Goal: Contribute content: Contribute content

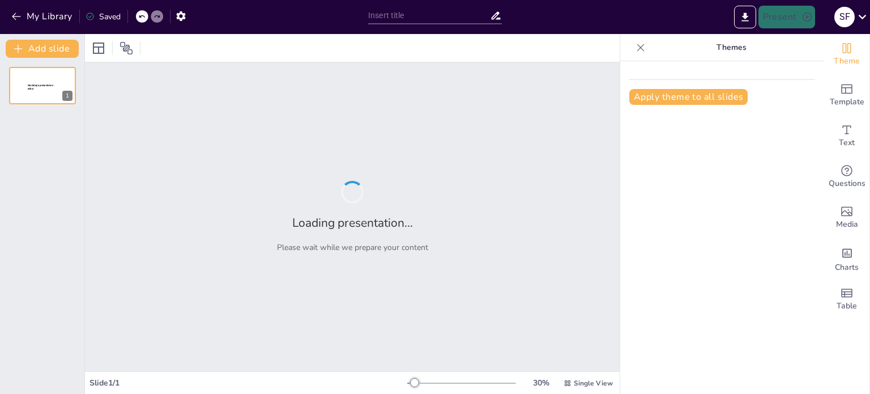
type input "Impacto de la Pobreza en la Educación: El Caso de El Pedregal, San Juan de Luri…"
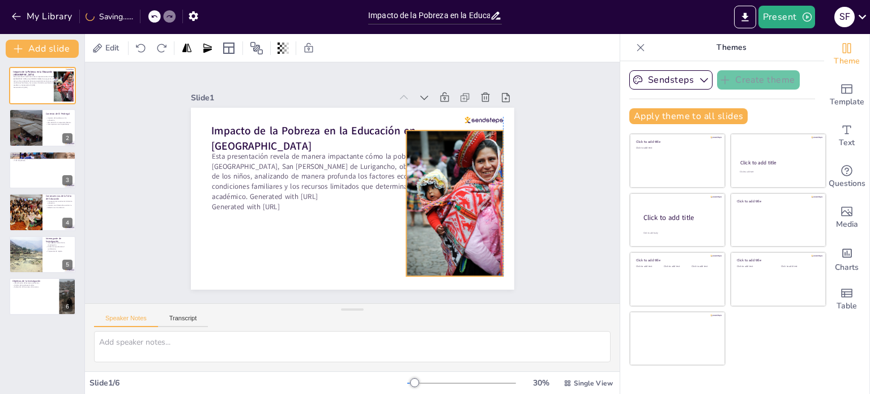
drag, startPoint x: 415, startPoint y: 242, endPoint x: 446, endPoint y: 228, distance: 34.0
click at [446, 228] on div at bounding box center [448, 224] width 125 height 163
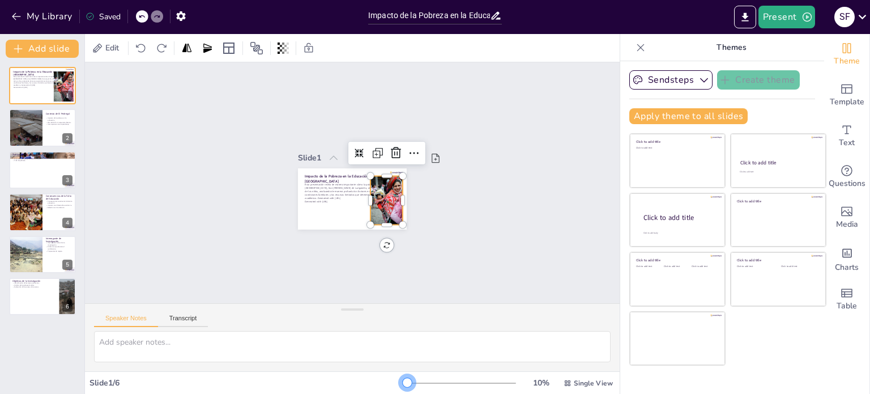
drag, startPoint x: 407, startPoint y: 382, endPoint x: 365, endPoint y: 383, distance: 42.0
click at [365, 383] on div "Slide 1 / 6 10 % Single View" at bounding box center [352, 383] width 535 height 18
drag, startPoint x: 401, startPoint y: 376, endPoint x: 414, endPoint y: 378, distance: 13.2
click at [414, 378] on div "10 % Single View" at bounding box center [511, 383] width 208 height 18
click at [407, 380] on div at bounding box center [461, 383] width 109 height 9
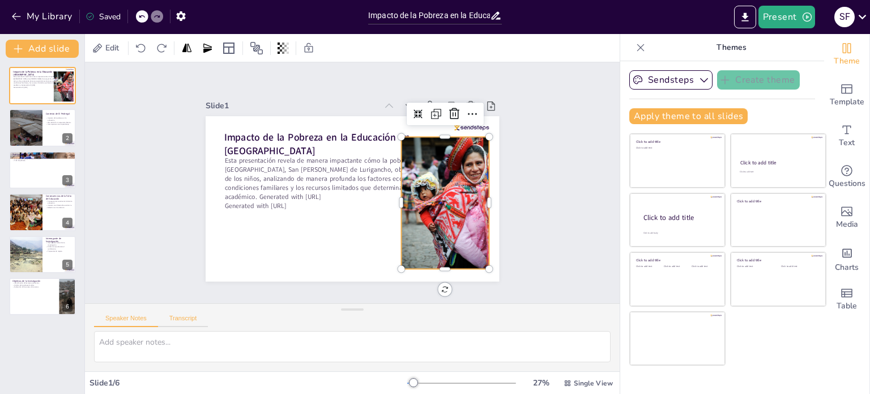
click at [190, 323] on button "Transcript" at bounding box center [183, 321] width 50 height 12
click at [482, 174] on icon at bounding box center [491, 183] width 19 height 19
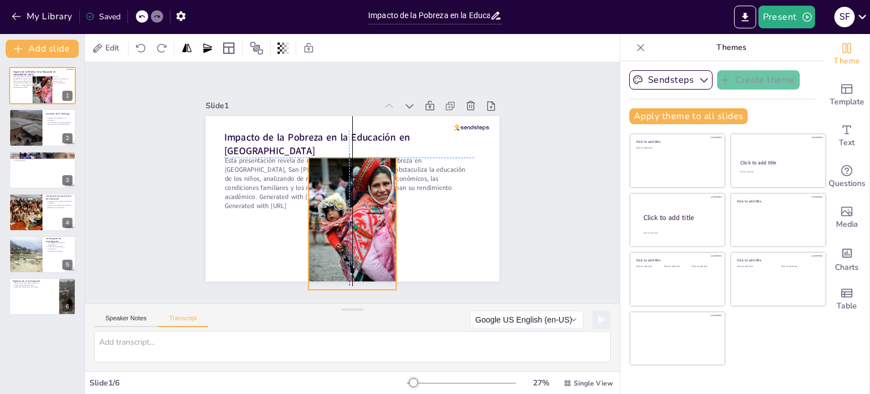
drag, startPoint x: 216, startPoint y: 190, endPoint x: 358, endPoint y: 209, distance: 142.3
click at [358, 209] on div at bounding box center [328, 149] width 149 height 159
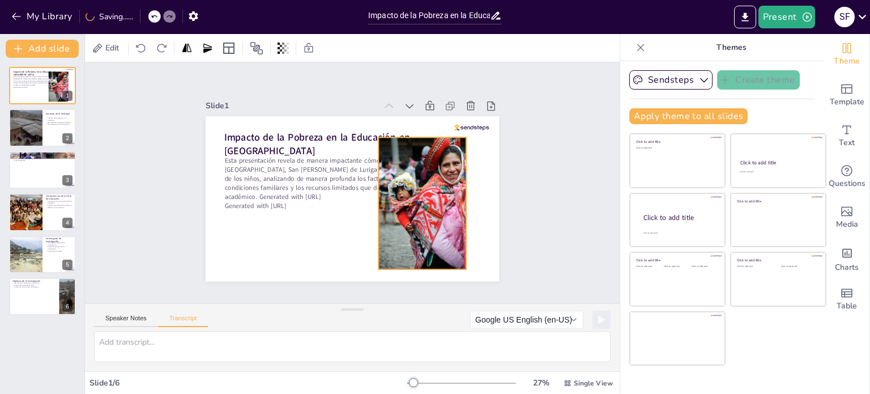
drag, startPoint x: 359, startPoint y: 208, endPoint x: 393, endPoint y: 191, distance: 38.0
click at [393, 191] on div at bounding box center [416, 216] width 113 height 147
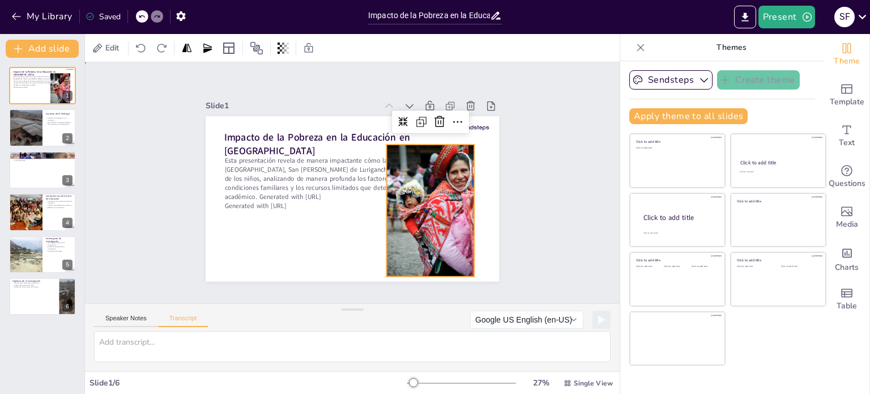
click at [542, 145] on div "Slide 1 Impacto de la Pobreza en la Educación en El Pedregal Esta presentación …" at bounding box center [352, 183] width 583 height 394
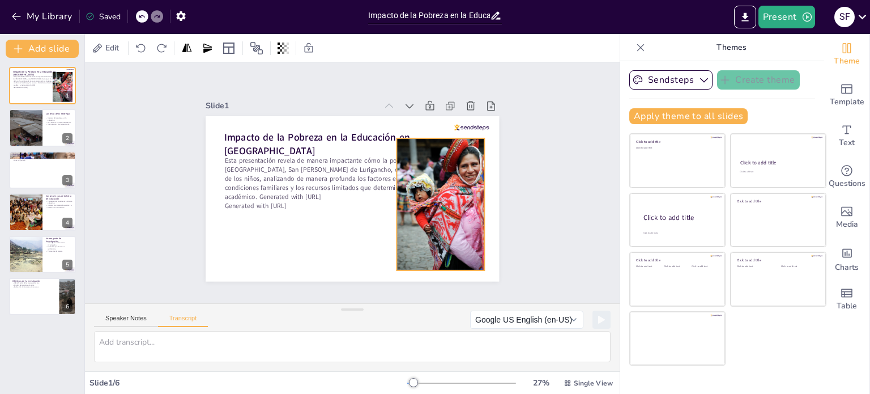
drag, startPoint x: 434, startPoint y: 227, endPoint x: 443, endPoint y: 223, distance: 9.4
click at [443, 223] on div at bounding box center [425, 238] width 134 height 156
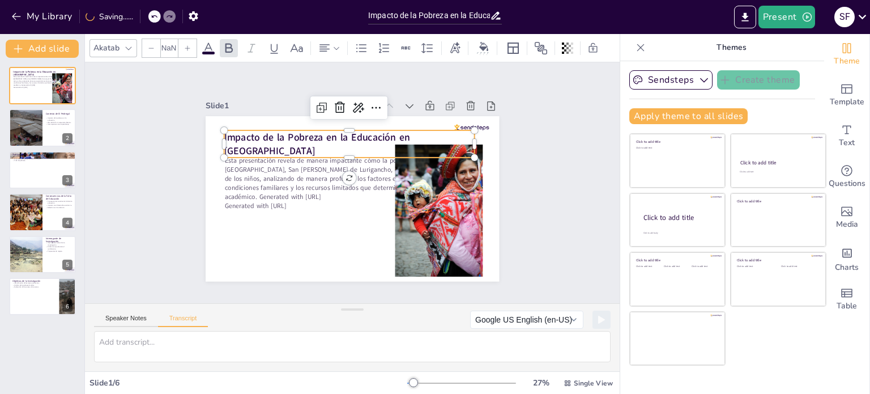
type input "48"
click at [349, 142] on strong "Impacto de la Pobreza en la Educación en El Pedregal" at bounding box center [347, 125] width 166 height 120
click at [373, 140] on div at bounding box center [298, 109] width 149 height 159
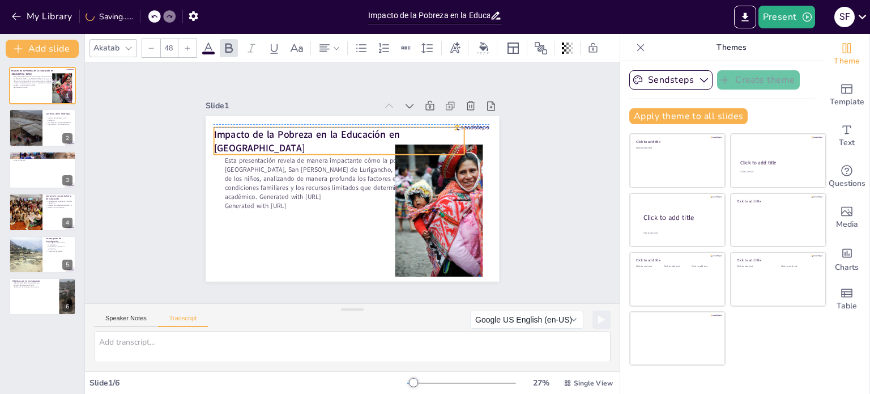
drag, startPoint x: 356, startPoint y: 135, endPoint x: 346, endPoint y: 129, distance: 12.3
click at [346, 129] on p "Impacto de la Pobreza en la Educación en El Pedregal" at bounding box center [389, 157] width 104 height 247
click at [374, 133] on strong "Impacto de la Pobreza en la Educación en El Pedregal" at bounding box center [312, 131] width 188 height 36
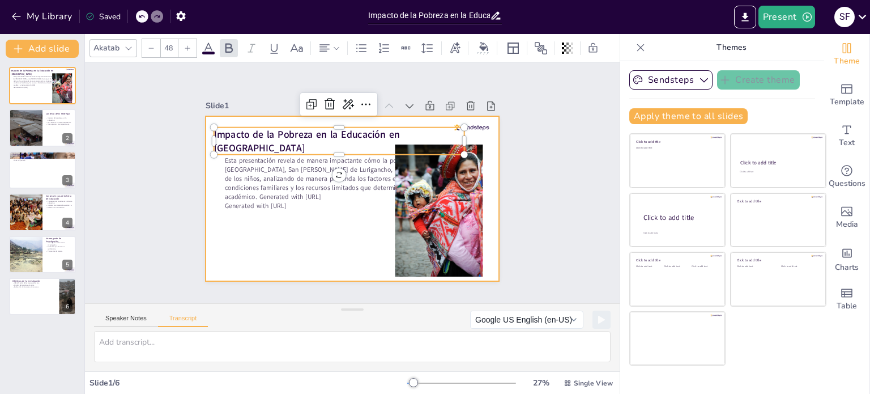
click at [204, 241] on div at bounding box center [346, 197] width 335 height 270
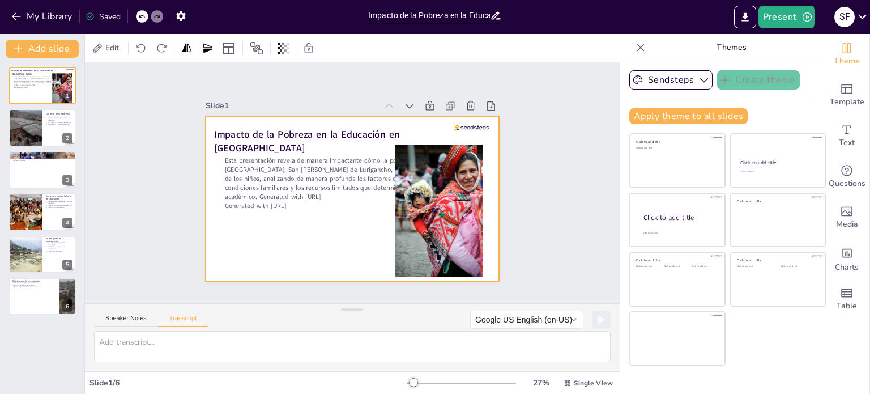
click at [204, 241] on div at bounding box center [346, 197] width 335 height 270
click at [103, 49] on div at bounding box center [99, 48] width 14 height 14
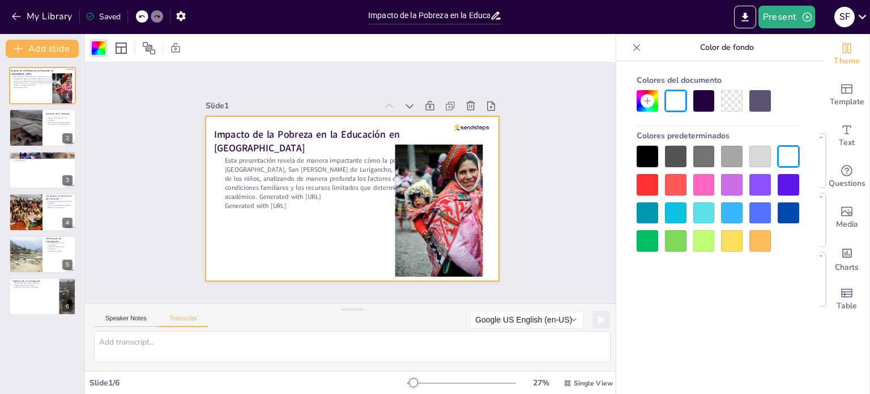
click at [726, 95] on div at bounding box center [732, 101] width 22 height 22
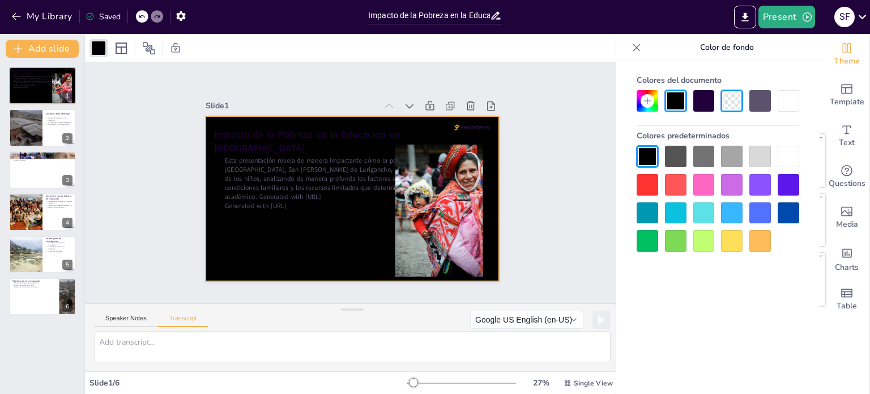
click at [726, 95] on div at bounding box center [732, 101] width 22 height 22
click at [639, 97] on div at bounding box center [648, 101] width 22 height 22
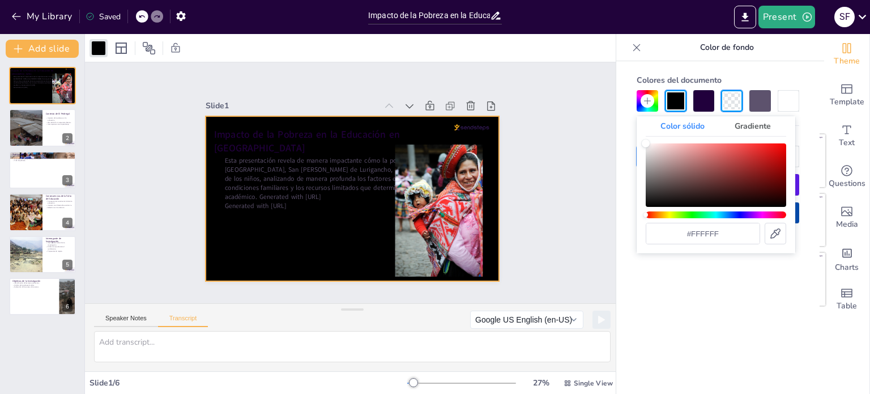
click at [745, 126] on font "Gradiente" at bounding box center [753, 126] width 36 height 11
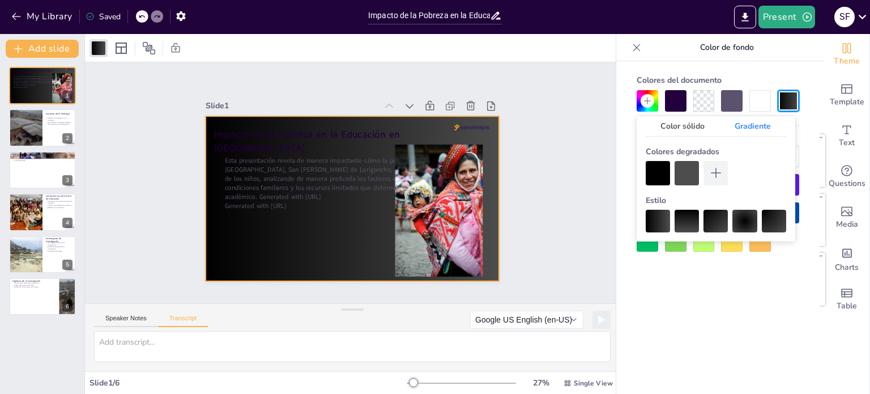
click at [721, 222] on div at bounding box center [716, 221] width 24 height 23
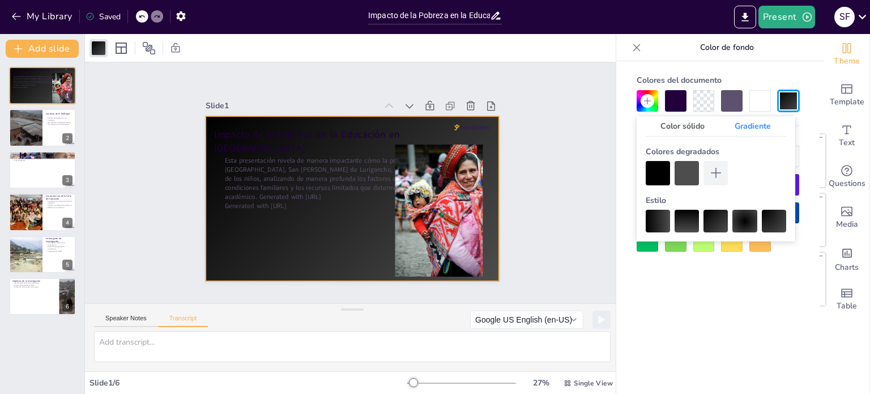
click at [693, 222] on div at bounding box center [687, 221] width 24 height 23
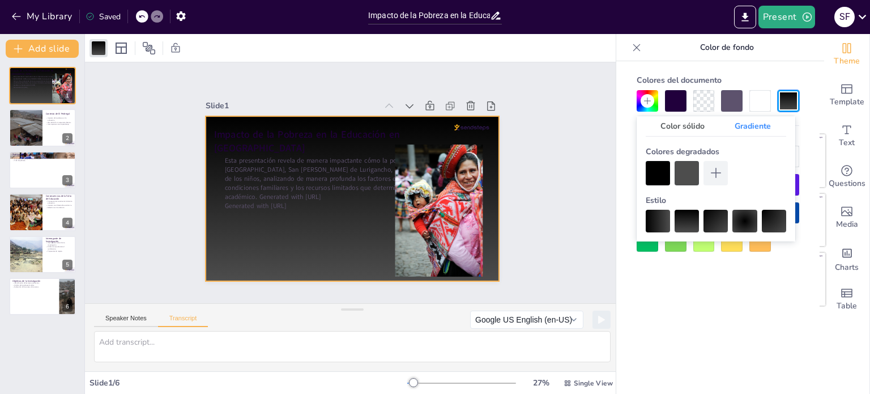
click at [691, 171] on div at bounding box center [687, 173] width 24 height 24
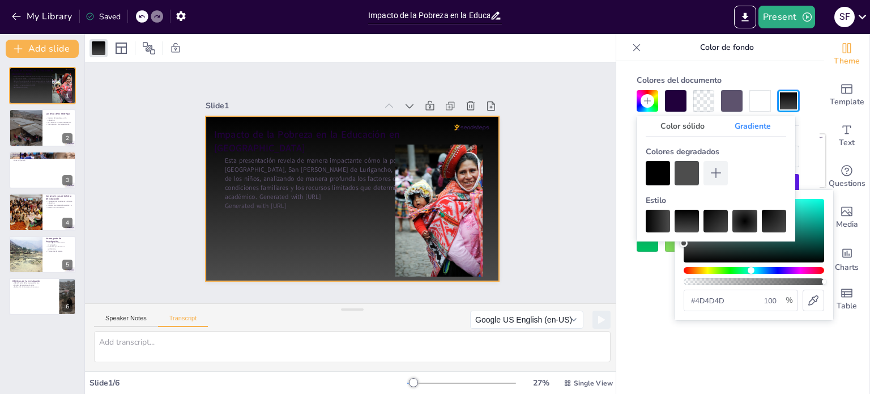
drag, startPoint x: 686, startPoint y: 268, endPoint x: 730, endPoint y: 261, distance: 45.3
click at [742, 264] on div "#4d4d4d 100 %" at bounding box center [754, 255] width 141 height 112
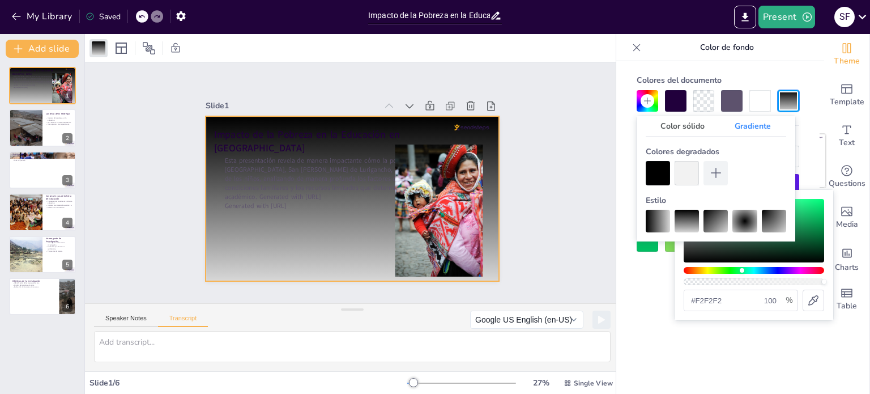
type input "#ffffff"
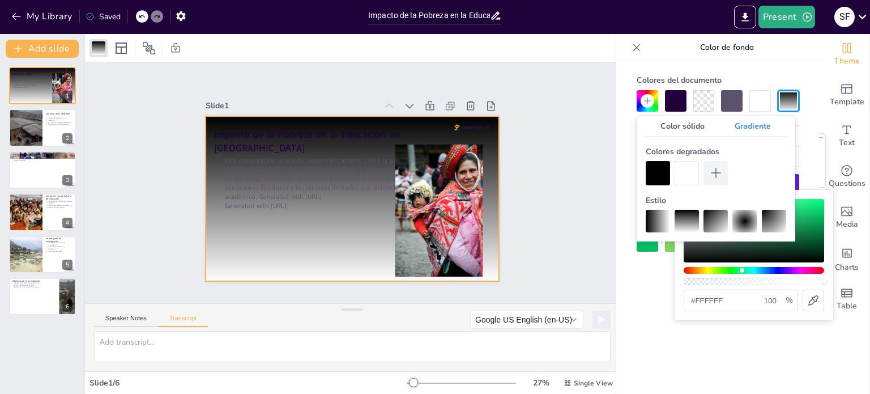
drag, startPoint x: 682, startPoint y: 243, endPoint x: 656, endPoint y: 176, distance: 72.0
click at [0, 0] on div "Color sólido Gradiente Colores degradados Estilo #ffffff 100 %" at bounding box center [0, 0] width 0 height 0
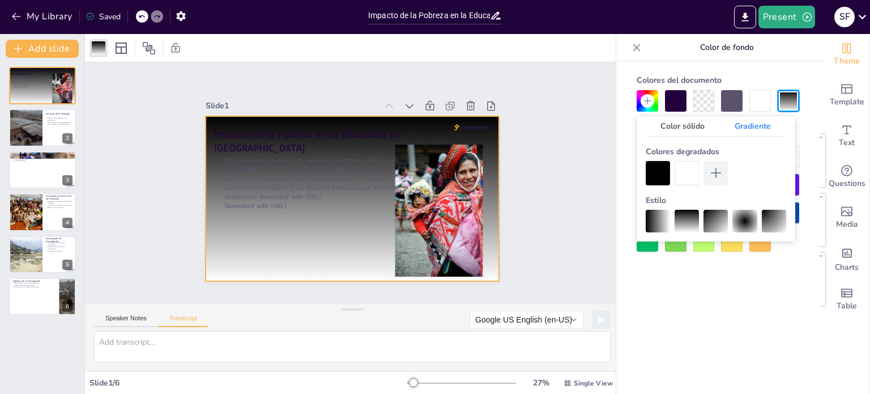
click at [772, 220] on div at bounding box center [774, 221] width 24 height 23
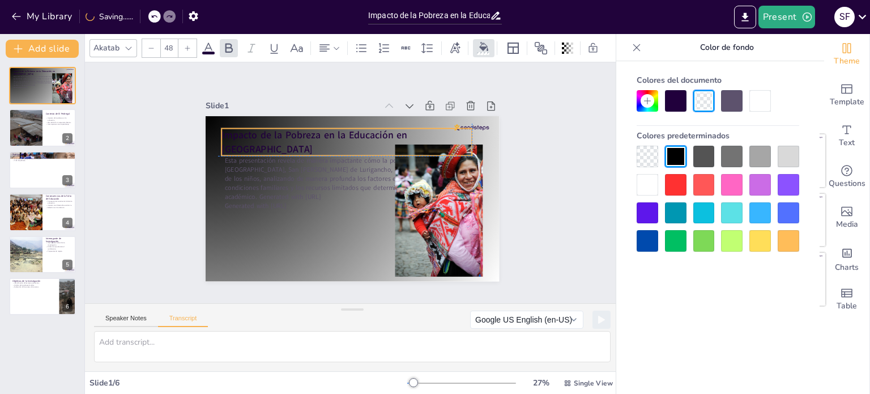
drag, startPoint x: 359, startPoint y: 134, endPoint x: 364, endPoint y: 130, distance: 6.0
click at [364, 130] on strong "Impacto de la Pobreza en la Educación en El Pedregal" at bounding box center [328, 126] width 185 height 70
click at [646, 185] on div at bounding box center [648, 185] width 22 height 22
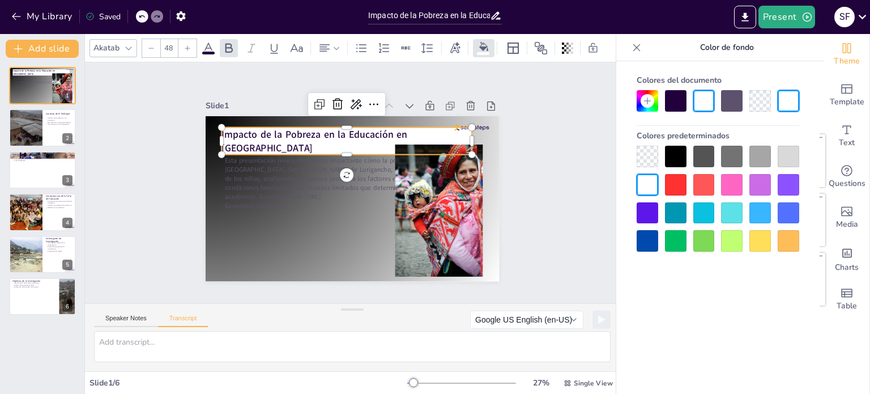
click at [651, 185] on div at bounding box center [648, 185] width 22 height 22
click at [639, 179] on div at bounding box center [648, 185] width 22 height 22
click at [732, 109] on div at bounding box center [732, 101] width 22 height 22
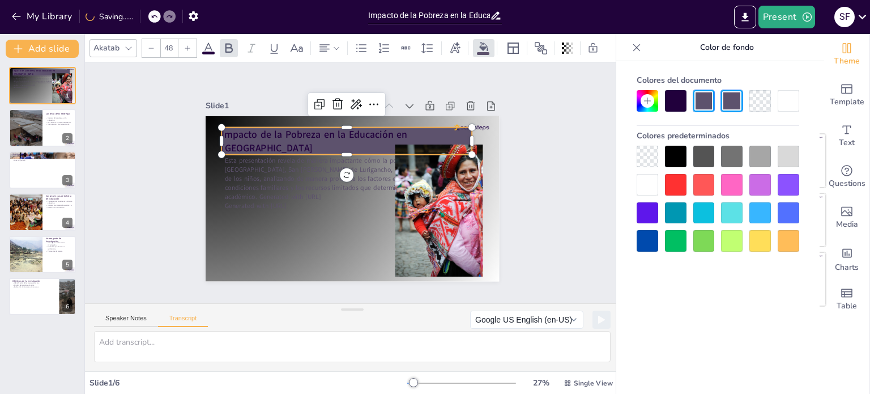
click at [565, 140] on div "Slide 1 Impacto de la Pobreza en la Educación en El Pedregal Esta presentación …" at bounding box center [352, 183] width 573 height 347
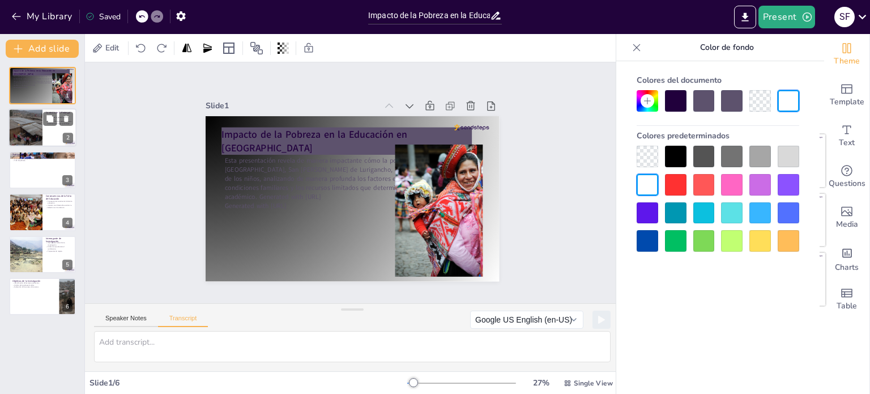
click at [22, 124] on div at bounding box center [26, 128] width 58 height 39
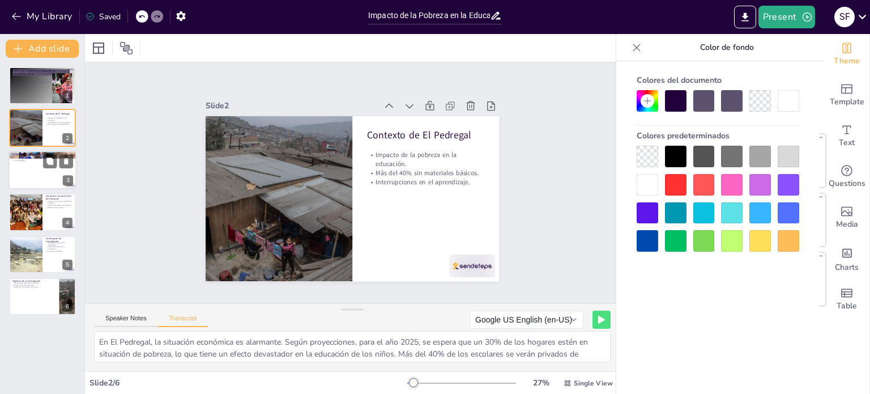
click at [27, 162] on div at bounding box center [43, 170] width 68 height 39
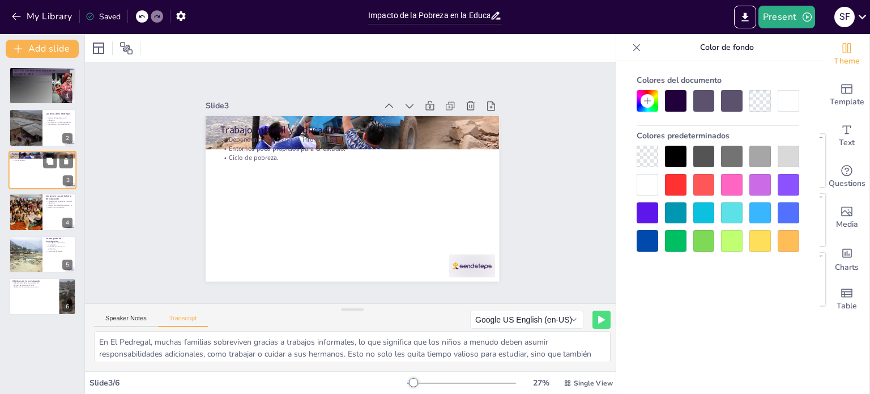
click at [19, 185] on div at bounding box center [43, 170] width 68 height 39
click at [22, 193] on div "Consecuencias de la Falta de Educación Consecuencias sociales de la falta de ed…" at bounding box center [43, 212] width 68 height 39
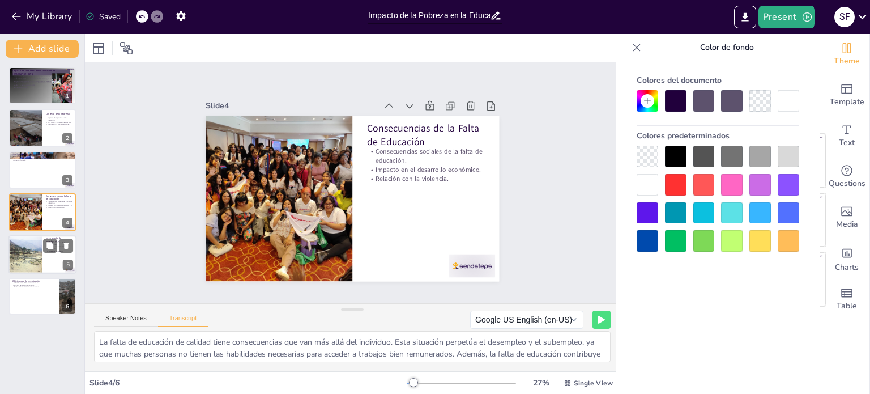
click at [22, 260] on div at bounding box center [25, 254] width 51 height 39
type textarea "La investigación plantea una interrogante fundamental: ¿Cómo influye el bajo ni…"
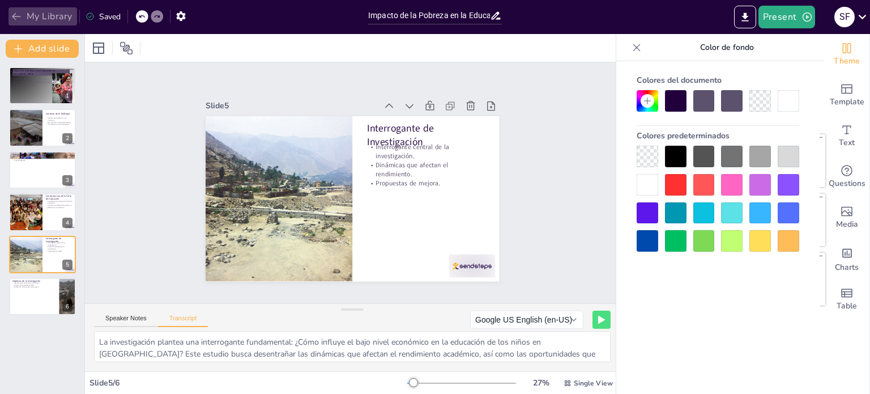
click at [18, 13] on icon "button" at bounding box center [16, 16] width 11 height 11
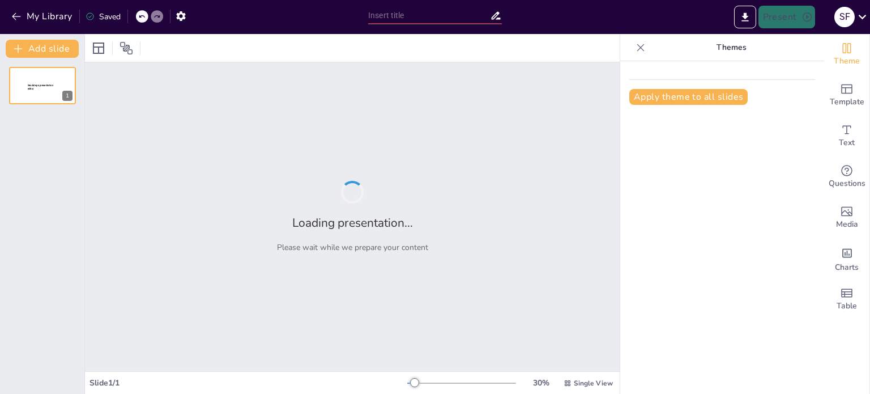
type input "Desigualdad educativa: El impacto de la pobreza en El Asentamiento Humano El Pe…"
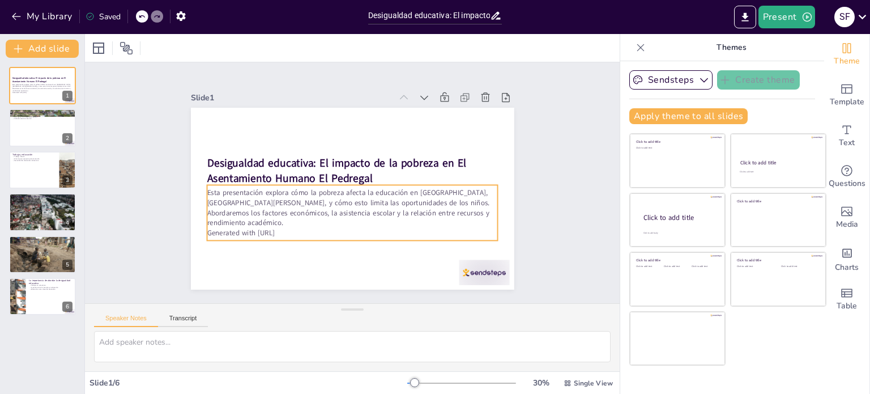
click at [286, 227] on p "Generated with Sendsteps.ai" at bounding box center [337, 231] width 280 height 100
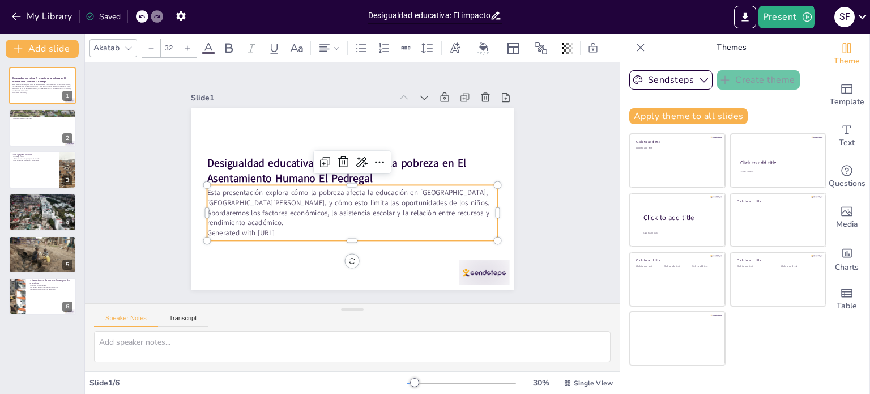
click at [286, 227] on p "Generated with Sendsteps.ai" at bounding box center [318, 220] width 223 height 202
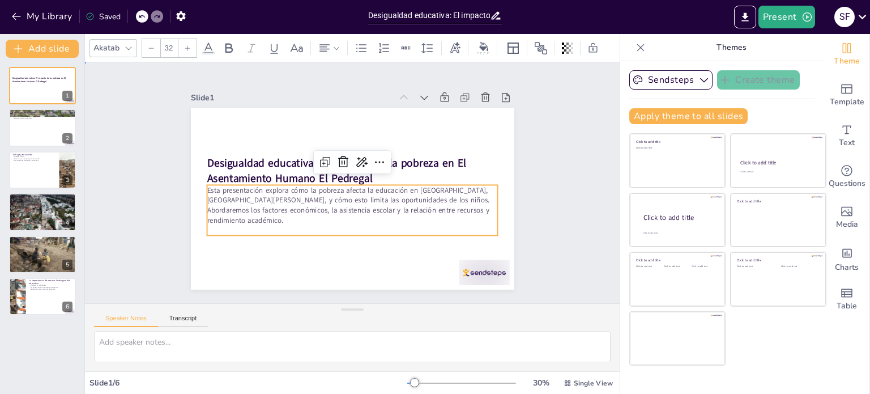
click at [556, 239] on div "Slide 1 Desigualdad educativa: El impacto de la pobreza en El Asentamiento Huma…" at bounding box center [352, 182] width 583 height 394
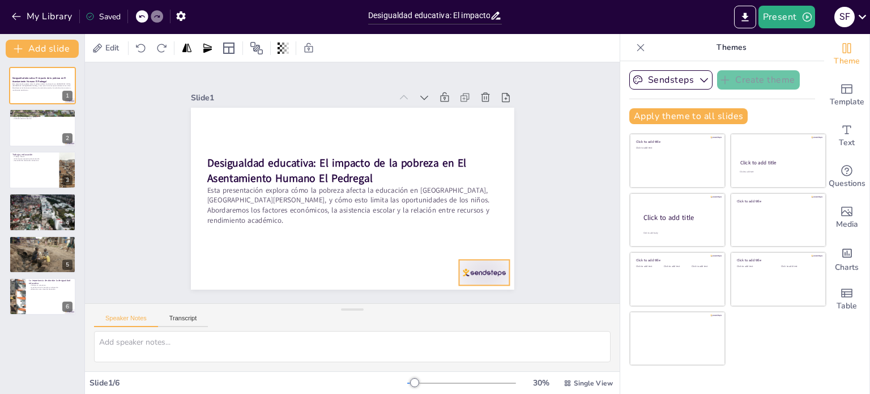
click at [471, 289] on div at bounding box center [450, 309] width 56 height 40
click at [385, 322] on icon at bounding box center [376, 331] width 19 height 19
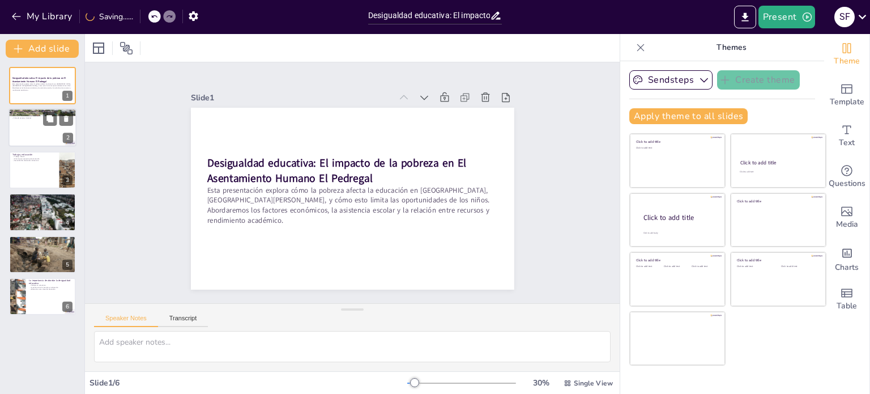
click at [41, 125] on div at bounding box center [43, 128] width 68 height 39
type textarea "En 2025, se proyecta que el 30% de los hogares en [GEOGRAPHIC_DATA] estarán en …"
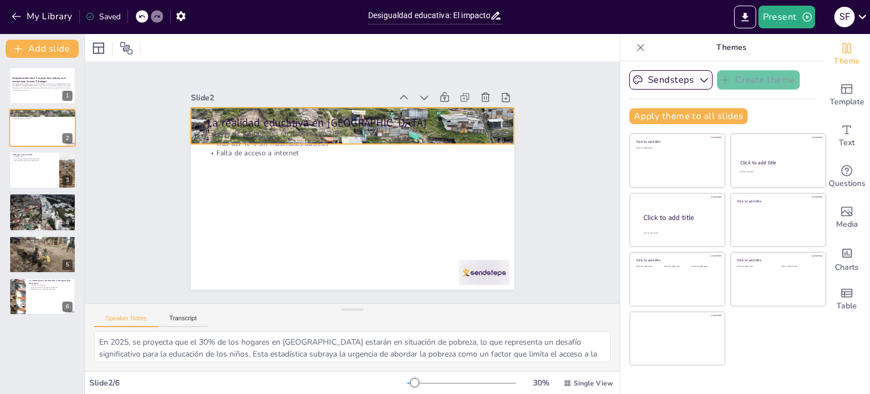
click at [498, 112] on div at bounding box center [364, 127] width 361 height 278
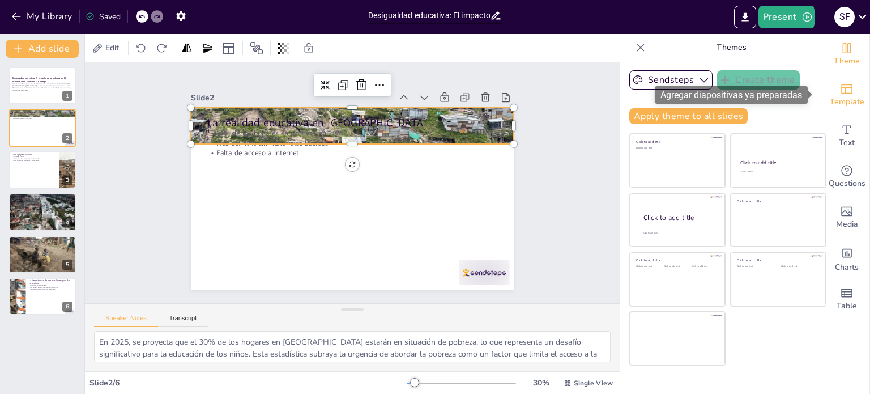
click at [844, 111] on div "Template" at bounding box center [847, 95] width 45 height 41
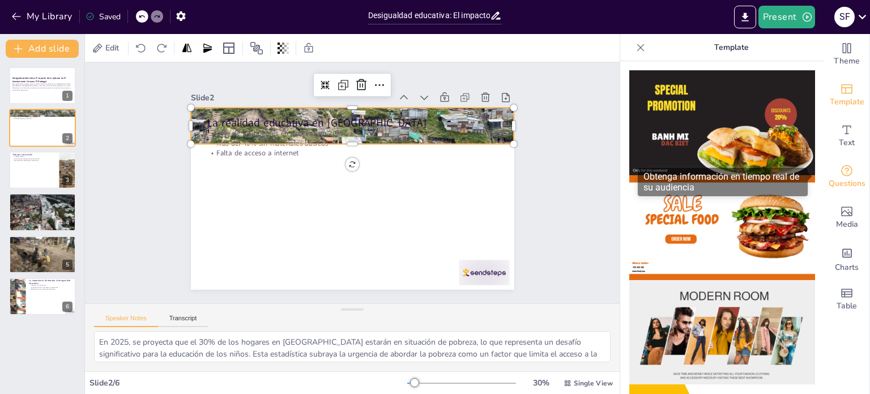
click at [844, 181] on span "Questions" at bounding box center [847, 183] width 37 height 12
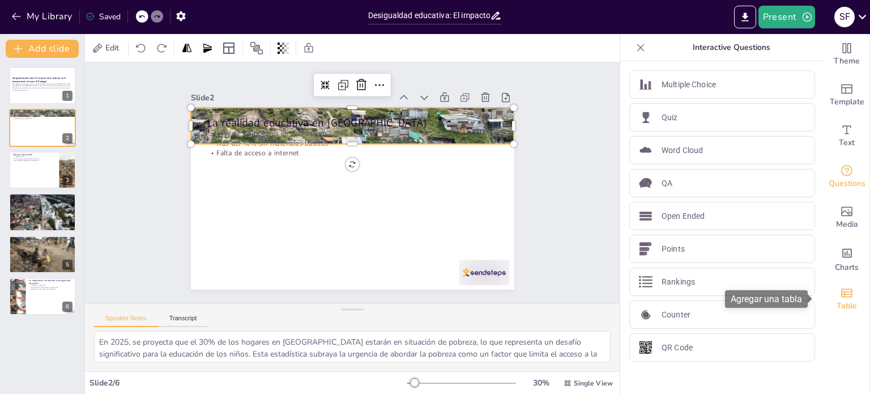
click at [842, 289] on icon "Add a table" at bounding box center [847, 292] width 11 height 9
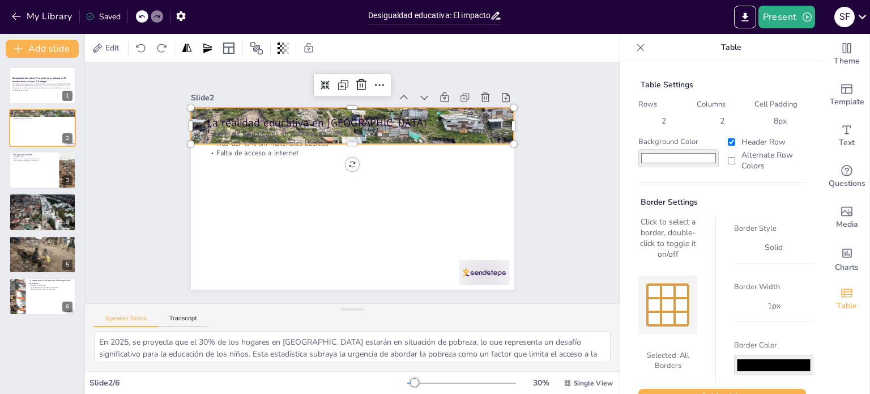
click at [712, 158] on div "Background Color #ffffff Header Row Alternate Row Colors" at bounding box center [723, 154] width 168 height 35
click at [728, 159] on input "Alternate Row Colors" at bounding box center [731, 160] width 7 height 7
checkbox input "true"
click at [728, 142] on input "Header Row" at bounding box center [731, 141] width 7 height 7
checkbox input "false"
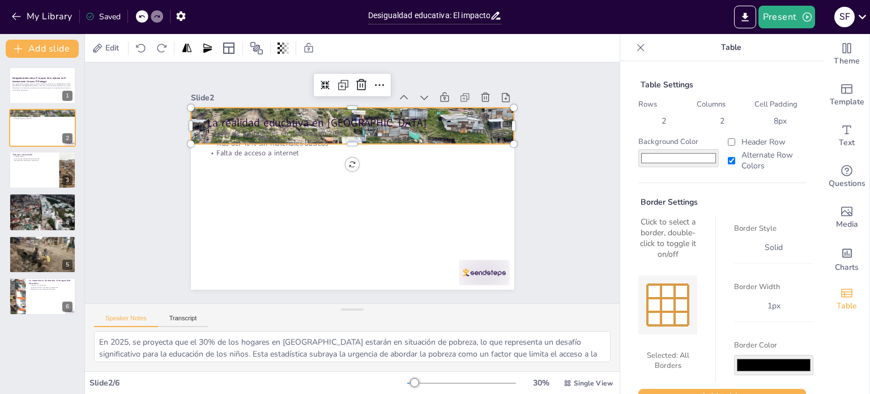
click at [728, 158] on input "Alternate Row Colors" at bounding box center [731, 160] width 7 height 7
checkbox input "false"
click at [543, 189] on div "Slide 1 Desigualdad educativa: El impacto de la pobreza en El Asentamiento Huma…" at bounding box center [352, 182] width 573 height 347
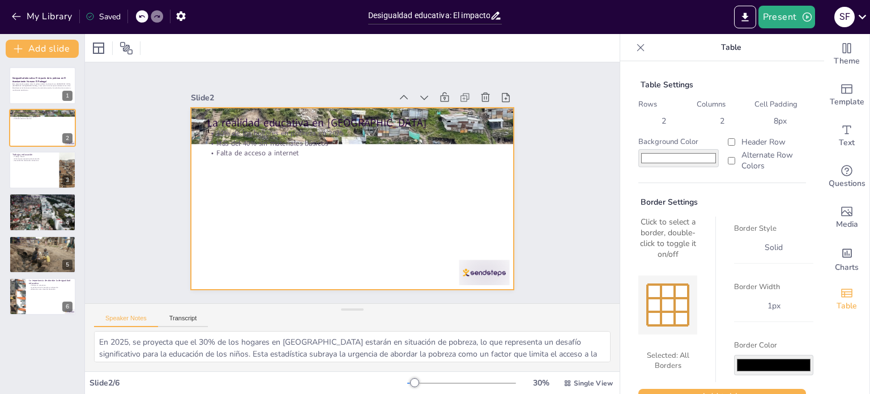
click at [426, 222] on div at bounding box center [351, 198] width 341 height 215
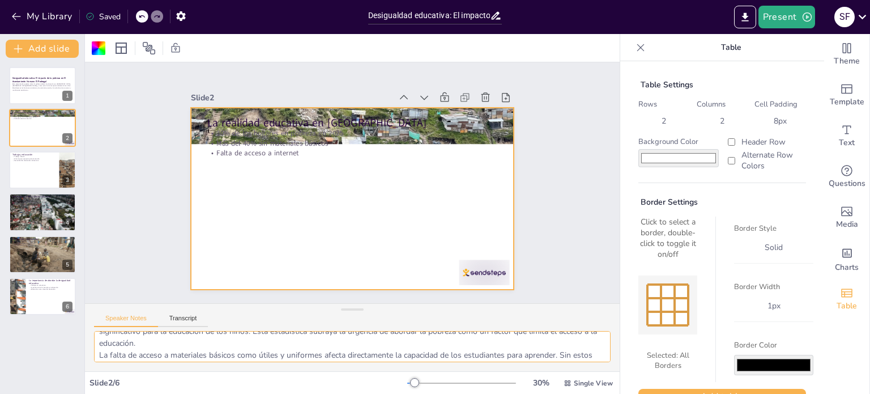
scroll to position [62, 0]
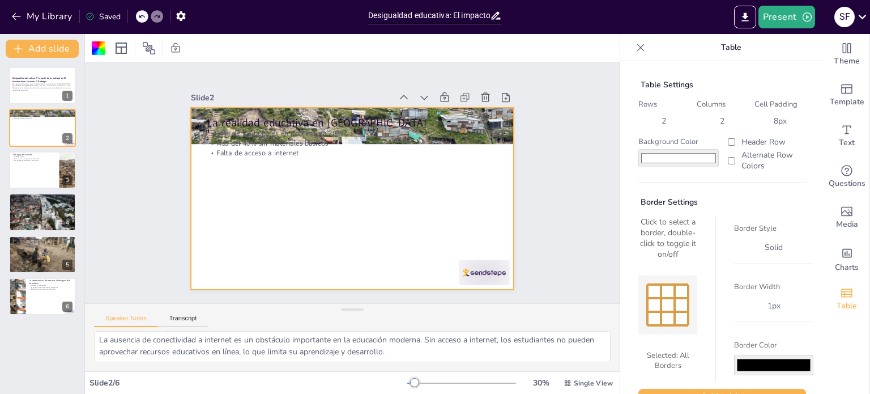
drag, startPoint x: 148, startPoint y: 50, endPoint x: 564, endPoint y: 105, distance: 419.6
click at [564, 105] on div "Slide 1 Desigualdad educativa: El impacto de la pobreza en El Asentamiento Huma…" at bounding box center [352, 182] width 587 height 437
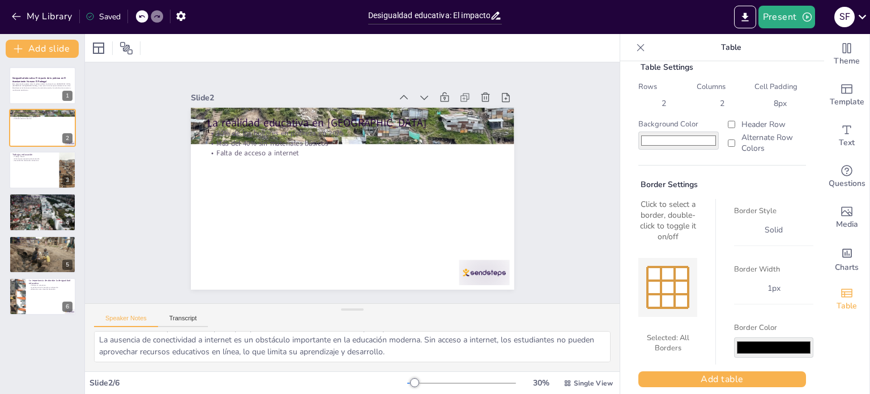
scroll to position [28, 0]
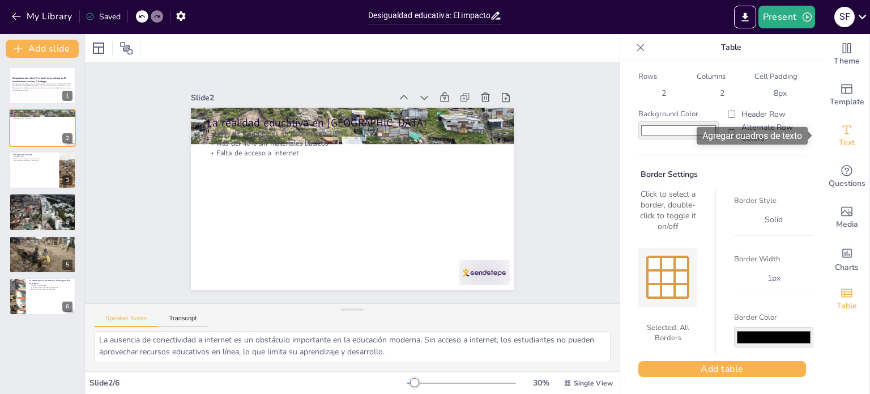
click at [841, 129] on icon "Add text boxes" at bounding box center [847, 130] width 14 height 14
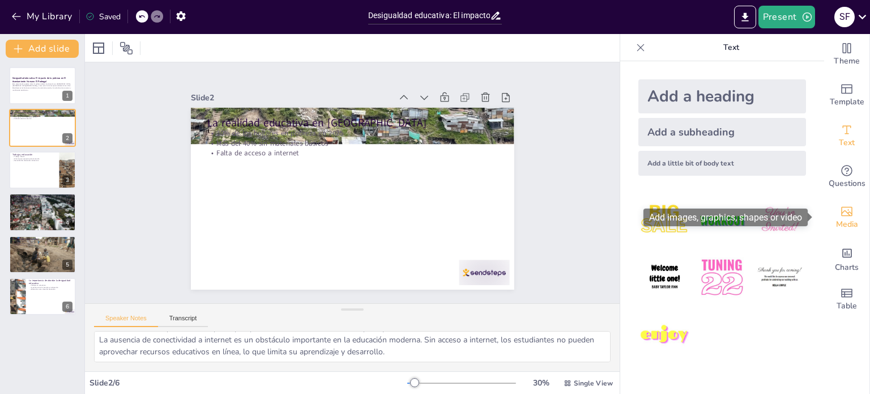
click at [842, 217] on icon "Add images, graphics, shapes or video" at bounding box center [847, 212] width 14 height 14
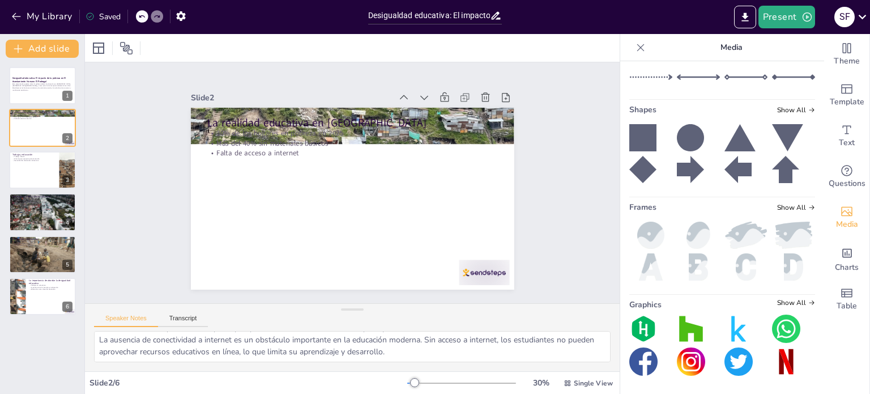
scroll to position [335, 0]
click at [809, 205] on icon at bounding box center [812, 207] width 7 height 7
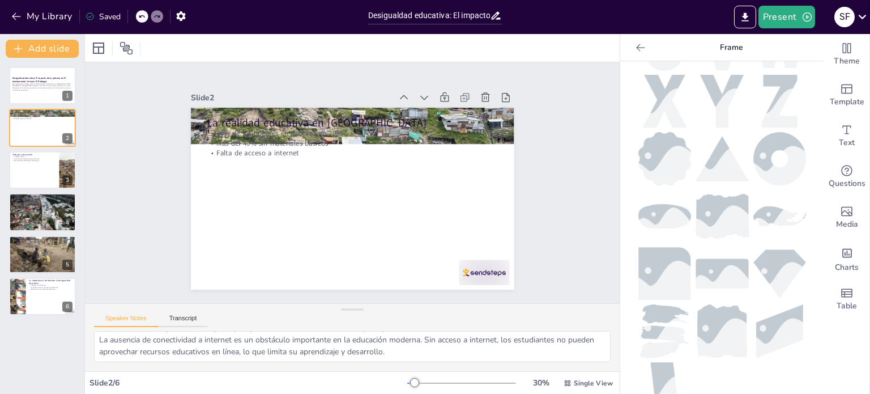
scroll to position [546, 0]
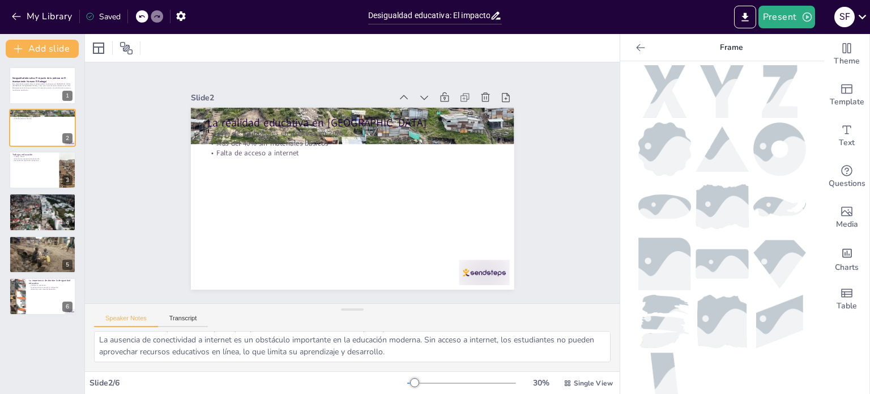
click at [728, 304] on img at bounding box center [723, 321] width 50 height 53
drag, startPoint x: 358, startPoint y: 209, endPoint x: 33, endPoint y: 84, distance: 348.2
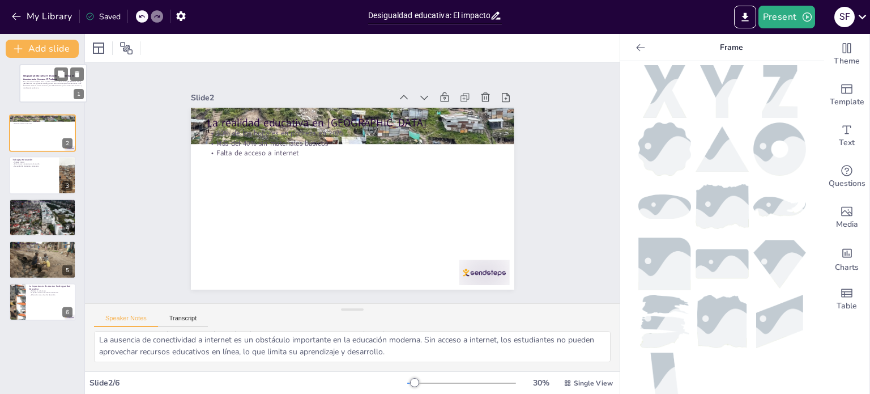
drag, startPoint x: 33, startPoint y: 84, endPoint x: 42, endPoint y: 83, distance: 9.1
click at [42, 83] on p "Esta presentación explora cómo la pobreza afecta la educación en [GEOGRAPHIC_DA…" at bounding box center [53, 84] width 60 height 9
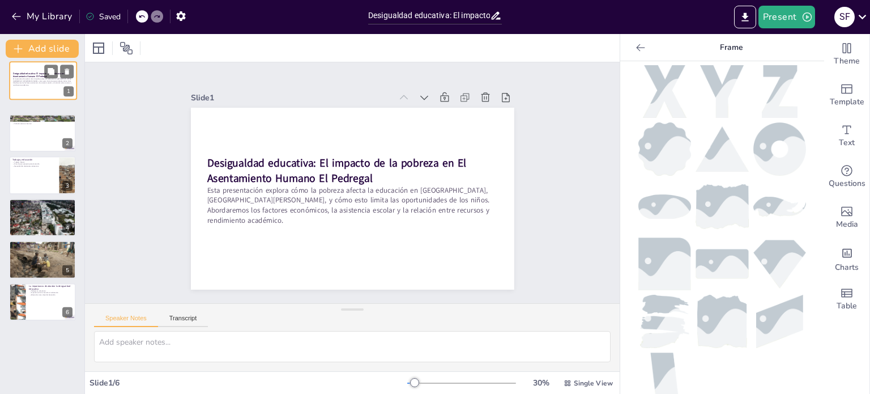
scroll to position [0, 0]
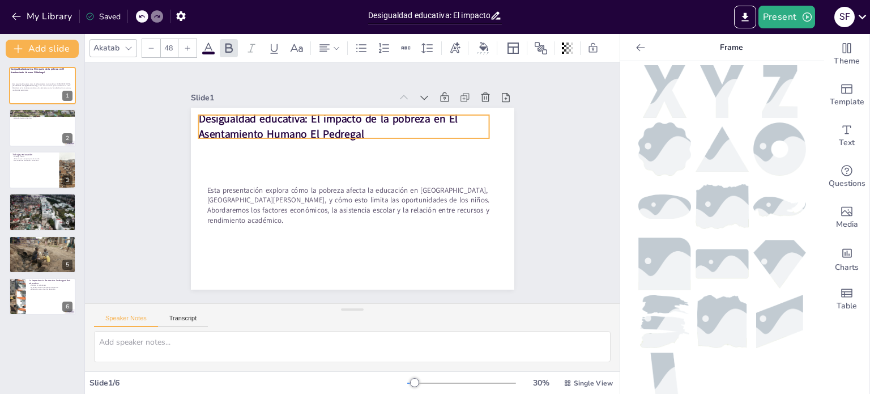
drag, startPoint x: 420, startPoint y: 168, endPoint x: 412, endPoint y: 124, distance: 45.0
click at [412, 124] on p "Desigualdad educativa: El impacto de la pobreza en El Asentamiento Humano El Pe…" at bounding box center [367, 128] width 278 height 146
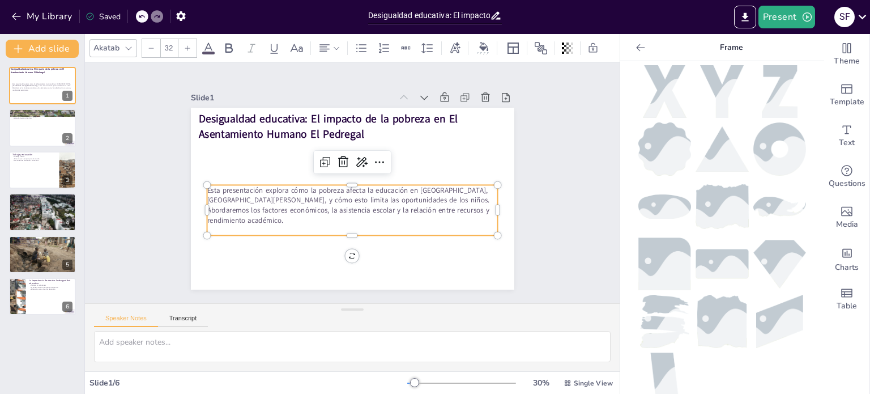
click at [392, 190] on p "Esta presentación explora cómo la pobreza afecta la educación en [GEOGRAPHIC_DA…" at bounding box center [345, 204] width 289 height 128
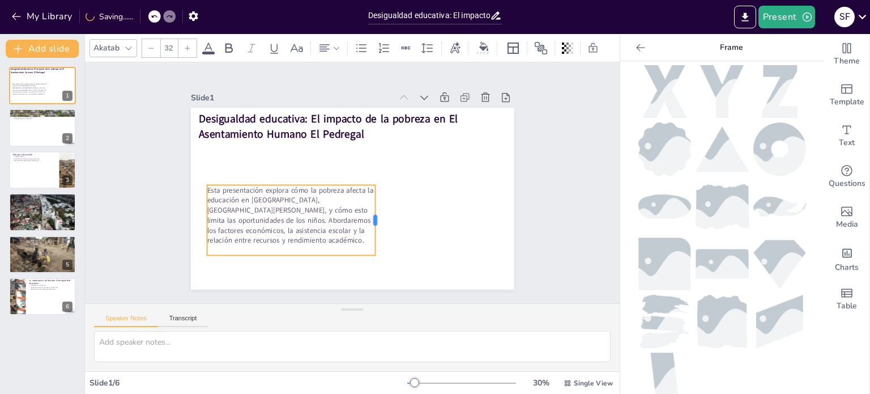
drag, startPoint x: 491, startPoint y: 201, endPoint x: 369, endPoint y: 237, distance: 127.7
click at [348, 215] on div at bounding box center [312, 206] width 71 height 16
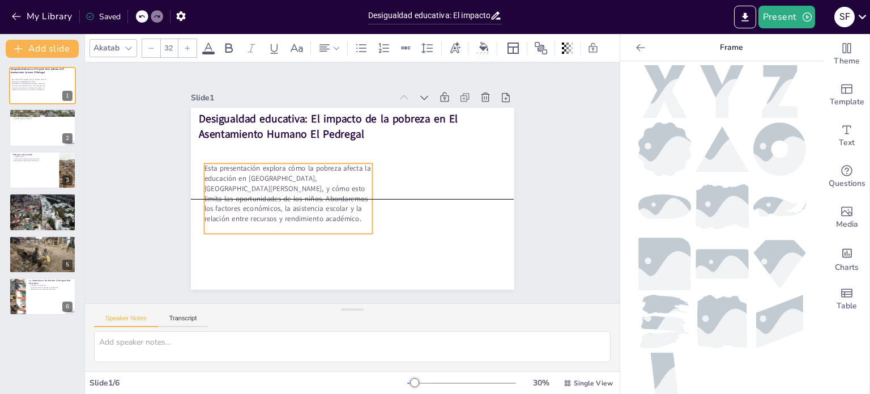
drag, startPoint x: 342, startPoint y: 239, endPoint x: 339, endPoint y: 222, distance: 17.8
click at [339, 222] on div "Esta presentación explora cómo la pobreza afecta la educación en [GEOGRAPHIC_DA…" at bounding box center [287, 177] width 182 height 119
click at [331, 209] on p "Esta presentación explora cómo la pobreza afecta la educación en [GEOGRAPHIC_DA…" at bounding box center [291, 160] width 176 height 137
click at [331, 209] on p "Esta presentación explora cómo la pobreza afecta la educación en [GEOGRAPHIC_DA…" at bounding box center [329, 121] width 94 height 177
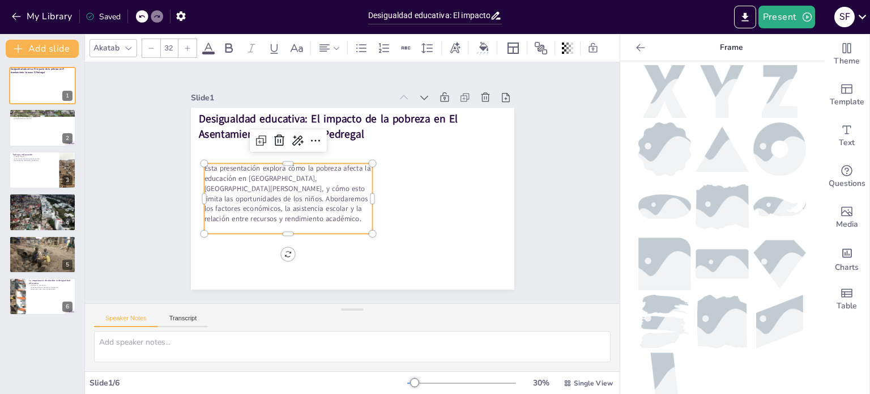
click at [322, 205] on p "Esta presentación explora cómo la pobreza afecta la educación en [GEOGRAPHIC_DA…" at bounding box center [287, 180] width 177 height 94
click at [322, 205] on p "Esta presentación explora cómo la pobreza afecta la educación en [GEOGRAPHIC_DA…" at bounding box center [289, 167] width 179 height 124
click at [296, 190] on p "Esta presentación explora cómo la pobreza afecta la educación en [GEOGRAPHIC_DA…" at bounding box center [335, 120] width 78 height 174
click at [281, 190] on p "Esta presentación explora cómo la pobreza afecta la educación en [GEOGRAPHIC_DA…" at bounding box center [287, 180] width 177 height 94
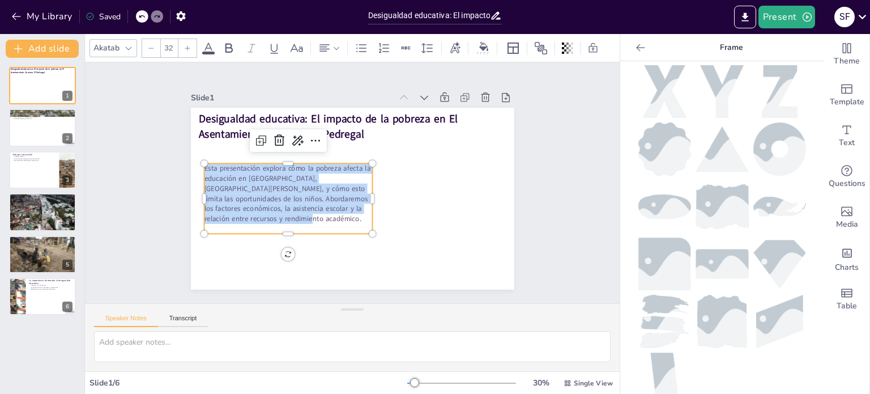
click at [281, 190] on p "Esta presentación explora cómo la pobreza afecta la educación en [GEOGRAPHIC_DA…" at bounding box center [289, 167] width 179 height 124
click at [183, 45] on div at bounding box center [188, 48] width 18 height 18
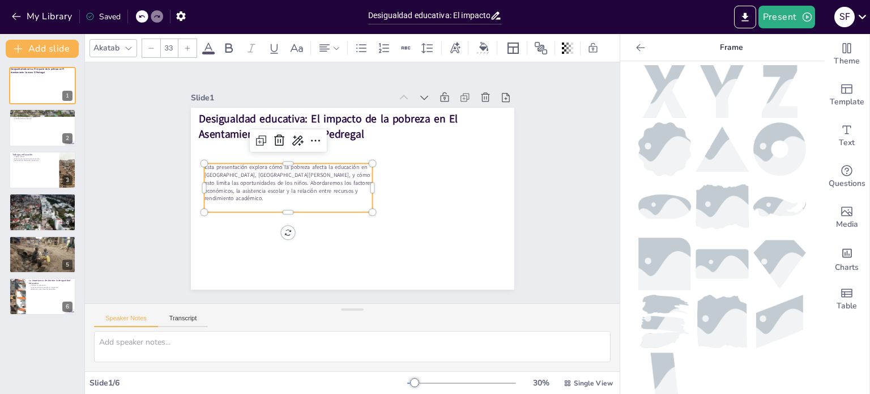
click at [186, 45] on icon at bounding box center [187, 48] width 7 height 7
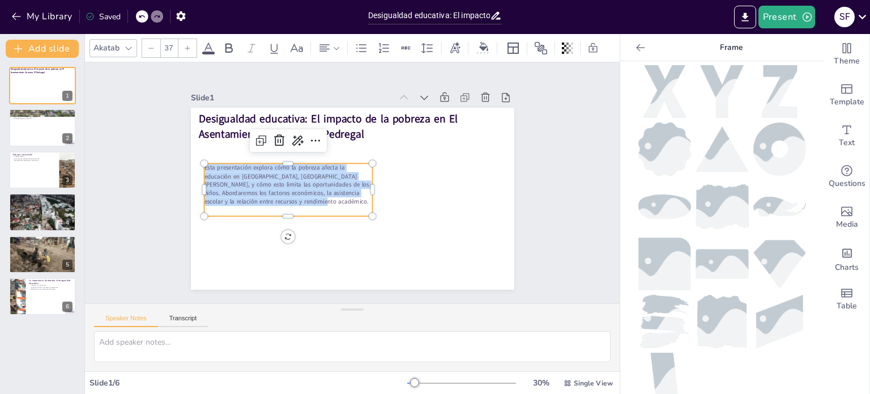
click at [186, 45] on icon at bounding box center [187, 48] width 7 height 7
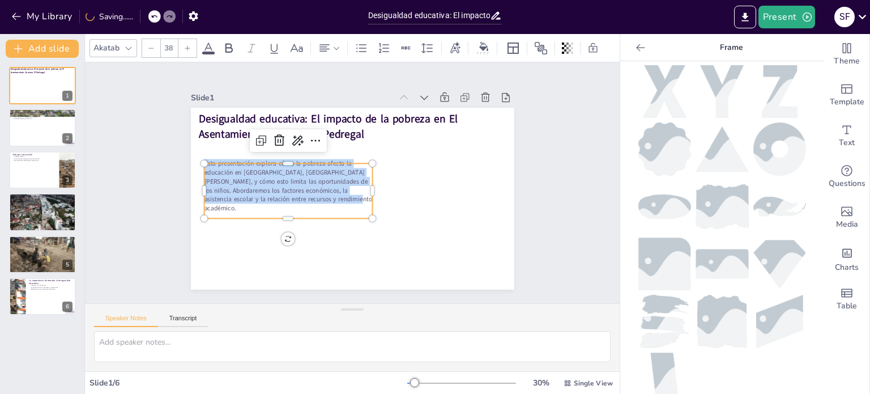
click at [186, 45] on icon at bounding box center [187, 48] width 7 height 7
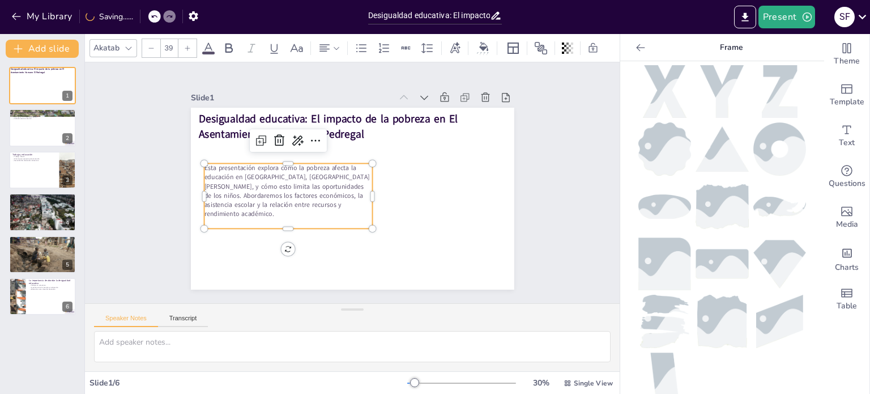
click at [186, 45] on icon at bounding box center [187, 48] width 7 height 7
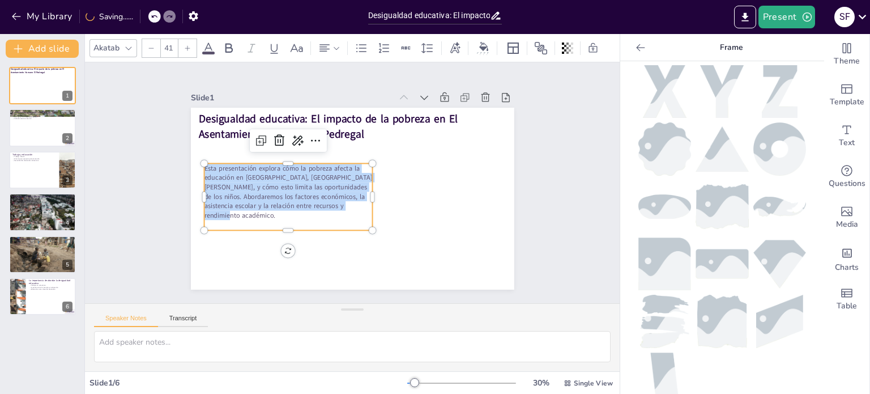
click at [186, 45] on icon at bounding box center [187, 48] width 7 height 7
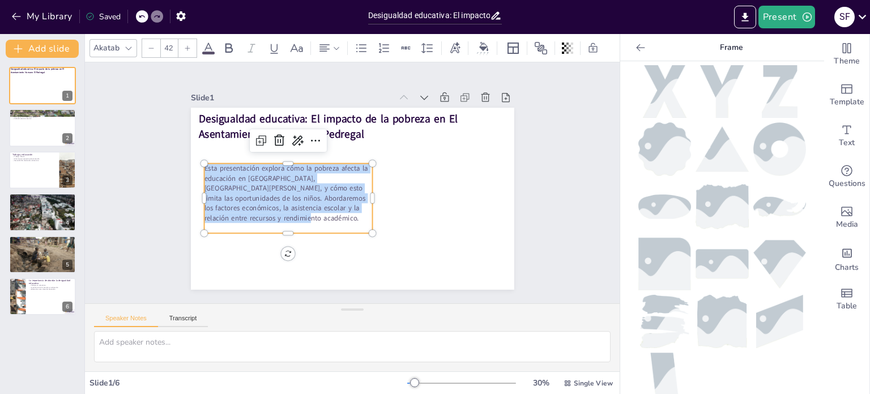
click at [186, 45] on icon at bounding box center [187, 48] width 7 height 7
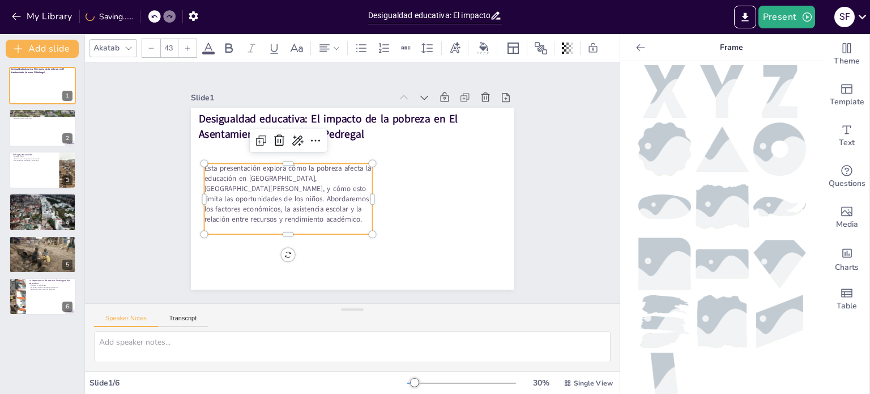
click at [186, 45] on icon at bounding box center [187, 48] width 7 height 7
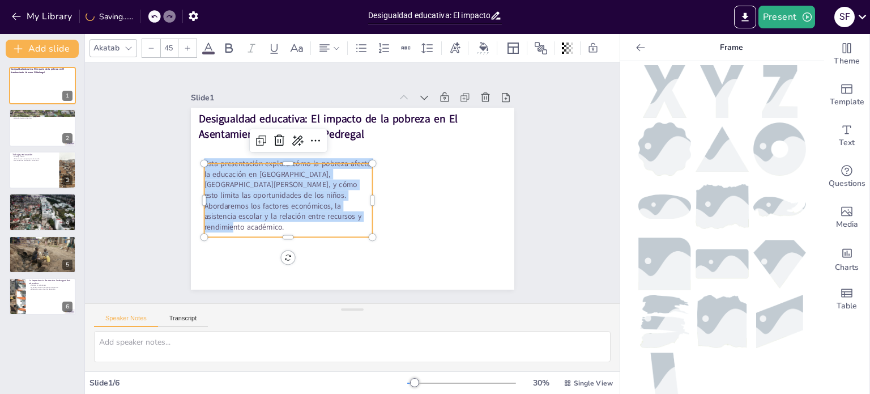
click at [186, 45] on icon at bounding box center [187, 48] width 7 height 7
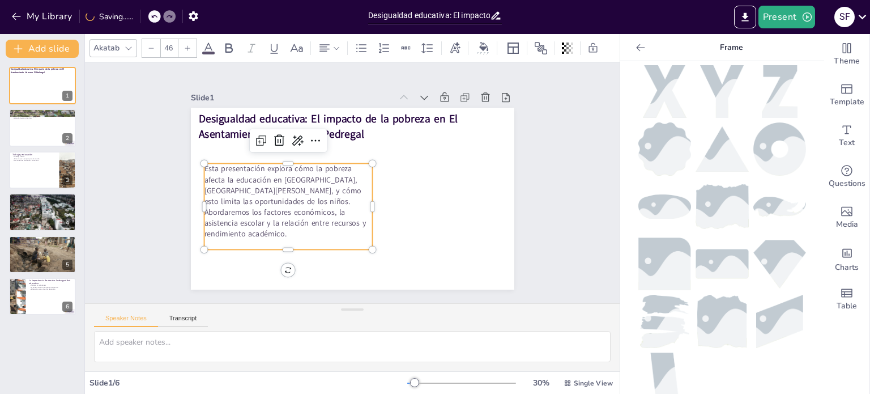
click at [186, 45] on icon at bounding box center [187, 48] width 7 height 7
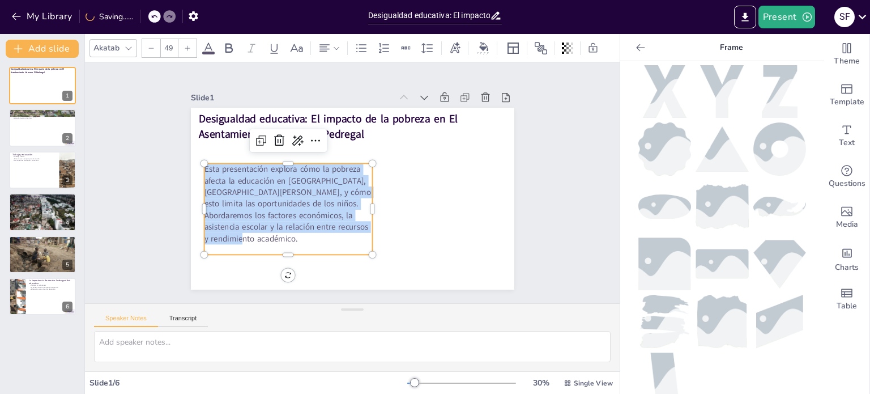
click at [186, 45] on icon at bounding box center [187, 48] width 7 height 7
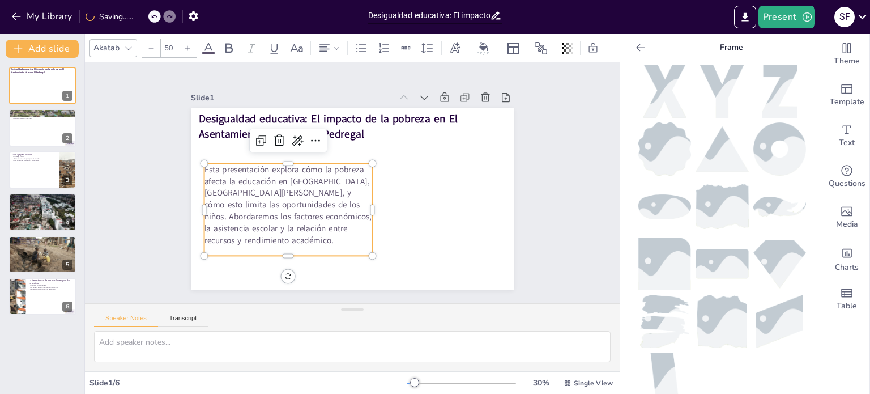
click at [186, 45] on icon at bounding box center [187, 48] width 7 height 7
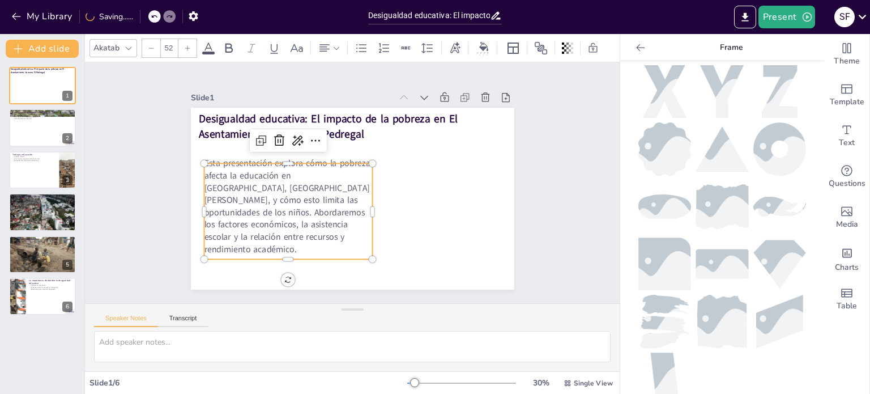
click at [186, 45] on icon at bounding box center [187, 48] width 7 height 7
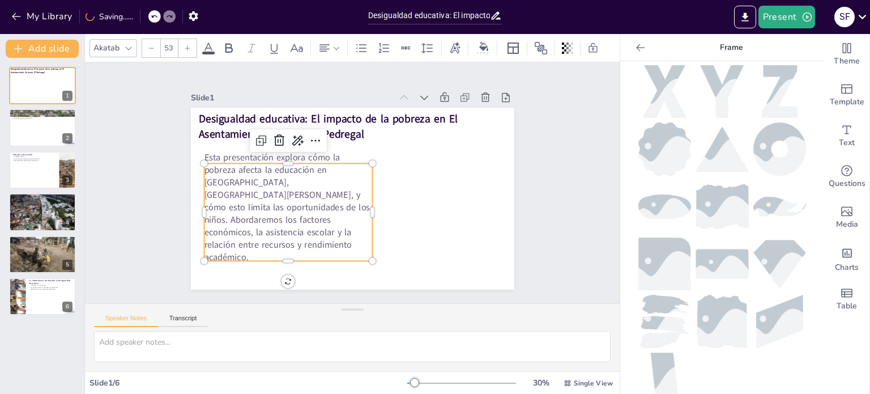
click at [186, 45] on icon at bounding box center [187, 48] width 7 height 7
type input "54"
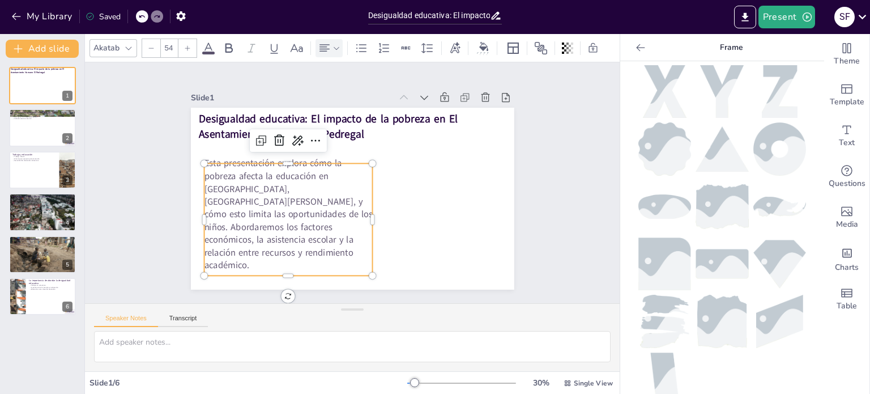
click at [335, 41] on div at bounding box center [329, 48] width 23 height 14
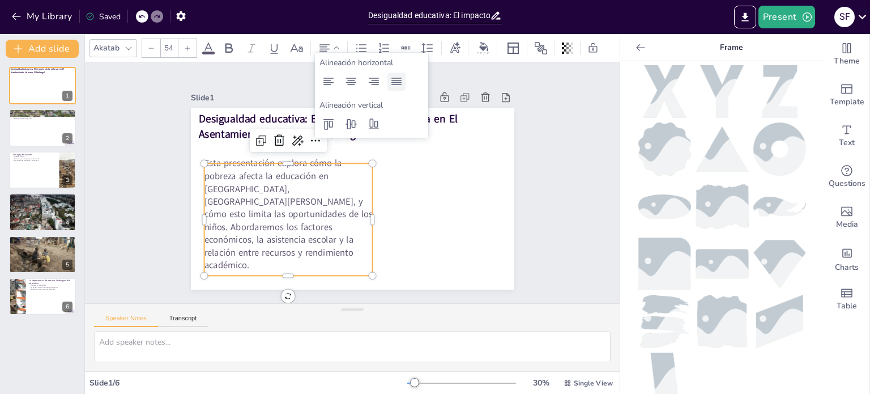
click at [396, 84] on icon at bounding box center [397, 81] width 10 height 7
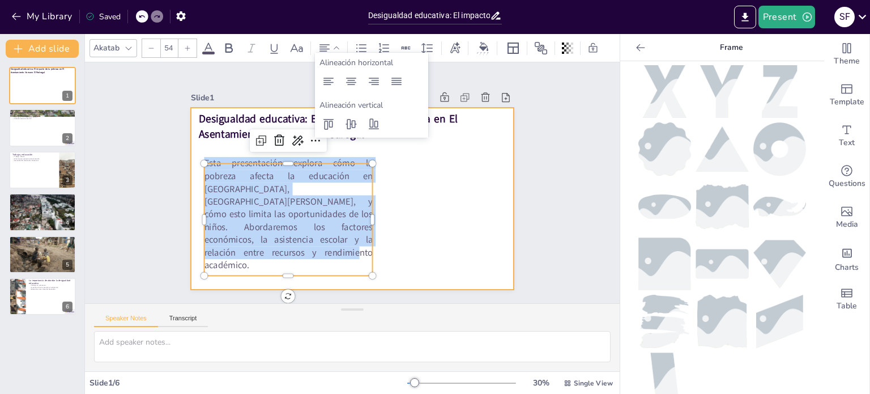
click at [445, 161] on div at bounding box center [343, 195] width 368 height 337
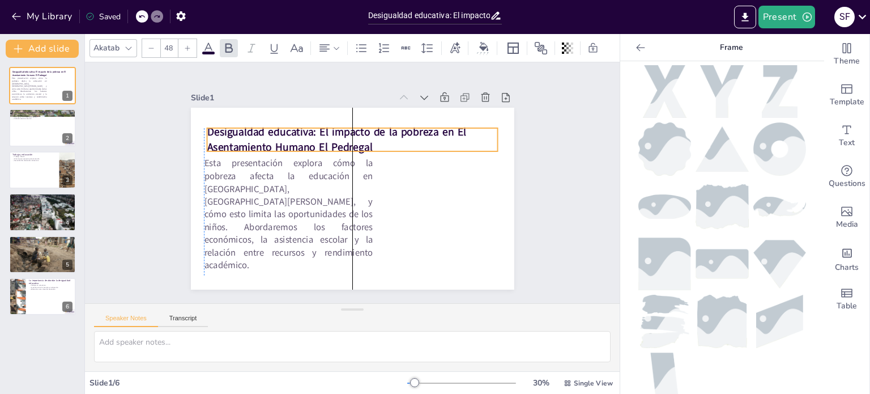
drag, startPoint x: 317, startPoint y: 126, endPoint x: 325, endPoint y: 140, distance: 15.7
click at [325, 140] on strong "Desigualdad educativa: El impacto de la pobreza en El Asentamiento Humano El Pe…" at bounding box center [381, 144] width 155 height 232
click at [363, 139] on p "Desigualdad educativa: El impacto de la pobreza en El Asentamiento Humano El Pe…" at bounding box center [366, 142] width 286 height 118
click at [360, 136] on strong "Desigualdad educativa: El impacto de la pobreza en El Asentamiento Humano El Pe…" at bounding box center [369, 135] width 213 height 184
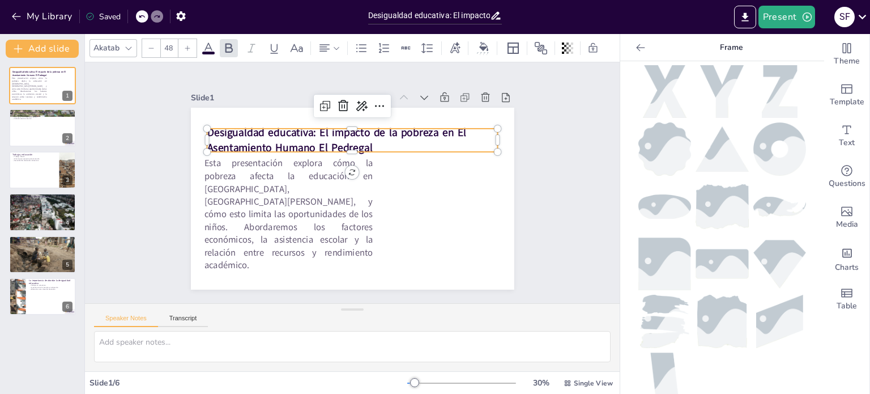
click at [360, 136] on strong "Desigualdad educativa: El impacto de la pobreza en El Asentamiento Humano El Pe…" at bounding box center [351, 130] width 256 height 94
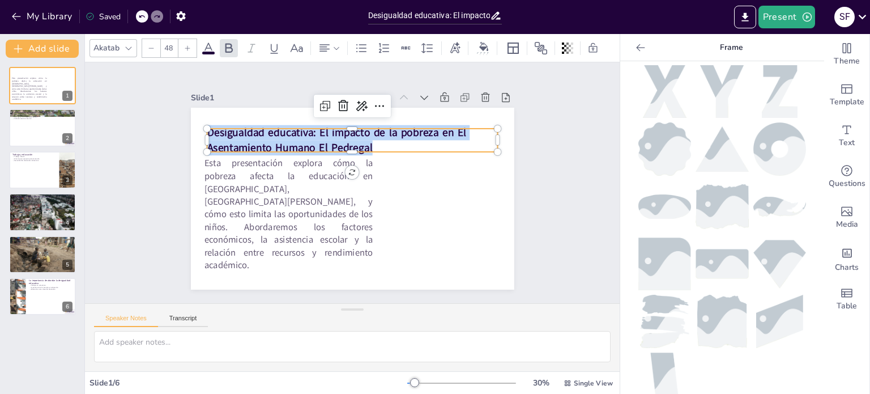
click at [360, 136] on strong "Desigualdad educativa: El impacto de la pobreza en El Asentamiento Humano El Pe…" at bounding box center [355, 130] width 249 height 119
copy strong "Desigualdad educativa: El impacto de la pobreza en El Asentamiento Humano El Pe…"
click at [394, 141] on p "Desigualdad educativa: El impacto de la pobreza en El Asentamiento Humano El Pe…" at bounding box center [391, 165] width 146 height 278
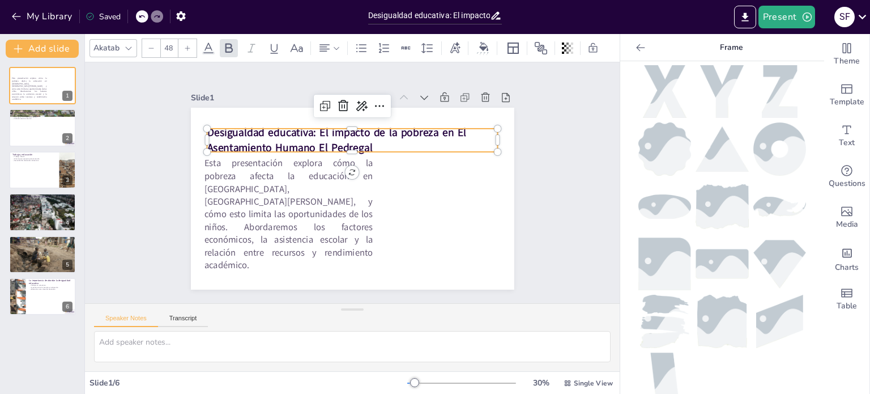
click at [394, 141] on p "Desigualdad educativa: El impacto de la pobreza en El Asentamiento Humano El Pe…" at bounding box center [366, 142] width 286 height 118
click at [394, 141] on p "Desigualdad educativa: El impacto de la pobreza en El Asentamiento Humano El Pe…" at bounding box center [394, 191] width 90 height 291
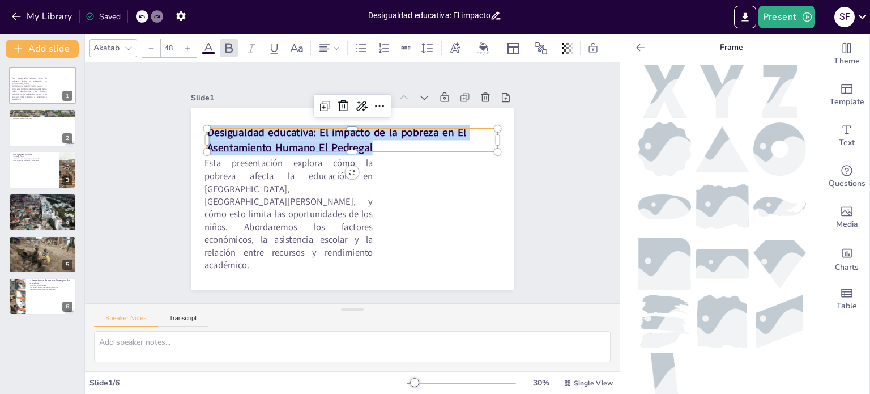
click at [394, 141] on p "Desigualdad educativa: El impacto de la pobreza en El Asentamiento Humano El Pe…" at bounding box center [361, 141] width 291 height 90
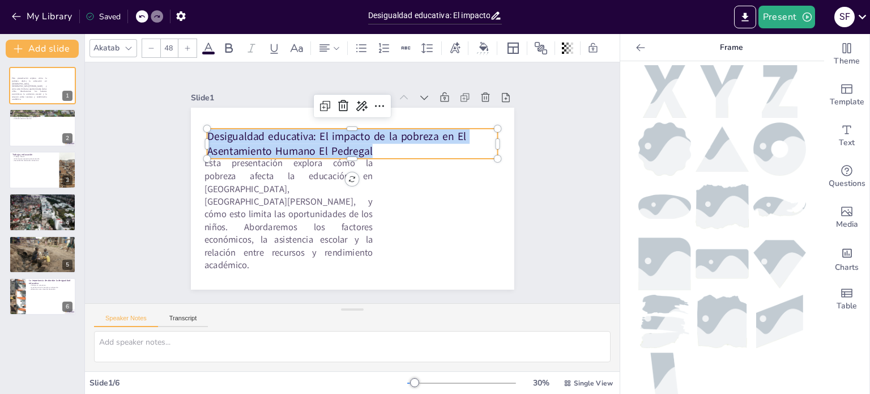
drag, startPoint x: 419, startPoint y: 141, endPoint x: 197, endPoint y: 128, distance: 222.5
click at [197, 128] on div "Esta presentación explora cómo la pobreza afecta la educación en El Pedregal, S…" at bounding box center [346, 197] width 369 height 298
click at [231, 43] on icon at bounding box center [229, 48] width 7 height 10
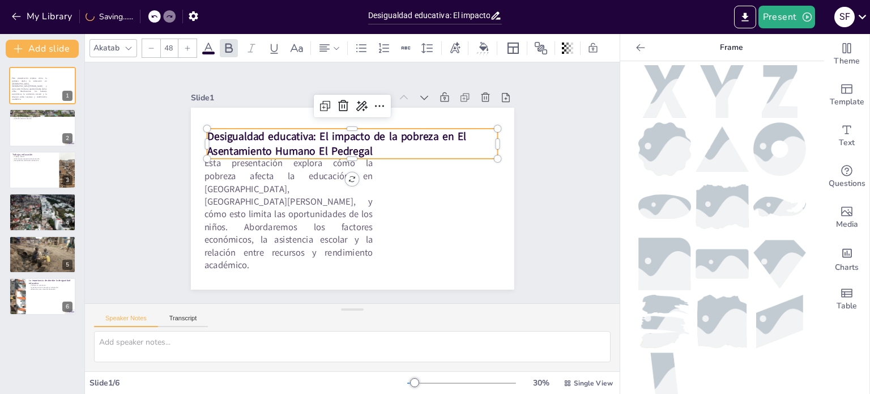
click at [255, 41] on icon at bounding box center [252, 48] width 14 height 14
click at [130, 44] on icon at bounding box center [128, 48] width 9 height 9
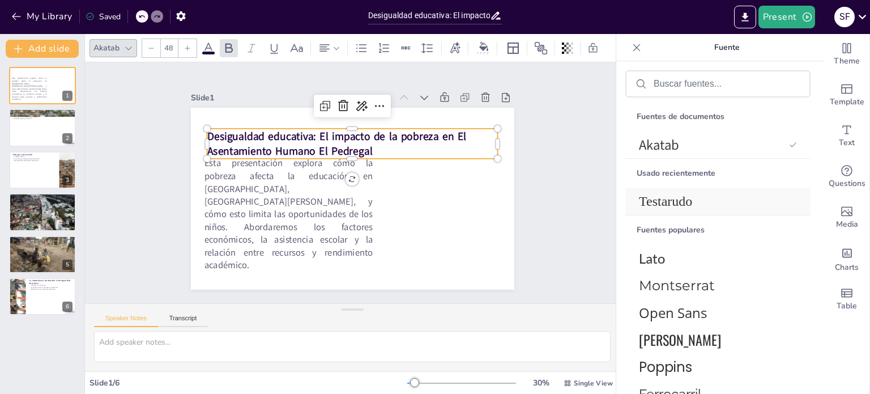
click at [696, 201] on span "Testarudo" at bounding box center [716, 201] width 154 height 15
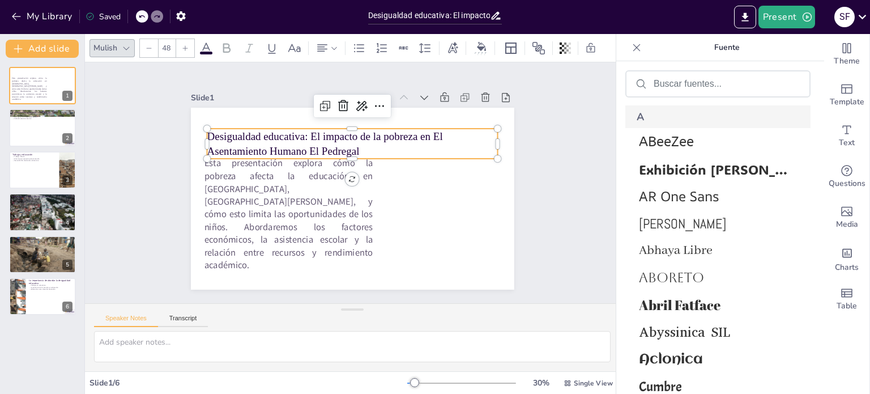
scroll to position [435, 0]
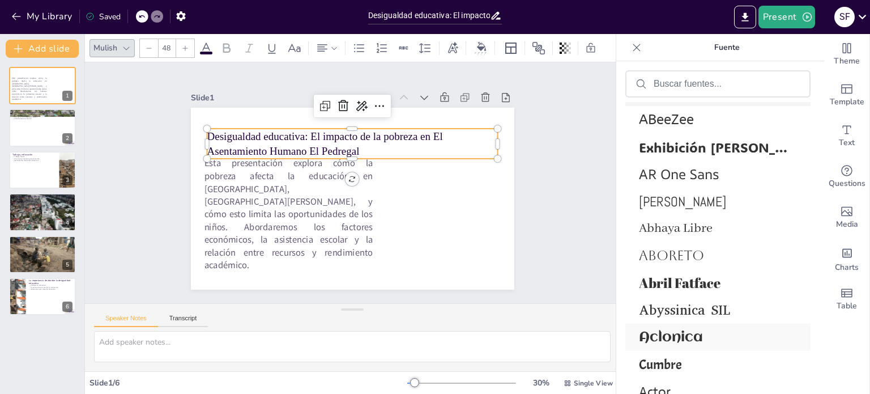
click at [699, 334] on font "Aclonica" at bounding box center [671, 337] width 64 height 15
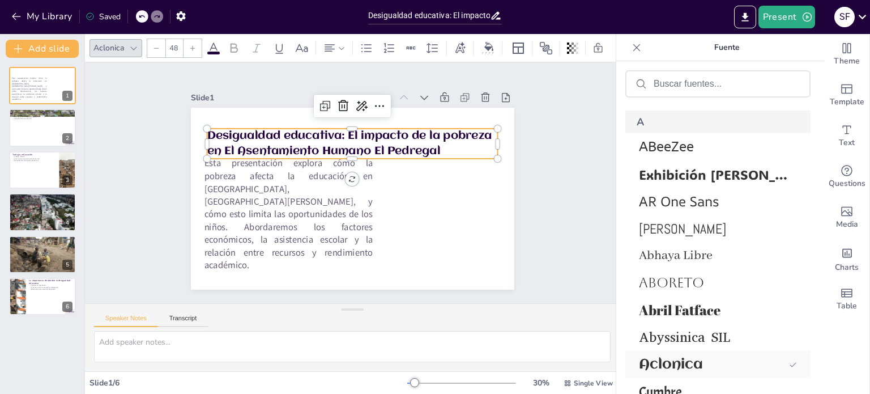
scroll to position [462, 0]
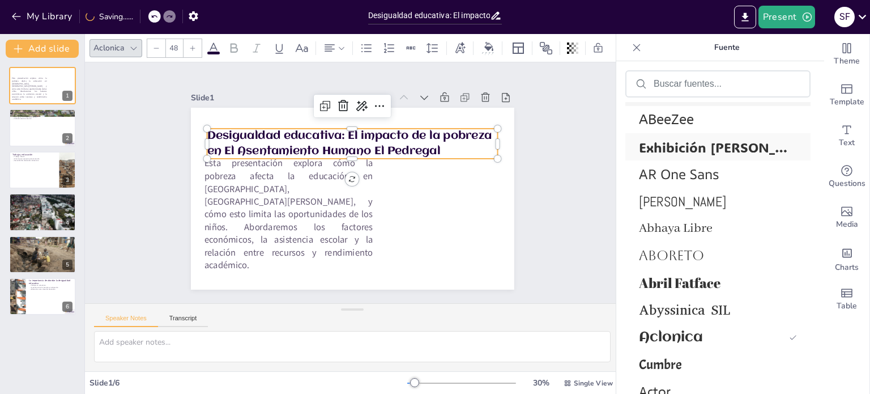
click at [687, 134] on div "Exhibición ADLaM" at bounding box center [718, 146] width 185 height 27
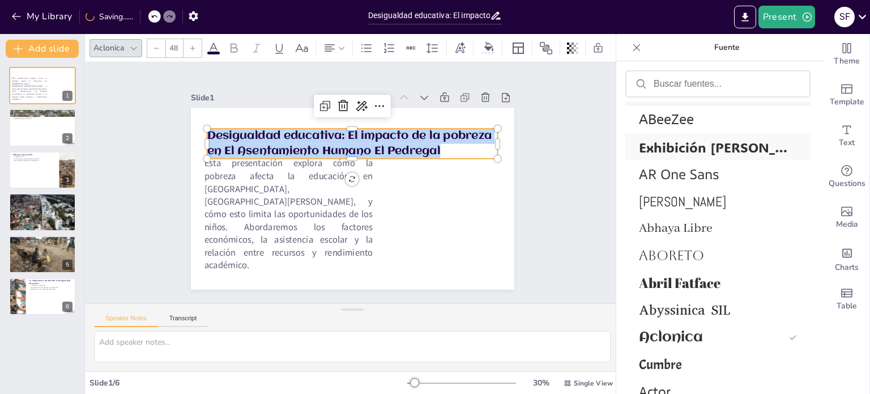
scroll to position [490, 0]
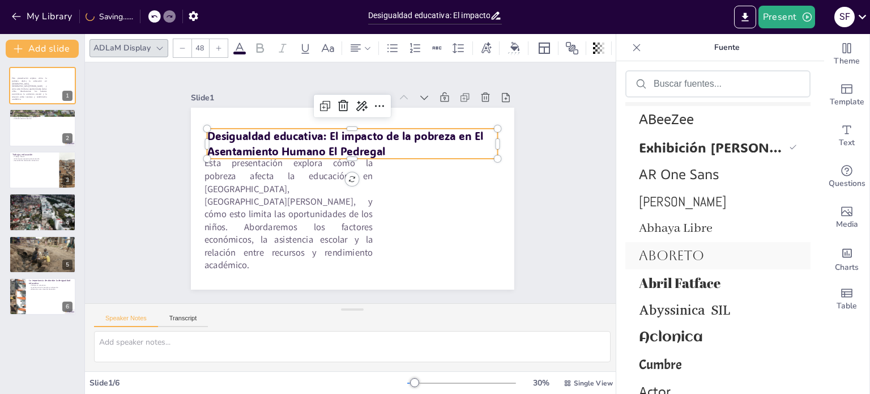
click at [694, 253] on font "Aboreto" at bounding box center [671, 256] width 65 height 16
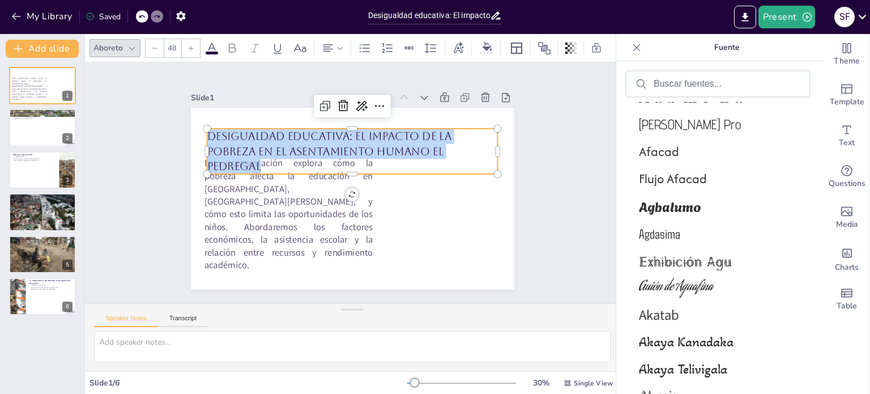
scroll to position [846, 0]
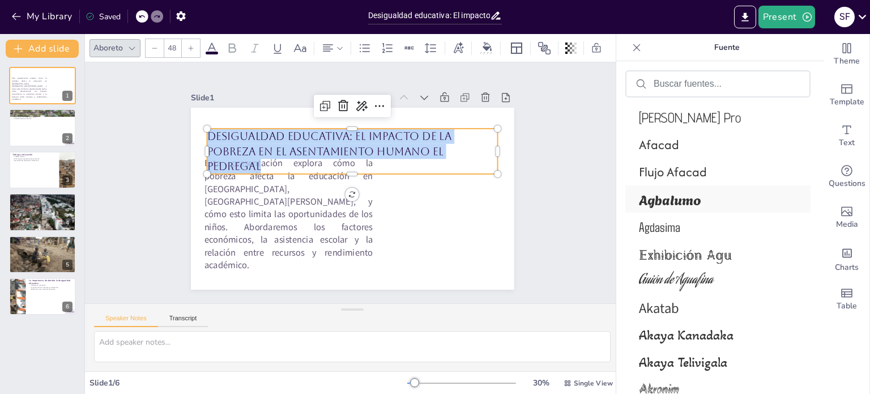
click at [682, 196] on font "Agbalumo" at bounding box center [670, 199] width 62 height 20
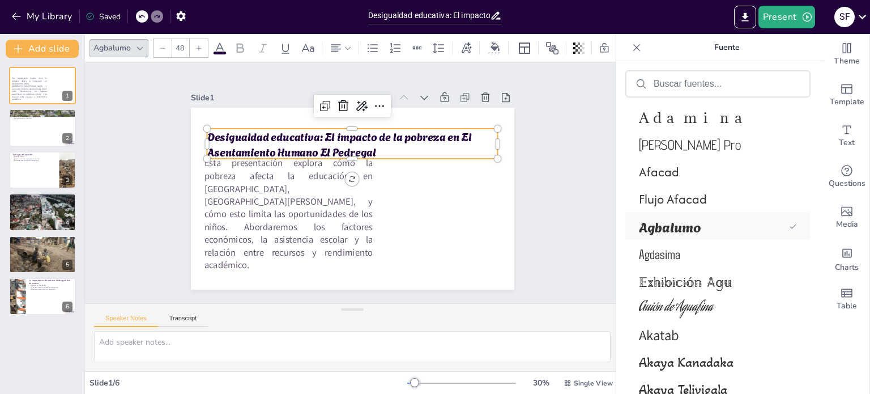
scroll to position [873, 0]
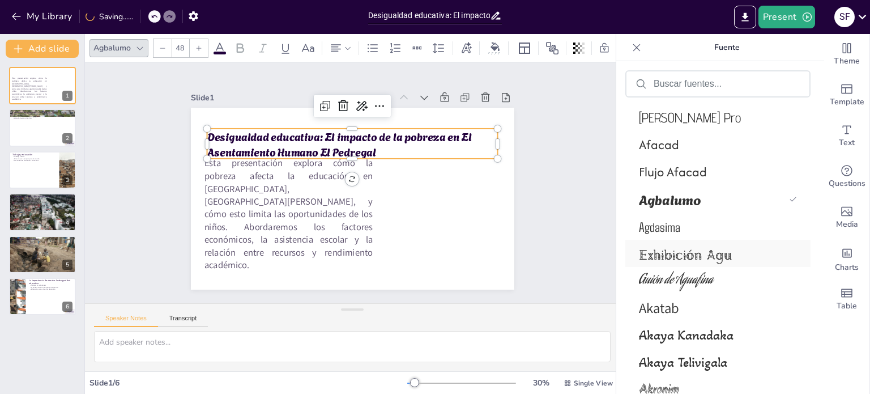
click at [706, 262] on font "Exhibición Agu" at bounding box center [685, 253] width 93 height 20
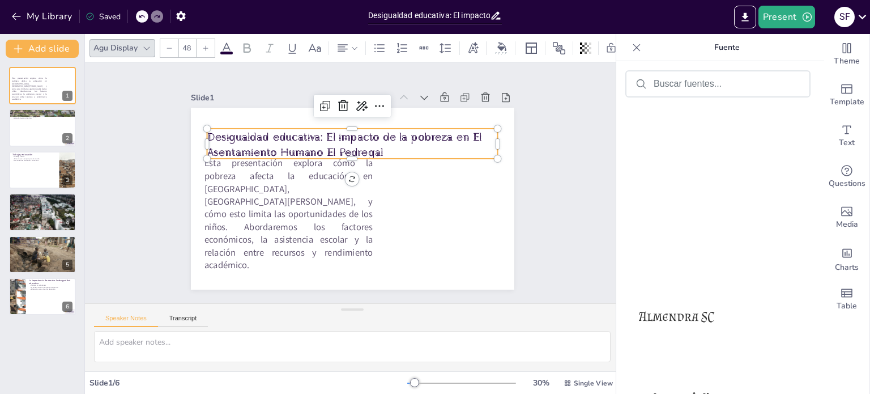
scroll to position [1521, 0]
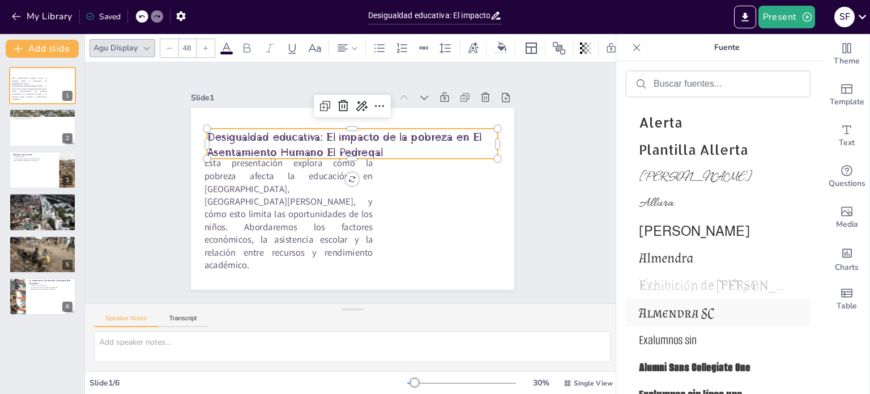
click at [710, 309] on font "Almendra SC" at bounding box center [676, 312] width 75 height 16
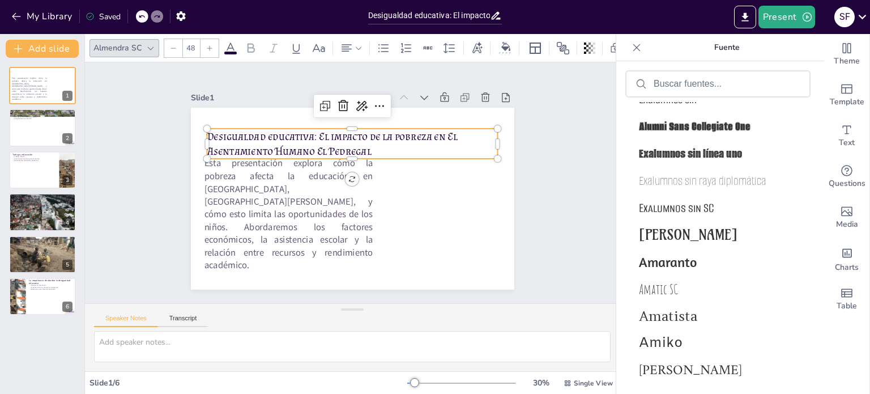
scroll to position [1776, 0]
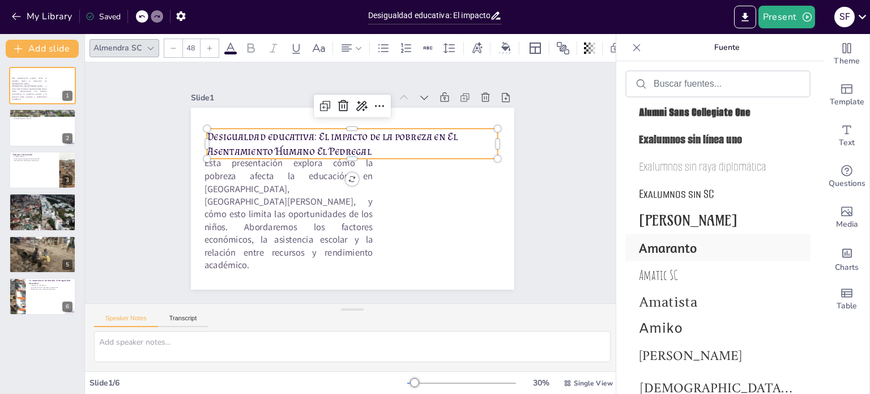
click at [707, 249] on span "Amaranto" at bounding box center [716, 247] width 154 height 17
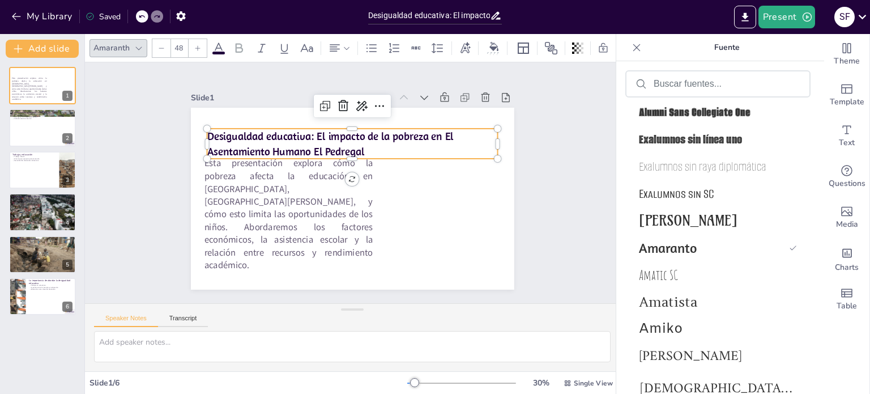
click at [621, 242] on div "Fuentes de documentos Amaranth Akatab Usado recientemente Amaranth Almendra SC …" at bounding box center [718, 244] width 203 height 367
click at [554, 214] on div "Slide 1 Esta presentación explora cómo la pobreza afecta la educación en El Ped…" at bounding box center [352, 182] width 557 height 295
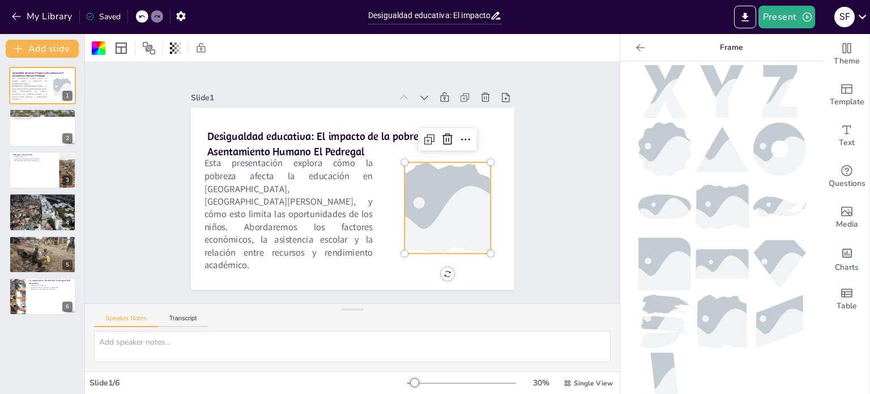
click at [432, 172] on div at bounding box center [440, 226] width 152 height 117
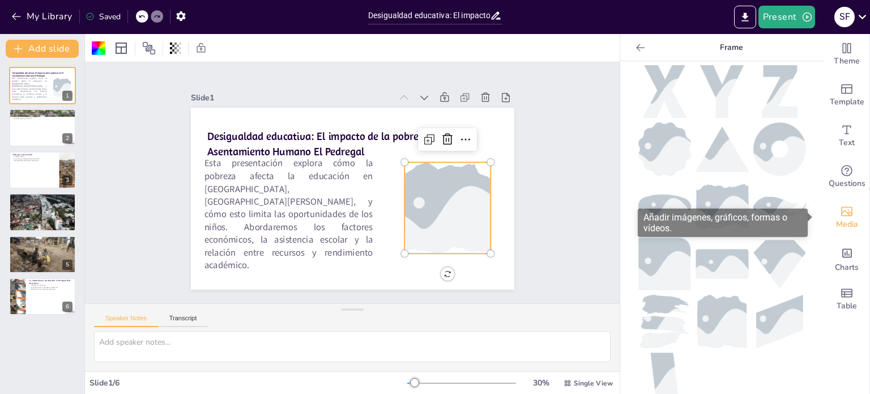
click at [840, 219] on span "Media" at bounding box center [847, 224] width 22 height 12
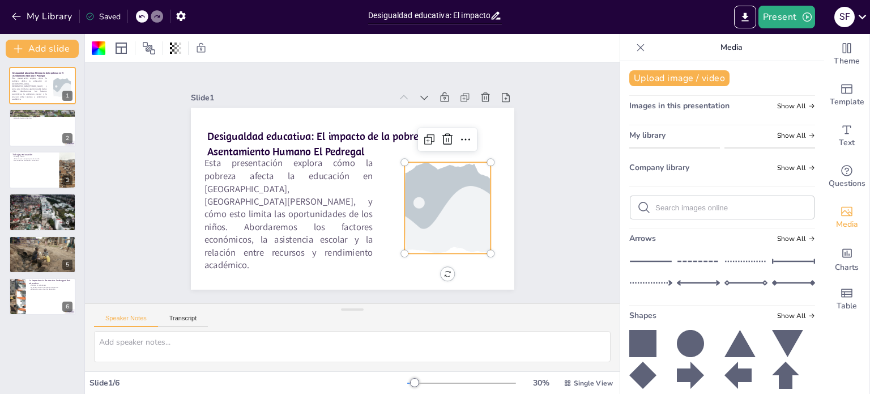
drag, startPoint x: 696, startPoint y: 199, endPoint x: 588, endPoint y: 193, distance: 107.8
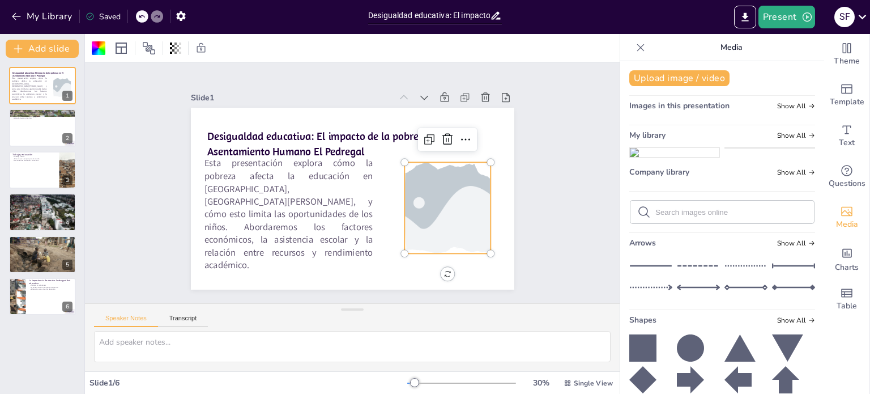
click at [588, 193] on div "Document fonts Amaranth Akatab Recently used Amaranth Almendra SC Agu Display A…" at bounding box center [435, 214] width 870 height 360
drag, startPoint x: 761, startPoint y: 192, endPoint x: 651, endPoint y: 178, distance: 110.8
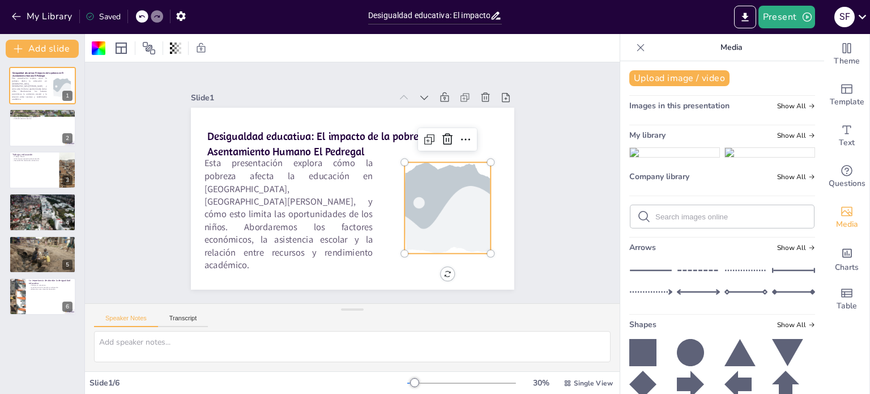
click at [651, 162] on ul at bounding box center [723, 154] width 186 height 15
click at [669, 157] on img at bounding box center [675, 152] width 90 height 9
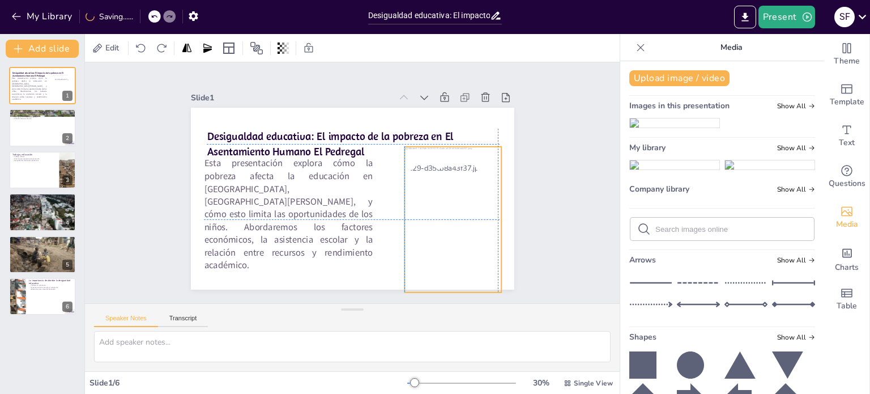
drag, startPoint x: 342, startPoint y: 163, endPoint x: 441, endPoint y: 184, distance: 101.2
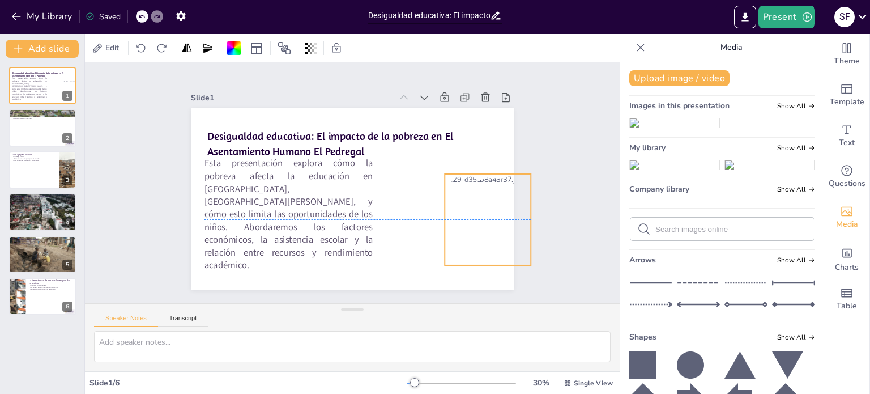
drag, startPoint x: 449, startPoint y: 214, endPoint x: 490, endPoint y: 222, distance: 41.6
click at [490, 222] on div at bounding box center [470, 260] width 122 height 150
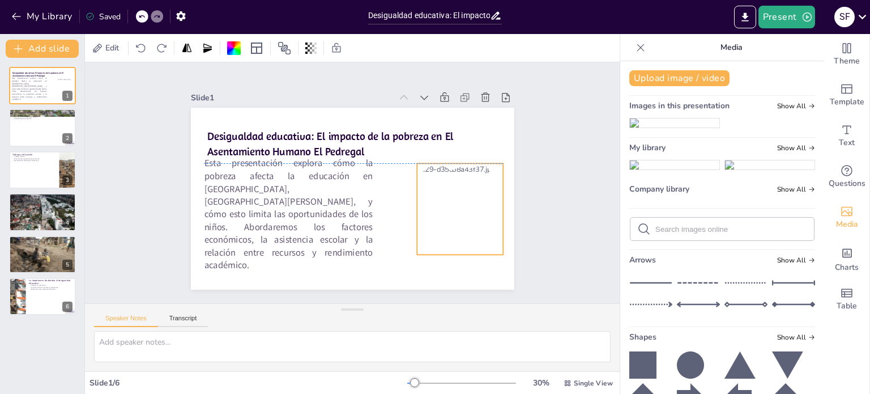
drag, startPoint x: 479, startPoint y: 218, endPoint x: 449, endPoint y: 210, distance: 30.9
click at [449, 210] on div at bounding box center [447, 241] width 122 height 150
click at [453, 155] on icon at bounding box center [461, 163] width 16 height 16
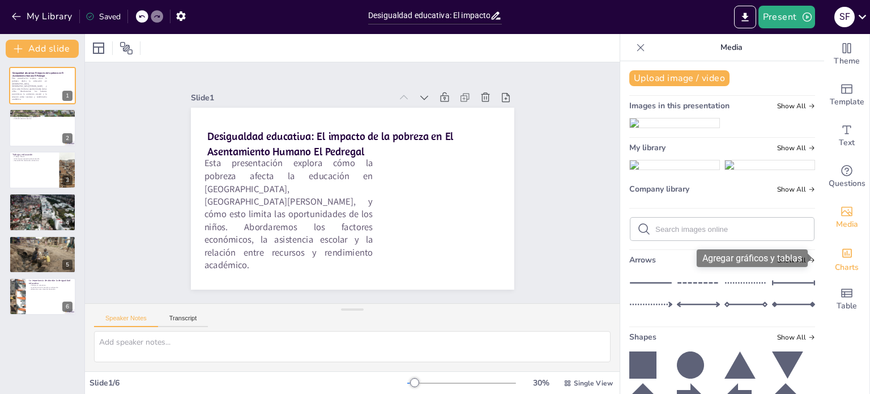
click at [850, 249] on div "Charts" at bounding box center [847, 258] width 45 height 41
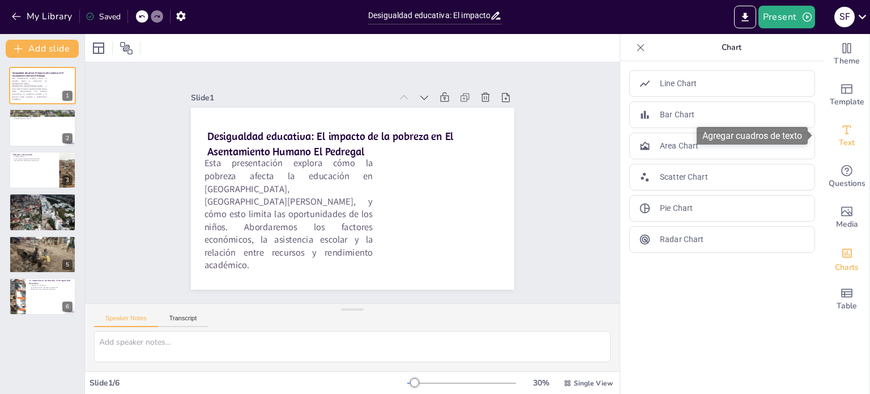
click at [843, 129] on icon "Add text boxes" at bounding box center [847, 130] width 14 height 14
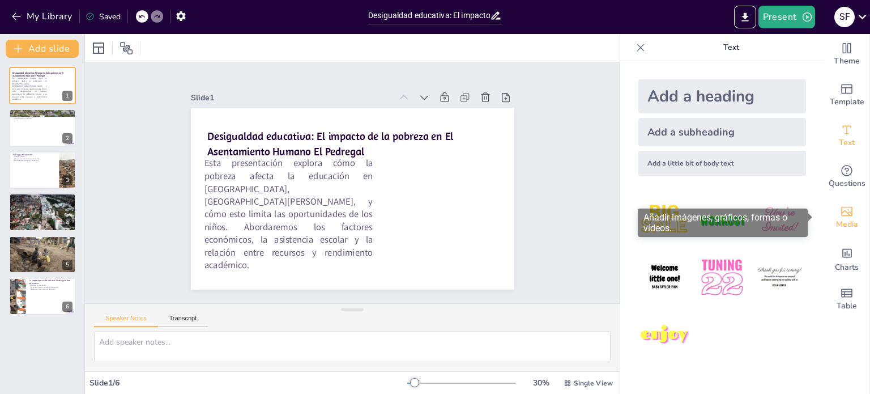
click at [840, 216] on icon "Add images, graphics, shapes or video" at bounding box center [847, 212] width 14 height 14
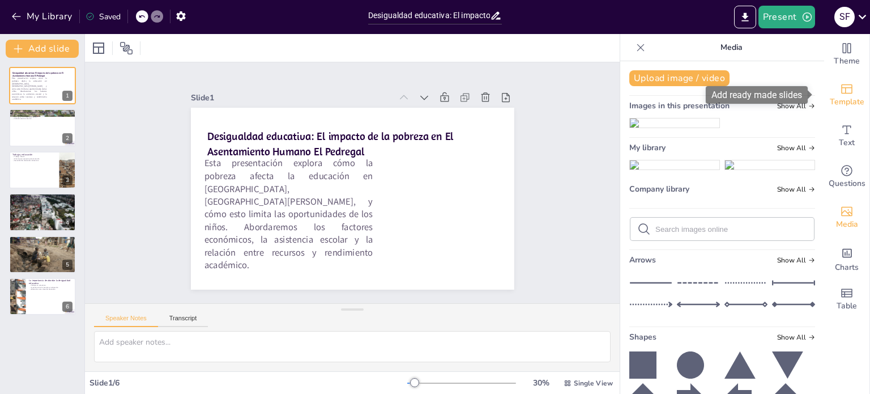
click at [832, 107] on span "Template" at bounding box center [847, 102] width 35 height 12
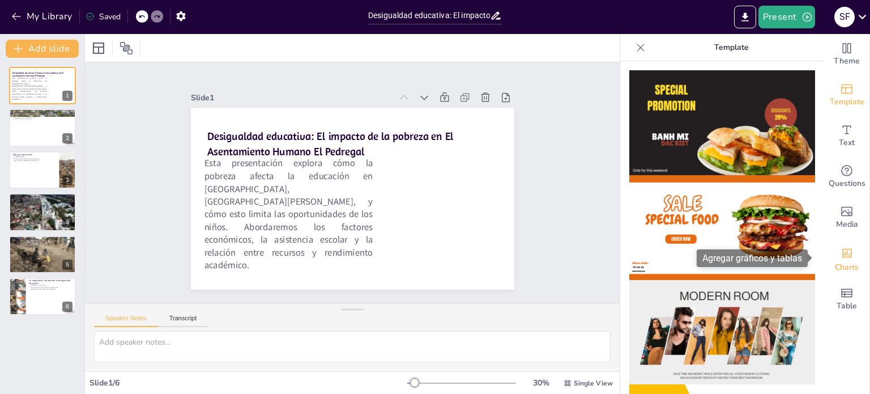
click at [844, 270] on span "Charts" at bounding box center [847, 267] width 24 height 12
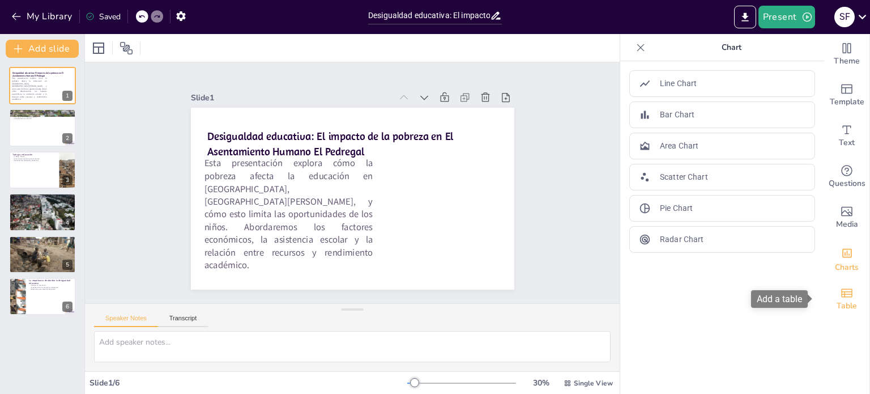
click at [842, 292] on icon "Add a table" at bounding box center [847, 292] width 11 height 9
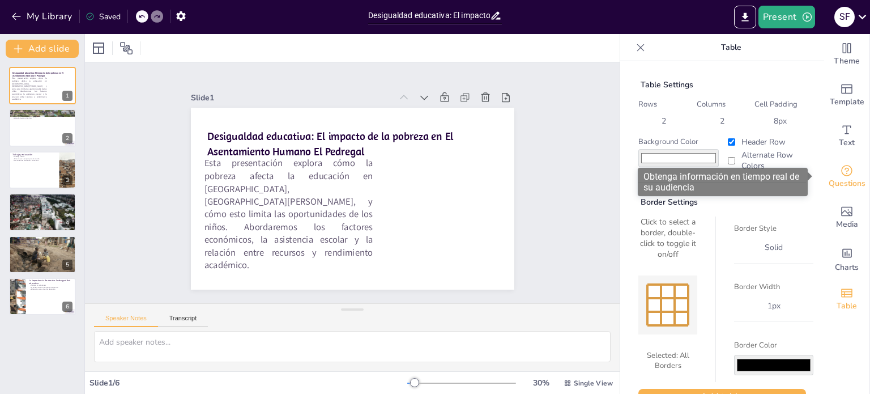
click at [843, 181] on span "Questions" at bounding box center [847, 183] width 37 height 12
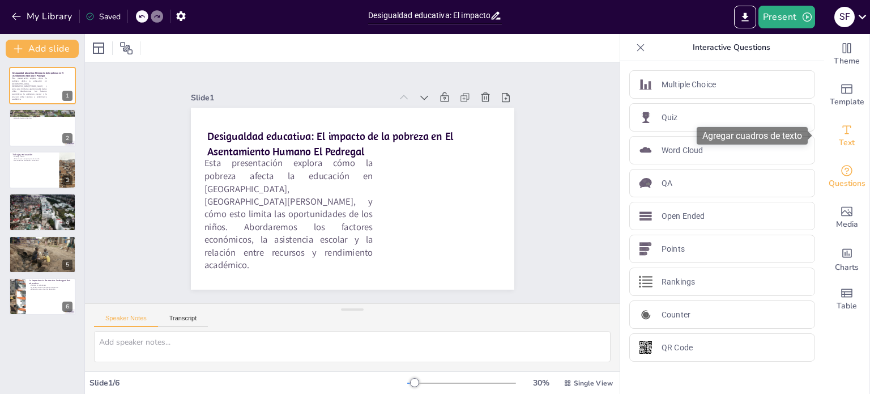
click at [846, 145] on span "Text" at bounding box center [847, 143] width 16 height 12
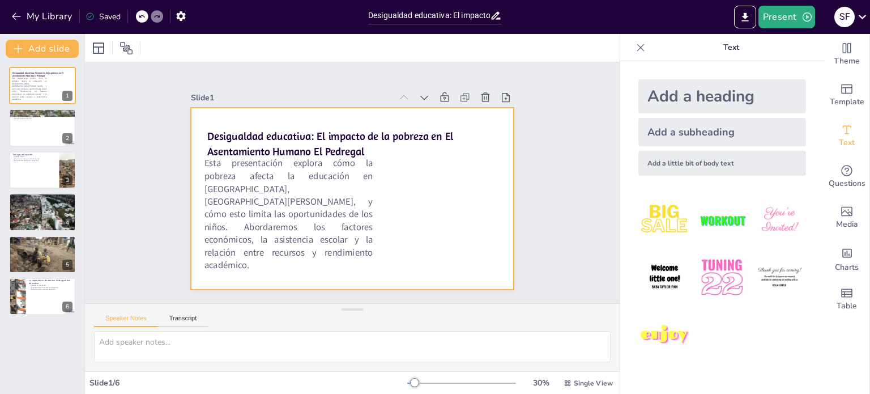
click at [452, 205] on div at bounding box center [349, 198] width 354 height 245
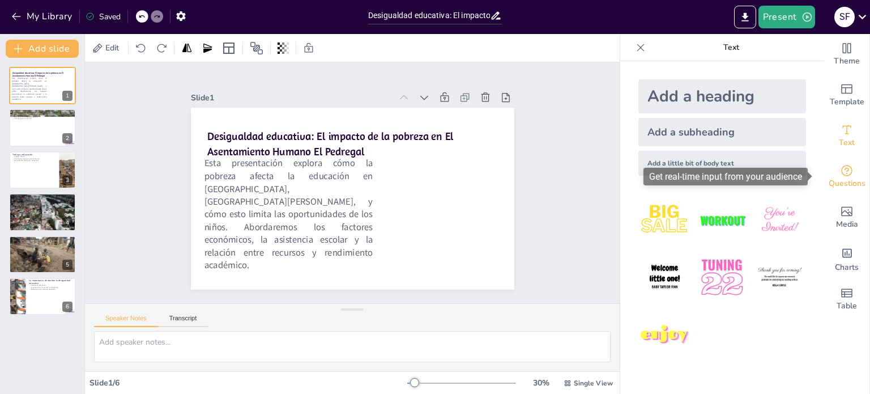
click at [843, 185] on span "Questions" at bounding box center [847, 183] width 37 height 12
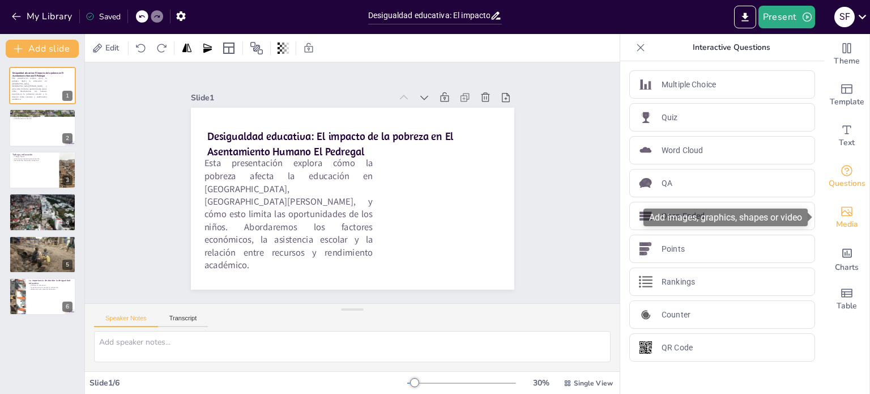
click at [840, 211] on icon "Add images, graphics, shapes or video" at bounding box center [847, 212] width 14 height 14
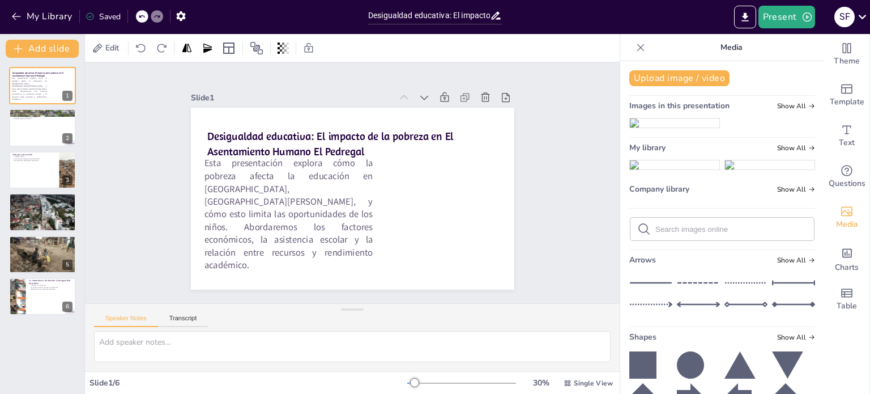
drag, startPoint x: 691, startPoint y: 173, endPoint x: 590, endPoint y: 167, distance: 101.6
click at [590, 167] on div "Document fonts Amaranth Akatab Recently used Amaranth Almendra SC Agu Display A…" at bounding box center [435, 214] width 870 height 360
drag, startPoint x: 653, startPoint y: 180, endPoint x: 559, endPoint y: 185, distance: 94.2
click at [559, 185] on div "Document fonts Amaranth Akatab Recently used Amaranth Almendra SC Agu Display A…" at bounding box center [435, 214] width 870 height 360
drag, startPoint x: 662, startPoint y: 182, endPoint x: 705, endPoint y: 224, distance: 60.1
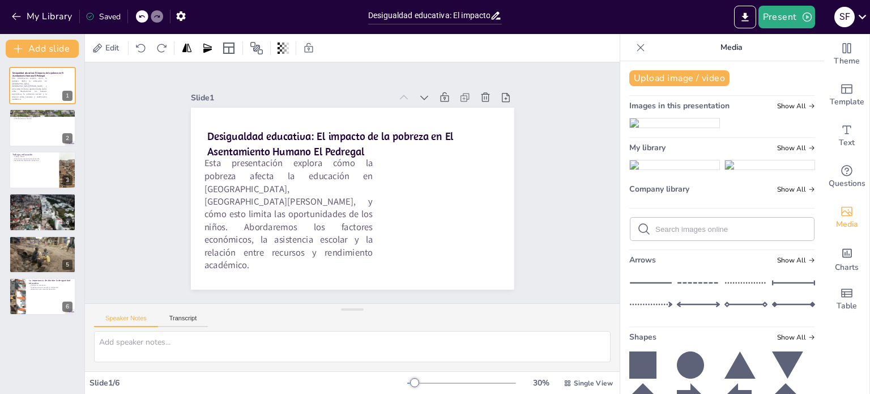
click at [705, 128] on img at bounding box center [675, 122] width 90 height 9
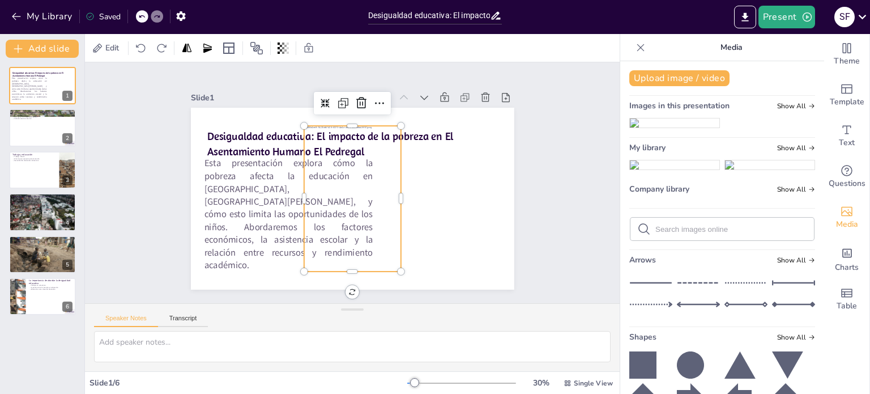
click at [705, 128] on img at bounding box center [675, 122] width 90 height 9
click at [372, 103] on icon at bounding box center [380, 111] width 16 height 16
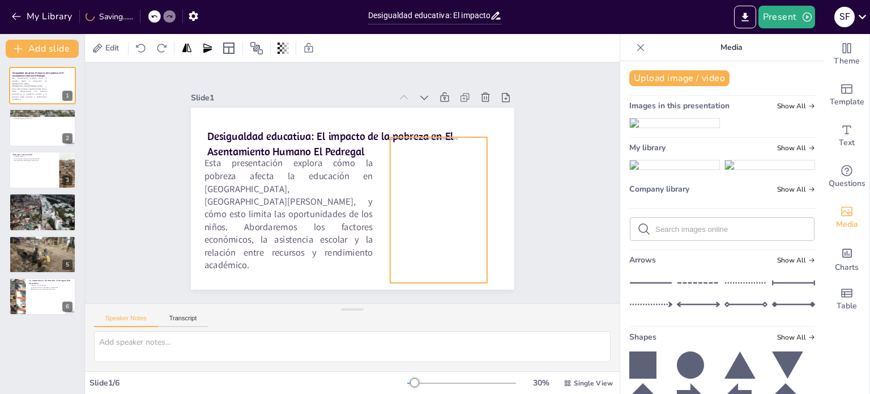
drag, startPoint x: 354, startPoint y: 195, endPoint x: 440, endPoint y: 206, distance: 86.9
click at [440, 206] on div at bounding box center [372, 271] width 175 height 156
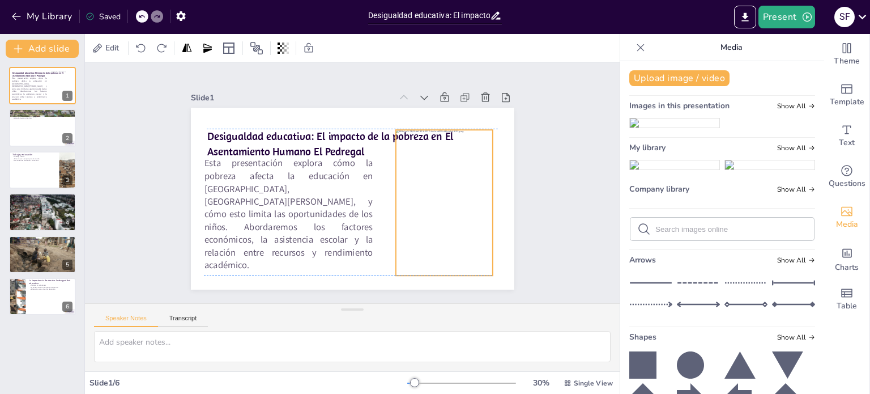
drag, startPoint x: 430, startPoint y: 276, endPoint x: 436, endPoint y: 268, distance: 10.1
click at [436, 268] on div at bounding box center [438, 221] width 125 height 163
drag, startPoint x: 432, startPoint y: 271, endPoint x: 439, endPoint y: 258, distance: 15.0
click at [439, 269] on div at bounding box center [425, 283] width 97 height 29
drag, startPoint x: 451, startPoint y: 194, endPoint x: 448, endPoint y: 213, distance: 18.4
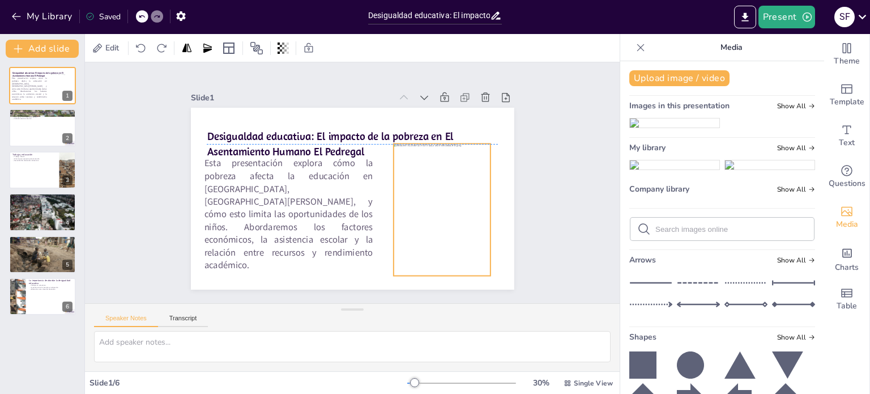
click at [448, 213] on div at bounding box center [427, 242] width 137 height 168
click at [546, 213] on div "Slide 1 Desigualdad educativa: El impacto de la pobreza en El Asentamiento Huma…" at bounding box center [352, 182] width 559 height 537
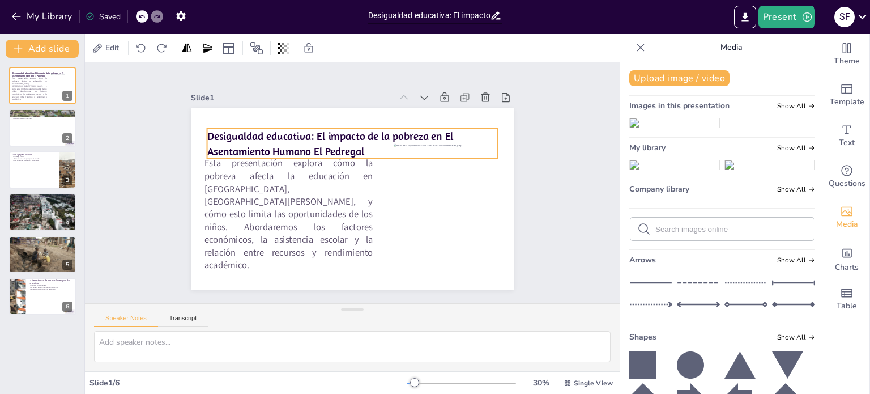
click at [300, 125] on p "Desigualdad educativa: El impacto de la pobreza en El Asentamiento Humano El Pe…" at bounding box center [360, 145] width 291 height 90
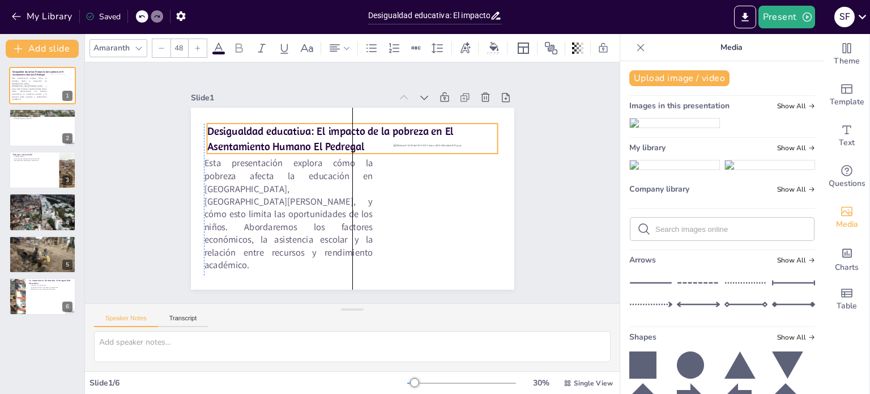
click at [305, 131] on p "Desigualdad educativa: El impacto de la pobreza en El Asentamiento Humano El Pe…" at bounding box center [361, 140] width 291 height 90
click at [256, 126] on p "Desigualdad educativa: El impacto de la pobreza en El Asentamiento Humano El Pe…" at bounding box center [366, 141] width 286 height 118
click at [256, 126] on p "Desigualdad educativa: El impacto de la pobreza en El Asentamiento Humano El Pe…" at bounding box center [352, 139] width 291 height 30
click at [308, 142] on p "Desigualdad educativa: El impacto de la pobreza en El Asentamiento Humano EL PE…" at bounding box center [361, 140] width 291 height 90
click at [301, 126] on p "Desigualdad educativa: El impacto de la pobreza en El Asentamiento Humano “EL P…" at bounding box center [357, 139] width 292 height 61
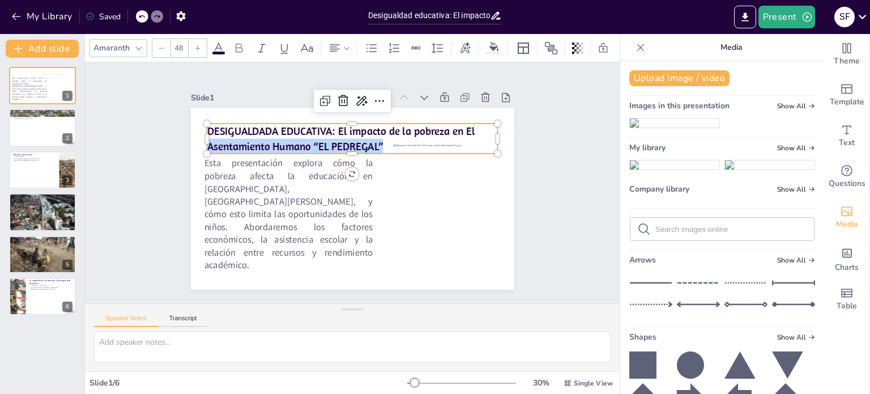
click at [441, 135] on p "DESIGUALDADA EDUCATIVA: El impacto de la pobreza en El Asentamiento Humano “EL …" at bounding box center [396, 191] width 90 height 291
click at [471, 135] on p "DESIGUALDADA EDUCATIVA: El impacto de la pobreza en El Asentamiento Humano “EL …" at bounding box center [361, 140] width 291 height 90
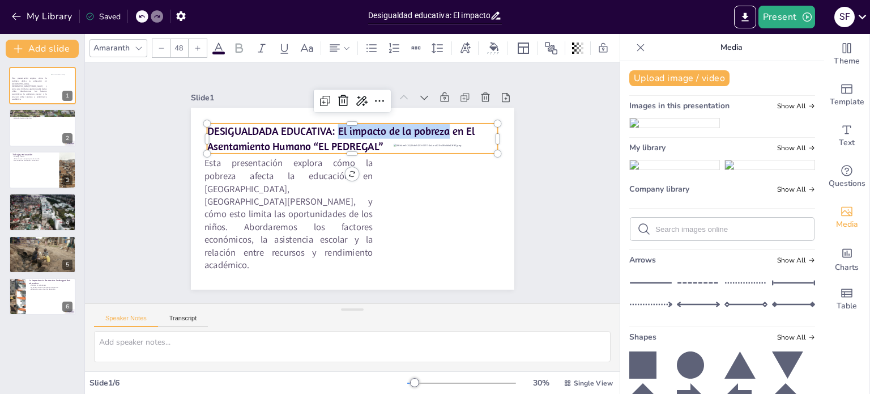
drag, startPoint x: 440, startPoint y: 128, endPoint x: 329, endPoint y: 124, distance: 110.6
click at [329, 124] on p "DESIGUALDADA EDUCATIVA: El impacto de la pobreza en El Asentamiento Humano “EL …" at bounding box center [378, 147] width 253 height 196
click at [471, 126] on p "DESIGUALDADA EDUCATIVA: EL IMPACTO DE LA POBREZA en El Asentamiento Humano “EL …" at bounding box center [361, 140] width 291 height 90
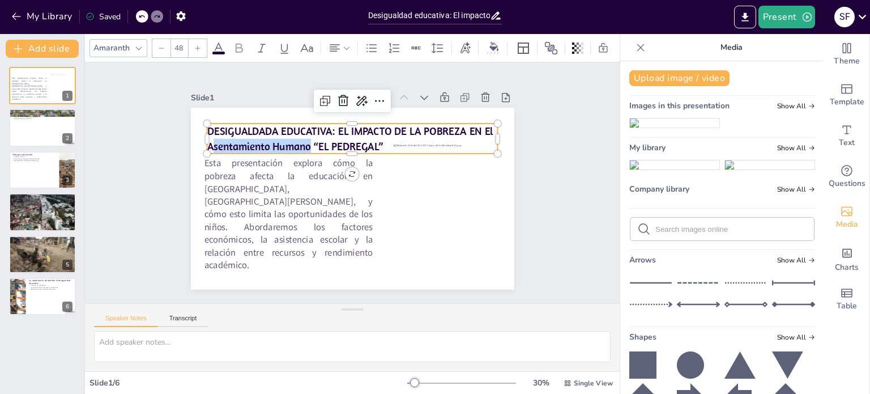
drag, startPoint x: 304, startPoint y: 144, endPoint x: 205, endPoint y: 145, distance: 98.6
click at [216, 145] on p "DESIGUALDADA EDUCATIVA: EL IMPACTO DE LA POBREZA EN El Asentamiento Humano “EL …" at bounding box center [361, 140] width 291 height 90
drag, startPoint x: 417, startPoint y: 138, endPoint x: 438, endPoint y: 141, distance: 21.1
click at [438, 141] on p "DESIGUALDADA EDUCATIVA: EL IMPACTO DE LA POBREZA EN El ASENTAMIENTO HUMANO “EL …" at bounding box center [361, 140] width 291 height 90
click at [526, 185] on div "Slide 1 Esta presentación explora cómo la pobreza afecta la educación en El Ped…" at bounding box center [352, 182] width 347 height 573
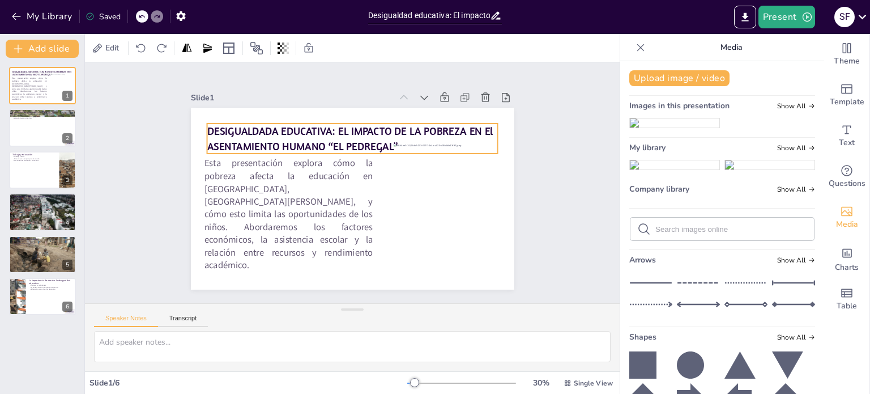
click at [413, 126] on p "DESIGUALDADA EDUCATIVA: EL IMPACTO DE LA POBREZA EN El ASENTAMIENTO HUMANO “EL …" at bounding box center [378, 147] width 253 height 196
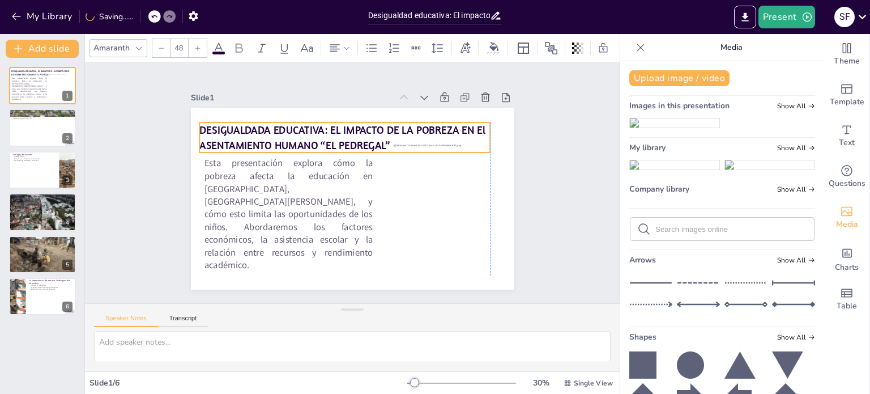
drag, startPoint x: 409, startPoint y: 129, endPoint x: 401, endPoint y: 128, distance: 8.6
click at [401, 128] on p "DESIGUALDADA EDUCATIVA: EL IMPACTO DE LA POBREZA EN El ASENTAMIENTO HUMANO “EL …" at bounding box center [354, 137] width 291 height 90
click at [573, 167] on div "Slide 1 DESIGUALDADA EDUCATIVA: EL IMPACTO DE LA POBREZA EN El ASENTAMIENTO HUM…" at bounding box center [352, 183] width 537 height 559
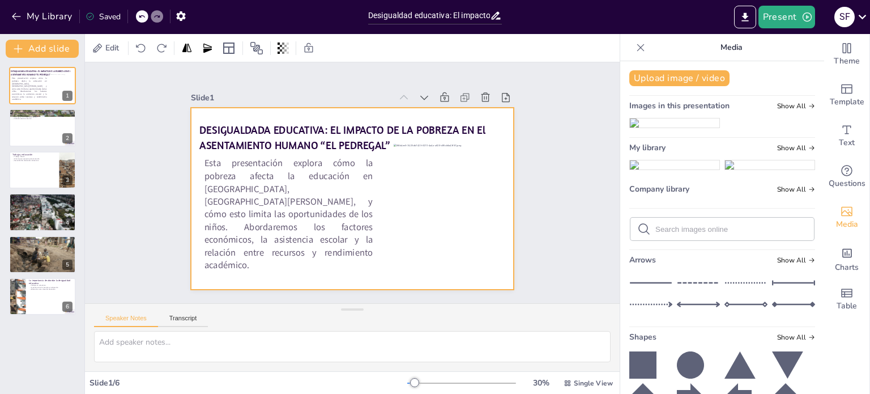
click at [492, 167] on div at bounding box center [349, 198] width 354 height 245
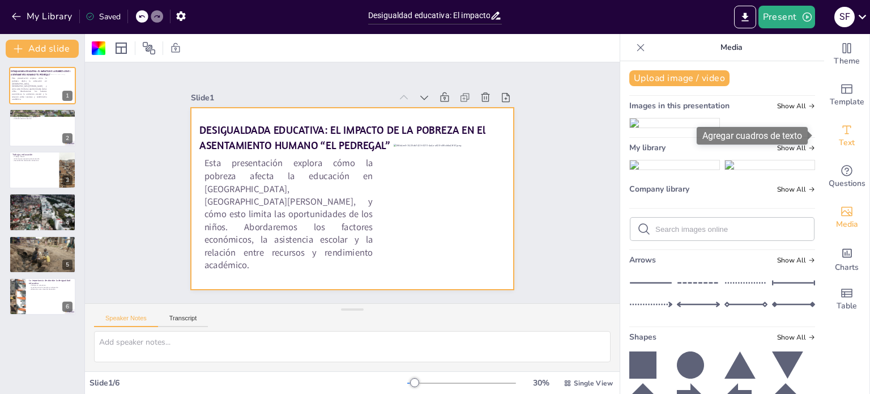
click at [840, 124] on icon "Add text boxes" at bounding box center [847, 130] width 14 height 14
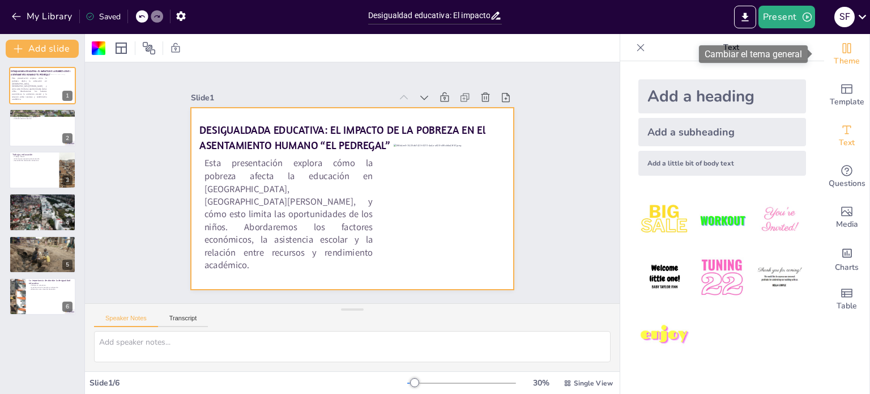
click at [838, 65] on span "Theme" at bounding box center [847, 61] width 26 height 12
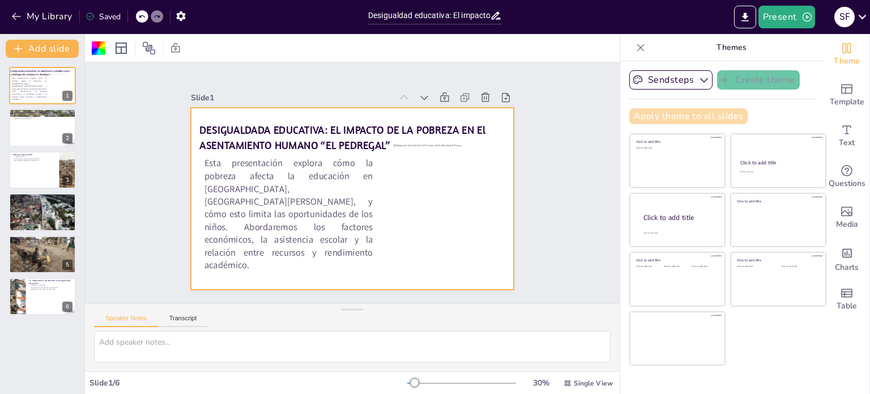
click at [707, 111] on button "Apply theme to all slides" at bounding box center [689, 116] width 118 height 16
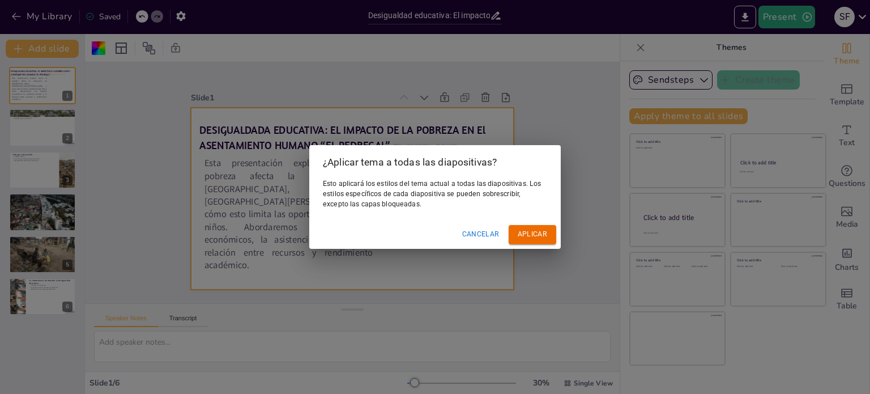
click at [476, 231] on font "Cancelar" at bounding box center [480, 234] width 37 height 8
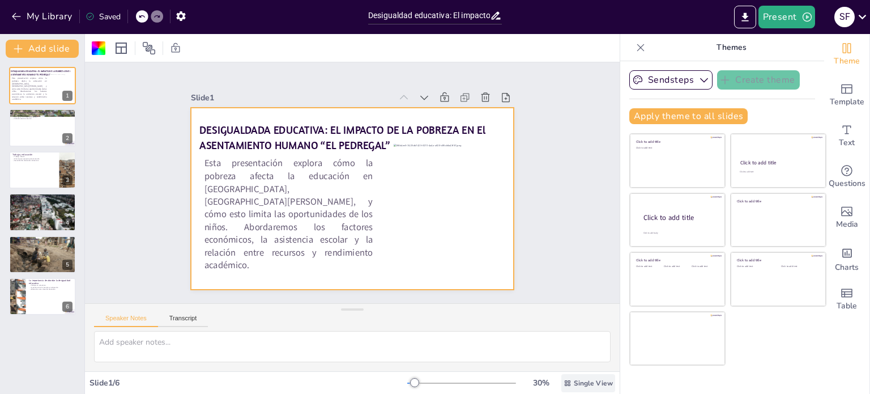
click at [575, 387] on span "Single View" at bounding box center [593, 383] width 39 height 9
click at [569, 363] on div "Vista de lista" at bounding box center [574, 357] width 65 height 23
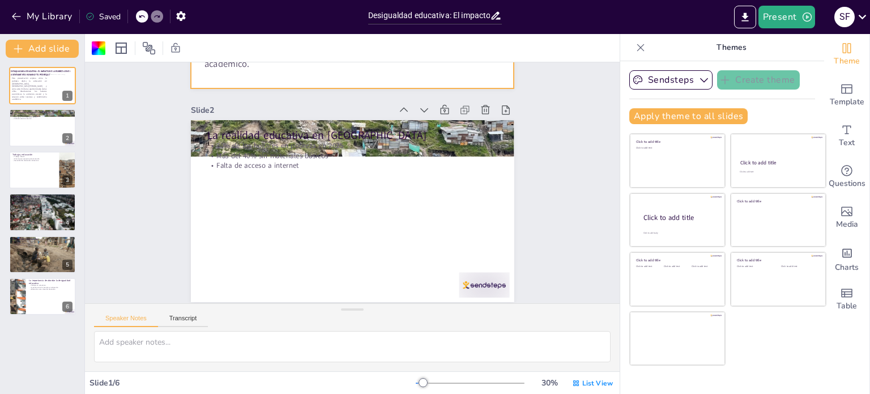
type textarea "En 2025, se proyecta que el 30% de los hogares en El Pedregal estarán en situac…"
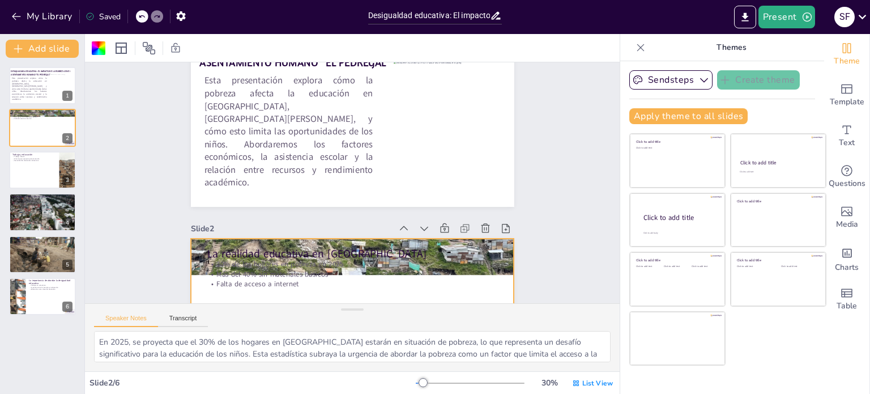
scroll to position [0, 0]
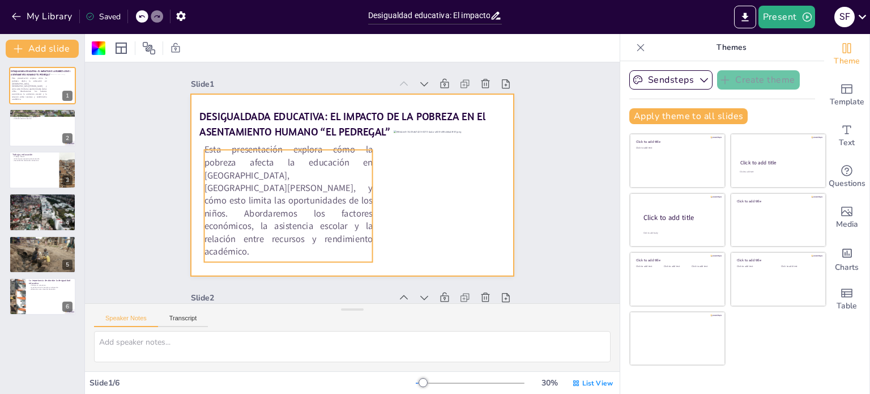
click at [199, 153] on div "DESIGUALDADA EDUCATIVA: EL IMPACTO DE LA POBREZA EN El ASENTAMIENTO HUMANO “EL …" at bounding box center [352, 184] width 354 height 245
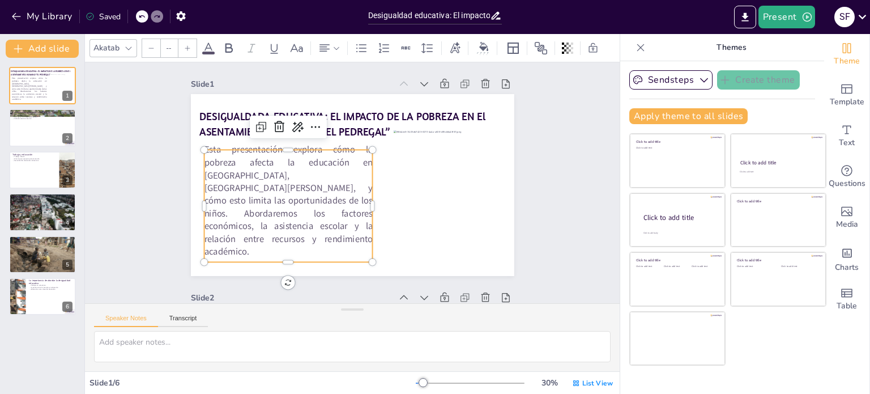
click at [277, 156] on p "Esta presentación explora cómo la pobreza afecta la educación en [GEOGRAPHIC_DA…" at bounding box center [369, 117] width 184 height 203
click at [194, 156] on div at bounding box center [200, 157] width 43 height 109
click at [199, 156] on p "Esta presentación explora cómo la pobreza afecta la educación en [GEOGRAPHIC_DA…" at bounding box center [287, 193] width 180 height 131
click at [207, 158] on p "Esta presentación explora cómo la pobreza afecta la educación en [GEOGRAPHIC_DA…" at bounding box center [286, 186] width 189 height 147
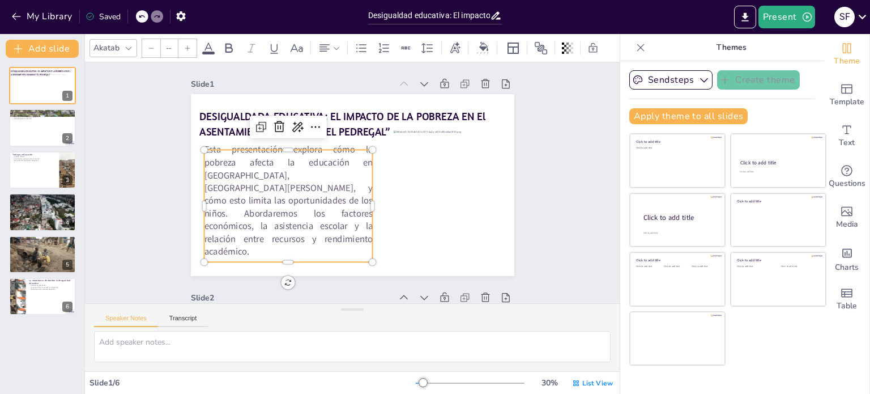
type input "54"
click at [199, 156] on p "Esta presentación explora cómo la pobreza afecta la educación en [GEOGRAPHIC_DA…" at bounding box center [296, 147] width 198 height 202
click at [215, 163] on p "Esta presentación explora cómo la pobreza afecta la educación en [GEOGRAPHIC_DA…" at bounding box center [286, 186] width 189 height 147
click at [365, 44] on icon at bounding box center [361, 48] width 10 height 8
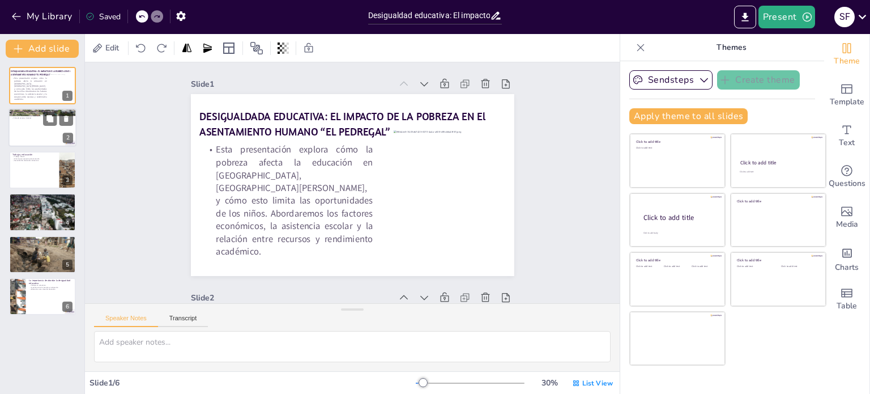
click at [12, 120] on div at bounding box center [43, 128] width 68 height 39
type textarea "En 2025, se proyecta que el 30% de los hogares en El Pedregal estarán en situac…"
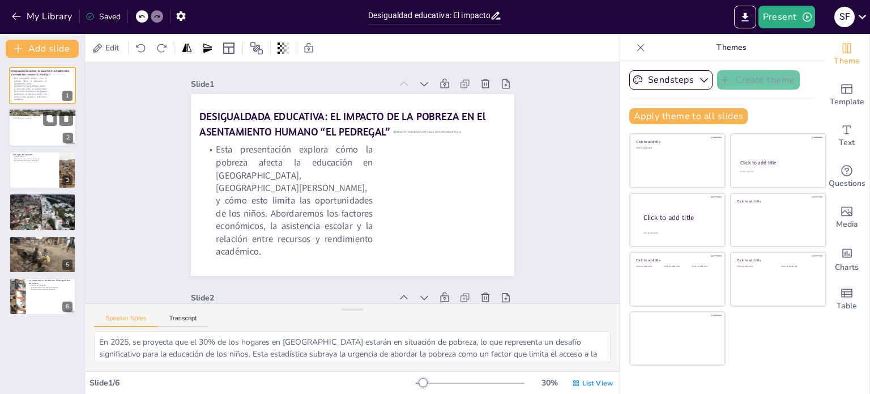
scroll to position [215, 0]
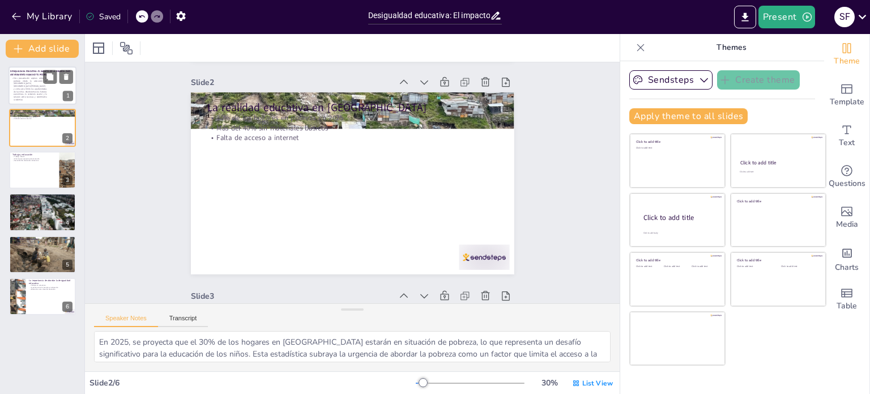
click at [26, 87] on p "Esta presentación explora cómo la pobreza afecta la educación en [GEOGRAPHIC_DA…" at bounding box center [29, 89] width 36 height 24
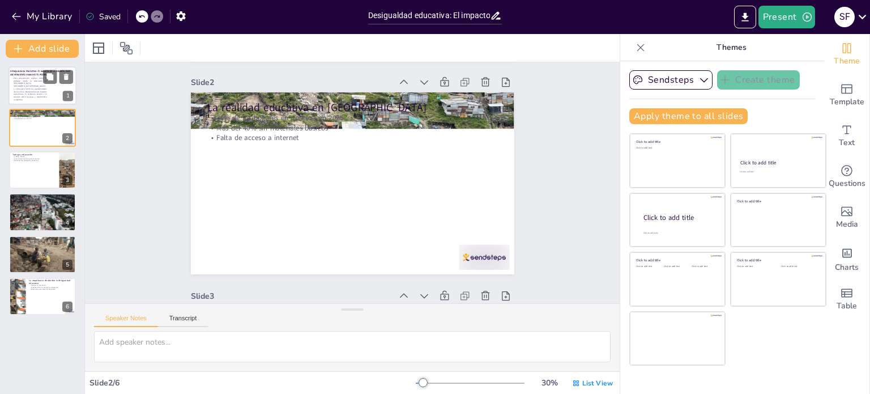
scroll to position [2, 0]
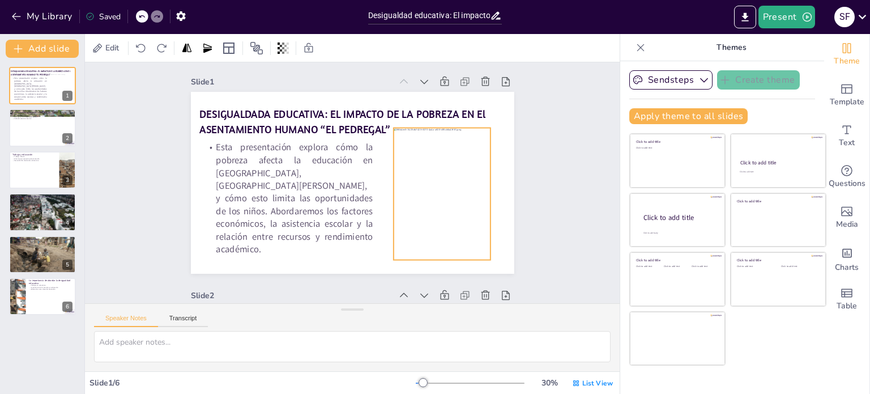
click at [422, 223] on div at bounding box center [432, 227] width 137 height 168
click at [475, 123] on icon at bounding box center [483, 131] width 16 height 16
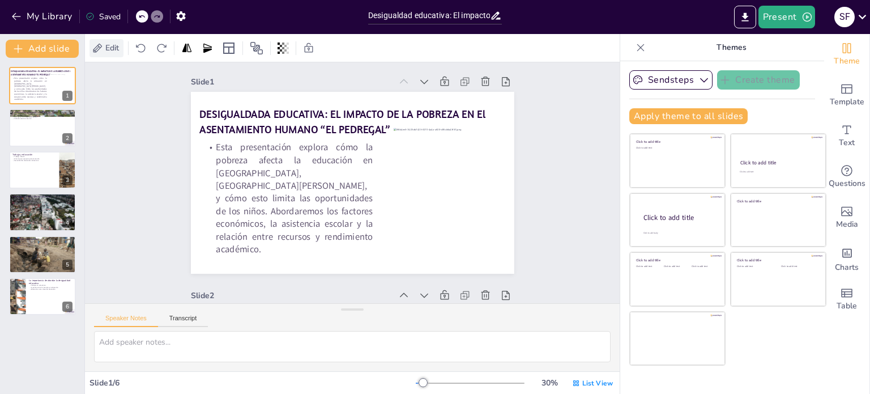
click at [112, 40] on div "Edit" at bounding box center [107, 48] width 34 height 18
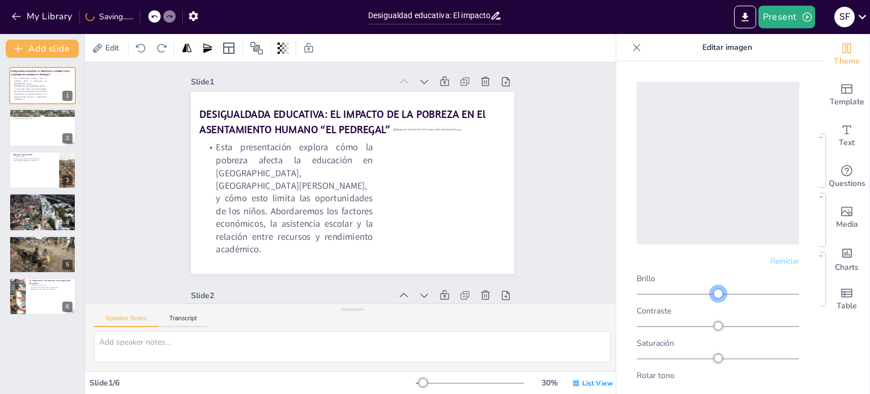
click at [714, 289] on div at bounding box center [718, 293] width 9 height 9
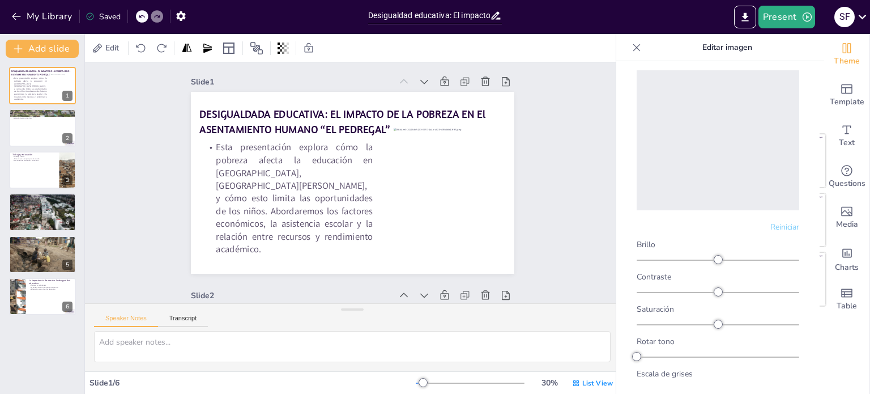
scroll to position [0, 0]
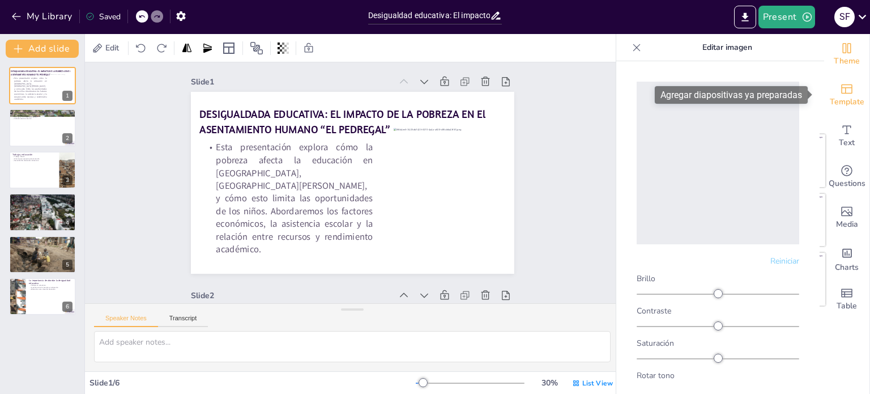
click at [852, 107] on span "Template" at bounding box center [847, 102] width 35 height 12
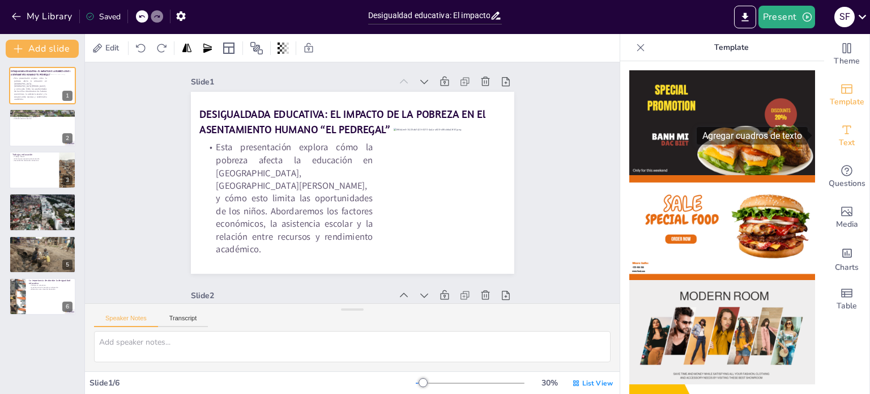
click at [843, 133] on icon "Add text boxes" at bounding box center [847, 130] width 14 height 14
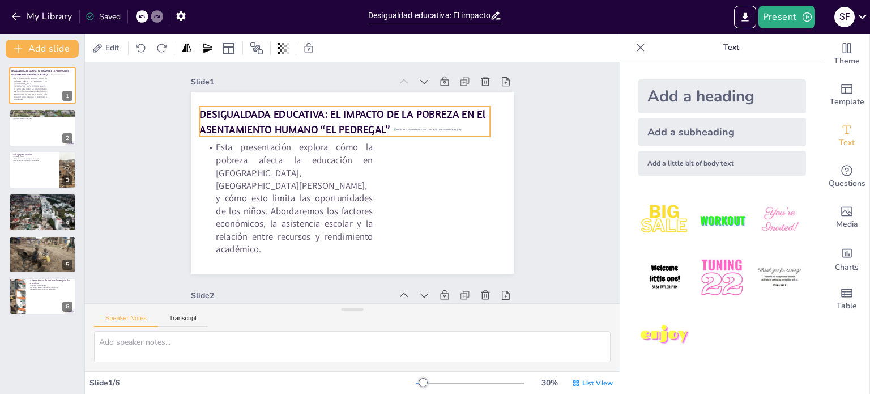
click at [369, 118] on p "DESIGUALDADA EDUCATIVA: EL IMPACTO DE LA POBREZA EN El ASENTAMIENTO HUMANO “EL …" at bounding box center [358, 122] width 291 height 90
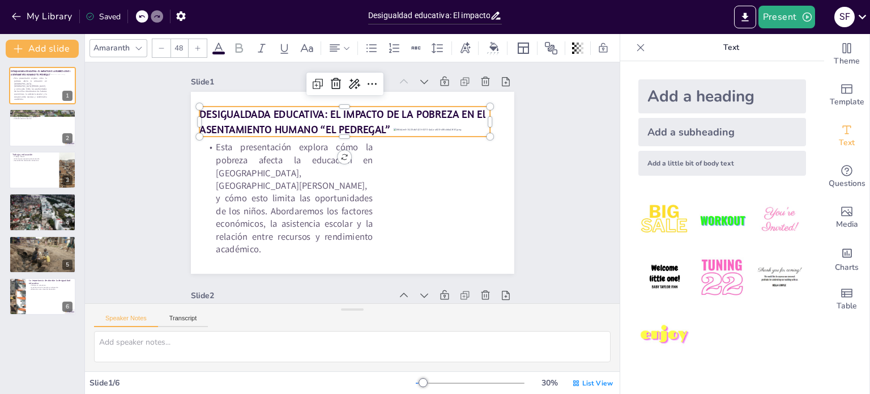
click at [369, 118] on p "DESIGUALDADA EDUCATIVA: EL IMPACTO DE LA POBREZA EN El ASENTAMIENTO HUMANO “EL …" at bounding box center [358, 122] width 291 height 90
click at [494, 42] on icon at bounding box center [494, 46] width 9 height 9
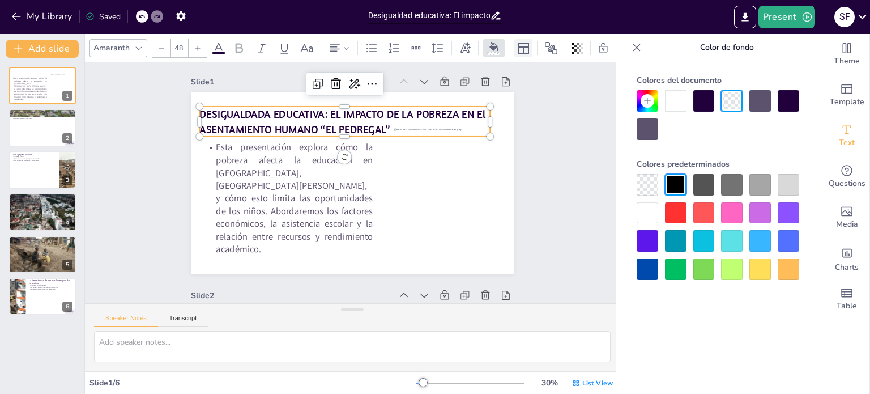
click at [522, 45] on icon at bounding box center [524, 48] width 14 height 14
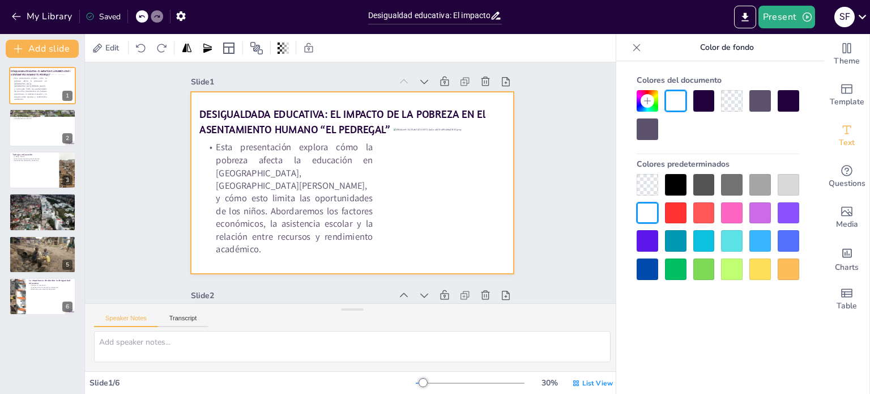
click at [503, 160] on div at bounding box center [353, 182] width 354 height 245
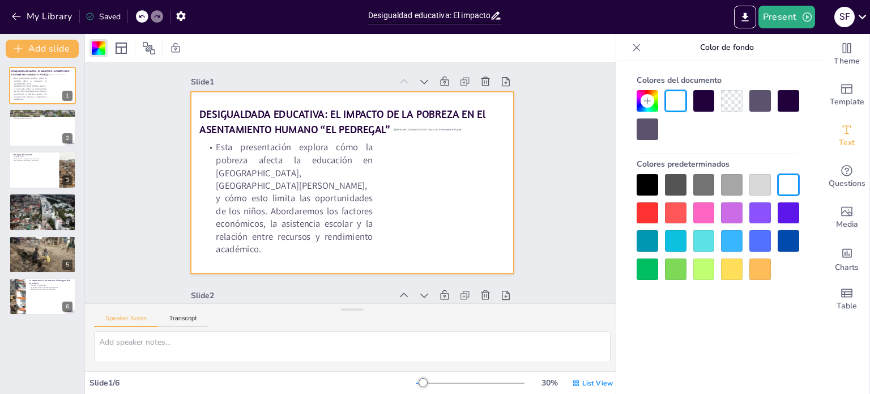
click at [706, 104] on div at bounding box center [705, 101] width 22 height 22
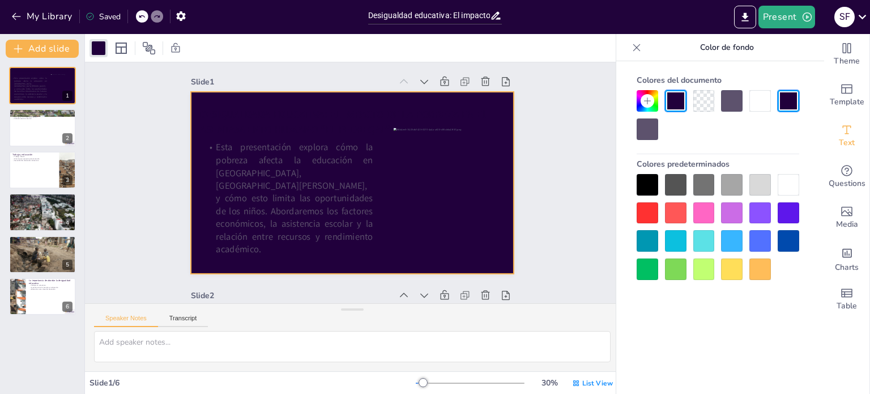
click at [656, 97] on div at bounding box center [648, 101] width 22 height 22
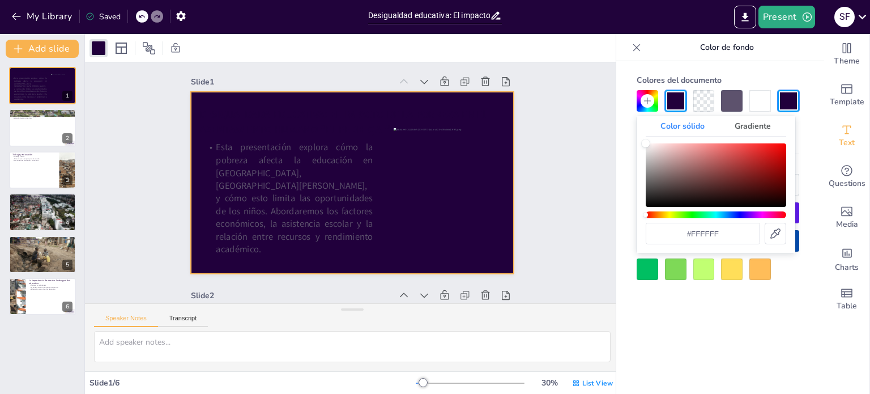
click at [748, 134] on div "Gradiente" at bounding box center [753, 126] width 66 height 20
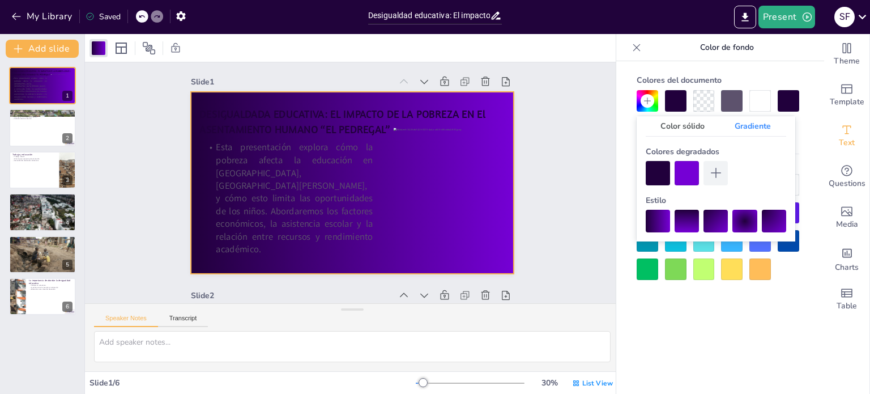
click at [666, 215] on div at bounding box center [658, 221] width 24 height 23
click at [748, 219] on div at bounding box center [745, 221] width 24 height 23
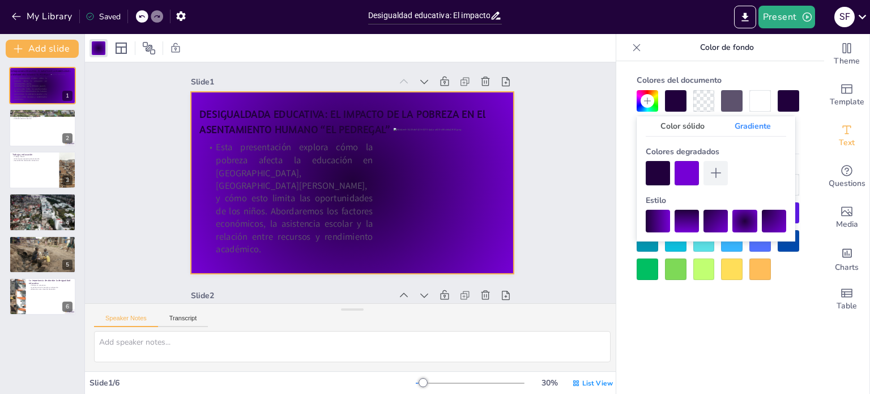
click at [690, 169] on div at bounding box center [687, 173] width 24 height 24
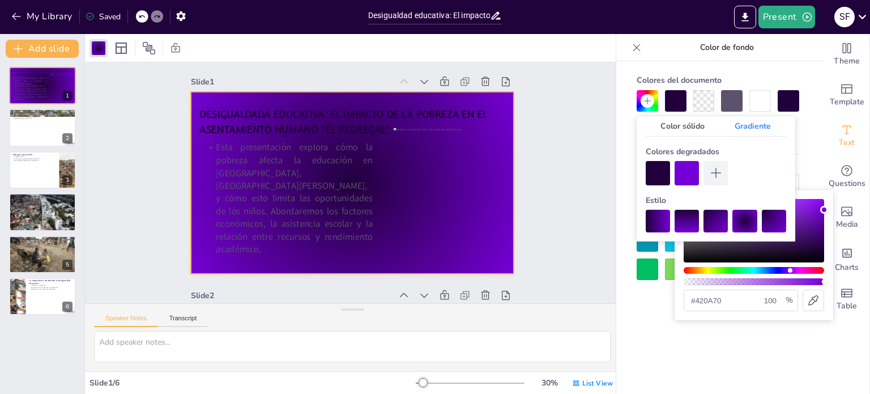
click at [812, 235] on div "Color" at bounding box center [754, 230] width 141 height 63
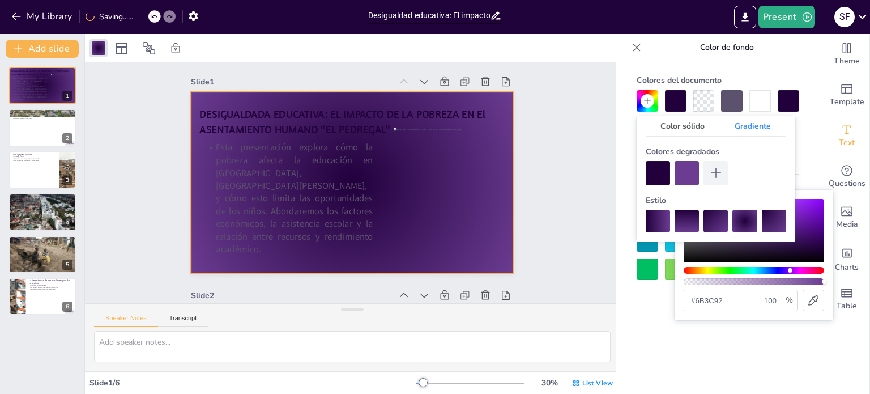
type input "#6b3d92"
drag, startPoint x: 814, startPoint y: 236, endPoint x: 766, endPoint y: 226, distance: 48.6
click at [0, 0] on div "Color sólido Gradiente Colores degradados Estilo #6b3d92 100 %" at bounding box center [0, 0] width 0 height 0
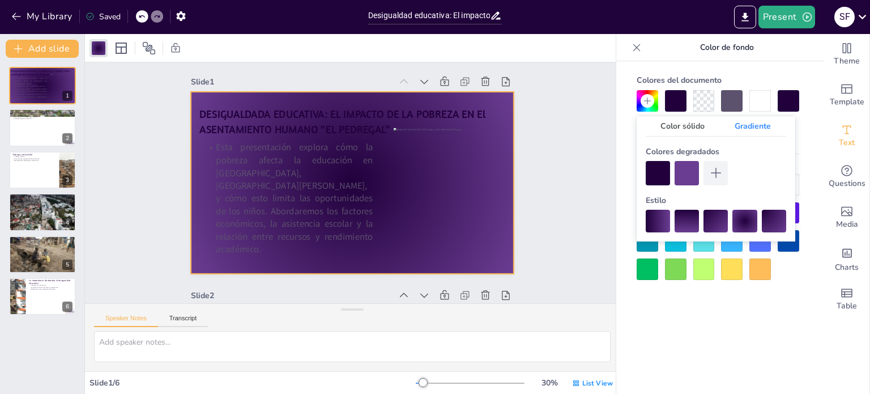
click at [657, 179] on div at bounding box center [658, 173] width 24 height 24
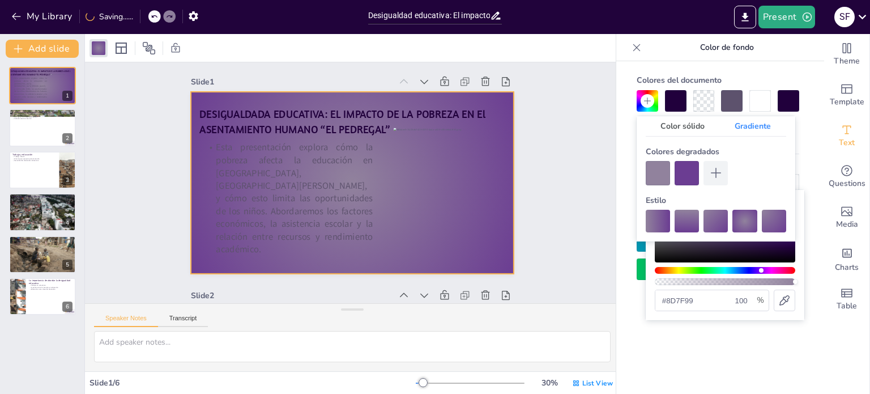
type input "#8e8099"
drag, startPoint x: 796, startPoint y: 247, endPoint x: 678, endPoint y: 224, distance: 119.9
click at [0, 0] on div "Color sólido Gradiente Colores degradados Estilo #8e8099 100 %" at bounding box center [0, 0] width 0 height 0
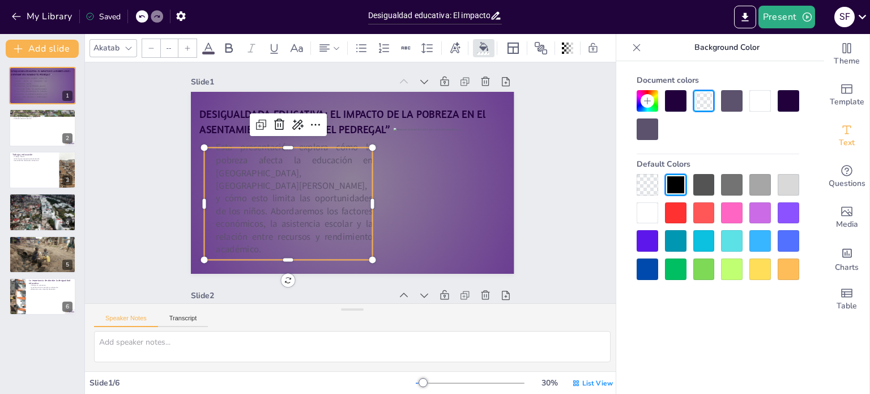
click at [331, 224] on p "Esta presentación explora cómo la pobreza afecta la educación en [GEOGRAPHIC_DA…" at bounding box center [287, 170] width 201 height 173
click at [678, 101] on div at bounding box center [676, 101] width 22 height 22
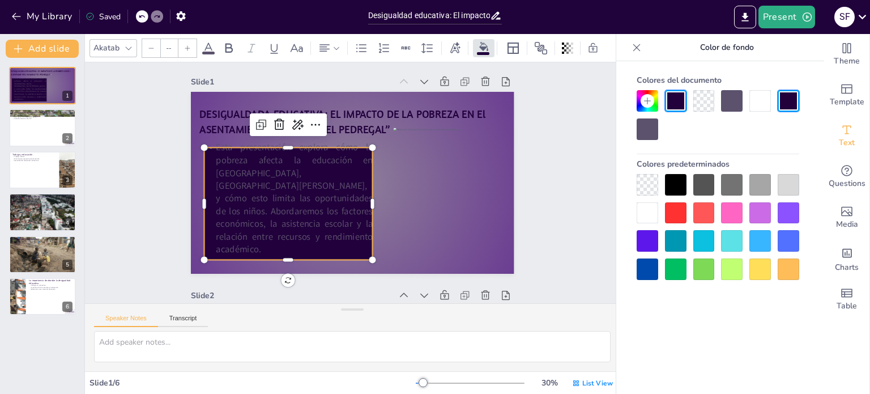
click at [703, 99] on div at bounding box center [705, 101] width 22 height 22
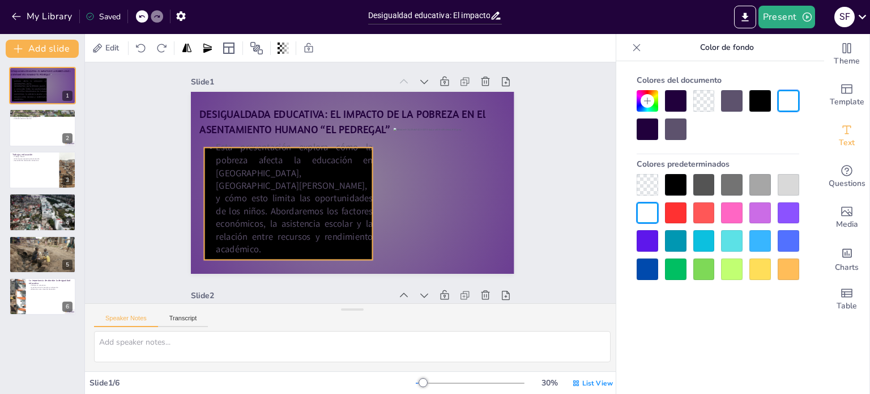
click at [337, 208] on p "Esta presentación explora cómo la pobreza afecta la educación en [GEOGRAPHIC_DA…" at bounding box center [287, 191] width 180 height 131
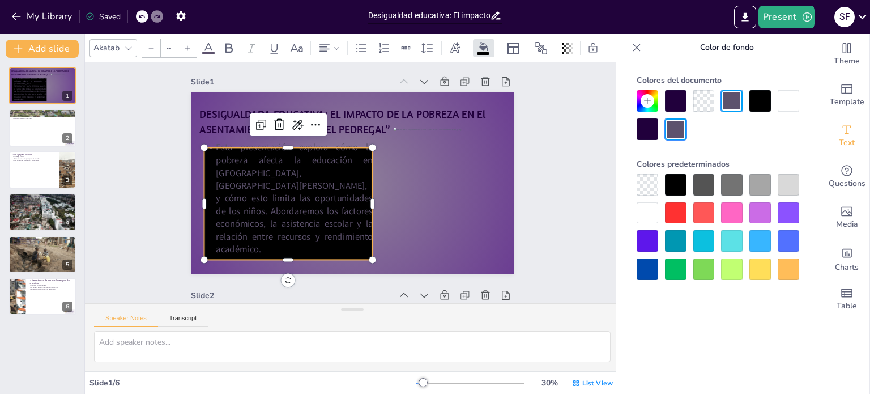
click at [656, 96] on div at bounding box center [648, 101] width 22 height 22
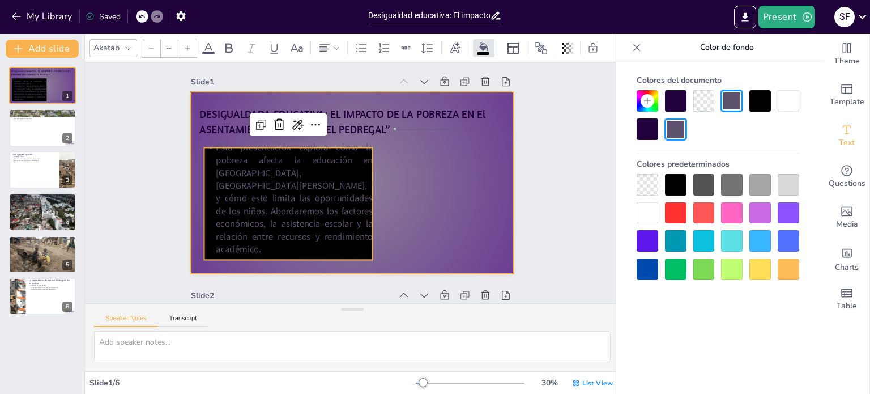
click at [492, 120] on div at bounding box center [353, 182] width 354 height 245
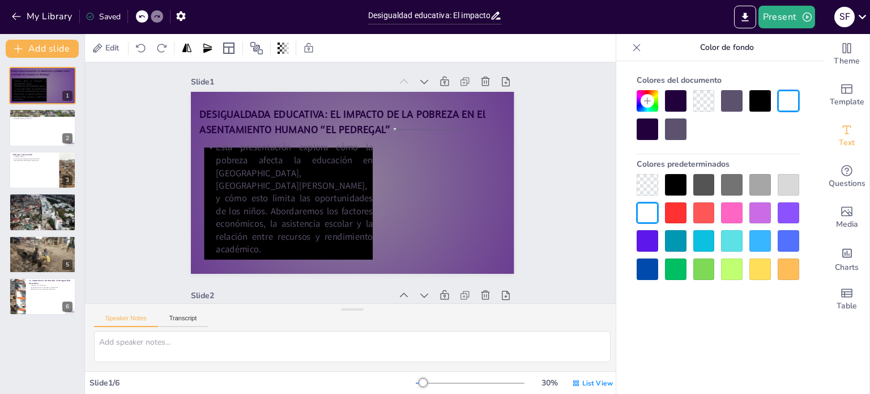
click at [648, 99] on icon at bounding box center [647, 100] width 9 height 9
click at [665, 79] on font "Colores del documento" at bounding box center [679, 80] width 85 height 11
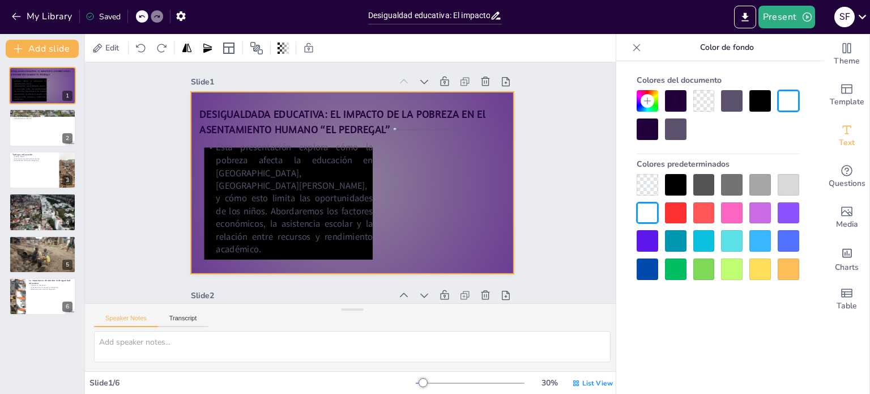
click at [493, 153] on div at bounding box center [353, 182] width 354 height 245
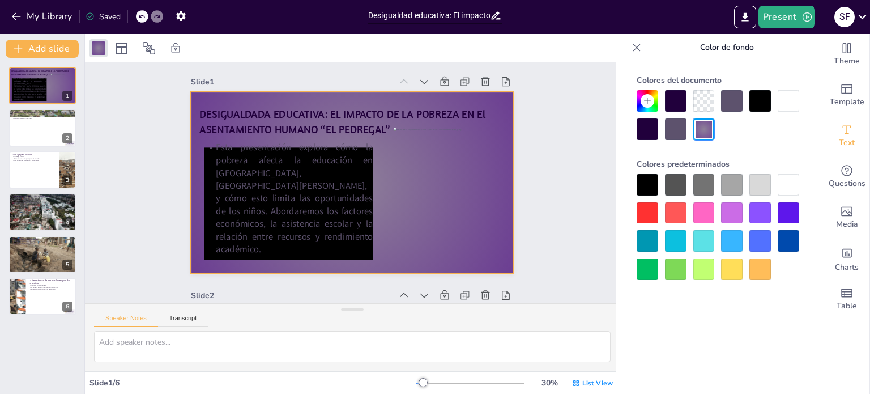
click at [705, 130] on div at bounding box center [705, 129] width 22 height 22
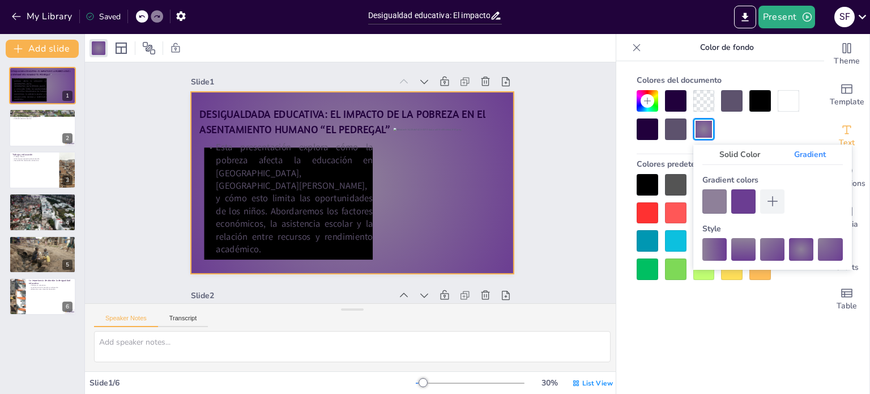
click at [705, 130] on div at bounding box center [705, 129] width 22 height 22
click at [795, 248] on div at bounding box center [801, 249] width 24 height 23
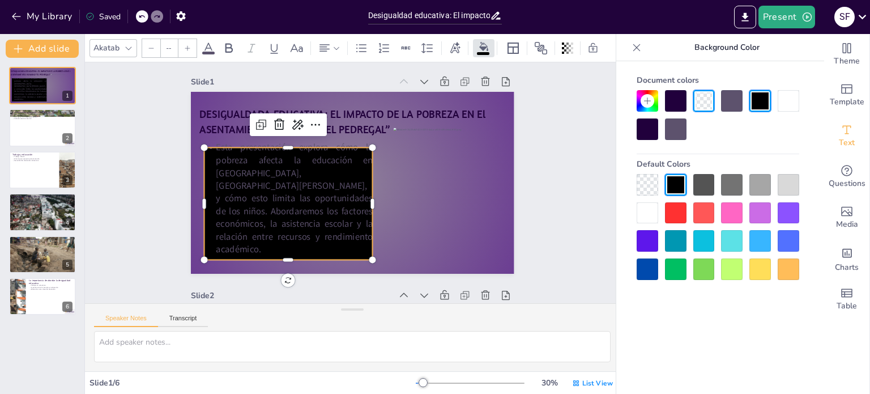
click at [329, 199] on p "Esta presentación explora cómo la pobreza afecta la educación en [GEOGRAPHIC_DA…" at bounding box center [286, 184] width 189 height 147
click at [298, 200] on p "Esta presentación explora cómo la pobreza afecta la educación en [GEOGRAPHIC_DA…" at bounding box center [287, 170] width 201 height 173
click at [298, 200] on p "Esta presentación explora cómo la pobreza afecta la educación en [GEOGRAPHIC_DA…" at bounding box center [286, 184] width 189 height 147
click at [311, 203] on p "Esta presentación explora cómo la pobreza afecta la educación en [GEOGRAPHIC_DA…" at bounding box center [286, 184] width 189 height 147
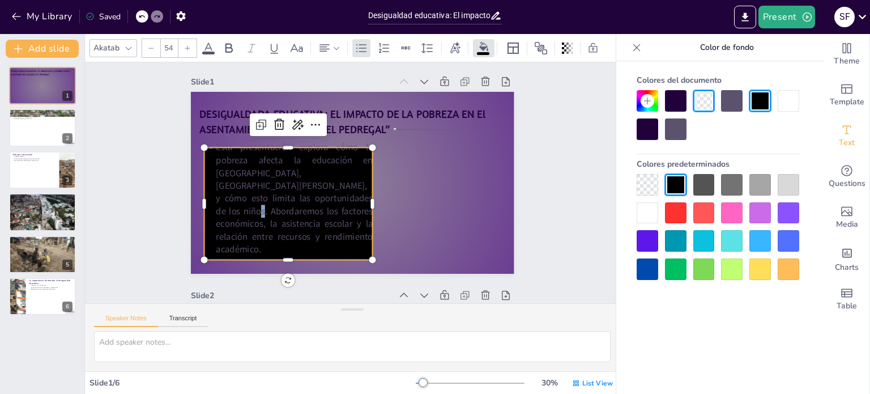
click at [311, 203] on p "Esta presentación explora cómo la pobreza afecta la educación en [GEOGRAPHIC_DA…" at bounding box center [287, 191] width 180 height 131
click at [311, 203] on p "Esta presentación explora cómo la pobreza afecta la educación en [GEOGRAPHIC_DA…" at bounding box center [286, 184] width 189 height 147
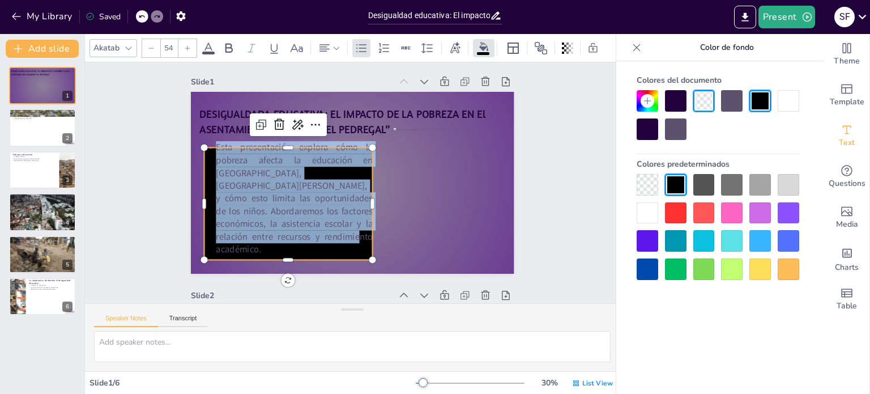
type input "--"
click at [311, 203] on p "Esta presentación explora cómo la pobreza afecta la educación en [GEOGRAPHIC_DA…" at bounding box center [286, 184] width 189 height 147
copy p "Esta presentación explora cómo la pobreza afecta la educación en [GEOGRAPHIC_DA…"
click at [300, 109] on icon at bounding box center [309, 100] width 18 height 18
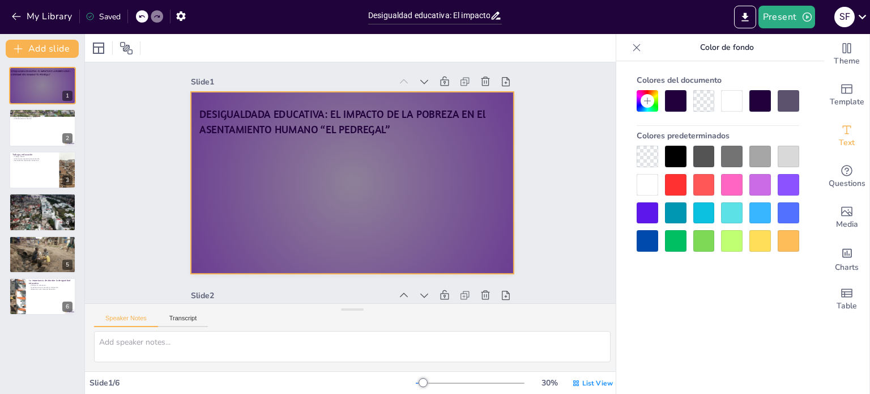
click at [320, 188] on div at bounding box center [353, 182] width 364 height 273
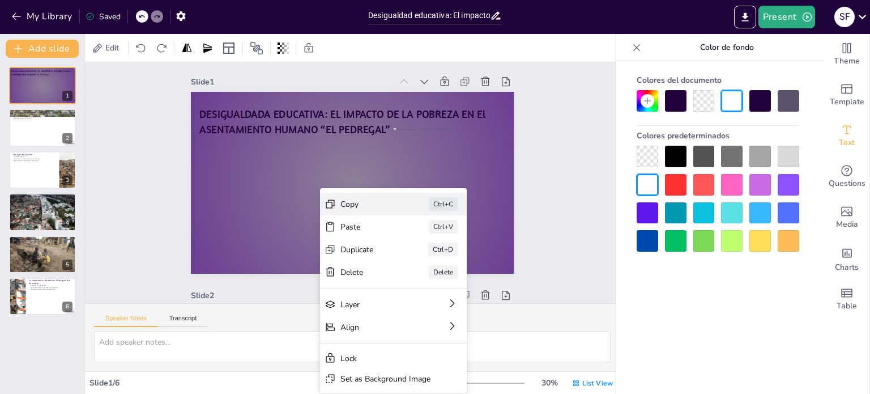
click at [406, 274] on div "Copy" at bounding box center [435, 285] width 58 height 22
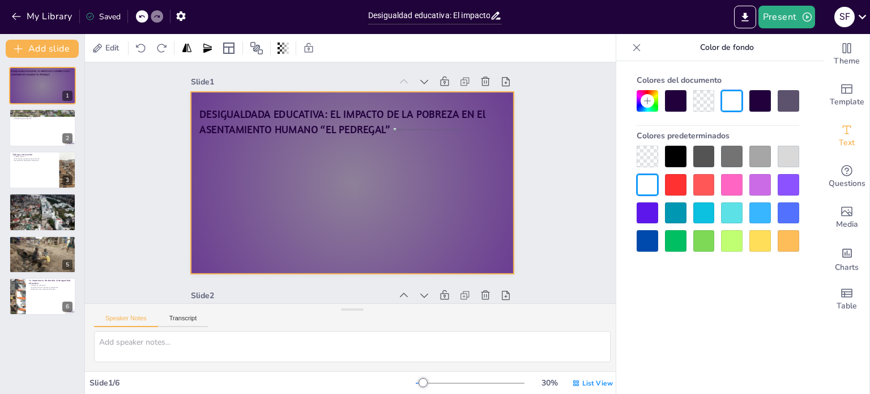
copy p "Esta presentación explora cómo la pobreza afecta la educación en [GEOGRAPHIC_DA…"
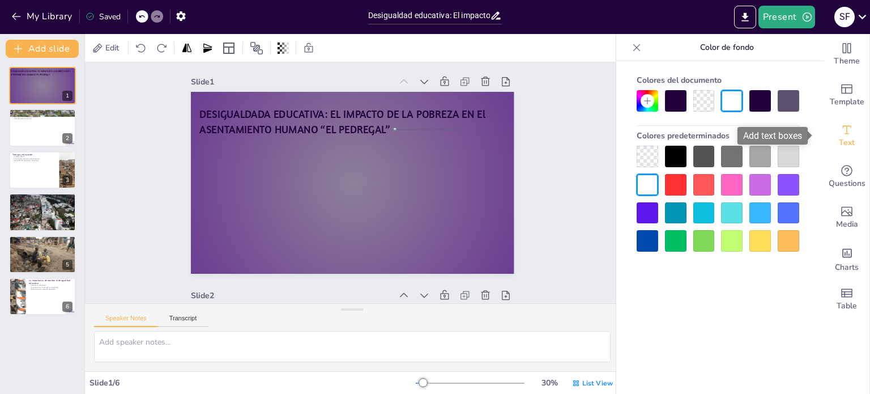
click at [840, 133] on icon "Add text boxes" at bounding box center [847, 130] width 14 height 14
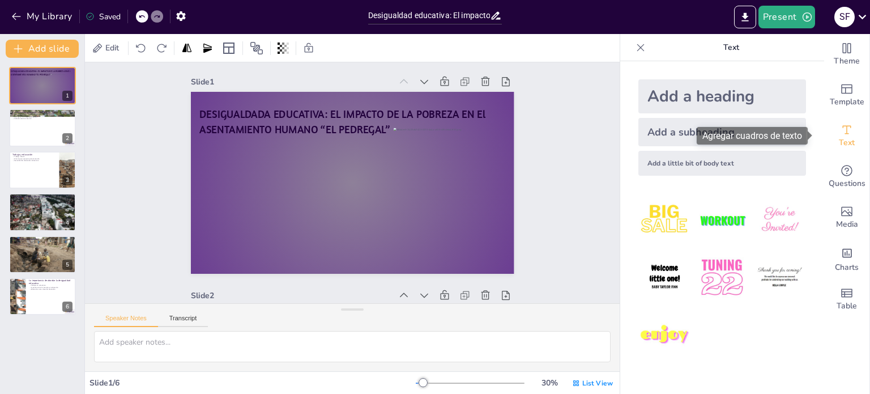
click at [840, 133] on icon "Add text boxes" at bounding box center [847, 130] width 14 height 14
click at [733, 91] on div "Add a heading" at bounding box center [723, 96] width 168 height 34
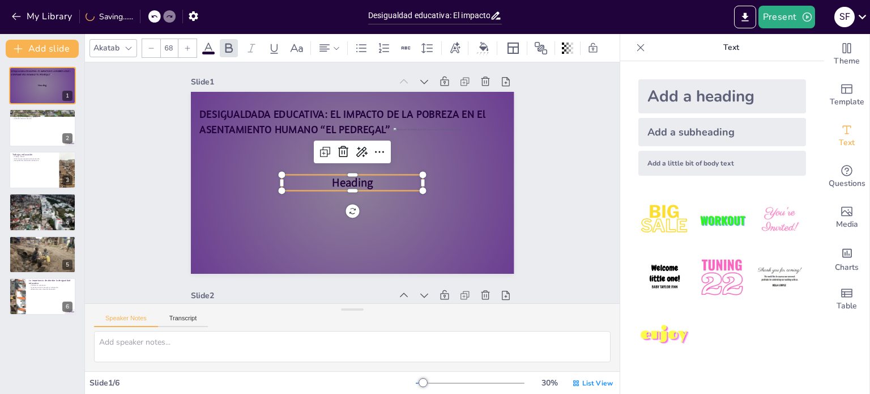
click at [369, 179] on p "Heading" at bounding box center [352, 182] width 142 height 31
click at [369, 179] on p "Heading" at bounding box center [352, 182] width 139 height 59
click at [367, 179] on p "Heading" at bounding box center [352, 182] width 59 height 139
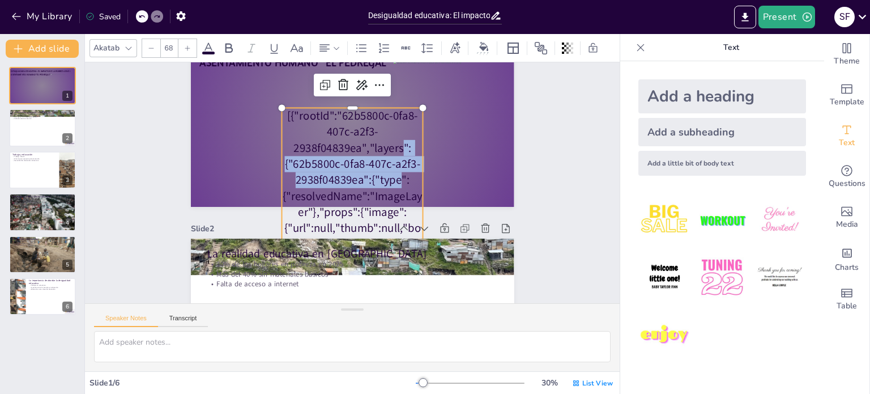
drag, startPoint x: 393, startPoint y: 184, endPoint x: 395, endPoint y: 146, distance: 38.0
click at [395, 146] on p "[{"rootId":"62b5800c-0fa8-407c-a2f3-2938f04839ea","layers":{"62b5800c-0fa8-407c…" at bounding box center [311, 276] width 273 height 380
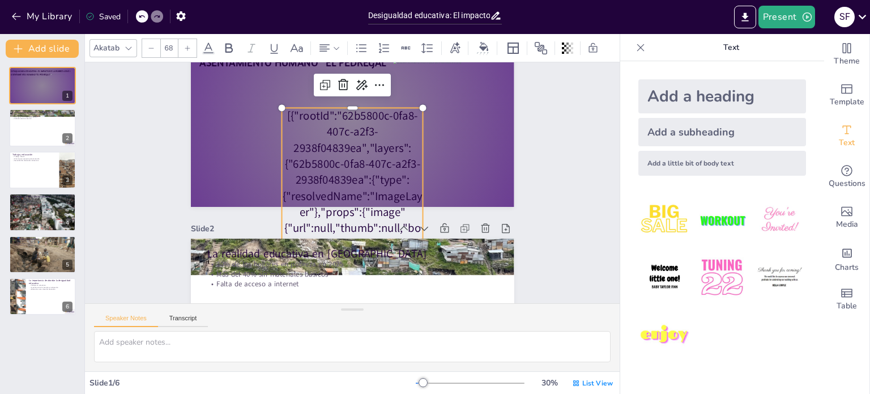
click at [408, 205] on p "[{"rootId":"62b5800c-0fa8-407c-a2f3-2938f04839ea","layers":{"62b5800c-0fa8-407c…" at bounding box center [253, 204] width 375 height 212
drag, startPoint x: 402, startPoint y: 232, endPoint x: 382, endPoint y: 203, distance: 34.9
drag, startPoint x: 368, startPoint y: 183, endPoint x: 369, endPoint y: 177, distance: 5.9
click at [369, 177] on p "[{"rootId":"62b5800c-0fa8-407c-a2f3-2938f04839ea","layers":{"62b5800c-0fa8-407c…" at bounding box center [341, 284] width 177 height 366
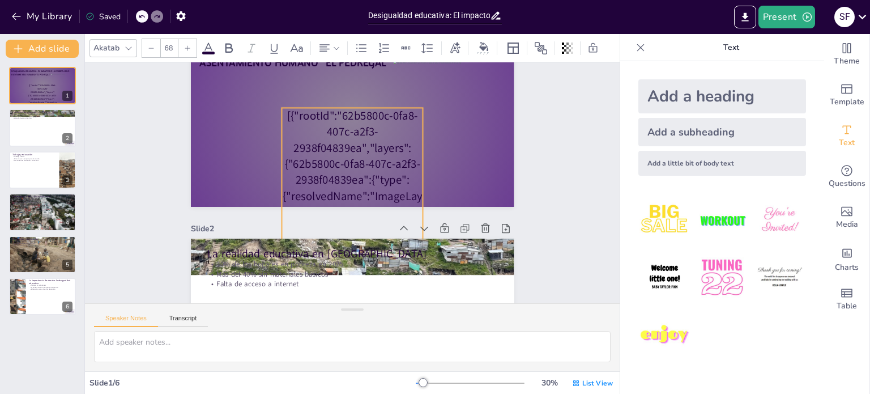
click at [351, 158] on p "[{"rootId":"62b5800c-0fa8-407c-a2f3-2938f04839ea","layers":{"62b5800c-0fa8-407c…" at bounding box center [332, 282] width 212 height 375
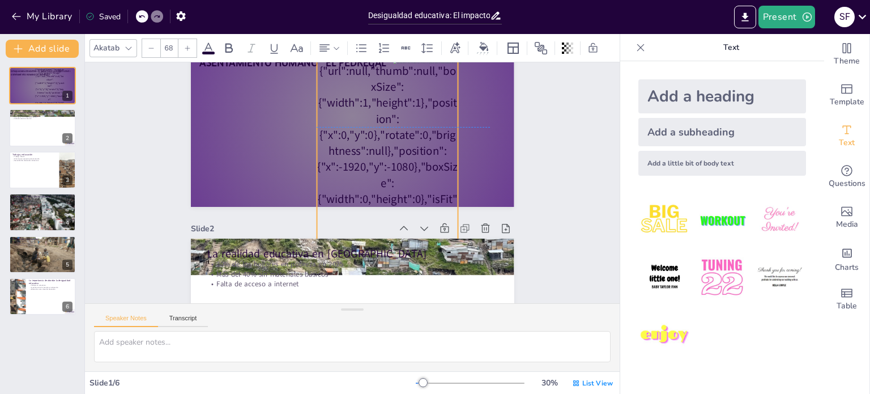
drag, startPoint x: 351, startPoint y: 158, endPoint x: 417, endPoint y: 100, distance: 87.5
click at [417, 98] on p "[{"rootId":"62b5800c-0fa8-407c-a2f3-2938f04839ea","layers":{"62b5800c-0fa8-407c…" at bounding box center [407, 146] width 273 height 380
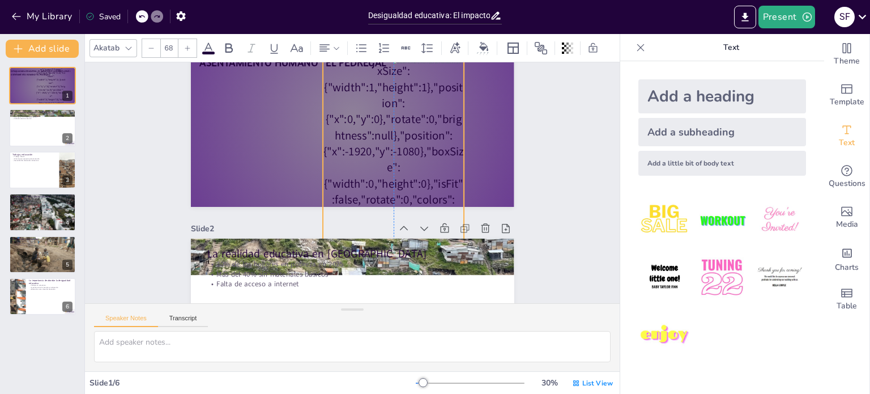
drag, startPoint x: 387, startPoint y: 163, endPoint x: 322, endPoint y: 11, distance: 164.7
click at [322, 11] on div "My Library Saved Desigualdad educativa: El impacto de la pobreza en El Asentami…" at bounding box center [435, 197] width 870 height 394
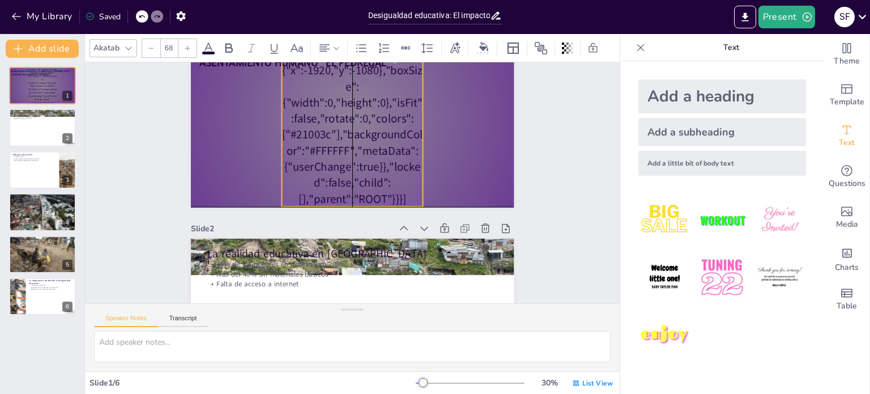
drag, startPoint x: 373, startPoint y: 193, endPoint x: 374, endPoint y: 160, distance: 32.9
click at [374, 160] on p "[{"rootId":"62b5800c-0fa8-407c-a2f3-2938f04839ea","layers":{"62b5800c-0fa8-407c…" at bounding box center [400, 37] width 244 height 379
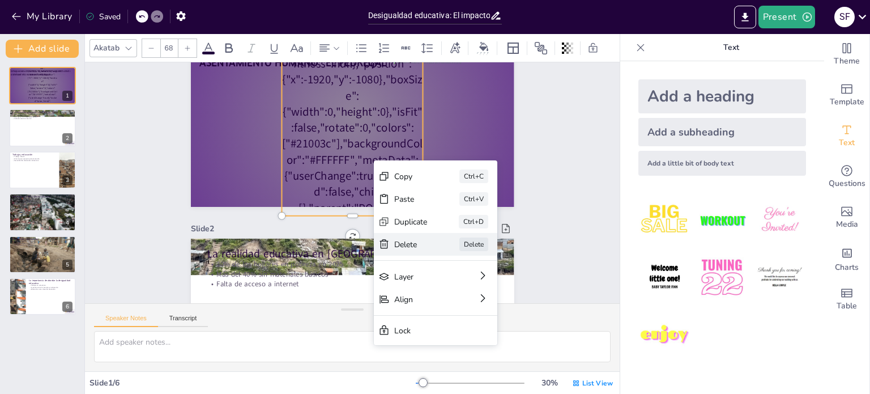
click at [450, 325] on div "Delete" at bounding box center [467, 334] width 35 height 18
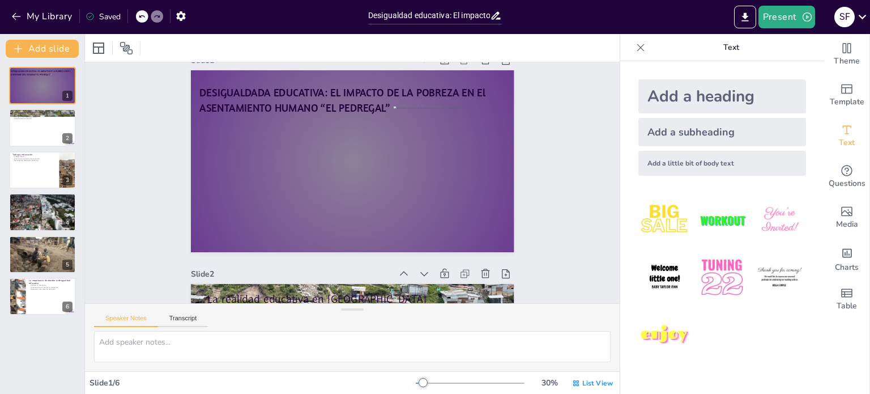
scroll to position [27, 0]
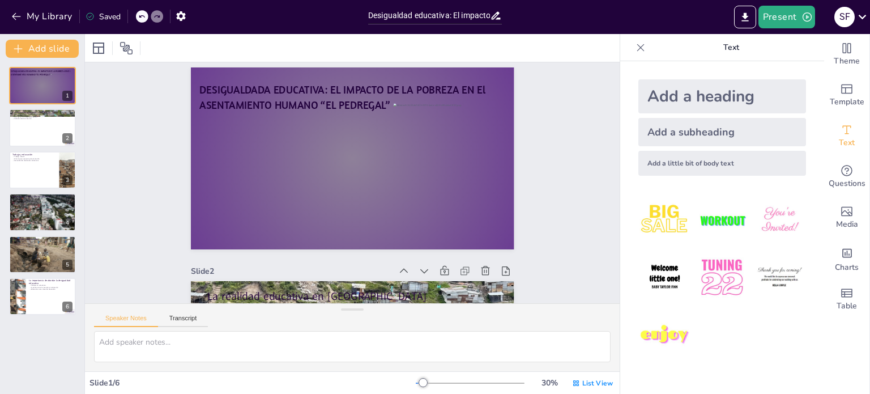
click at [142, 15] on icon at bounding box center [141, 16] width 7 height 7
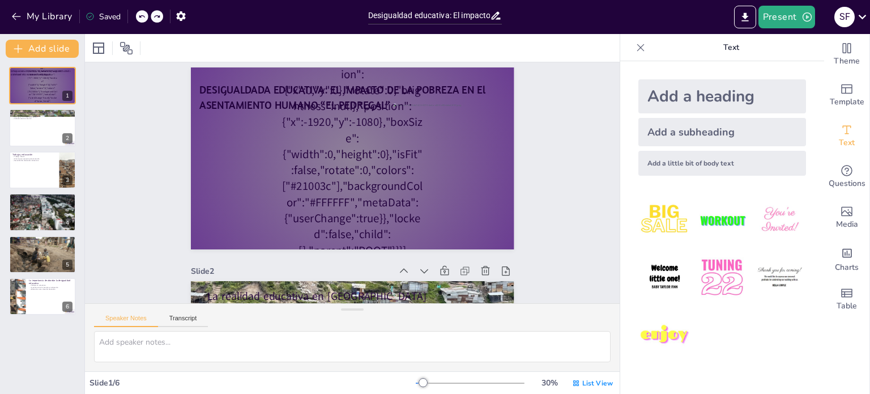
click at [142, 15] on icon at bounding box center [141, 16] width 7 height 7
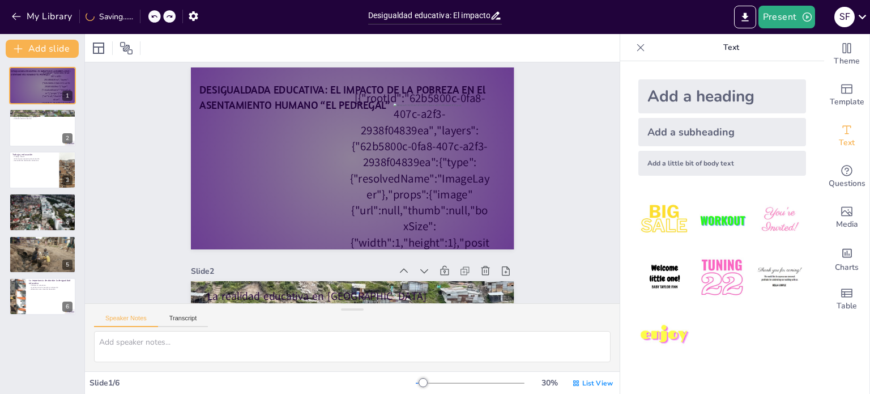
click at [142, 15] on div "My Library Saving......" at bounding box center [102, 16] width 204 height 20
click at [142, 15] on icon at bounding box center [141, 16] width 7 height 7
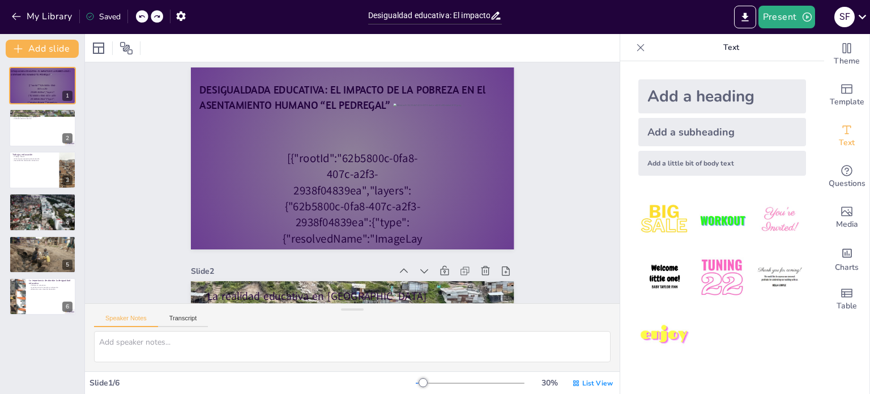
click at [142, 15] on icon at bounding box center [141, 16] width 7 height 7
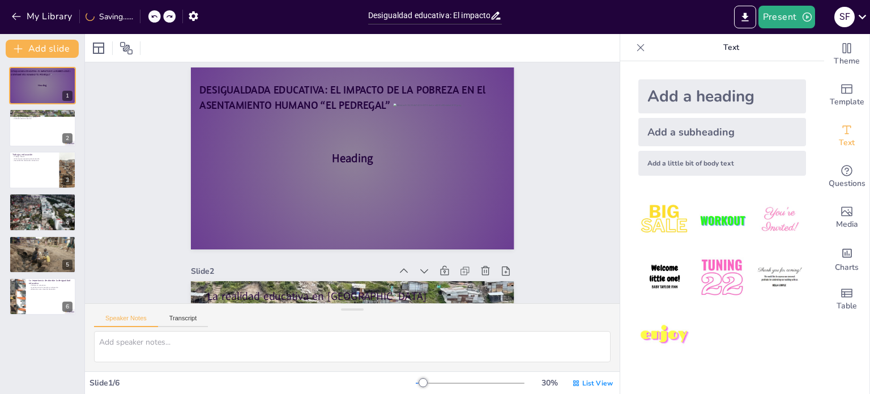
click at [142, 15] on div "My Library Saving......" at bounding box center [102, 16] width 204 height 20
click at [142, 15] on icon at bounding box center [141, 16] width 7 height 7
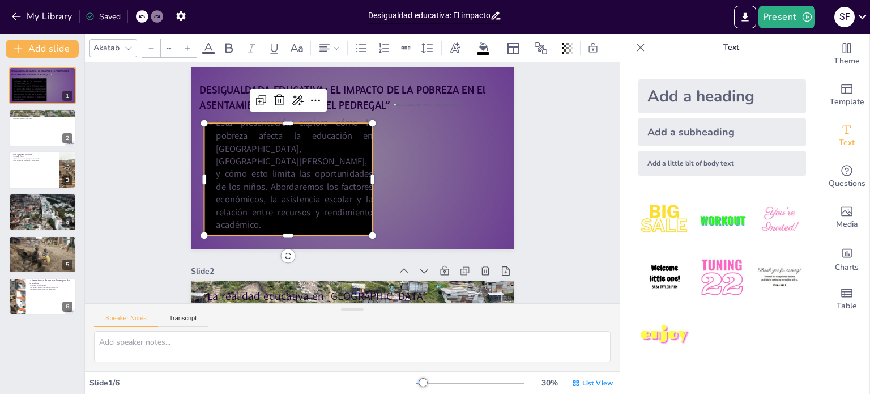
click at [253, 220] on p "Esta presentación explora cómo la pobreza afecta la educación en [GEOGRAPHIC_DA…" at bounding box center [294, 154] width 196 height 161
click at [253, 220] on p "Esta presentación explora cómo la pobreza afecta la educación en [GEOGRAPHIC_DA…" at bounding box center [297, 148] width 201 height 173
type input "54"
click at [249, 206] on p "Esta presentación explora cómo la pobreza afecta la educación en [GEOGRAPHIC_DA…" at bounding box center [294, 154] width 196 height 161
click at [274, 206] on p "Esta presentación explora cómo la pobreza afecta la educación en [GEOGRAPHIC_DA…" at bounding box center [347, 118] width 147 height 189
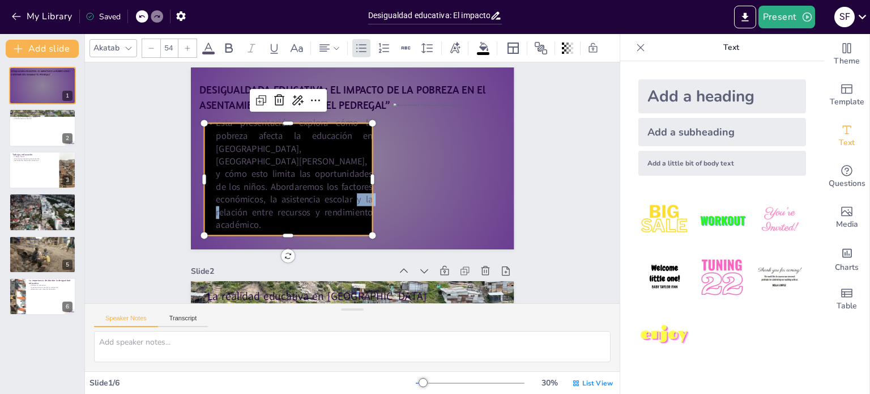
click at [249, 206] on p "Esta presentación explora cómo la pobreza afecta la educación en [GEOGRAPHIC_DA…" at bounding box center [294, 154] width 196 height 161
click at [249, 206] on p "Esta presentación explora cómo la pobreza afecta la educación en [GEOGRAPHIC_DA…" at bounding box center [291, 160] width 189 height 147
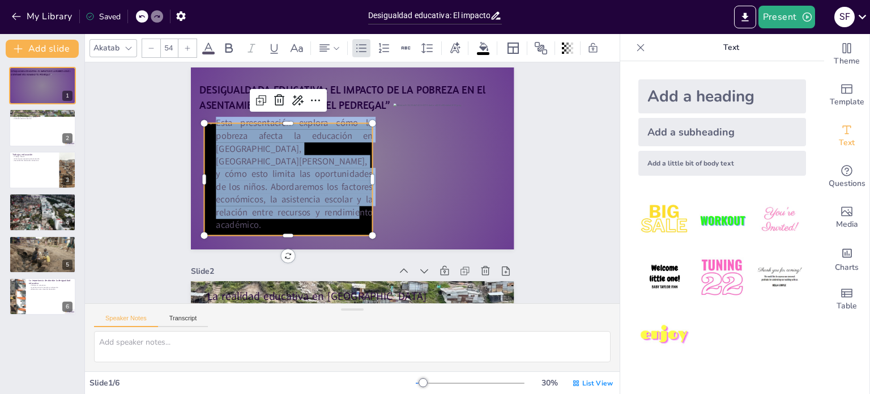
drag, startPoint x: 249, startPoint y: 206, endPoint x: 253, endPoint y: 210, distance: 6.0
click at [253, 210] on p "Esta presentación explora cómo la pobreza afecta la educación en [GEOGRAPHIC_DA…" at bounding box center [291, 160] width 189 height 147
copy p "Esta presentación explora cómo la pobreza afecta la educación en [GEOGRAPHIC_DA…"
click at [300, 90] on icon at bounding box center [308, 81] width 17 height 17
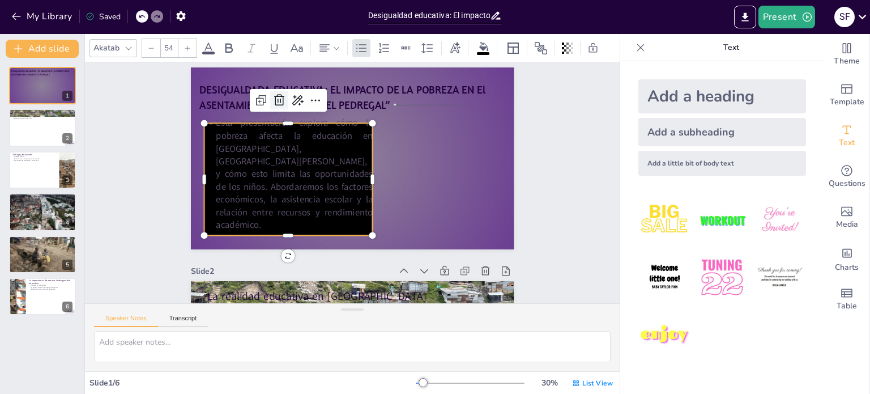
click at [337, 101] on p "DESIGUALDADA EDUCATIVA: EL IMPACTO DE LA POBREZA EN El ASENTAMIENTO HUMANO “EL …" at bounding box center [423, 133] width 172 height 267
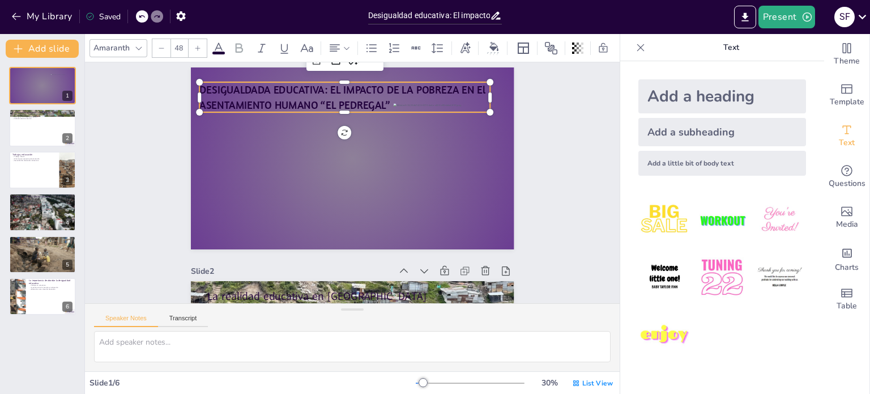
click at [702, 135] on div "Add a subheading" at bounding box center [723, 132] width 168 height 28
type input "38"
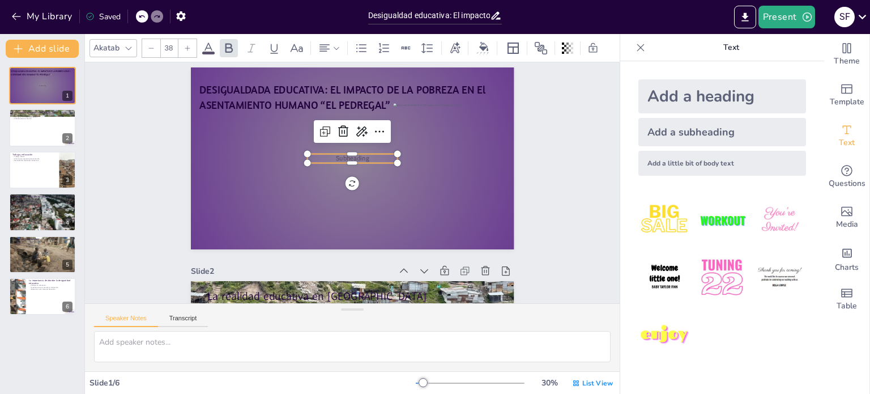
click at [358, 158] on span "Subheading" at bounding box center [360, 159] width 34 height 19
click at [371, 163] on span "Subheading" at bounding box center [377, 180] width 12 height 34
click at [356, 156] on span "Subheading" at bounding box center [360, 159] width 34 height 19
click at [356, 156] on span "Subheading" at bounding box center [358, 158] width 34 height 15
click at [356, 156] on span "Subheading" at bounding box center [369, 164] width 31 height 29
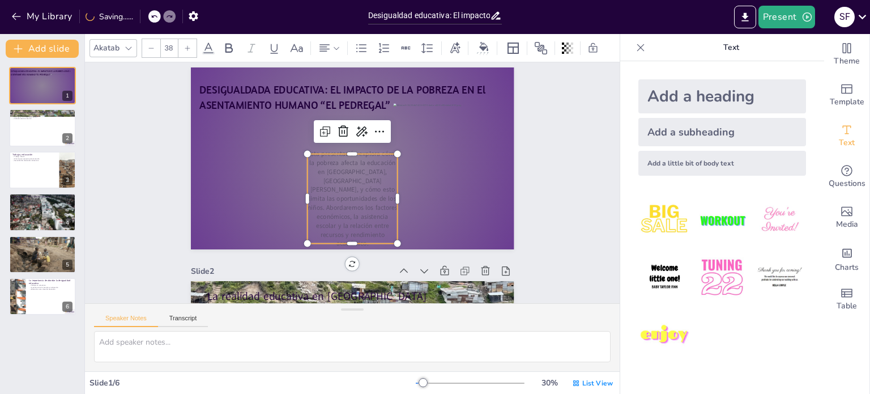
scroll to position [0, 0]
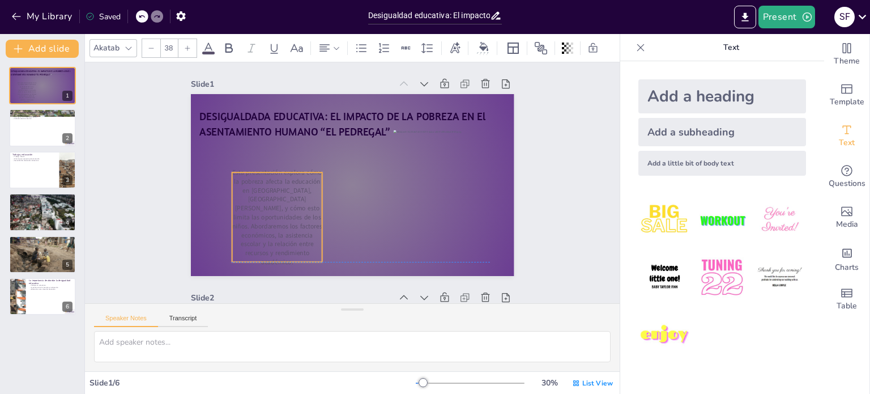
drag, startPoint x: 338, startPoint y: 239, endPoint x: 263, endPoint y: 229, distance: 76.0
click at [263, 229] on p "Esta presentación explora cómo la pobreza afecta la educación en [GEOGRAPHIC_DA…" at bounding box center [270, 183] width 122 height 127
click at [227, 177] on p "Esta presentación explora cómo la pobreza afecta la educación en [GEOGRAPHIC_DA…" at bounding box center [270, 192] width 116 height 122
click at [232, 176] on p "Esta presentación explora cómo la pobreza afecta la educación en [GEOGRAPHIC_DA…" at bounding box center [280, 142] width 133 height 131
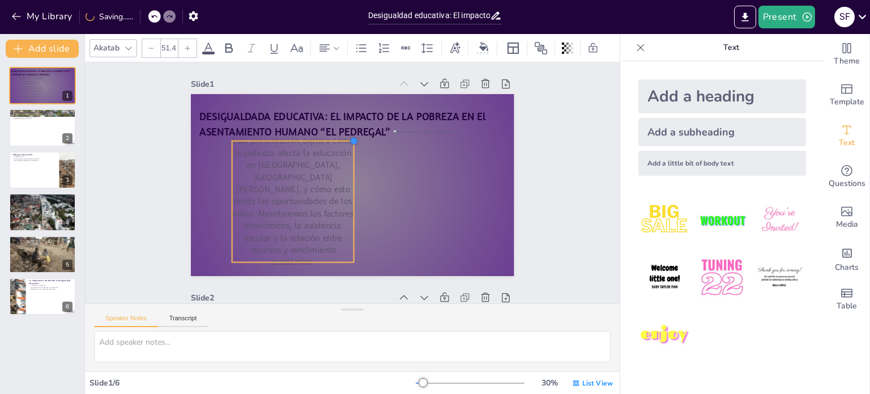
drag, startPoint x: 312, startPoint y: 172, endPoint x: 343, endPoint y: 154, distance: 36.8
click at [343, 154] on div "DESIGUALDADA EDUCATIVA: EL IMPACTO DE LA POBREZA EN El ASENTAMIENTO HUMANO “EL …" at bounding box center [352, 184] width 364 height 273
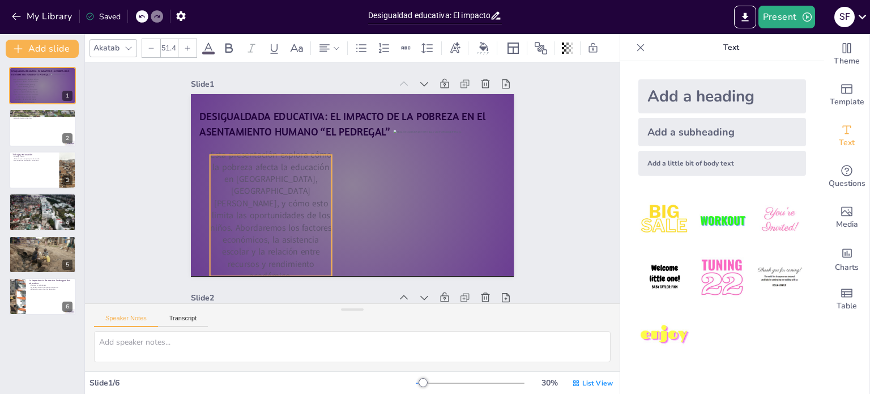
drag, startPoint x: 312, startPoint y: 182, endPoint x: 290, endPoint y: 193, distance: 24.6
click at [290, 193] on p "Esta presentación explora cómo la pobreza afecta la educación en [GEOGRAPHIC_DA…" at bounding box center [265, 198] width 147 height 156
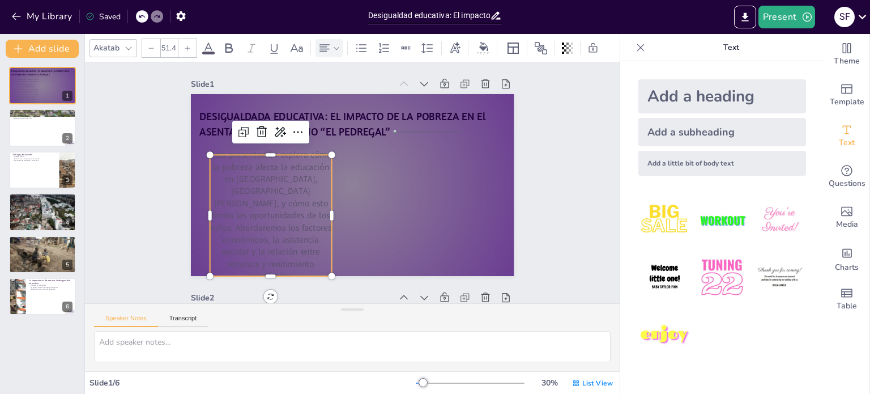
click at [335, 44] on icon at bounding box center [337, 48] width 8 height 8
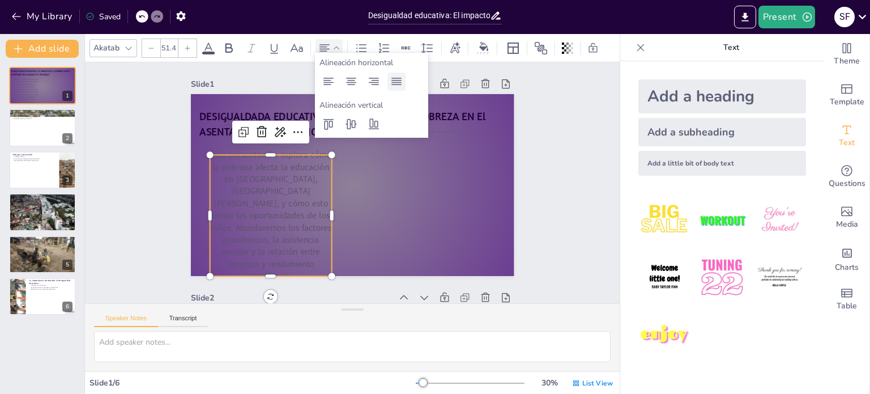
click at [397, 83] on icon at bounding box center [397, 82] width 14 height 14
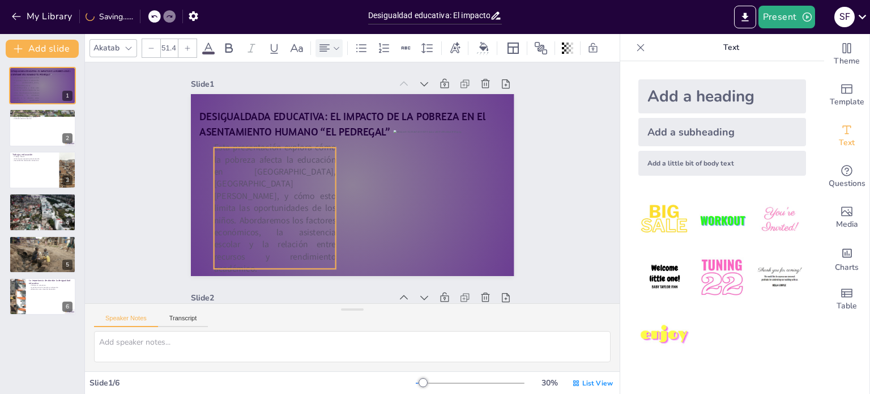
drag, startPoint x: 297, startPoint y: 195, endPoint x: 301, endPoint y: 188, distance: 7.9
click at [301, 188] on p "Esta presentación explora cómo la pobreza afecta la educación en [GEOGRAPHIC_DA…" at bounding box center [271, 173] width 165 height 171
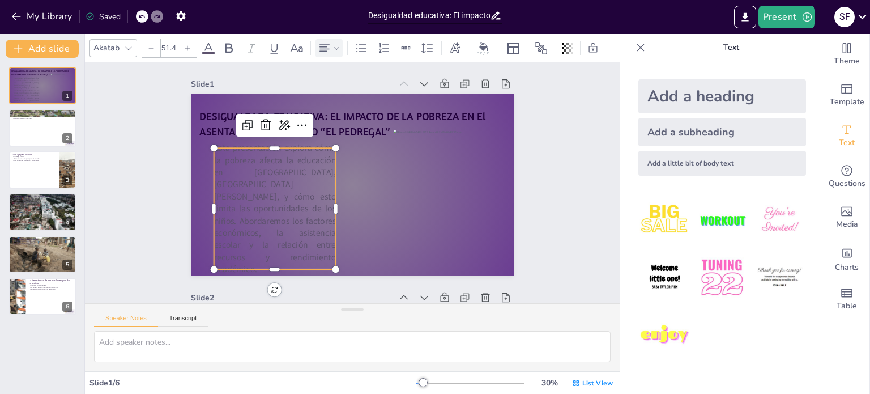
click at [290, 188] on p "Esta presentación explora cómo la pobreza afecta la educación en [GEOGRAPHIC_DA…" at bounding box center [278, 150] width 180 height 181
click at [290, 188] on p "Esta presentación explora cómo la pobreza afecta la educación en [GEOGRAPHIC_DA…" at bounding box center [271, 192] width 147 height 156
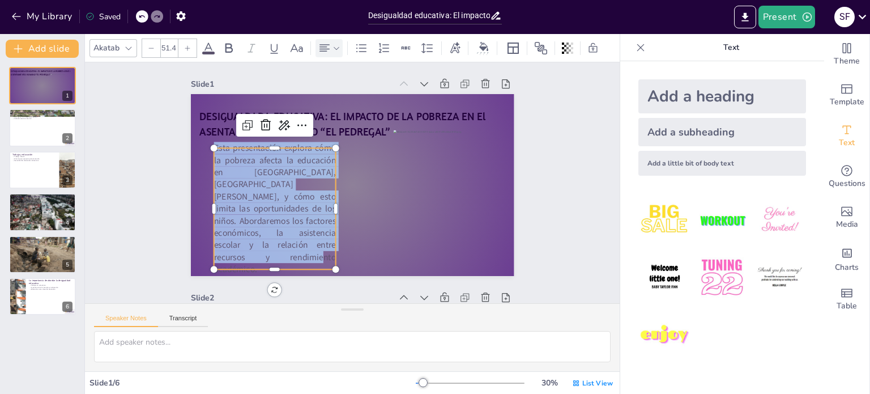
click at [290, 188] on p "Esta presentación explora cómo la pobreza afecta la educación en [GEOGRAPHIC_DA…" at bounding box center [271, 192] width 147 height 156
click at [185, 45] on icon at bounding box center [187, 48] width 7 height 7
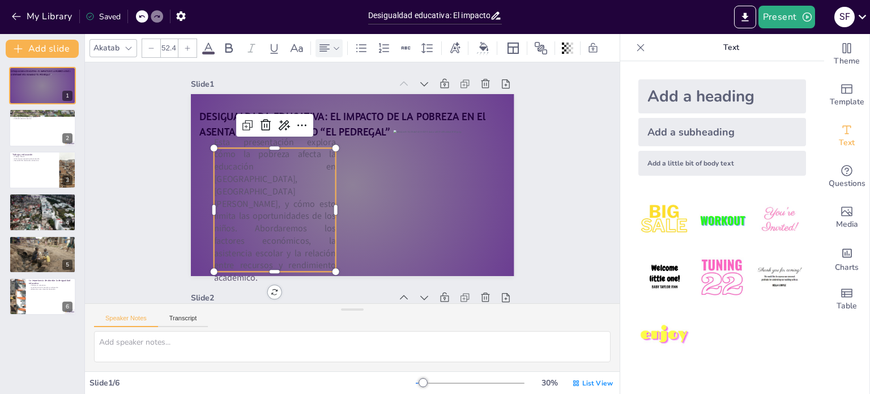
click at [185, 45] on icon at bounding box center [187, 48] width 7 height 7
type input "54.4"
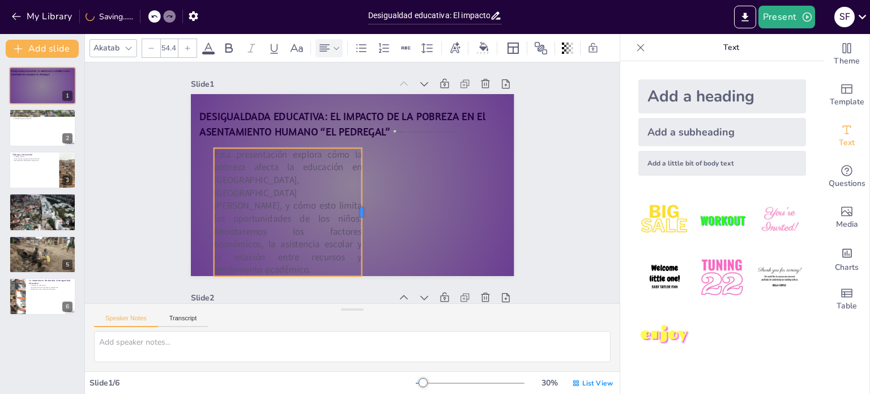
drag, startPoint x: 328, startPoint y: 211, endPoint x: 354, endPoint y: 215, distance: 26.4
click at [354, 215] on div at bounding box center [363, 213] width 23 height 129
drag, startPoint x: 311, startPoint y: 214, endPoint x: 313, endPoint y: 204, distance: 9.9
click at [313, 204] on p "Esta presentación explora cómo la pobreza afecta la educación en [GEOGRAPHIC_DA…" at bounding box center [284, 182] width 180 height 168
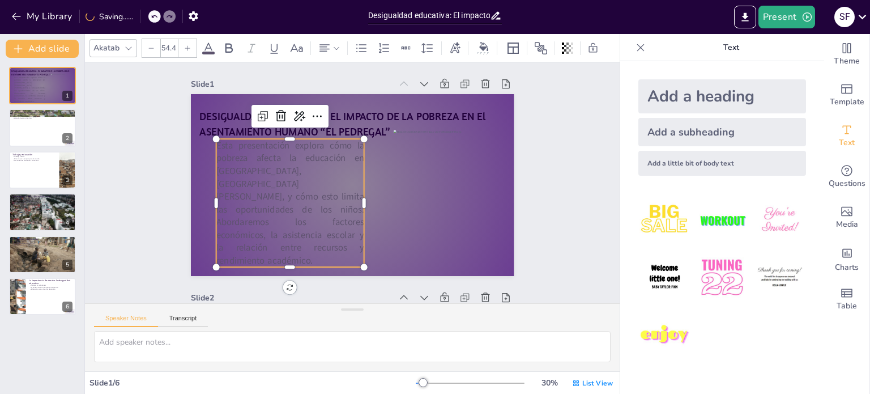
click at [218, 156] on p "Esta presentación explora cómo la pobreza afecta la educación en [GEOGRAPHIC_DA…" at bounding box center [287, 183] width 180 height 168
click at [218, 158] on p "Esta presentación explora cómo la pobreza afecta la educación en [GEOGRAPHIC_DA…" at bounding box center [287, 183] width 180 height 168
click at [218, 158] on p "Esta presentación explora cómo la pobreza afecta la educación en [GEOGRAPHIC_DA…" at bounding box center [288, 190] width 172 height 156
click at [214, 156] on p "Esta presentación explora cómo la pobreza afecta la educación en [GEOGRAPHIC_DA…" at bounding box center [288, 175] width 188 height 177
click at [214, 156] on p "Esta presentación explora cómo la pobreza afecta la educación en [GEOGRAPHIC_DA…" at bounding box center [288, 190] width 172 height 156
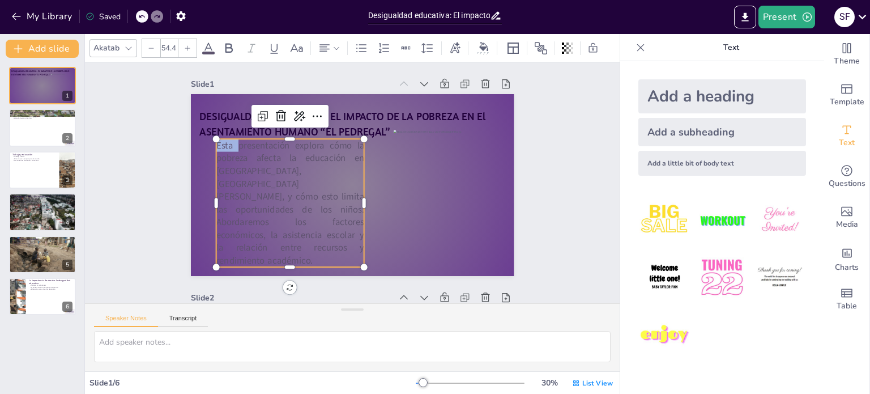
click at [220, 158] on p "Esta presentación explora cómo la pobreza afecta la educación en [GEOGRAPHIC_DA…" at bounding box center [295, 150] width 194 height 196
click at [363, 41] on icon at bounding box center [362, 48] width 14 height 14
click at [359, 45] on icon at bounding box center [362, 48] width 14 height 14
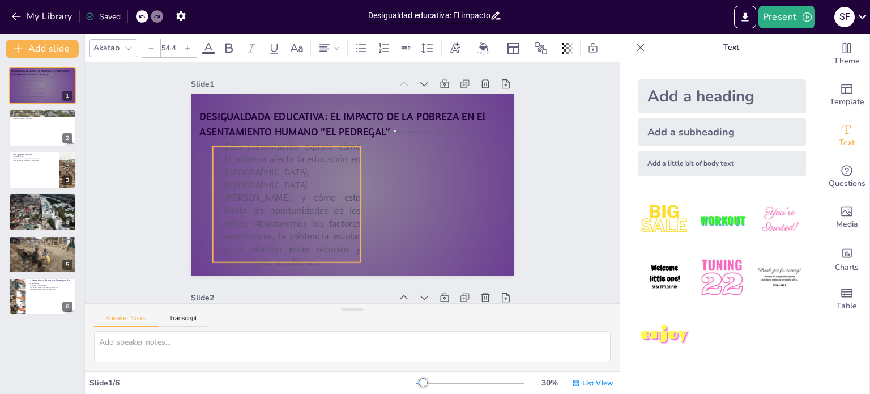
drag, startPoint x: 350, startPoint y: 191, endPoint x: 347, endPoint y: 199, distance: 8.6
click at [347, 199] on p "Esta presentación explora cómo la pobreza afecta la educación en [GEOGRAPHIC_DA…" at bounding box center [284, 175] width 188 height 177
click at [300, 218] on p "Esta presentación explora cómo la pobreza afecta la educación en [GEOGRAPHIC_DA…" at bounding box center [285, 168] width 192 height 185
click at [300, 218] on p "Esta presentación explora cómo la pobreza afecta la educación en [GEOGRAPHIC_DA…" at bounding box center [284, 175] width 188 height 177
click at [208, 52] on span at bounding box center [208, 53] width 12 height 3
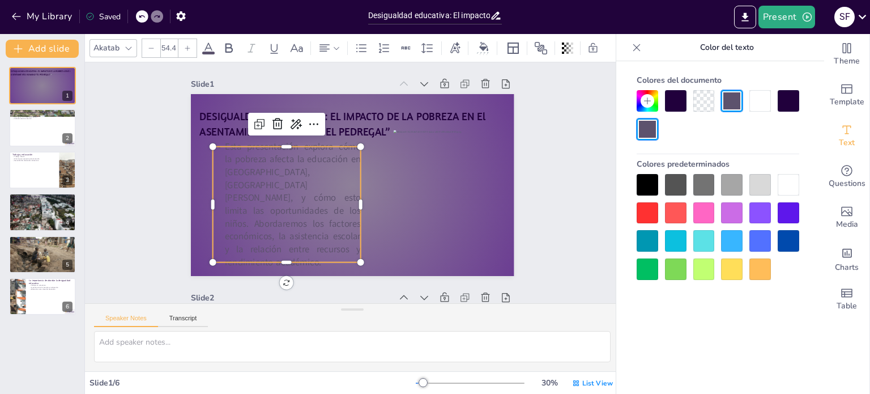
click at [787, 102] on div at bounding box center [789, 101] width 22 height 22
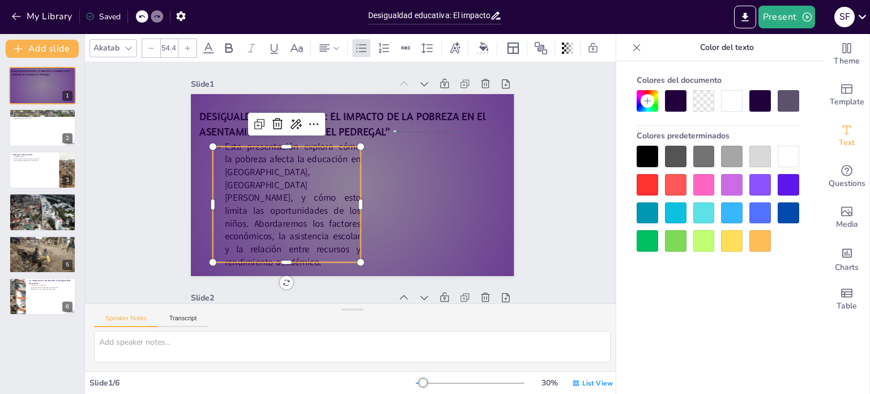
click at [792, 154] on div at bounding box center [789, 157] width 22 height 22
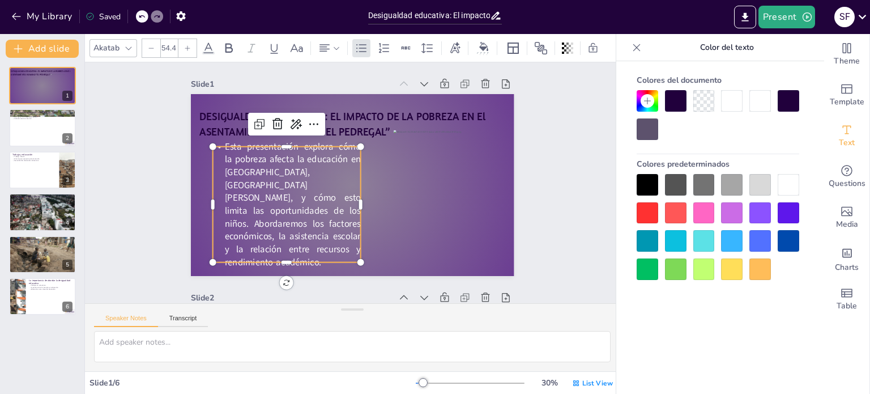
click at [642, 186] on div at bounding box center [648, 185] width 22 height 22
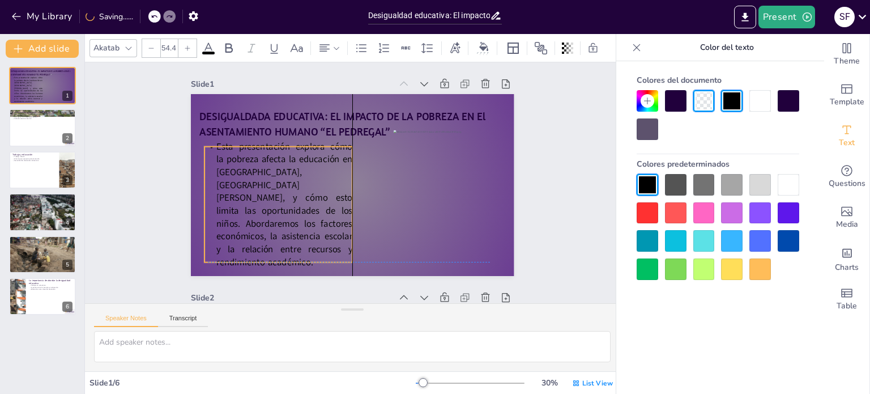
click at [330, 220] on p "Esta presentación explora cómo la pobreza afecta la educación en [GEOGRAPHIC_DA…" at bounding box center [276, 196] width 161 height 143
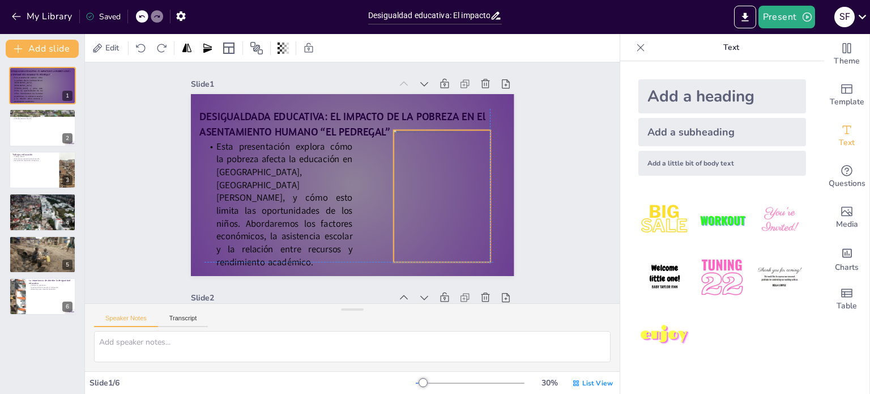
click at [470, 188] on div at bounding box center [426, 237] width 148 height 172
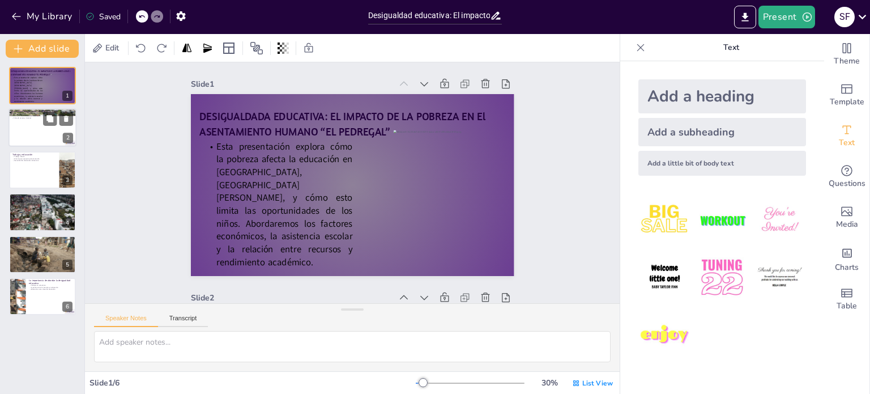
click at [32, 133] on div at bounding box center [43, 128] width 68 height 39
type textarea "En 2025, se proyecta que el 30% de los hogares en [GEOGRAPHIC_DATA] estarán en …"
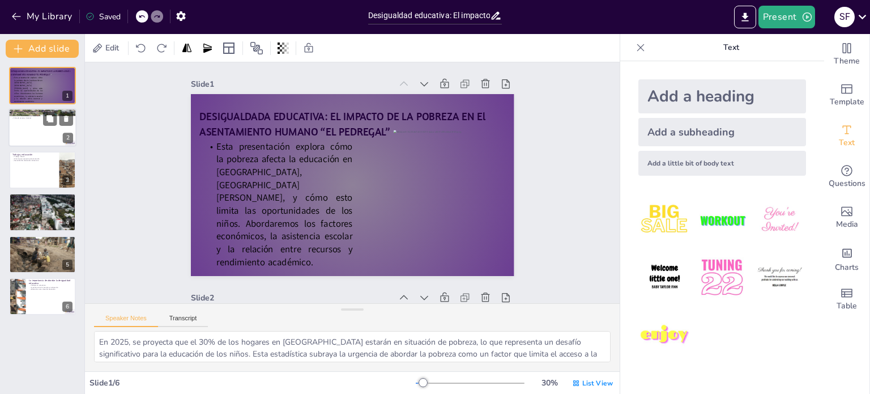
scroll to position [215, 0]
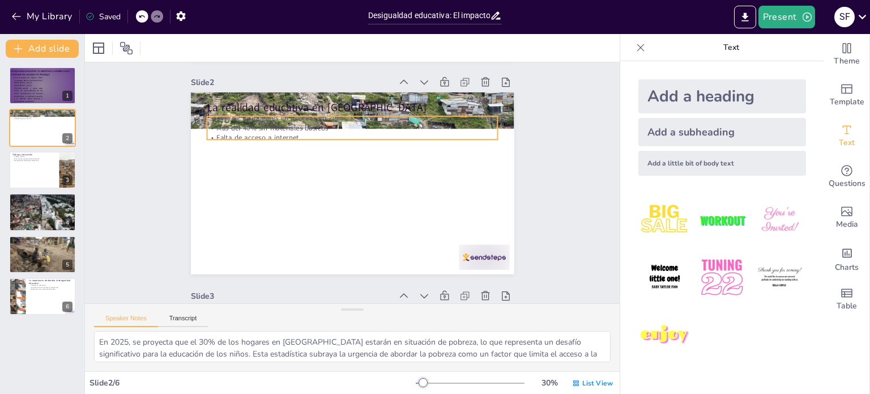
click at [459, 117] on p "30% de los hogares en pobreza en 2025" at bounding box center [373, 121] width 280 height 100
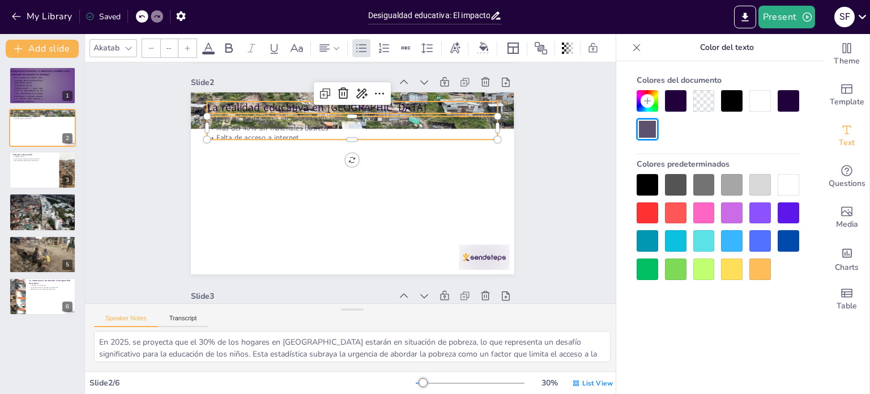
type input "48"
click at [479, 109] on p "La realidad educativa en El Pedregal" at bounding box center [368, 108] width 288 height 75
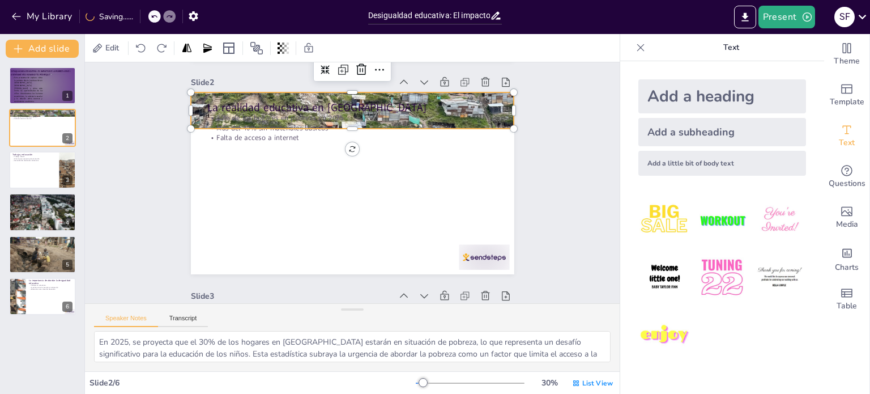
click at [496, 106] on div at bounding box center [360, 111] width 344 height 248
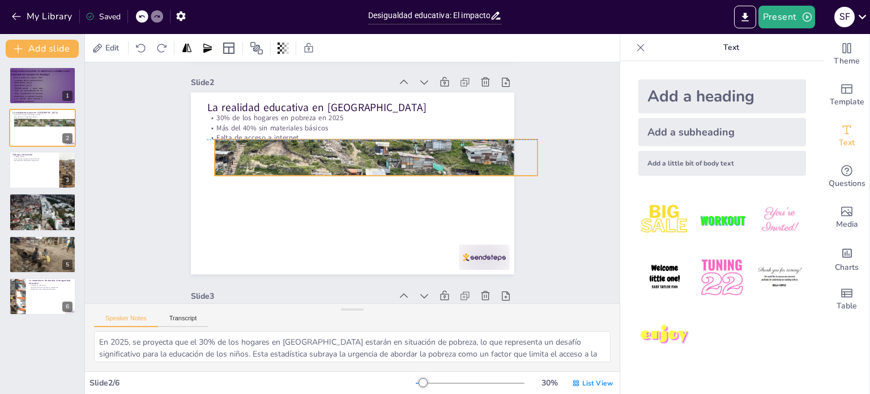
drag, startPoint x: 342, startPoint y: 126, endPoint x: 364, endPoint y: 169, distance: 48.7
click at [364, 110] on div "La realidad educativa en El Pedregal 30% de los hogares en pobreza en 2025 Más …" at bounding box center [362, 93] width 322 height 34
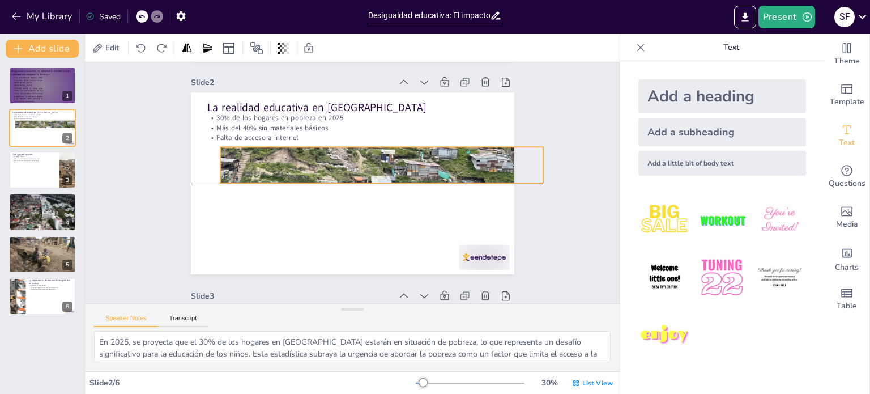
drag, startPoint x: 364, startPoint y: 173, endPoint x: 372, endPoint y: 185, distance: 14.3
click at [372, 110] on div "La realidad educativa en El Pedregal 30% de los hogares en pobreza en 2025 Más …" at bounding box center [362, 93] width 322 height 34
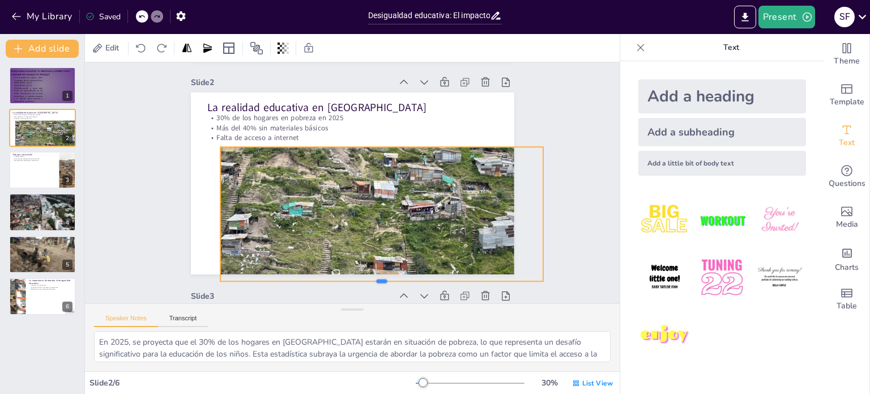
drag, startPoint x: 372, startPoint y: 185, endPoint x: 368, endPoint y: 283, distance: 98.1
click at [368, 283] on div at bounding box center [371, 288] width 322 height 43
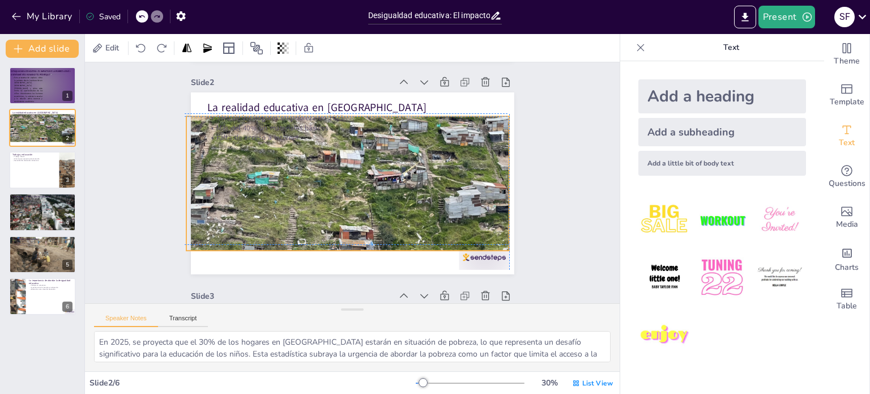
drag, startPoint x: 392, startPoint y: 218, endPoint x: 352, endPoint y: 182, distance: 53.7
click at [352, 182] on div at bounding box center [381, 149] width 394 height 386
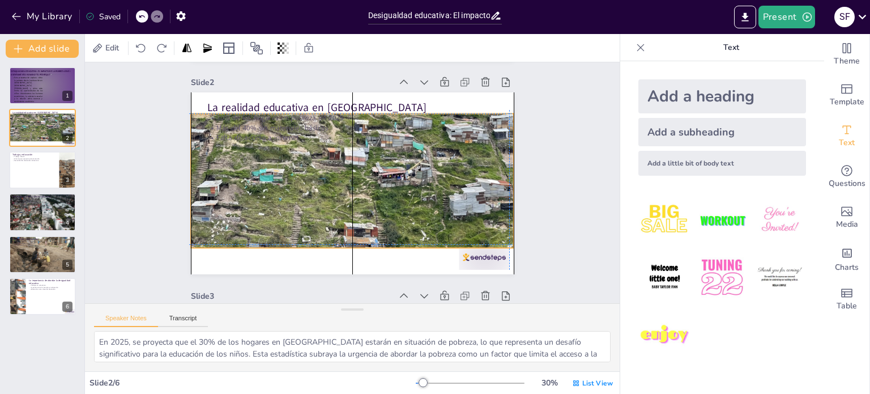
drag, startPoint x: 494, startPoint y: 179, endPoint x: 503, endPoint y: 176, distance: 9.2
click at [503, 176] on div at bounding box center [375, 141] width 392 height 338
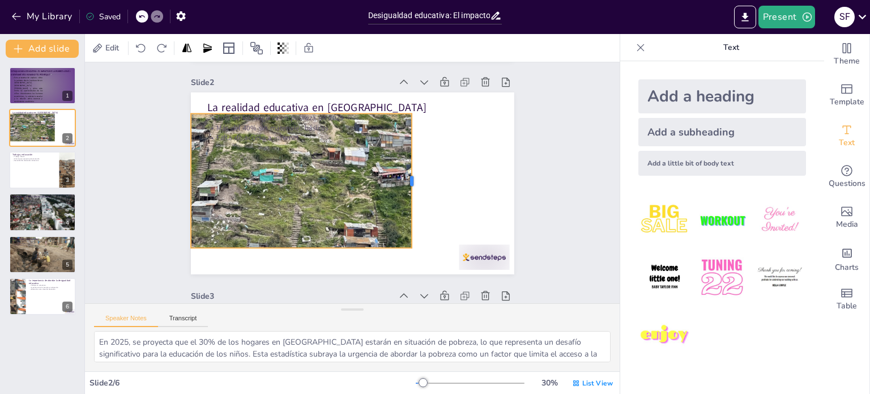
drag, startPoint x: 505, startPoint y: 179, endPoint x: 403, endPoint y: 192, distance: 103.5
click at [403, 192] on div at bounding box center [414, 200] width 50 height 131
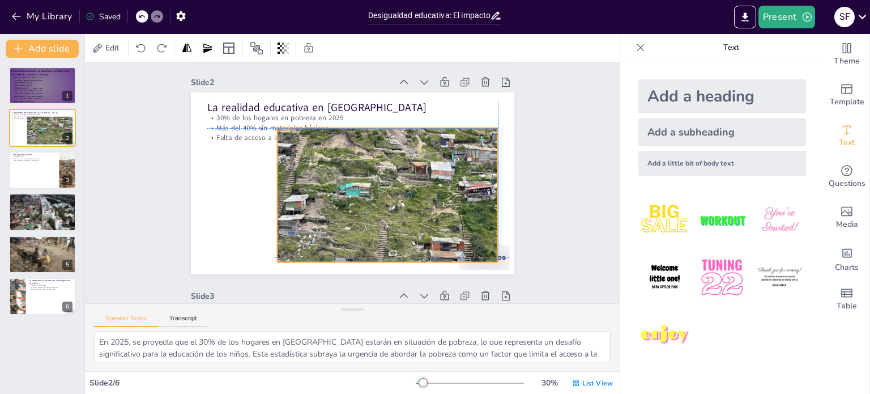
drag, startPoint x: 324, startPoint y: 202, endPoint x: 407, endPoint y: 215, distance: 84.8
click at [407, 215] on div at bounding box center [447, 179] width 382 height 315
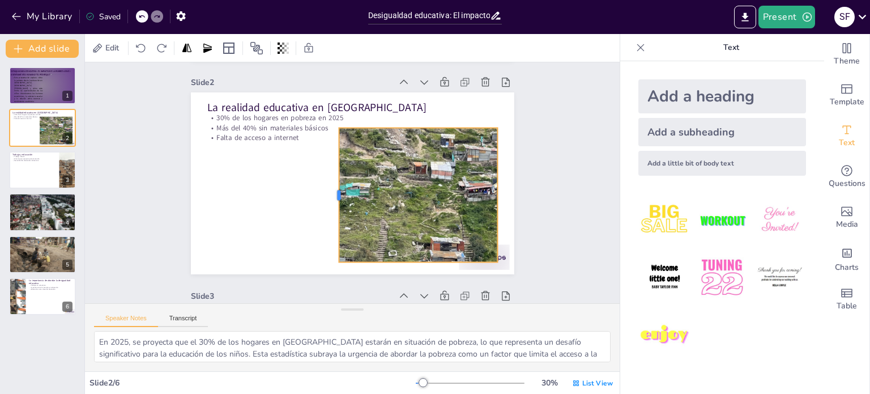
drag, startPoint x: 267, startPoint y: 196, endPoint x: 299, endPoint y: 207, distance: 33.9
click at [299, 207] on div at bounding box center [331, 180] width 97 height 106
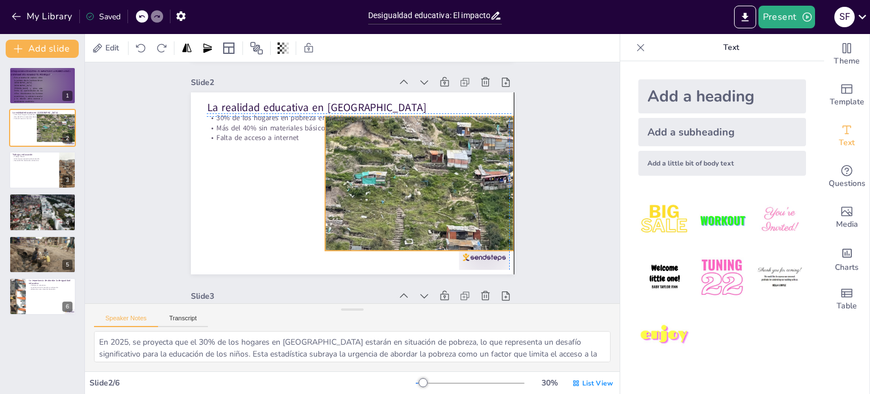
drag, startPoint x: 415, startPoint y: 176, endPoint x: 428, endPoint y: 165, distance: 17.0
click at [428, 165] on div at bounding box center [465, 161] width 368 height 287
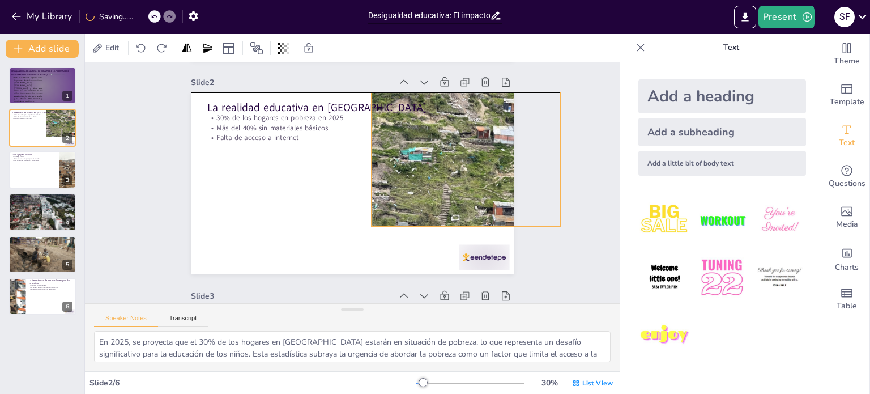
drag, startPoint x: 428, startPoint y: 190, endPoint x: 474, endPoint y: 165, distance: 51.5
click at [474, 165] on div at bounding box center [510, 130] width 351 height 257
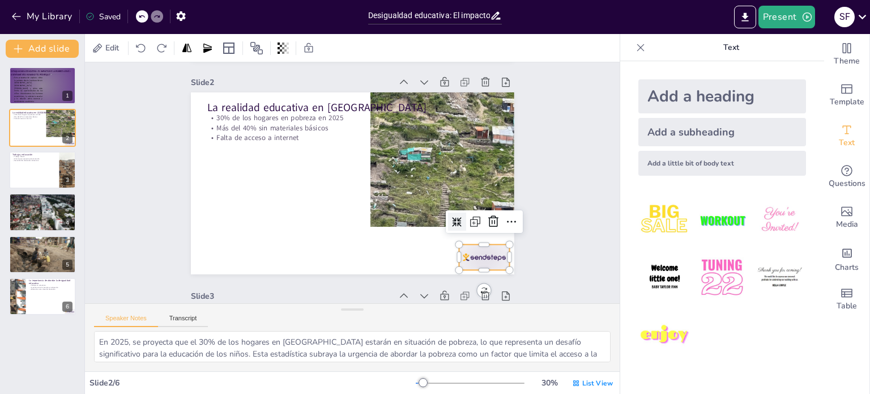
click at [481, 265] on div at bounding box center [466, 282] width 54 height 35
click at [481, 256] on icon at bounding box center [474, 263] width 13 height 14
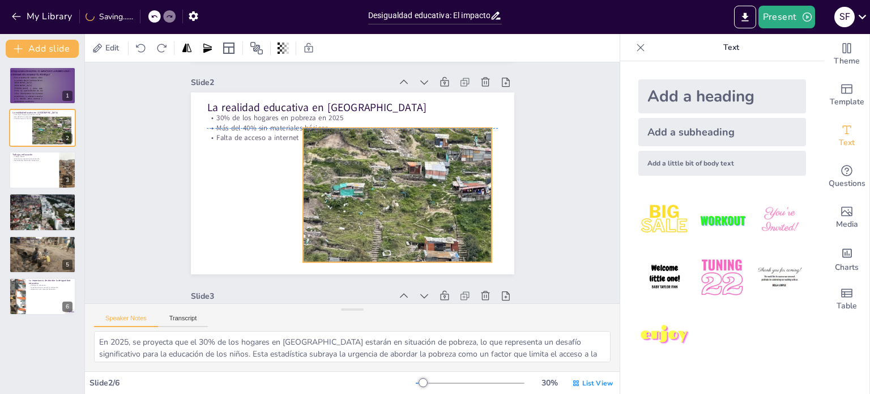
drag, startPoint x: 465, startPoint y: 188, endPoint x: 397, endPoint y: 224, distance: 76.3
click at [397, 224] on div at bounding box center [442, 187] width 392 height 338
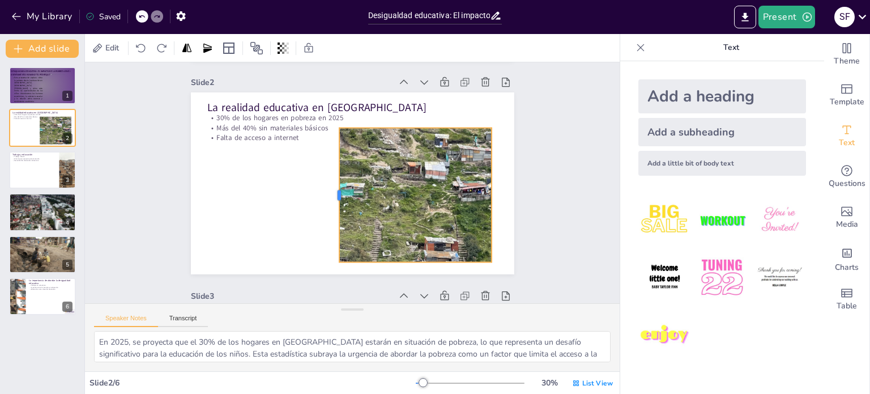
drag, startPoint x: 292, startPoint y: 194, endPoint x: 332, endPoint y: 199, distance: 39.4
click at [332, 199] on div at bounding box center [332, 191] width 37 height 133
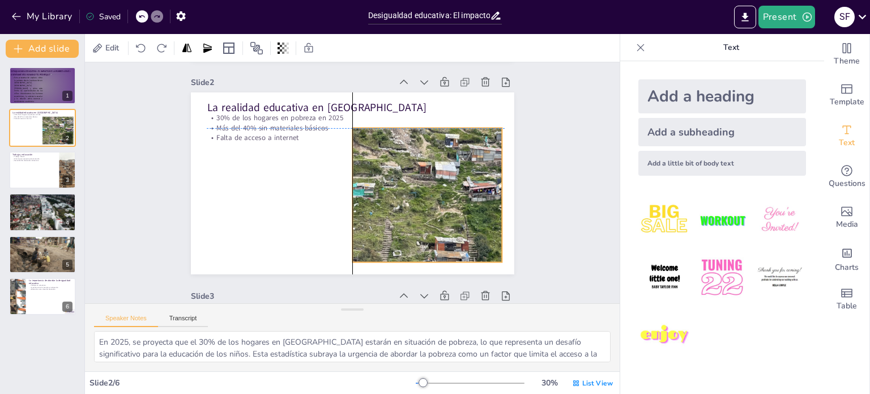
drag, startPoint x: 436, startPoint y: 180, endPoint x: 448, endPoint y: 183, distance: 12.9
click at [448, 183] on div at bounding box center [449, 160] width 351 height 257
click at [635, 49] on icon at bounding box center [640, 47] width 11 height 11
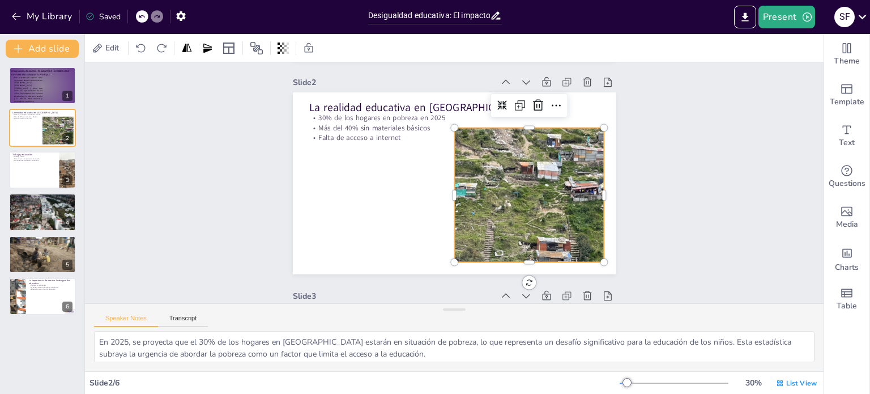
click at [5, 348] on div "DESIGUALDADA EDUCATIVA: EL IMPACTO DE LA POBREZA EN El ASENTAMIENTO HUMANO “EL …" at bounding box center [42, 226] width 84 height 336
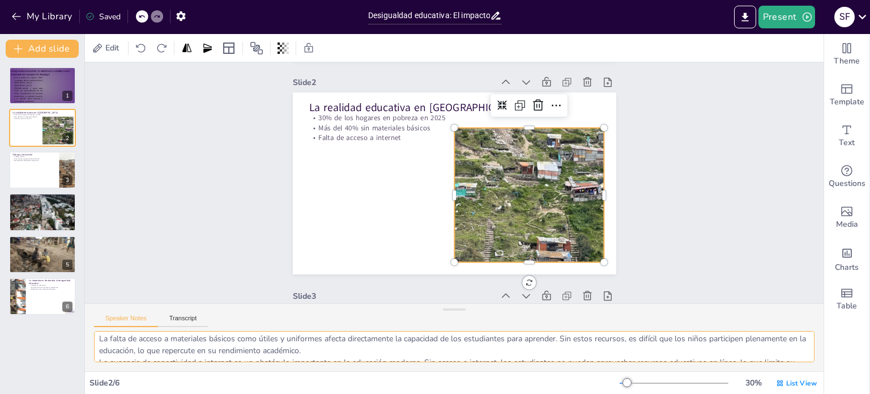
scroll to position [0, 0]
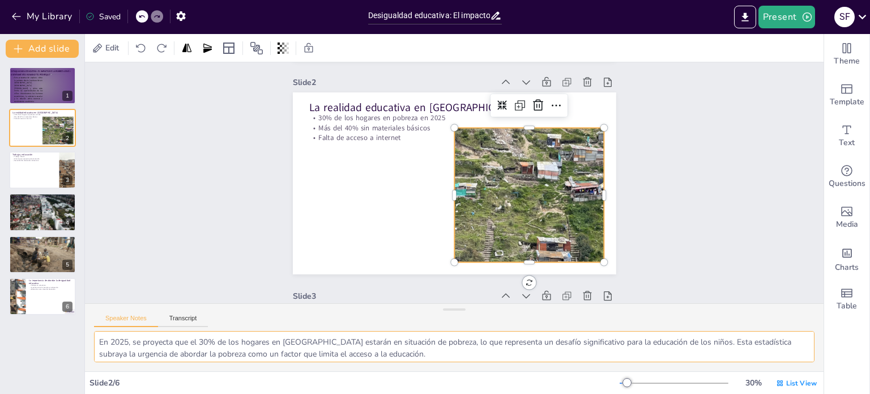
click at [736, 338] on textarea "En 2025, se proyecta que el 30% de los hogares en [GEOGRAPHIC_DATA] estarán en …" at bounding box center [454, 346] width 721 height 31
click at [769, 319] on div "Speaker Notes Transcript" at bounding box center [454, 317] width 739 height 27
click at [109, 47] on span "Edit" at bounding box center [112, 48] width 18 height 11
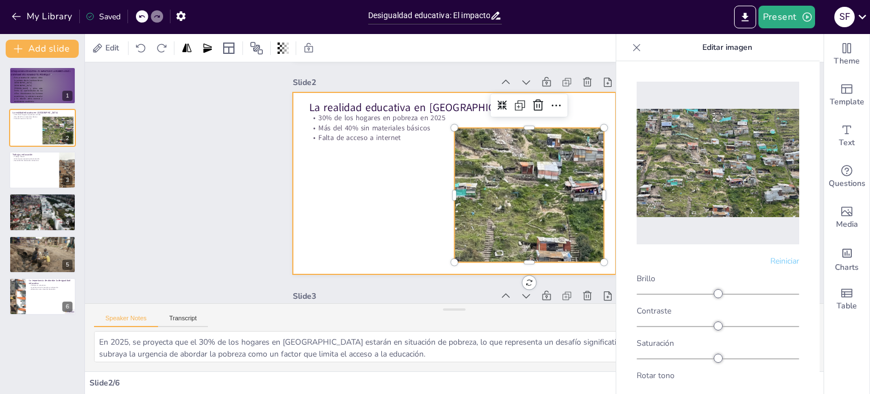
click at [370, 194] on div at bounding box center [454, 184] width 369 height 298
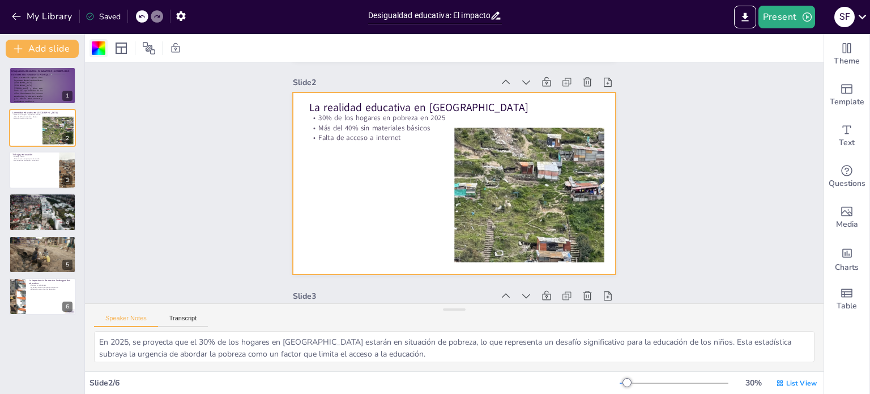
click at [99, 50] on div at bounding box center [99, 48] width 14 height 14
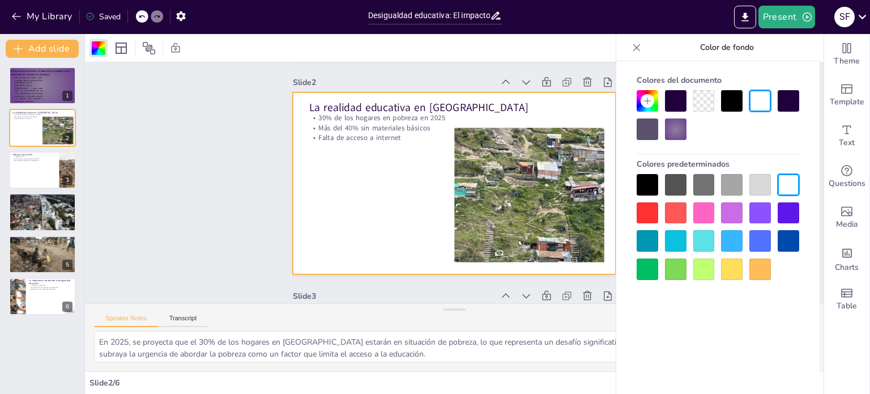
click at [680, 128] on div at bounding box center [676, 129] width 22 height 22
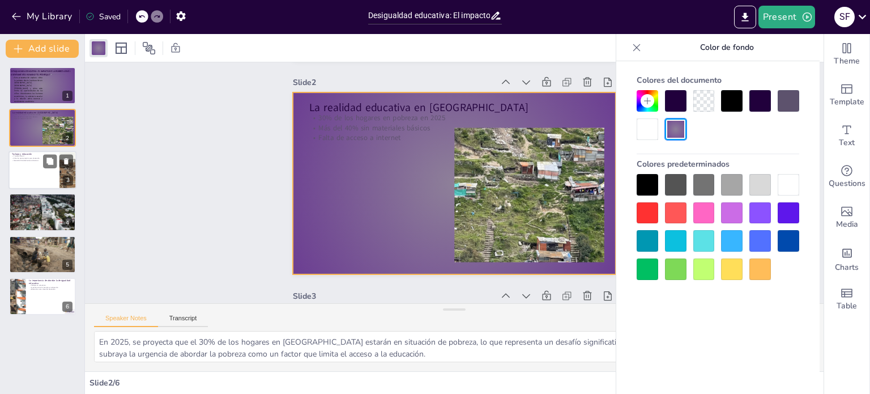
click at [45, 176] on div at bounding box center [43, 170] width 68 height 39
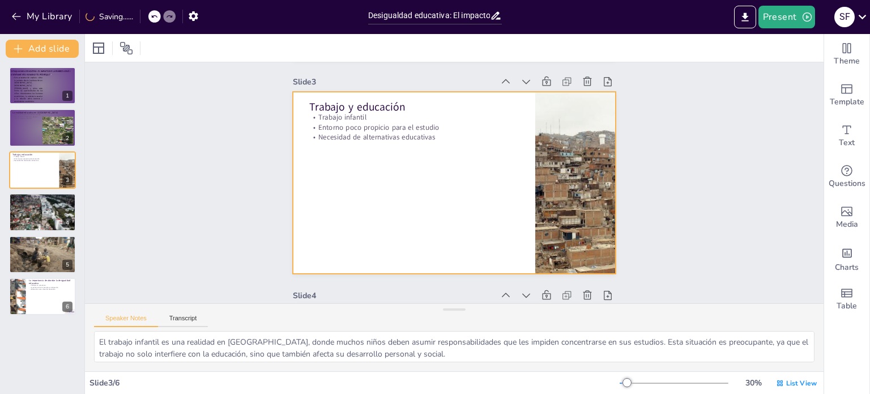
click at [402, 192] on div at bounding box center [454, 182] width 341 height 215
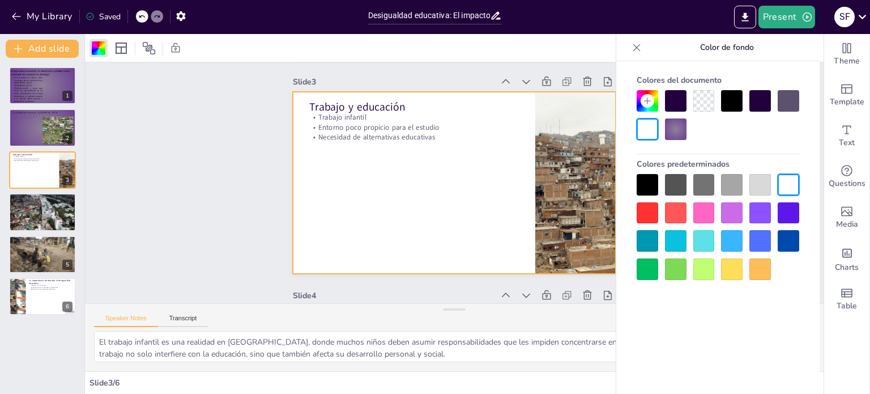
click at [683, 129] on div at bounding box center [676, 129] width 22 height 22
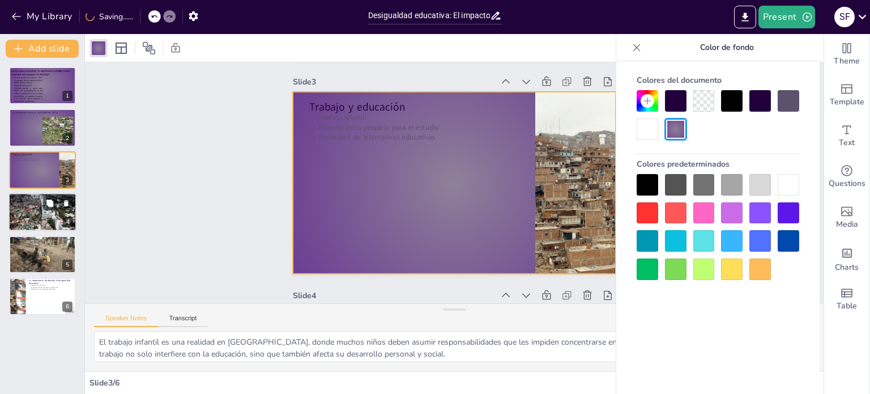
click at [36, 220] on div at bounding box center [43, 212] width 68 height 39
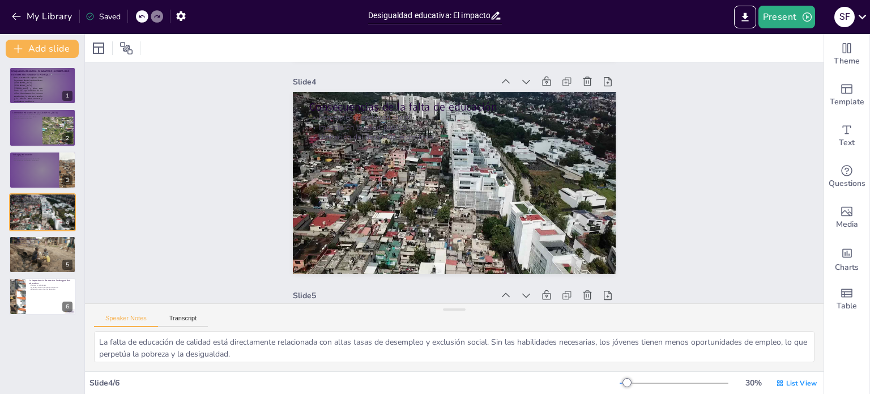
click at [0, 342] on div "DESIGUALDADA EDUCATIVA: EL IMPACTO DE LA POBREZA EN El ASENTAMIENTO HUMANO “EL …" at bounding box center [42, 226] width 84 height 336
click at [31, 254] on div at bounding box center [43, 254] width 68 height 46
type textarea "Identificar los factores económicos que afectan el aprendizaje es crucial para …"
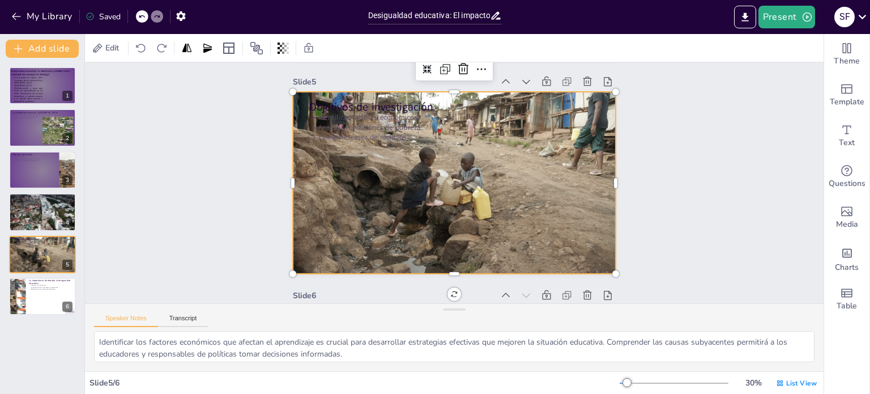
click at [529, 207] on div at bounding box center [455, 182] width 384 height 329
click at [844, 250] on icon "Add charts and graphs" at bounding box center [848, 253] width 12 height 12
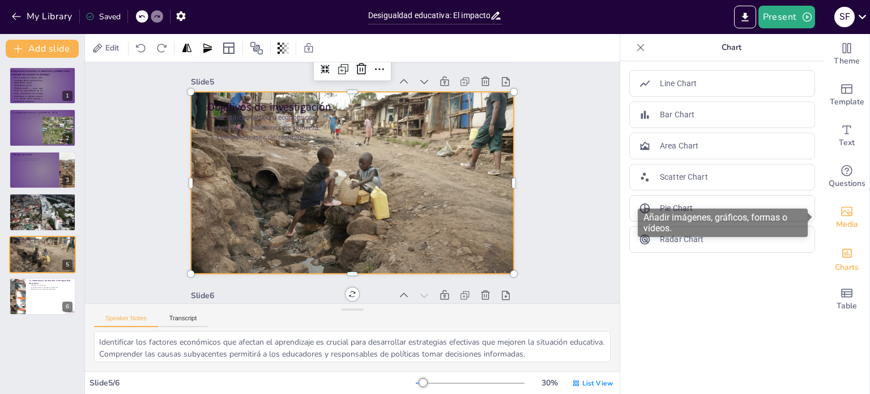
click at [840, 217] on icon "Add images, graphics, shapes or video" at bounding box center [847, 212] width 14 height 14
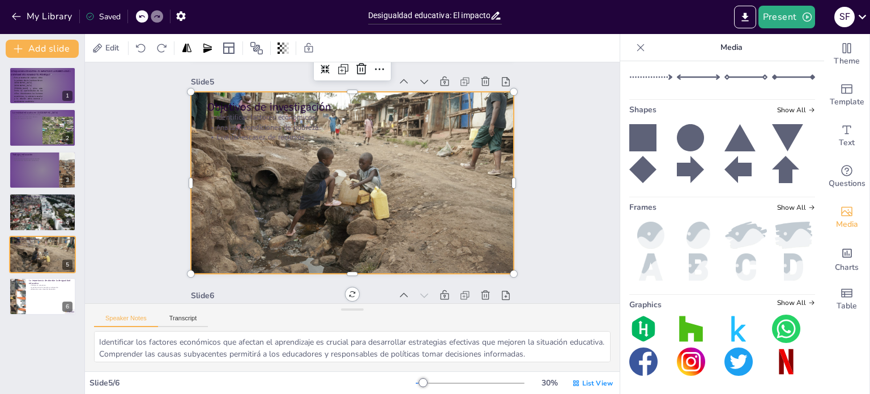
scroll to position [469, 0]
click at [785, 211] on span "Show All" at bounding box center [797, 207] width 38 height 8
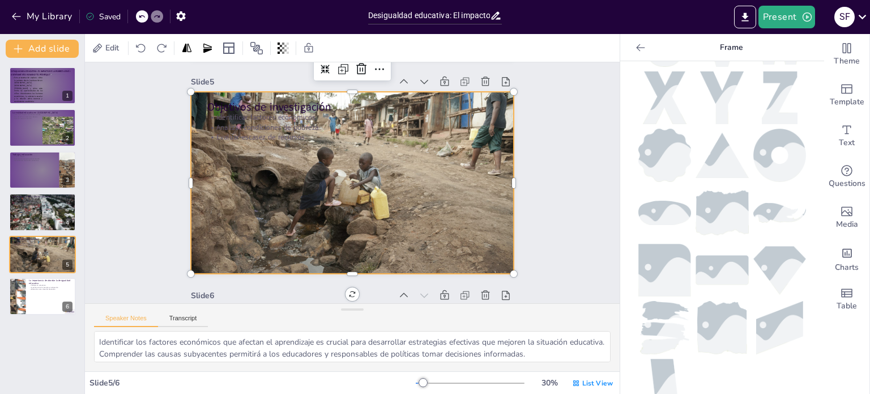
scroll to position [546, 0]
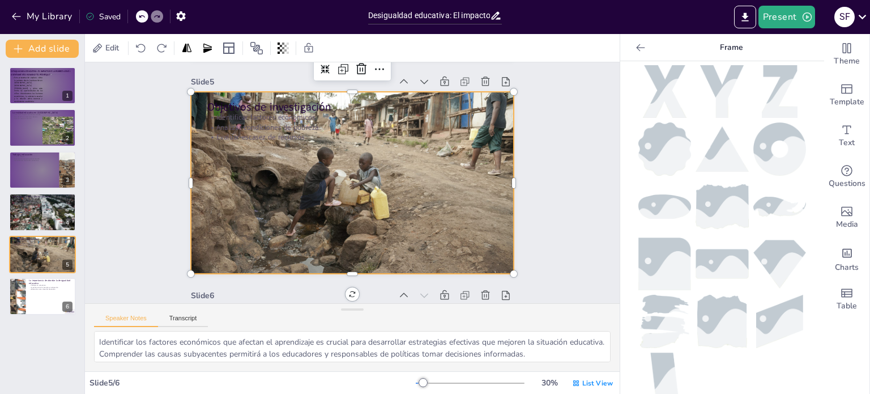
click at [698, 312] on img at bounding box center [723, 321] width 50 height 53
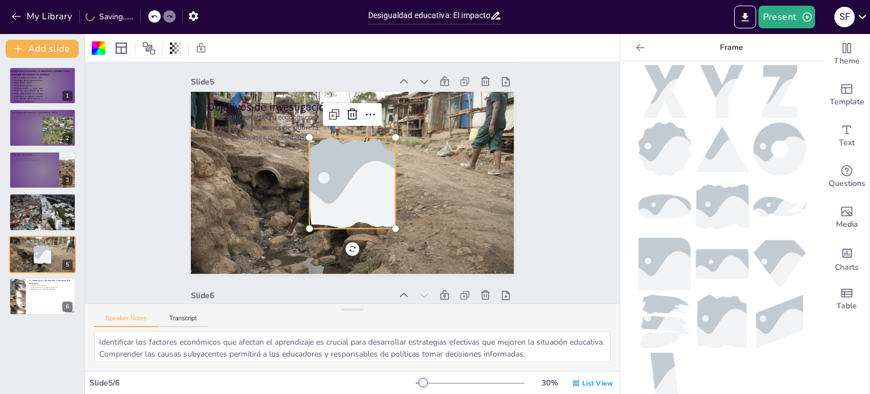
click at [367, 160] on div at bounding box center [353, 182] width 152 height 117
click at [367, 160] on div at bounding box center [352, 182] width 162 height 159
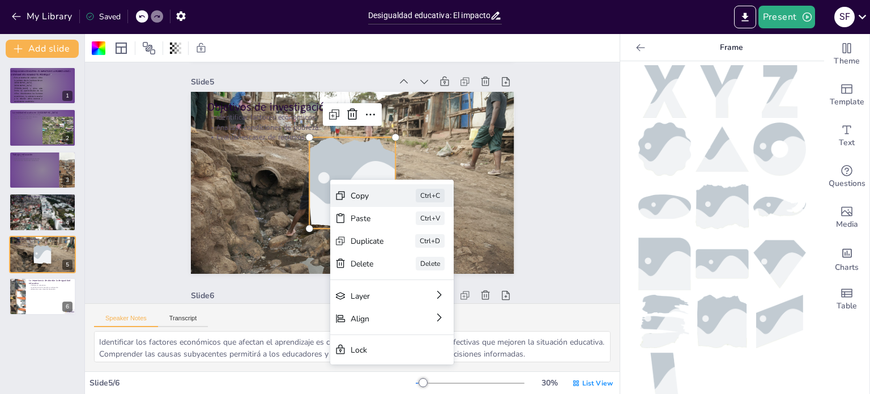
click at [396, 281] on div "Copy" at bounding box center [413, 292] width 35 height 23
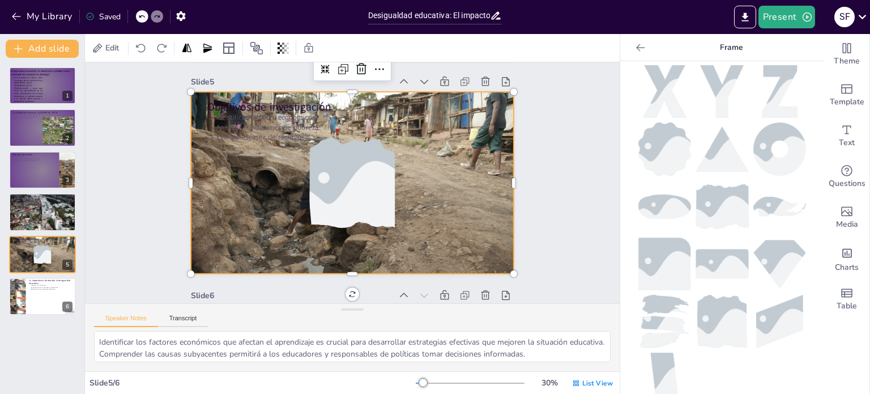
click at [451, 203] on div at bounding box center [352, 182] width 389 height 365
click at [352, 162] on div at bounding box center [352, 183] width 154 height 164
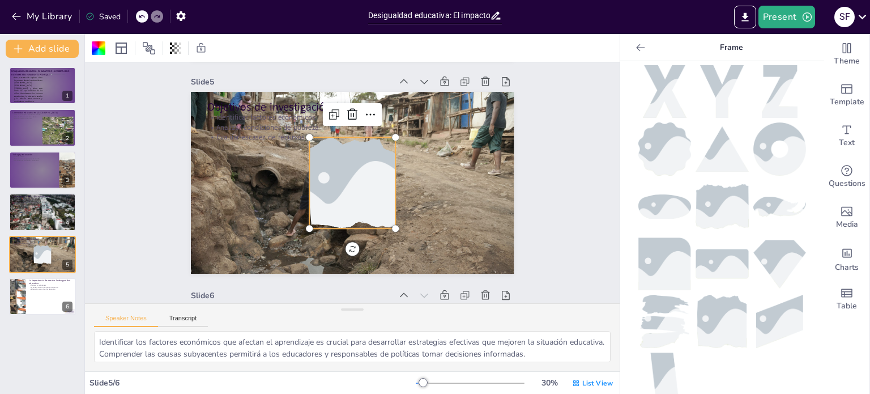
click at [352, 162] on div at bounding box center [353, 182] width 158 height 129
click at [352, 162] on div at bounding box center [353, 182] width 152 height 117
click at [383, 115] on icon at bounding box center [391, 123] width 17 height 17
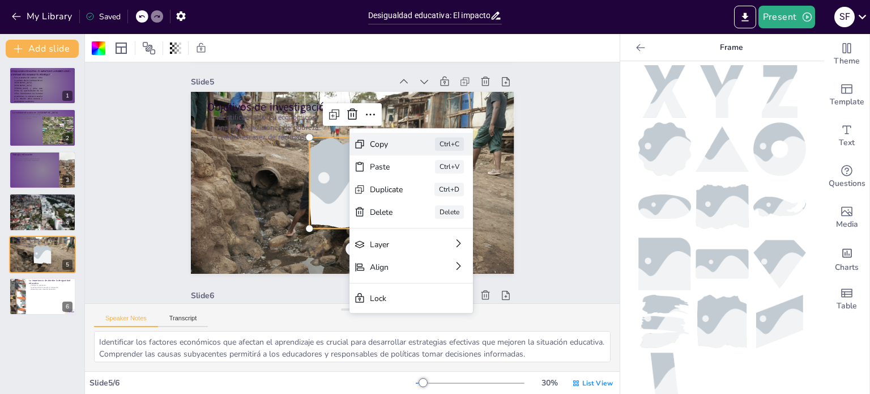
click at [434, 241] on div "Copy" at bounding box center [451, 252] width 35 height 23
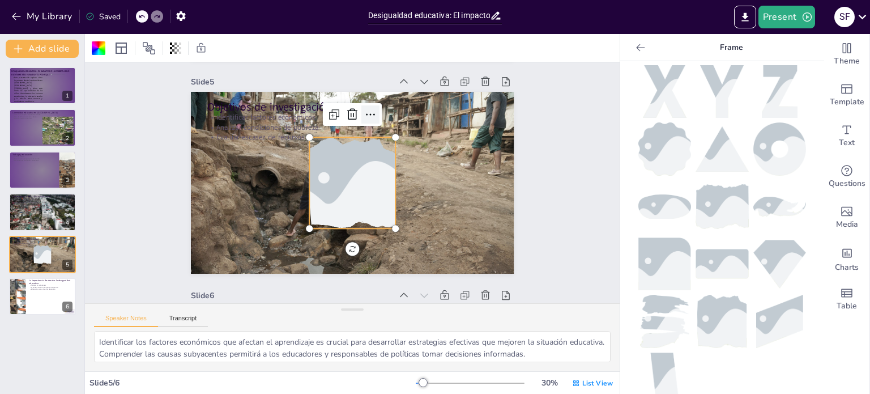
click at [382, 116] on icon at bounding box center [390, 123] width 17 height 17
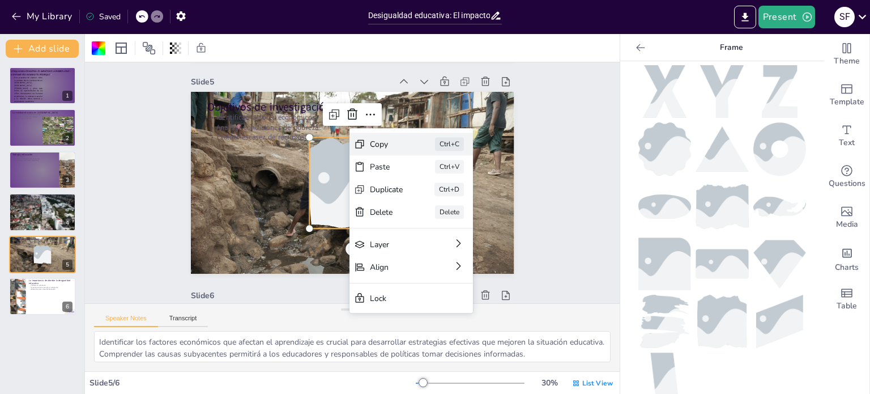
click at [427, 250] on div "Copy" at bounding box center [444, 263] width 35 height 26
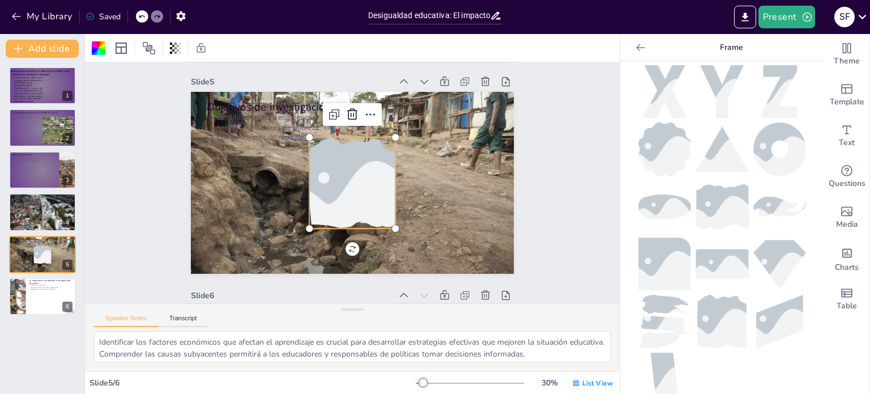
click at [354, 170] on div at bounding box center [352, 183] width 129 height 158
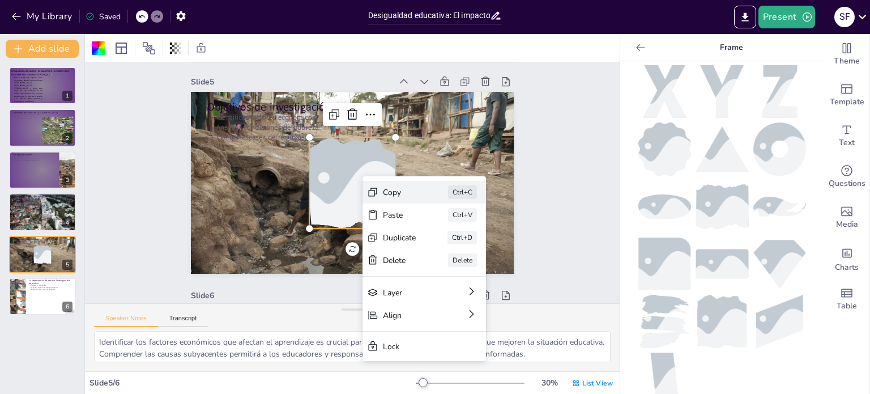
click at [427, 290] on div "Copy" at bounding box center [444, 301] width 35 height 23
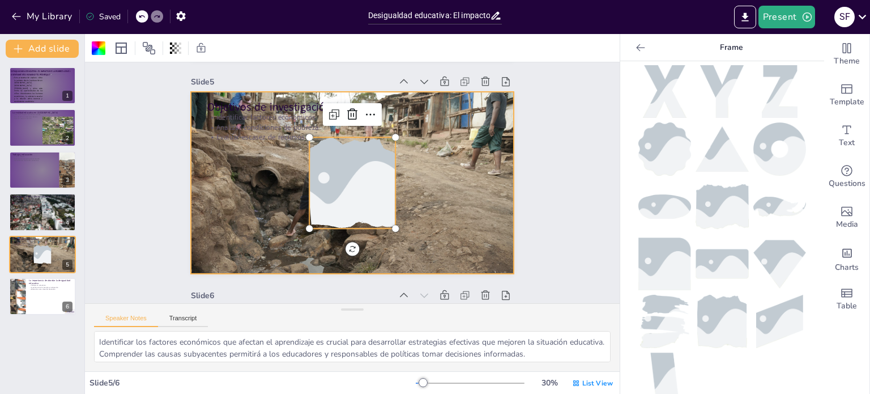
click at [415, 194] on div at bounding box center [353, 182] width 384 height 329
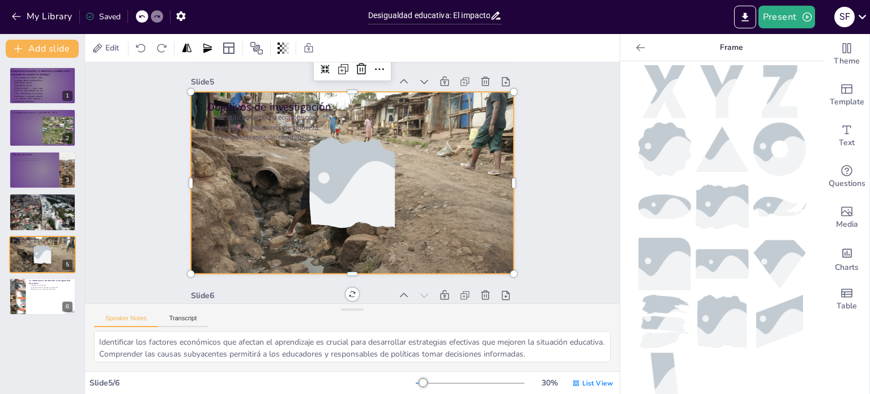
click at [415, 194] on div at bounding box center [352, 182] width 375 height 305
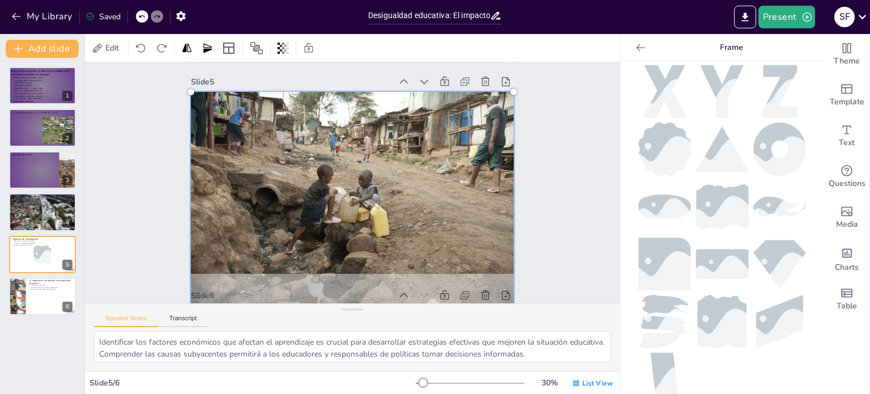
drag, startPoint x: 420, startPoint y: 180, endPoint x: 494, endPoint y: 273, distance: 119.0
click at [494, 273] on div at bounding box center [347, 199] width 392 height 323
drag, startPoint x: 504, startPoint y: 92, endPoint x: 422, endPoint y: 162, distance: 108.2
click at [422, 162] on div at bounding box center [347, 199] width 375 height 306
click at [525, 124] on div at bounding box center [529, 128] width 8 height 8
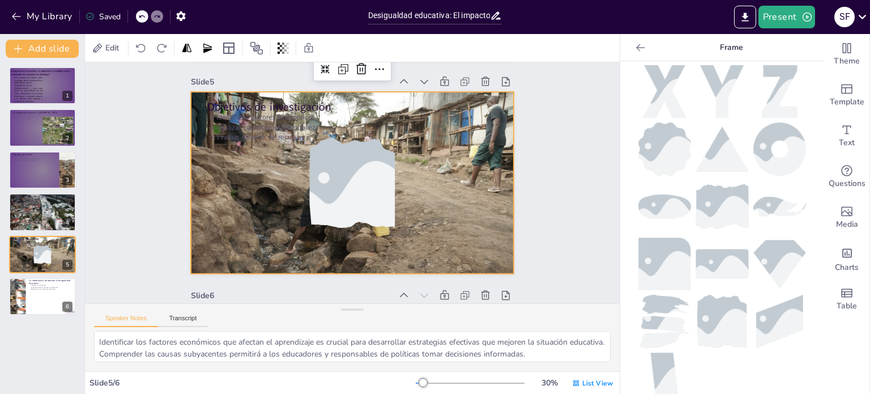
click at [396, 162] on div at bounding box center [347, 198] width 375 height 305
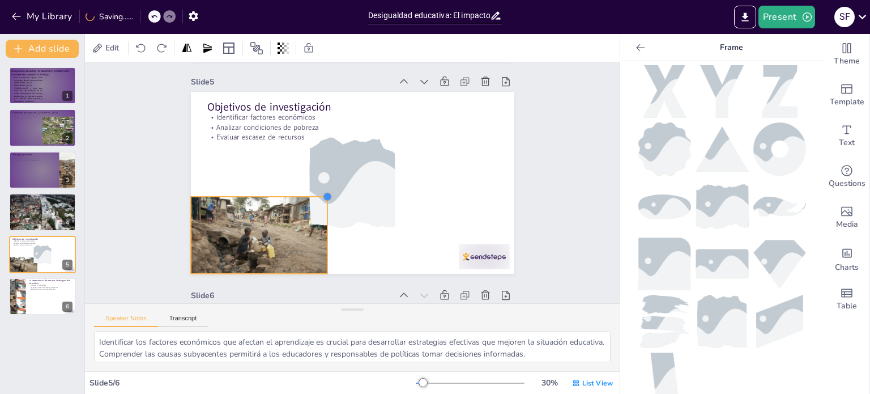
drag, startPoint x: 505, startPoint y: 92, endPoint x: 283, endPoint y: 197, distance: 245.6
click at [283, 197] on div "Objetivos de investigación Identificar factores económicos Analizar condiciones…" at bounding box center [352, 182] width 341 height 215
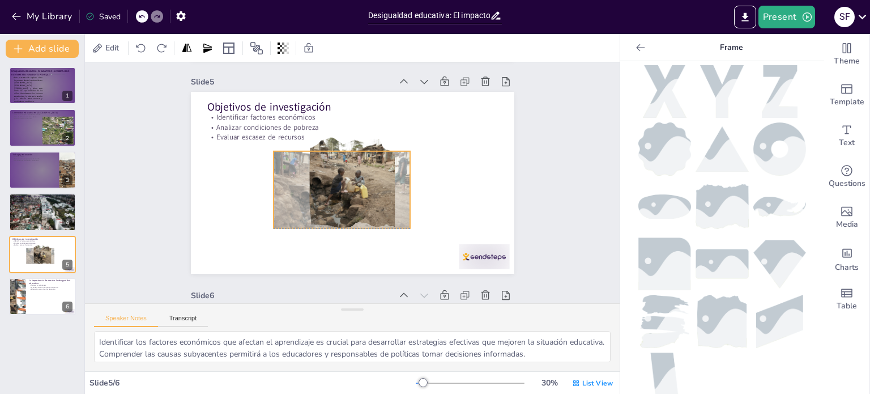
drag, startPoint x: 250, startPoint y: 220, endPoint x: 333, endPoint y: 178, distance: 92.8
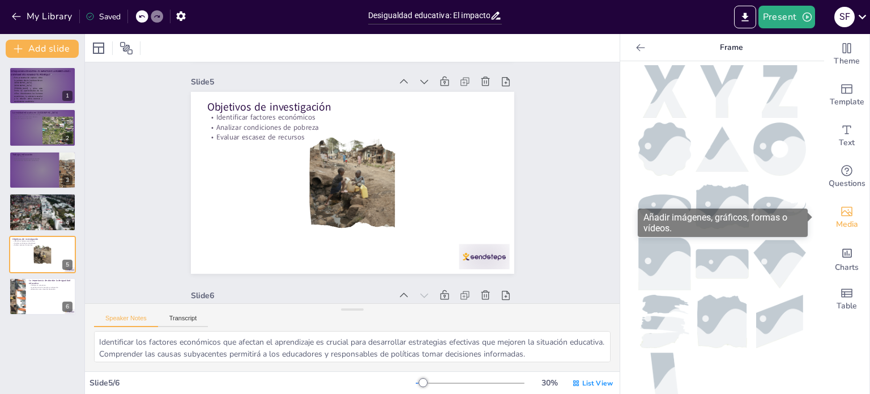
click at [847, 203] on div "Media" at bounding box center [847, 217] width 45 height 41
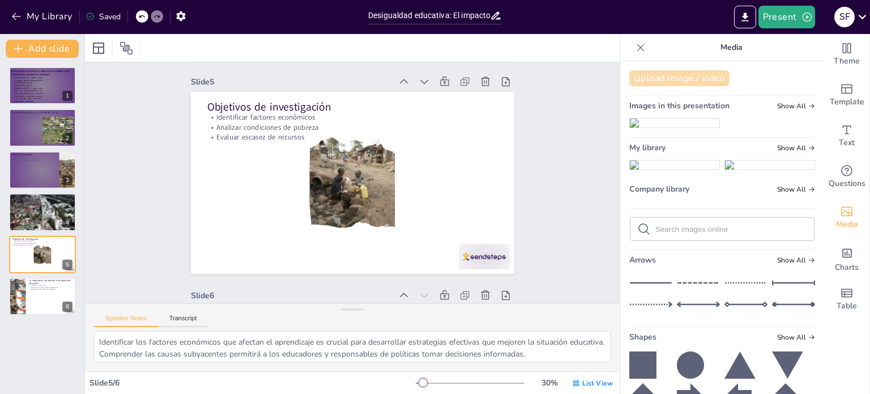
click at [703, 79] on button "Upload image / video" at bounding box center [680, 78] width 100 height 16
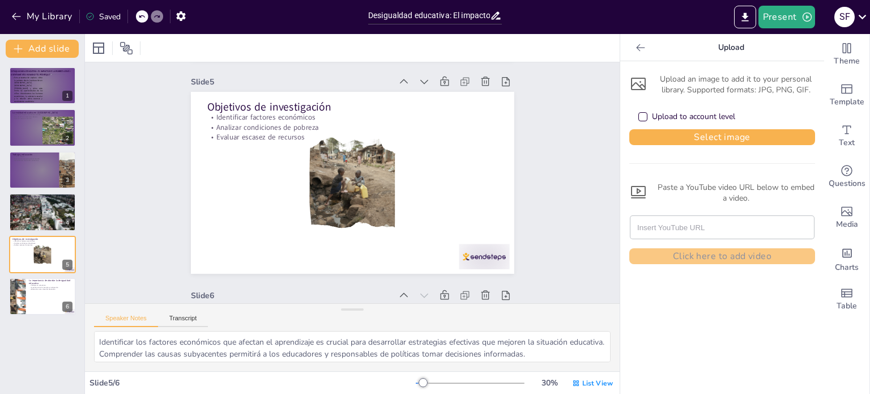
click at [639, 115] on div "Upload to account level" at bounding box center [643, 116] width 9 height 9
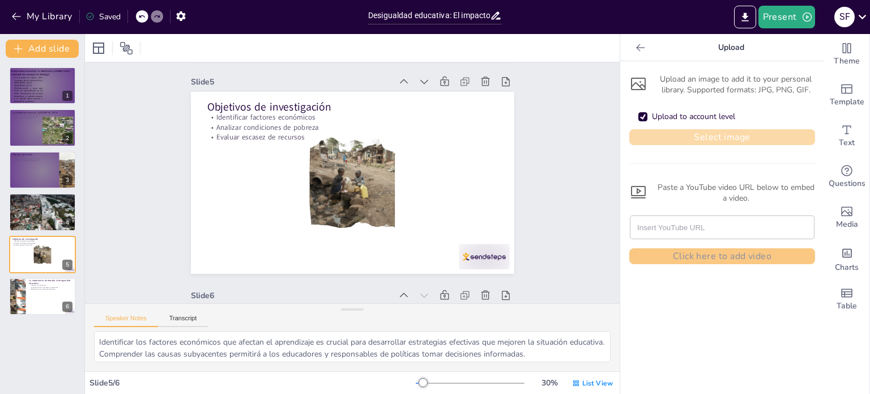
click at [674, 134] on button "Select image" at bounding box center [723, 137] width 186 height 16
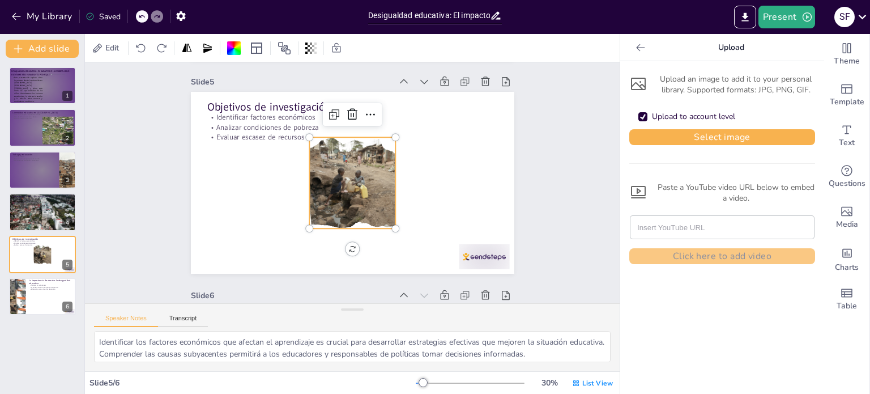
click at [352, 168] on div at bounding box center [353, 182] width 158 height 129
click at [388, 119] on icon at bounding box center [397, 128] width 18 height 18
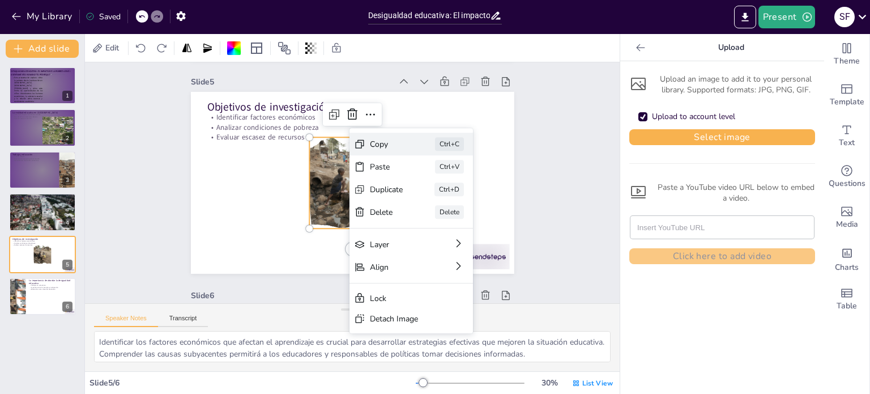
click at [406, 235] on div "Copy Ctrl+C" at bounding box center [465, 276] width 118 height 82
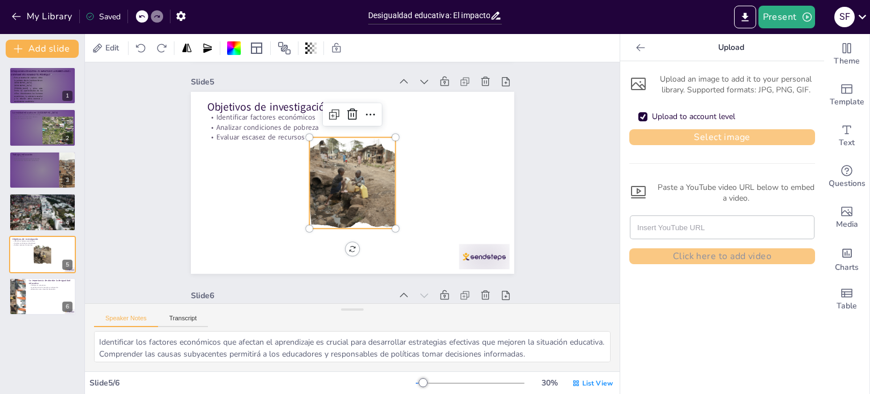
click at [670, 134] on button "Select image" at bounding box center [723, 137] width 186 height 16
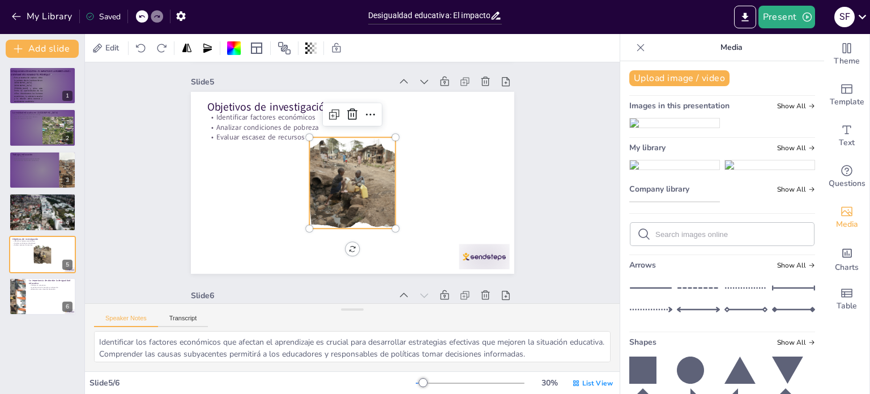
drag, startPoint x: 651, startPoint y: 173, endPoint x: 622, endPoint y: 178, distance: 29.3
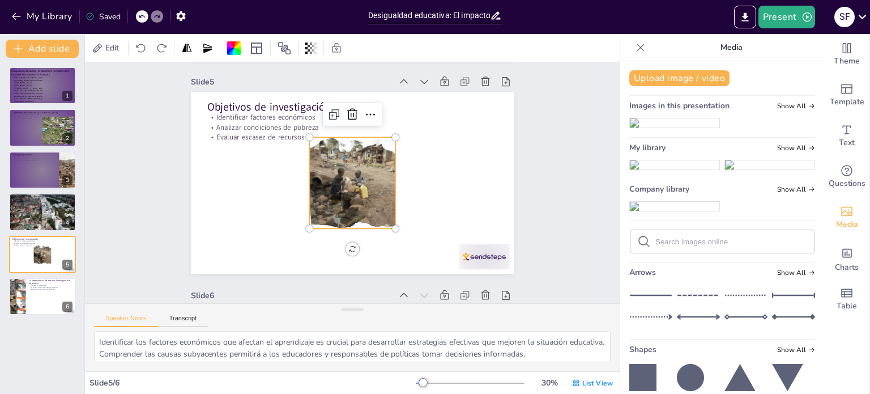
click at [621, 178] on div "Upload image / video Images in this presentation Show All My library Show All C…" at bounding box center [723, 227] width 204 height 333
drag, startPoint x: 637, startPoint y: 183, endPoint x: 521, endPoint y: 173, distance: 116.6
click at [521, 173] on div "Document fonts Amaranth Akatab Recently used Amaranth Almendra SC Agu Display A…" at bounding box center [435, 214] width 870 height 360
click at [696, 128] on img at bounding box center [675, 122] width 90 height 9
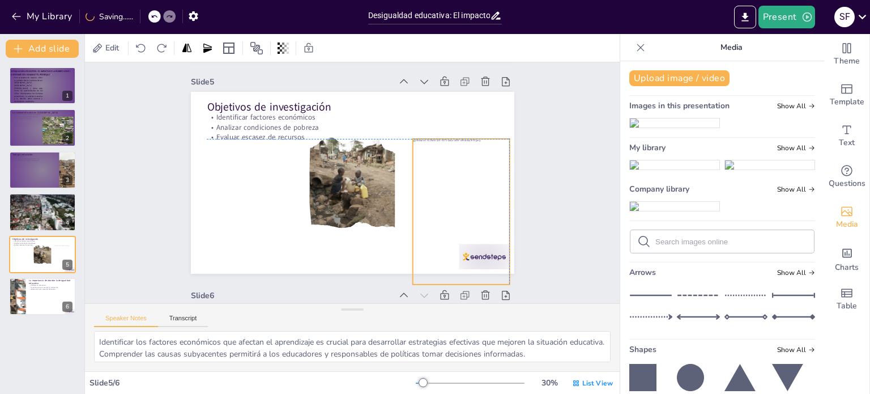
drag, startPoint x: 317, startPoint y: 166, endPoint x: 426, endPoint y: 193, distance: 112.2
click at [426, 213] on div at bounding box center [382, 291] width 175 height 156
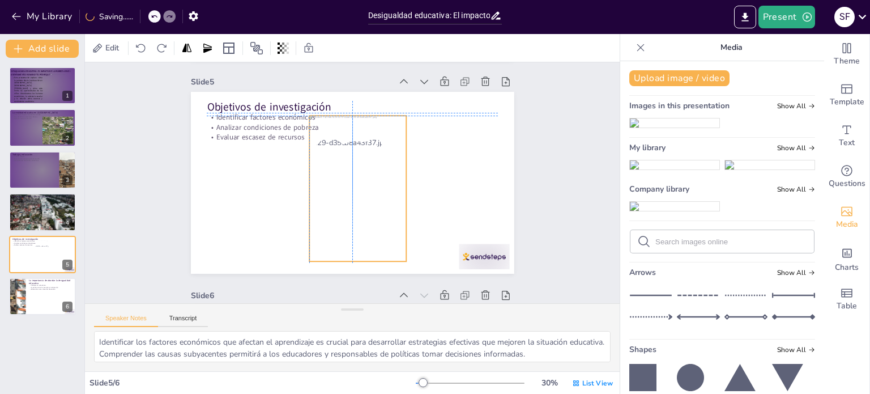
drag, startPoint x: 418, startPoint y: 199, endPoint x: 308, endPoint y: 178, distance: 111.5
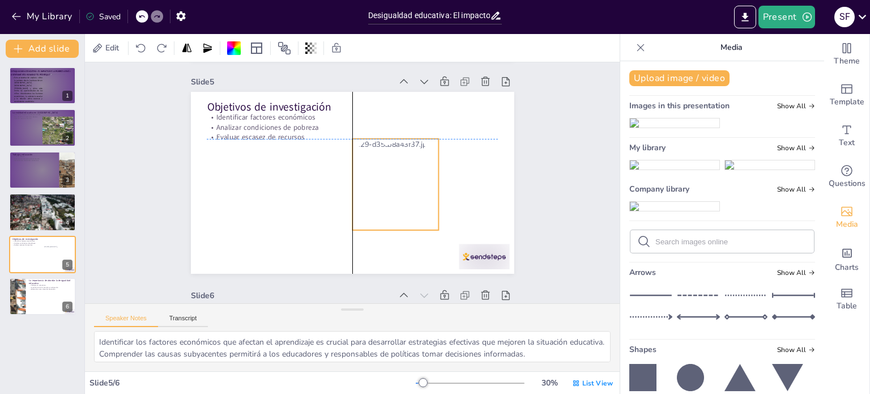
drag, startPoint x: 343, startPoint y: 179, endPoint x: 403, endPoint y: 182, distance: 60.2
click at [403, 182] on div at bounding box center [394, 193] width 111 height 145
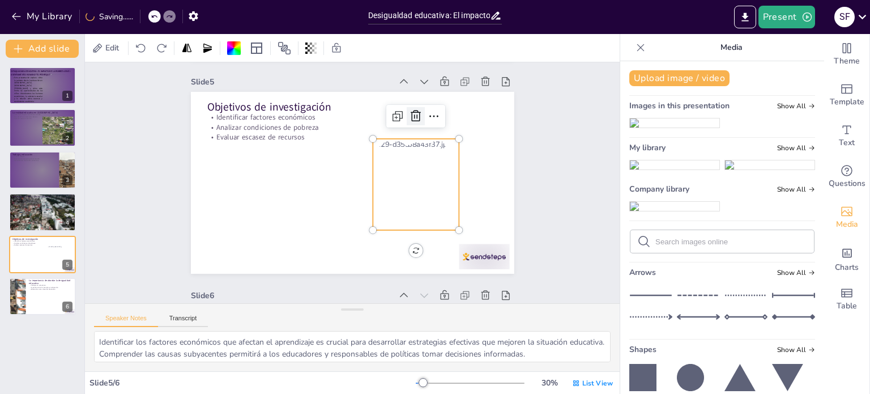
click at [422, 124] on icon at bounding box center [428, 130] width 12 height 13
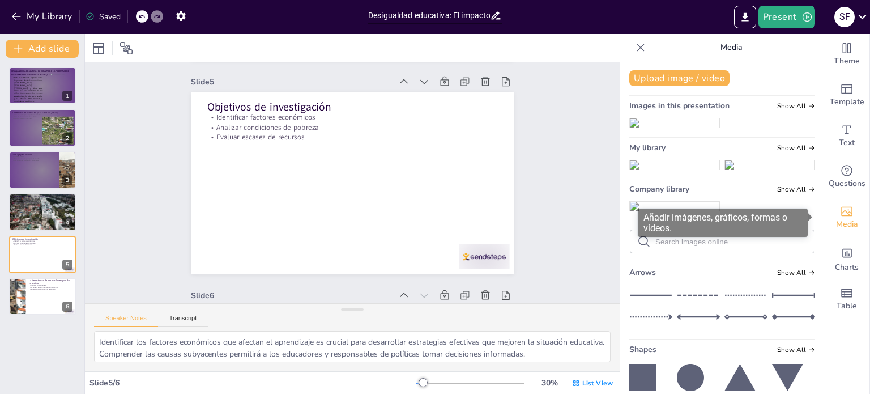
click at [845, 222] on span "Media" at bounding box center [847, 224] width 22 height 12
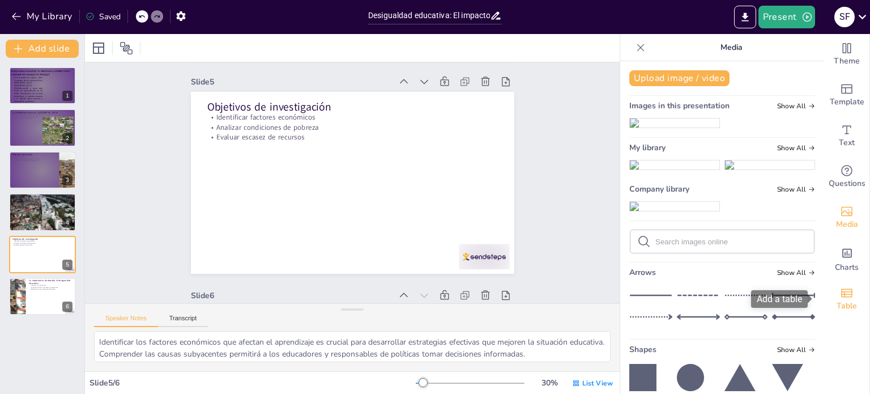
click at [842, 294] on icon "Add a table" at bounding box center [847, 292] width 11 height 9
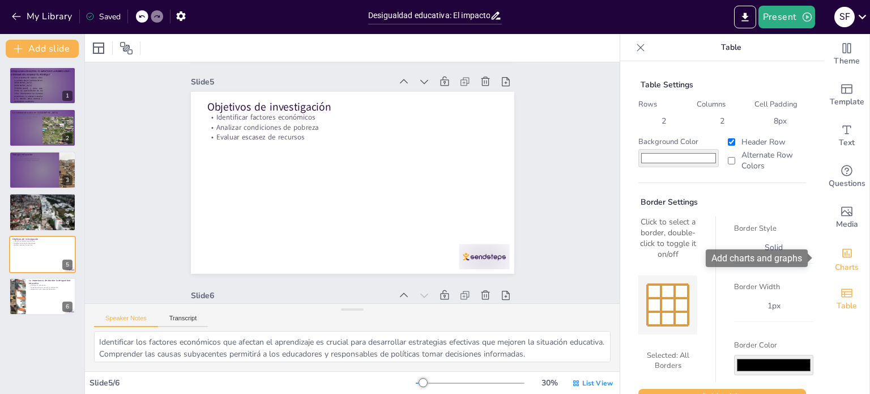
click at [838, 267] on span "Charts" at bounding box center [847, 267] width 24 height 12
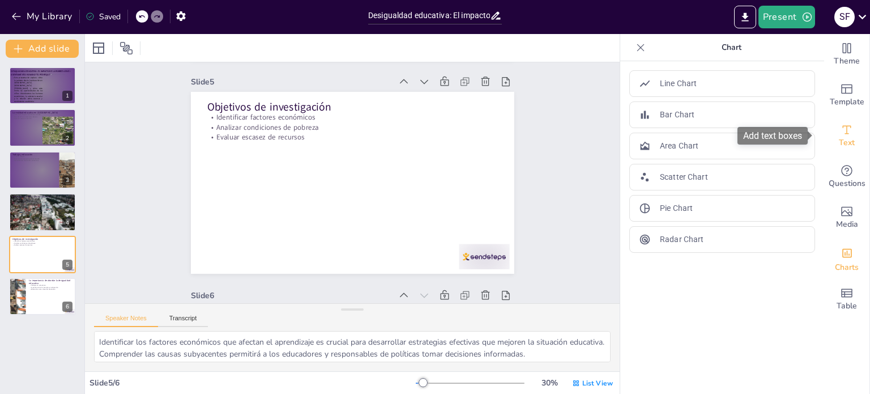
click at [839, 137] on span "Text" at bounding box center [847, 143] width 16 height 12
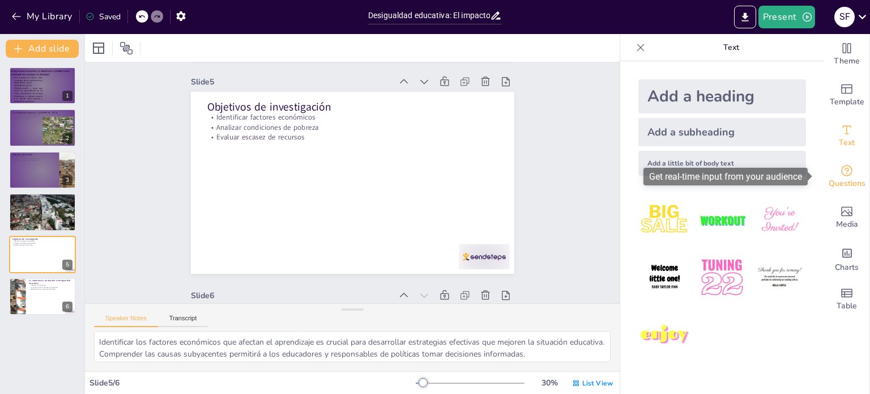
click at [835, 178] on span "Questions" at bounding box center [847, 183] width 37 height 12
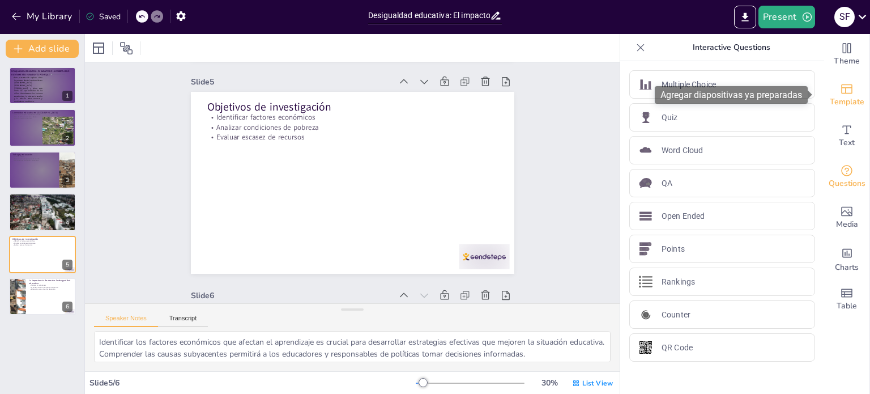
click at [840, 83] on icon "Add ready made slides" at bounding box center [847, 89] width 14 height 14
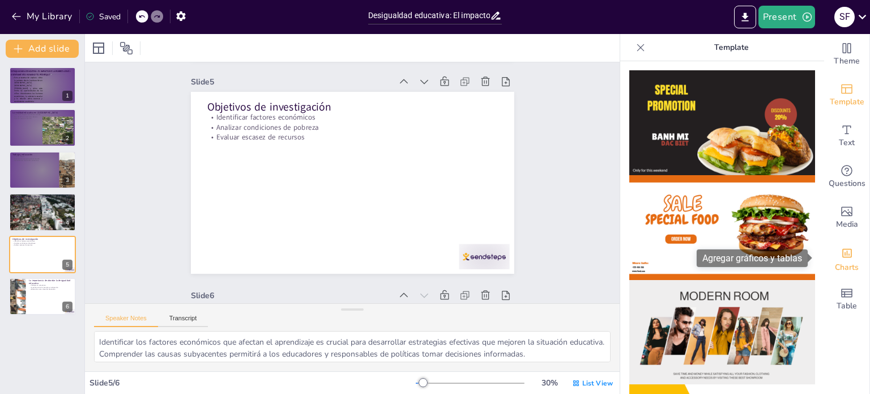
click at [842, 260] on div "Add charts and graphs" at bounding box center [848, 252] width 12 height 18
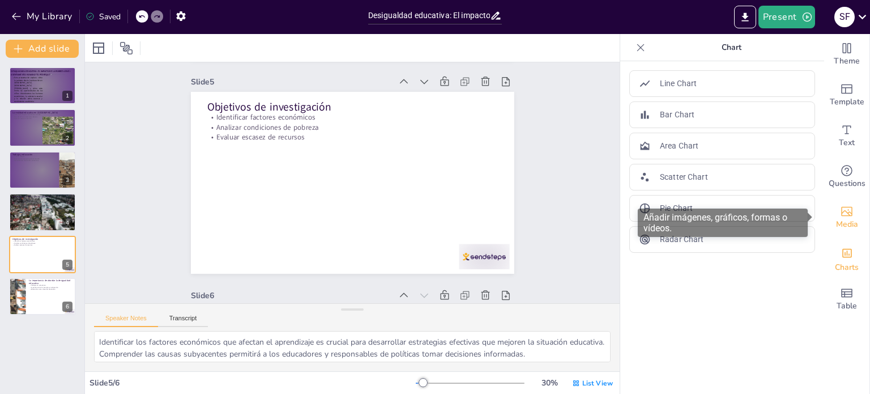
click at [836, 227] on span "Media" at bounding box center [847, 224] width 22 height 12
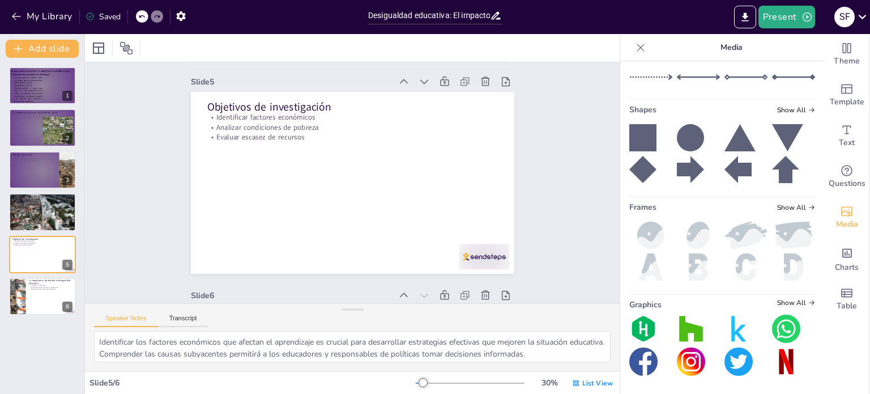
scroll to position [543, 0]
click at [810, 206] on icon at bounding box center [812, 207] width 5 height 5
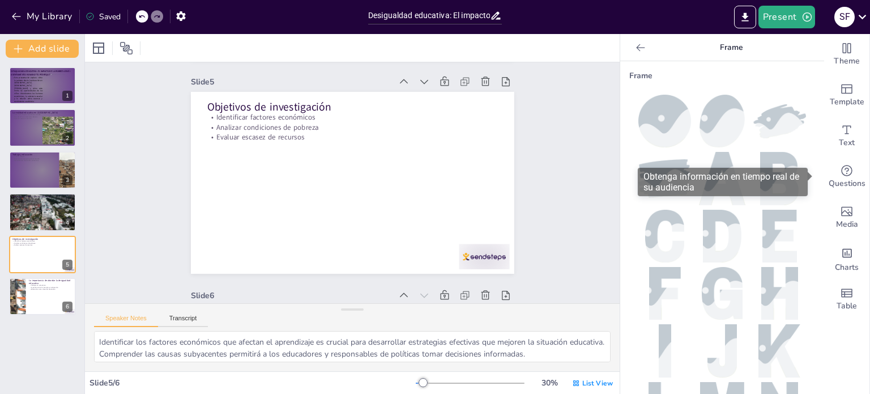
click at [815, 182] on div "Obtenga información en tiempo real de su audiencia" at bounding box center [727, 182] width 178 height 28
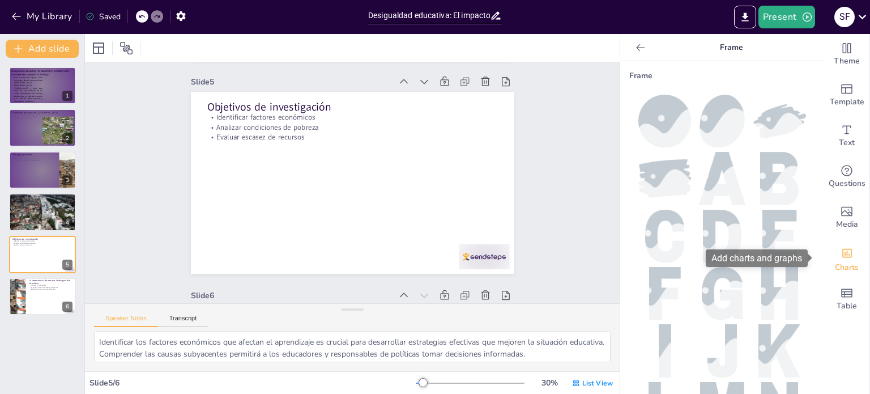
drag, startPoint x: 812, startPoint y: 178, endPoint x: 816, endPoint y: 272, distance: 94.2
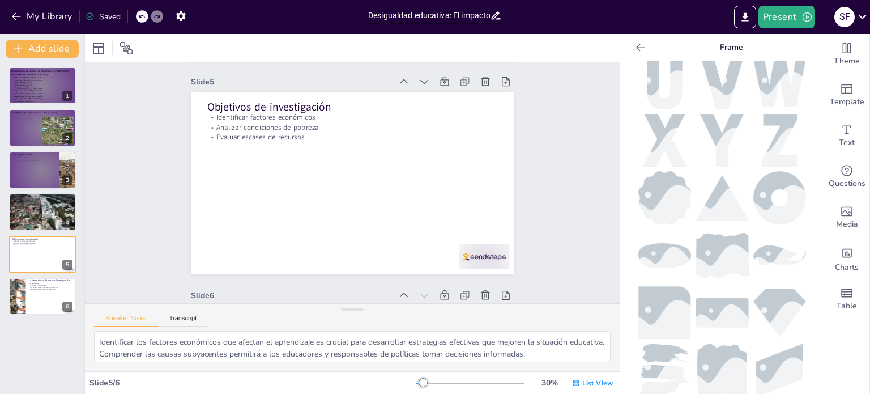
scroll to position [500, 0]
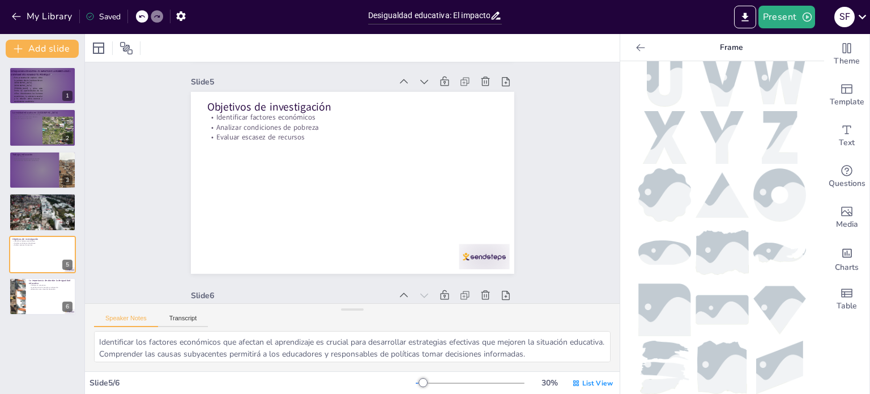
click at [839, 346] on div "Theme Template Text Questions Media Charts Table" at bounding box center [848, 214] width 46 height 360
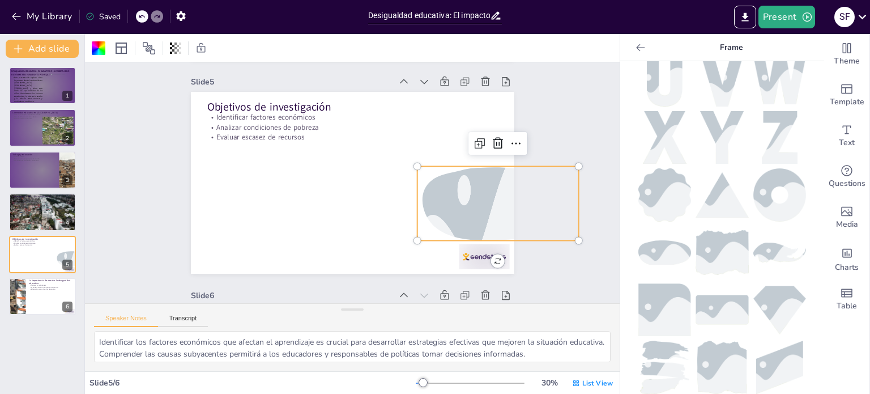
click at [490, 203] on div at bounding box center [477, 260] width 247 height 287
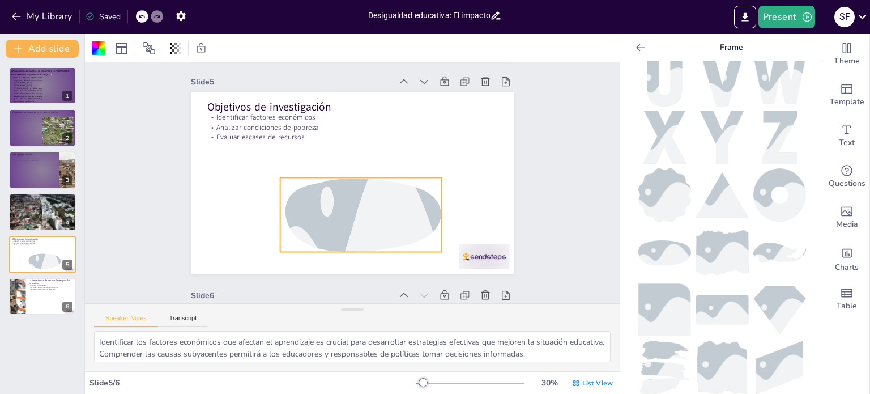
drag, startPoint x: 656, startPoint y: 228, endPoint x: 351, endPoint y: 215, distance: 304.6
click at [351, 215] on div at bounding box center [354, 215] width 209 height 271
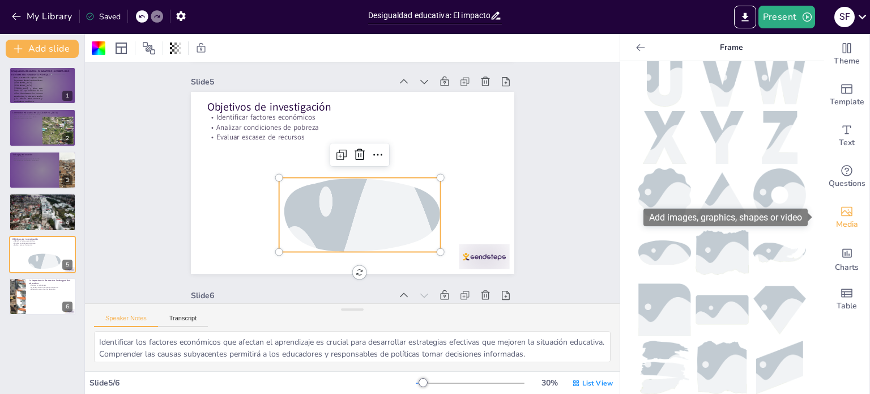
click at [847, 226] on span "Media" at bounding box center [847, 224] width 22 height 12
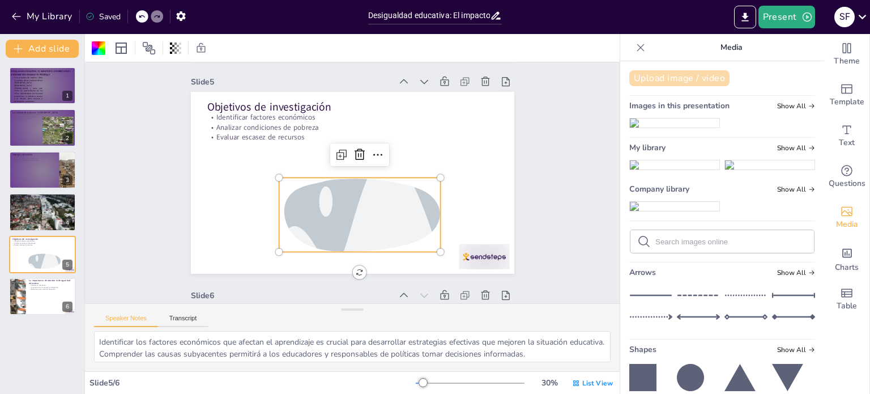
click at [682, 82] on button "Upload image / video" at bounding box center [680, 78] width 100 height 16
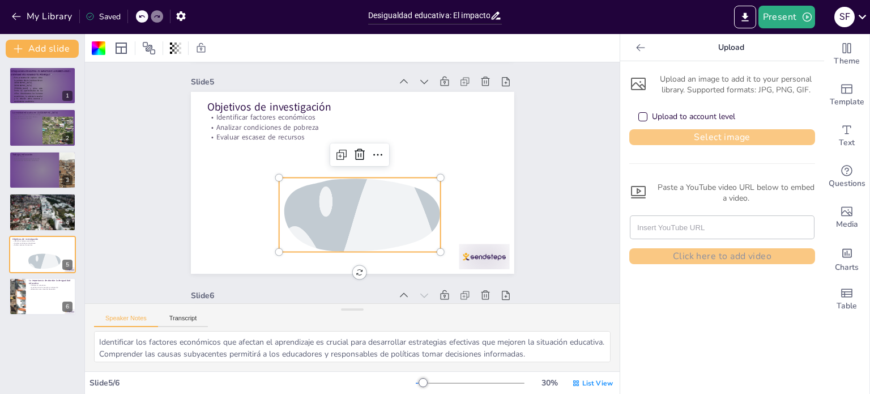
click at [662, 134] on button "Select image" at bounding box center [723, 137] width 186 height 16
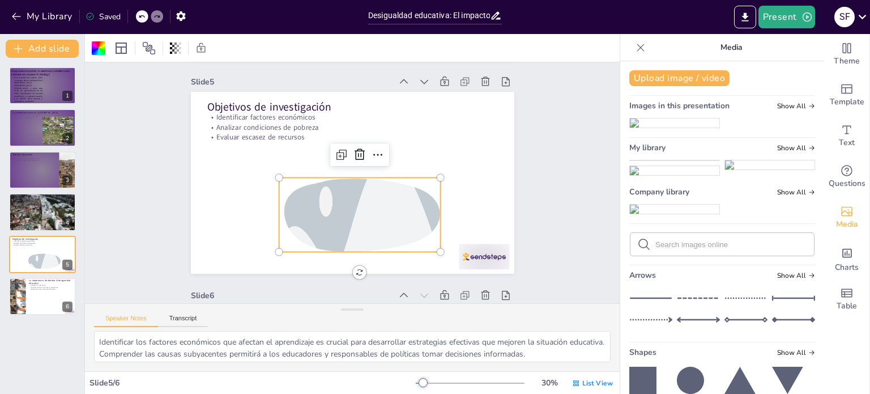
drag, startPoint x: 653, startPoint y: 303, endPoint x: 587, endPoint y: 281, distance: 70.1
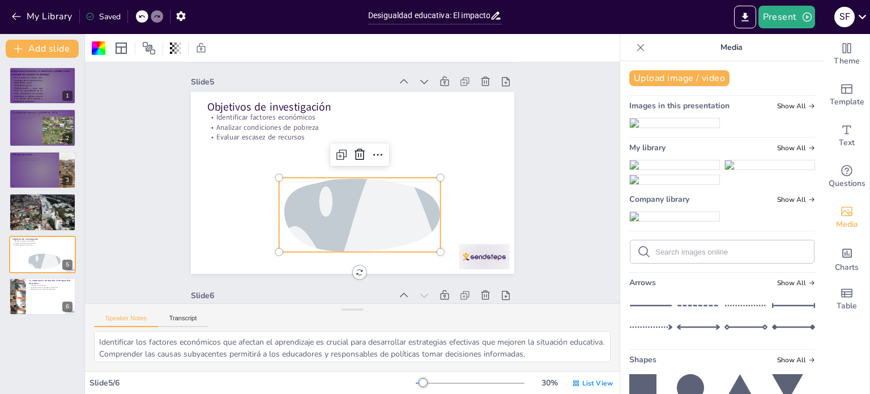
click at [548, 271] on div "Document fonts Amaranth Akatab Recently used Amaranth Almendra SC Agu Display A…" at bounding box center [435, 214] width 870 height 360
click at [640, 169] on img at bounding box center [675, 164] width 90 height 9
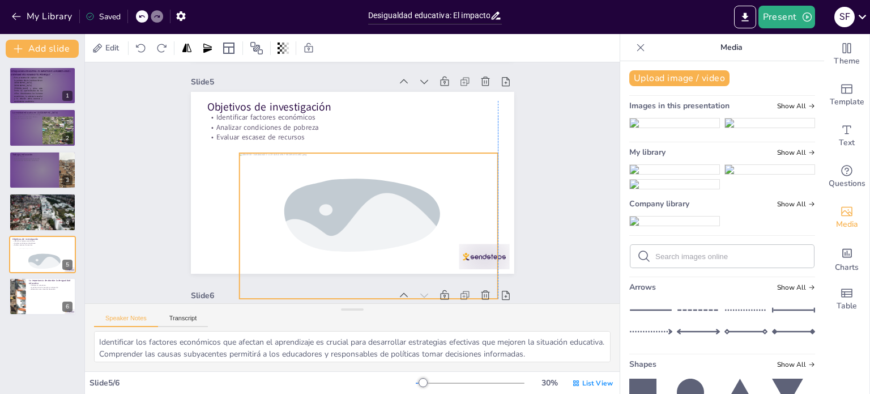
drag, startPoint x: 393, startPoint y: 167, endPoint x: 412, endPoint y: 210, distance: 47.0
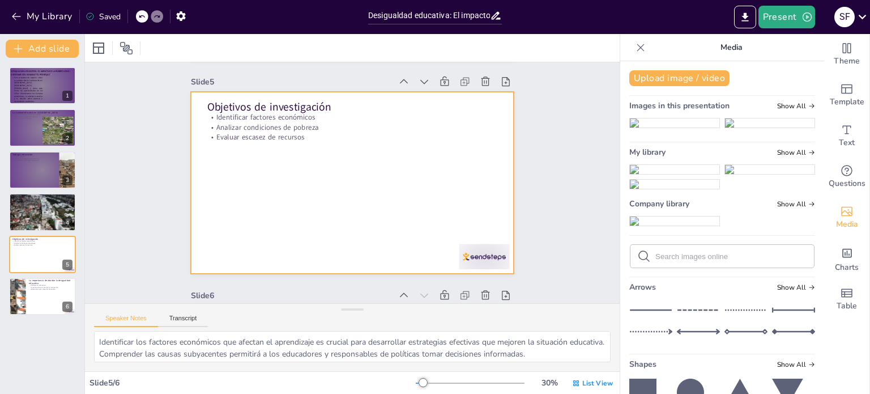
click at [485, 181] on div at bounding box center [353, 182] width 354 height 245
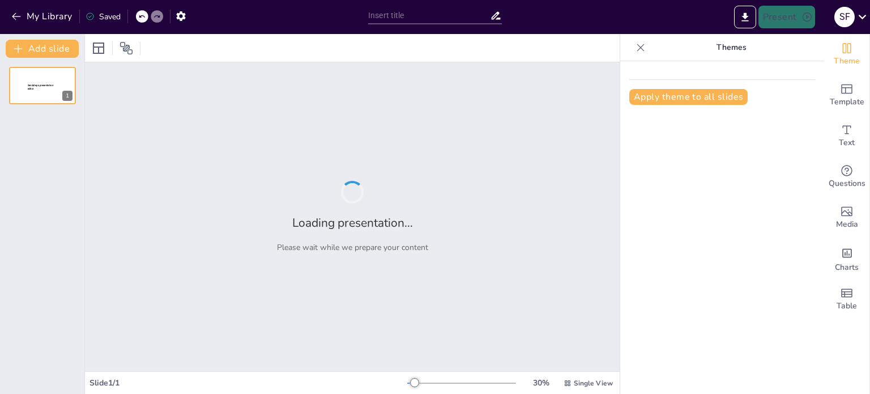
type input "Desigualdad educativa: El impacto de la pobreza en El Asentamiento Humano El Pe…"
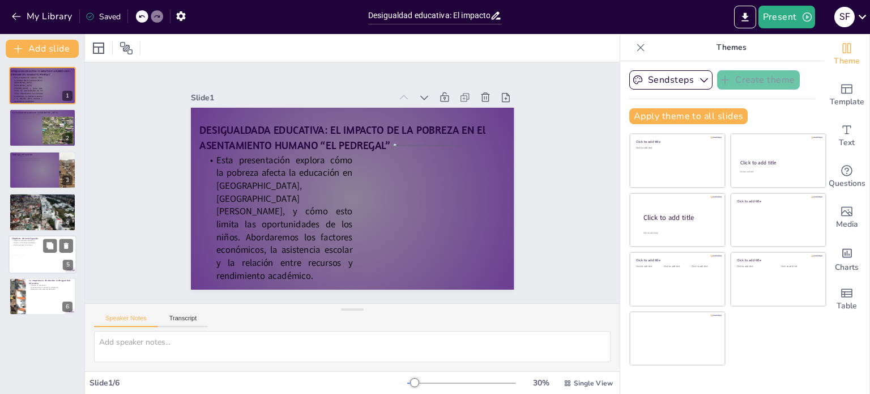
click at [18, 247] on div at bounding box center [43, 254] width 68 height 39
type textarea "Identificar los factores económicos que afectan el aprendizaje es crucial para …"
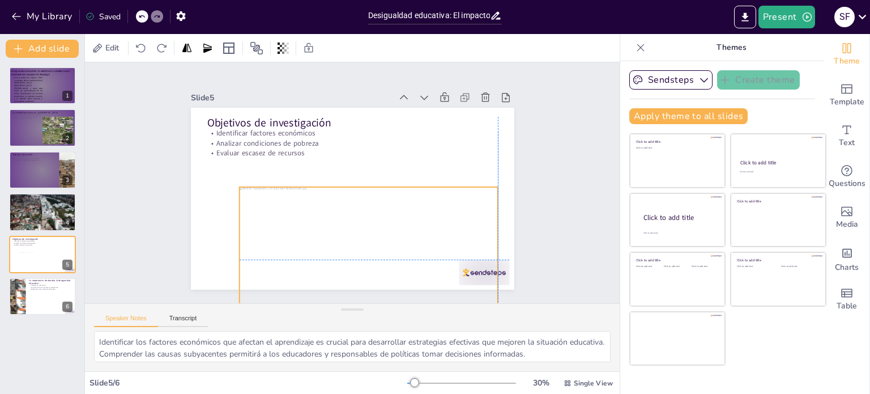
drag, startPoint x: 296, startPoint y: 225, endPoint x: 335, endPoint y: 209, distance: 42.2
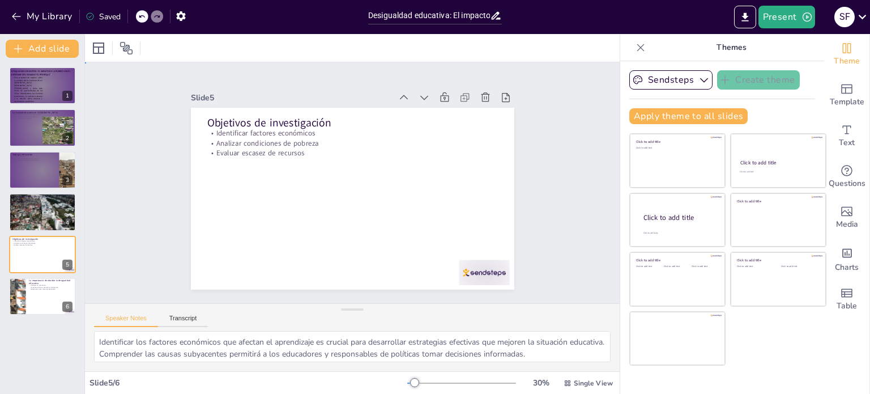
click at [539, 183] on div "Slide 1 DESIGUALDADA EDUCATIVA: EL IMPACTO DE LA POBREZA EN El ASENTAMIENTO HUM…" at bounding box center [352, 182] width 535 height 241
click at [545, 165] on div "Slide 1 DESIGUALDADA EDUCATIVA: EL IMPACTO DE LA POBREZA EN El ASENTAMIENTO HUM…" at bounding box center [352, 182] width 535 height 241
click at [860, 124] on div "Text" at bounding box center [847, 136] width 45 height 41
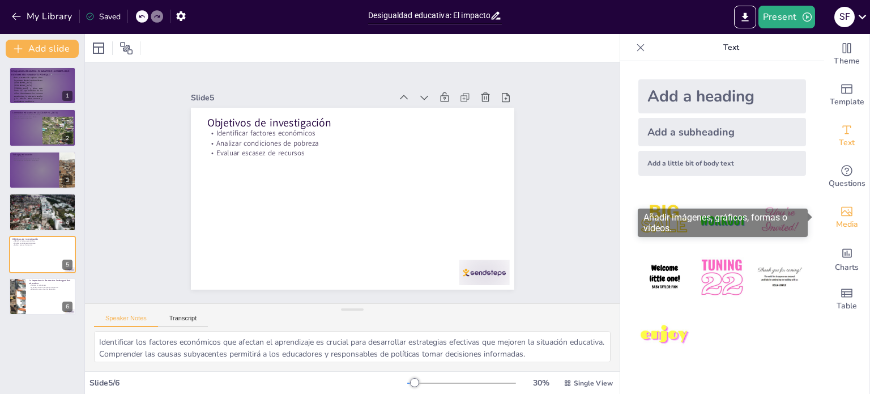
click at [842, 207] on icon "Add images, graphics, shapes or video" at bounding box center [847, 212] width 11 height 10
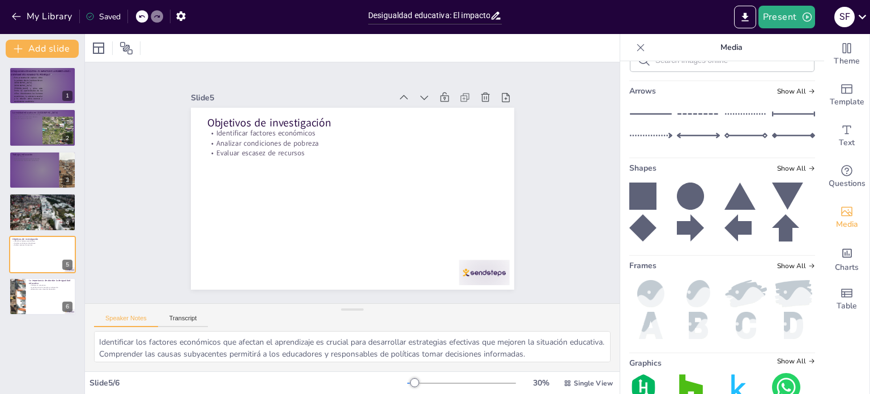
scroll to position [403, 0]
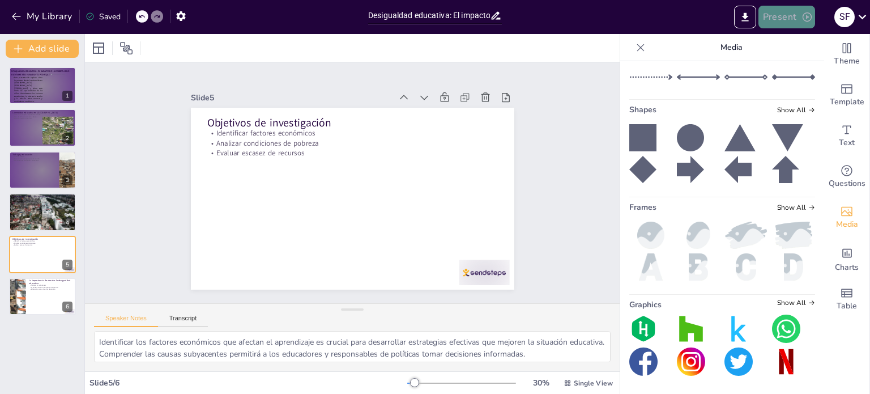
click at [797, 15] on button "Present" at bounding box center [787, 17] width 57 height 23
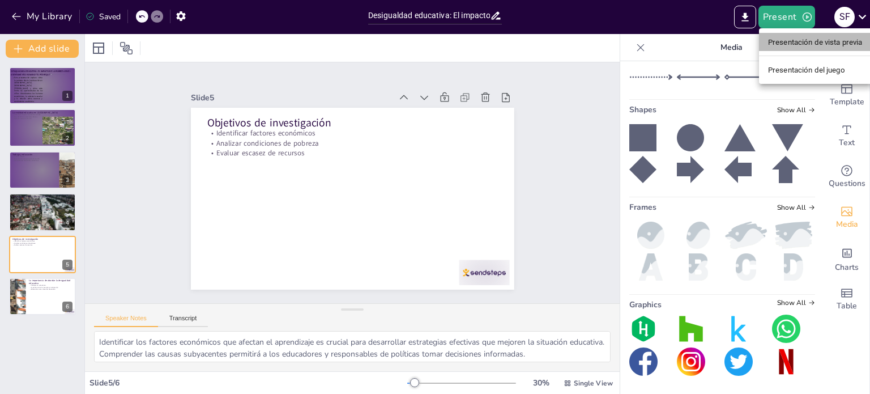
click at [802, 36] on font "Presentación de vista previa" at bounding box center [815, 41] width 95 height 11
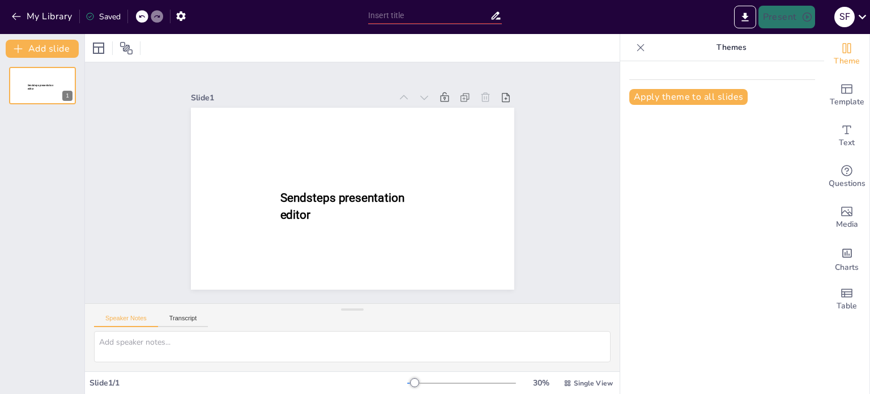
type input "Desigualdad educativa: El impacto de la pobreza en El Asentamiento Humano El Pe…"
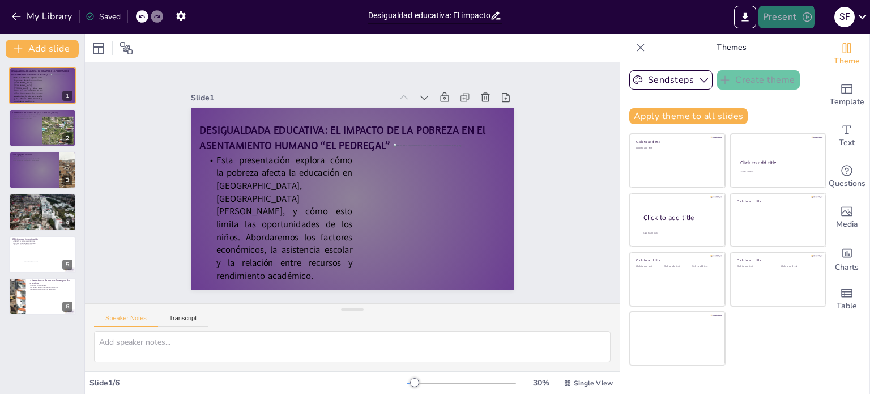
click at [808, 21] on icon "button" at bounding box center [807, 16] width 9 height 9
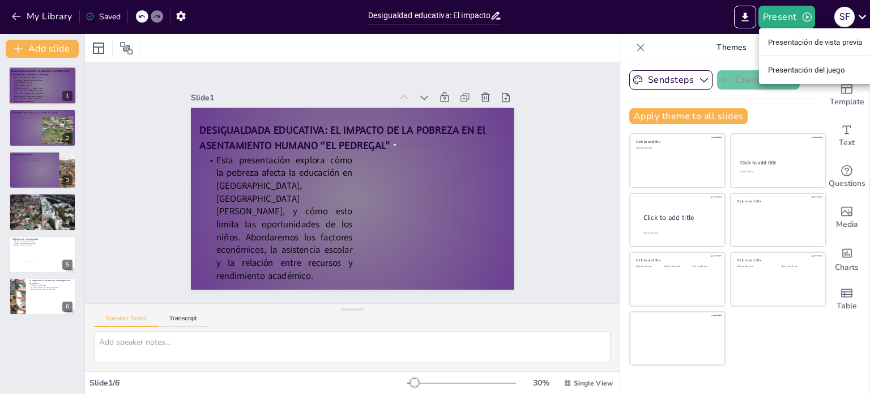
click at [790, 72] on font "Presentación del juego" at bounding box center [806, 70] width 77 height 9
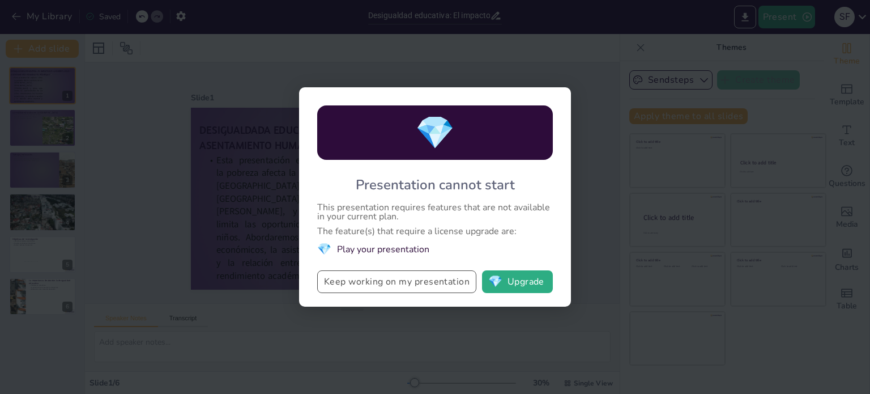
click at [437, 281] on button "Keep working on my presentation" at bounding box center [396, 281] width 159 height 23
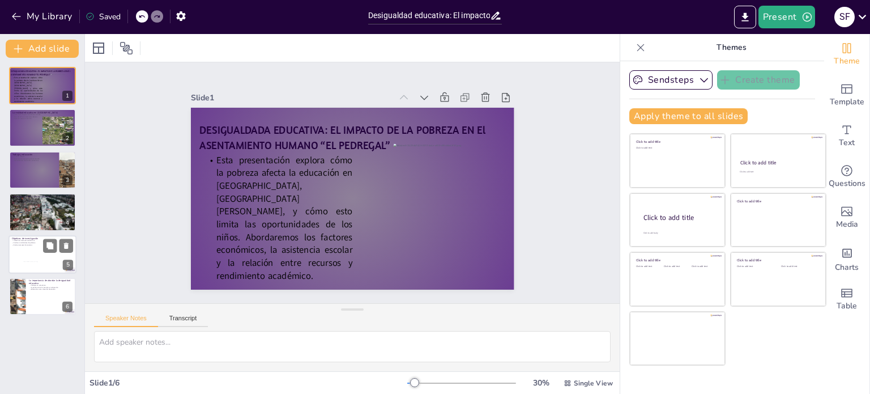
click at [50, 269] on div at bounding box center [50, 276] width 54 height 31
type textarea "Identificar los factores económicos que afectan el aprendizaje es crucial para …"
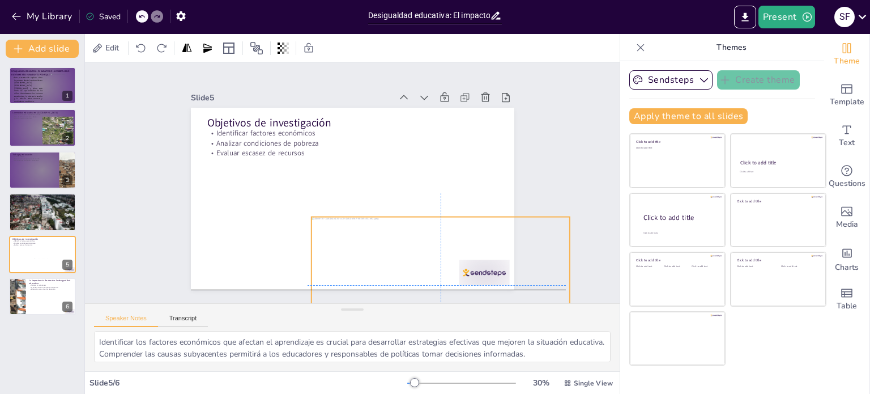
drag, startPoint x: 368, startPoint y: 228, endPoint x: 427, endPoint y: 219, distance: 60.2
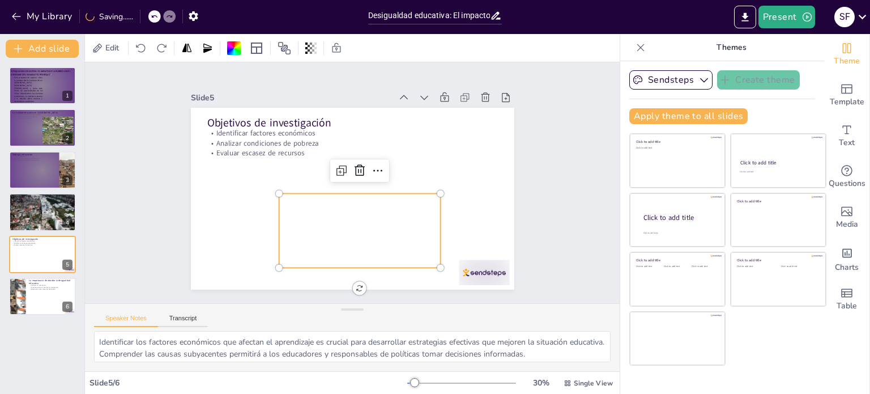
click at [367, 211] on div at bounding box center [360, 230] width 162 height 91
click at [353, 164] on icon at bounding box center [360, 171] width 14 height 14
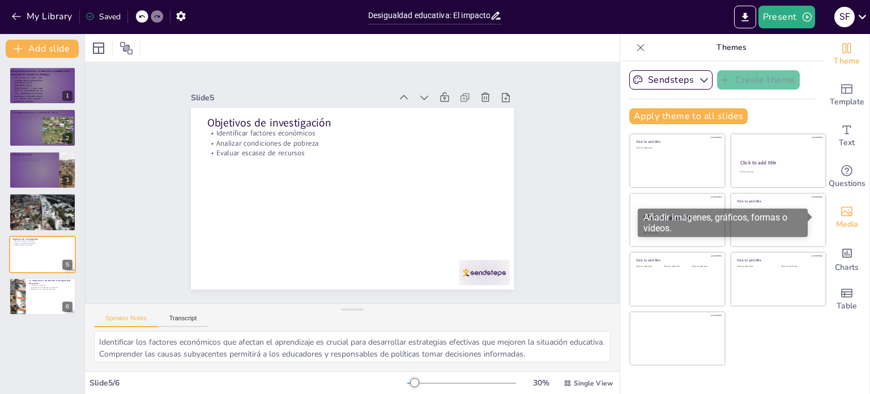
click at [836, 226] on span "Media" at bounding box center [847, 224] width 22 height 12
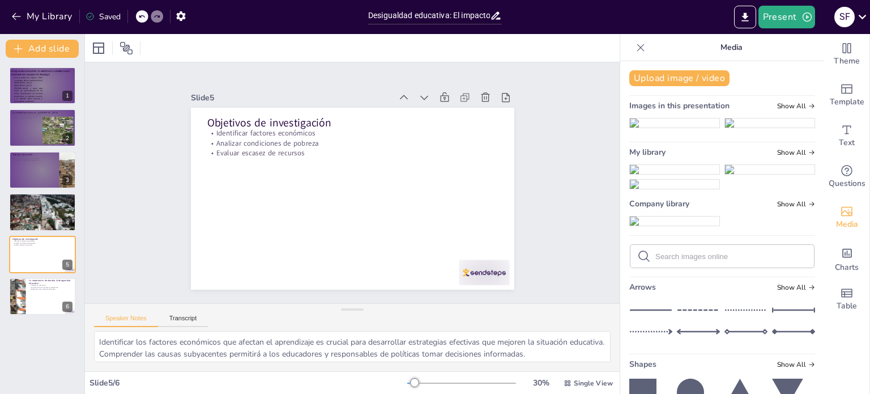
drag, startPoint x: 770, startPoint y: 145, endPoint x: 690, endPoint y: 154, distance: 79.8
click at [655, 133] on ul at bounding box center [723, 125] width 186 height 15
click at [757, 128] on img at bounding box center [770, 122] width 90 height 9
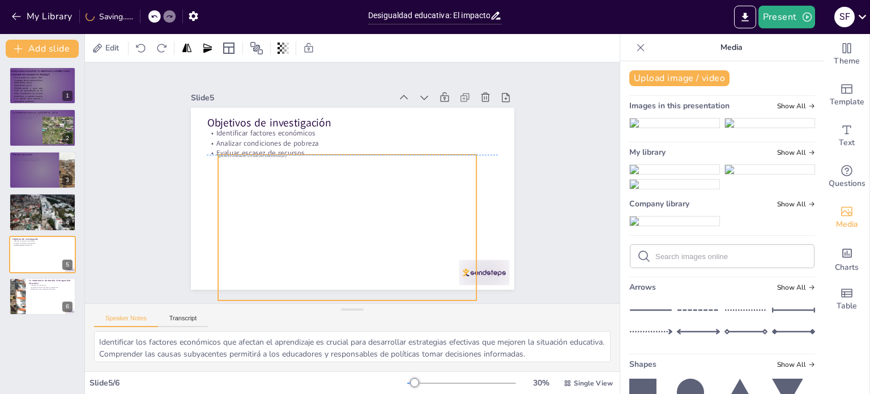
drag, startPoint x: 444, startPoint y: 181, endPoint x: 439, endPoint y: 207, distance: 27.1
click at [439, 207] on div at bounding box center [347, 228] width 258 height 146
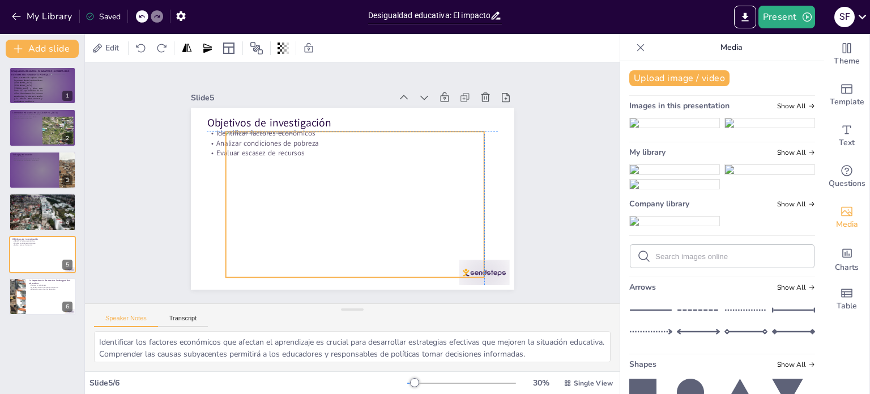
drag, startPoint x: 417, startPoint y: 237, endPoint x: 423, endPoint y: 217, distance: 21.2
click at [423, 217] on div at bounding box center [355, 204] width 258 height 146
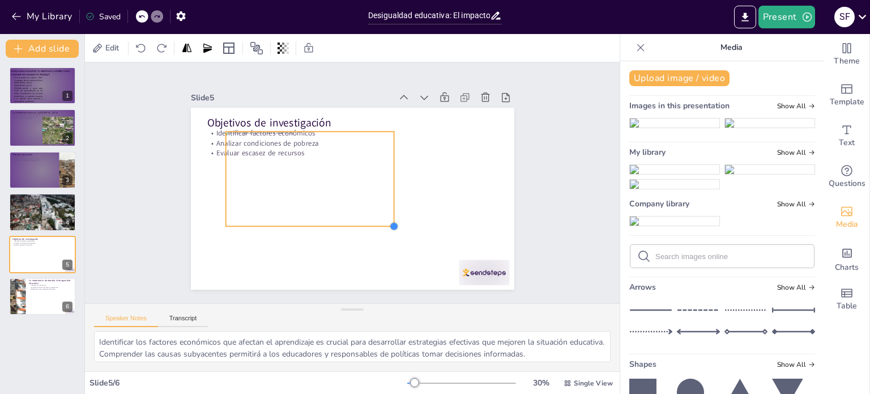
drag, startPoint x: 474, startPoint y: 270, endPoint x: 383, endPoint y: 191, distance: 120.5
click at [383, 191] on div "Objetivos de investigación Identificar factores económicos Analizar condiciones…" at bounding box center [353, 199] width 324 height 182
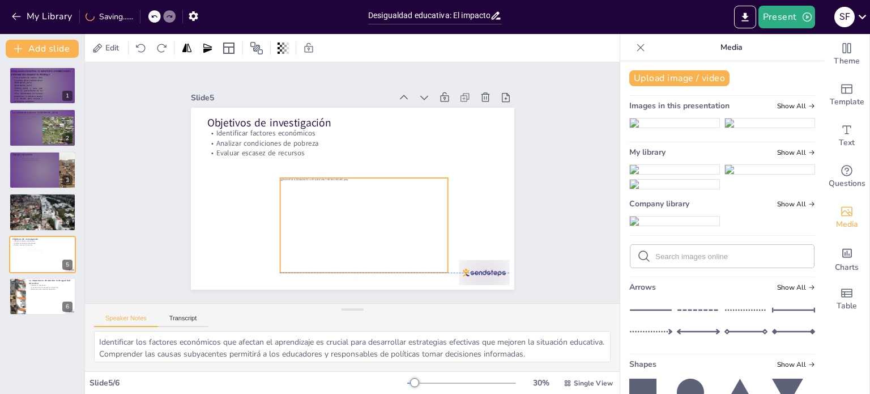
drag, startPoint x: 329, startPoint y: 143, endPoint x: 383, endPoint y: 192, distance: 72.6
click at [383, 192] on div at bounding box center [364, 225] width 168 height 95
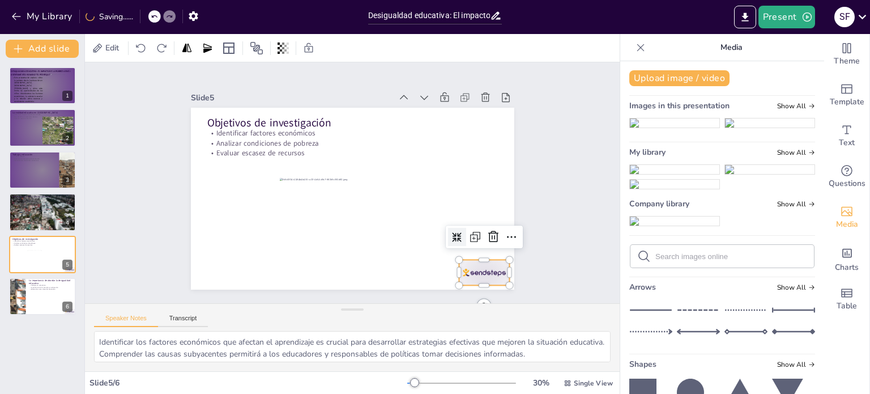
click at [478, 260] on div at bounding box center [484, 273] width 50 height 26
click at [485, 240] on div at bounding box center [494, 237] width 18 height 18
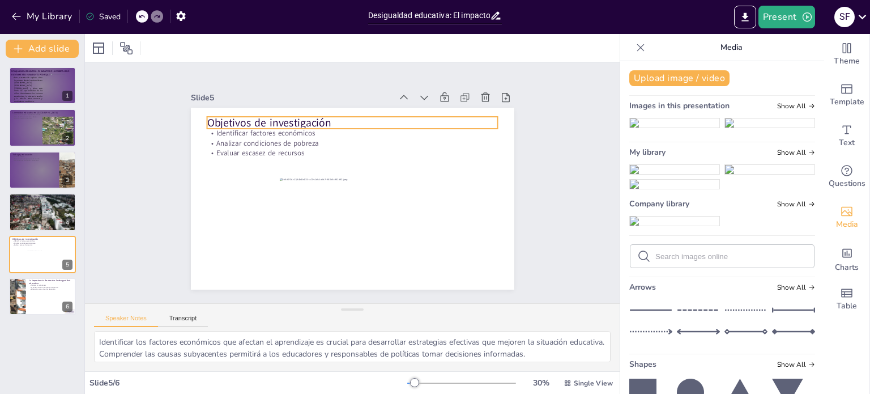
click at [243, 115] on p "Objetivos de investigación" at bounding box center [352, 122] width 291 height 15
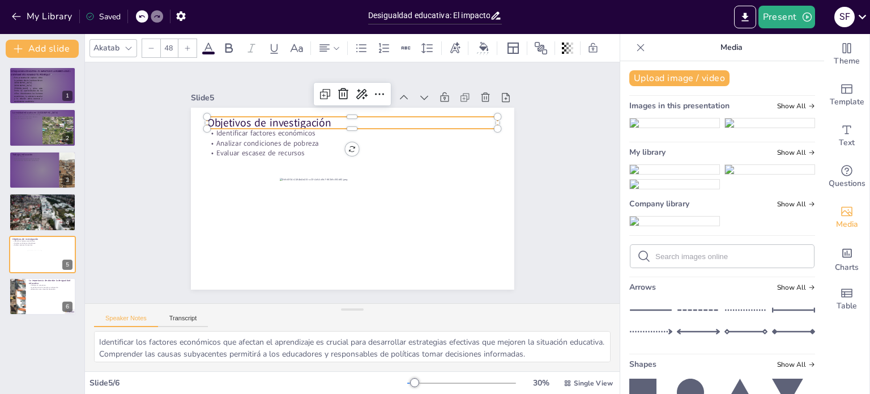
click at [298, 119] on p "Objetivos de investigación" at bounding box center [352, 122] width 291 height 15
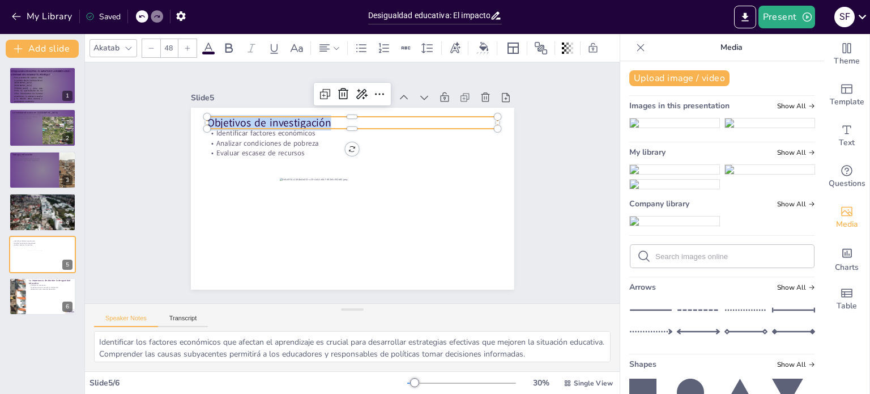
click at [298, 119] on p "Objetivos de investigación" at bounding box center [352, 122] width 291 height 15
click at [186, 45] on icon at bounding box center [187, 48] width 7 height 7
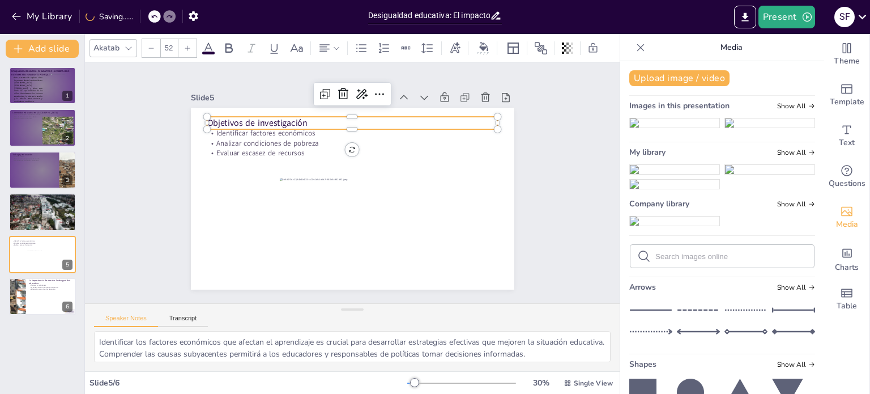
click at [186, 45] on icon at bounding box center [187, 48] width 7 height 7
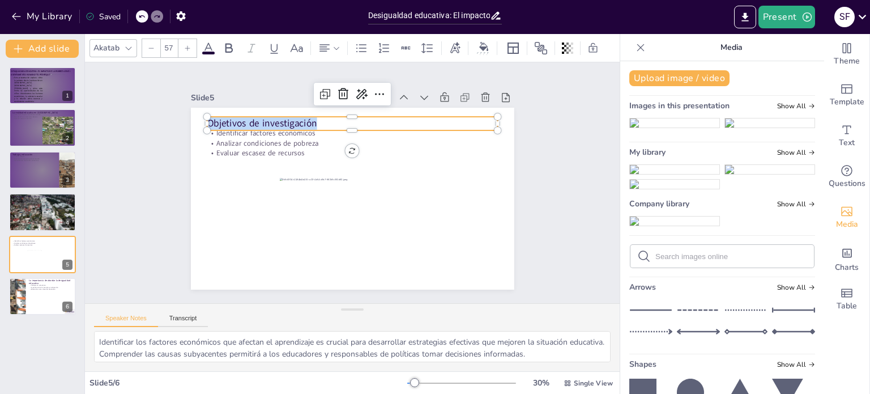
click at [186, 45] on icon at bounding box center [187, 48] width 7 height 7
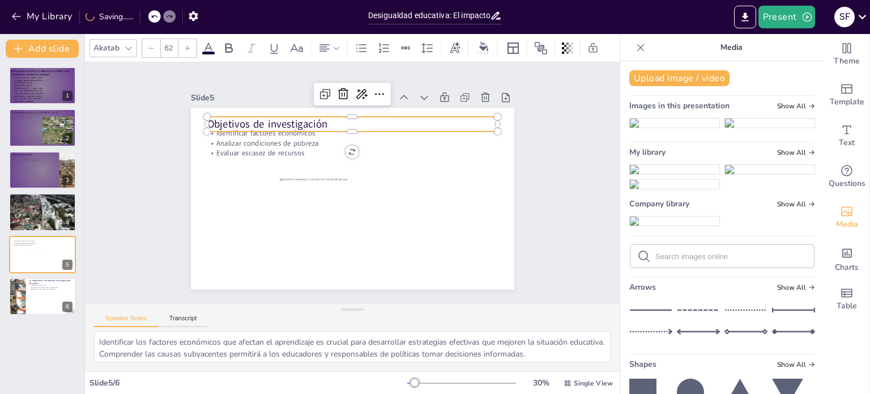
click at [186, 45] on icon at bounding box center [187, 48] width 7 height 7
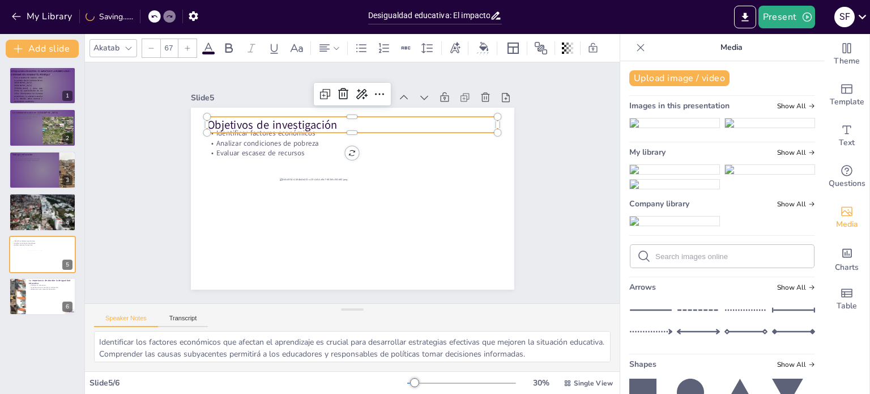
click at [186, 45] on icon at bounding box center [187, 48] width 7 height 7
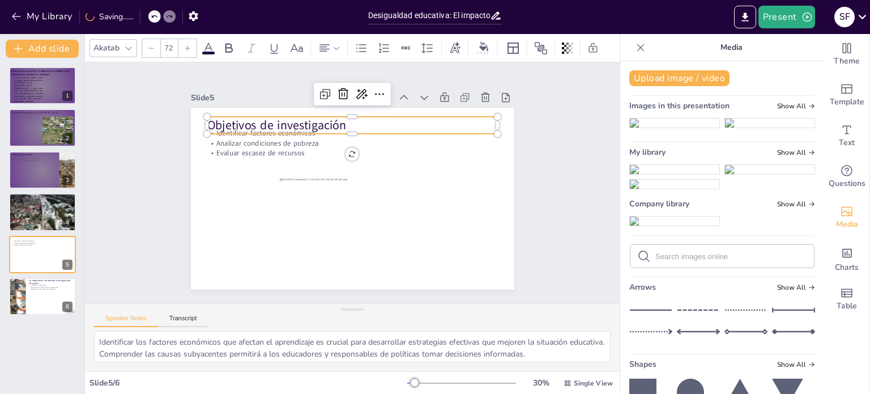
click at [186, 45] on icon at bounding box center [187, 48] width 7 height 7
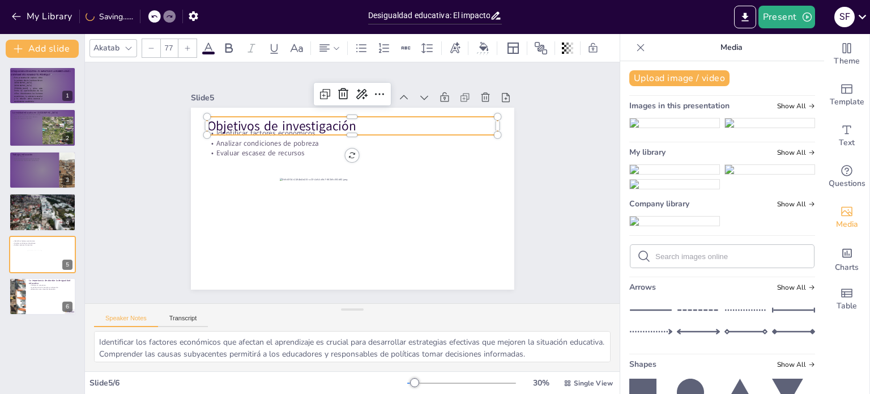
click at [186, 45] on icon at bounding box center [187, 48] width 7 height 7
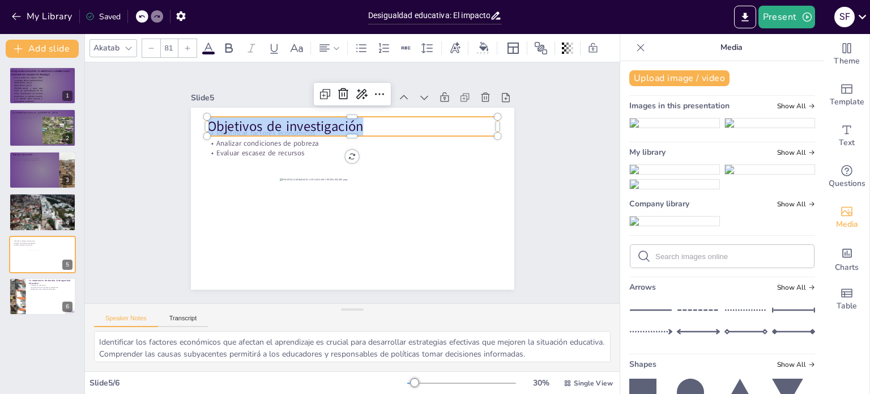
click at [186, 45] on icon at bounding box center [187, 48] width 7 height 7
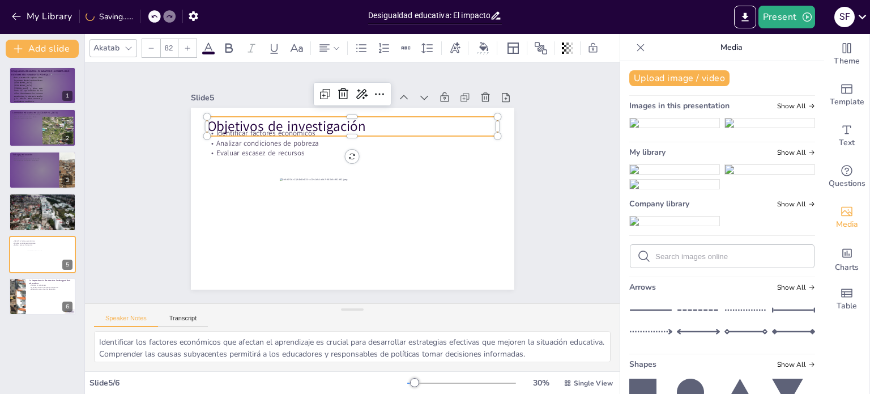
click at [186, 45] on icon at bounding box center [187, 48] width 7 height 7
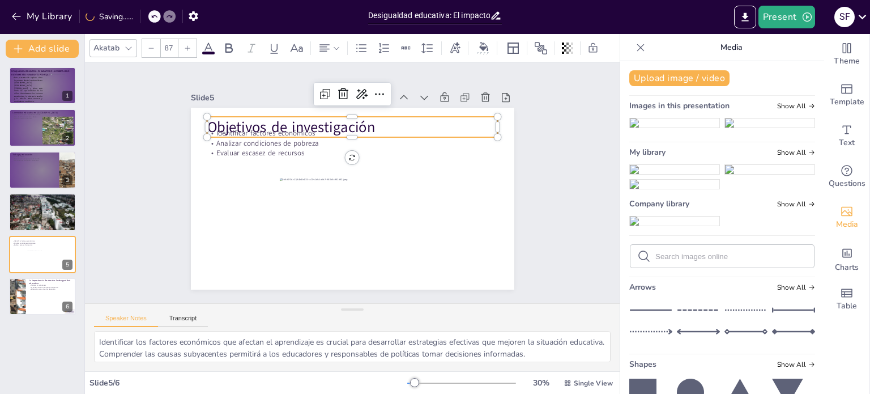
click at [186, 45] on icon at bounding box center [187, 48] width 7 height 7
type input "90"
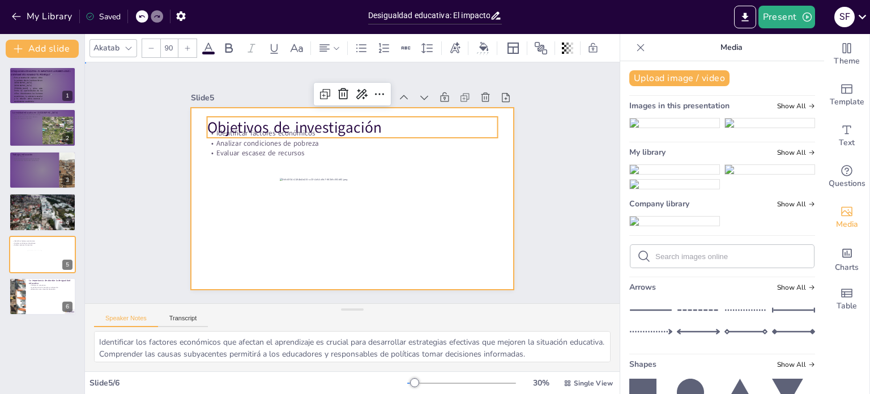
click at [475, 165] on div at bounding box center [353, 199] width 324 height 182
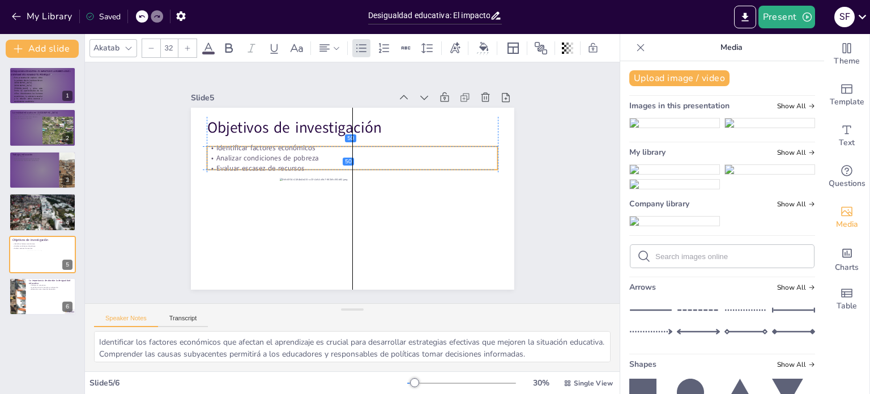
drag, startPoint x: 265, startPoint y: 140, endPoint x: 261, endPoint y: 158, distance: 18.7
click at [261, 158] on p "Analizar condiciones de pobreza" at bounding box center [352, 158] width 291 height 10
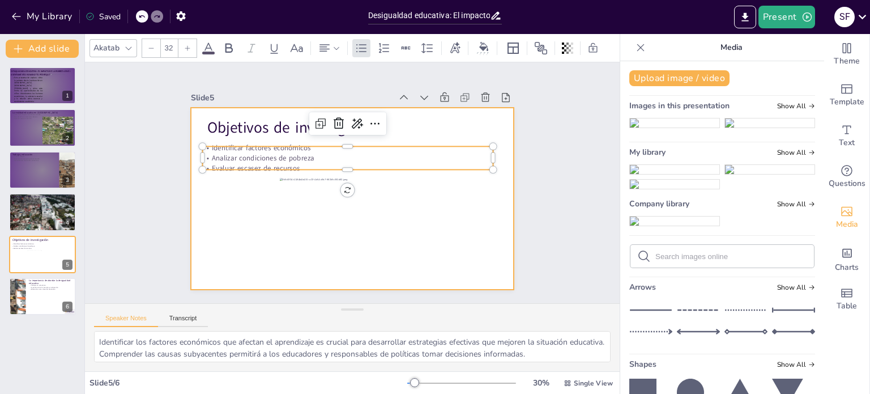
click at [476, 186] on div at bounding box center [353, 199] width 324 height 182
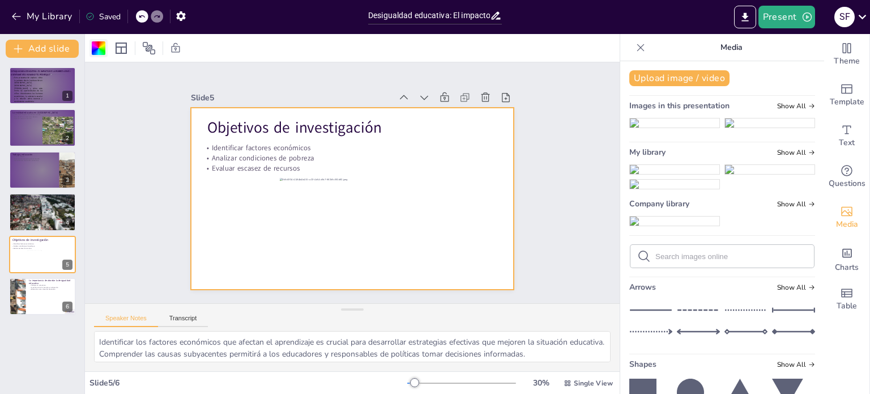
click at [99, 52] on div at bounding box center [99, 48] width 14 height 14
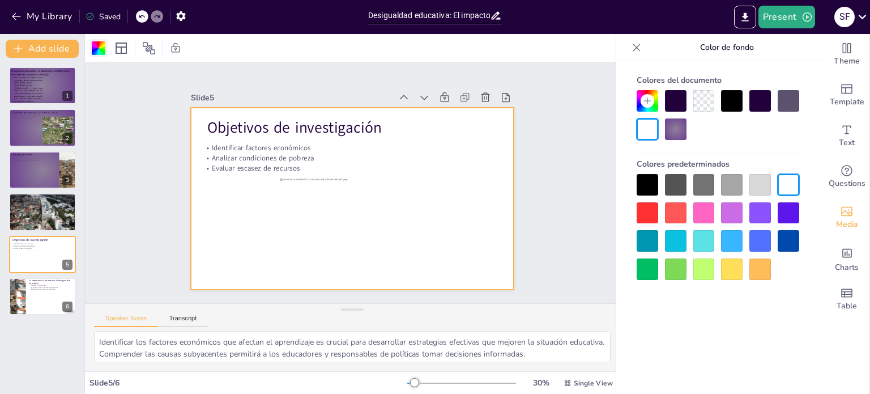
click at [99, 52] on div at bounding box center [99, 48] width 14 height 14
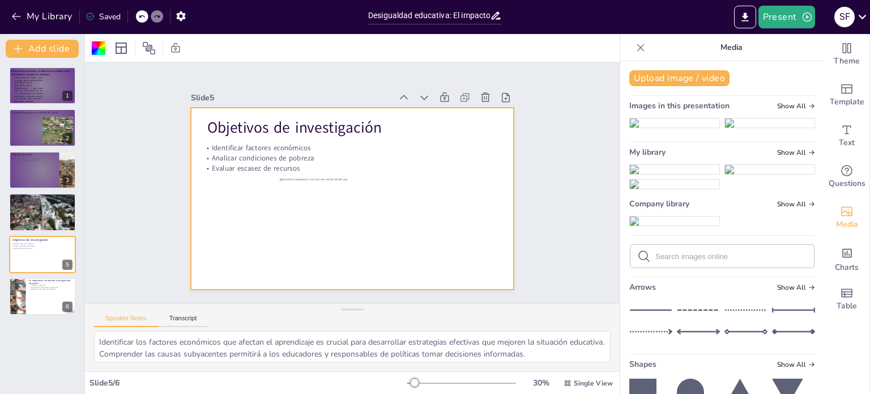
click at [101, 40] on div at bounding box center [99, 48] width 18 height 18
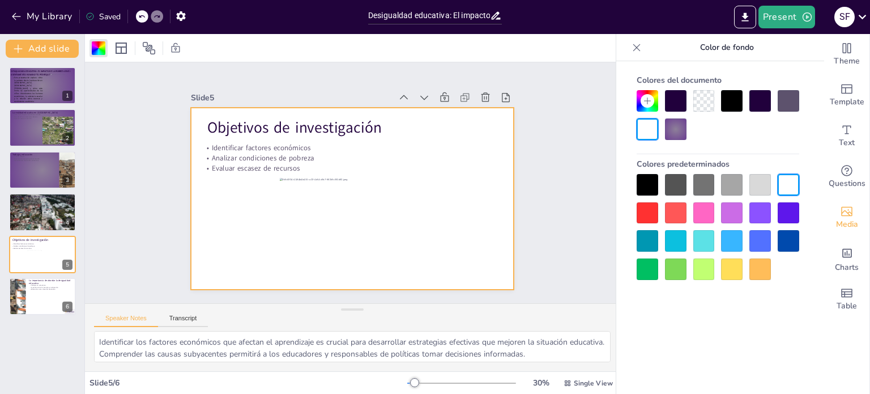
click at [685, 127] on div at bounding box center [676, 129] width 22 height 22
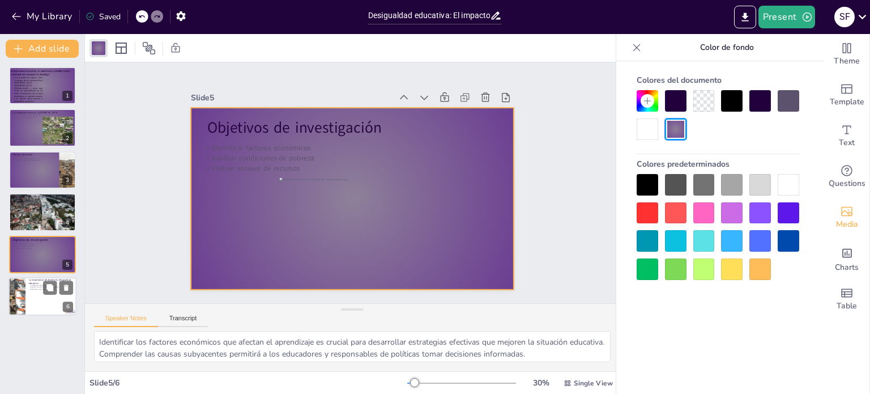
click at [59, 301] on div at bounding box center [43, 296] width 68 height 39
type textarea "Trabajar en soluciones efectivas es fundamental para abordar la desigualdad edu…"
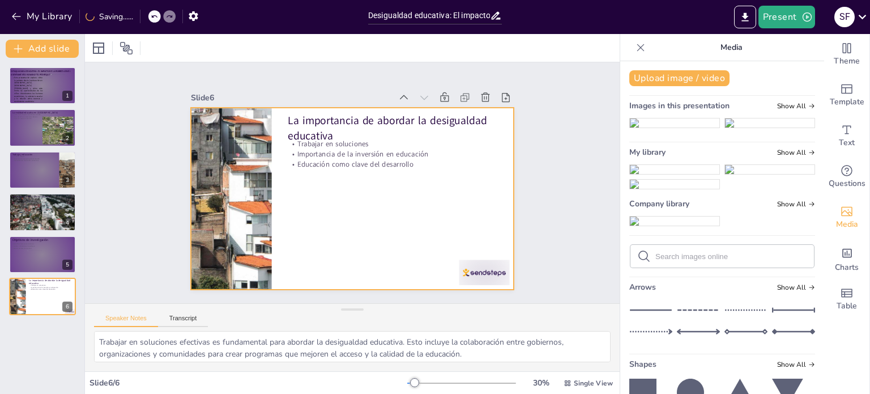
click at [398, 202] on div at bounding box center [353, 199] width 324 height 182
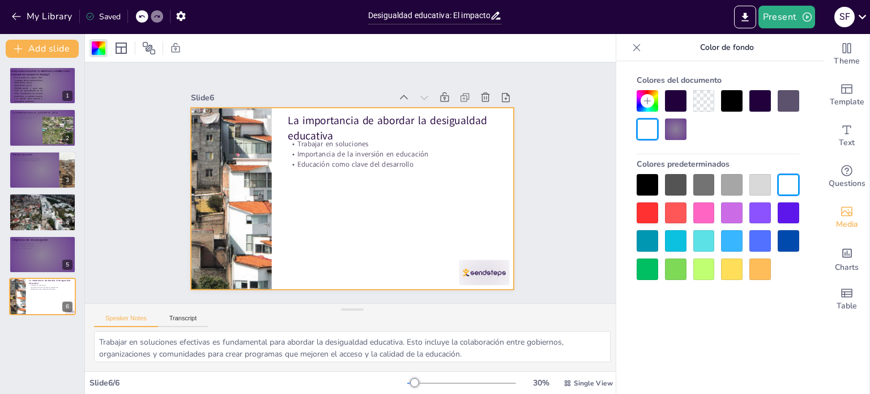
click at [670, 141] on div "Colores del documento Colores predeterminados" at bounding box center [718, 175] width 185 height 210
click at [676, 134] on div at bounding box center [676, 129] width 22 height 22
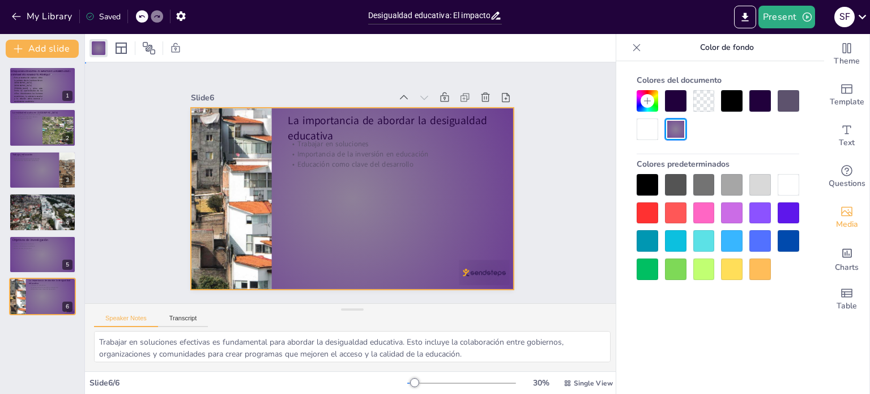
click at [566, 202] on div "Slide 1 DESIGUALDADA EDUCATIVA: EL IMPACTO DE LA POBREZA EN El ASENTAMIENTO HUM…" at bounding box center [352, 182] width 535 height 241
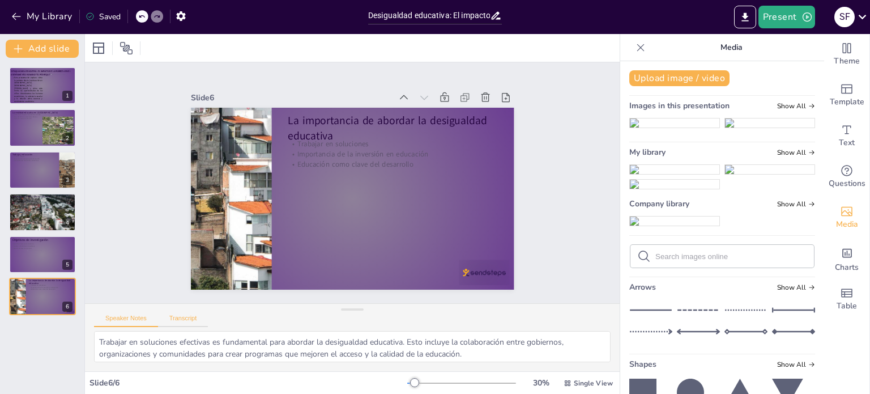
click at [189, 316] on button "Transcript" at bounding box center [183, 321] width 50 height 12
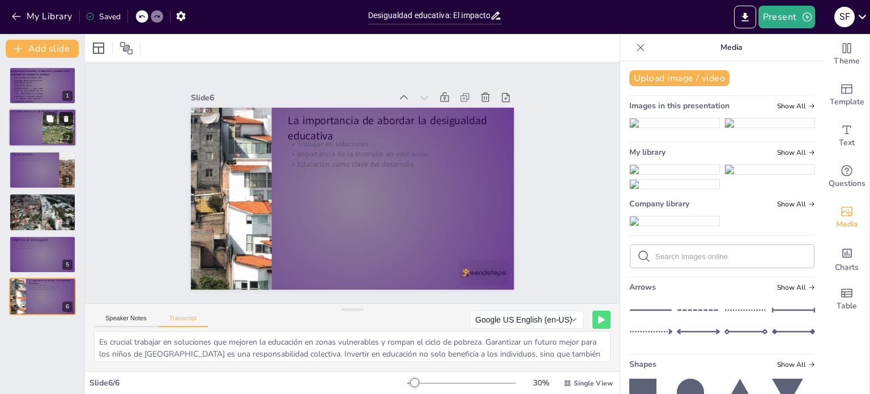
click at [60, 113] on button at bounding box center [67, 119] width 14 height 14
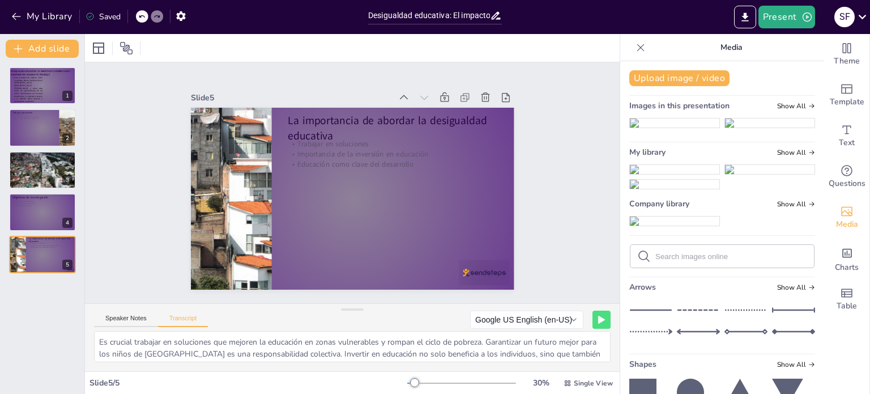
click at [141, 16] on icon at bounding box center [141, 16] width 7 height 7
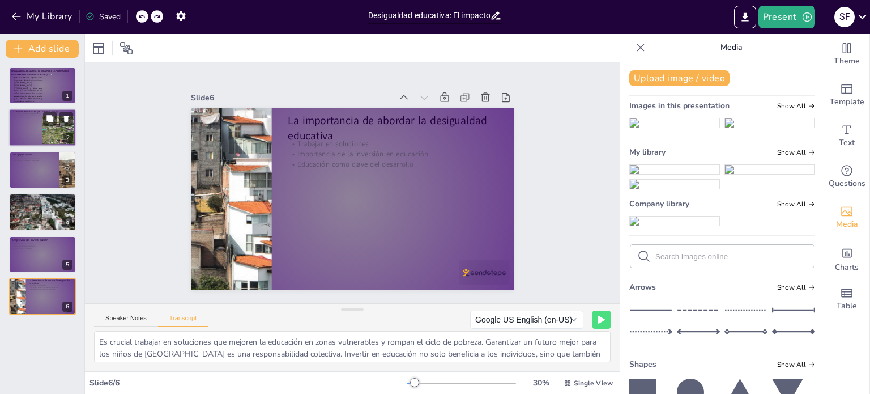
click at [23, 130] on div at bounding box center [43, 128] width 68 height 39
type textarea "En 2025, se estima que el 30% de los hogares en El Pedregal estarán en situació…"
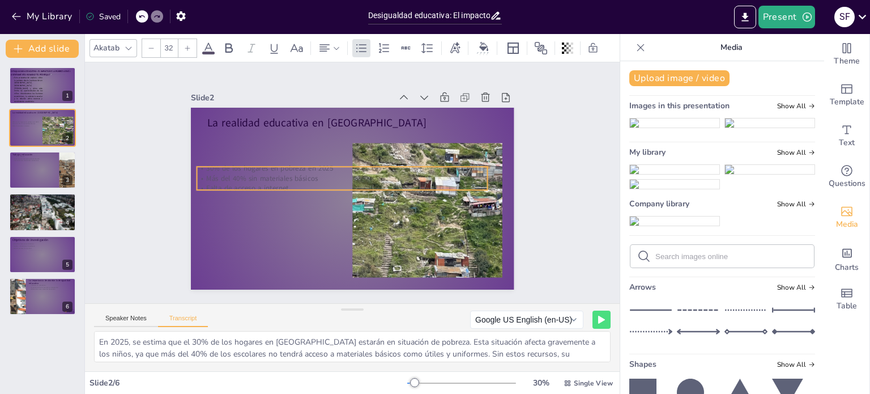
drag, startPoint x: 274, startPoint y: 140, endPoint x: 264, endPoint y: 176, distance: 37.7
click at [264, 176] on p "Más del 40% sin materiales básicos" at bounding box center [342, 178] width 291 height 10
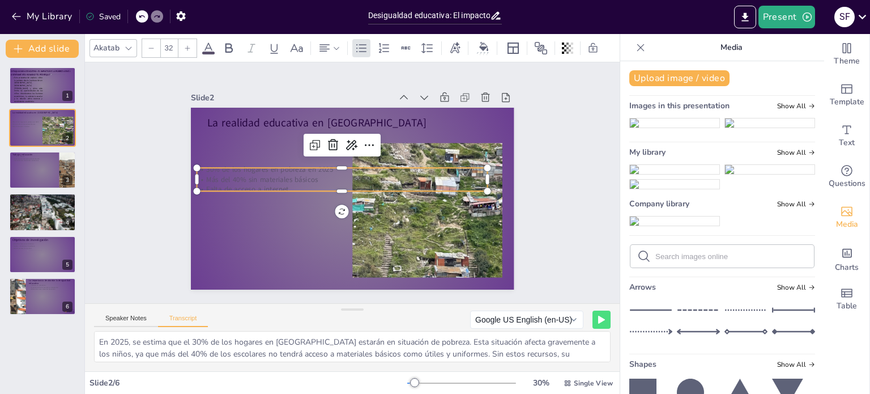
click at [289, 177] on p "Más del 40% sin materiales básicos" at bounding box center [342, 180] width 291 height 10
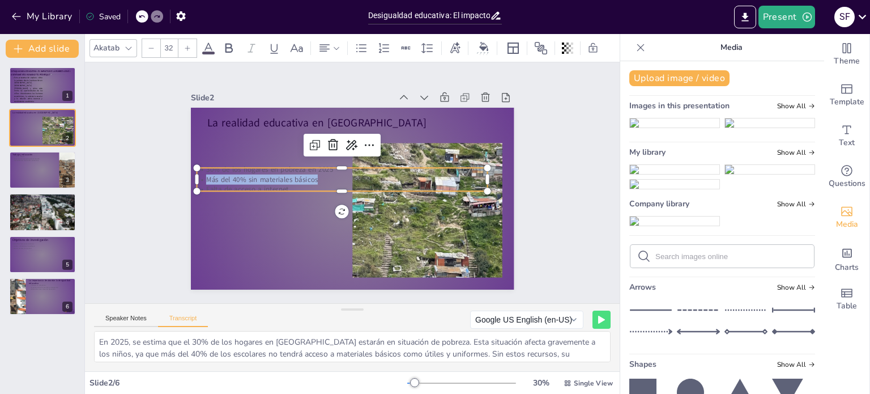
click at [289, 177] on p "Más del 40% sin materiales básicos" at bounding box center [342, 180] width 291 height 10
click at [273, 184] on p "Falta de acceso a internet" at bounding box center [342, 189] width 291 height 10
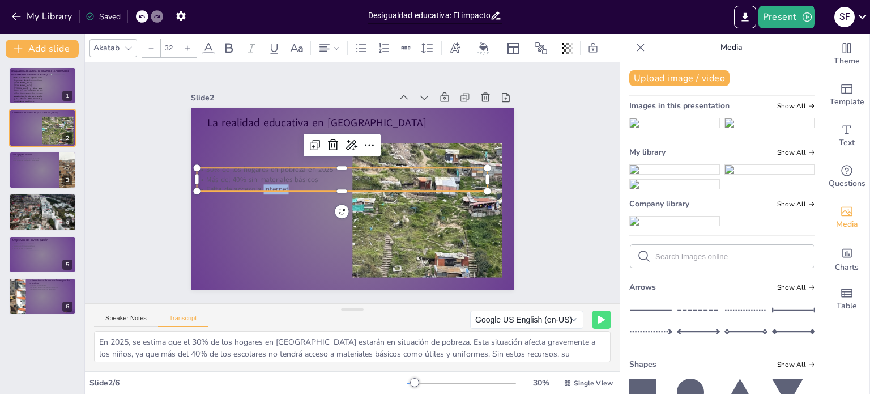
click at [273, 184] on p "Falta de acceso a internet" at bounding box center [342, 189] width 291 height 10
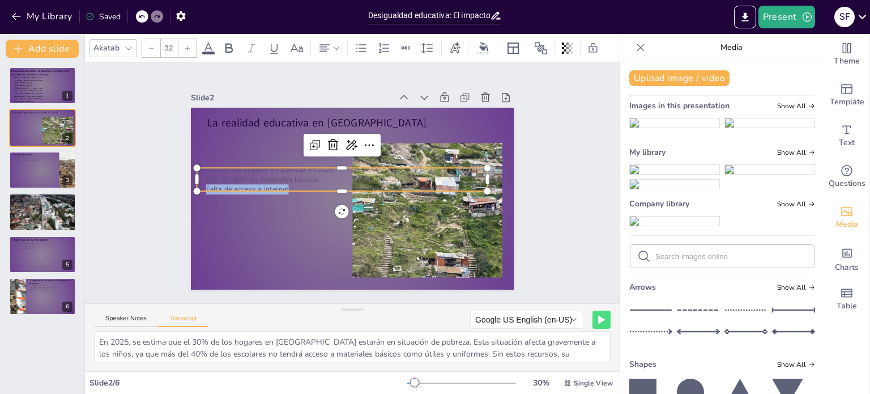
click at [273, 184] on p "Falta de acceso a internet" at bounding box center [342, 189] width 291 height 10
click at [302, 176] on p "Más del 40% sin materiales básicos" at bounding box center [342, 180] width 291 height 10
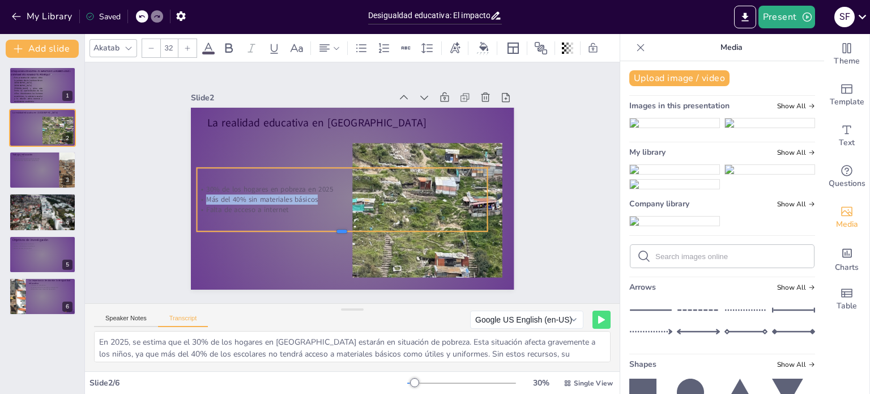
drag, startPoint x: 335, startPoint y: 186, endPoint x: 345, endPoint y: 227, distance: 41.4
click at [345, 231] on div at bounding box center [342, 235] width 291 height 9
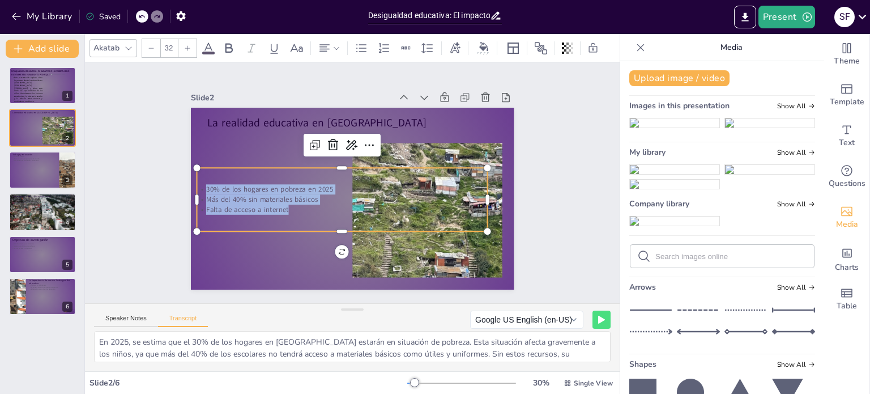
drag, startPoint x: 289, startPoint y: 206, endPoint x: 193, endPoint y: 172, distance: 102.4
click at [197, 172] on div "30% de los hogares en pobreza en 2025 Más del 40% sin materiales básicos Falta …" at bounding box center [342, 199] width 291 height 63
click at [188, 46] on icon at bounding box center [187, 48] width 7 height 7
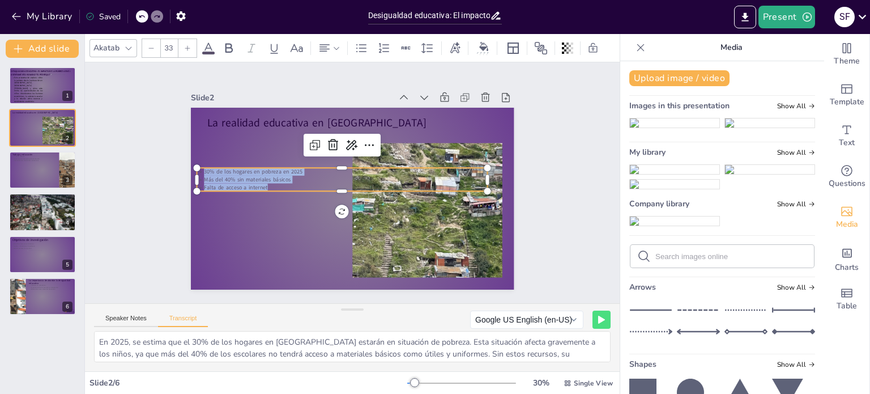
click at [188, 46] on icon at bounding box center [187, 48] width 7 height 7
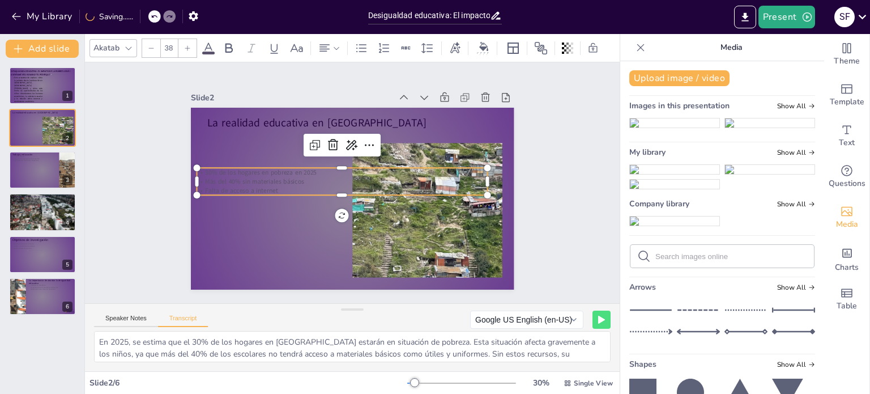
click at [188, 46] on icon at bounding box center [187, 48] width 7 height 7
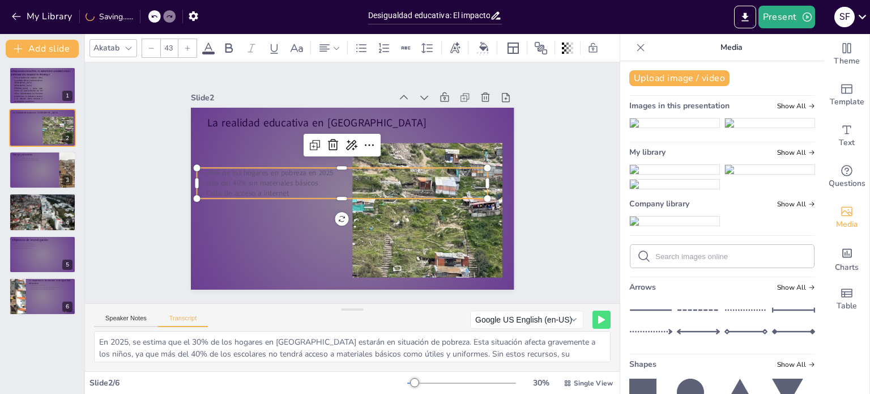
click at [188, 46] on icon at bounding box center [187, 48] width 7 height 7
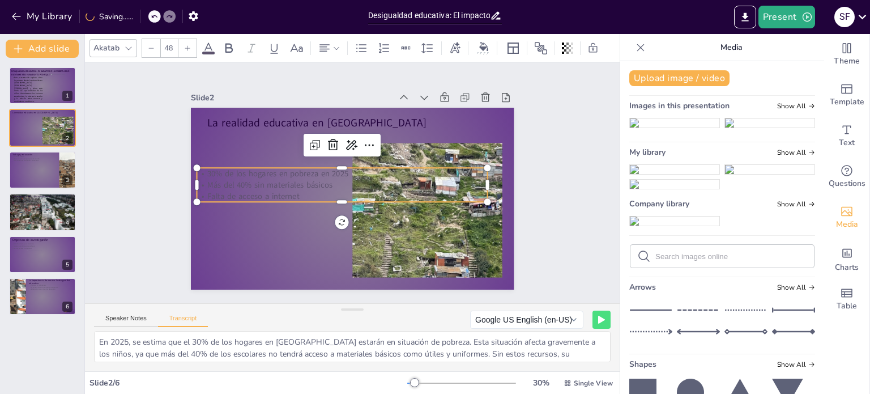
click at [188, 46] on icon at bounding box center [187, 48] width 7 height 7
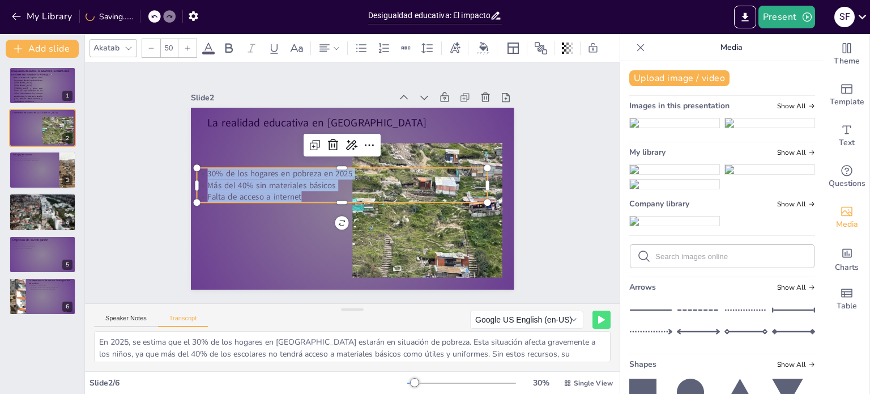
click at [188, 46] on icon at bounding box center [187, 48] width 7 height 7
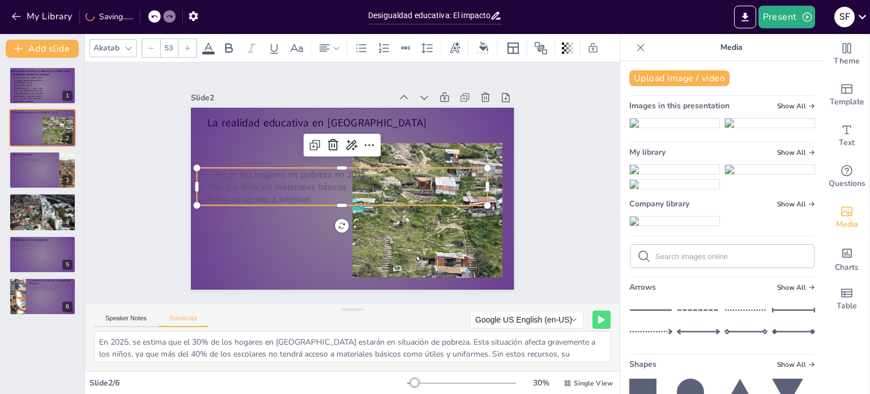
click at [188, 46] on icon at bounding box center [187, 48] width 7 height 7
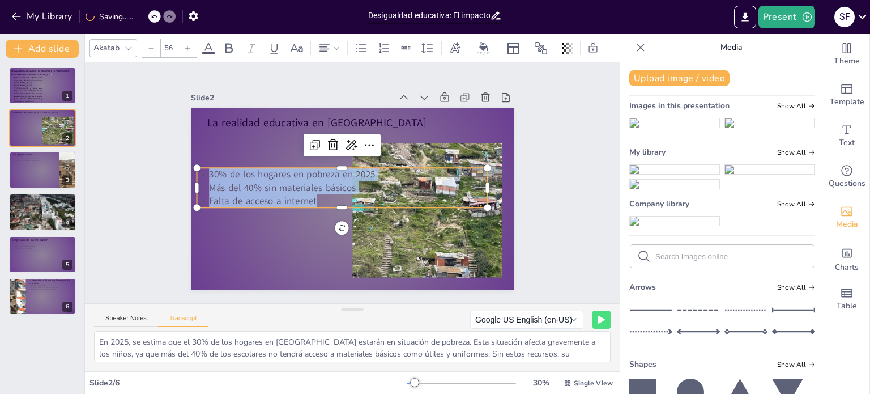
click at [188, 46] on icon at bounding box center [187, 48] width 7 height 7
type input "58"
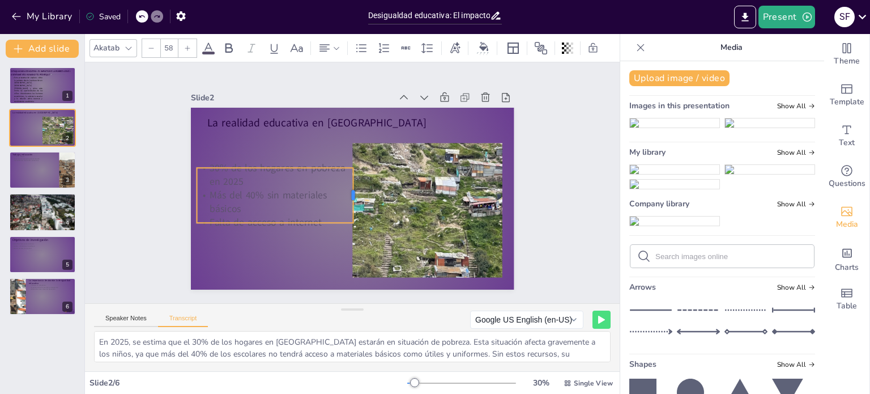
drag, startPoint x: 479, startPoint y: 185, endPoint x: 345, endPoint y: 201, distance: 135.2
click at [354, 201] on div at bounding box center [358, 195] width 9 height 55
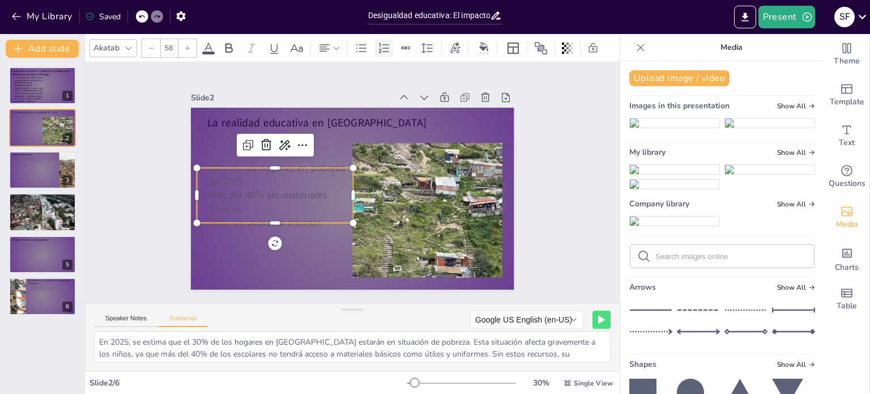
click at [380, 45] on icon at bounding box center [384, 48] width 10 height 10
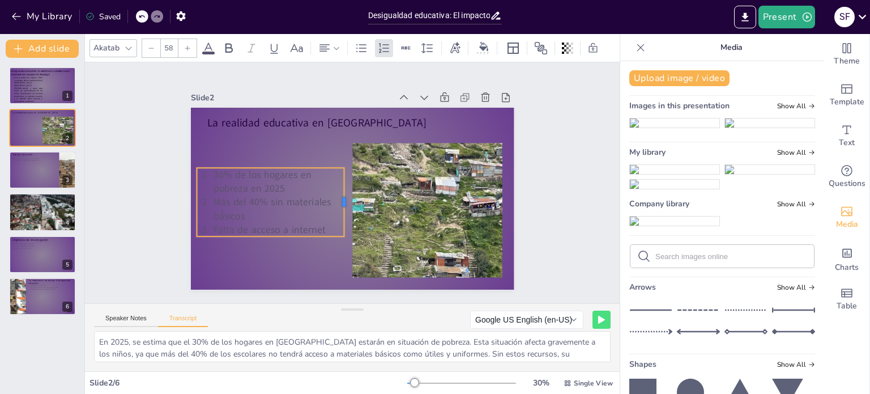
drag, startPoint x: 479, startPoint y: 199, endPoint x: 336, endPoint y: 209, distance: 143.7
click at [345, 209] on div at bounding box center [349, 202] width 9 height 69
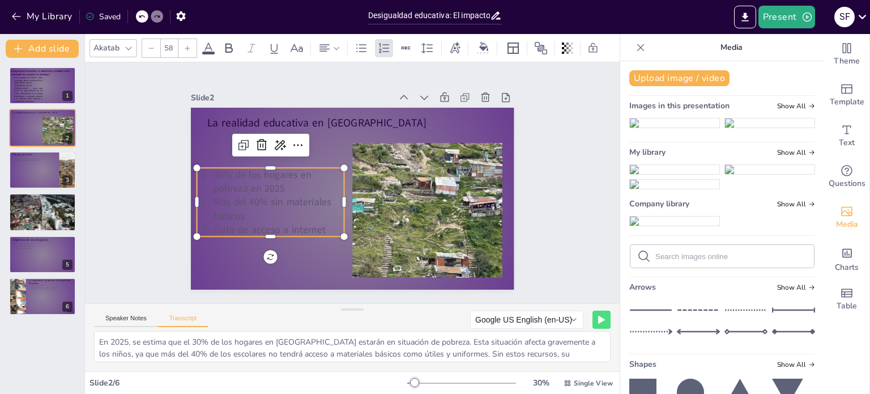
click at [539, 151] on div "Slide 1 DESIGUALDADA EDUCATIVA: EL IMPACTO DE LA POBREZA EN El ASENTAMIENTO HUM…" at bounding box center [352, 182] width 535 height 241
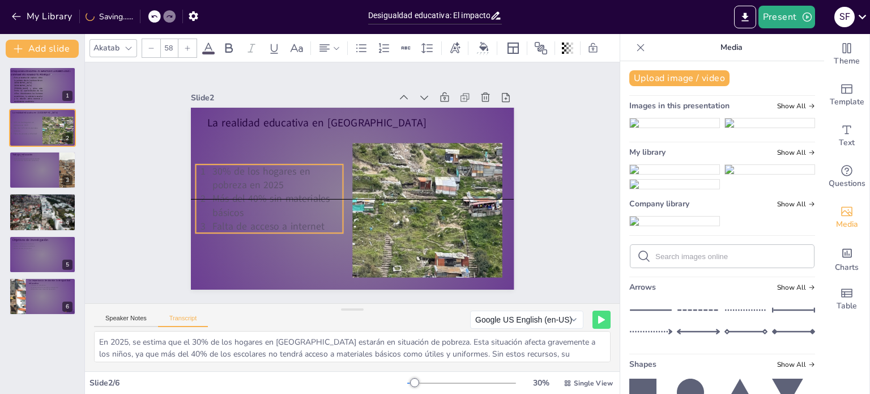
click at [279, 203] on p "Más del 40% sin materiales básicos" at bounding box center [278, 205] width 131 height 27
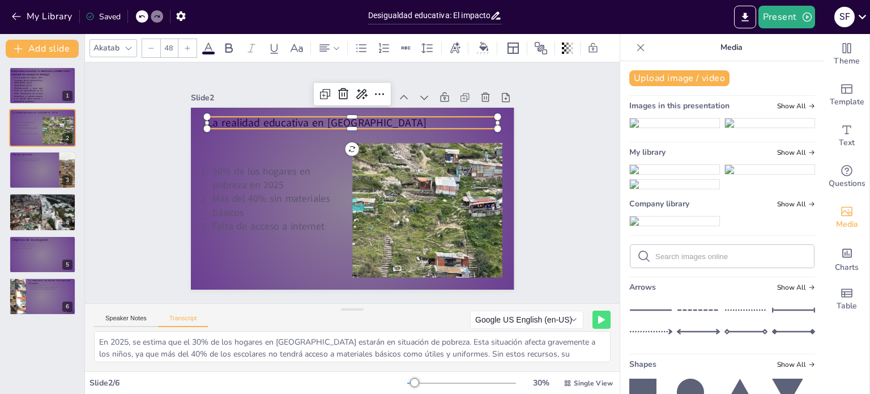
click at [321, 120] on p "La realidad educativa en El Pedregal" at bounding box center [352, 122] width 291 height 15
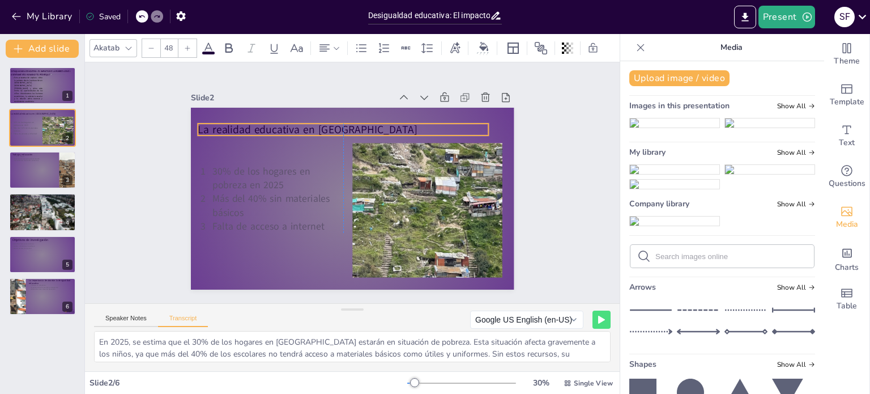
drag, startPoint x: 321, startPoint y: 120, endPoint x: 316, endPoint y: 126, distance: 8.9
click at [316, 126] on p "La realidad educativa en El Pedregal" at bounding box center [343, 129] width 291 height 15
click at [365, 124] on p "La realidad educativa en El Pedregal" at bounding box center [343, 129] width 291 height 15
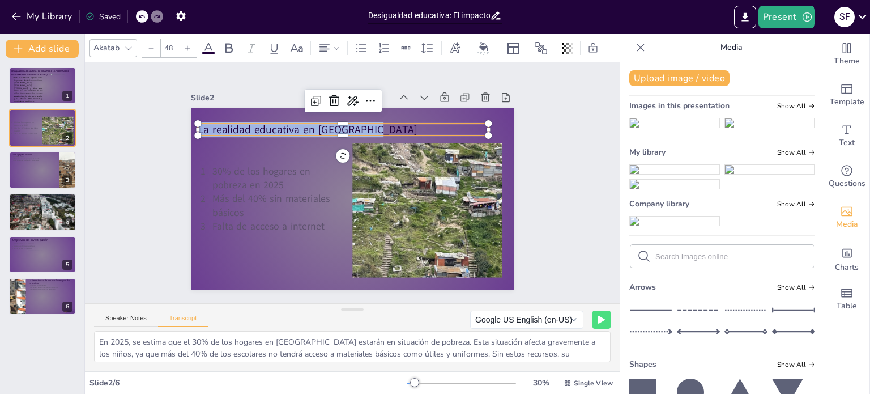
click at [365, 124] on p "La realidad educativa en El Pedregal" at bounding box center [343, 129] width 291 height 15
click at [125, 41] on div at bounding box center [129, 48] width 14 height 14
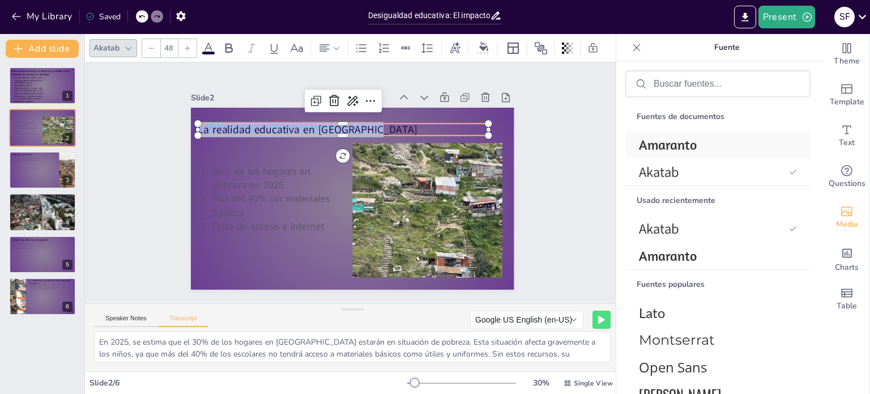
click at [662, 139] on font "Amaranto" at bounding box center [668, 144] width 58 height 17
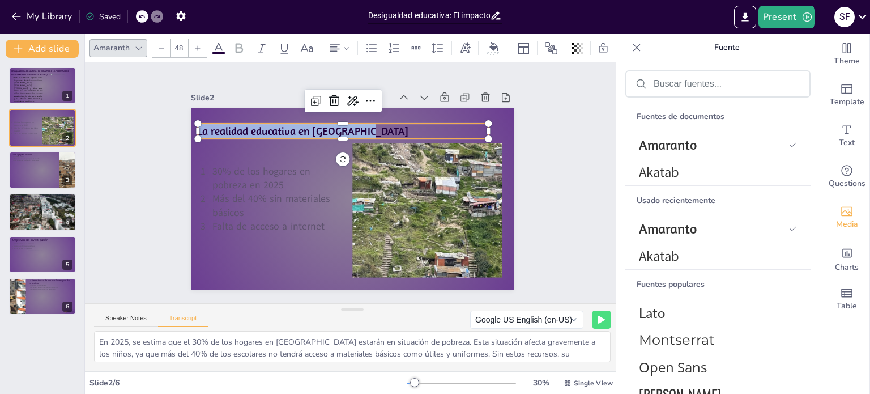
click at [198, 45] on icon at bounding box center [197, 48] width 7 height 7
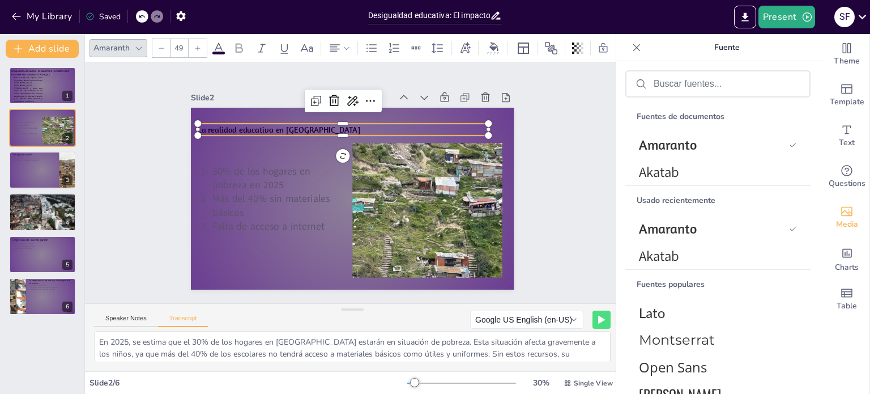
click at [198, 45] on icon at bounding box center [197, 48] width 7 height 7
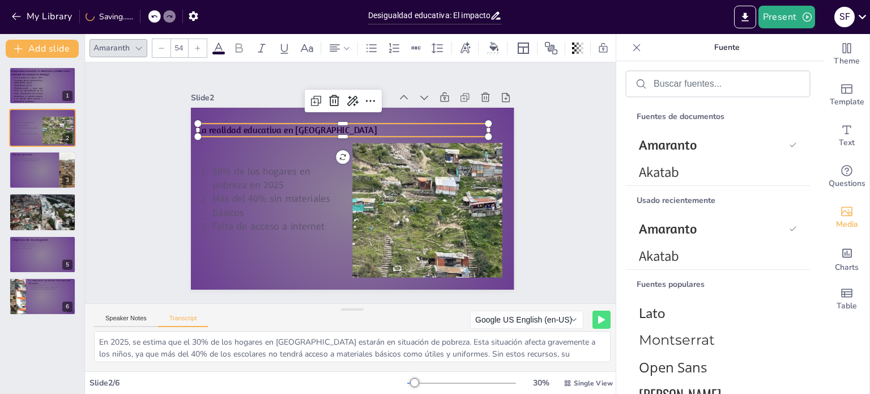
click at [198, 45] on icon at bounding box center [197, 48] width 7 height 7
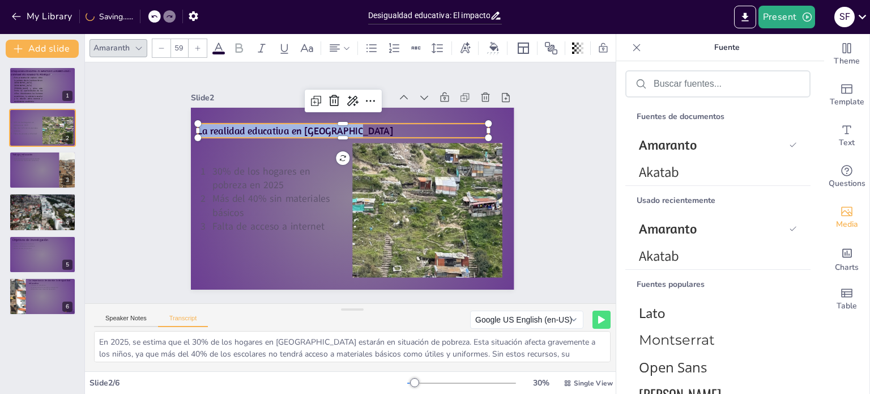
click at [198, 45] on icon at bounding box center [197, 48] width 7 height 7
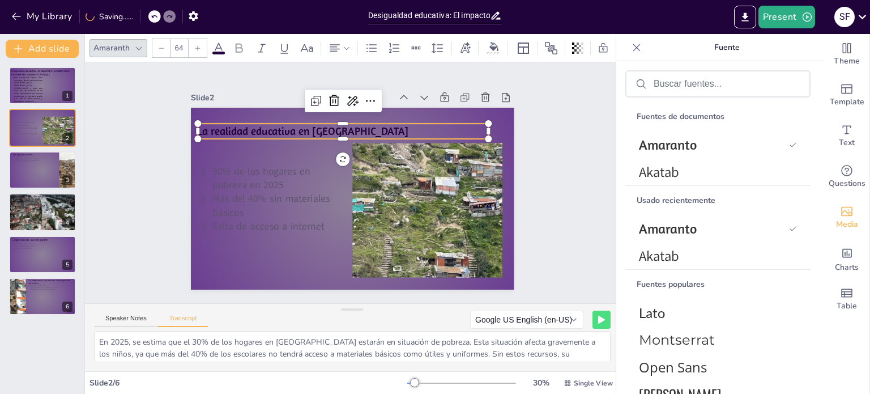
click at [198, 45] on icon at bounding box center [197, 48] width 7 height 7
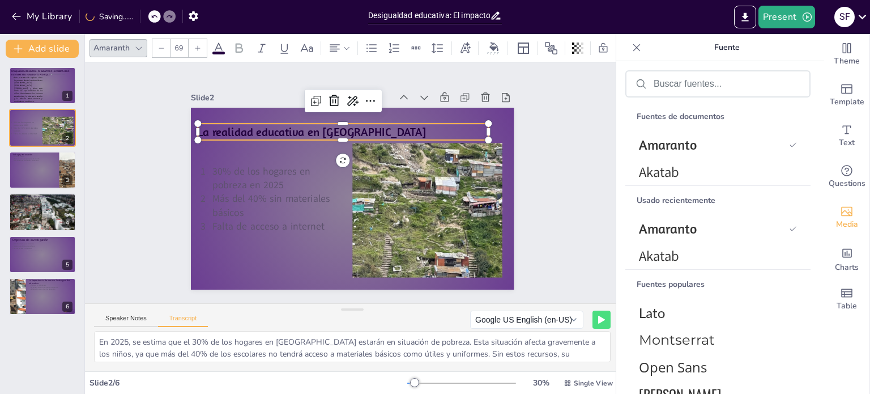
click at [198, 45] on icon at bounding box center [197, 48] width 7 height 7
type input "71"
click at [571, 168] on div "Slide 1 DESIGUALDADA EDUCATIVA: EL IMPACTO DE LA POBREZA EN El ASENTAMIENTO HUM…" at bounding box center [352, 182] width 535 height 241
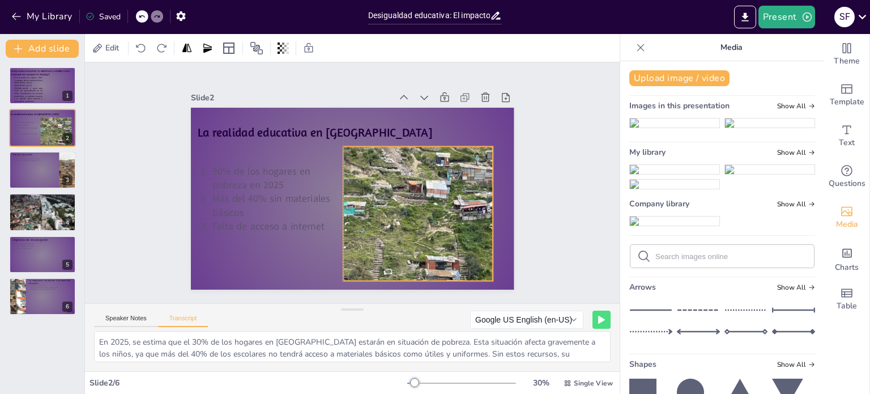
drag, startPoint x: 415, startPoint y: 165, endPoint x: 408, endPoint y: 169, distance: 8.1
click at [408, 169] on div at bounding box center [437, 169] width 329 height 224
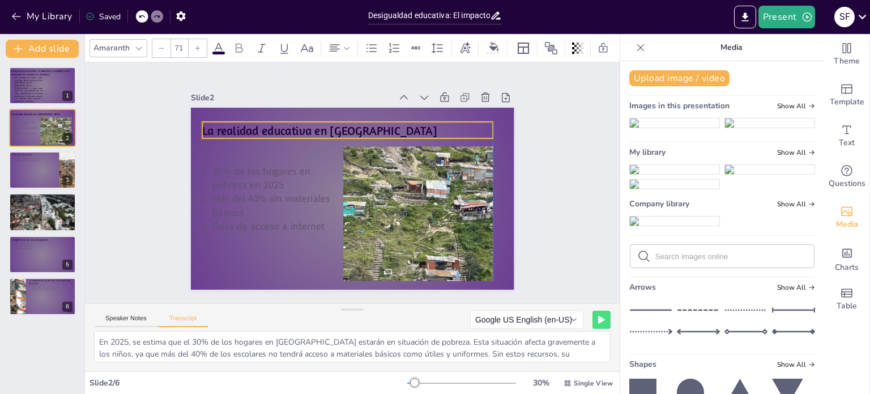
click at [286, 125] on p "La realidad educativa en El Pedregal" at bounding box center [347, 130] width 291 height 17
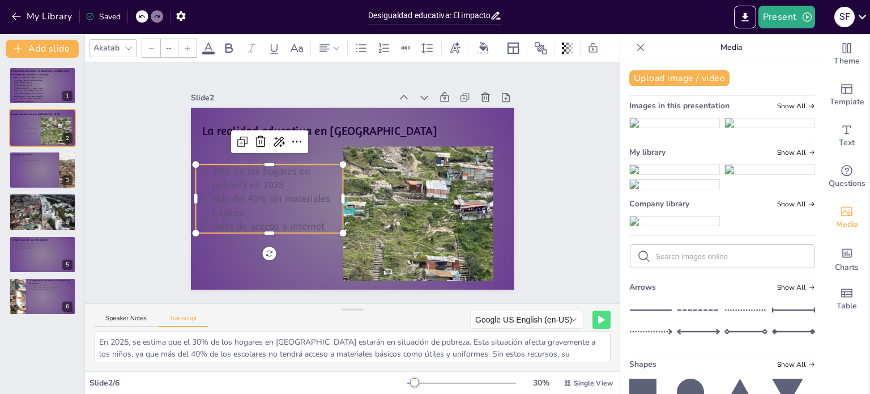
type input "58"
click at [260, 181] on p "30% de los hogares en pobreza en 2025" at bounding box center [278, 177] width 131 height 27
click at [211, 45] on icon at bounding box center [208, 48] width 10 height 11
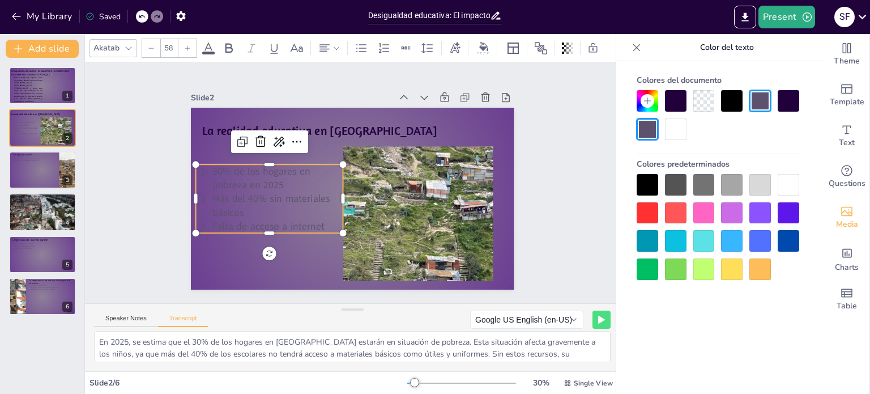
click at [639, 186] on div at bounding box center [648, 185] width 22 height 22
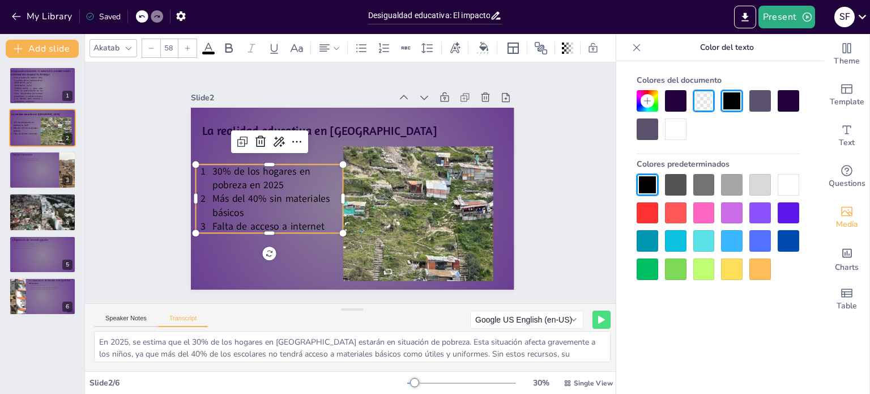
click at [213, 181] on span "30% de los hogares en pobreza en 2025" at bounding box center [262, 177] width 98 height 27
click at [202, 164] on div "30% de los hogares en pobreza en 2025 Más del 40% sin materiales básicos Falta …" at bounding box center [270, 198] width 148 height 69
click at [266, 227] on span "Falta de acceso a internet" at bounding box center [269, 225] width 112 height 13
click at [263, 210] on p "Más del 40% sin materiales básicos" at bounding box center [278, 205] width 131 height 27
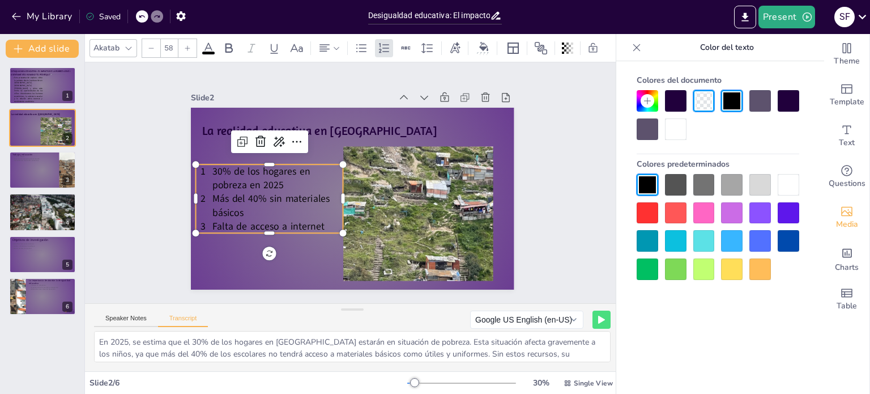
click at [263, 210] on p "Más del 40% sin materiales básicos" at bounding box center [278, 205] width 131 height 27
click at [283, 178] on p "30% de los hogares en pobreza en 2025" at bounding box center [278, 177] width 131 height 27
click at [250, 208] on p "Más del 40% sin materiales básicos" at bounding box center [278, 205] width 131 height 27
click at [319, 223] on p "Falta de acceso a internet" at bounding box center [278, 226] width 131 height 14
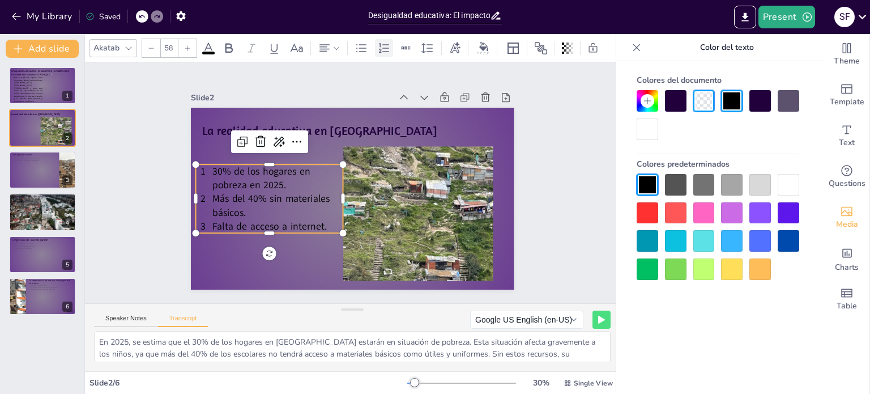
click at [381, 49] on icon at bounding box center [384, 48] width 14 height 14
click at [317, 224] on p "Falta de acceso a internet." at bounding box center [278, 226] width 131 height 14
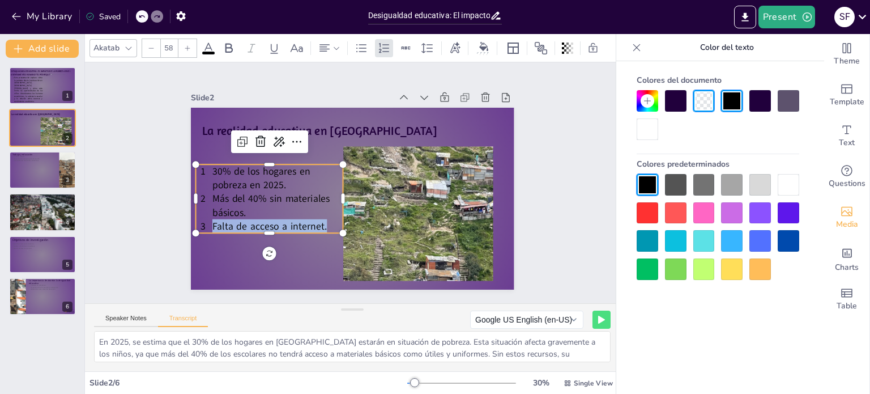
click at [317, 224] on p "Falta de acceso a internet." at bounding box center [278, 226] width 131 height 14
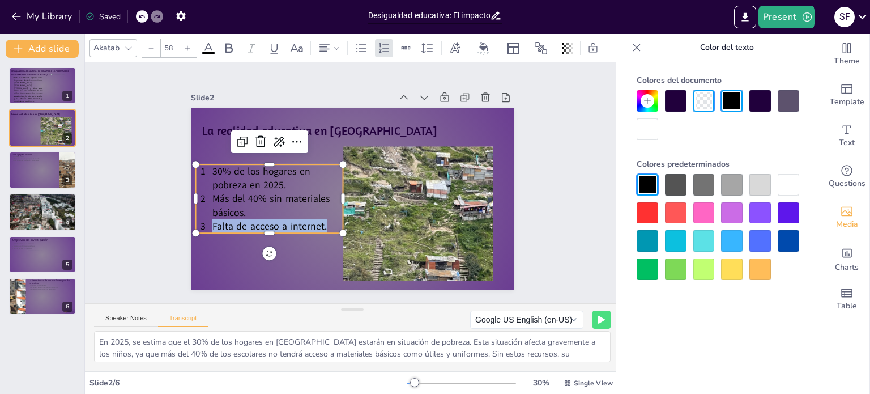
click at [317, 224] on p "Falta de acceso a internet." at bounding box center [278, 226] width 131 height 14
drag, startPoint x: 317, startPoint y: 224, endPoint x: 870, endPoint y: 242, distance: 552.8
click at [870, 242] on div "Document fonts Amaranth Akatab Recently used Amaranth Akatab Popular fonts Lato…" at bounding box center [435, 214] width 870 height 360
click at [142, 15] on icon at bounding box center [141, 16] width 7 height 7
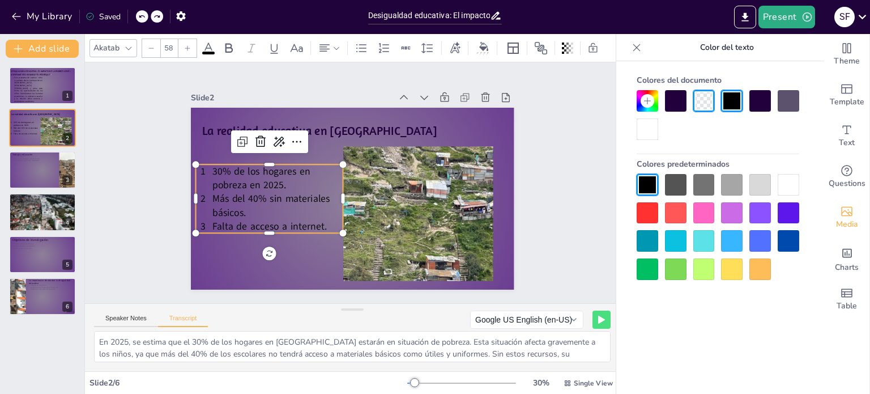
click at [142, 15] on icon at bounding box center [141, 16] width 7 height 7
click at [317, 219] on p "Falta de acceso a internet" at bounding box center [278, 226] width 131 height 14
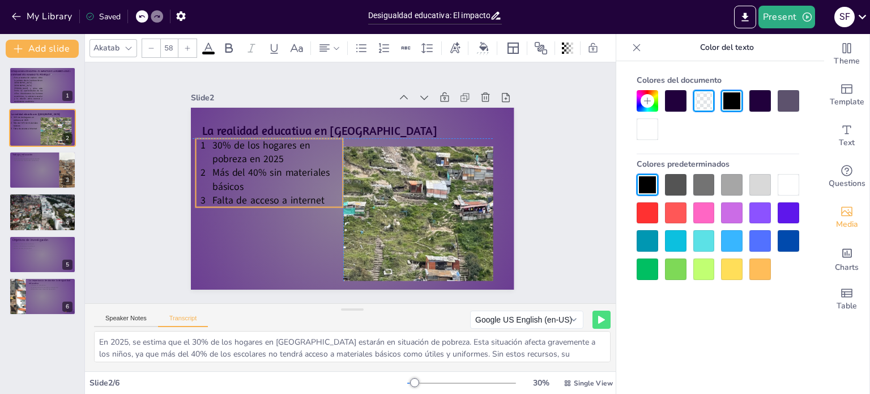
drag, startPoint x: 308, startPoint y: 218, endPoint x: 310, endPoint y: 199, distance: 18.8
click at [310, 199] on span "Falta de acceso a internet" at bounding box center [269, 199] width 112 height 13
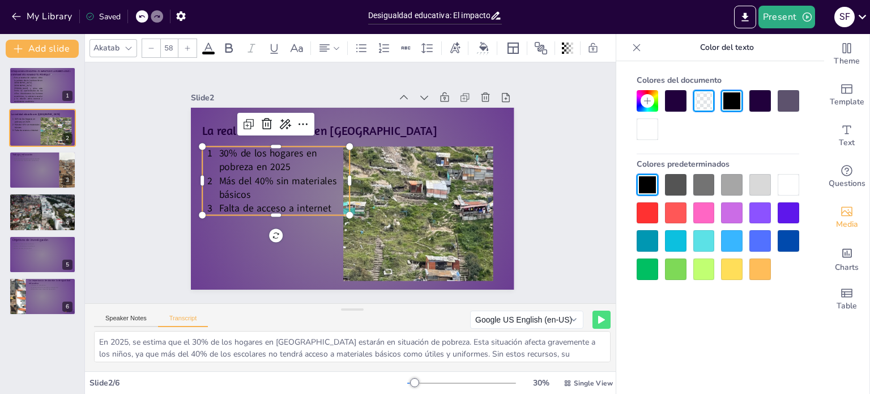
click at [297, 203] on span "Falta de acceso a internet" at bounding box center [275, 207] width 112 height 13
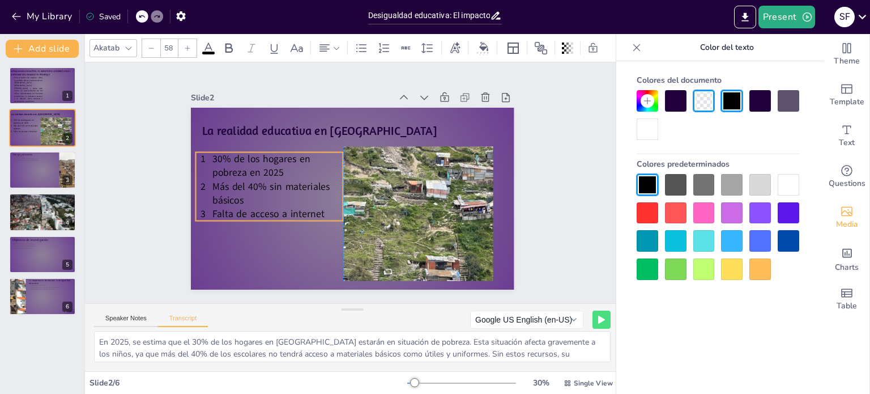
drag, startPoint x: 316, startPoint y: 179, endPoint x: 307, endPoint y: 184, distance: 10.7
click at [307, 184] on span "Más del 40% sin materiales básicos" at bounding box center [272, 193] width 118 height 27
click at [560, 172] on div "Slide 1 DESIGUALDADA EDUCATIVA: EL IMPACTO DE LA POBREZA EN El ASENTAMIENTO HUM…" at bounding box center [352, 182] width 535 height 241
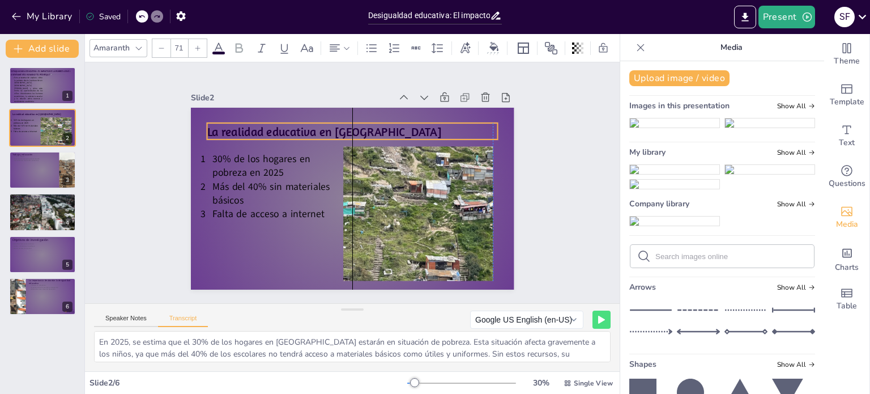
click at [307, 124] on p "La realidad educativa en El Pedregal" at bounding box center [352, 131] width 291 height 17
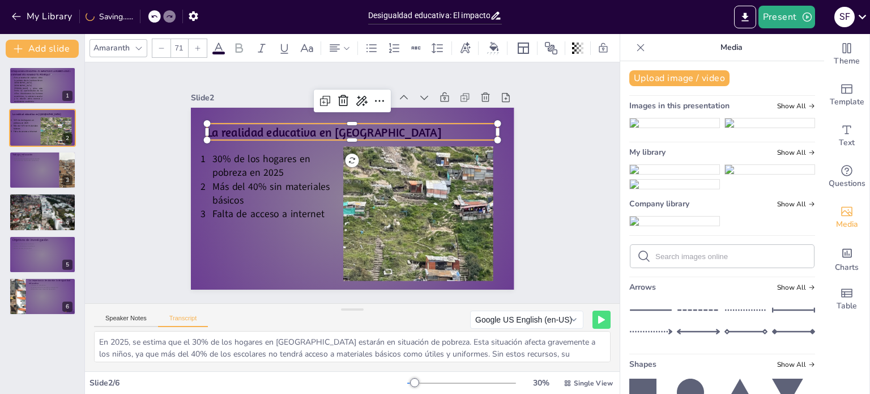
click at [307, 124] on p "La realidad educativa en El Pedregal" at bounding box center [352, 132] width 291 height 17
click at [296, 126] on span "La realidad educativa en El Pedregal" at bounding box center [324, 132] width 235 height 15
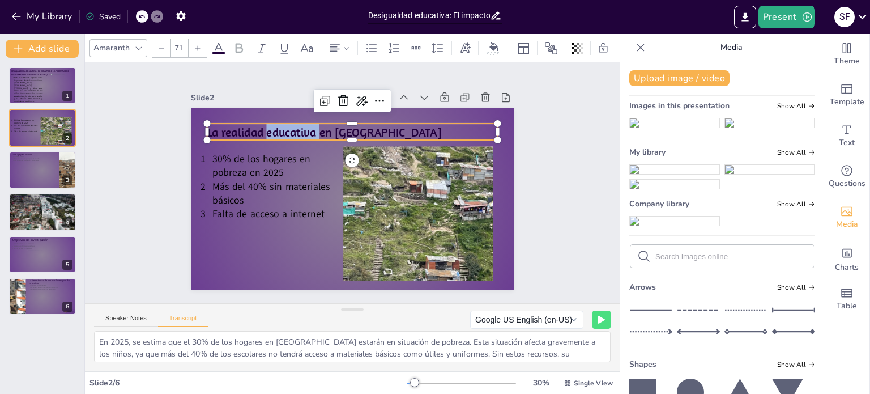
click at [296, 126] on span "La realidad educativa en El Pedregal" at bounding box center [324, 132] width 235 height 15
click at [198, 45] on icon at bounding box center [197, 48] width 7 height 7
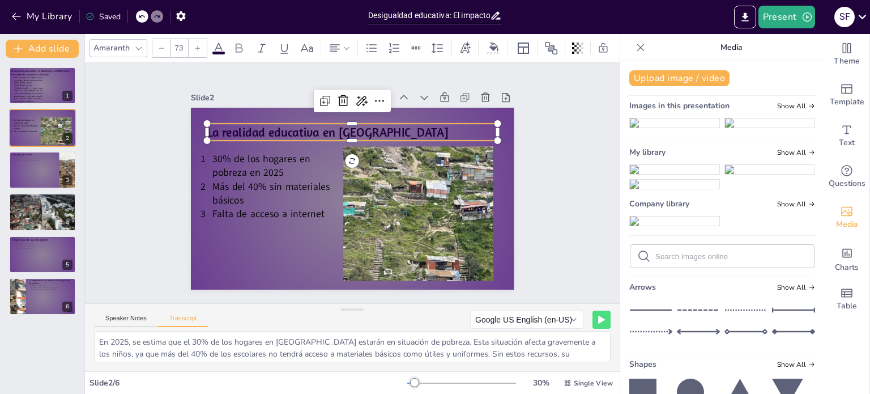
click at [198, 45] on icon at bounding box center [197, 48] width 7 height 7
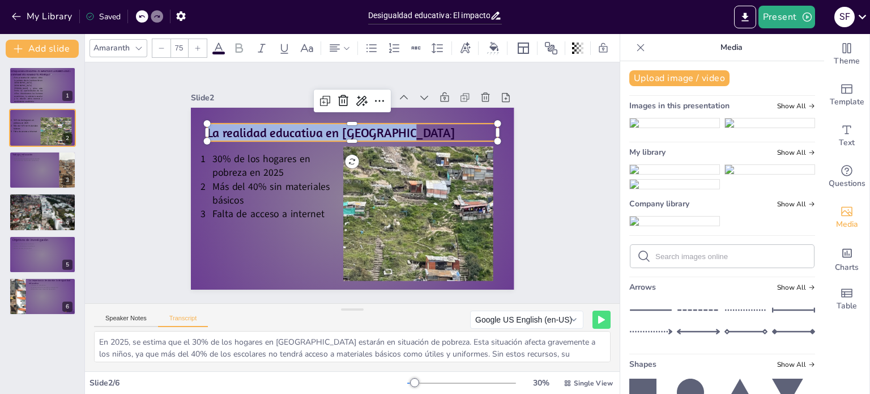
click at [198, 45] on icon at bounding box center [197, 48] width 7 height 7
type input "78"
click at [555, 187] on div "Slide 1 DESIGUALDADA EDUCATIVA: EL IMPACTO DE LA POBREZA EN El ASENTAMIENTO HUM…" at bounding box center [352, 182] width 535 height 241
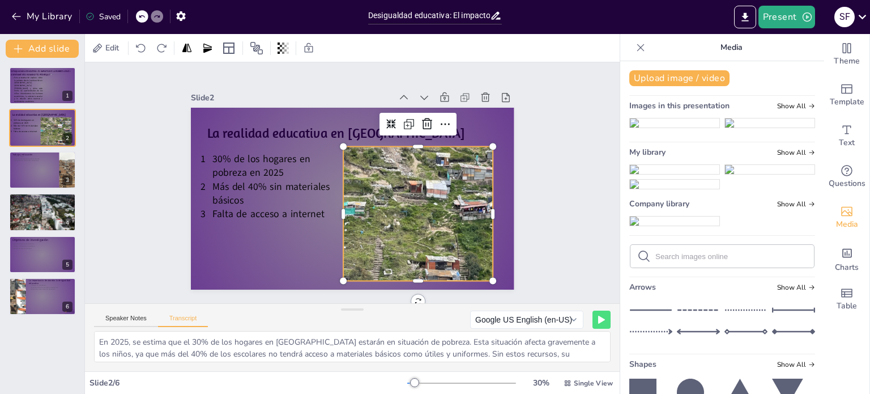
click at [418, 193] on div at bounding box center [437, 169] width 329 height 224
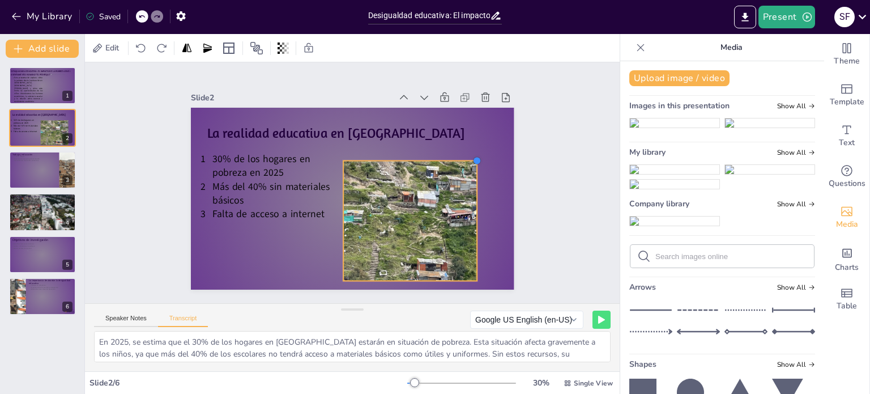
drag, startPoint x: 485, startPoint y: 143, endPoint x: 462, endPoint y: 158, distance: 26.7
click at [462, 158] on div "La realidad educativa en El Pedregal 30% de los hogares en pobreza en 2025 Más …" at bounding box center [353, 199] width 324 height 182
click at [413, 136] on icon at bounding box center [420, 138] width 14 height 14
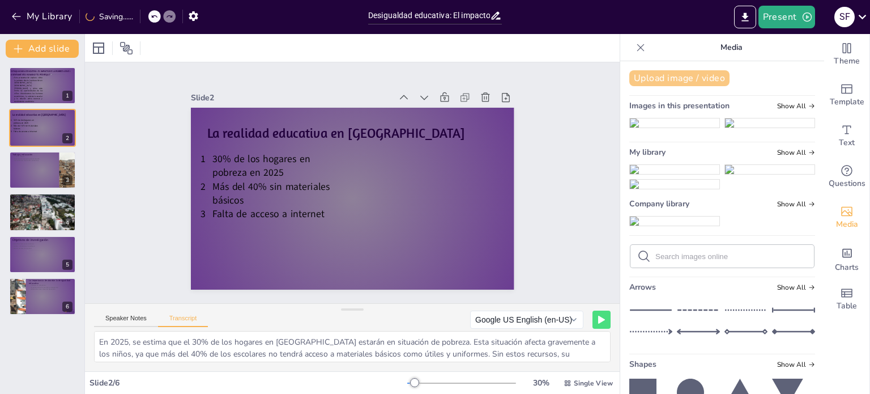
click at [705, 82] on button "Upload image / video" at bounding box center [680, 78] width 100 height 16
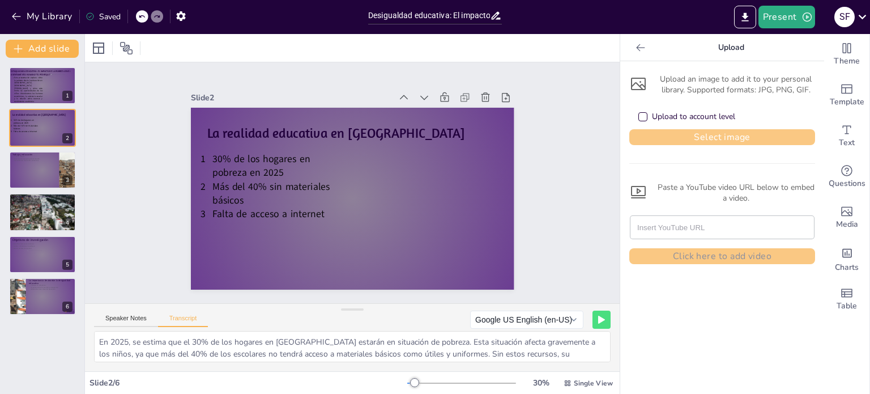
click at [703, 132] on button "Select image" at bounding box center [723, 137] width 186 height 16
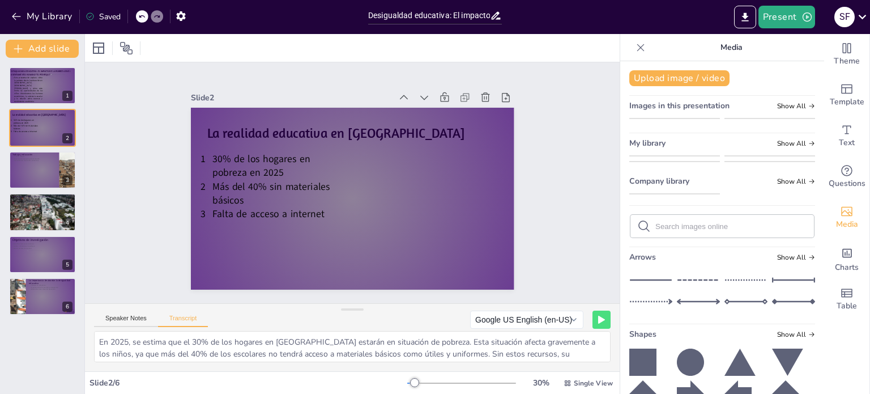
click at [674, 165] on img at bounding box center [675, 165] width 90 height 0
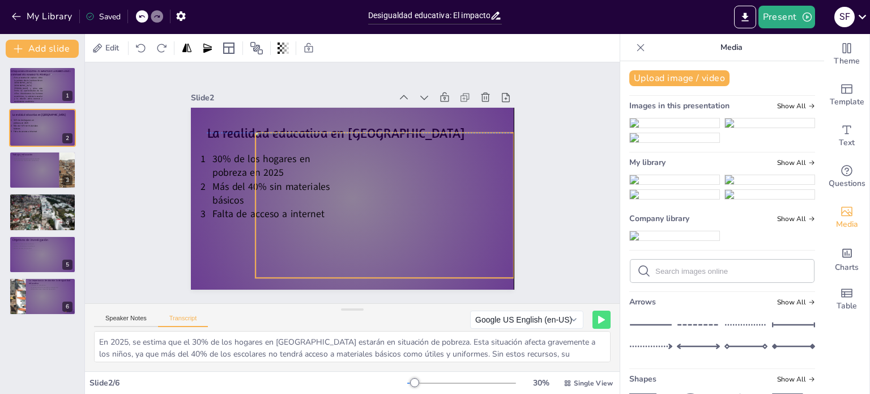
drag, startPoint x: 386, startPoint y: 191, endPoint x: 401, endPoint y: 200, distance: 16.8
click at [401, 200] on div at bounding box center [385, 205] width 259 height 145
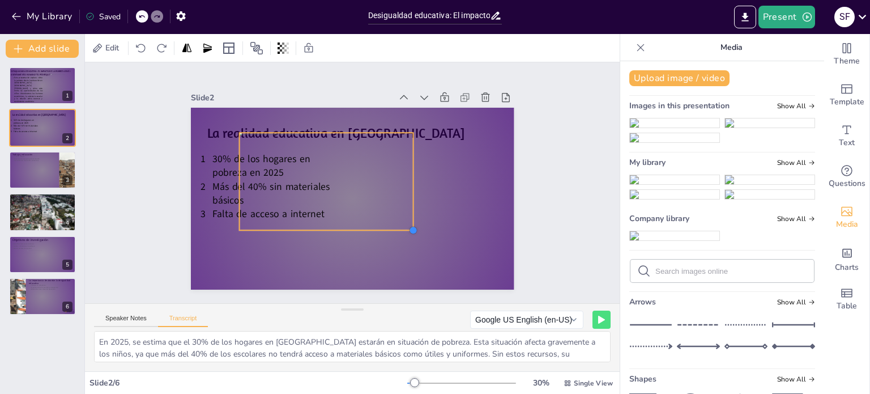
drag, startPoint x: 487, startPoint y: 276, endPoint x: 396, endPoint y: 228, distance: 102.9
click at [396, 228] on div "La realidad educativa en El Pedregal 30% de los hogares en pobreza en 2025 Más …" at bounding box center [353, 199] width 324 height 182
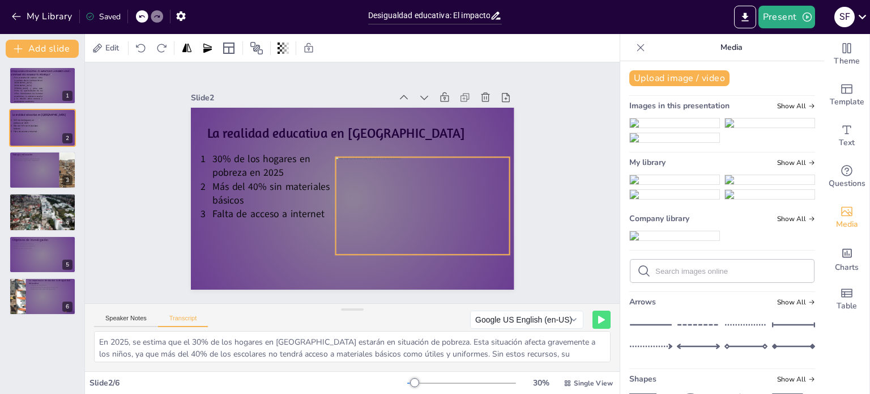
drag, startPoint x: 337, startPoint y: 190, endPoint x: 430, endPoint y: 213, distance: 95.8
click at [430, 213] on div at bounding box center [422, 205] width 174 height 97
drag, startPoint x: 320, startPoint y: 192, endPoint x: 365, endPoint y: 203, distance: 46.2
click at [368, 203] on div at bounding box center [372, 200] width 9 height 97
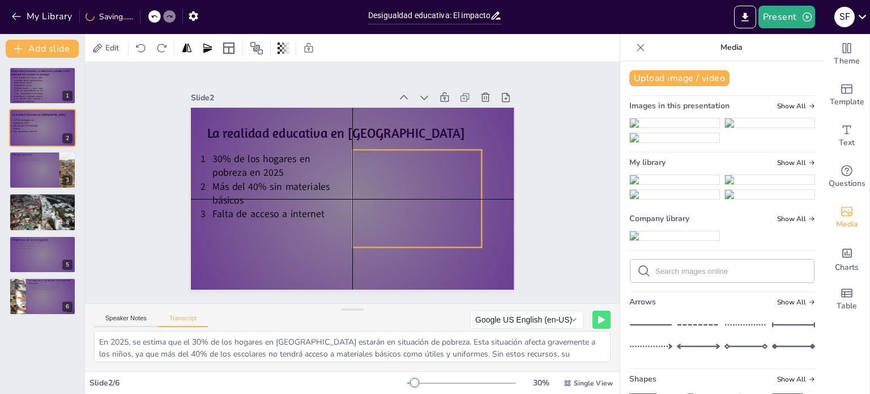
drag, startPoint x: 427, startPoint y: 207, endPoint x: 405, endPoint y: 201, distance: 22.8
click at [405, 201] on div at bounding box center [395, 198] width 174 height 97
click at [409, 244] on div at bounding box center [395, 200] width 174 height 97
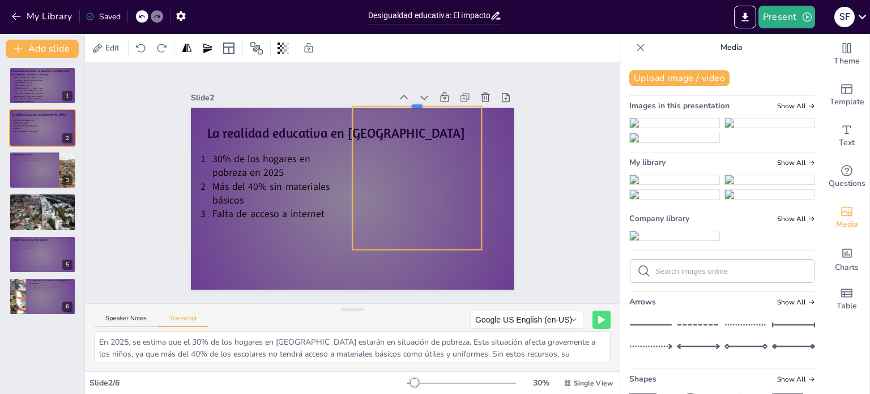
drag, startPoint x: 407, startPoint y: 147, endPoint x: 428, endPoint y: 101, distance: 50.7
click at [428, 101] on div at bounding box center [416, 101] width 129 height 9
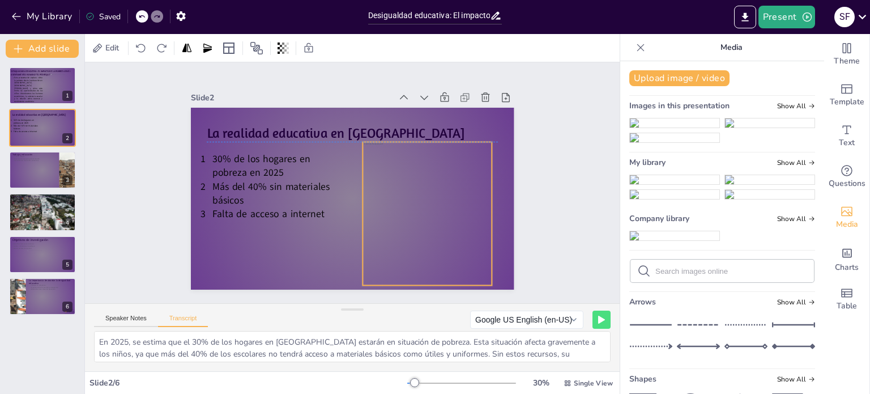
drag, startPoint x: 431, startPoint y: 183, endPoint x: 441, endPoint y: 218, distance: 36.0
click at [441, 218] on div at bounding box center [417, 213] width 199 height 143
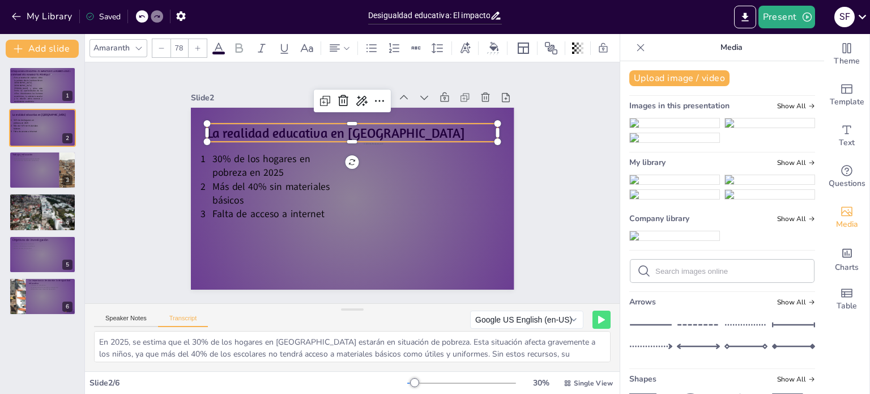
click at [334, 125] on span "La realidad educativa en El Pedregal" at bounding box center [336, 133] width 258 height 16
click at [337, 128] on span "La realidad educativa en El Pedregal" at bounding box center [336, 133] width 258 height 16
click at [333, 126] on span "La realidad educativa en El Pedregal" at bounding box center [336, 133] width 258 height 16
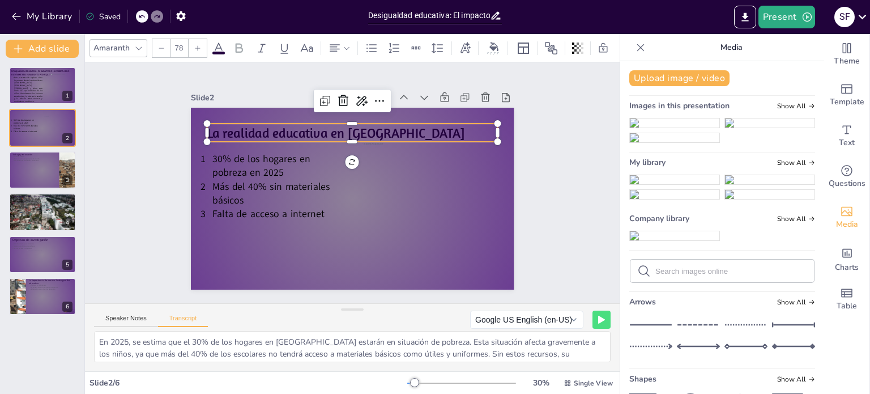
click at [338, 127] on span "La realidad educativa en El Pedregal" at bounding box center [336, 133] width 258 height 16
click at [415, 130] on p "La realidad educativa en “El Pedregal" at bounding box center [352, 133] width 291 height 18
click at [338, 128] on span "La realidad educativa en “El Pedregal”" at bounding box center [314, 133] width 214 height 16
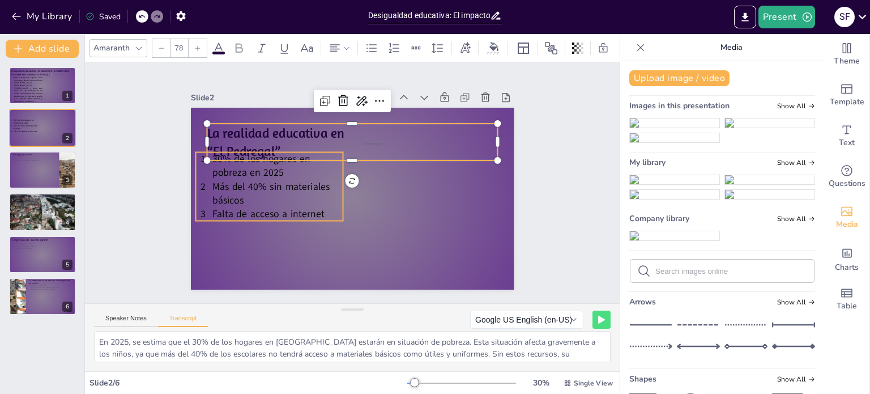
click at [293, 189] on p "Más del 40% sin materiales básicos" at bounding box center [278, 193] width 131 height 27
type input "58"
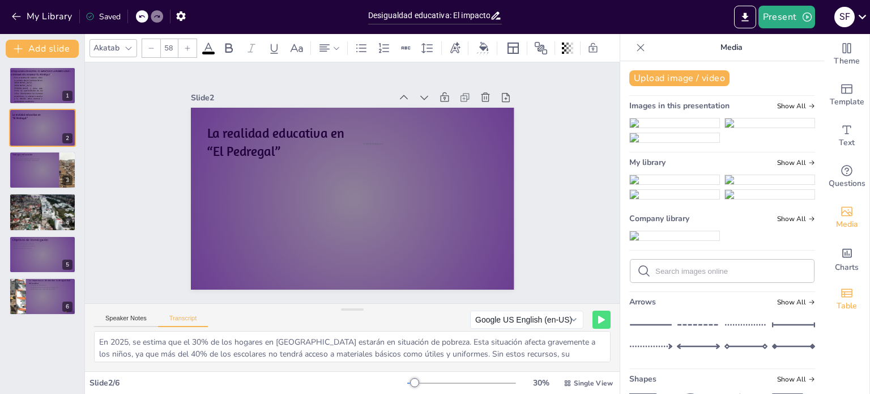
drag, startPoint x: 293, startPoint y: 189, endPoint x: 843, endPoint y: 281, distance: 557.9
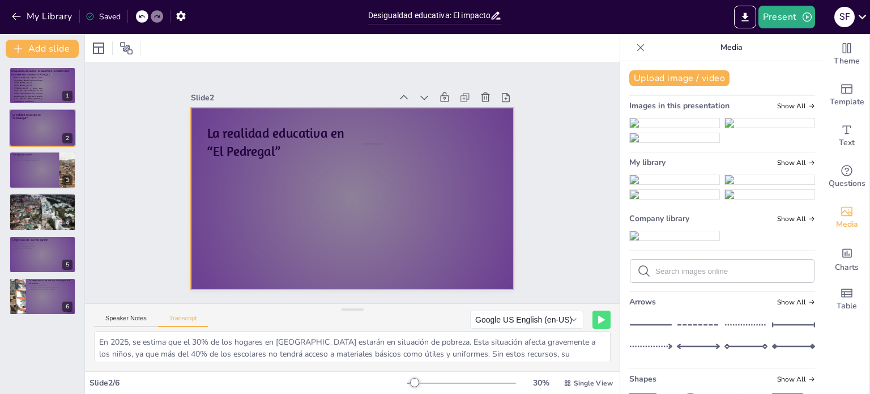
drag, startPoint x: 313, startPoint y: 98, endPoint x: 320, endPoint y: 167, distance: 68.9
click at [320, 167] on div "Slide 2 La realidad educativa en “El Pedregal”" at bounding box center [353, 190] width 324 height 200
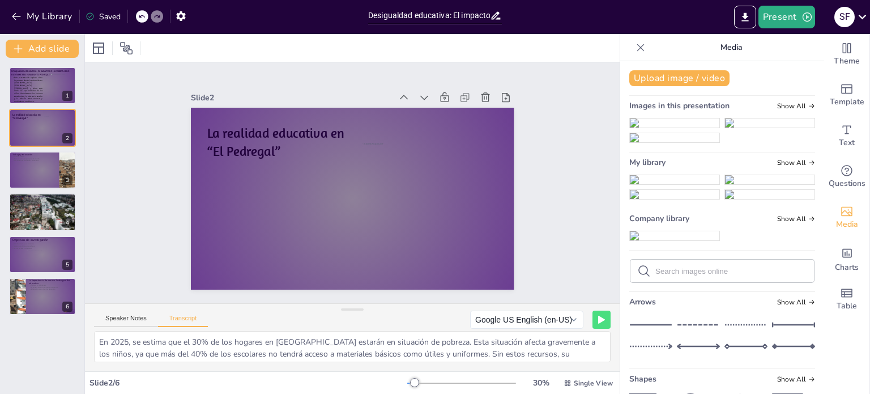
click at [145, 14] on icon at bounding box center [141, 16] width 7 height 7
click at [138, 17] on div at bounding box center [142, 16] width 12 height 12
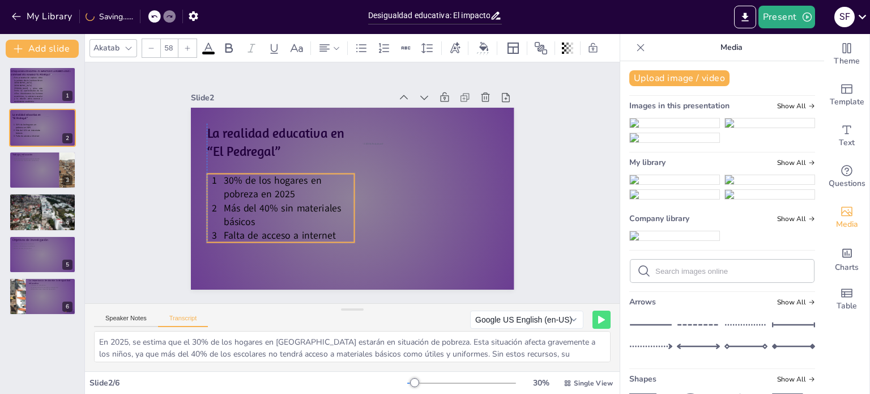
drag, startPoint x: 245, startPoint y: 184, endPoint x: 253, endPoint y: 205, distance: 22.9
click at [253, 205] on span "Más del 40% sin materiales básicos" at bounding box center [283, 214] width 118 height 27
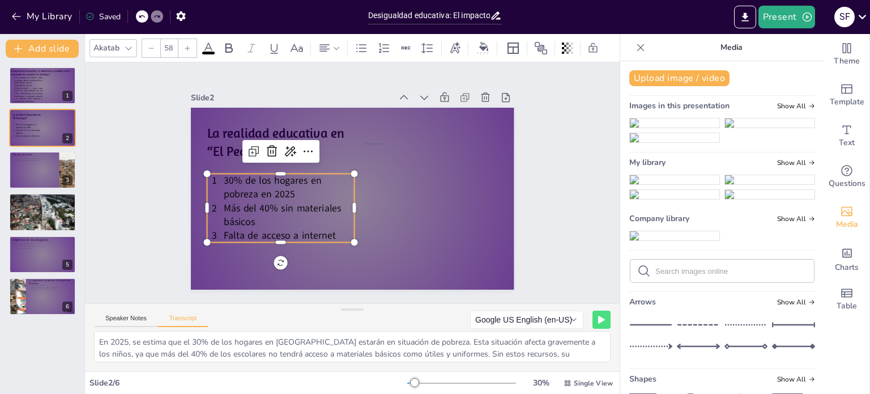
click at [265, 228] on span "Falta de acceso a internet" at bounding box center [280, 234] width 112 height 13
click at [329, 231] on p "Falta de acceso a internet" at bounding box center [289, 235] width 131 height 14
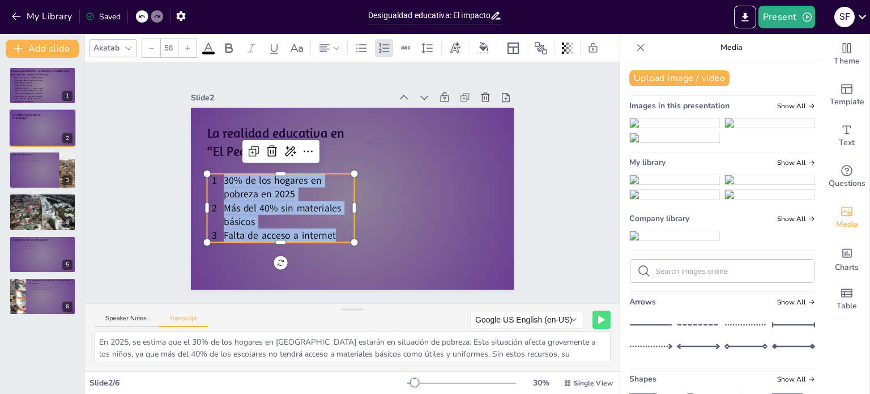
drag, startPoint x: 328, startPoint y: 231, endPoint x: 200, endPoint y: 181, distance: 137.4
click at [207, 181] on div "30% de los hogares en pobreza en 2025 Más del 40% sin materiales básicos Falta …" at bounding box center [281, 208] width 148 height 69
click at [357, 46] on icon at bounding box center [362, 48] width 14 height 14
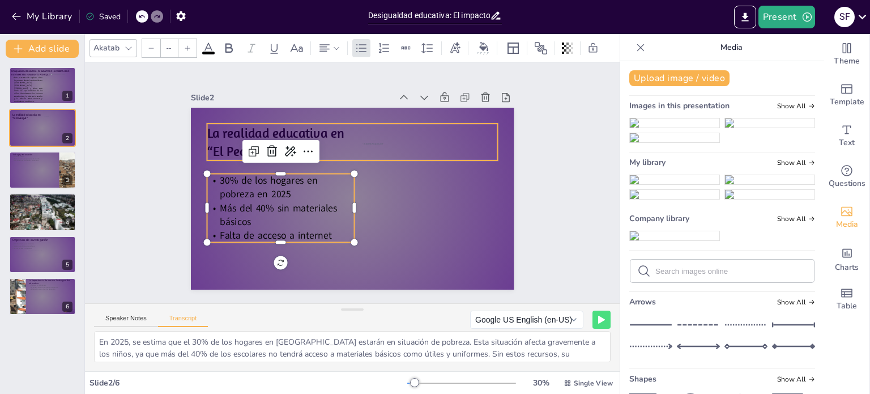
type input "78"
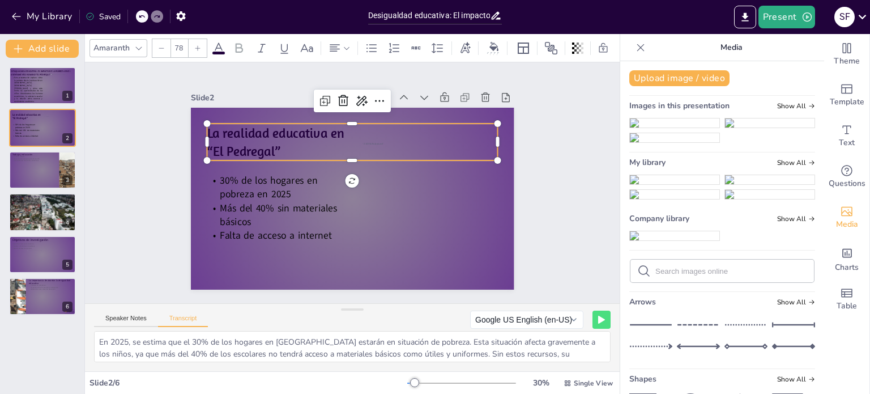
click at [317, 154] on p "“El Pedregal”" at bounding box center [352, 151] width 291 height 18
click at [277, 146] on p "“El Pedregal”" at bounding box center [352, 151] width 291 height 18
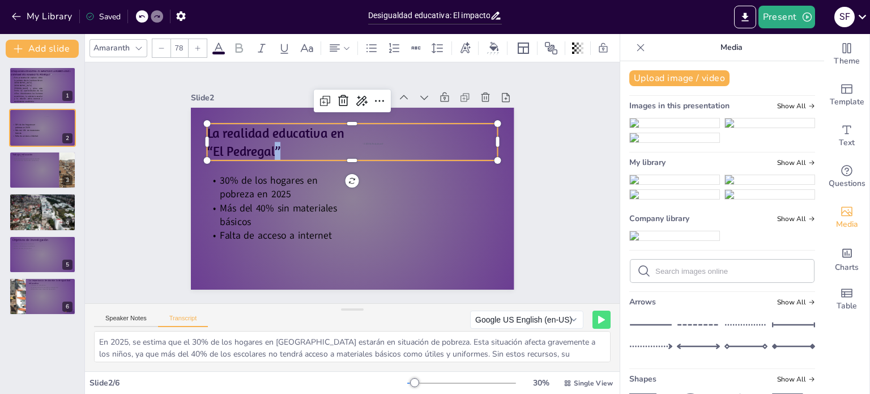
click at [277, 146] on p "“El Pedregal”" at bounding box center [352, 151] width 291 height 18
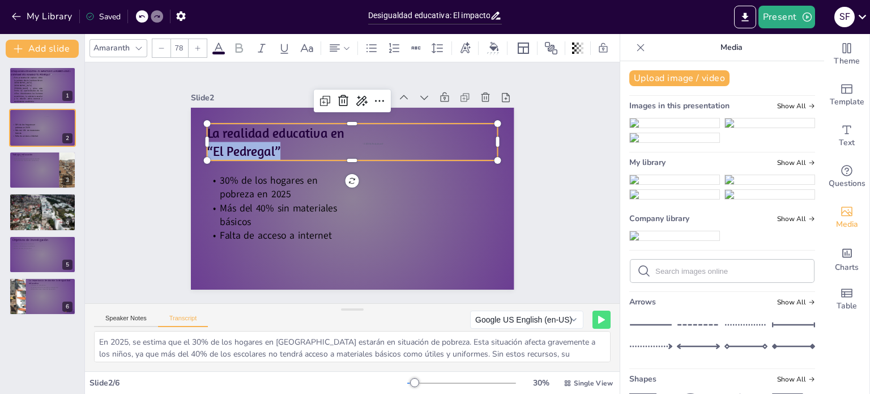
click at [277, 146] on p "“El Pedregal”" at bounding box center [352, 151] width 291 height 18
click at [284, 147] on p "“El Pedregal”" at bounding box center [352, 151] width 291 height 18
drag, startPoint x: 273, startPoint y: 147, endPoint x: 198, endPoint y: 133, distance: 76.1
click at [198, 133] on div "30% de los hogares en pobreza en 2025 Más del 40% sin materiales básicos Falta …" at bounding box center [353, 199] width 324 height 182
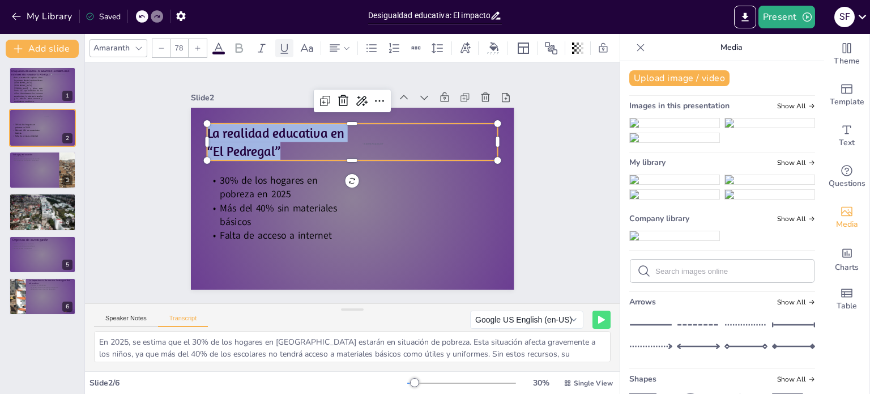
click at [285, 41] on icon at bounding box center [285, 48] width 14 height 14
click at [555, 152] on div "Slide 1 DESIGUALDADA EDUCATIVA: EL IMPACTO DE LA POBREZA EN El ASENTAMIENTO HUM…" at bounding box center [352, 182] width 535 height 241
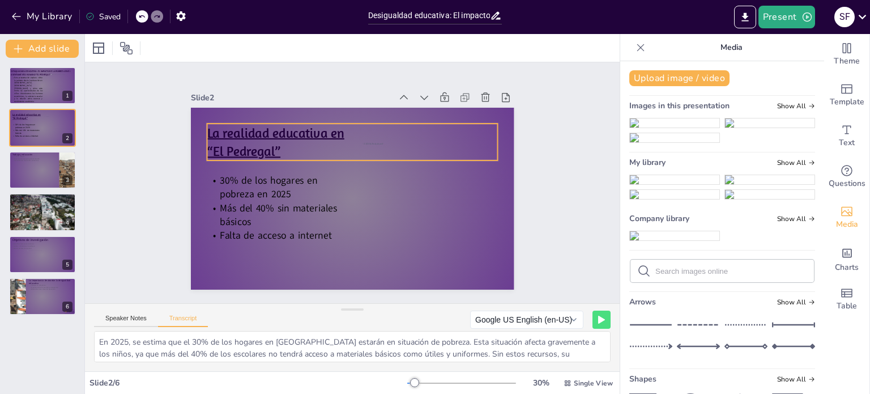
click at [207, 125] on span "La realidad educativa en" at bounding box center [275, 133] width 137 height 16
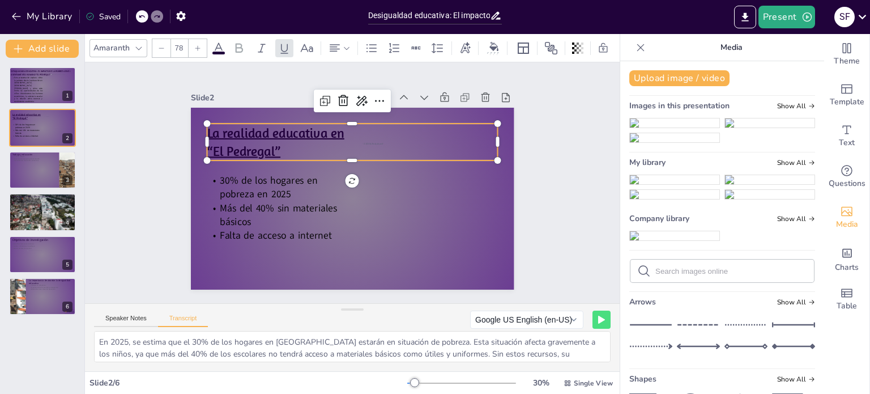
click at [207, 128] on span "La realidad educativa en" at bounding box center [275, 133] width 137 height 16
click at [211, 130] on span "La realidad educativa en" at bounding box center [275, 133] width 137 height 16
click at [580, 179] on div "Slide 1 DESIGUALDADA EDUCATIVA: EL IMPACTO DE LA POBREZA EN El ASENTAMIENTO HUM…" at bounding box center [352, 182] width 535 height 241
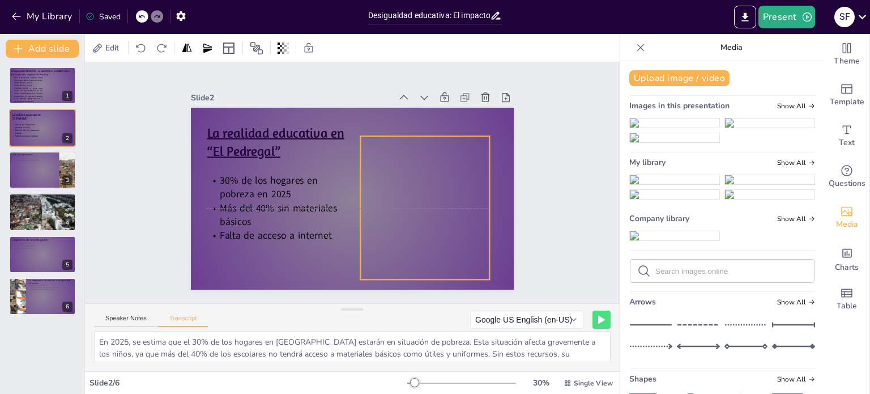
drag, startPoint x: 441, startPoint y: 182, endPoint x: 439, endPoint y: 172, distance: 10.4
click at [439, 172] on div at bounding box center [415, 207] width 199 height 143
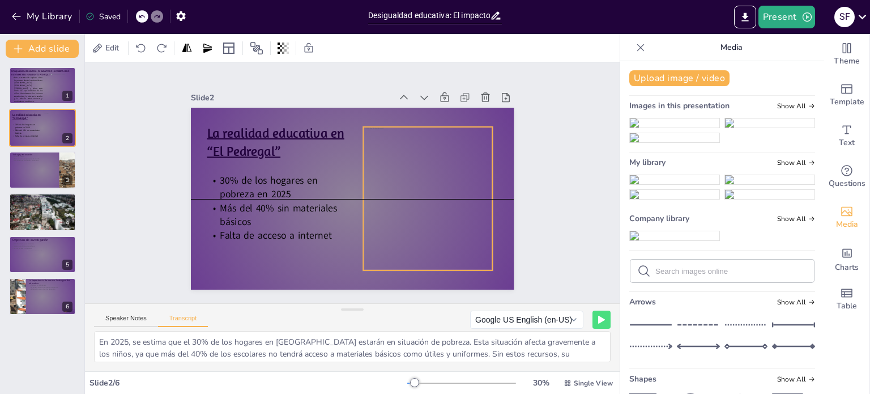
drag, startPoint x: 439, startPoint y: 172, endPoint x: 441, endPoint y: 165, distance: 7.9
click at [441, 165] on div at bounding box center [417, 198] width 199 height 143
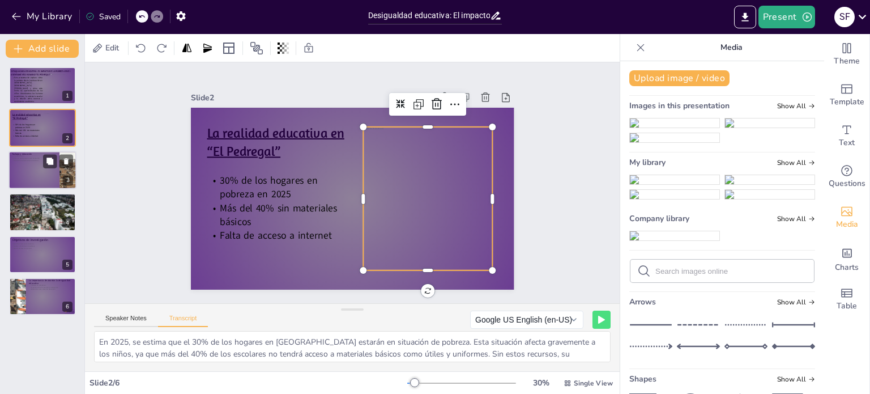
click at [25, 182] on div at bounding box center [43, 170] width 68 height 39
type textarea "Muchos niños en El Pedregal deben trabajar o cuidar a sus hermanos debido a la …"
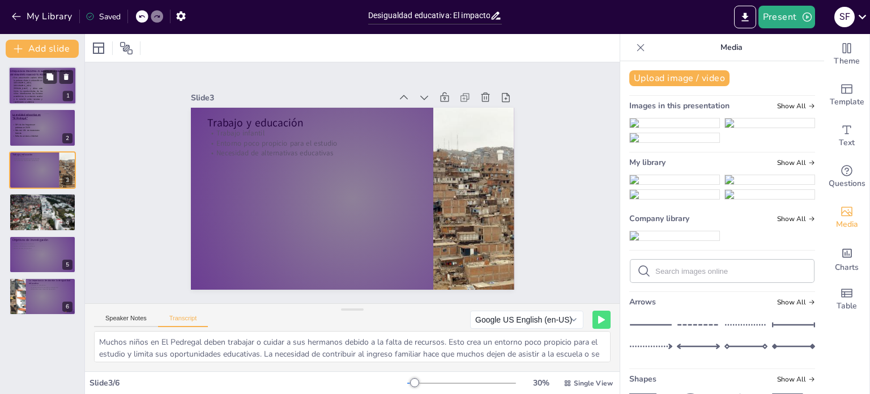
click at [15, 90] on p "Esta presentación explora cómo la pobreza afecta la educación en [GEOGRAPHIC_DA…" at bounding box center [26, 90] width 31 height 27
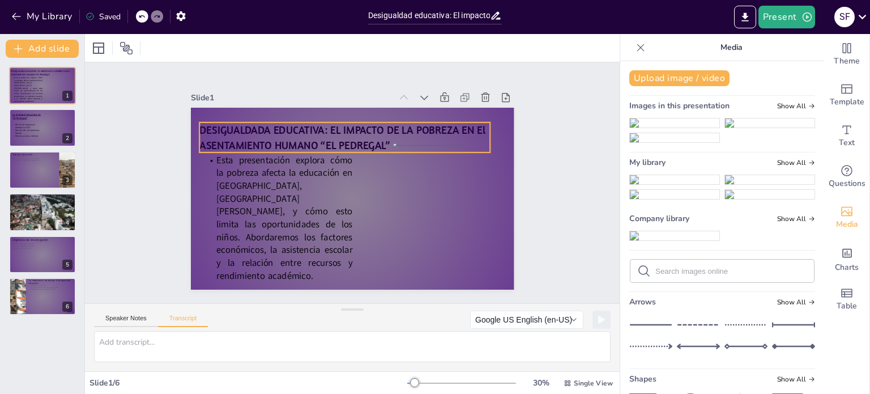
click at [360, 140] on p "DESIGUALDADA EDUCATIVA: EL IMPACTO DE LA POBREZA EN El ASENTAMIENTO HUMANO “EL …" at bounding box center [344, 137] width 291 height 30
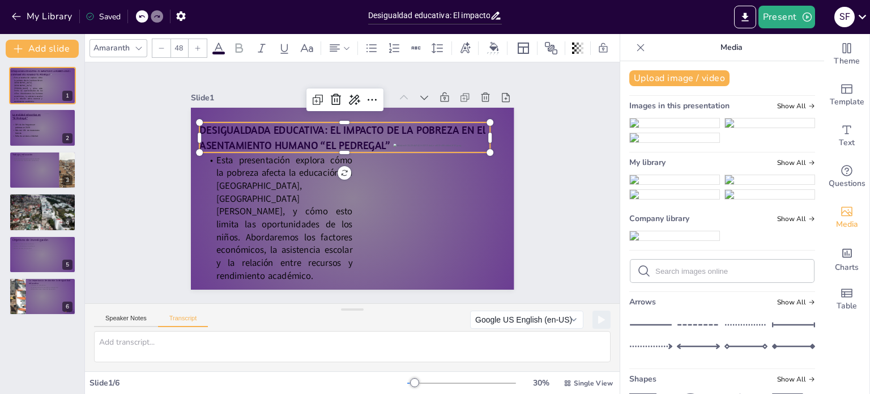
click at [360, 140] on p "DESIGUALDADA EDUCATIVA: EL IMPACTO DE LA POBREZA EN El ASENTAMIENTO HUMANO “EL …" at bounding box center [344, 137] width 291 height 30
click at [360, 140] on span "DESIGUALDADA EDUCATIVA: EL IMPACTO DE LA POBREZA EN El ASENTAMIENTO HUMANO “EL …" at bounding box center [342, 137] width 287 height 28
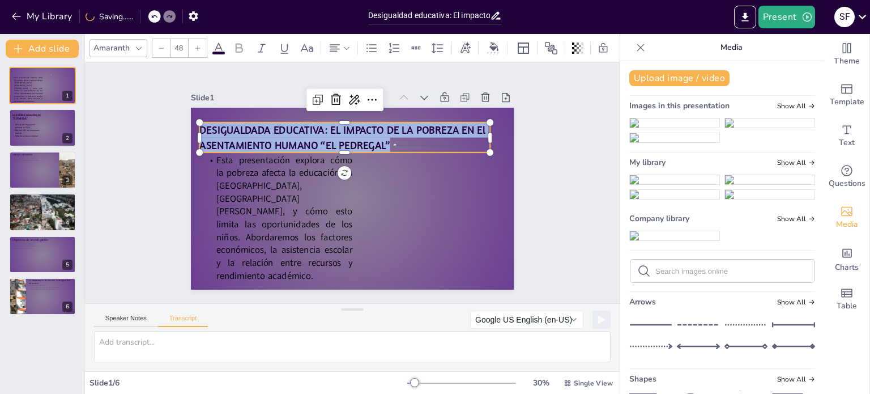
click at [360, 140] on span "DESIGUALDADA EDUCATIVA: EL IMPACTO DE LA POBREZA EN El ASENTAMIENTO HUMANO “EL …" at bounding box center [342, 137] width 287 height 28
click at [143, 44] on icon at bounding box center [138, 48] width 9 height 9
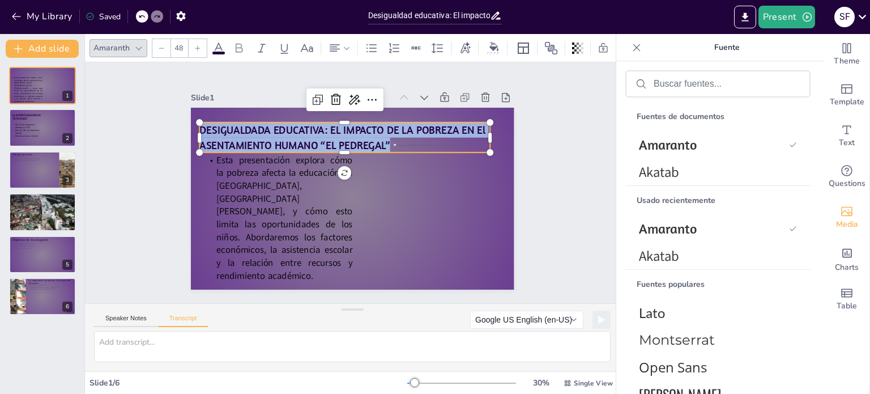
scroll to position [86, 0]
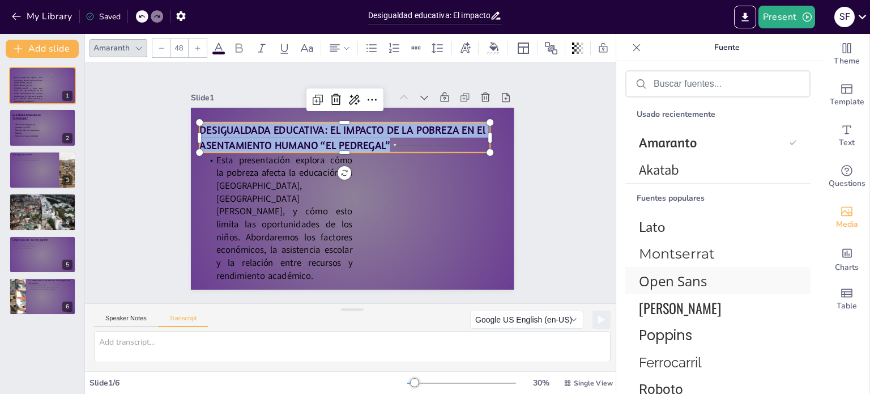
click at [651, 283] on font "Open Sans" at bounding box center [673, 280] width 68 height 19
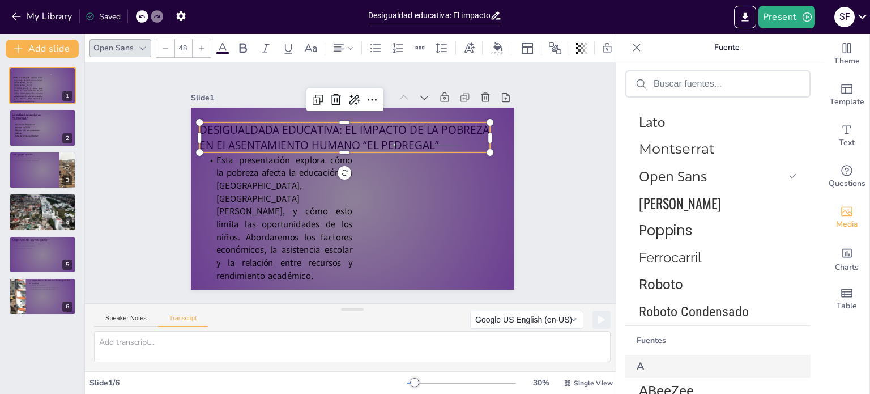
scroll to position [265, 0]
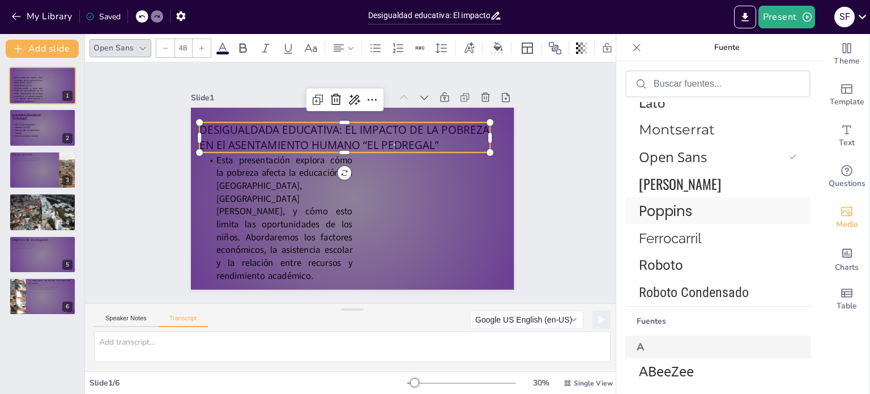
click at [676, 203] on font "Poppins" at bounding box center [665, 211] width 53 height 19
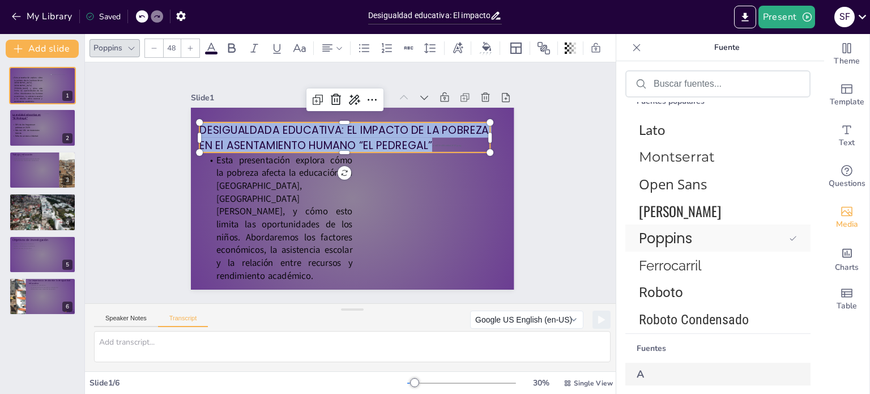
scroll to position [292, 0]
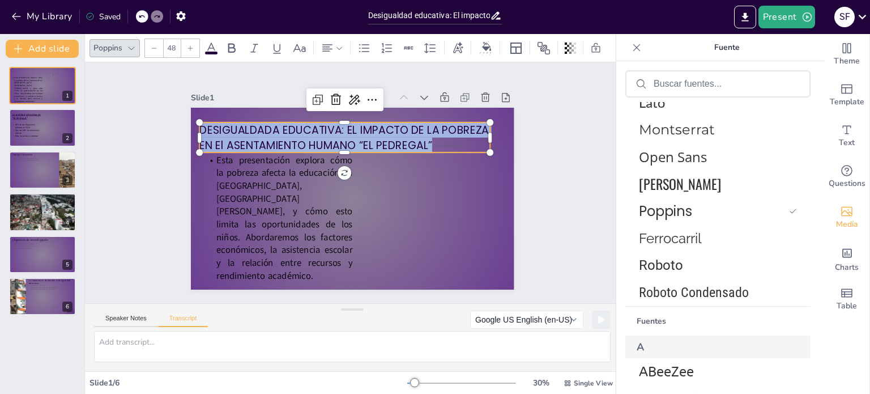
click at [517, 219] on div "Slide 1 Esta presentación explora cómo la pobreza afecta la educación en El Ped…" at bounding box center [352, 183] width 387 height 214
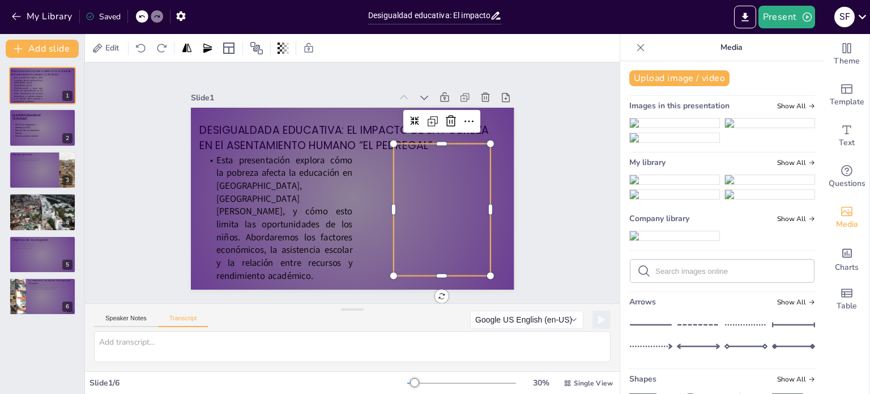
drag, startPoint x: 434, startPoint y: 185, endPoint x: 441, endPoint y: 196, distance: 13.5
click at [441, 196] on div at bounding box center [442, 217] width 97 height 146
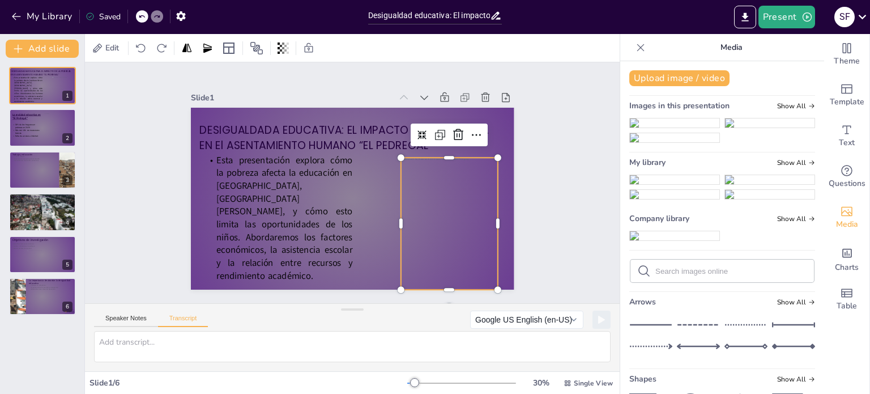
click at [441, 196] on div at bounding box center [449, 231] width 97 height 146
drag, startPoint x: 441, startPoint y: 196, endPoint x: 434, endPoint y: 194, distance: 8.3
click at [434, 194] on div at bounding box center [449, 231] width 97 height 146
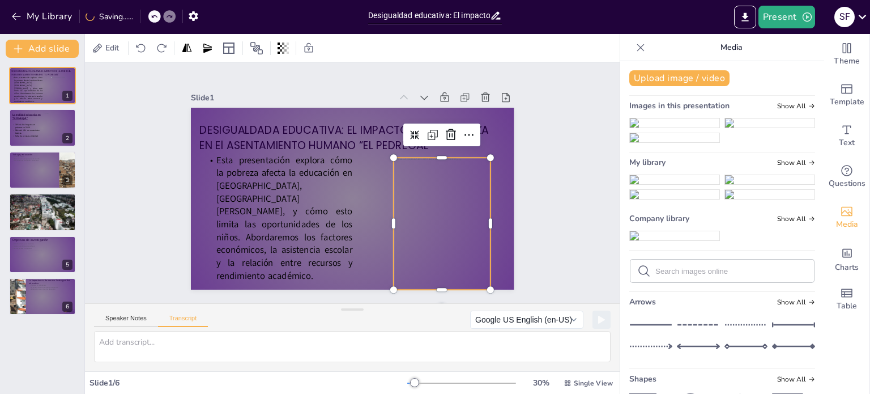
click at [434, 194] on div at bounding box center [442, 231] width 97 height 146
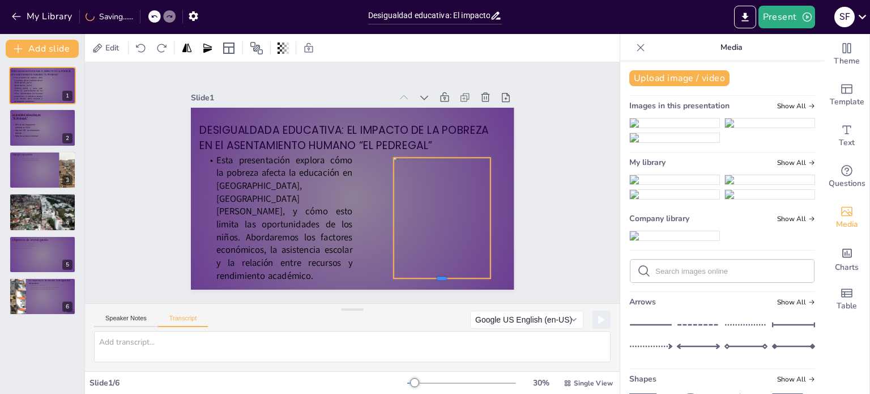
drag, startPoint x: 431, startPoint y: 285, endPoint x: 439, endPoint y: 274, distance: 14.2
click at [439, 278] on div at bounding box center [442, 282] width 97 height 9
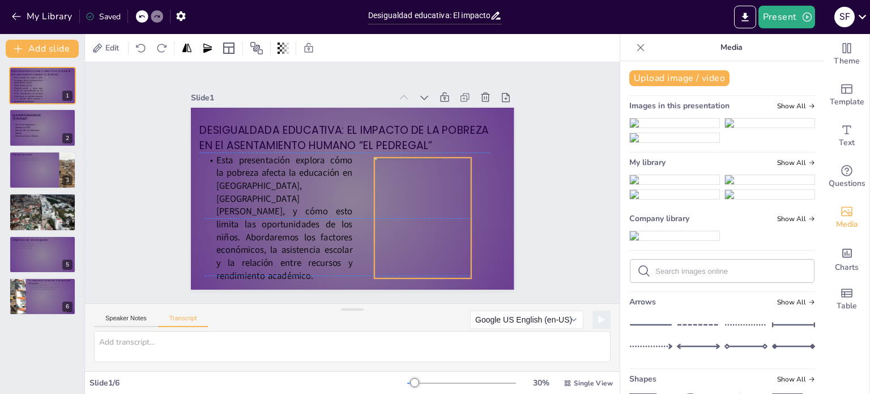
drag, startPoint x: 448, startPoint y: 230, endPoint x: 428, endPoint y: 226, distance: 20.1
click at [428, 226] on div at bounding box center [423, 231] width 97 height 146
drag, startPoint x: 462, startPoint y: 213, endPoint x: 475, endPoint y: 209, distance: 13.8
click at [483, 209] on div at bounding box center [487, 218] width 9 height 121
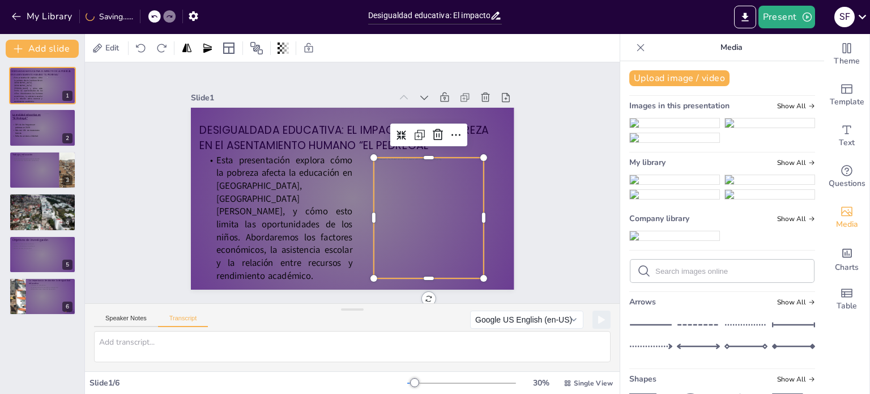
click at [542, 198] on div "Slide 1 DESIGUALDADA EDUCATIVA: EL IMPACTO DE LA POBREZA EN El ASENTAMIENTO HUM…" at bounding box center [352, 182] width 535 height 241
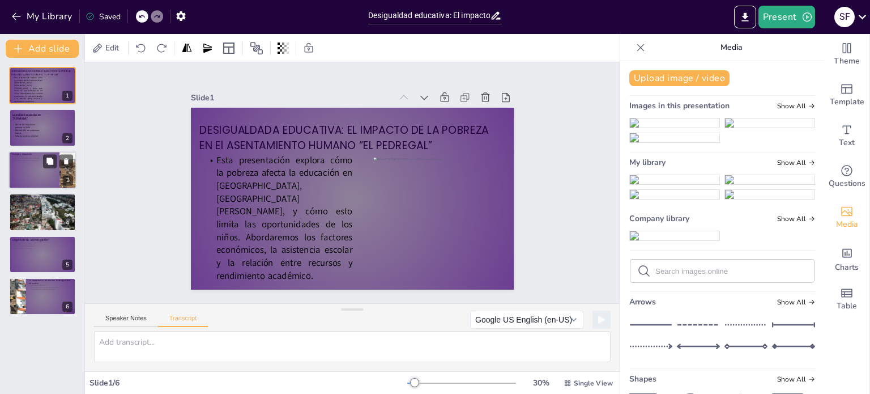
click at [41, 165] on div at bounding box center [43, 170] width 68 height 39
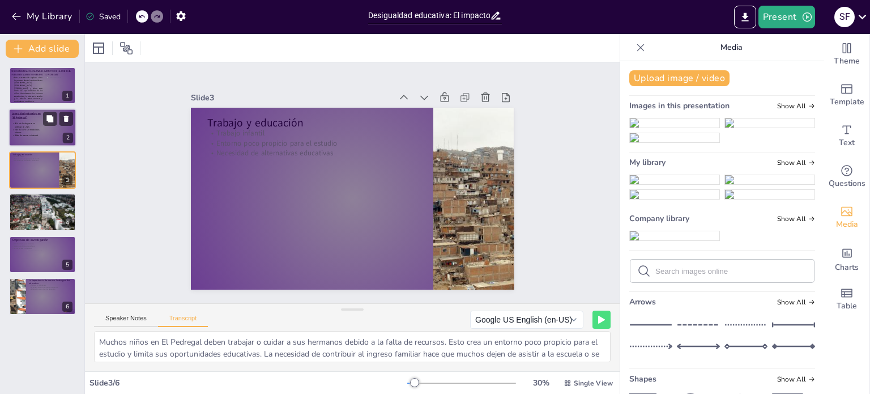
click at [36, 120] on div at bounding box center [43, 128] width 68 height 39
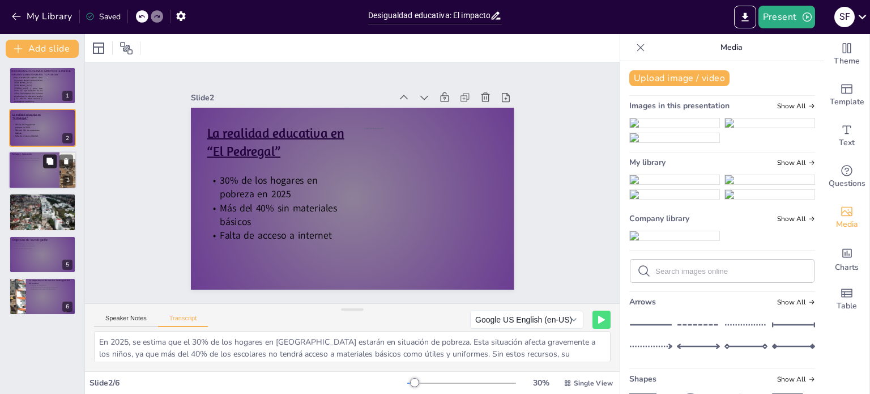
click at [52, 166] on button at bounding box center [50, 161] width 14 height 14
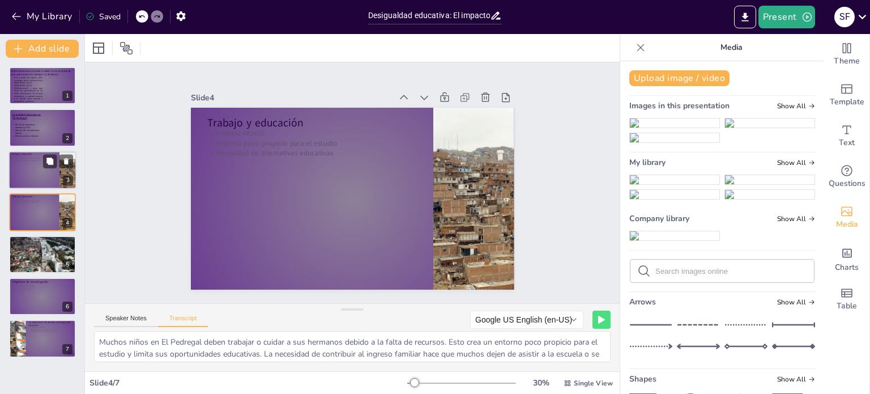
click at [32, 171] on div at bounding box center [43, 170] width 68 height 39
click at [67, 160] on icon at bounding box center [66, 161] width 5 height 6
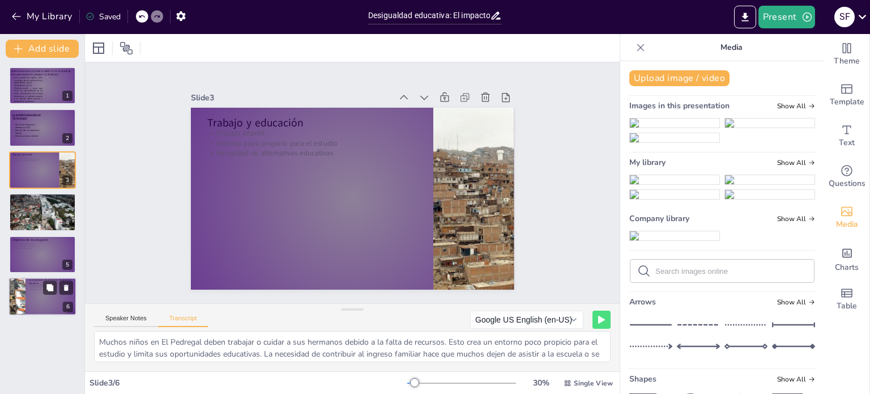
click at [9, 285] on div "La importancia de abordar la desigualdad educativa Trabajar en soluciones Impor…" at bounding box center [43, 296] width 68 height 39
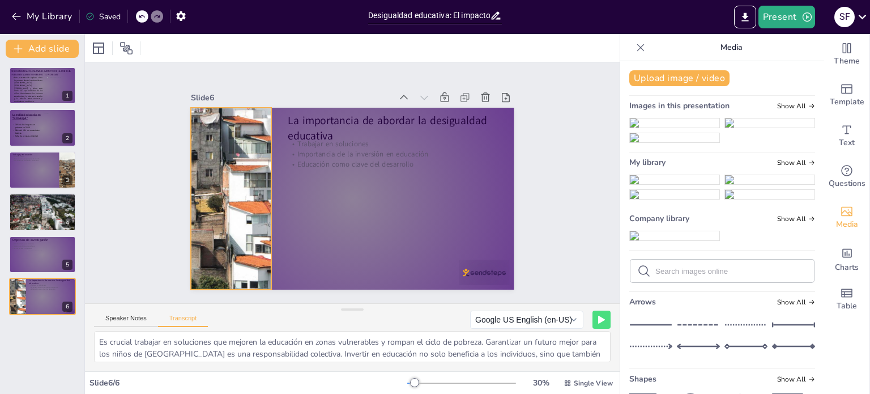
drag, startPoint x: 25, startPoint y: 284, endPoint x: 191, endPoint y: 281, distance: 166.1
click at [191, 281] on div at bounding box center [232, 199] width 324 height 182
type textarea "Muchos niños en El Pedregal deben trabajar o cuidar a sus hermanos debido a la …"
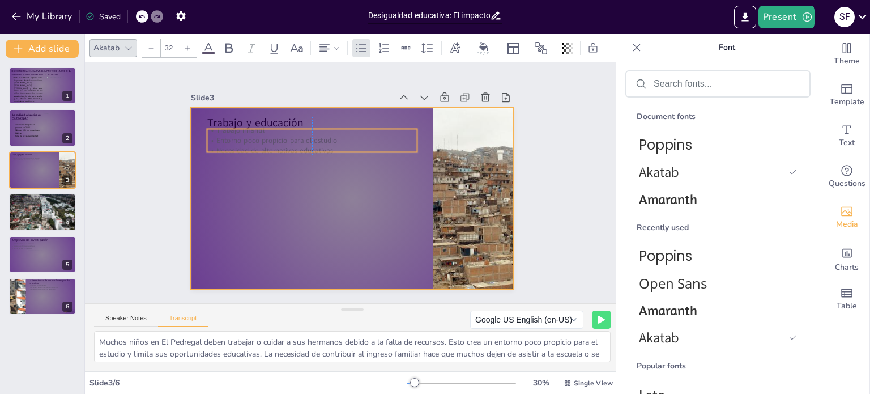
drag, startPoint x: 31, startPoint y: 156, endPoint x: 392, endPoint y: 233, distance: 369.8
click at [392, 233] on div "Slide 1 DESIGUALDADA EDUCATIVA: EL IMPACTO DE LA POBREZA EN El ASENTAMIENTO HUM…" at bounding box center [353, 183] width 324 height 214
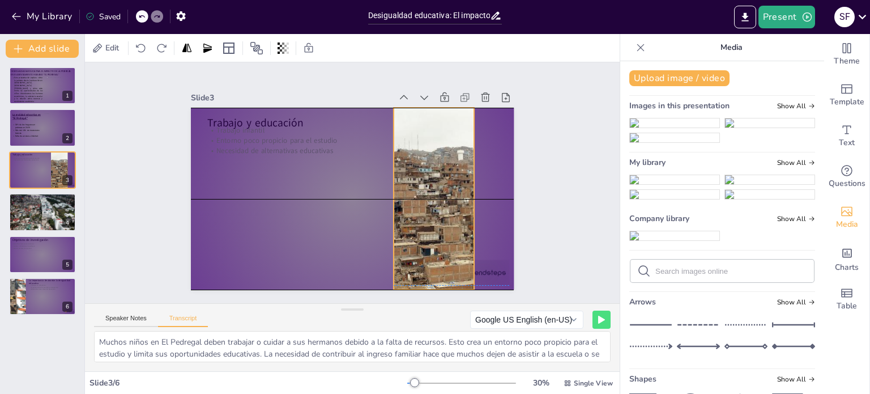
drag, startPoint x: 441, startPoint y: 181, endPoint x: 402, endPoint y: 180, distance: 39.7
click at [402, 180] on div at bounding box center [433, 199] width 333 height 182
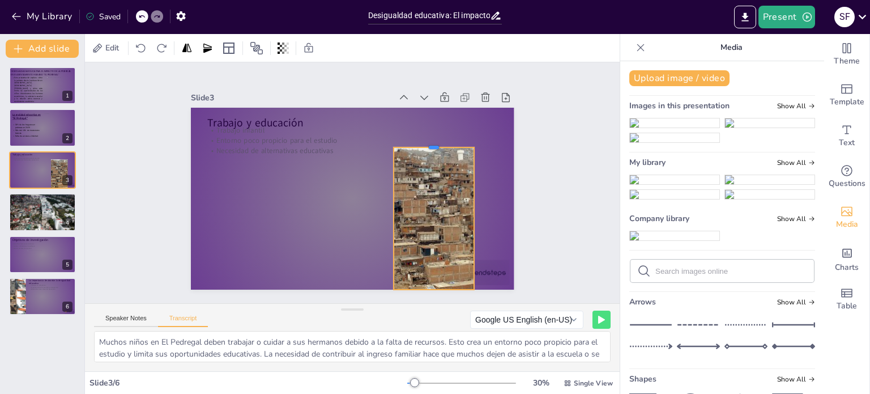
drag, startPoint x: 424, startPoint y: 101, endPoint x: 438, endPoint y: 143, distance: 43.7
click at [438, 143] on div at bounding box center [434, 142] width 81 height 9
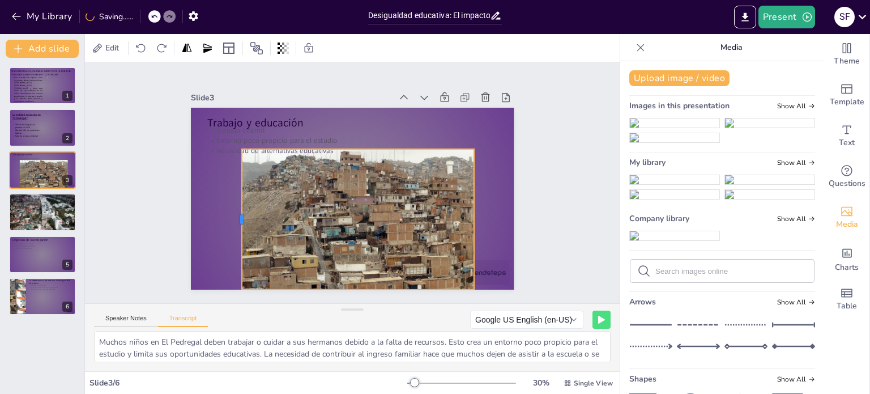
drag, startPoint x: 383, startPoint y: 212, endPoint x: 231, endPoint y: 226, distance: 152.5
click at [233, 226] on div at bounding box center [237, 219] width 9 height 141
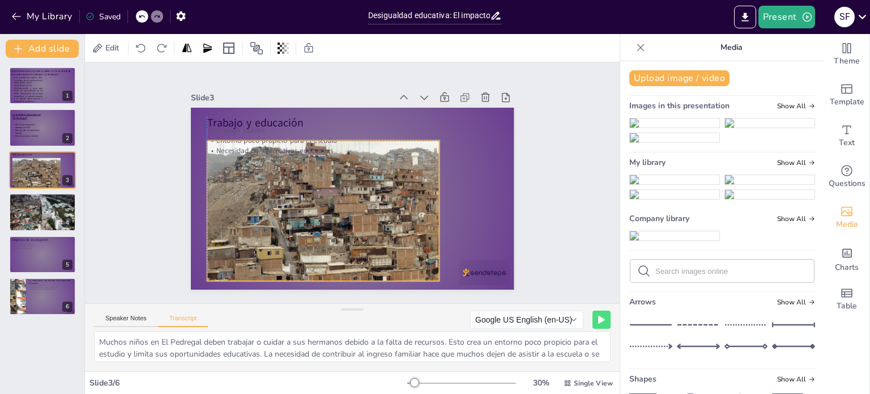
drag, startPoint x: 383, startPoint y: 206, endPoint x: 350, endPoint y: 193, distance: 35.2
click at [350, 193] on div at bounding box center [386, 213] width 359 height 229
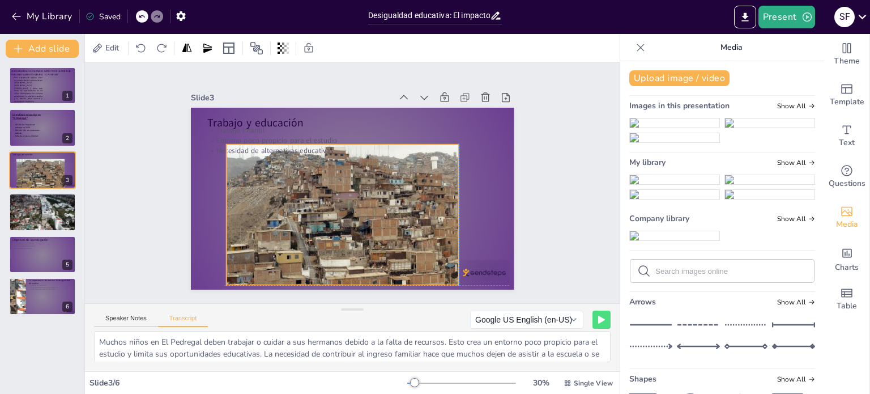
drag, startPoint x: 429, startPoint y: 205, endPoint x: 442, endPoint y: 208, distance: 13.5
click at [442, 208] on div at bounding box center [405, 217] width 359 height 229
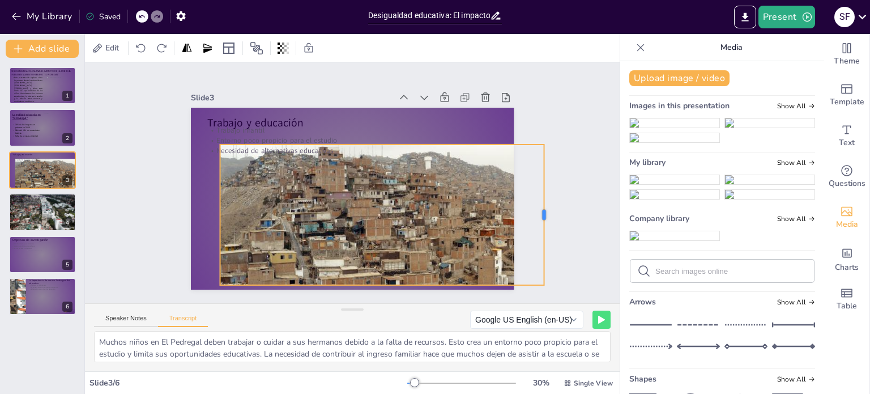
drag, startPoint x: 444, startPoint y: 210, endPoint x: 536, endPoint y: 210, distance: 91.8
click at [545, 210] on div at bounding box center [549, 215] width 9 height 141
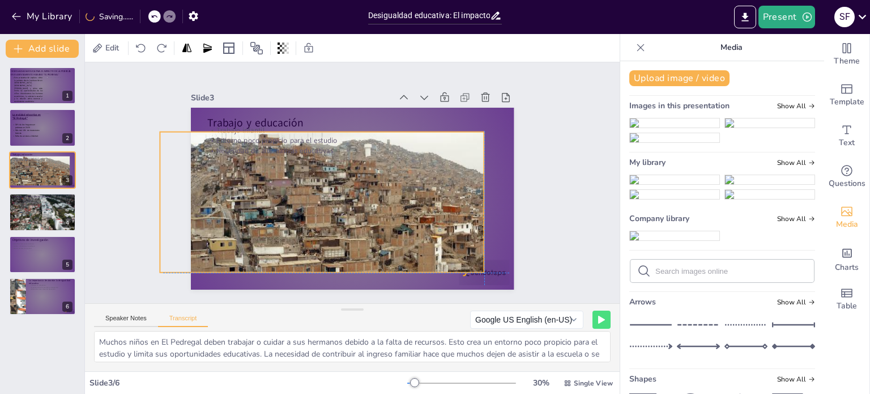
drag, startPoint x: 454, startPoint y: 209, endPoint x: 399, endPoint y: 194, distance: 57.5
click at [399, 194] on div at bounding box center [339, 205] width 359 height 229
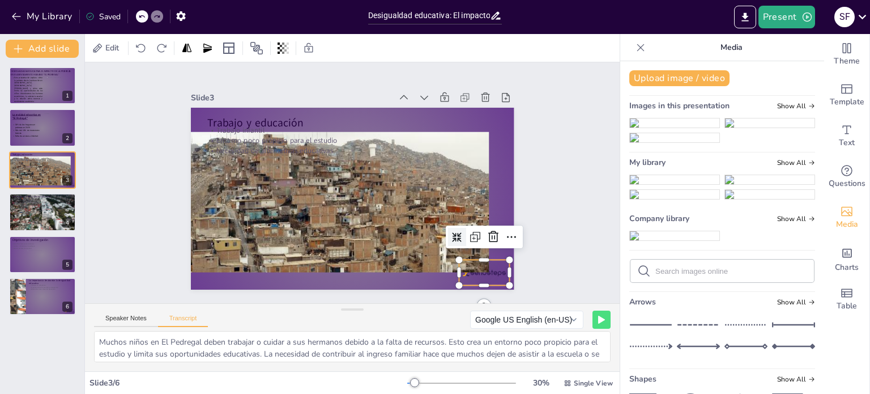
click at [498, 265] on div at bounding box center [484, 273] width 50 height 26
click at [487, 237] on icon at bounding box center [494, 237] width 14 height 14
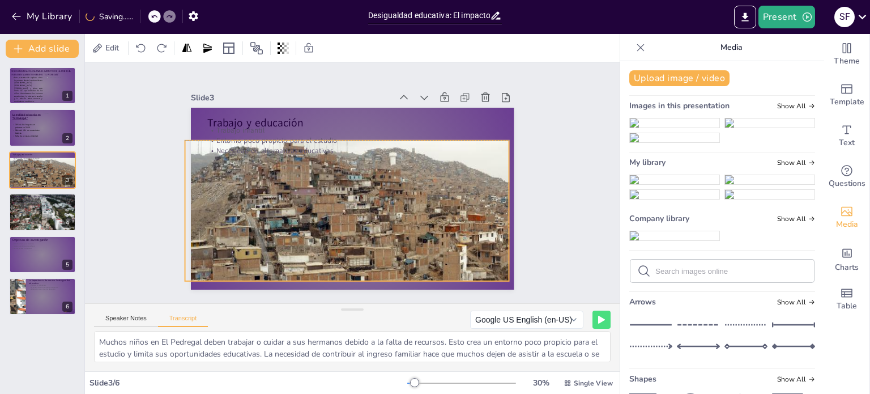
drag, startPoint x: 402, startPoint y: 213, endPoint x: 423, endPoint y: 226, distance: 24.2
click at [423, 226] on div at bounding box center [364, 213] width 359 height 229
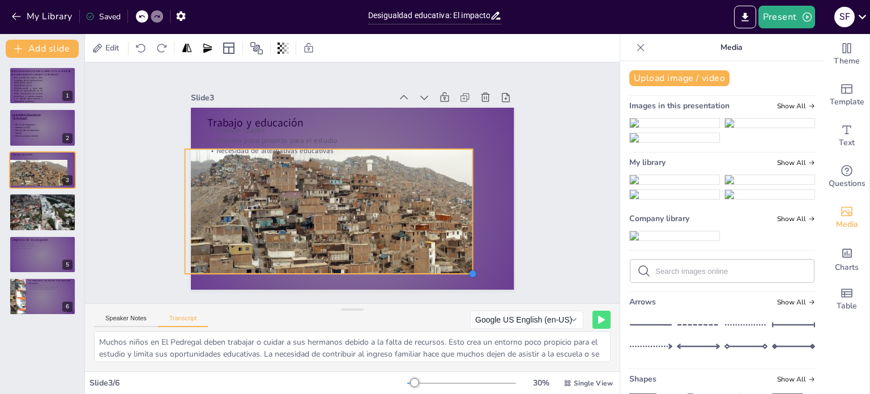
drag, startPoint x: 501, startPoint y: 285, endPoint x: 465, endPoint y: 267, distance: 40.3
click at [469, 269] on div at bounding box center [473, 273] width 9 height 9
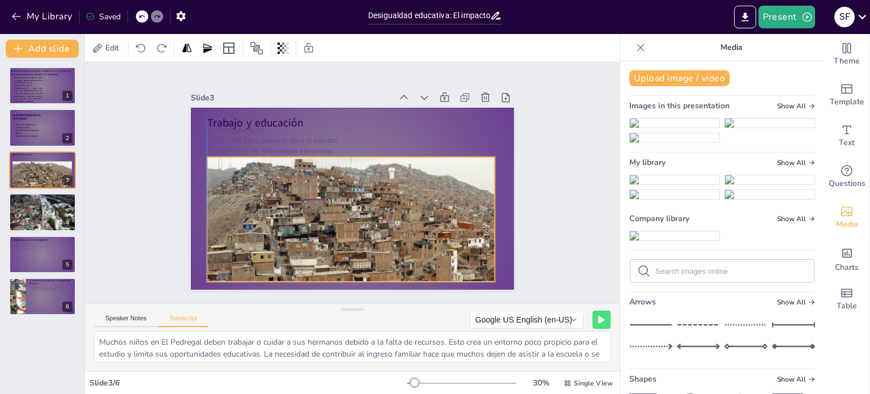
drag, startPoint x: 338, startPoint y: 213, endPoint x: 356, endPoint y: 220, distance: 20.3
click at [356, 220] on div at bounding box center [366, 221] width 319 height 203
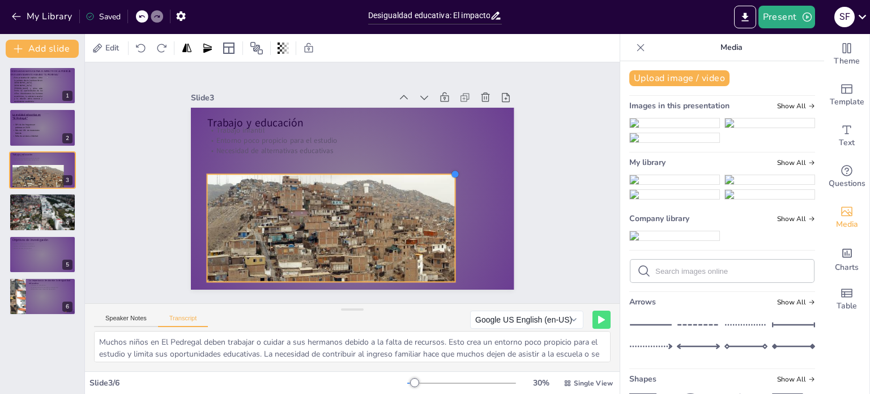
drag, startPoint x: 490, startPoint y: 154, endPoint x: 445, endPoint y: 233, distance: 90.8
click at [445, 233] on div "Trabajo y educación Trabajo infantil Entorno poco propicio para el estudio Nece…" at bounding box center [353, 199] width 324 height 182
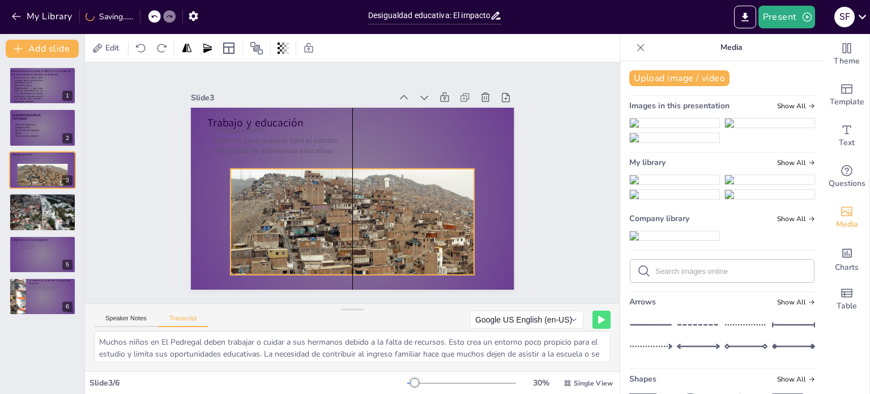
drag, startPoint x: 383, startPoint y: 226, endPoint x: 405, endPoint y: 219, distance: 23.7
click at [405, 219] on div at bounding box center [366, 224] width 270 height 172
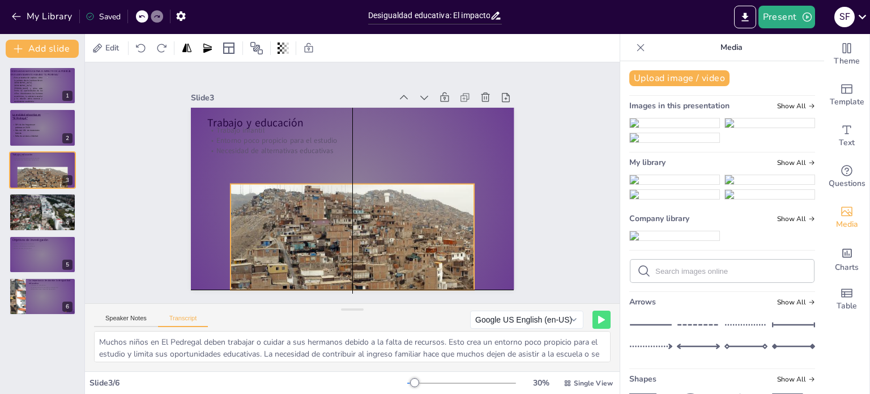
drag, startPoint x: 343, startPoint y: 165, endPoint x: 347, endPoint y: 183, distance: 18.5
click at [347, 183] on div at bounding box center [366, 239] width 270 height 172
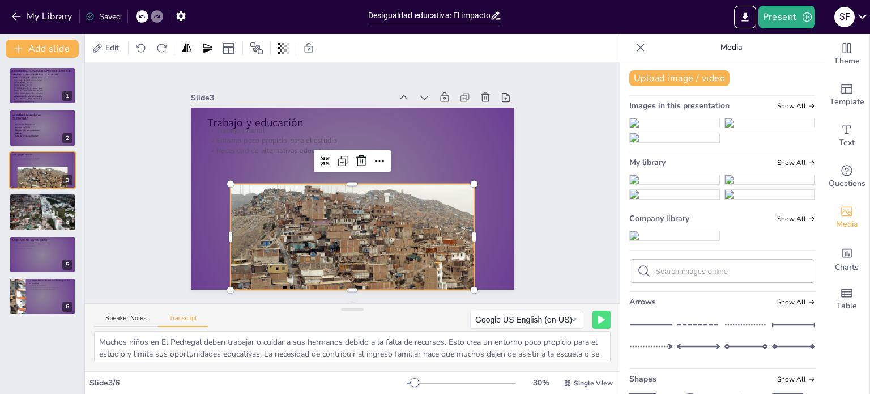
click at [347, 183] on div at bounding box center [366, 239] width 270 height 172
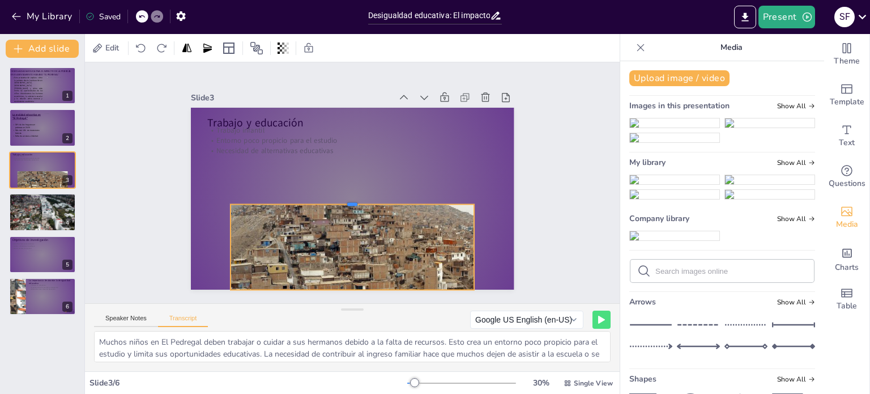
drag, startPoint x: 343, startPoint y: 177, endPoint x: 342, endPoint y: 198, distance: 20.4
click at [342, 198] on div at bounding box center [353, 199] width 244 height 9
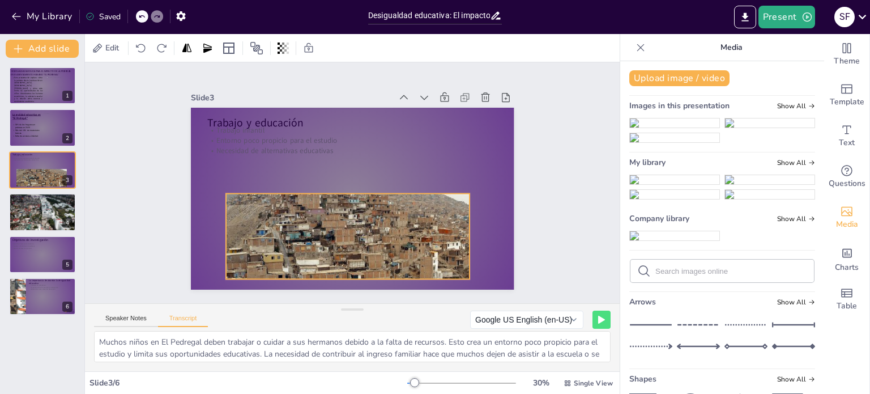
drag, startPoint x: 329, startPoint y: 244, endPoint x: 324, endPoint y: 233, distance: 11.7
click at [324, 233] on div at bounding box center [361, 228] width 270 height 172
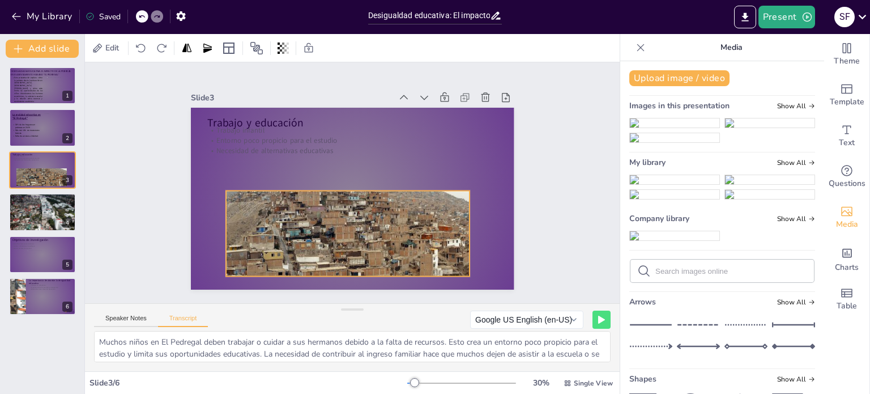
click at [338, 186] on div at bounding box center [361, 225] width 270 height 172
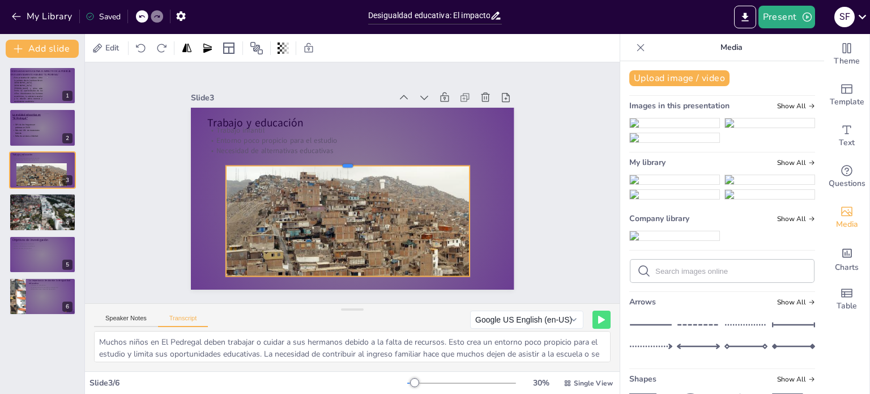
drag, startPoint x: 338, startPoint y: 186, endPoint x: 345, endPoint y: 161, distance: 25.8
click at [345, 161] on div at bounding box center [348, 160] width 244 height 9
click at [338, 276] on div at bounding box center [348, 280] width 244 height 9
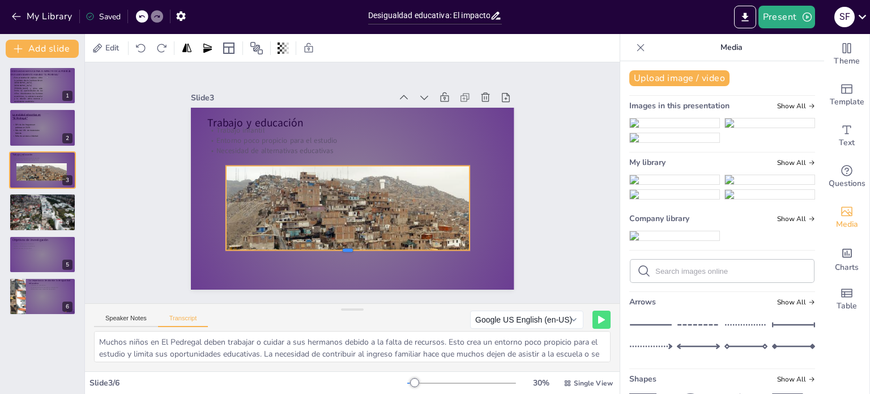
drag, startPoint x: 338, startPoint y: 271, endPoint x: 356, endPoint y: 245, distance: 31.9
click at [356, 250] on div at bounding box center [348, 254] width 244 height 9
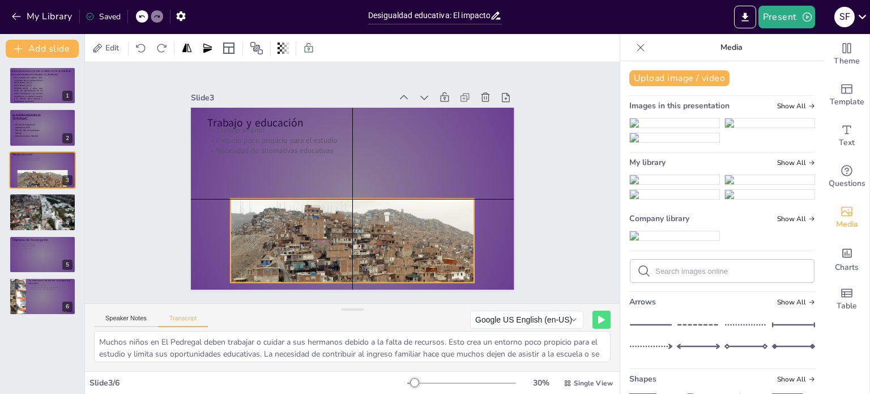
drag, startPoint x: 380, startPoint y: 226, endPoint x: 381, endPoint y: 256, distance: 29.5
click at [381, 256] on div at bounding box center [366, 258] width 270 height 172
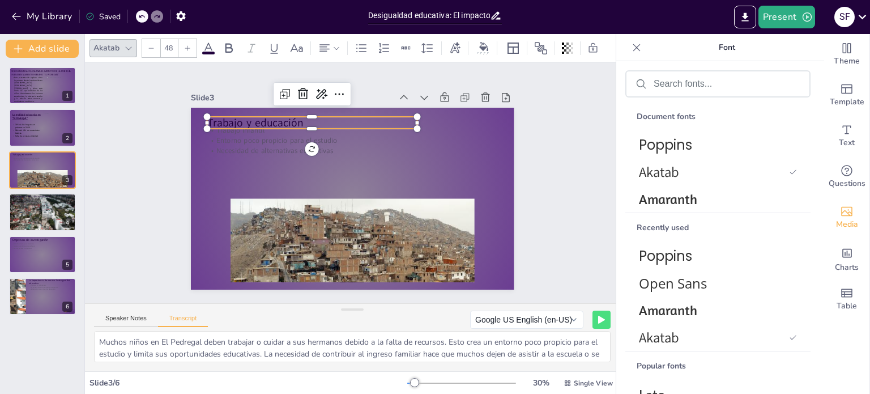
click at [270, 119] on p "Trabajo y educación" at bounding box center [312, 122] width 210 height 15
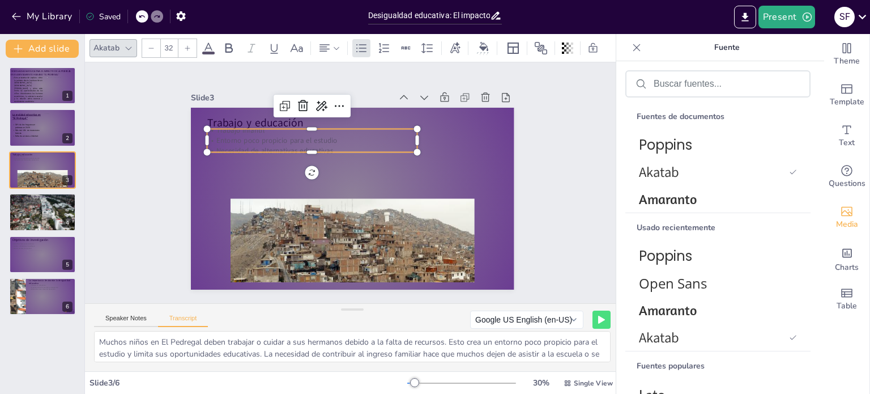
click at [262, 146] on p "Necesidad de alternativas educativas" at bounding box center [312, 151] width 210 height 10
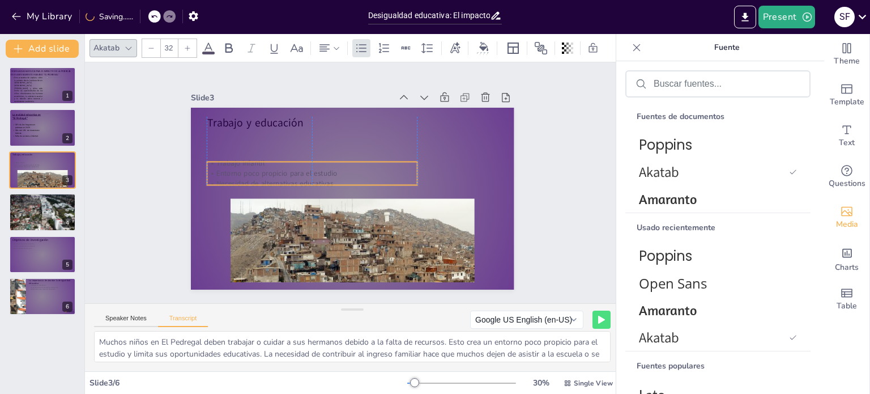
drag, startPoint x: 262, startPoint y: 143, endPoint x: 259, endPoint y: 176, distance: 33.0
click at [259, 179] on p "Necesidad de alternativas educativas" at bounding box center [312, 184] width 210 height 10
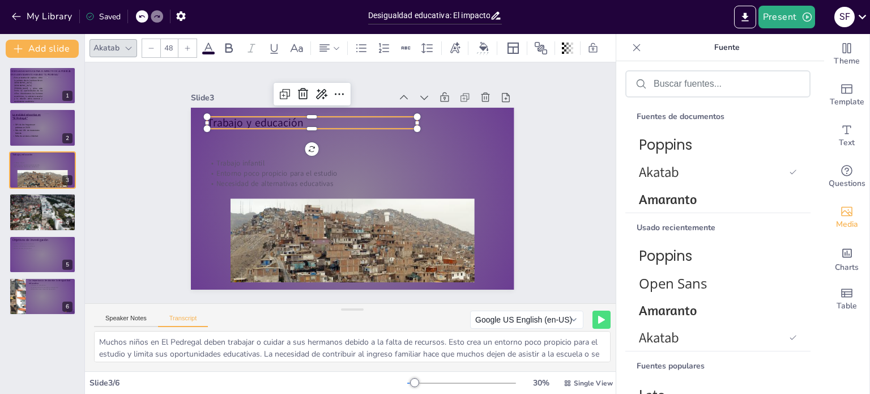
click at [248, 125] on div "Trabajo y educación Trabajo infantil Entorno poco propicio para el estudio Nece…" at bounding box center [353, 199] width 324 height 182
click at [275, 116] on p "Trabajo y educación" at bounding box center [312, 122] width 210 height 15
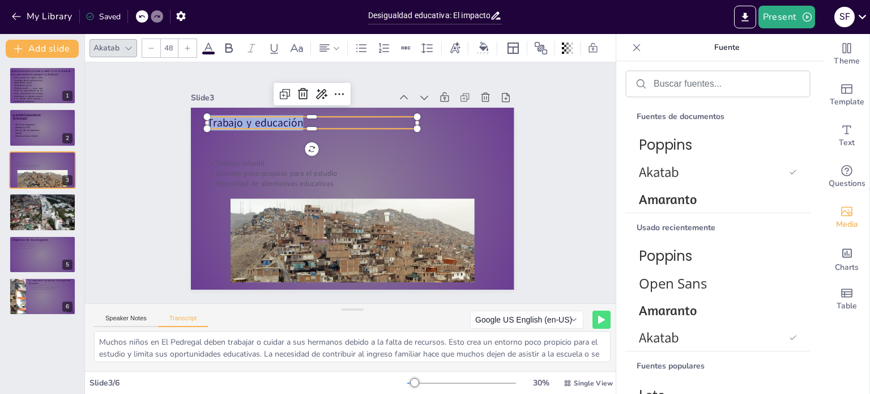
click at [188, 45] on icon at bounding box center [187, 48] width 7 height 7
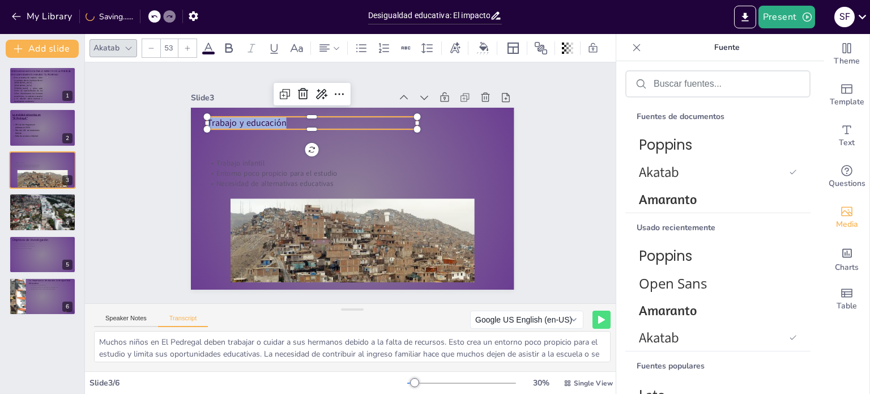
click at [188, 45] on icon at bounding box center [187, 48] width 7 height 7
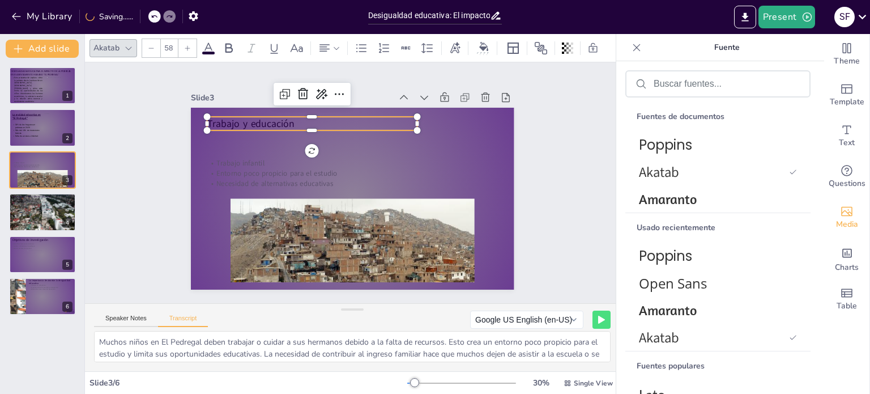
click at [188, 45] on icon at bounding box center [187, 48] width 7 height 7
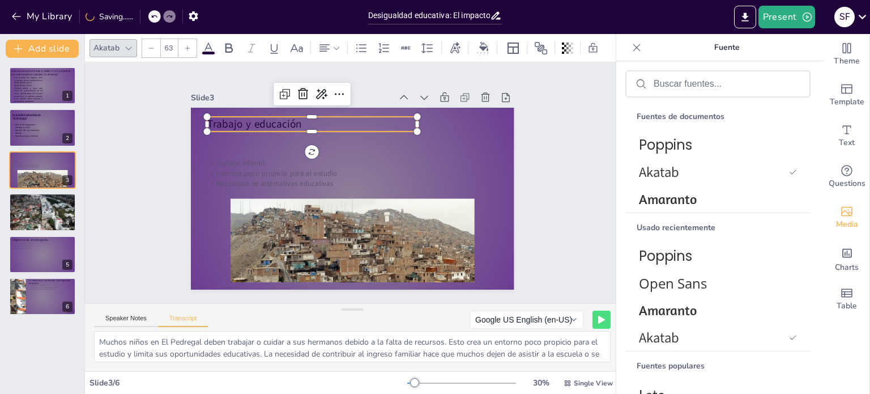
click at [188, 45] on icon at bounding box center [187, 48] width 7 height 7
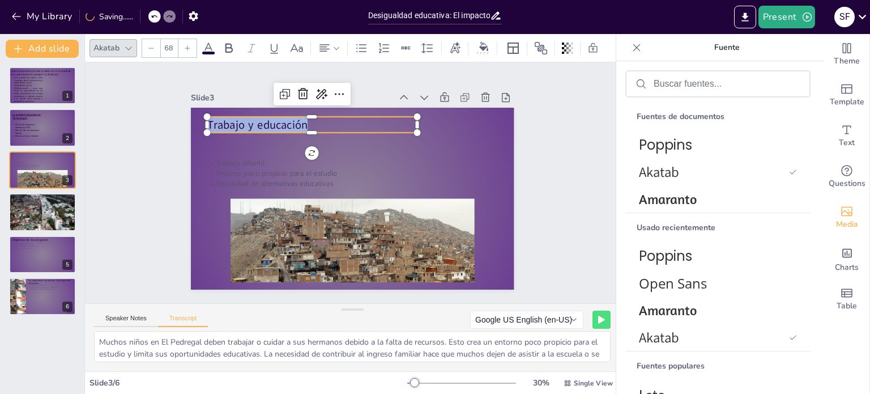
click at [188, 45] on icon at bounding box center [187, 48] width 7 height 7
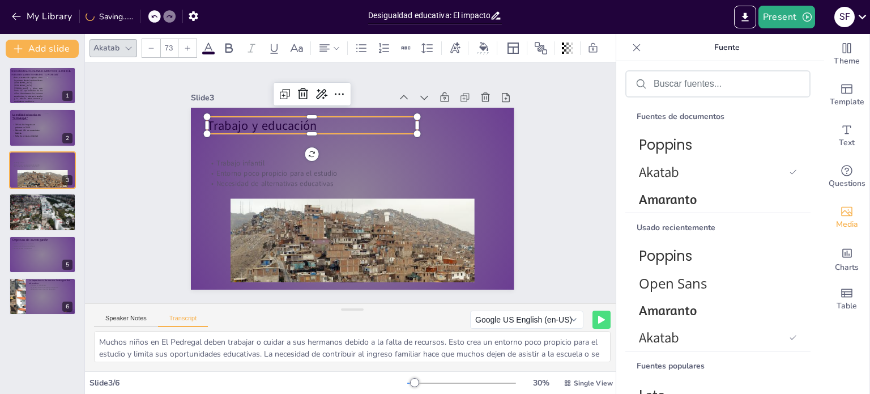
click at [188, 45] on icon at bounding box center [187, 48] width 7 height 7
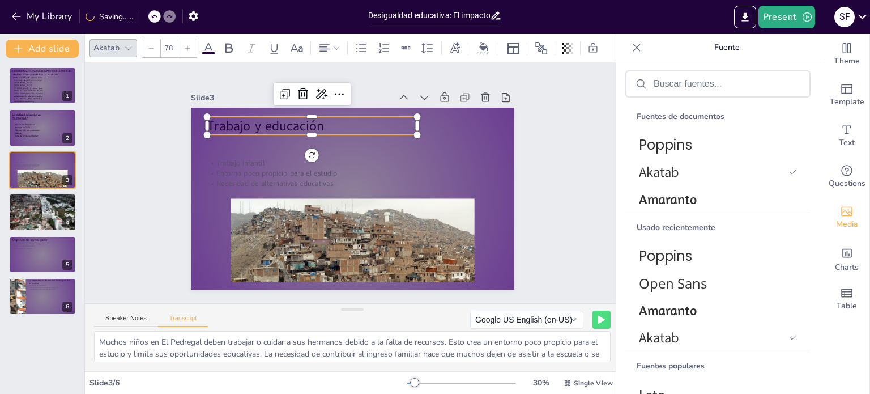
click at [188, 45] on icon at bounding box center [187, 48] width 7 height 7
type input "82"
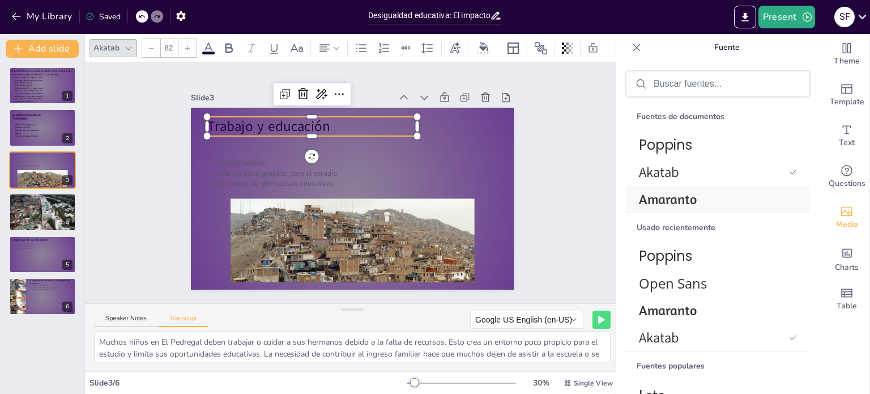
click at [656, 203] on font "Amaranto" at bounding box center [668, 198] width 58 height 17
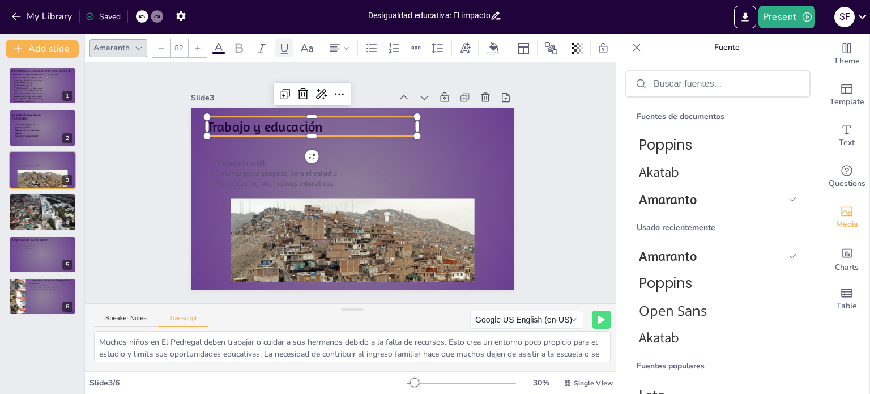
click at [284, 46] on icon at bounding box center [285, 48] width 14 height 14
click at [553, 150] on div "Slide 1 DESIGUALDADA EDUCATIVA: EL IMPACTO DE LA POBREZA EN El ASENTAMIENTO HUM…" at bounding box center [352, 182] width 535 height 241
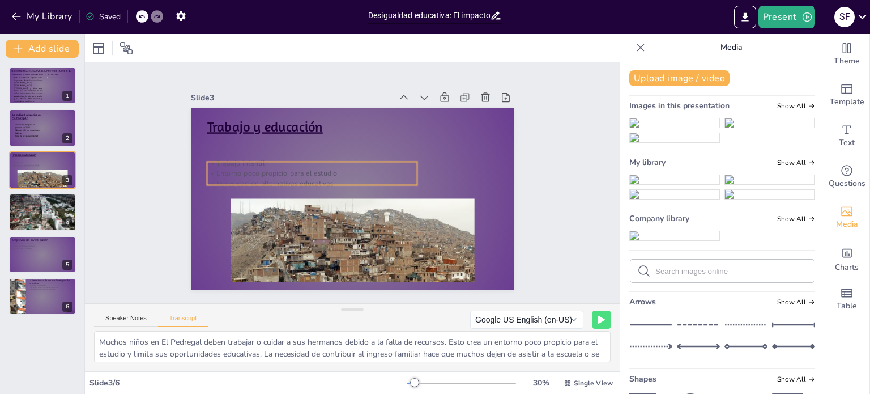
click at [267, 179] on p "Necesidad de alternativas educativas" at bounding box center [312, 184] width 210 height 10
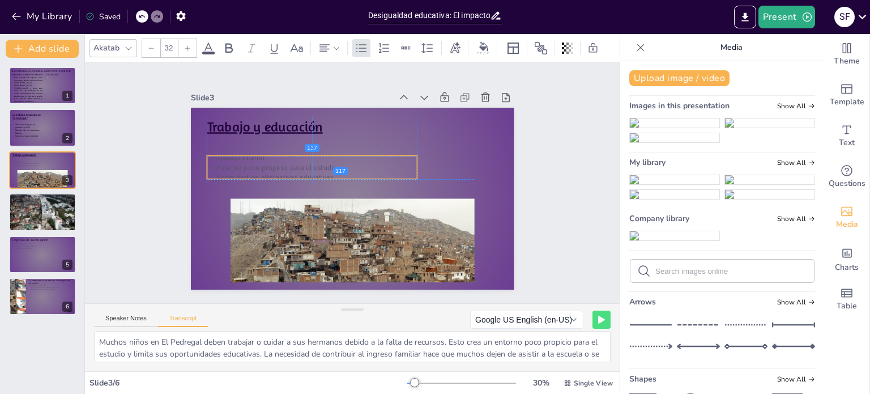
drag, startPoint x: 267, startPoint y: 170, endPoint x: 272, endPoint y: 161, distance: 10.1
click at [272, 162] on p "Entorno poco propicio para el estudio" at bounding box center [312, 167] width 210 height 10
drag, startPoint x: 272, startPoint y: 161, endPoint x: 267, endPoint y: 157, distance: 6.0
click at [267, 157] on div "Trabajo infantil Entorno poco propicio para el estudio Necesidad de alternativa…" at bounding box center [312, 163] width 210 height 30
click at [309, 176] on div "Trabajo y educación Trabajo infantil Entorno poco propicio para el estudio Nece…" at bounding box center [353, 199] width 324 height 182
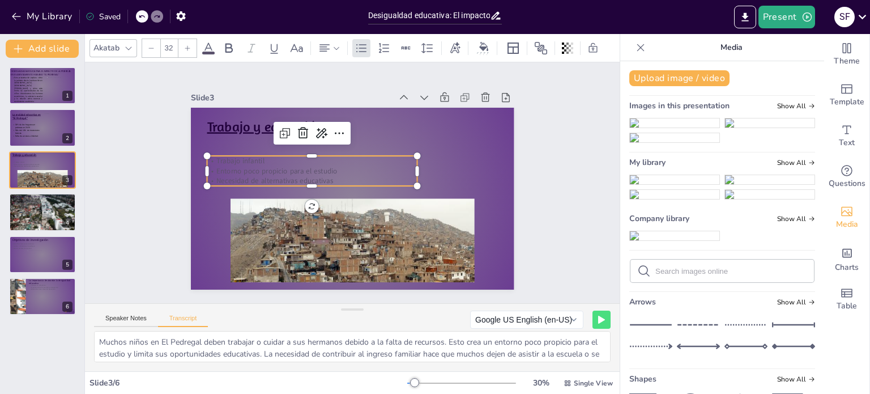
click at [309, 176] on p "Necesidad de alternativas educativas" at bounding box center [312, 181] width 210 height 10
click at [327, 176] on p "Necesidad de alternativas educativas" at bounding box center [312, 181] width 210 height 10
click at [325, 177] on p "Necesidad de alternativas educativas" at bounding box center [312, 181] width 210 height 10
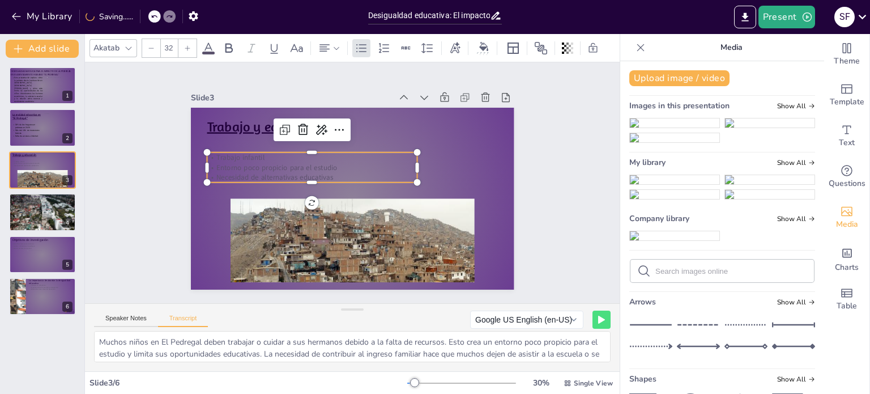
click at [321, 172] on p "Necesidad de alternativas educativas" at bounding box center [312, 177] width 210 height 10
click at [310, 162] on p "Entorno poco propicio para el estudio" at bounding box center [312, 167] width 210 height 10
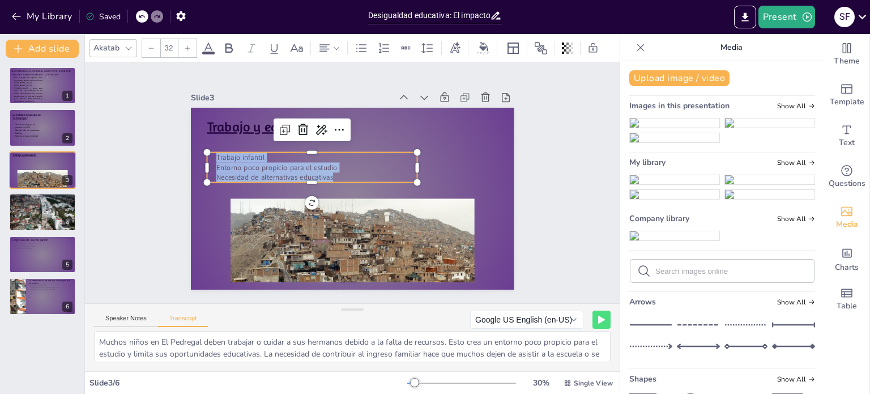
drag, startPoint x: 325, startPoint y: 173, endPoint x: 198, endPoint y: 151, distance: 128.8
click at [198, 151] on div "Trabajo y educación Trabajo infantil Entorno poco propicio para el estudio Nece…" at bounding box center [353, 199] width 324 height 182
click at [187, 39] on div at bounding box center [188, 48] width 18 height 18
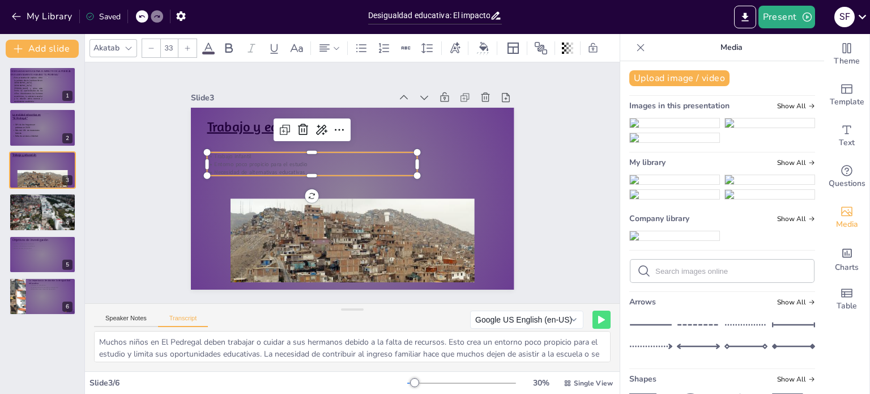
click at [187, 39] on div at bounding box center [188, 48] width 18 height 18
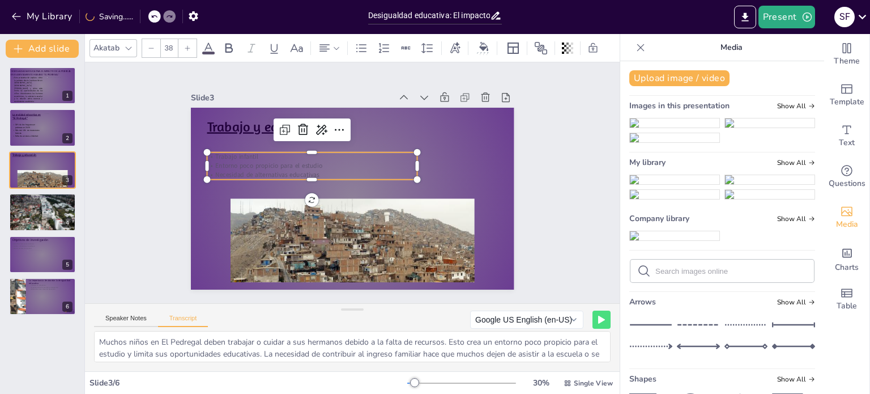
click at [187, 39] on div at bounding box center [188, 48] width 18 height 18
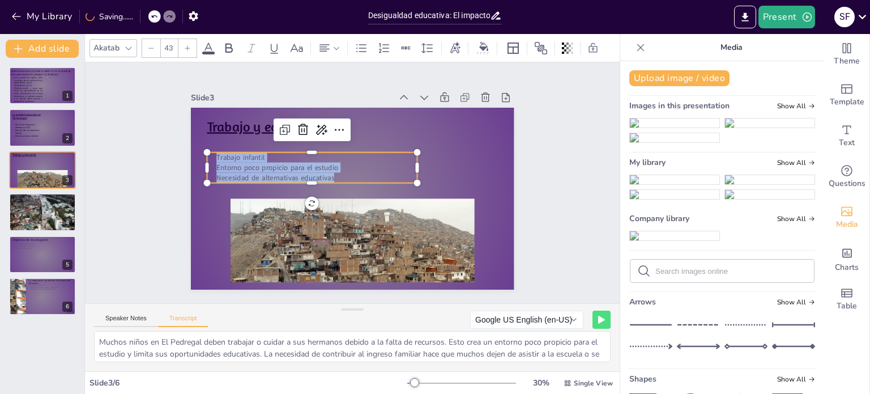
click at [187, 39] on div at bounding box center [188, 48] width 18 height 18
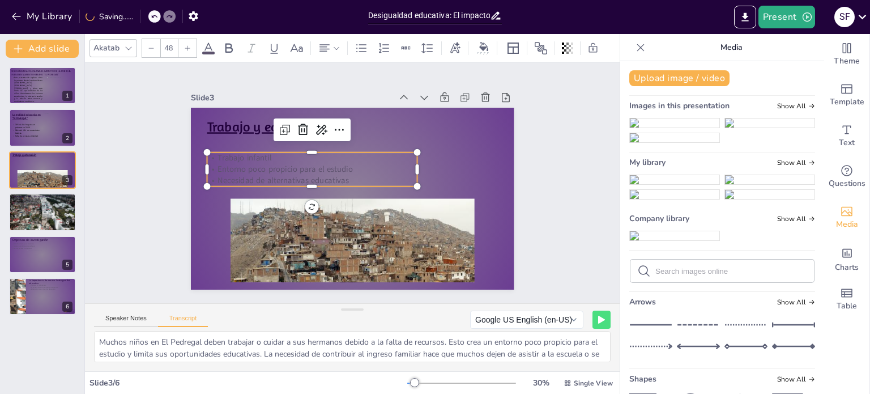
click at [187, 39] on div at bounding box center [188, 48] width 18 height 18
type input "51"
click at [556, 191] on div "Slide 1 DESIGUALDADA EDUCATIVA: EL IMPACTO DE LA POBREZA EN El ASENTAMIENTO HUM…" at bounding box center [352, 182] width 535 height 241
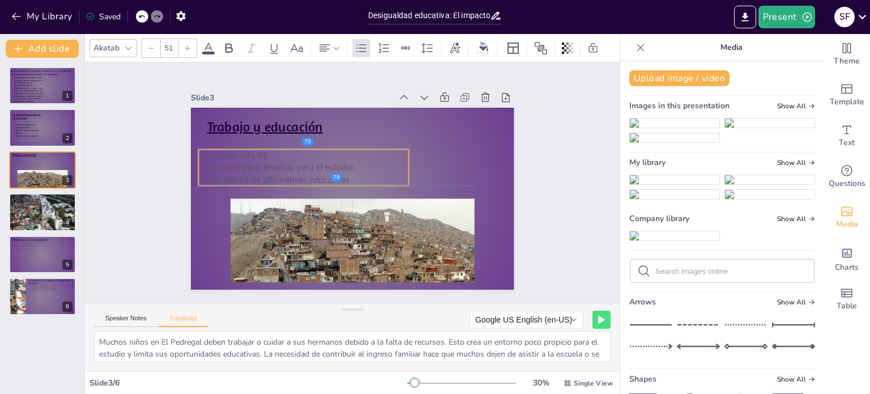
drag, startPoint x: 281, startPoint y: 163, endPoint x: 273, endPoint y: 156, distance: 10.4
click at [273, 156] on div "Trabajo infantil Entorno poco propicio para el estudio Necesidad de alternativa…" at bounding box center [303, 168] width 210 height 36
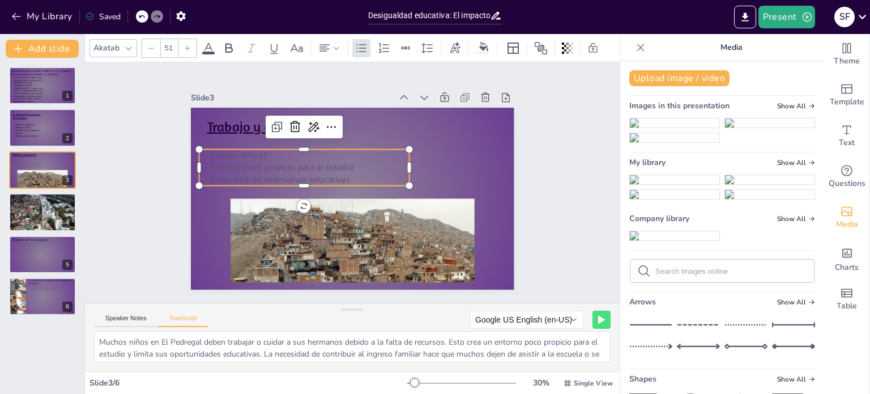
click at [214, 43] on icon at bounding box center [209, 48] width 14 height 14
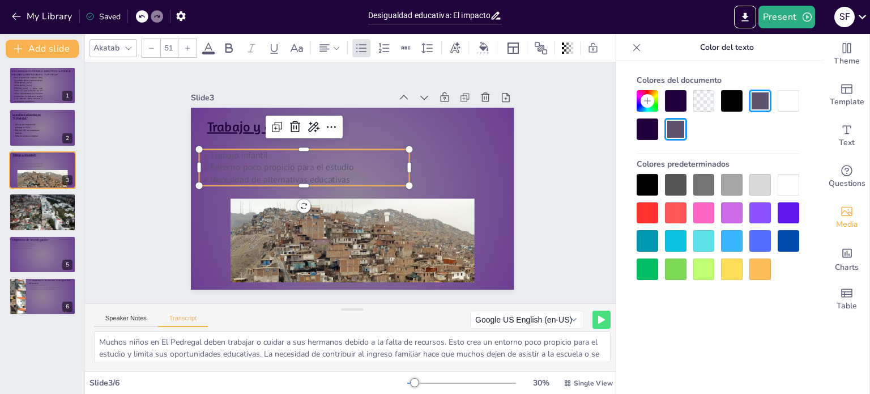
click at [644, 118] on div at bounding box center [648, 129] width 22 height 22
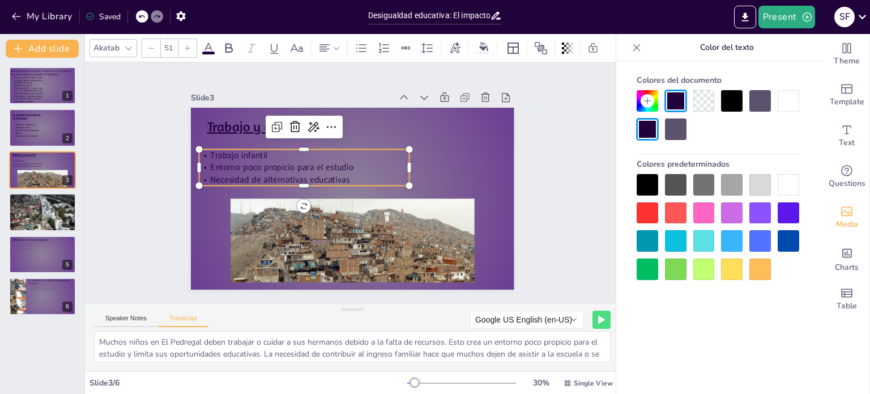
click at [583, 131] on div "Slide 1 DESIGUALDADA EDUCATIVA: EL IMPACTO DE LA POBREZA EN El ASENTAMIENTO HUM…" at bounding box center [352, 182] width 535 height 241
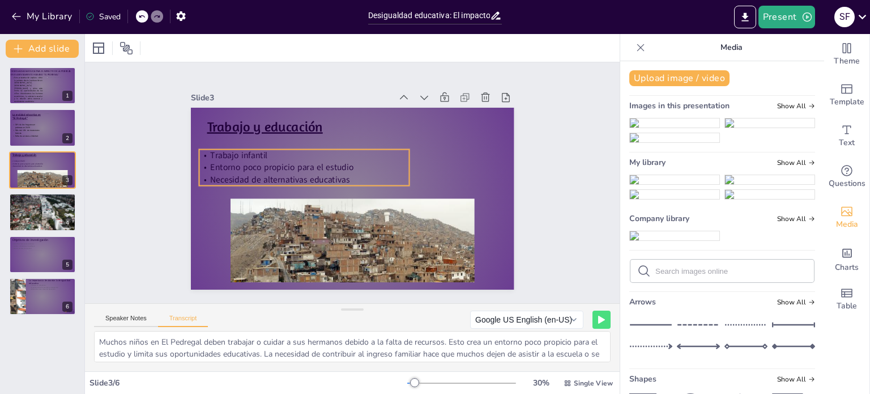
click at [349, 162] on p "Entorno poco propicio para el estudio" at bounding box center [304, 168] width 210 height 12
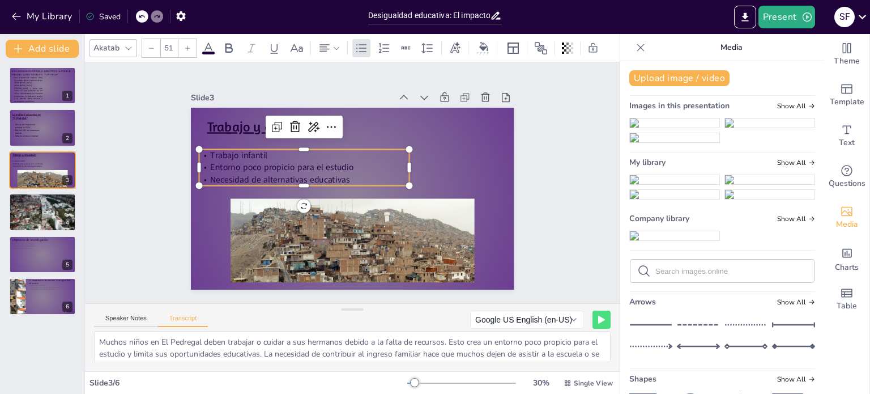
click at [205, 52] on span at bounding box center [208, 53] width 12 height 3
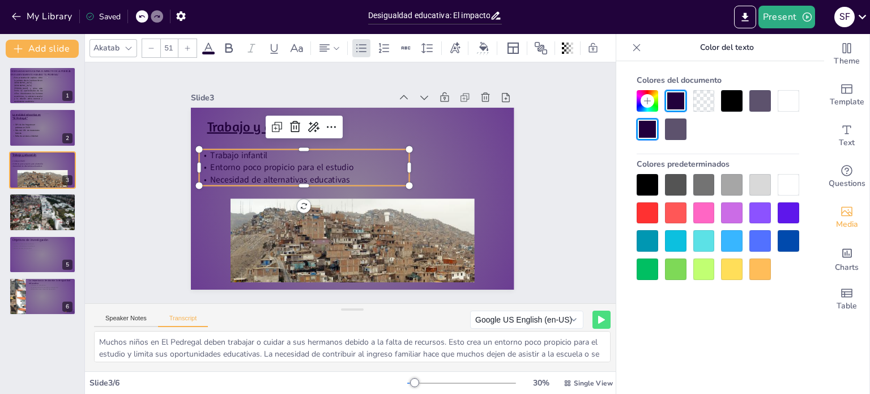
click at [734, 108] on div at bounding box center [732, 101] width 22 height 22
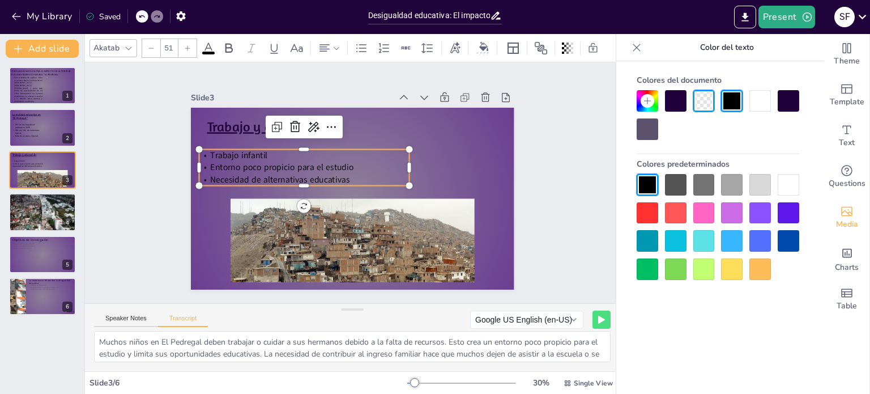
click at [563, 170] on div "Slide 1 DESIGUALDADA EDUCATIVA: EL IMPACTO DE LA POBREZA EN El ASENTAMIENTO HUM…" at bounding box center [352, 182] width 535 height 241
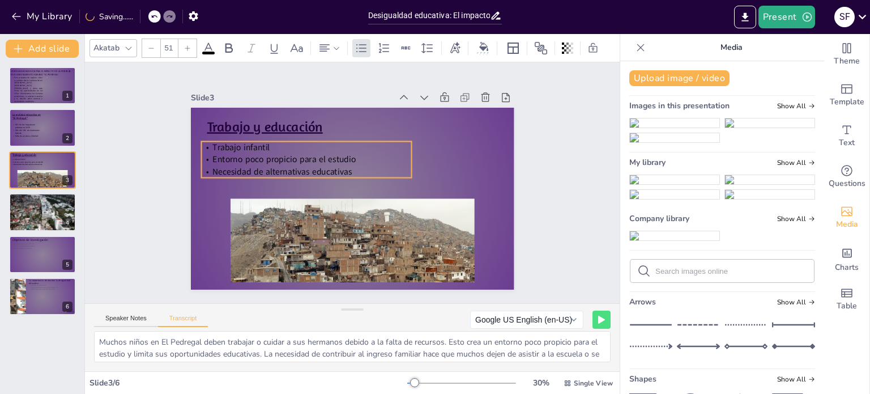
drag, startPoint x: 288, startPoint y: 163, endPoint x: 291, endPoint y: 155, distance: 8.3
click at [291, 155] on span "Entorno poco propicio para el estudio" at bounding box center [284, 160] width 143 height 12
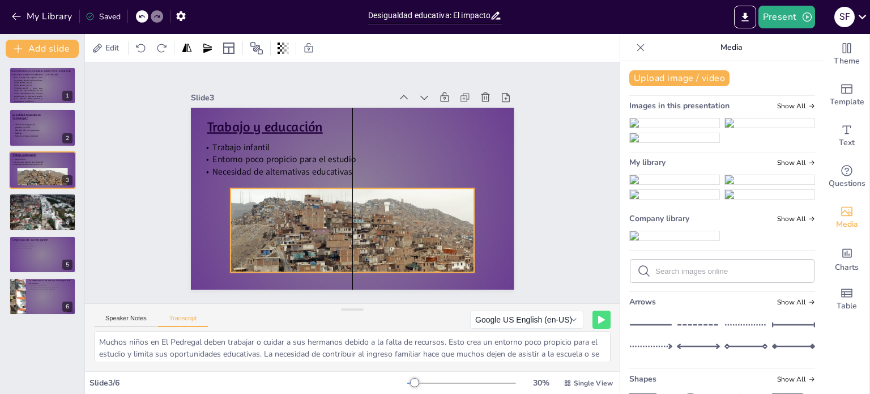
drag, startPoint x: 340, startPoint y: 216, endPoint x: 337, endPoint y: 206, distance: 10.6
click at [337, 206] on div at bounding box center [366, 248] width 270 height 172
click at [572, 180] on div "Slide 1 DESIGUALDADA EDUCATIVA: EL IMPACTO DE LA POBREZA EN El ASENTAMIENTO HUM…" at bounding box center [352, 182] width 535 height 241
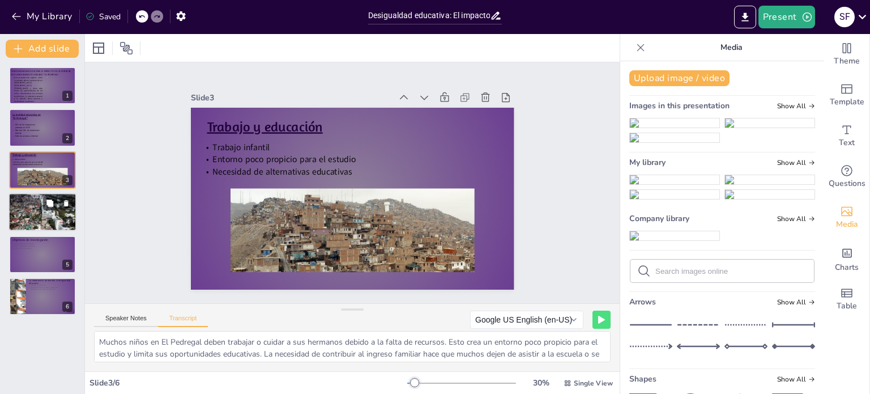
click at [34, 211] on div at bounding box center [43, 212] width 68 height 39
type textarea "La falta de educación de calidad perpetúa el desempleo y la exclusión social. A…"
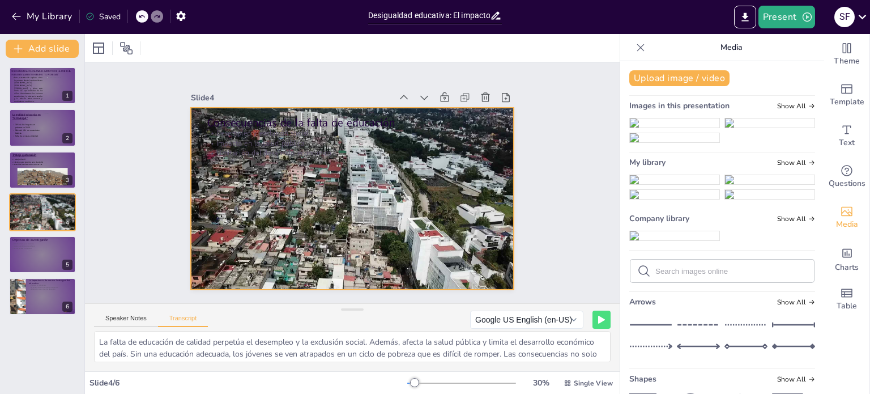
click at [490, 270] on div at bounding box center [353, 199] width 324 height 182
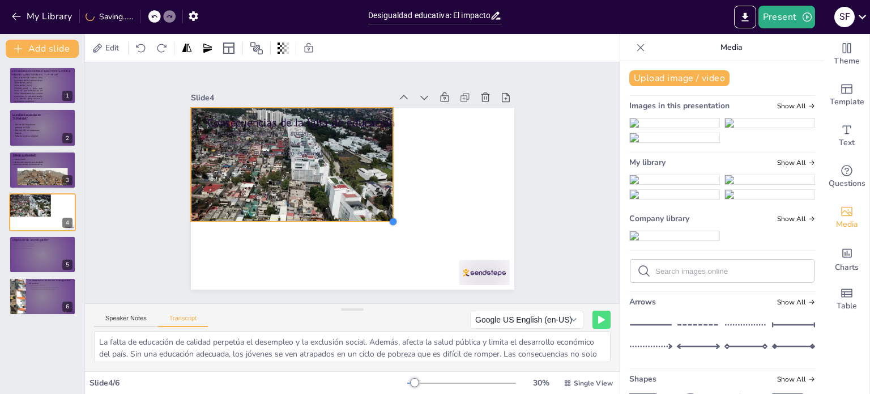
drag, startPoint x: 503, startPoint y: 284, endPoint x: 372, endPoint y: 217, distance: 147.5
click at [372, 217] on div "Consecuencias de la falta de educación Desempleo y exclusión social Impacto en …" at bounding box center [353, 199] width 324 height 182
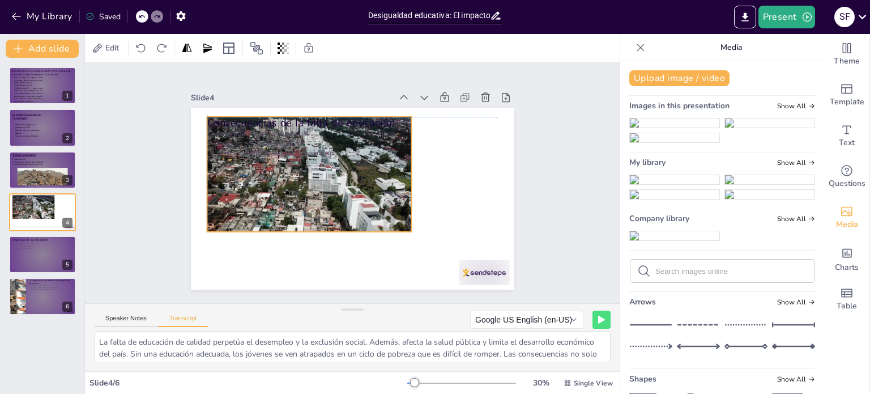
drag, startPoint x: 349, startPoint y: 201, endPoint x: 510, endPoint y: 258, distance: 170.8
click at [510, 258] on div "Slide 1 DESIGUALDADA EDUCATIVA: EL IMPACTO DE LA POBREZA EN El ASENTAMIENTO HUM…" at bounding box center [352, 183] width 387 height 214
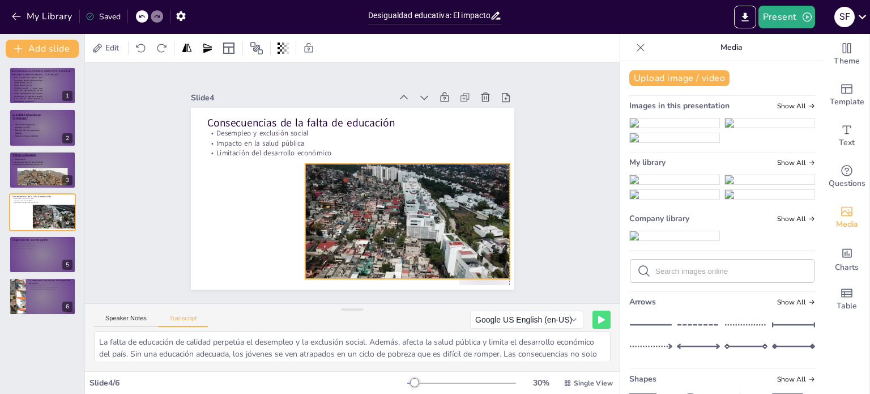
drag, startPoint x: 458, startPoint y: 241, endPoint x: 410, endPoint y: 240, distance: 48.2
click at [410, 240] on div at bounding box center [407, 221] width 205 height 115
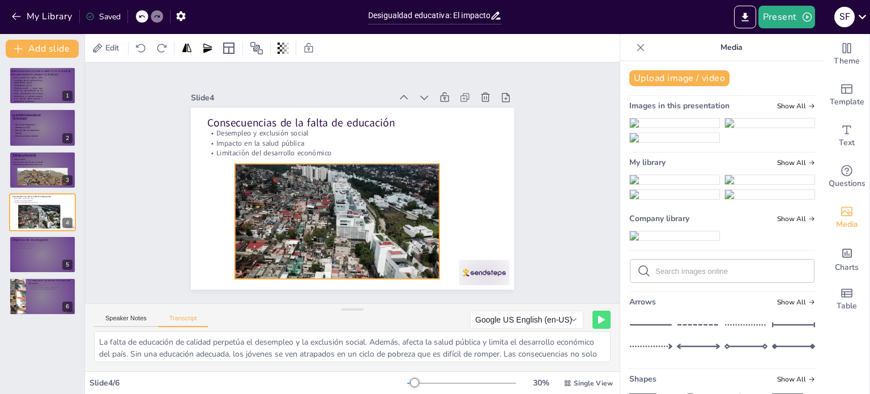
drag, startPoint x: 410, startPoint y: 240, endPoint x: 324, endPoint y: 241, distance: 86.7
click at [324, 241] on div at bounding box center [337, 221] width 205 height 115
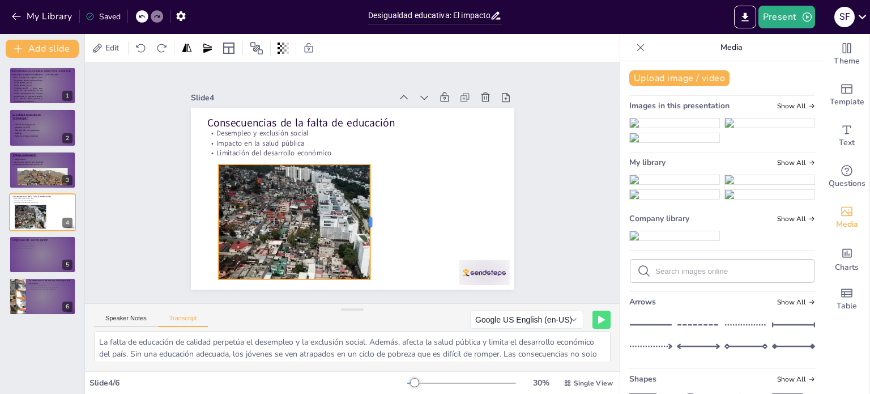
drag, startPoint x: 418, startPoint y: 216, endPoint x: 365, endPoint y: 236, distance: 56.3
click at [370, 236] on div at bounding box center [374, 221] width 9 height 115
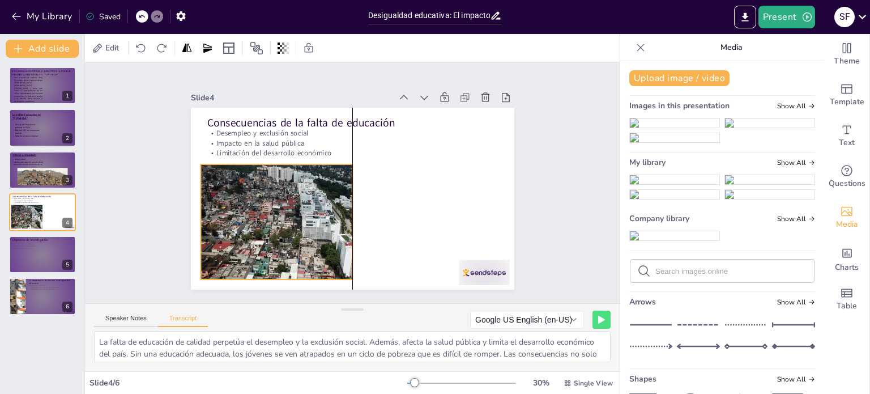
drag, startPoint x: 301, startPoint y: 235, endPoint x: 281, endPoint y: 235, distance: 19.8
click at [281, 235] on div at bounding box center [303, 221] width 205 height 115
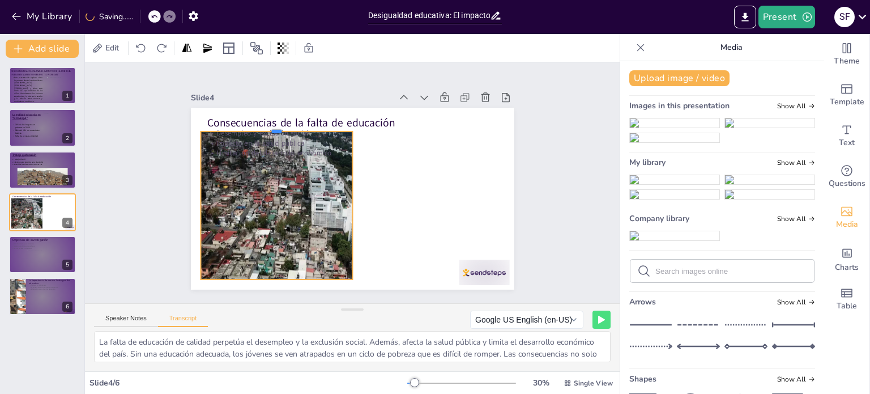
drag, startPoint x: 268, startPoint y: 159, endPoint x: 274, endPoint y: 126, distance: 33.4
click at [274, 126] on div at bounding box center [277, 126] width 152 height 9
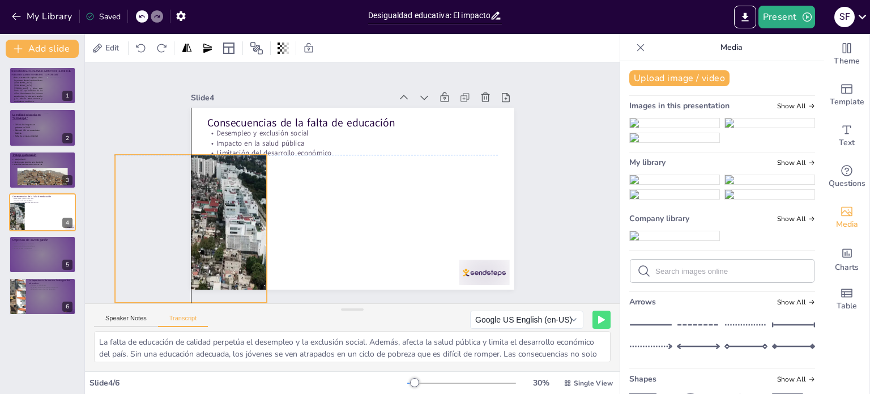
drag, startPoint x: 278, startPoint y: 200, endPoint x: 192, endPoint y: 226, distance: 90.5
click at [192, 226] on div at bounding box center [226, 229] width 223 height 148
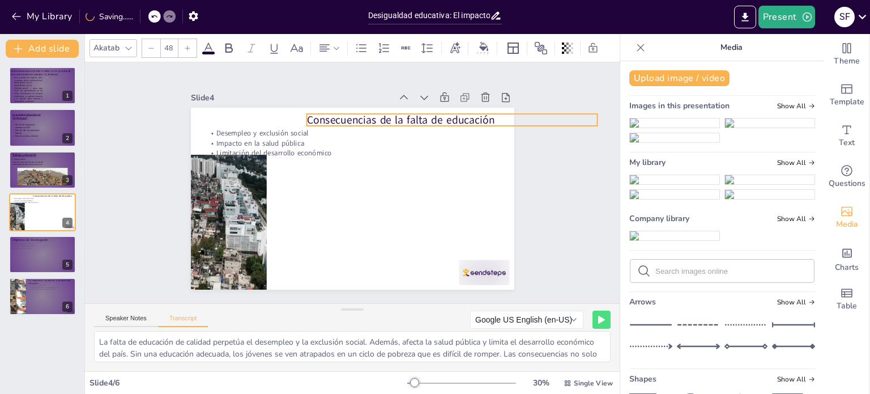
drag, startPoint x: 329, startPoint y: 117, endPoint x: 428, endPoint y: 115, distance: 99.8
click at [428, 115] on p "Consecuencias de la falta de educación" at bounding box center [452, 119] width 291 height 15
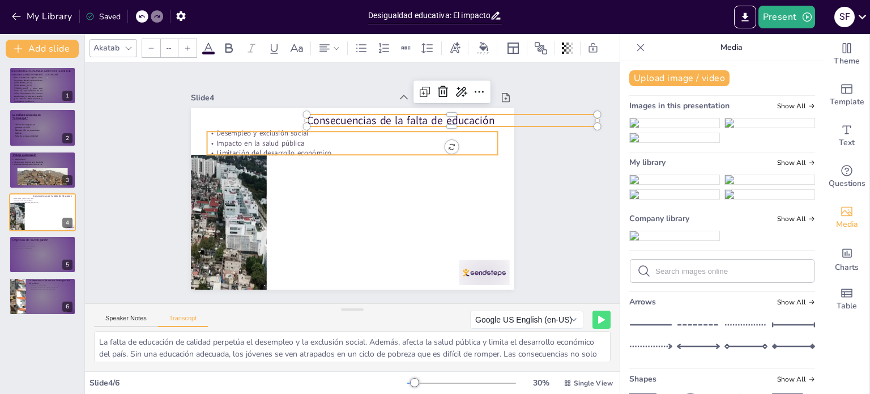
type input "32"
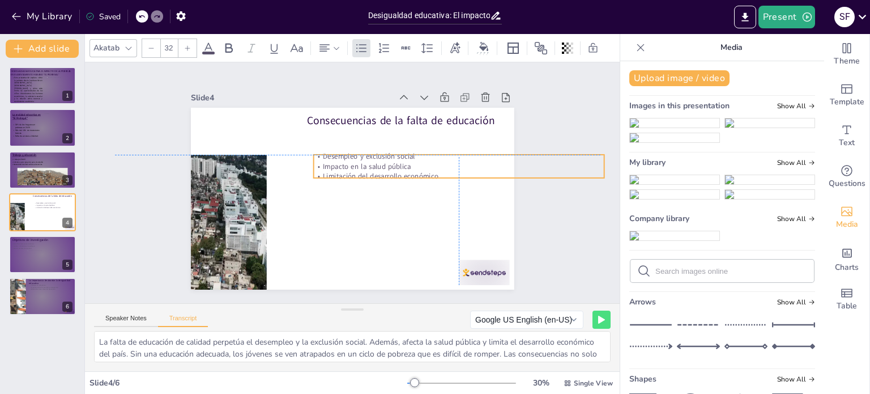
drag, startPoint x: 272, startPoint y: 137, endPoint x: 376, endPoint y: 163, distance: 106.8
click at [376, 163] on p "Impacto en la salud pública" at bounding box center [458, 166] width 291 height 10
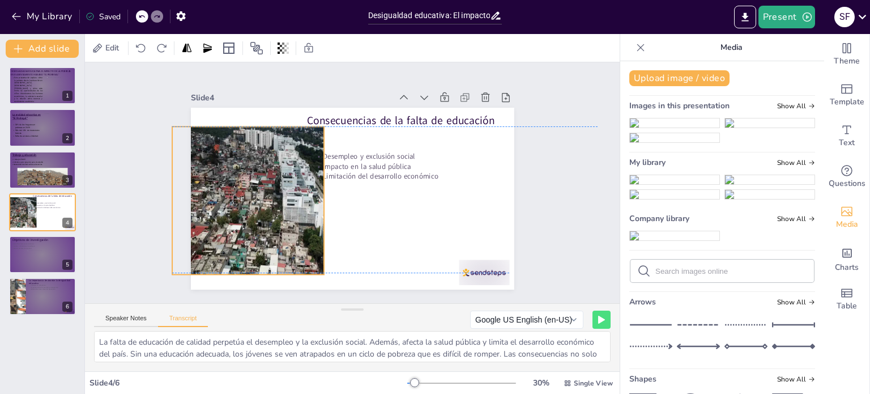
drag, startPoint x: 228, startPoint y: 210, endPoint x: 286, endPoint y: 182, distance: 63.4
click at [286, 182] on div at bounding box center [283, 200] width 223 height 148
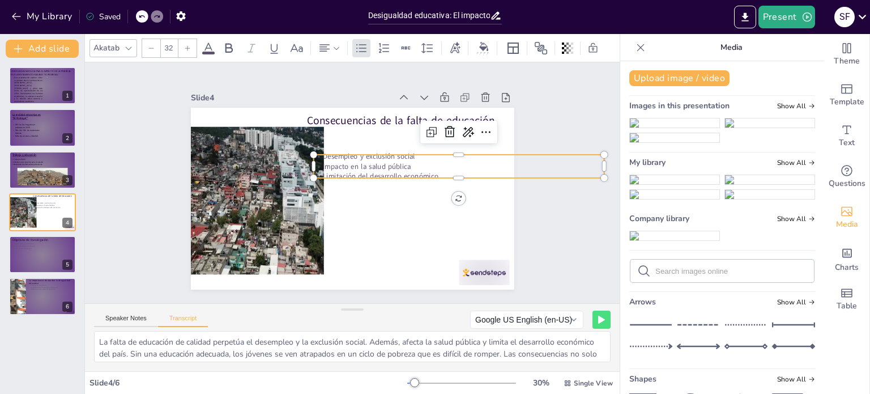
click at [432, 171] on p "Limitación del desarrollo económico" at bounding box center [458, 176] width 291 height 10
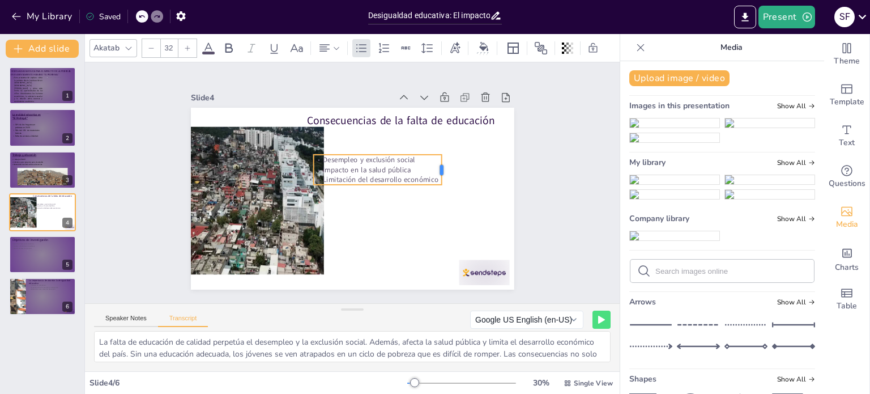
drag, startPoint x: 596, startPoint y: 161, endPoint x: 434, endPoint y: 174, distance: 163.2
click at [442, 174] on div at bounding box center [446, 170] width 9 height 30
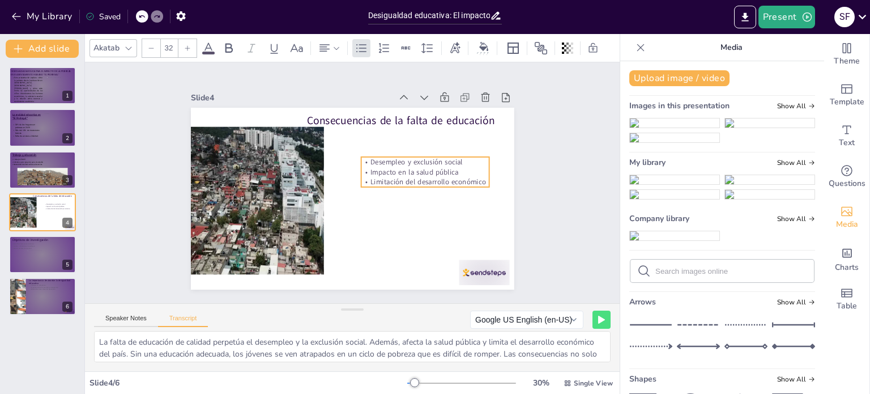
drag, startPoint x: 385, startPoint y: 168, endPoint x: 435, endPoint y: 172, distance: 49.5
click at [435, 172] on p "Impacto en la salud pública" at bounding box center [425, 172] width 129 height 10
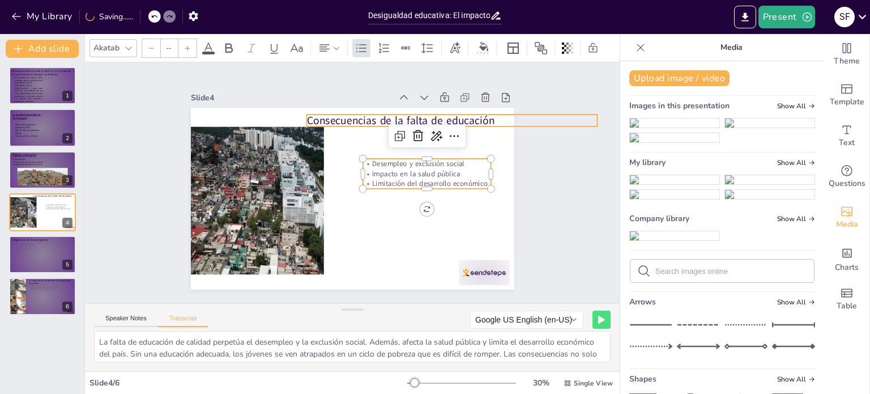
type input "48"
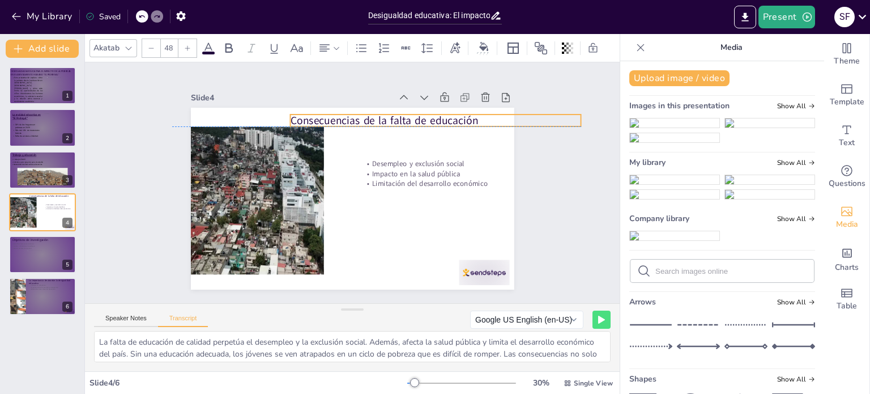
drag, startPoint x: 359, startPoint y: 115, endPoint x: 333, endPoint y: 113, distance: 25.6
click at [333, 113] on p "Consecuencias de la falta de educación" at bounding box center [435, 120] width 291 height 15
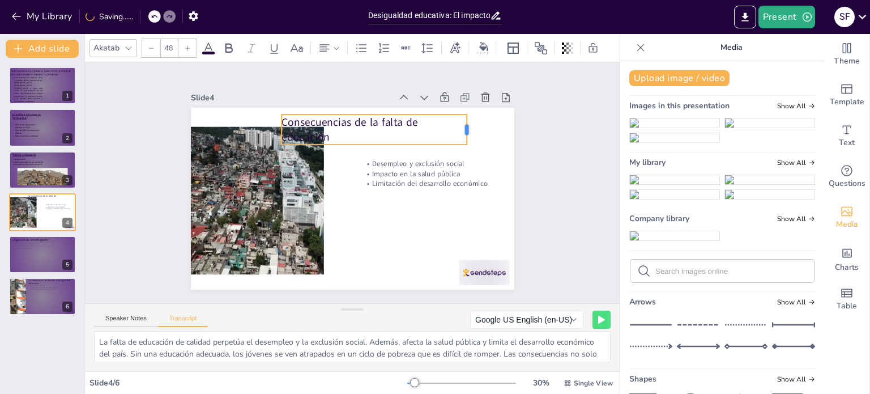
drag, startPoint x: 567, startPoint y: 115, endPoint x: 461, endPoint y: 113, distance: 105.4
click at [461, 113] on div "Consecuencias de la falta de educación Desempleo y exclusión social Impacto en …" at bounding box center [353, 199] width 324 height 182
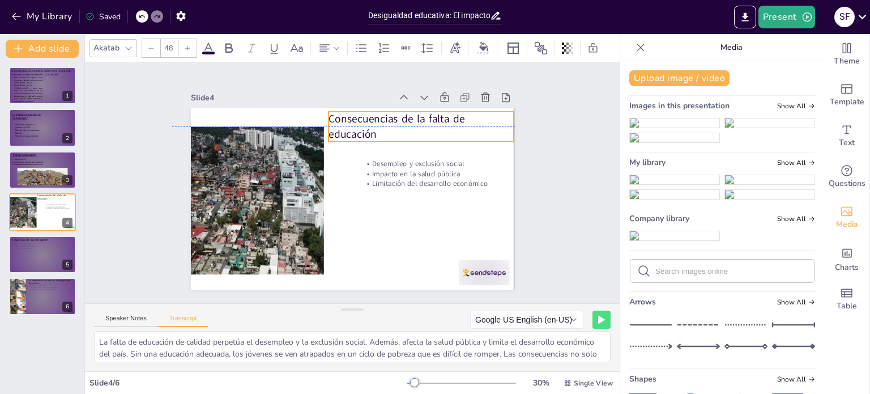
drag, startPoint x: 401, startPoint y: 124, endPoint x: 456, endPoint y: 121, distance: 54.5
click at [456, 121] on p "Consecuencias de la falta de educación" at bounding box center [422, 127] width 186 height 30
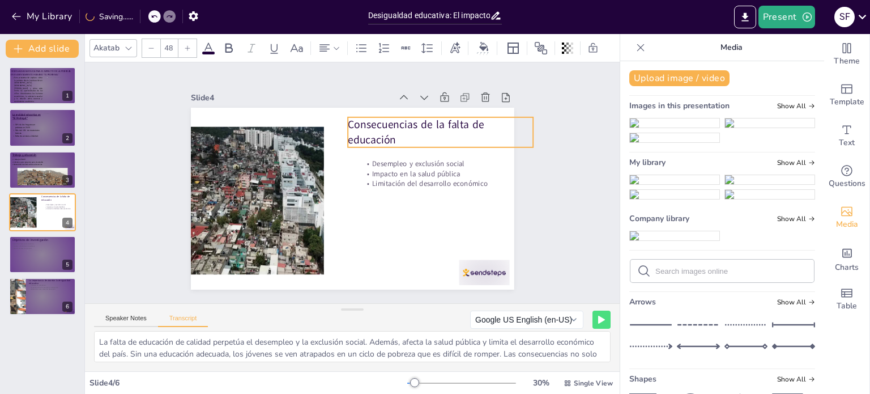
drag, startPoint x: 456, startPoint y: 121, endPoint x: 469, endPoint y: 126, distance: 14.7
click at [469, 126] on p "Consecuencias de la falta de educación" at bounding box center [441, 132] width 186 height 30
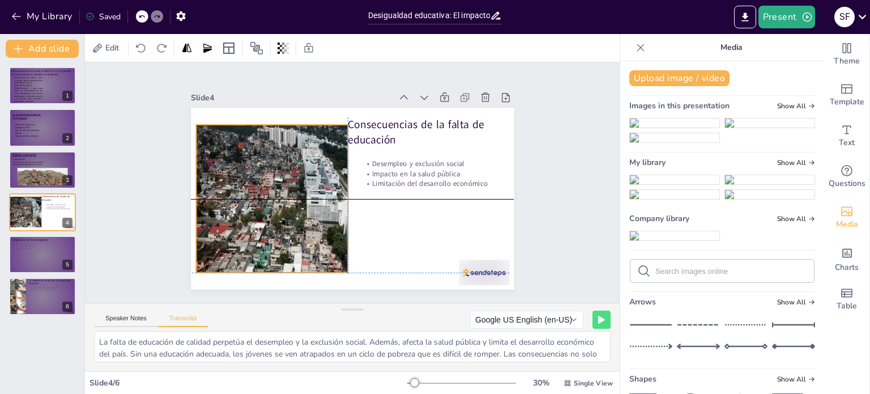
drag, startPoint x: 266, startPoint y: 192, endPoint x: 287, endPoint y: 192, distance: 20.4
click at [287, 192] on div at bounding box center [307, 199] width 223 height 148
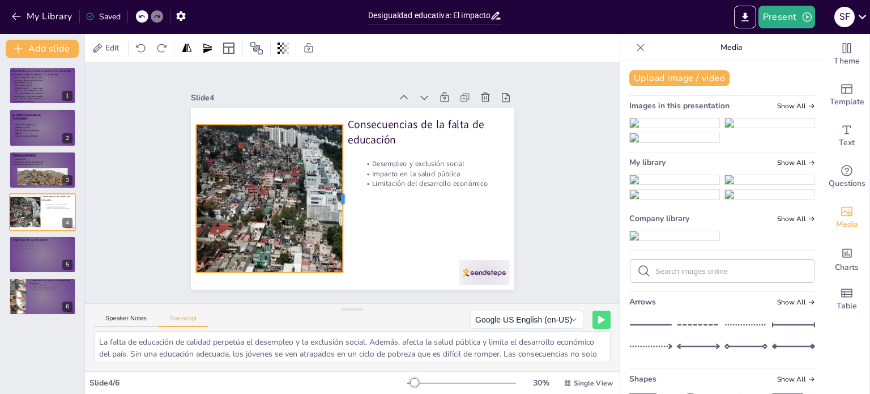
click at [343, 194] on div at bounding box center [347, 199] width 9 height 148
click at [28, 169] on div at bounding box center [45, 180] width 57 height 36
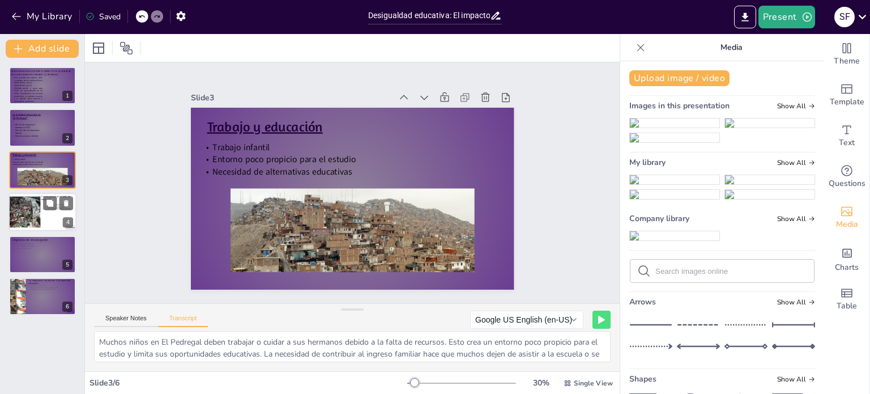
click at [27, 210] on div at bounding box center [33, 212] width 47 height 31
type textarea "La falta de educación de calidad perpetúa el desempleo y la exclusión social. A…"
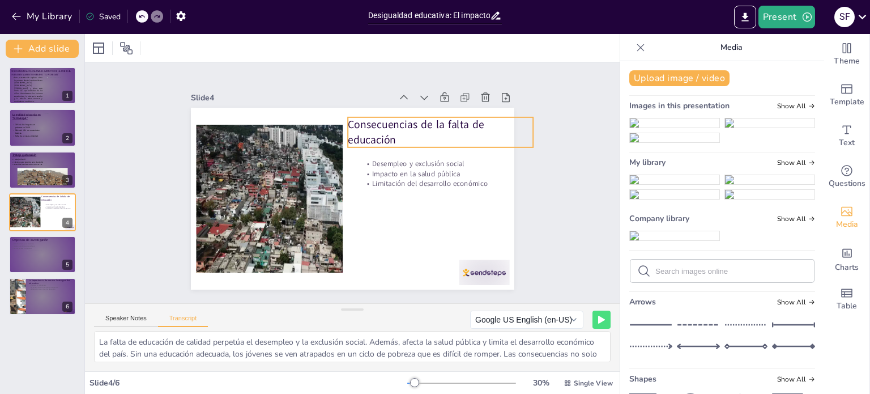
click at [383, 128] on p "Consecuencias de la falta de educación" at bounding box center [441, 132] width 186 height 30
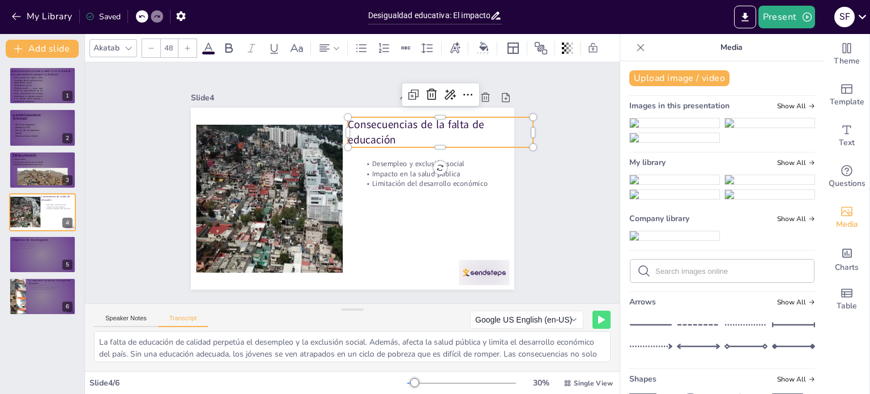
click at [202, 41] on icon at bounding box center [209, 48] width 14 height 14
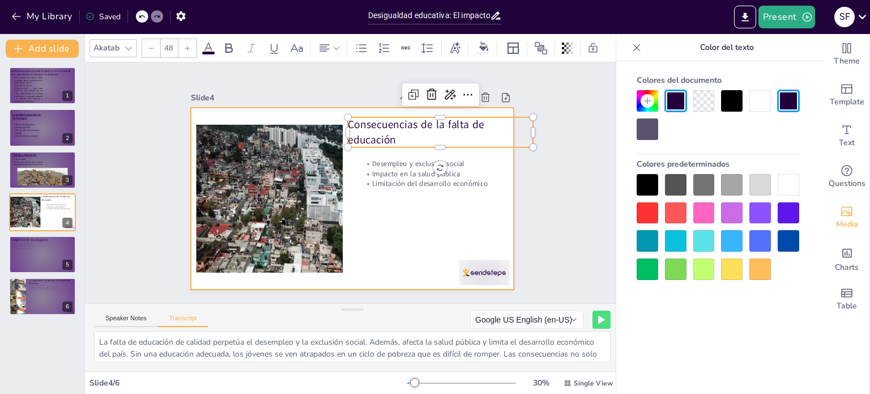
click at [364, 212] on div at bounding box center [353, 199] width 324 height 182
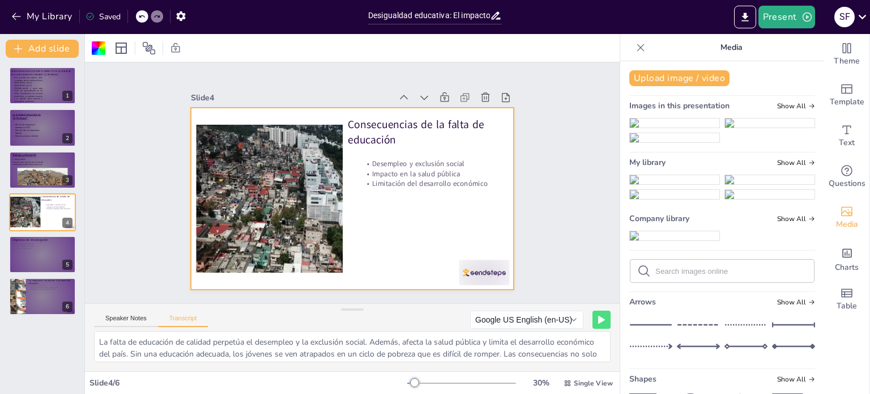
click at [364, 212] on div at bounding box center [353, 199] width 324 height 182
click at [95, 48] on div at bounding box center [99, 48] width 14 height 14
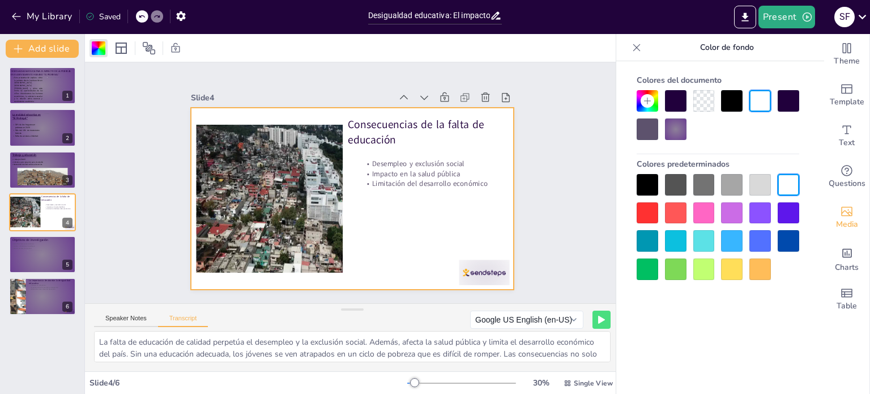
click at [678, 132] on div at bounding box center [676, 129] width 22 height 22
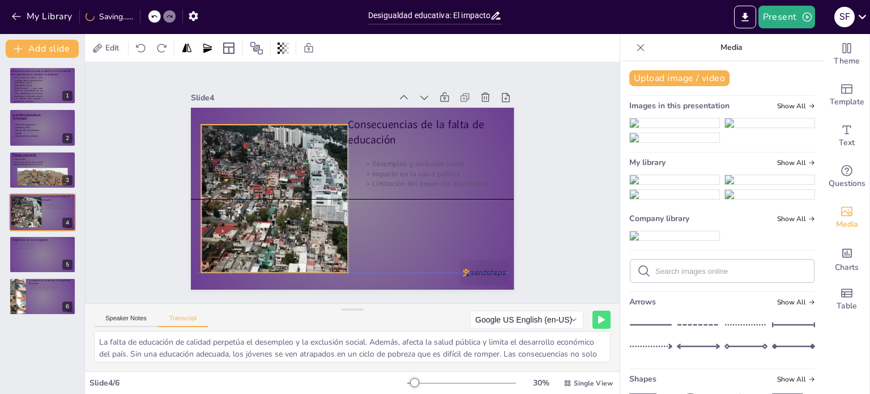
click at [266, 212] on div at bounding box center [312, 199] width 223 height 148
click at [348, 197] on div at bounding box center [352, 199] width 9 height 148
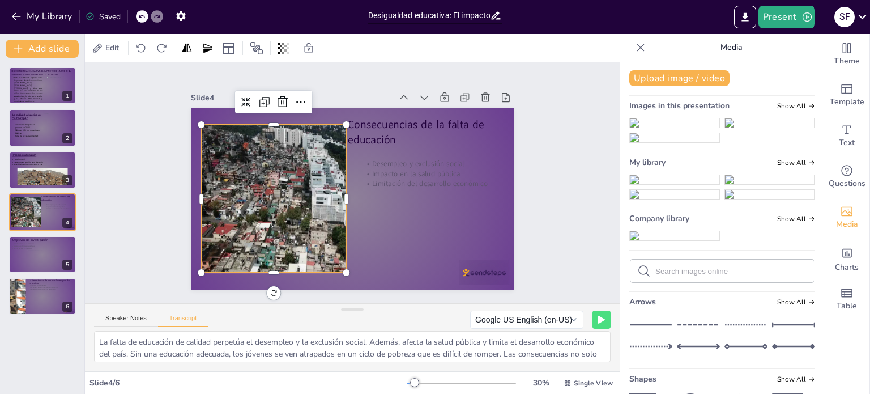
click at [337, 197] on div at bounding box center [312, 199] width 223 height 148
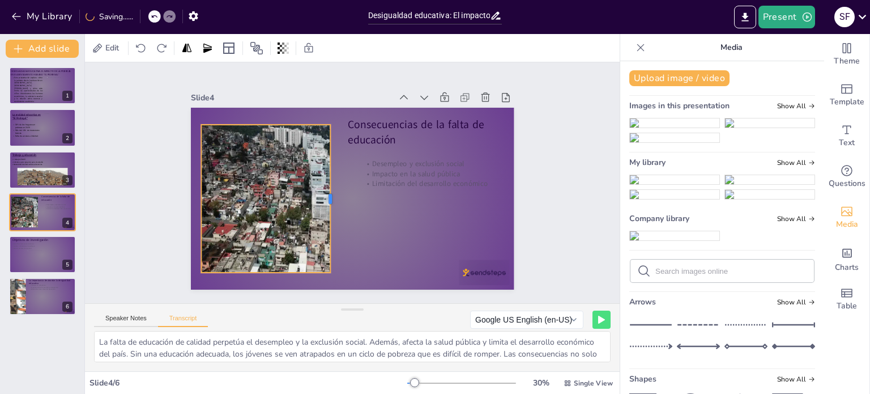
drag, startPoint x: 338, startPoint y: 193, endPoint x: 322, endPoint y: 197, distance: 16.4
click at [330, 197] on div at bounding box center [334, 199] width 9 height 148
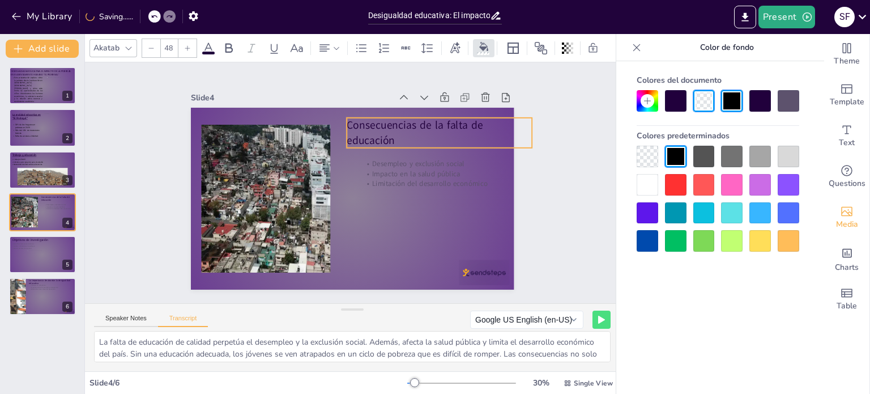
click at [388, 127] on p "Consecuencias de la falta de educación" at bounding box center [440, 133] width 186 height 30
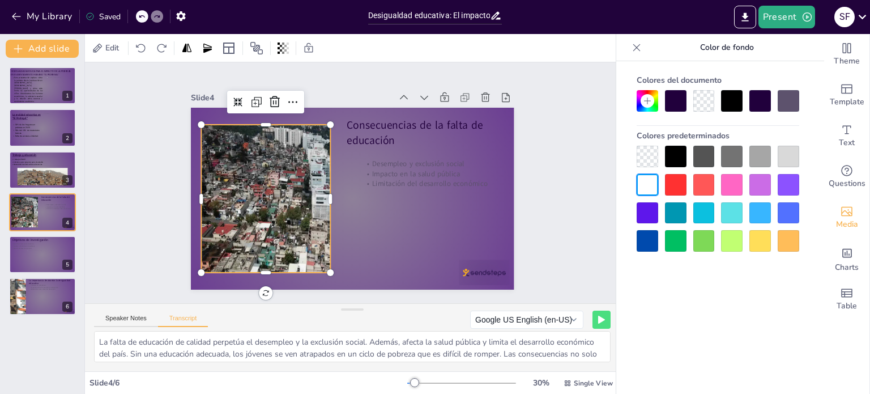
click at [283, 185] on div at bounding box center [312, 199] width 223 height 148
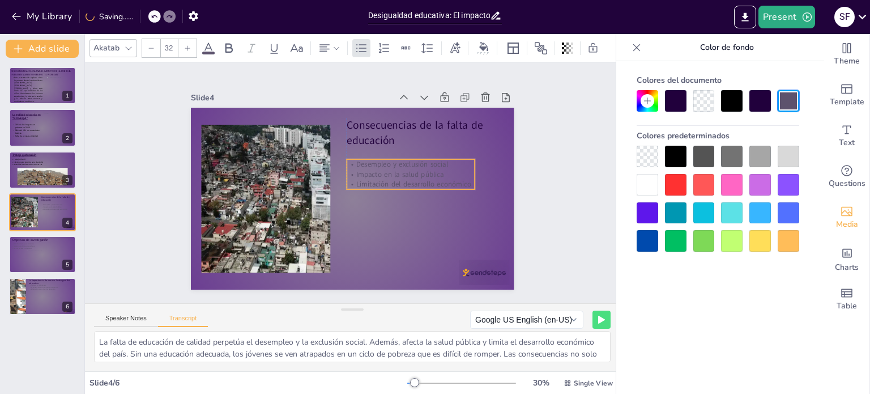
drag, startPoint x: 385, startPoint y: 168, endPoint x: 365, endPoint y: 169, distance: 20.4
click at [365, 169] on p "Impacto en la salud pública" at bounding box center [411, 174] width 129 height 10
click at [367, 172] on p "Impacto en la salud pública" at bounding box center [411, 177] width 129 height 10
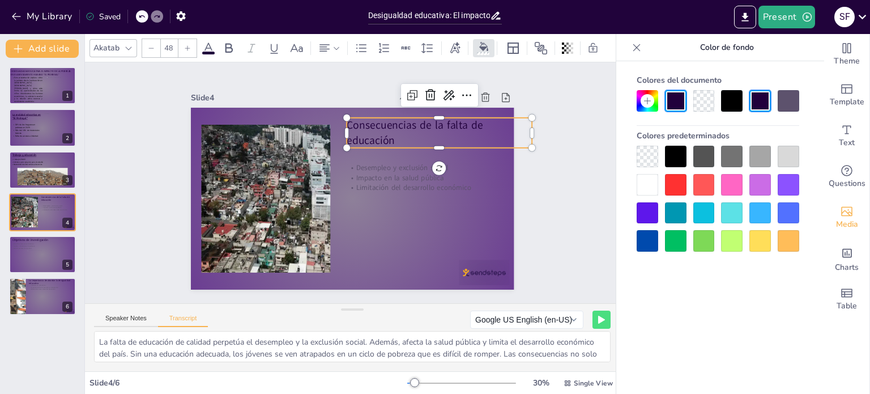
click at [347, 137] on p "Consecuencias de la falta de educación" at bounding box center [440, 133] width 186 height 30
click at [186, 39] on div at bounding box center [188, 48] width 18 height 18
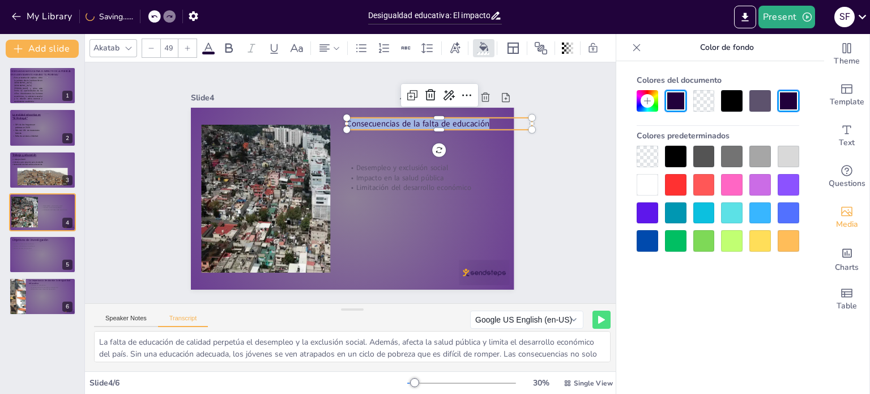
click at [186, 39] on div at bounding box center [188, 48] width 18 height 18
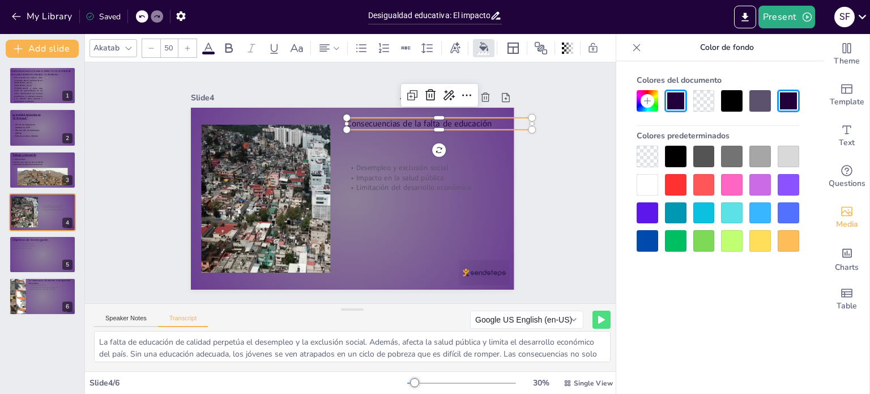
click at [186, 39] on div at bounding box center [188, 48] width 18 height 18
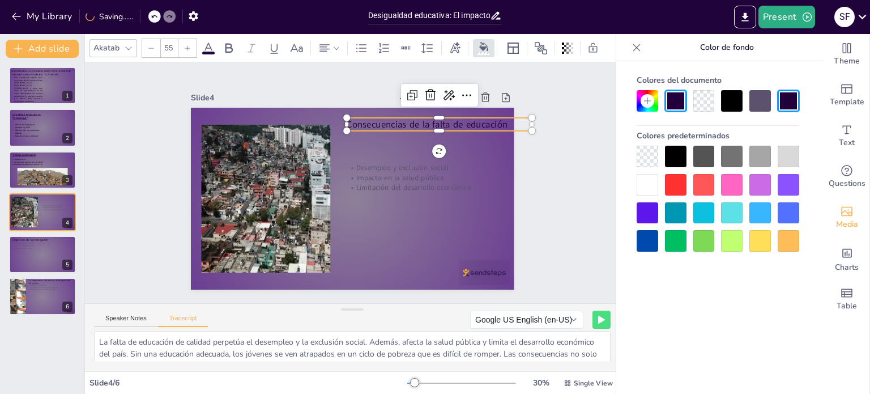
click at [186, 39] on div at bounding box center [188, 48] width 18 height 18
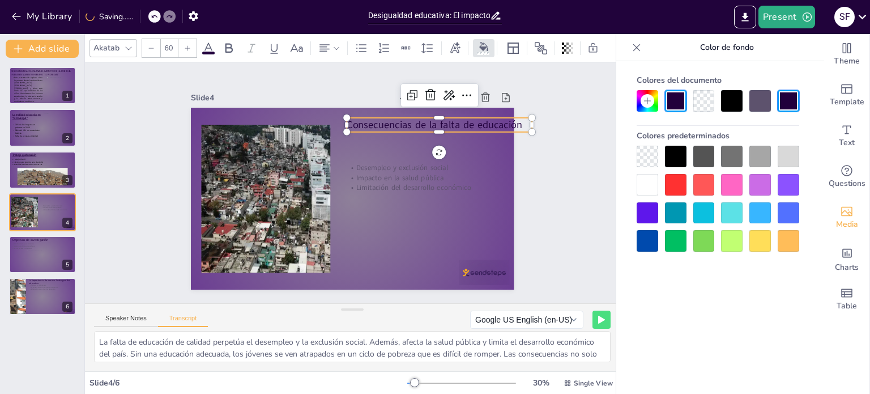
click at [186, 39] on div at bounding box center [188, 48] width 18 height 18
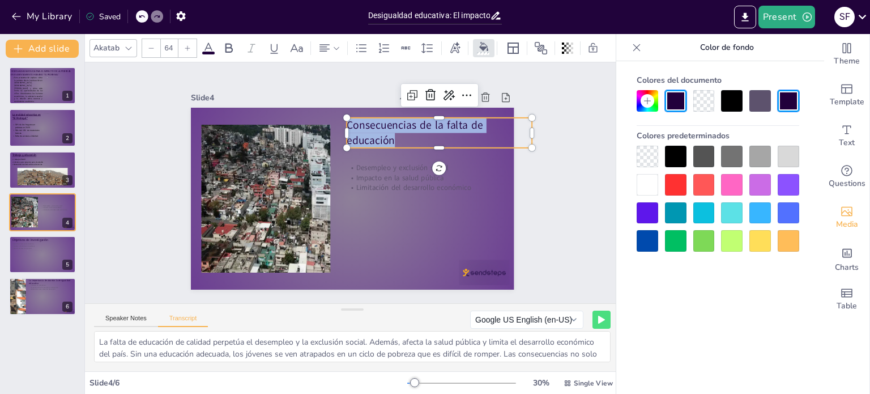
click at [130, 48] on icon at bounding box center [128, 48] width 9 height 9
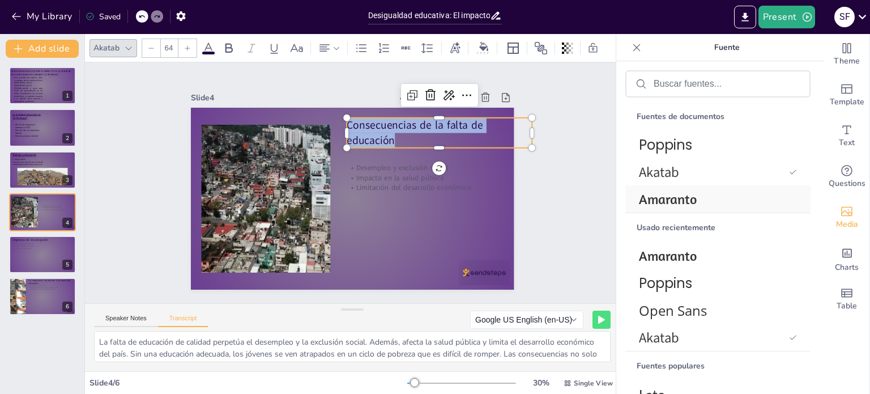
click at [695, 201] on font "Amaranto" at bounding box center [668, 198] width 58 height 17
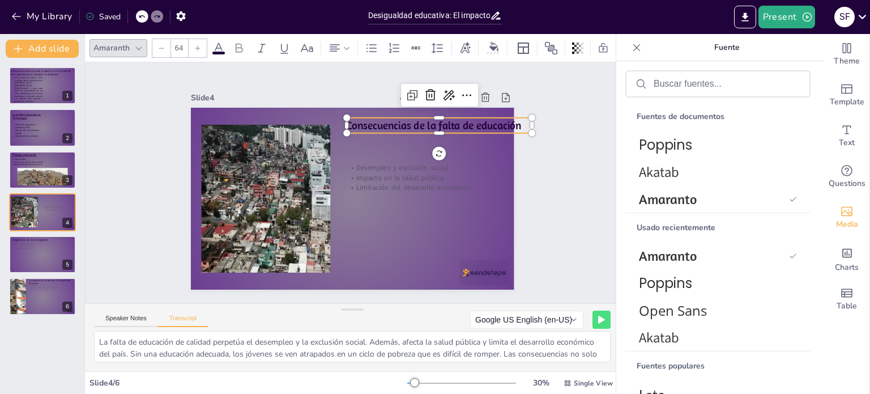
click at [220, 43] on icon at bounding box center [219, 48] width 10 height 11
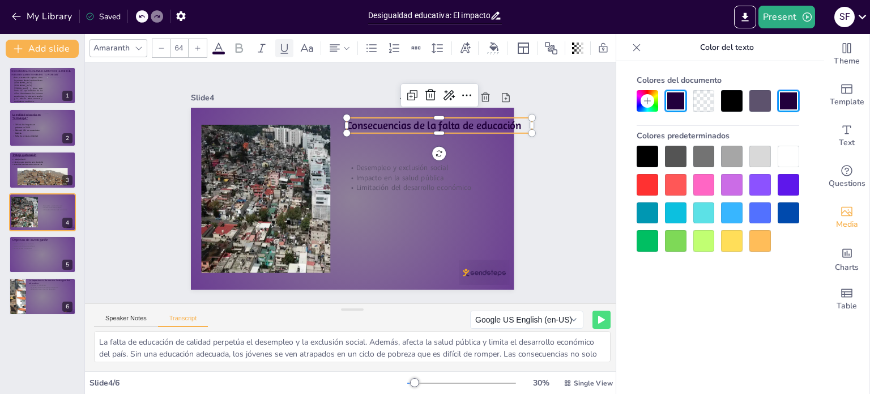
click at [279, 47] on icon at bounding box center [285, 48] width 14 height 14
click at [198, 46] on icon at bounding box center [197, 48] width 7 height 7
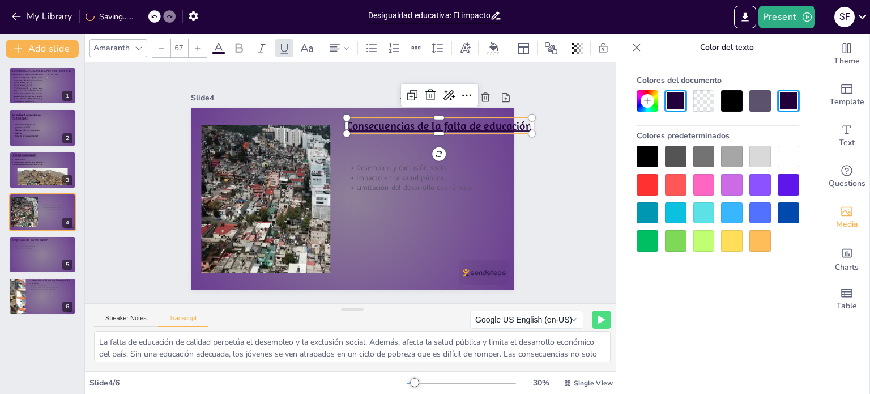
type input "68"
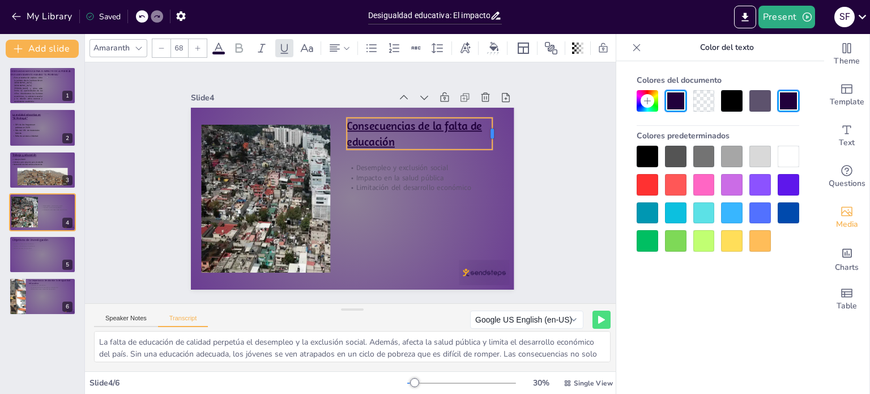
drag, startPoint x: 526, startPoint y: 129, endPoint x: 487, endPoint y: 130, distance: 39.7
click at [492, 130] on div at bounding box center [496, 134] width 9 height 32
click at [540, 159] on div "Slide 1 DESIGUALDADA EDUCATIVA: EL IMPACTO DE LA POBREZA EN El ASENTAMIENTO HUM…" at bounding box center [352, 182] width 535 height 241
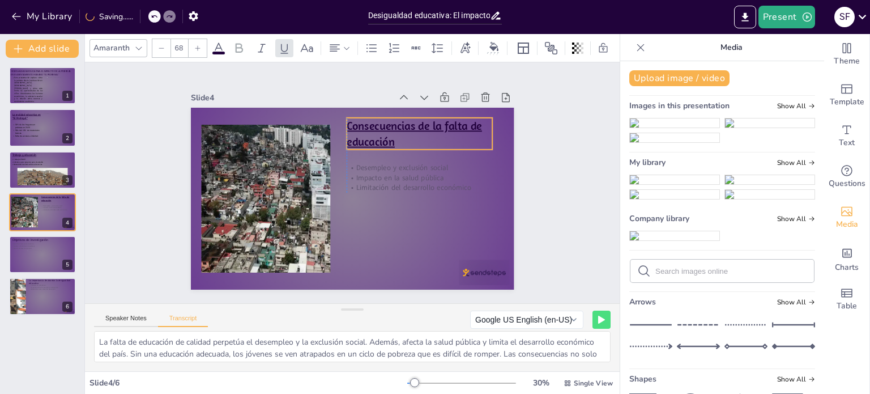
click at [434, 131] on p "Consecuencias de la falta de educación" at bounding box center [420, 134] width 146 height 32
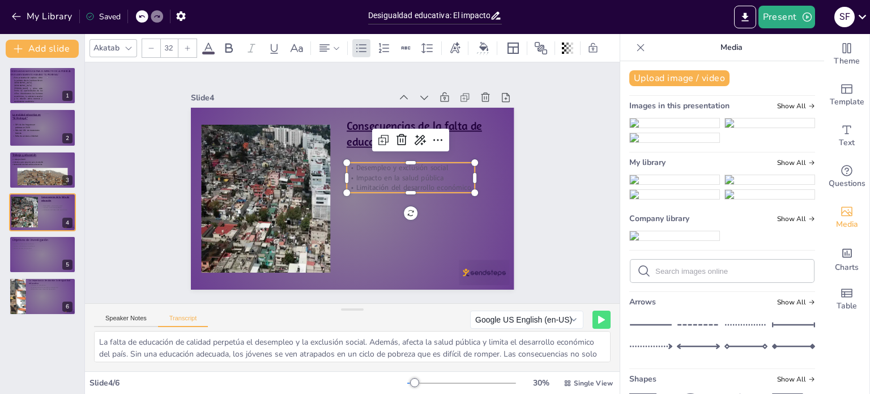
click at [400, 163] on p "Desempleo y exclusión social" at bounding box center [411, 168] width 129 height 10
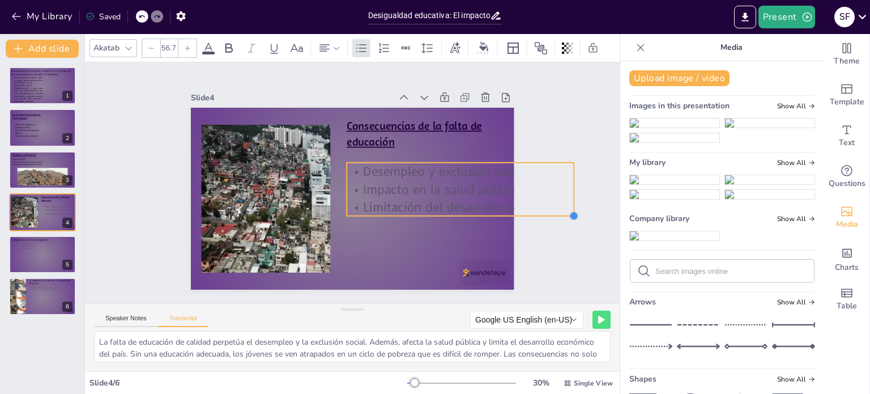
drag, startPoint x: 468, startPoint y: 189, endPoint x: 482, endPoint y: 213, distance: 26.9
click at [482, 213] on div "Consecuencias de la falta de educación Desempleo y exclusión social Impacto en …" at bounding box center [353, 199] width 324 height 182
drag, startPoint x: 477, startPoint y: 200, endPoint x: 453, endPoint y: 199, distance: 23.8
click at [453, 199] on p "Limitación del desarrollo económico" at bounding box center [435, 207] width 227 height 18
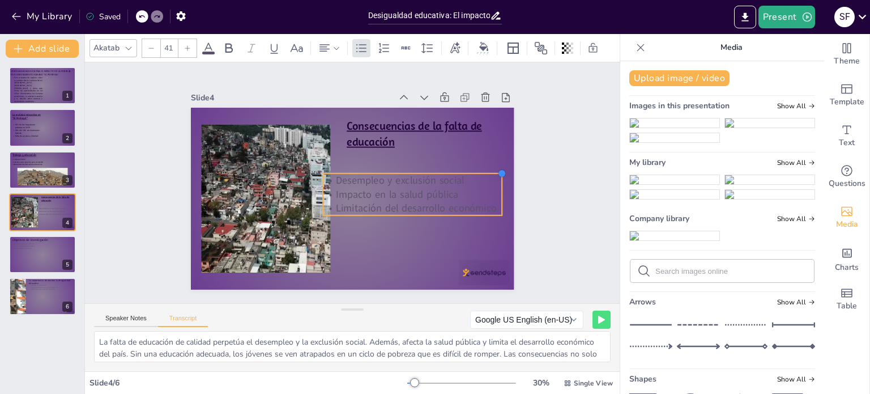
drag, startPoint x: 542, startPoint y: 159, endPoint x: 456, endPoint y: 174, distance: 87.4
click at [456, 174] on div "Consecuencias de la falta de educación Desempleo y exclusión social Impacto en …" at bounding box center [353, 199] width 324 height 182
drag, startPoint x: 479, startPoint y: 192, endPoint x: 451, endPoint y: 194, distance: 28.5
click at [460, 194] on div at bounding box center [464, 203] width 9 height 52
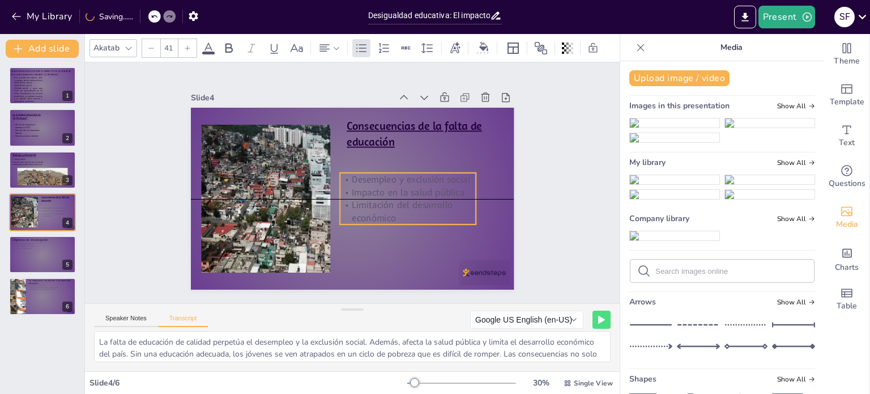
drag, startPoint x: 405, startPoint y: 197, endPoint x: 422, endPoint y: 191, distance: 18.6
click at [422, 191] on p "Impacto en la salud pública" at bounding box center [408, 192] width 136 height 13
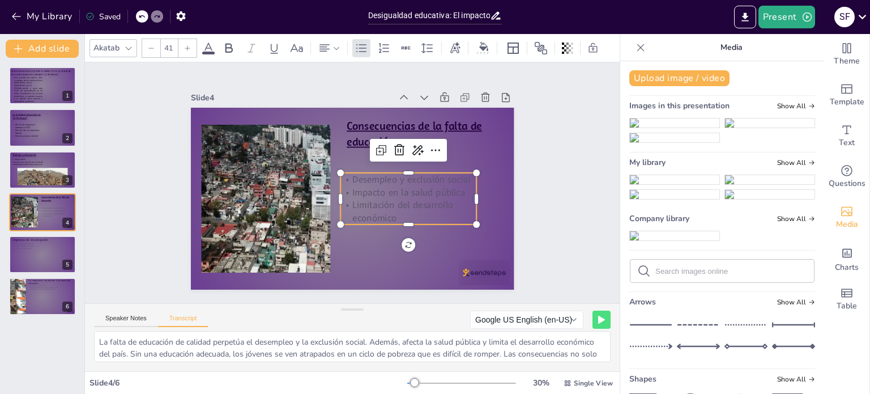
click at [412, 190] on p "Impacto en la salud pública" at bounding box center [409, 192] width 136 height 13
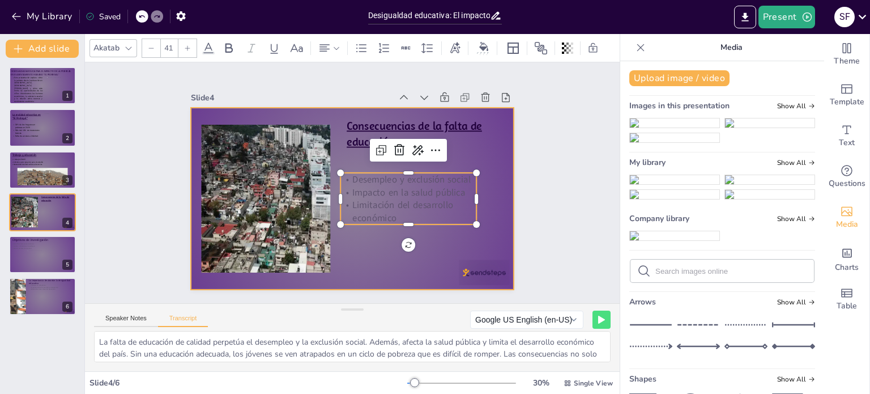
drag, startPoint x: 376, startPoint y: 207, endPoint x: 326, endPoint y: 176, distance: 58.5
click at [326, 176] on div "Consecuencias de la falta de educación Desempleo y exclusión social Impacto en …" at bounding box center [353, 199] width 324 height 182
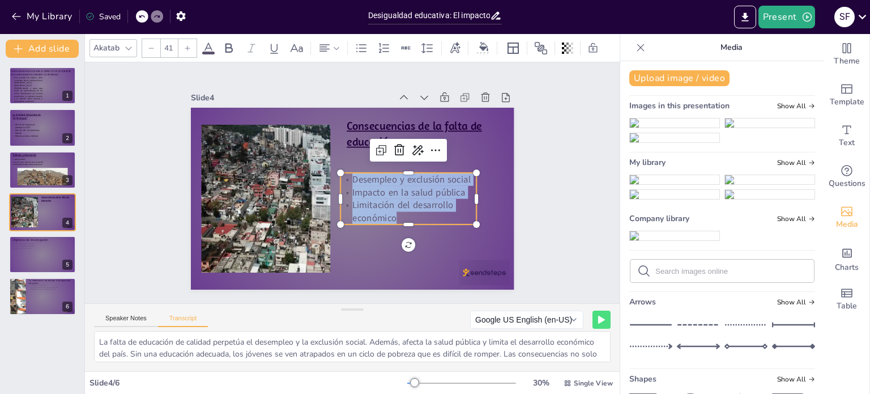
drag, startPoint x: 392, startPoint y: 218, endPoint x: 331, endPoint y: 172, distance: 76.5
click at [331, 172] on div "Consecuencias de la falta de educación Desempleo y exclusión social Impacto en …" at bounding box center [353, 199] width 324 height 182
click at [185, 50] on div at bounding box center [188, 48] width 18 height 18
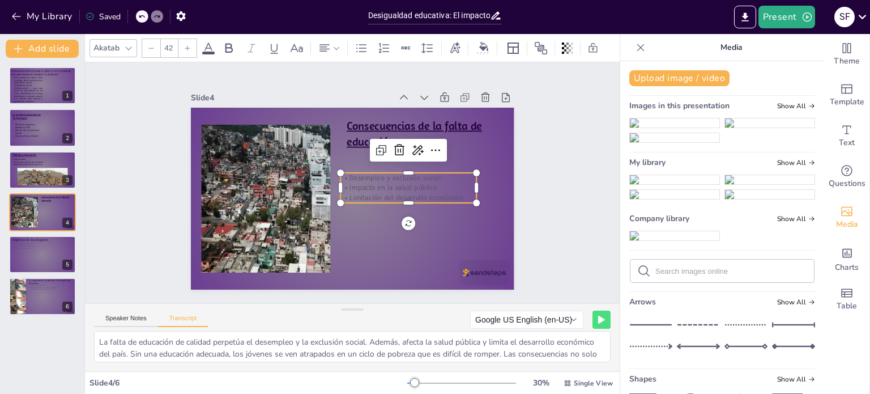
click at [185, 50] on div at bounding box center [188, 48] width 18 height 18
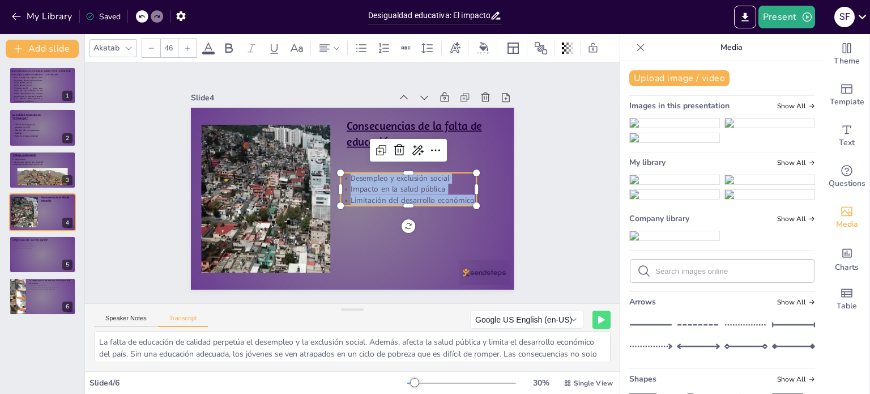
click at [185, 50] on div at bounding box center [188, 48] width 18 height 18
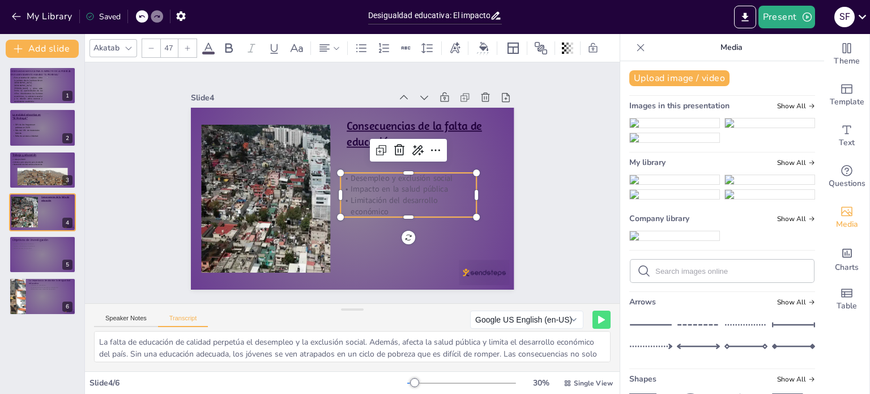
click at [185, 50] on div at bounding box center [188, 48] width 18 height 18
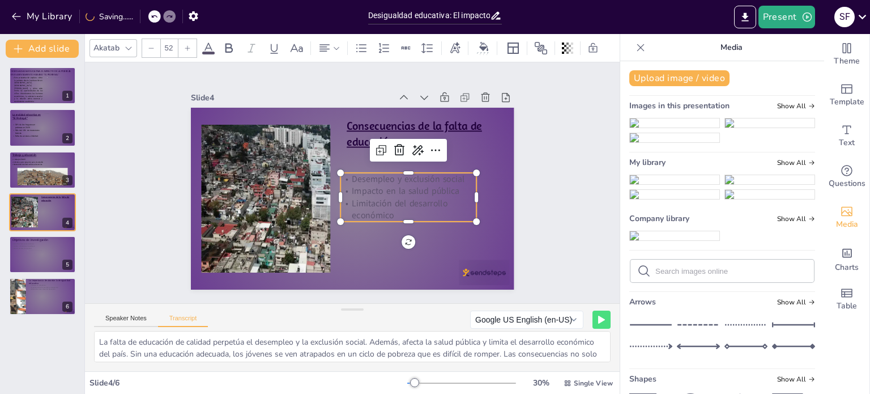
click at [185, 50] on div at bounding box center [188, 48] width 18 height 18
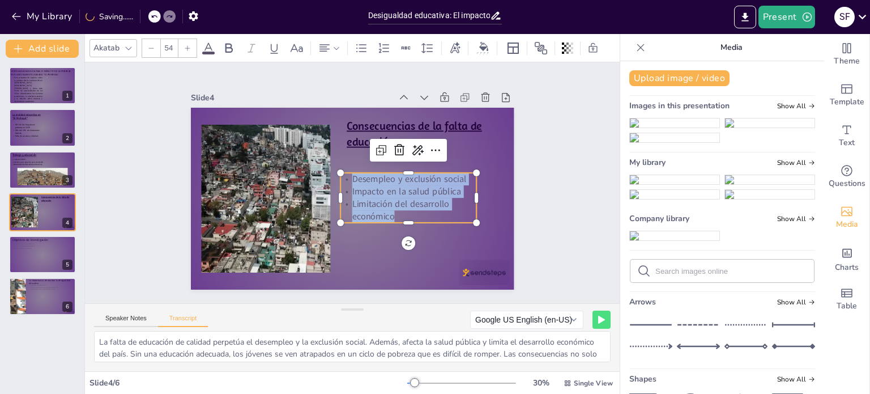
click at [185, 50] on div at bounding box center [188, 48] width 18 height 18
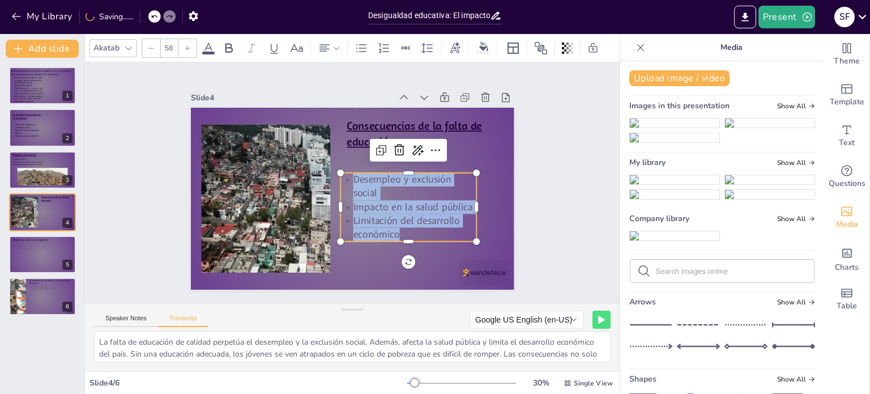
click at [185, 50] on div at bounding box center [188, 48] width 18 height 18
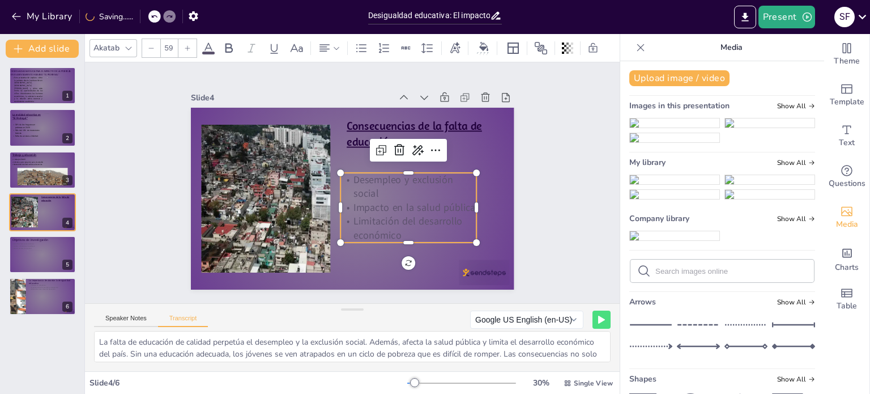
click at [185, 50] on div at bounding box center [188, 48] width 18 height 18
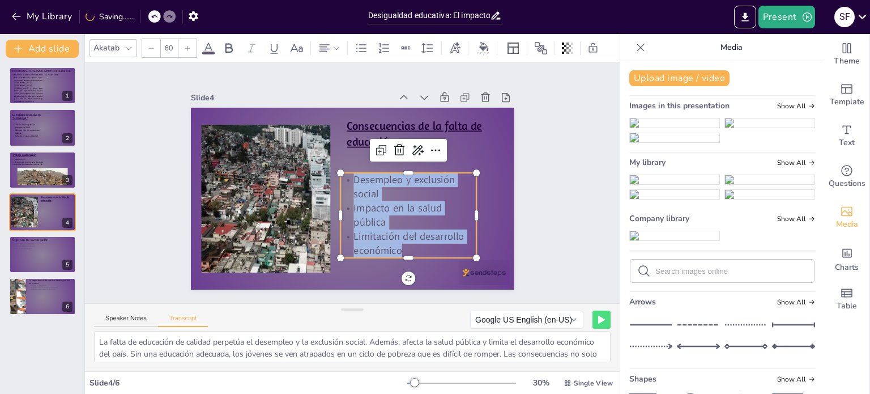
click at [185, 50] on div at bounding box center [188, 48] width 18 height 18
type input "61"
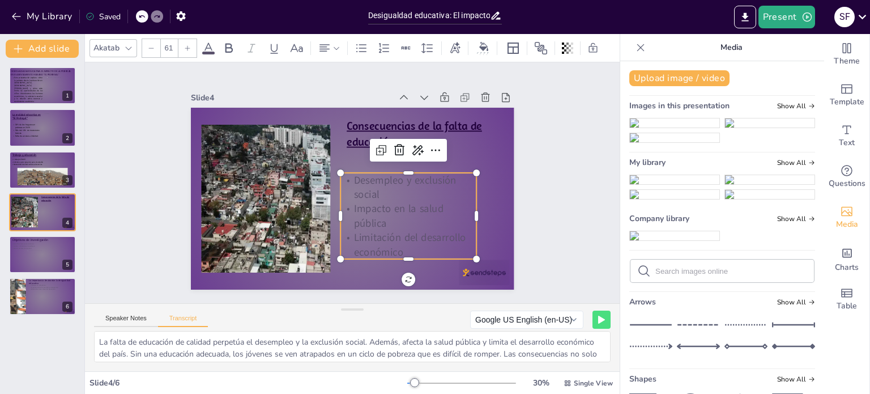
click at [206, 43] on icon at bounding box center [208, 48] width 10 height 11
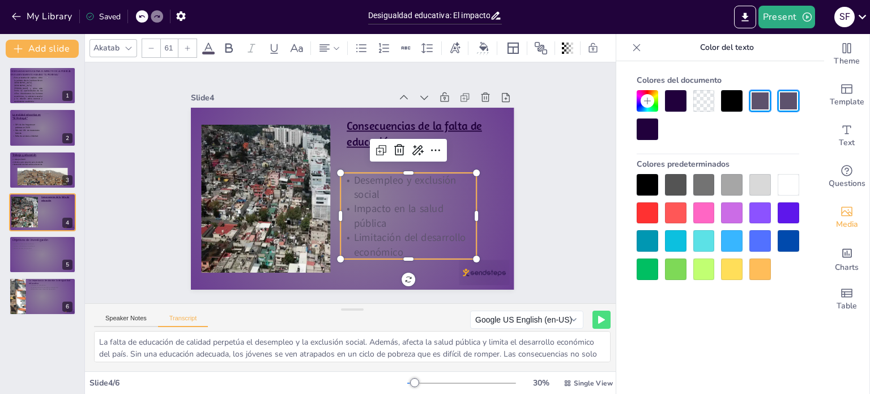
click at [647, 182] on div at bounding box center [648, 185] width 22 height 22
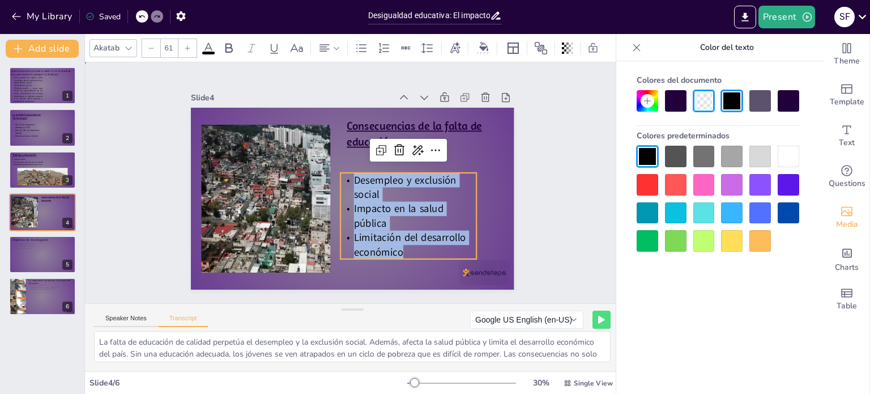
click at [574, 168] on div "Slide 1 DESIGUALDADA EDUCATIVA: EL IMPACTO DE LA POBREZA EN El ASENTAMIENTO HUM…" at bounding box center [352, 182] width 535 height 241
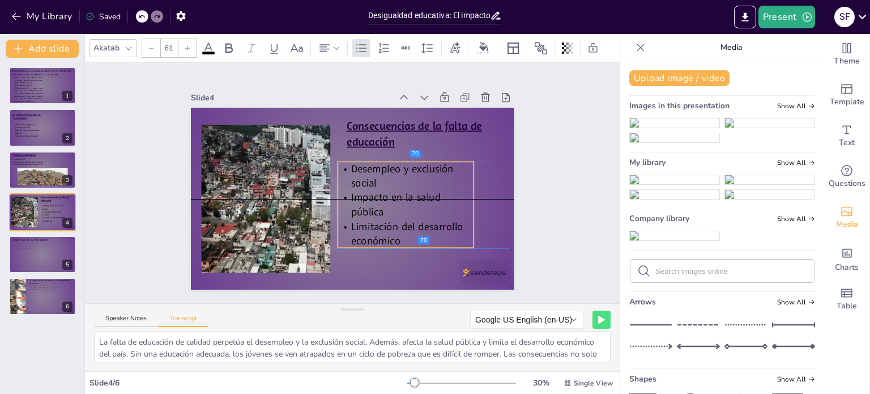
drag, startPoint x: 409, startPoint y: 198, endPoint x: 405, endPoint y: 185, distance: 13.5
click at [405, 190] on span "Impacto en la salud pública" at bounding box center [396, 204] width 90 height 29
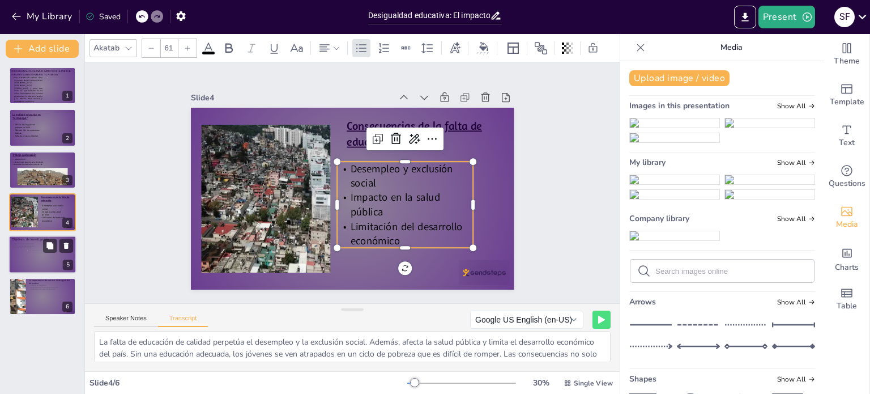
click at [32, 247] on p "Evaluar escasez de recursos" at bounding box center [41, 248] width 61 height 2
type textarea "Los objetivos de la investigación son claros y concisos. Primero, se busca iden…"
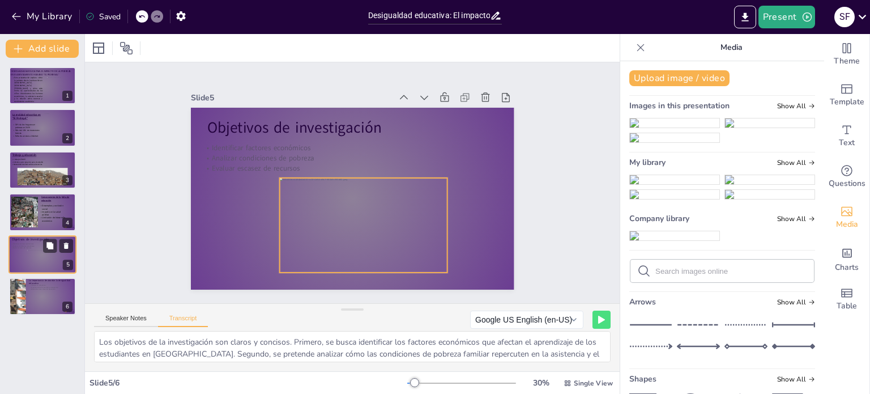
click at [31, 253] on div at bounding box center [45, 260] width 36 height 20
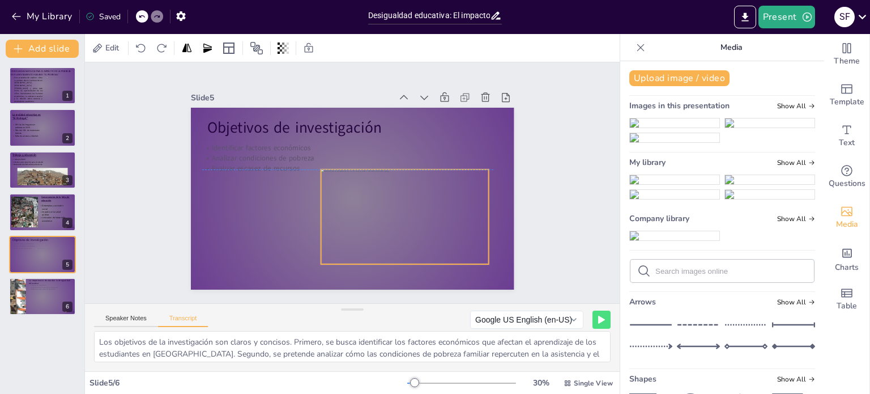
drag, startPoint x: 335, startPoint y: 206, endPoint x: 380, endPoint y: 194, distance: 46.3
click at [380, 194] on div at bounding box center [405, 216] width 168 height 95
drag, startPoint x: 316, startPoint y: 210, endPoint x: 349, endPoint y: 205, distance: 32.7
click at [349, 205] on div "Objetivos de investigación Identificar factores económicos Analizar condiciones…" at bounding box center [353, 199] width 324 height 182
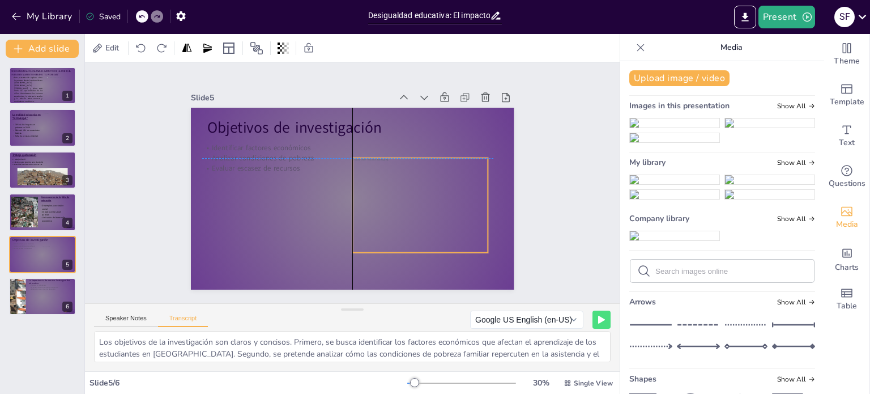
drag, startPoint x: 483, startPoint y: 212, endPoint x: 476, endPoint y: 201, distance: 13.5
click at [476, 201] on div at bounding box center [404, 205] width 168 height 95
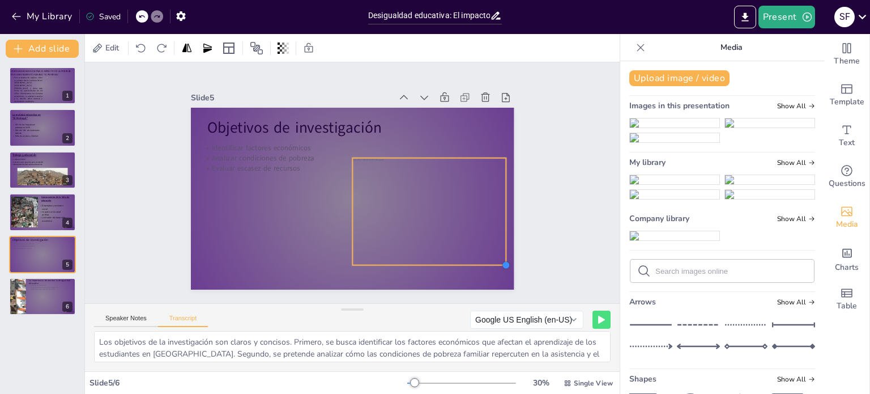
drag, startPoint x: 479, startPoint y: 248, endPoint x: 473, endPoint y: 260, distance: 13.4
click at [473, 260] on div "Objetivos de investigación Identificar factores económicos Analizar condiciones…" at bounding box center [353, 199] width 324 height 182
drag, startPoint x: 448, startPoint y: 236, endPoint x: 441, endPoint y: 244, distance: 10.9
click at [441, 244] on div at bounding box center [406, 222] width 189 height 107
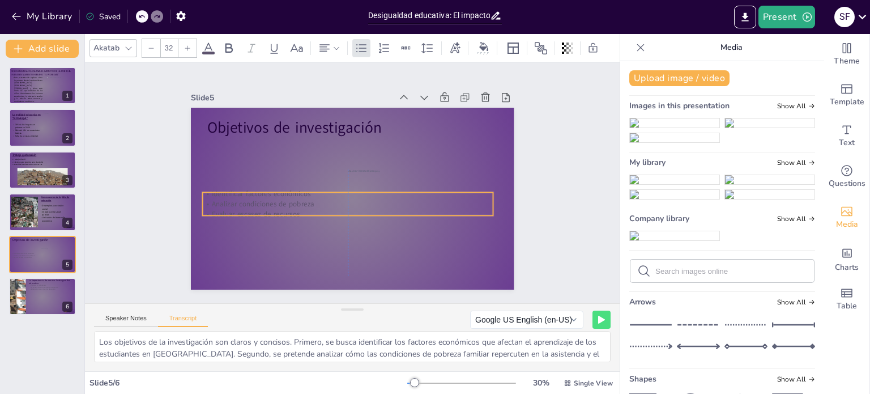
drag, startPoint x: 281, startPoint y: 159, endPoint x: 281, endPoint y: 205, distance: 45.3
click at [281, 209] on p "Evaluar escasez de recursos" at bounding box center [347, 214] width 291 height 10
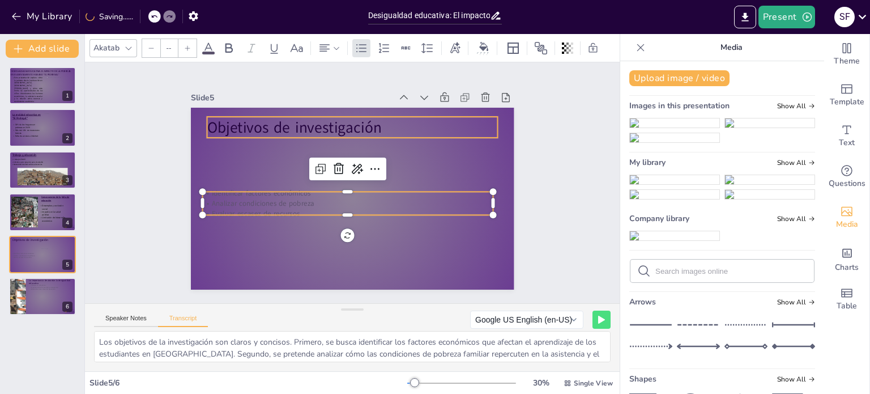
type input "90"
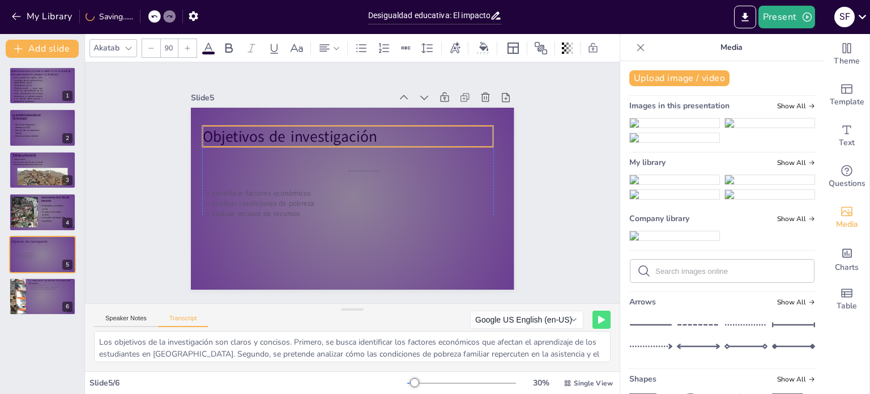
drag, startPoint x: 284, startPoint y: 126, endPoint x: 277, endPoint y: 135, distance: 11.3
click at [277, 135] on p "Objetivos de investigación" at bounding box center [347, 136] width 291 height 21
drag, startPoint x: 369, startPoint y: 131, endPoint x: 381, endPoint y: 134, distance: 11.6
click at [381, 134] on p "Objetivos de investigación" at bounding box center [355, 138] width 291 height 21
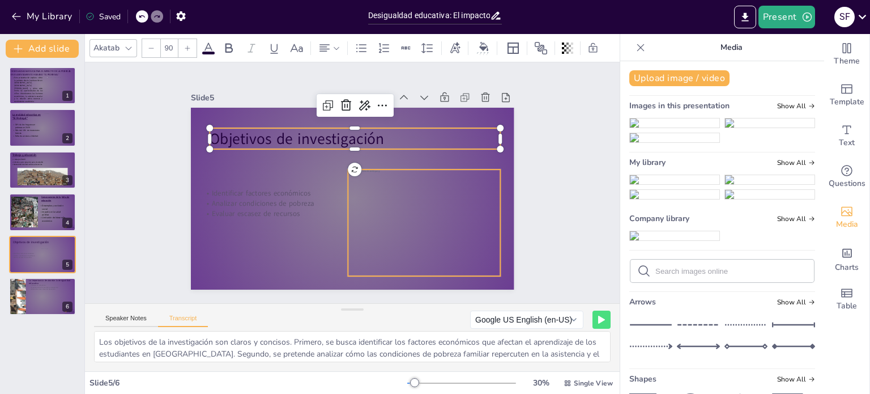
click at [395, 174] on div at bounding box center [406, 222] width 189 height 107
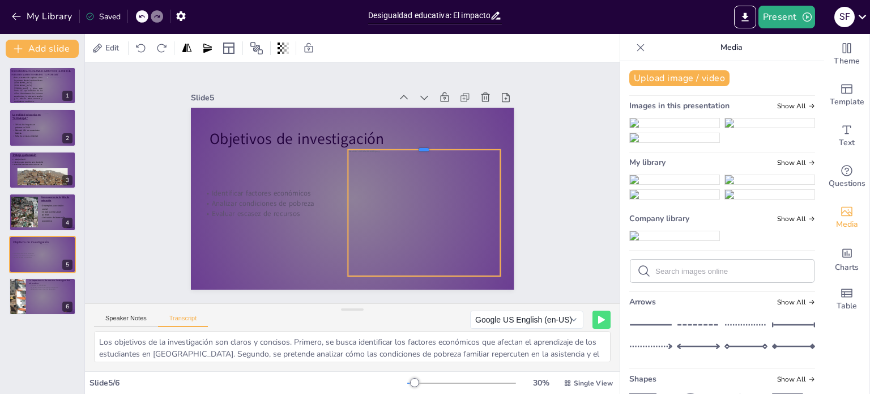
drag, startPoint x: 418, startPoint y: 162, endPoint x: 411, endPoint y: 142, distance: 20.8
click at [411, 142] on div at bounding box center [424, 145] width 153 height 9
click at [411, 212] on div at bounding box center [412, 213] width 200 height 126
drag, startPoint x: 492, startPoint y: 207, endPoint x: 453, endPoint y: 218, distance: 40.4
click at [462, 218] on div at bounding box center [466, 213] width 9 height 126
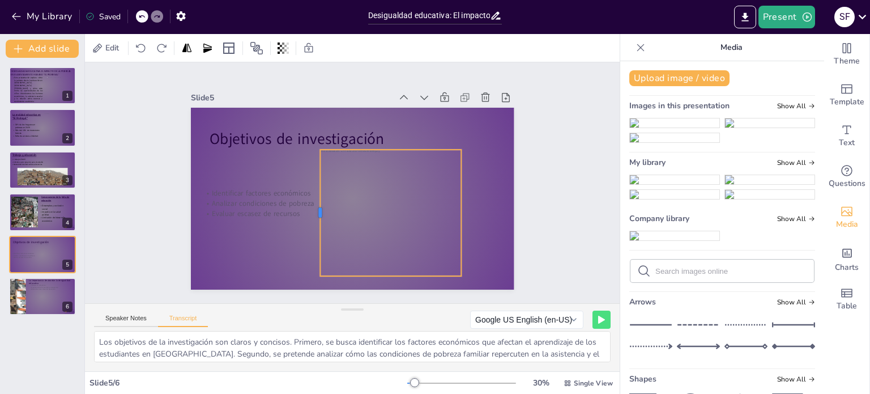
drag, startPoint x: 338, startPoint y: 205, endPoint x: 310, endPoint y: 206, distance: 27.8
click at [311, 206] on div at bounding box center [315, 213] width 9 height 126
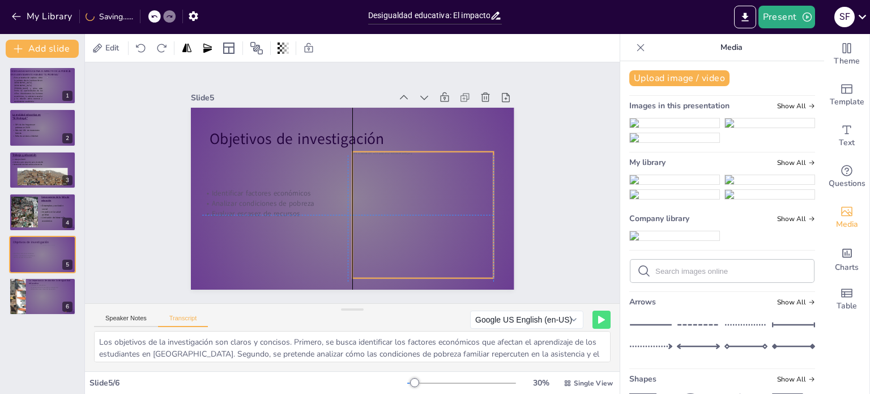
drag, startPoint x: 387, startPoint y: 209, endPoint x: 415, endPoint y: 215, distance: 28.9
click at [415, 215] on div at bounding box center [444, 215] width 200 height 126
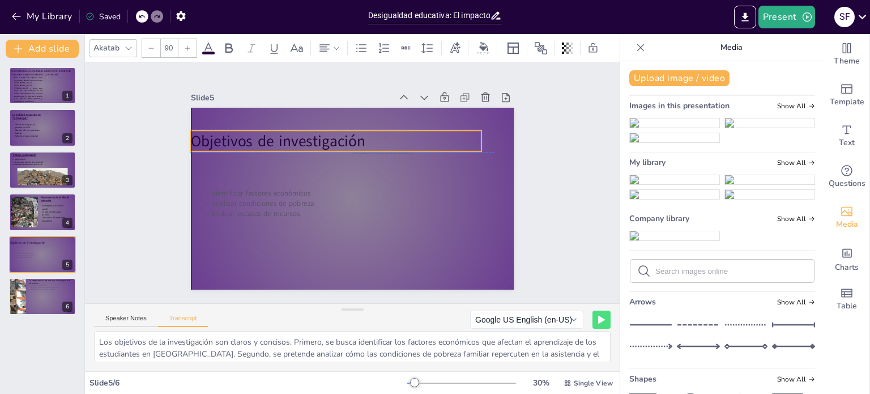
click at [282, 131] on p "Objetivos de investigación" at bounding box center [336, 140] width 291 height 21
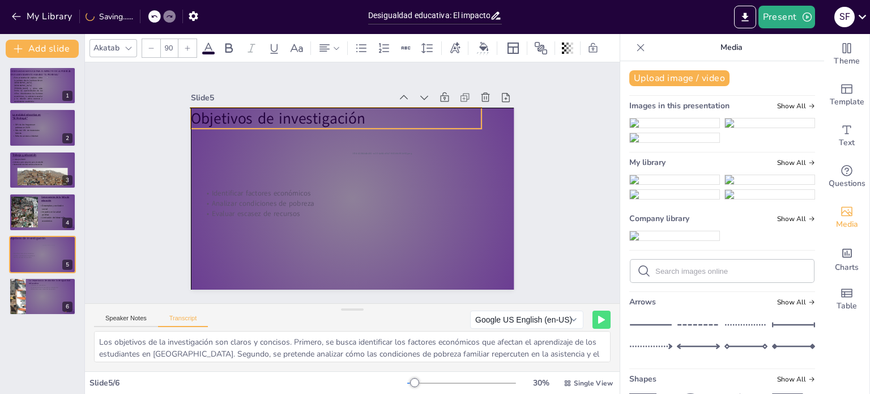
drag, startPoint x: 282, startPoint y: 131, endPoint x: 265, endPoint y: 109, distance: 27.4
click at [265, 109] on p "Objetivos de investigación" at bounding box center [336, 118] width 291 height 21
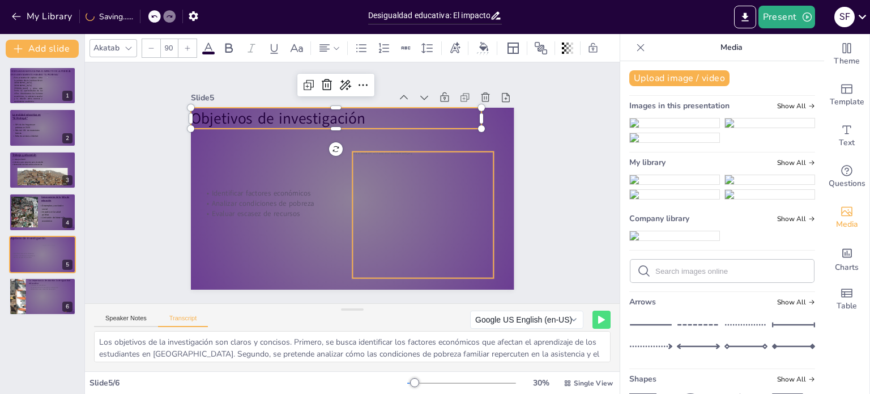
click at [418, 152] on div at bounding box center [444, 215] width 200 height 126
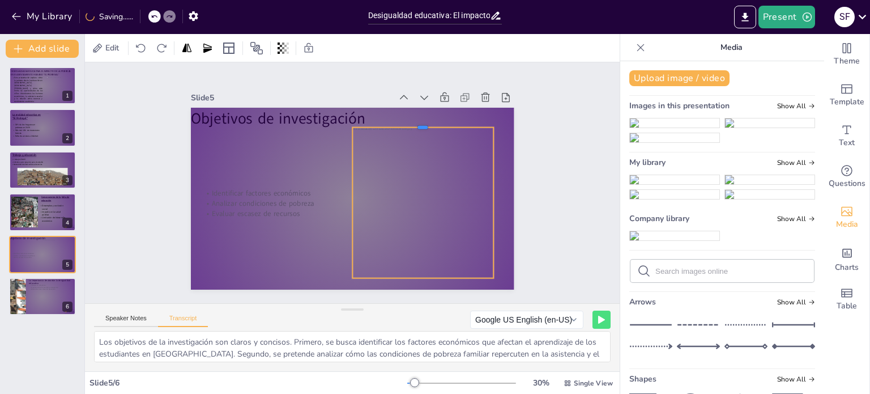
drag, startPoint x: 414, startPoint y: 146, endPoint x: 428, endPoint y: 122, distance: 28.2
click at [428, 122] on div at bounding box center [423, 122] width 142 height 9
click at [545, 246] on div "Slide 1 DESIGUALDADA EDUCATIVA: EL IMPACTO DE LA POBREZA EN El ASENTAMIENTO HUM…" at bounding box center [352, 182] width 535 height 241
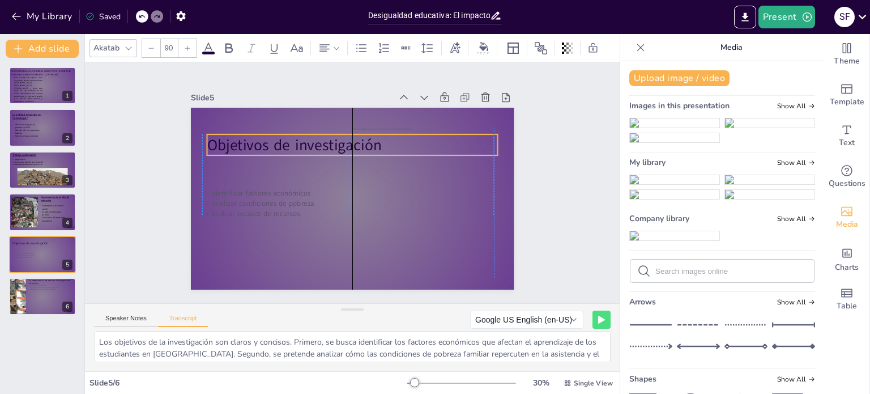
drag, startPoint x: 295, startPoint y: 110, endPoint x: 296, endPoint y: 134, distance: 23.9
click at [296, 134] on p "Objetivos de investigación" at bounding box center [352, 144] width 291 height 21
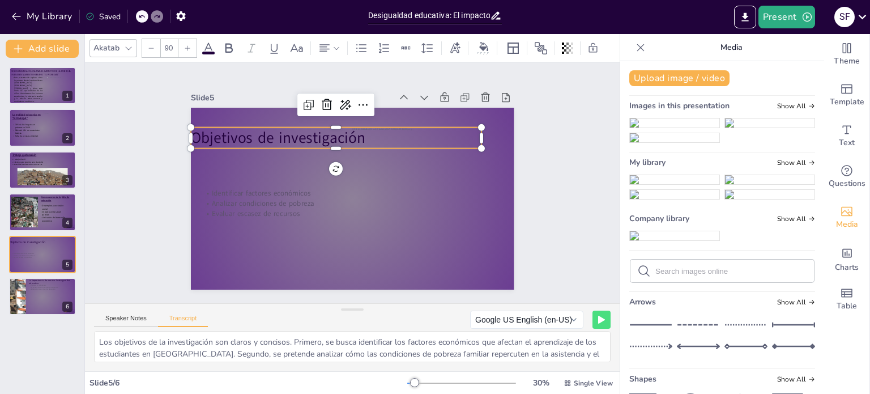
click at [303, 134] on p "Objetivos de investigación" at bounding box center [336, 138] width 291 height 21
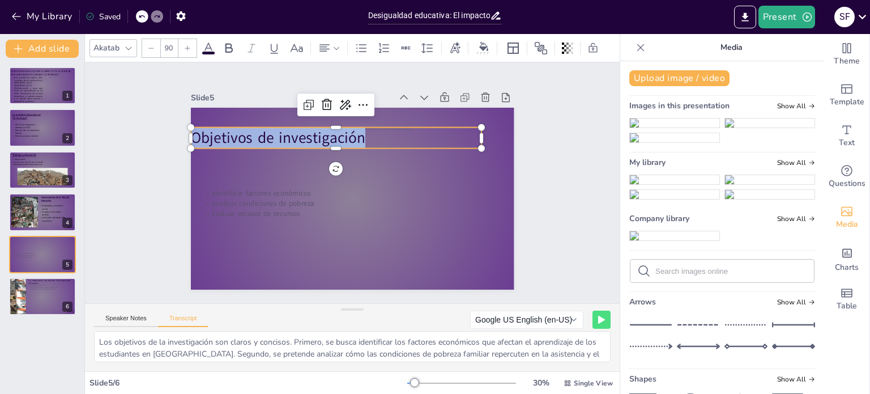
drag, startPoint x: 371, startPoint y: 135, endPoint x: 177, endPoint y: 128, distance: 194.0
click at [177, 128] on div "Slide 1 DESIGUALDADA EDUCATIVA: EL IMPACTO DE LA POBREZA EN El ASENTAMIENTO HUM…" at bounding box center [352, 183] width 387 height 214
click at [183, 47] on div at bounding box center [188, 48] width 18 height 18
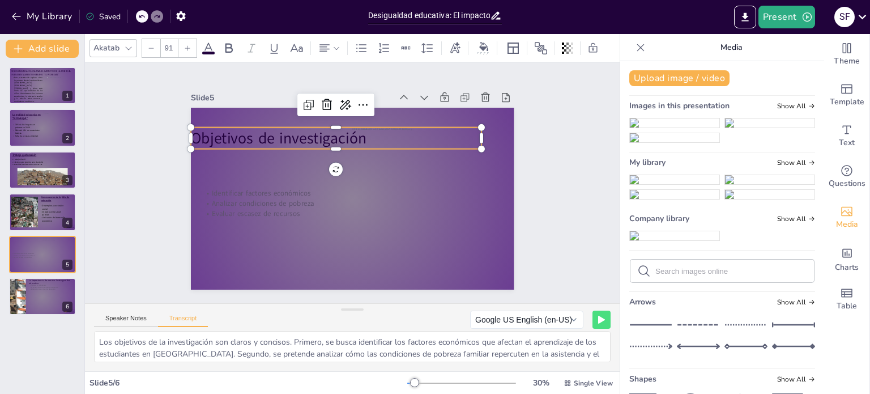
click at [183, 47] on div at bounding box center [188, 48] width 18 height 18
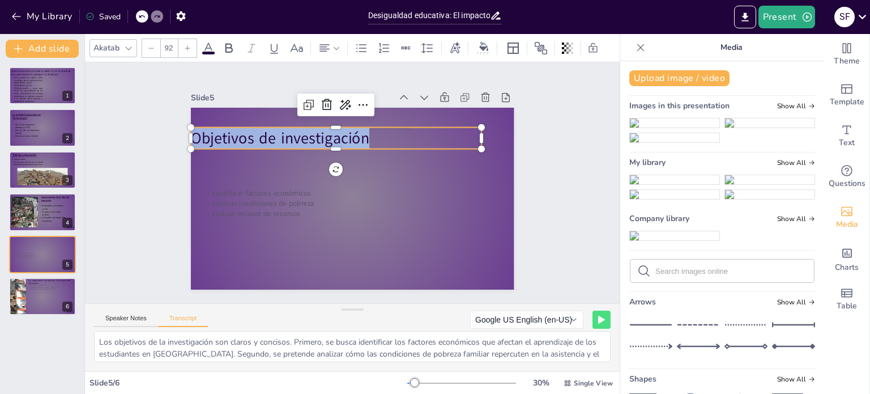
click at [183, 47] on div at bounding box center [188, 48] width 18 height 18
type input "93"
click at [275, 41] on icon at bounding box center [274, 48] width 14 height 14
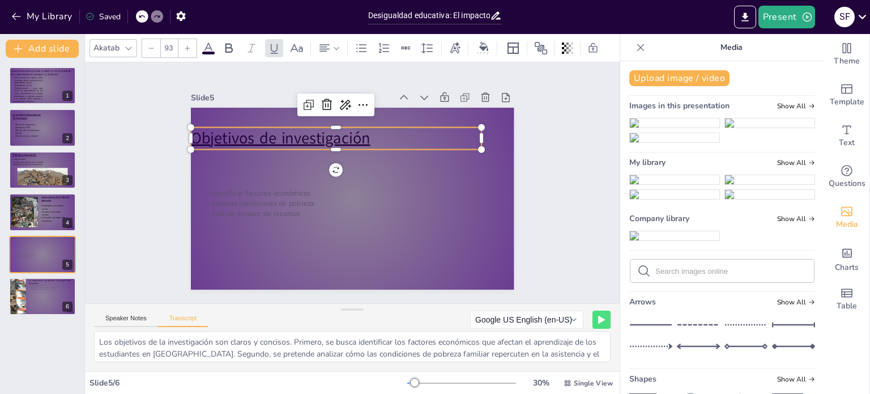
click at [129, 46] on icon at bounding box center [128, 47] width 6 height 3
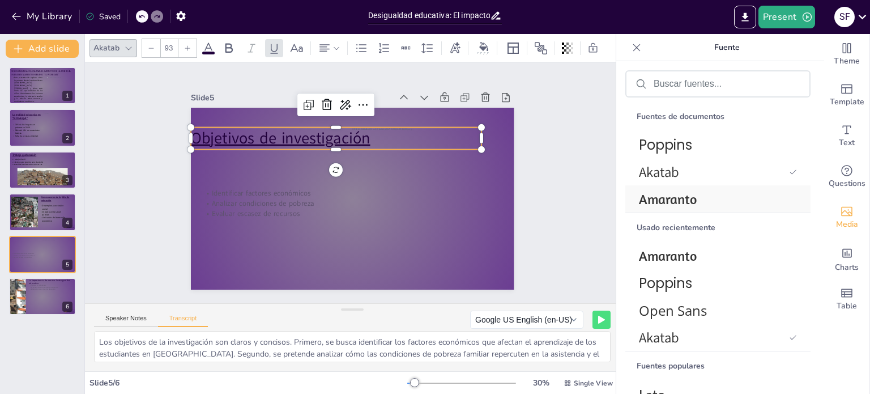
click at [655, 192] on font "Amaranto" at bounding box center [668, 198] width 58 height 17
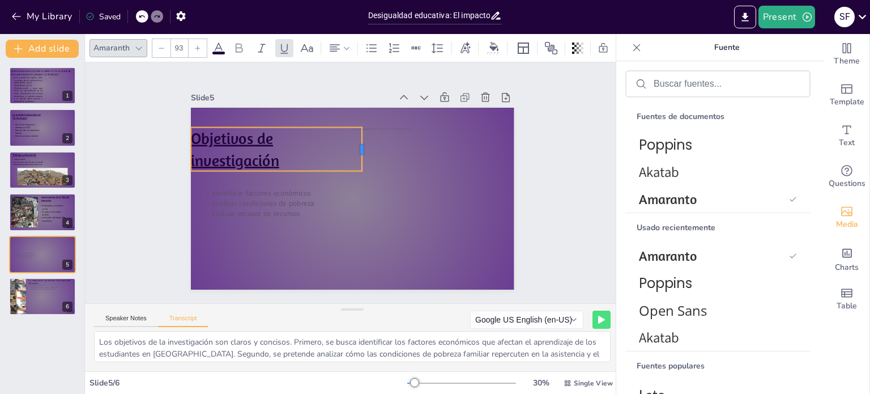
drag, startPoint x: 474, startPoint y: 132, endPoint x: 354, endPoint y: 152, distance: 121.3
click at [362, 152] on div at bounding box center [366, 150] width 9 height 44
click at [530, 179] on div "Slide 1 DESIGUALDADA EDUCATIVA: EL IMPACTO DE LA POBREZA EN El ASENTAMIENTO HUM…" at bounding box center [352, 183] width 387 height 214
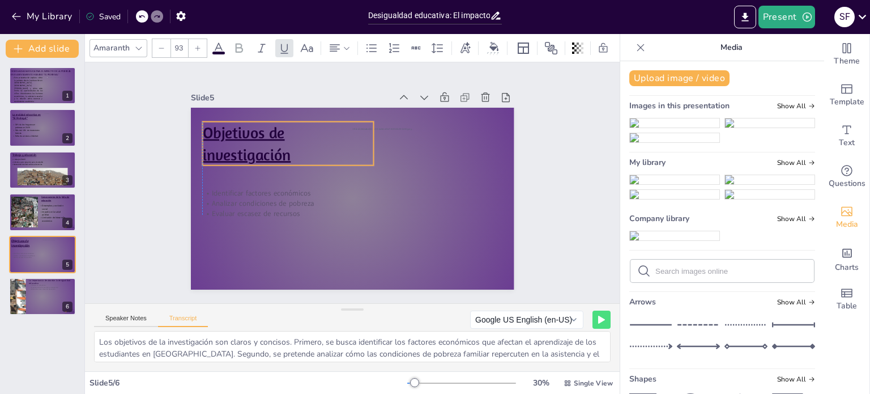
drag, startPoint x: 224, startPoint y: 152, endPoint x: 240, endPoint y: 146, distance: 16.8
click at [240, 146] on u "Objetivos de investigación" at bounding box center [246, 143] width 88 height 41
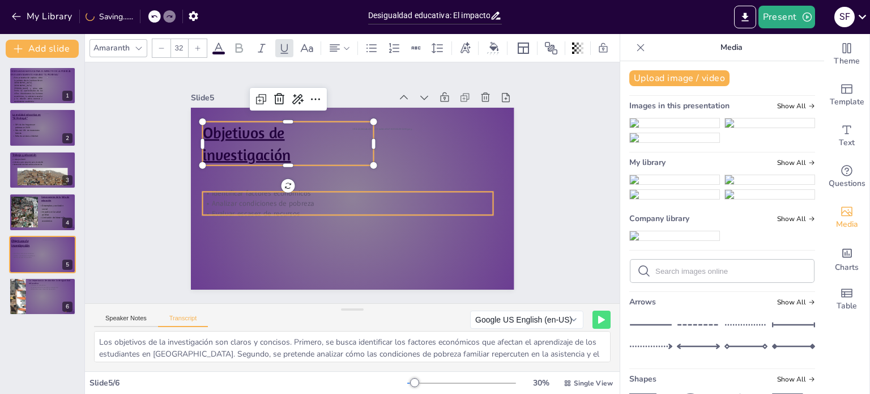
click at [265, 198] on p "Analizar condiciones de pobreza" at bounding box center [347, 203] width 291 height 10
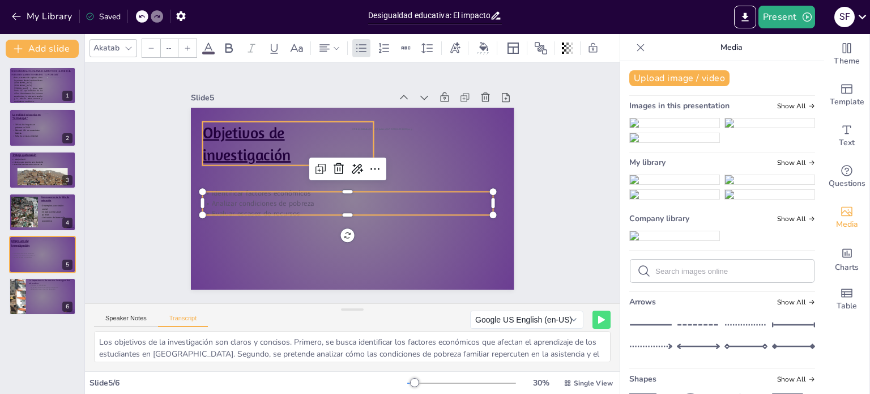
type input "93"
click at [349, 122] on p "Objetivos de investigación" at bounding box center [288, 144] width 172 height 44
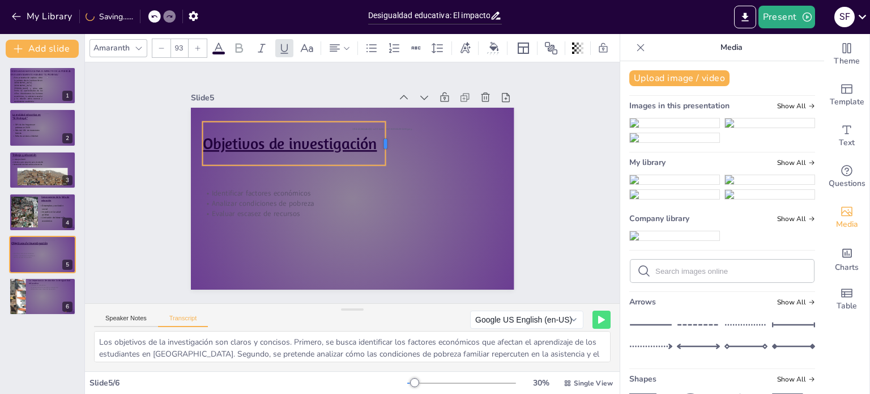
drag, startPoint x: 367, startPoint y: 137, endPoint x: 376, endPoint y: 134, distance: 9.9
click at [386, 134] on div at bounding box center [390, 144] width 9 height 44
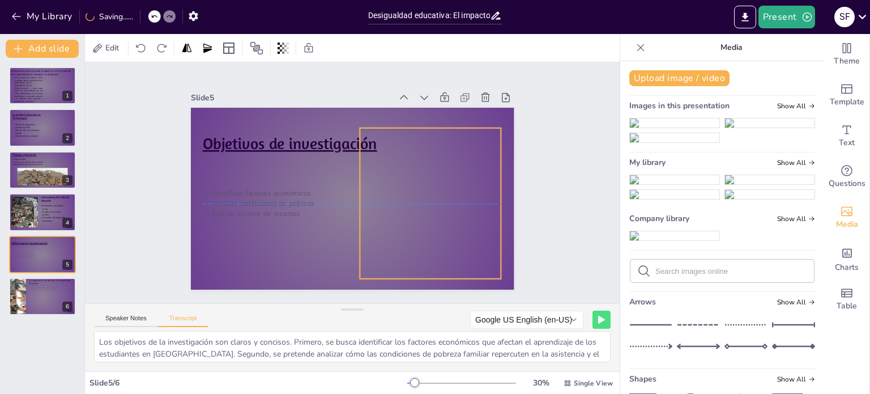
drag, startPoint x: 431, startPoint y: 181, endPoint x: 439, endPoint y: 183, distance: 7.7
click at [439, 183] on div at bounding box center [459, 203] width 216 height 151
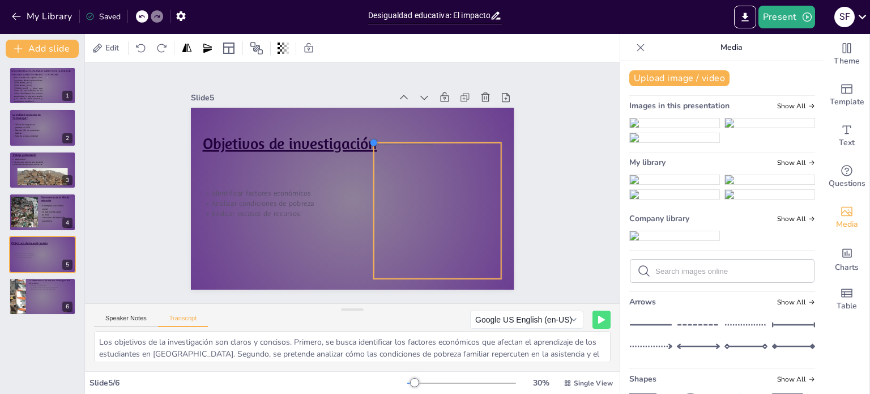
drag, startPoint x: 352, startPoint y: 125, endPoint x: 374, endPoint y: 139, distance: 26.6
click at [374, 139] on div "Objetivos de investigación Identificar factores económicos Analizar condiciones…" at bounding box center [353, 199] width 324 height 182
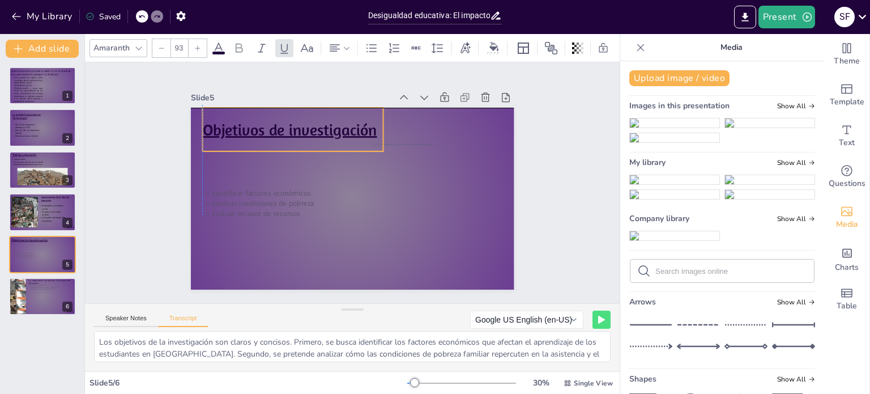
drag, startPoint x: 315, startPoint y: 150, endPoint x: 313, endPoint y: 133, distance: 17.2
click at [313, 133] on p "Objetivos de investigación" at bounding box center [292, 129] width 181 height 22
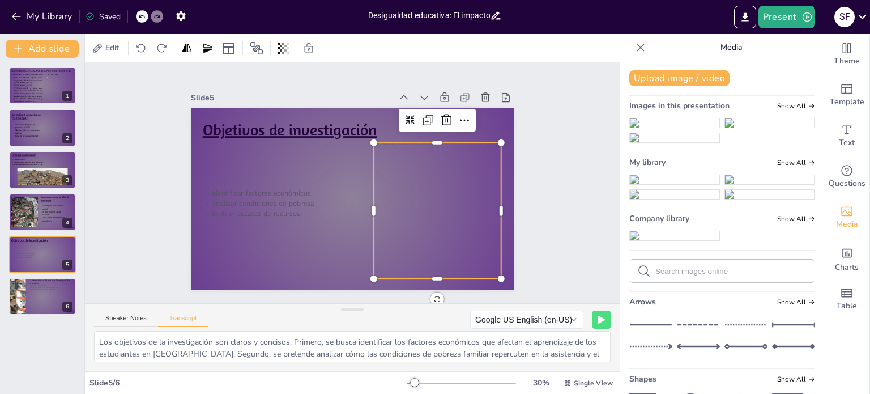
click at [418, 192] on div at bounding box center [463, 211] width 194 height 136
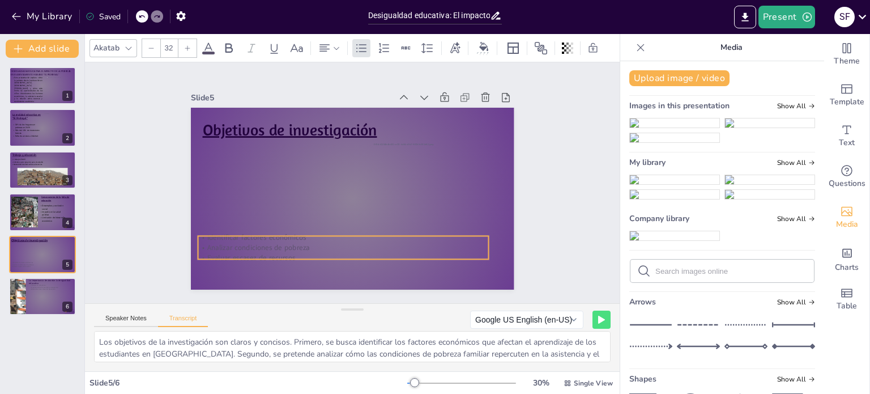
drag, startPoint x: 261, startPoint y: 197, endPoint x: 256, endPoint y: 241, distance: 44.5
click at [256, 243] on p "Analizar condiciones de pobreza" at bounding box center [343, 248] width 291 height 10
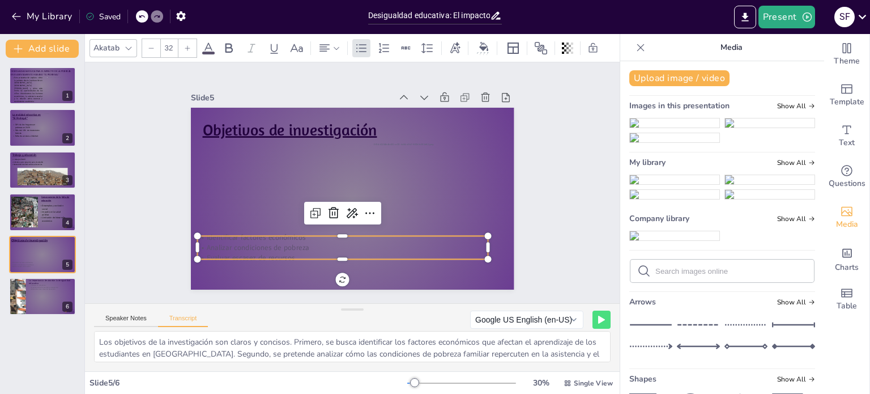
drag, startPoint x: 322, startPoint y: 233, endPoint x: 308, endPoint y: 233, distance: 14.2
click at [308, 233] on p "Identificar factores económicos" at bounding box center [342, 237] width 291 height 10
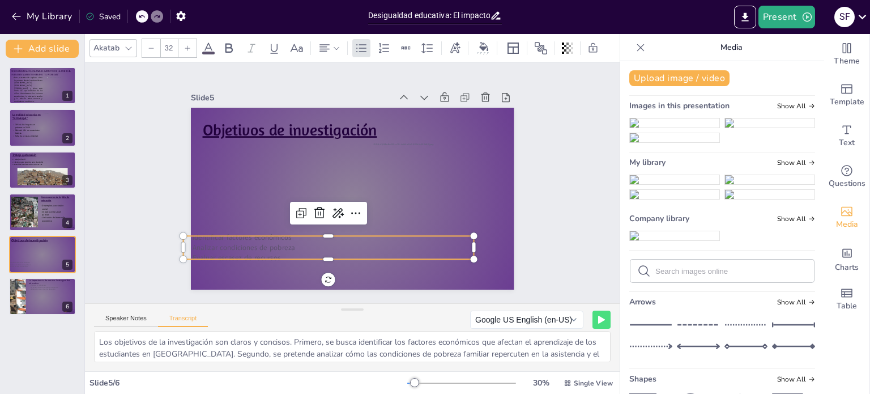
click at [286, 244] on p "Analizar condiciones de pobreza" at bounding box center [328, 248] width 291 height 10
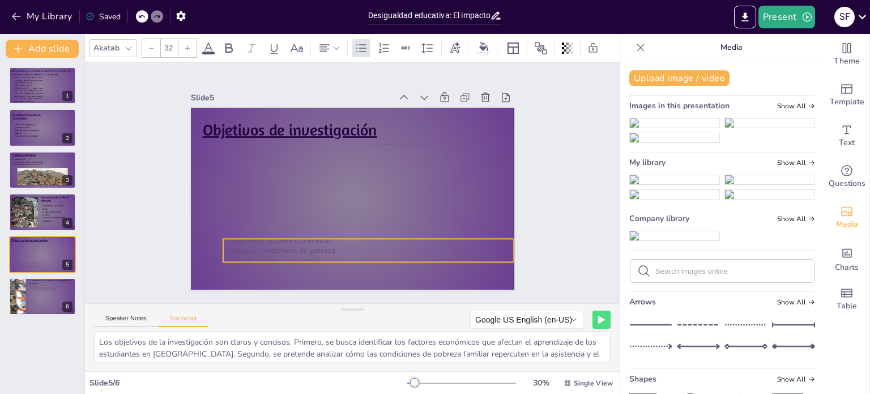
drag, startPoint x: 299, startPoint y: 245, endPoint x: 335, endPoint y: 248, distance: 36.4
click at [335, 248] on p "Analizar condiciones de pobreza" at bounding box center [368, 250] width 291 height 10
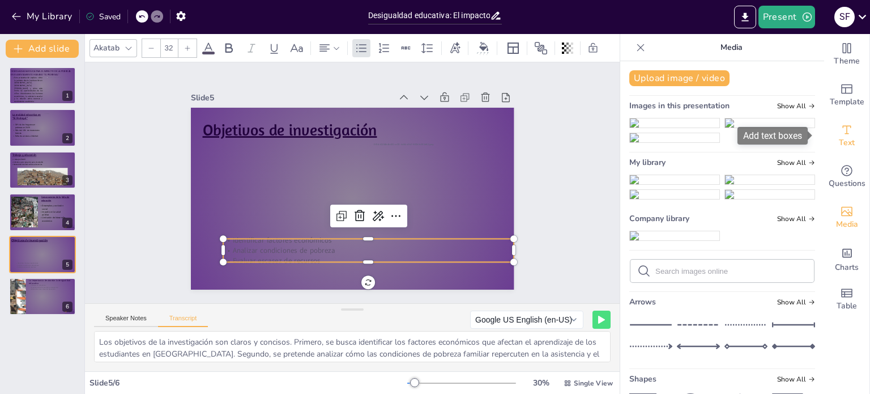
click at [840, 131] on icon "Add text boxes" at bounding box center [847, 130] width 14 height 14
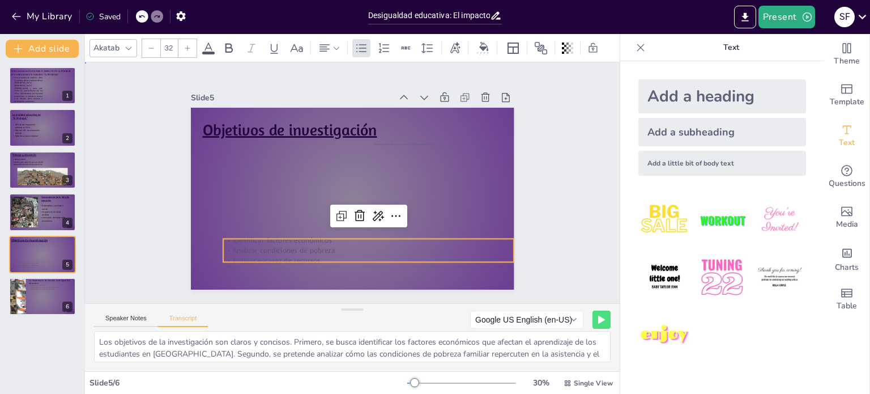
click at [535, 190] on div "Slide 1 DESIGUALDADA EDUCATIVA: EL IMPACTO DE LA POBREZA EN El ASENTAMIENTO HUM…" at bounding box center [352, 183] width 387 height 214
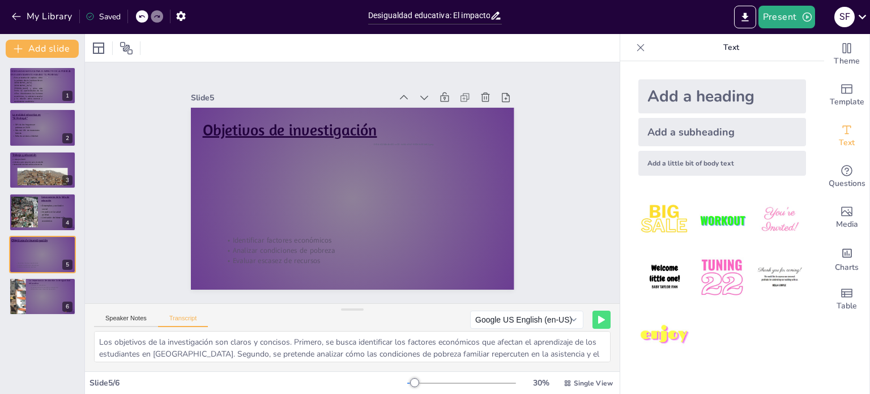
click at [716, 126] on div "Add a subheading" at bounding box center [723, 132] width 168 height 28
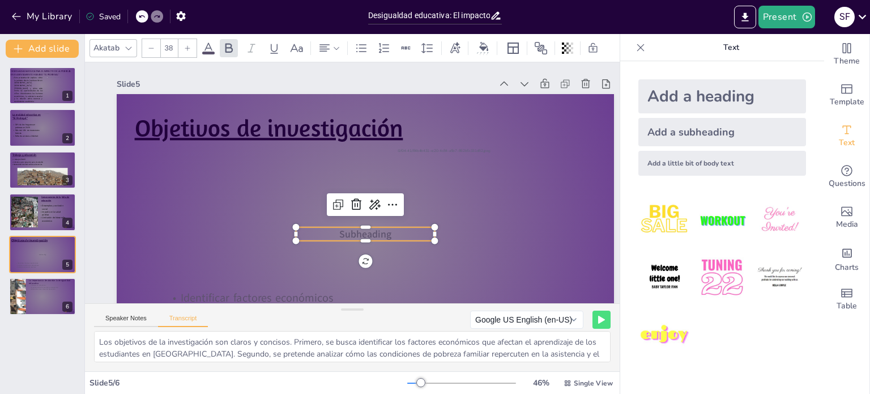
click at [385, 230] on span "Subheading" at bounding box center [365, 234] width 52 height 14
click at [388, 232] on span "Subheading" at bounding box center [365, 234] width 52 height 14
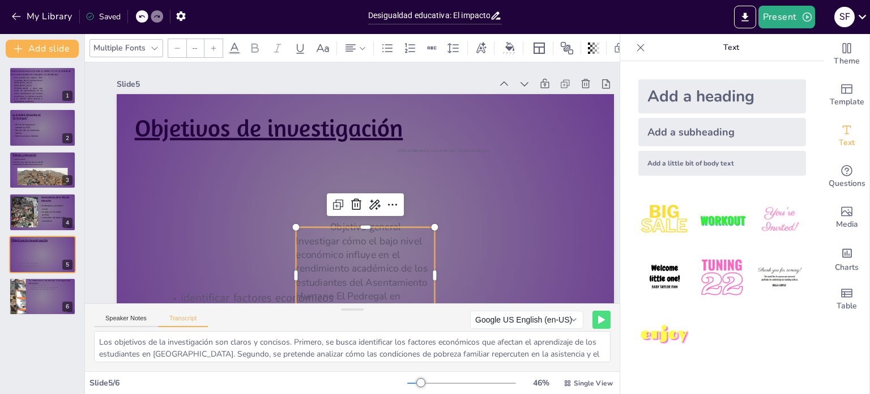
click at [417, 276] on p "Investigar cómo el bajo nivel económico influye en el rendimiento académico de …" at bounding box center [365, 282] width 139 height 96
click at [630, 188] on div at bounding box center [723, 278] width 186 height 186
click at [639, 139] on div "Add a subheading" at bounding box center [723, 132] width 168 height 28
type input "38"
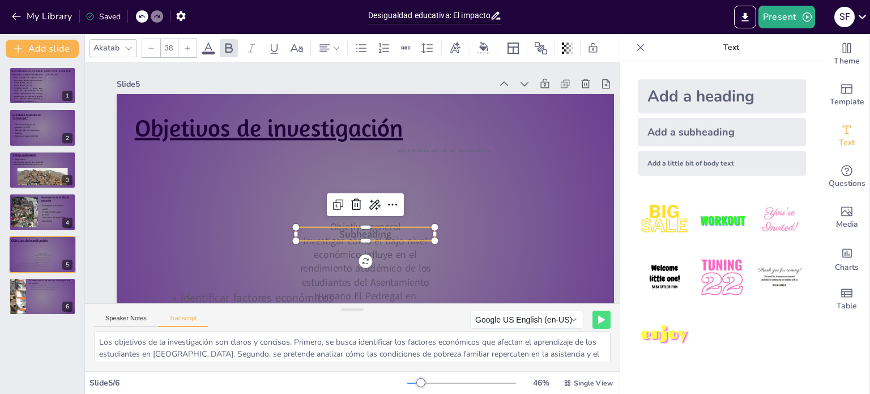
click at [624, 70] on div "Add a heading Add a subheading Add a little bit of body text" at bounding box center [723, 227] width 204 height 333
click at [357, 204] on icon at bounding box center [357, 205] width 14 height 14
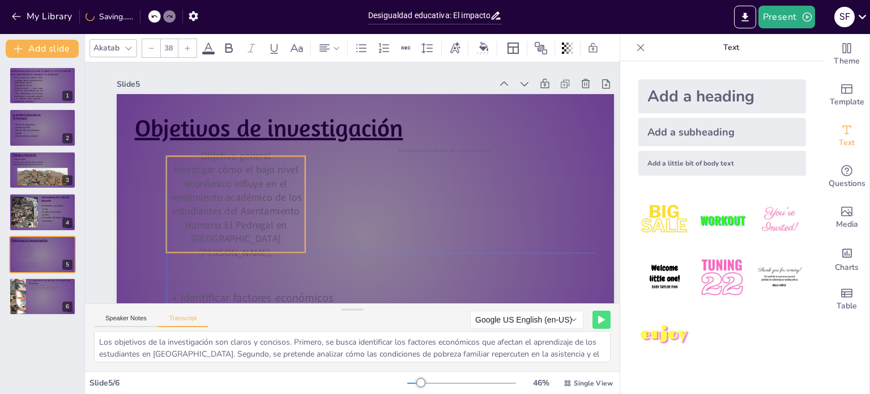
drag, startPoint x: 369, startPoint y: 257, endPoint x: 239, endPoint y: 185, distance: 149.4
click at [239, 185] on p "Investigar cómo el bajo nivel económico influye en el rendimiento académico de …" at bounding box center [236, 211] width 139 height 96
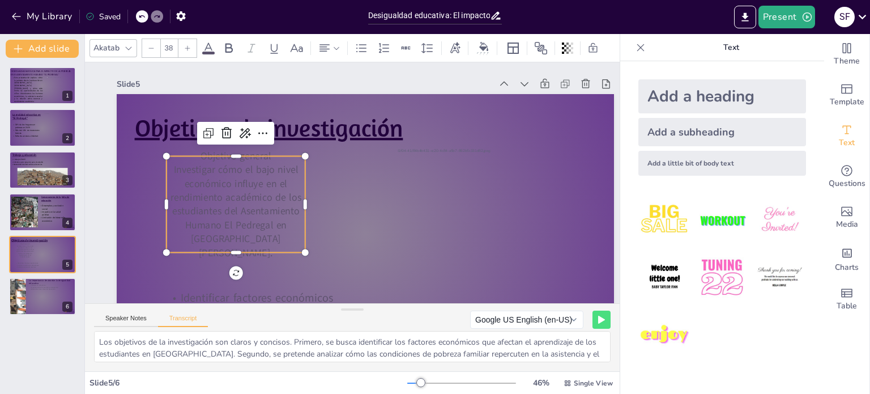
click at [415, 43] on div "Akatab 38" at bounding box center [351, 48] width 523 height 19
click at [435, 39] on div at bounding box center [428, 48] width 18 height 18
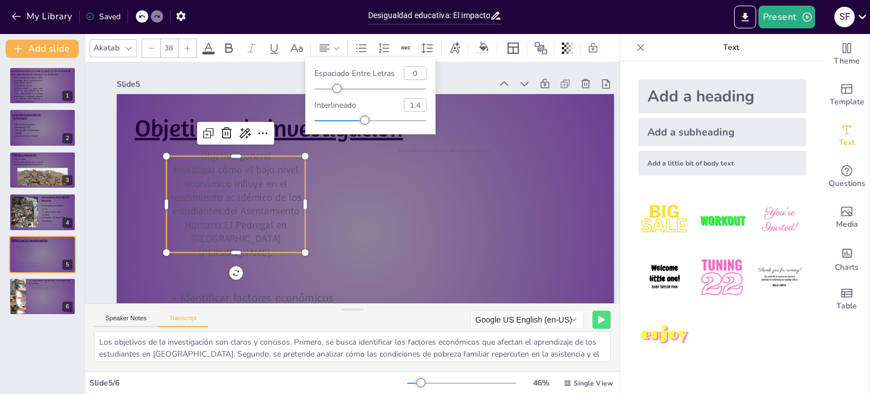
click at [453, 66] on div "Slide 1 DESIGUALDADA EDUCATIVA: EL IMPACTO DE LA POBREZA EN El ASENTAMIENTO HUM…" at bounding box center [366, 218] width 498 height 312
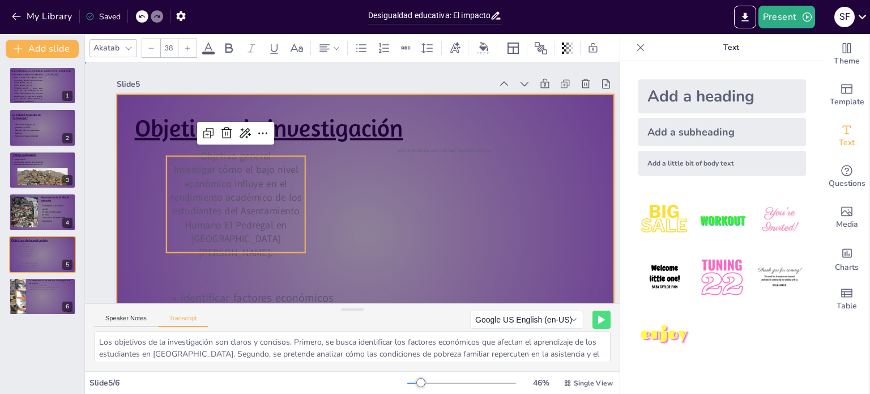
click at [188, 274] on div at bounding box center [366, 234] width 498 height 280
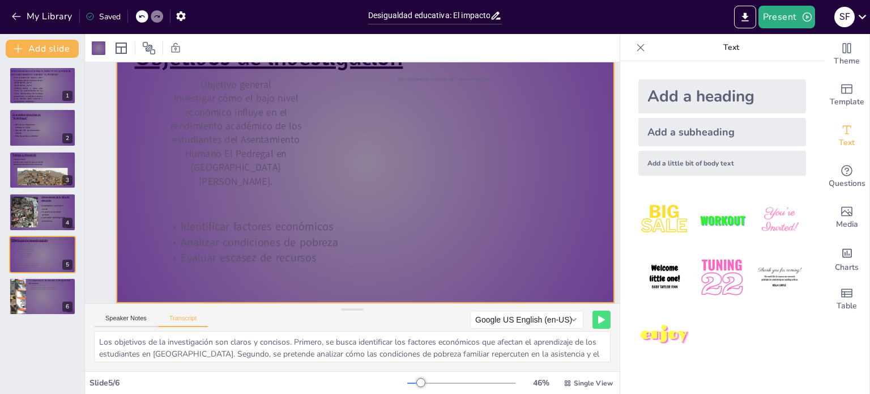
scroll to position [74, 0]
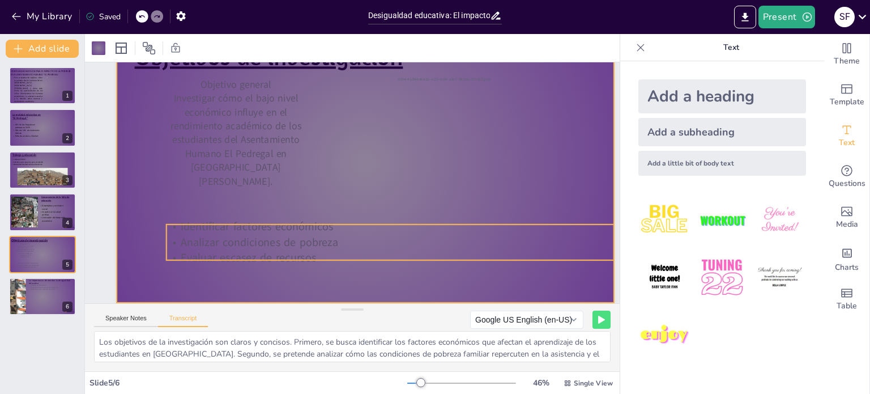
click at [319, 245] on p "Analizar condiciones de pobreza" at bounding box center [391, 242] width 448 height 15
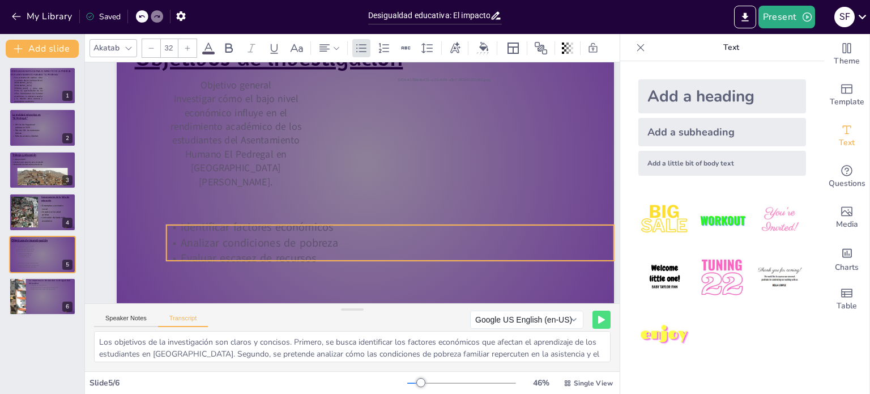
drag, startPoint x: 381, startPoint y: 200, endPoint x: 351, endPoint y: 235, distance: 45.9
click at [351, 235] on p "Analizar condiciones de pobreza" at bounding box center [391, 242] width 448 height 15
click at [381, 204] on icon at bounding box center [382, 203] width 14 height 14
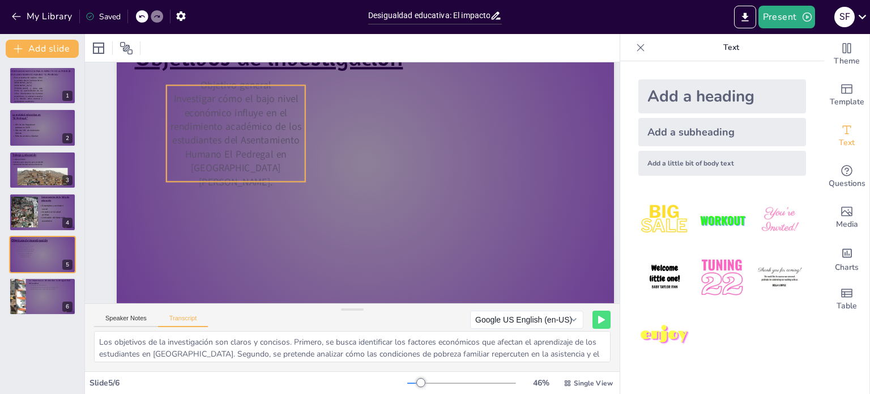
click at [283, 92] on p "Objetivo general" at bounding box center [236, 85] width 139 height 14
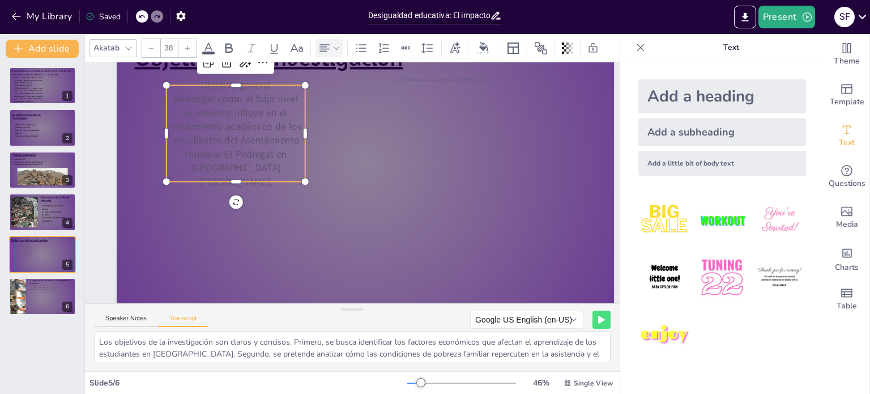
click at [333, 44] on icon at bounding box center [337, 48] width 8 height 8
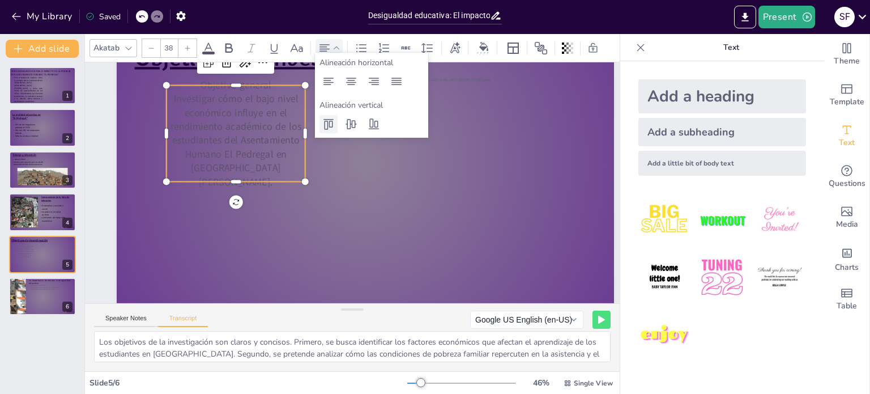
click at [330, 121] on icon at bounding box center [329, 124] width 10 height 11
click at [403, 80] on icon at bounding box center [397, 82] width 14 height 14
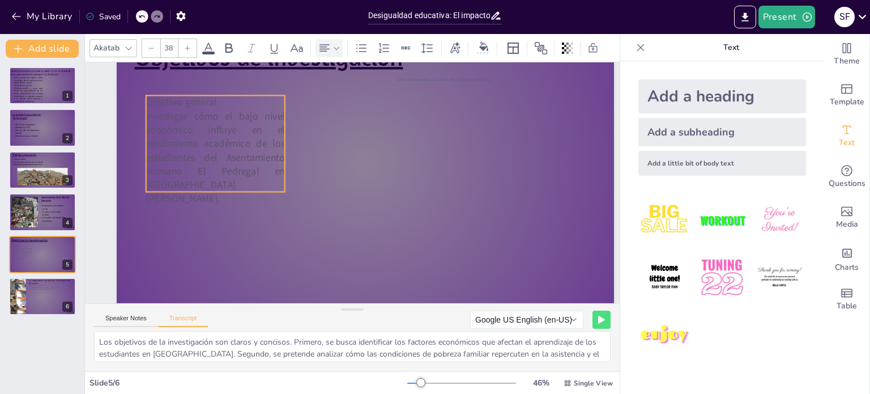
drag, startPoint x: 254, startPoint y: 146, endPoint x: 233, endPoint y: 156, distance: 22.8
click at [233, 156] on p "Investigar cómo el bajo nivel económico influye en el rendimiento académico de …" at bounding box center [215, 157] width 139 height 96
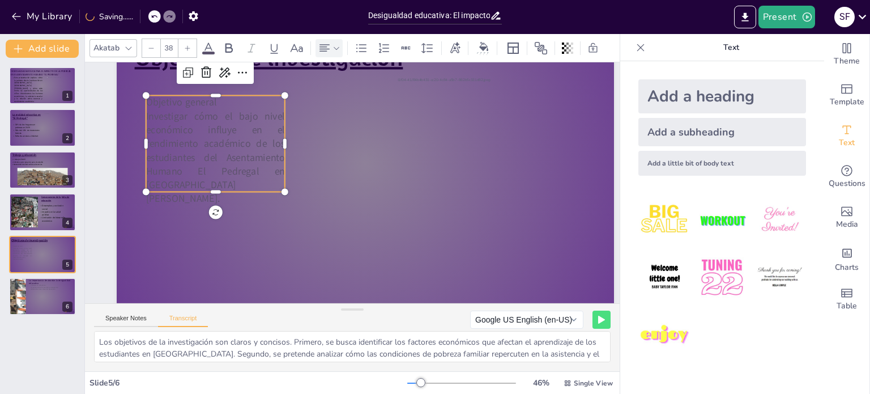
click at [220, 96] on p "Objetivo general" at bounding box center [215, 102] width 139 height 14
click at [216, 101] on p "Objetivo general" at bounding box center [215, 102] width 139 height 14
drag, startPoint x: 216, startPoint y: 101, endPoint x: 197, endPoint y: 101, distance: 19.3
click at [197, 101] on p "Objetivo general" at bounding box center [215, 102] width 139 height 14
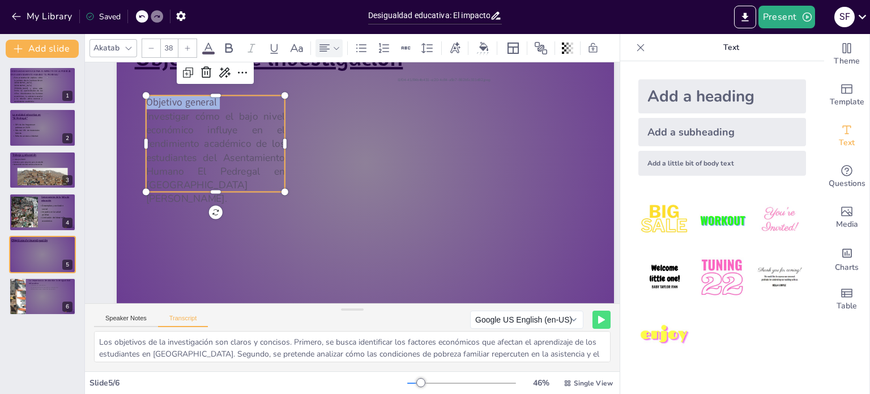
click at [129, 44] on icon at bounding box center [128, 48] width 9 height 9
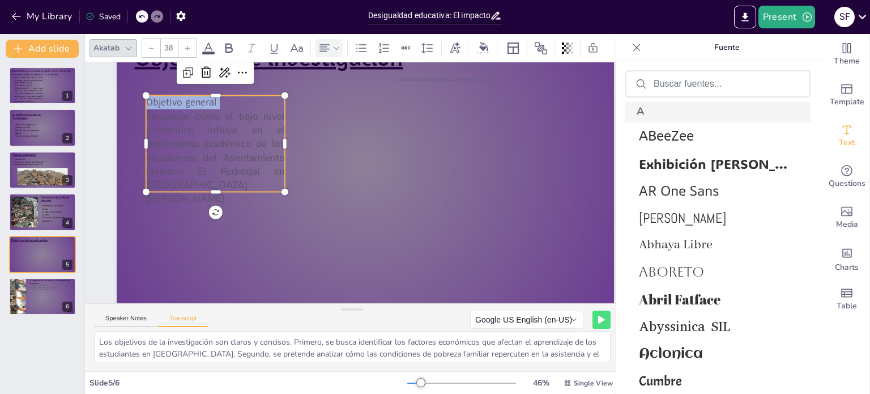
scroll to position [532, 0]
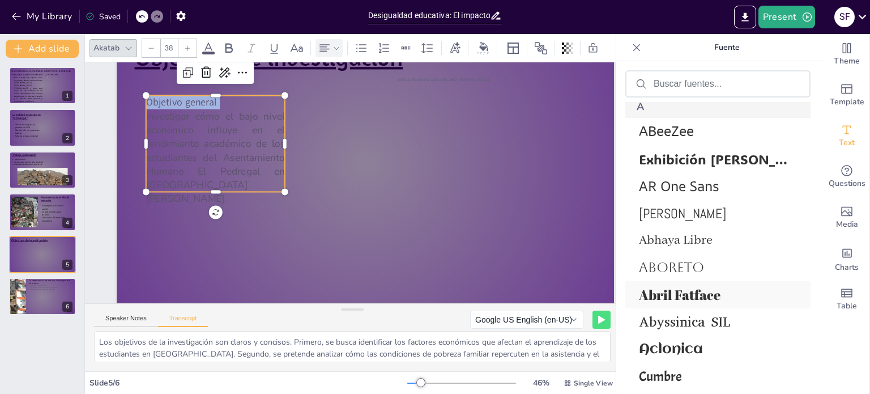
click at [703, 286] on font "Abril Fatface" at bounding box center [680, 295] width 82 height 18
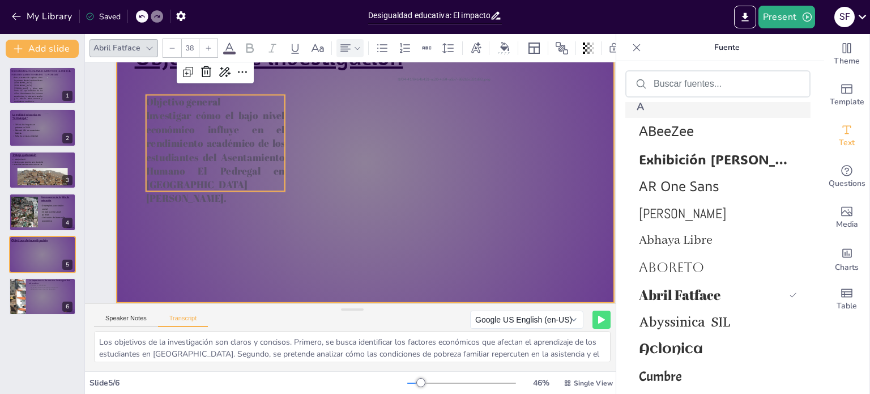
click at [329, 160] on div at bounding box center [366, 163] width 498 height 280
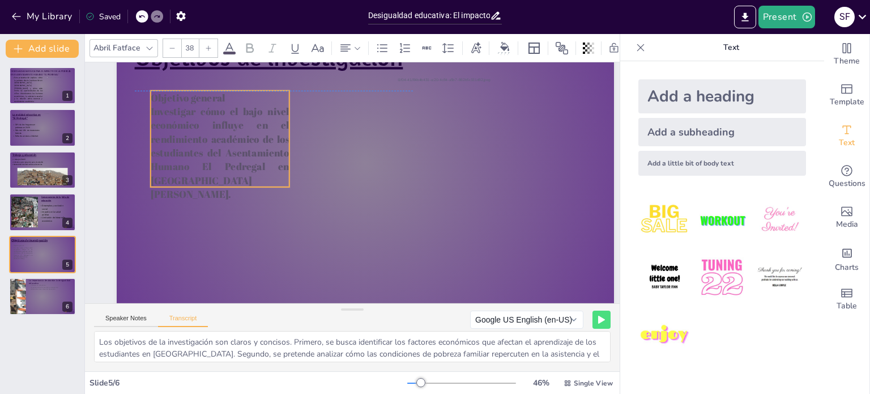
click at [248, 175] on p "Investigar cómo el bajo nivel económico influye en el rendimiento académico de …" at bounding box center [220, 152] width 139 height 96
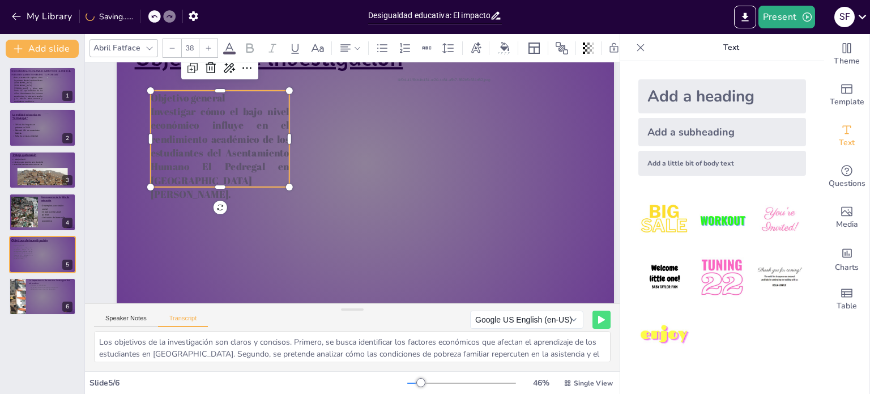
click at [240, 179] on p "Investigar cómo el bajo nivel económico influye en el rendimiento académico de …" at bounding box center [220, 152] width 139 height 96
click at [240, 177] on p "Investigar cómo el bajo nivel económico influye en el rendimiento académico de …" at bounding box center [220, 152] width 139 height 96
click at [238, 177] on p "Investigar cómo el bajo nivel económico influye en el rendimiento académico de …" at bounding box center [220, 152] width 139 height 96
click at [238, 173] on p "Investigar cómo el bajo nivel económico influye en el rendimiento académico de …" at bounding box center [220, 152] width 139 height 96
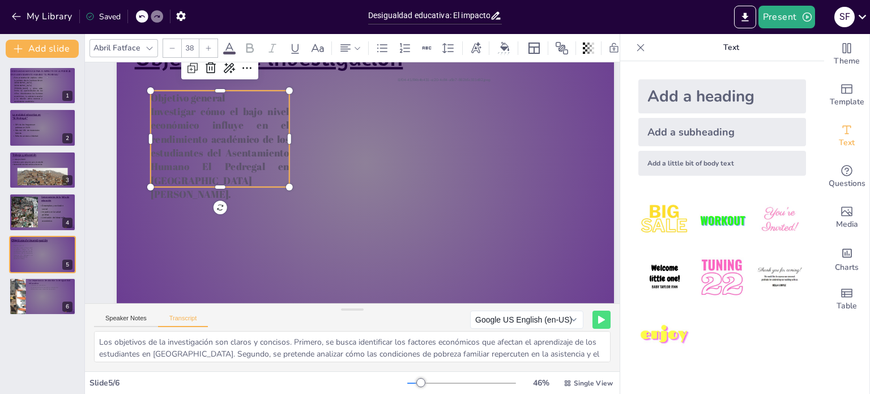
click at [247, 160] on p "Investigar cómo el bajo nivel económico influye en el rendimiento académico de …" at bounding box center [220, 152] width 139 height 96
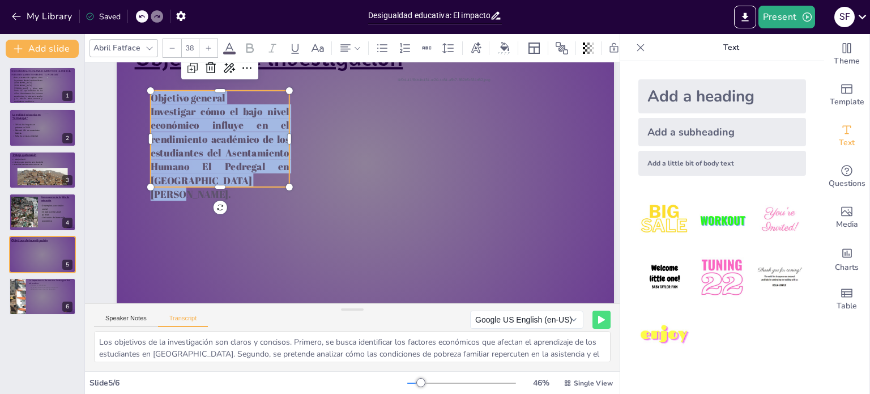
type input "--"
drag, startPoint x: 244, startPoint y: 179, endPoint x: 151, endPoint y: 114, distance: 113.2
click at [151, 114] on p "Investigar cómo el bajo nivel económico influye en el rendimiento académico de …" at bounding box center [220, 152] width 139 height 96
click at [146, 44] on icon at bounding box center [149, 48] width 9 height 9
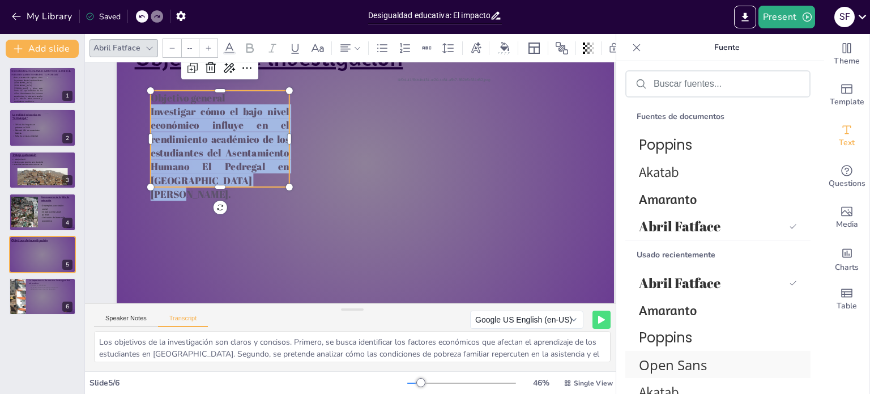
click at [678, 362] on font "Open Sans" at bounding box center [673, 364] width 68 height 19
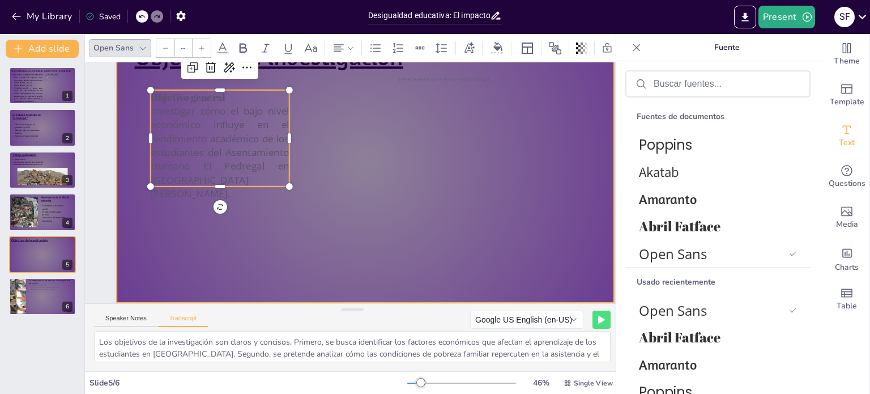
click at [347, 215] on div at bounding box center [366, 163] width 498 height 280
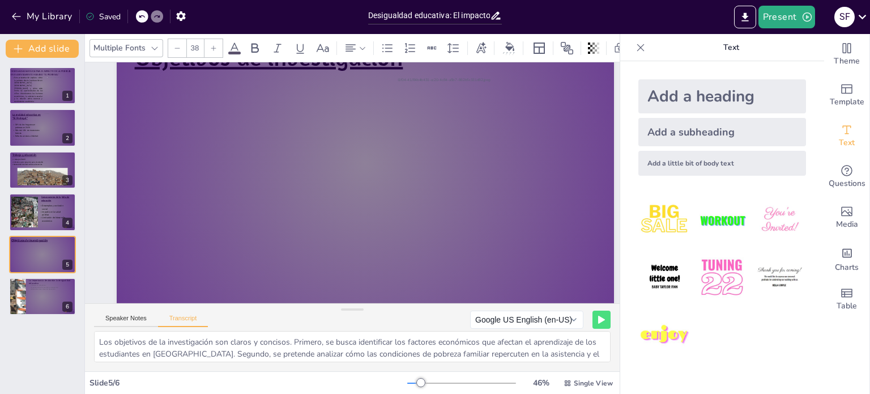
drag, startPoint x: 239, startPoint y: 138, endPoint x: 853, endPoint y: -67, distance: 647.1
click at [141, 13] on icon at bounding box center [141, 16] width 7 height 7
click at [142, 12] on div at bounding box center [142, 16] width 12 height 12
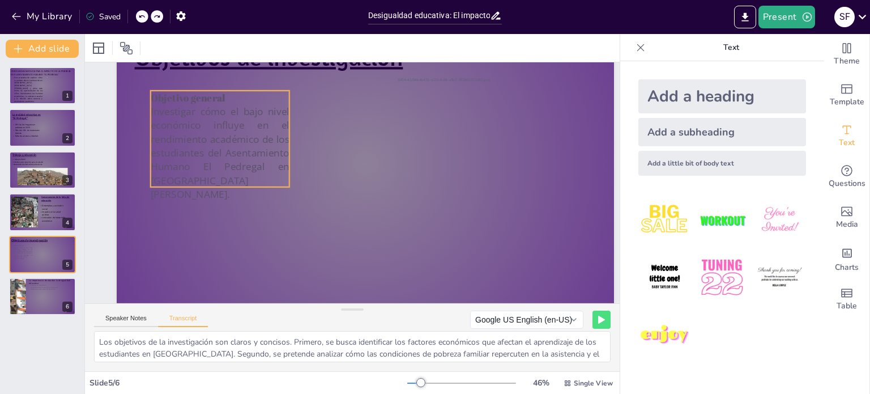
click at [266, 158] on p "Investigar cómo el bajo nivel económico influye en el rendimiento académico de …" at bounding box center [220, 152] width 139 height 96
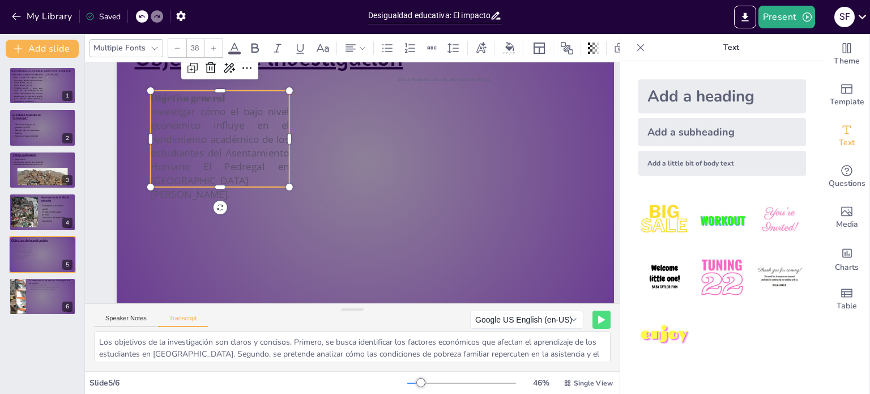
click at [236, 41] on icon at bounding box center [235, 48] width 14 height 14
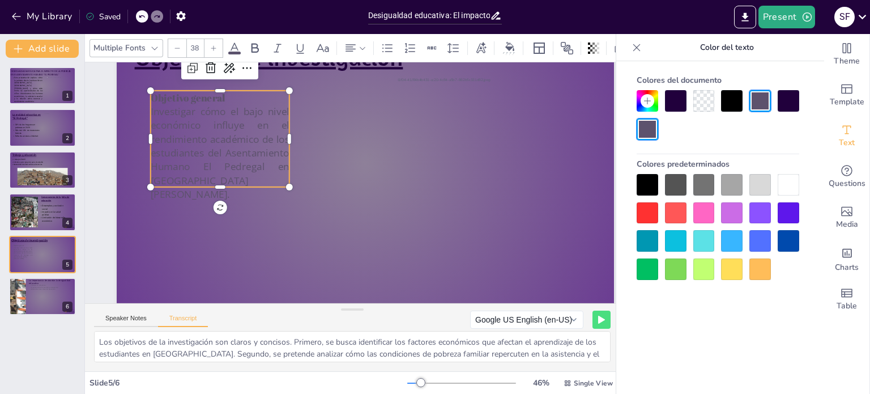
click at [644, 185] on div at bounding box center [648, 185] width 22 height 22
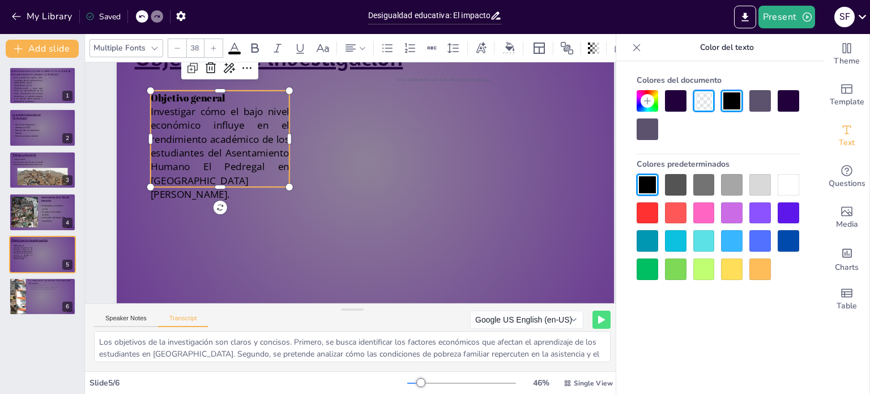
click at [230, 94] on p "Objetivo general" at bounding box center [220, 98] width 139 height 14
click at [226, 95] on p "Objetivo general" at bounding box center [220, 98] width 139 height 14
drag, startPoint x: 226, startPoint y: 96, endPoint x: 151, endPoint y: 92, distance: 75.4
click at [151, 92] on p "Objetivo general" at bounding box center [220, 98] width 139 height 14
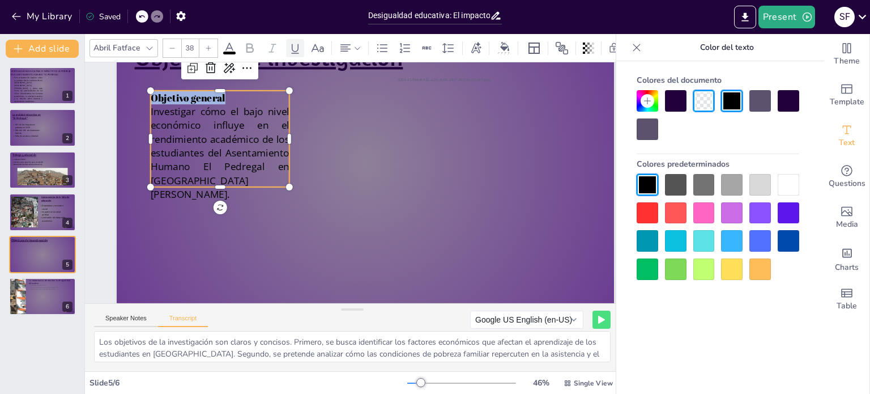
click at [295, 45] on icon at bounding box center [295, 48] width 14 height 14
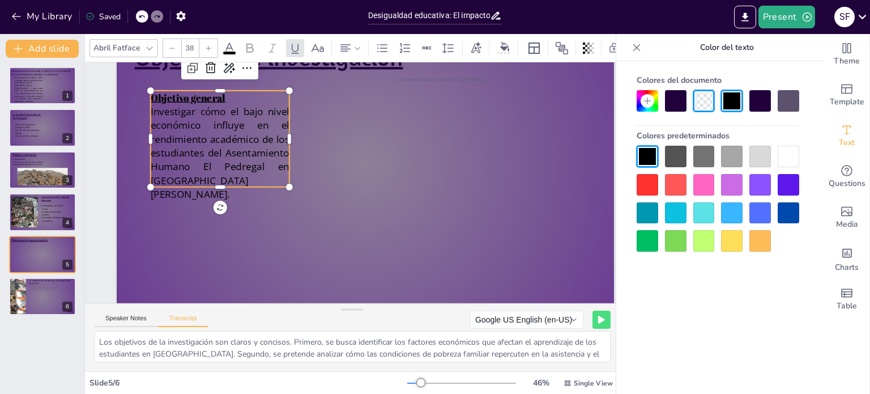
click at [231, 95] on p "Objetivo general" at bounding box center [220, 98] width 139 height 14
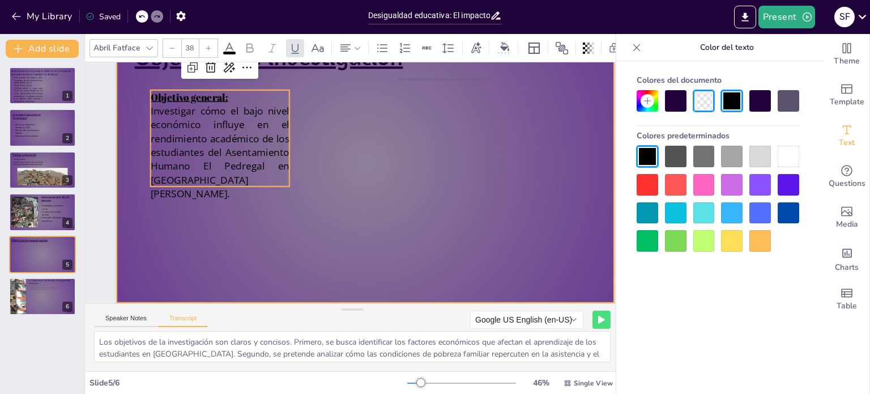
click at [372, 159] on div at bounding box center [366, 163] width 498 height 280
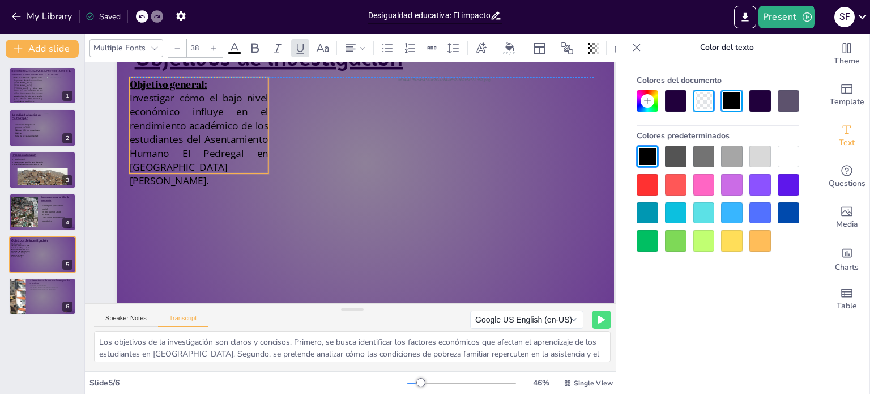
drag, startPoint x: 235, startPoint y: 140, endPoint x: 214, endPoint y: 128, distance: 24.4
click at [214, 128] on span "Investigar cómo el bajo nivel económico influye en el rendimiento académico de …" at bounding box center [199, 139] width 139 height 96
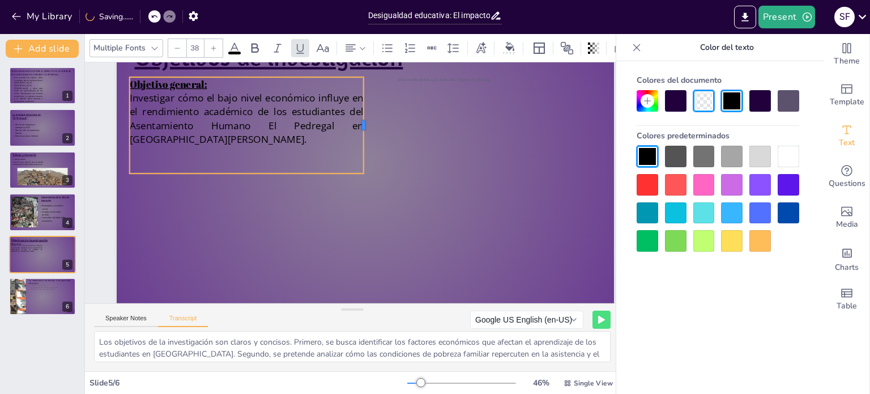
drag, startPoint x: 270, startPoint y: 121, endPoint x: 366, endPoint y: 129, distance: 95.5
click at [366, 129] on div at bounding box center [368, 125] width 9 height 96
click at [134, 96] on span "Investigar cómo el bajo nivel económico influye en el rendimiento académico de …" at bounding box center [247, 118] width 234 height 55
click at [147, 101] on span "Investigar cómo el bajo nivel económico influye en el rendimiento académico de …" at bounding box center [247, 118] width 234 height 55
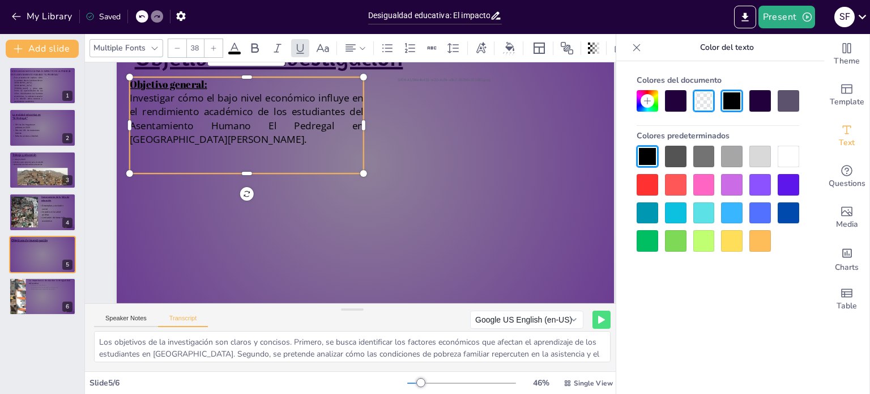
type input "--"
click at [130, 99] on span "Investigar cómo el bajo nivel económico influye en el rendimiento académico de …" at bounding box center [247, 118] width 234 height 55
click at [135, 98] on span "Investigar cómo el bajo nivel económico influye en el rendimiento académico de …" at bounding box center [247, 118] width 234 height 55
click at [374, 50] on icon at bounding box center [376, 48] width 14 height 14
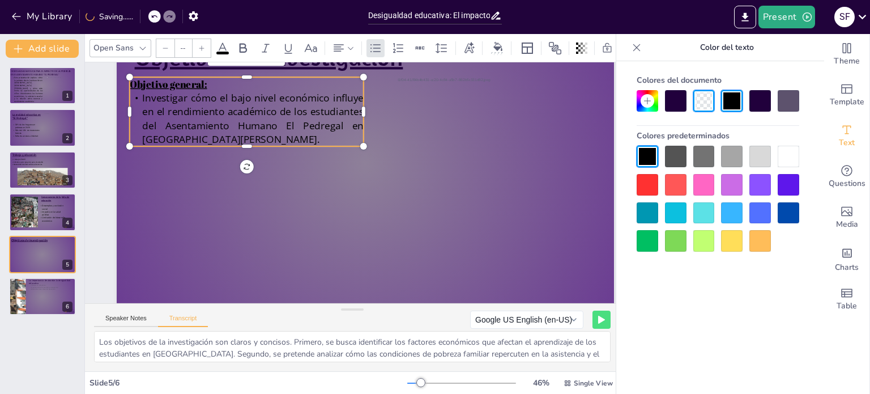
click at [683, 310] on div "Colores del documento Colores predeterminados" at bounding box center [718, 244] width 203 height 367
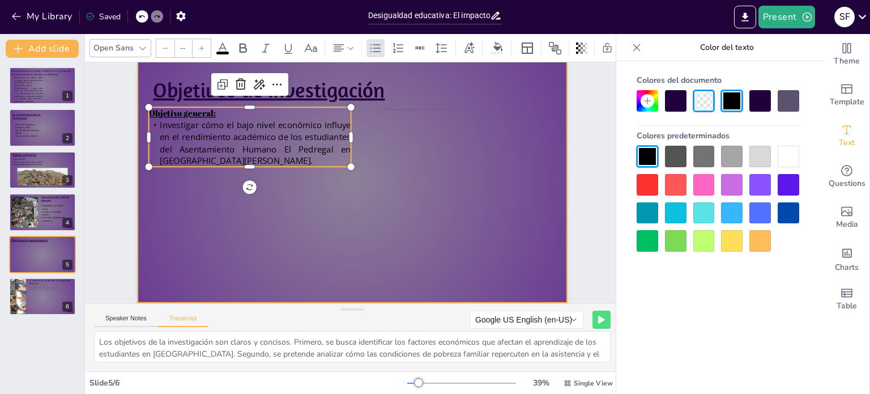
scroll to position [41, 0]
click at [585, 143] on div "Slide 1 DESIGUALDADA EDUCATIVA: EL IMPACTO DE LA POBREZA EN El ASENTAMIENTO HUM…" at bounding box center [352, 166] width 493 height 274
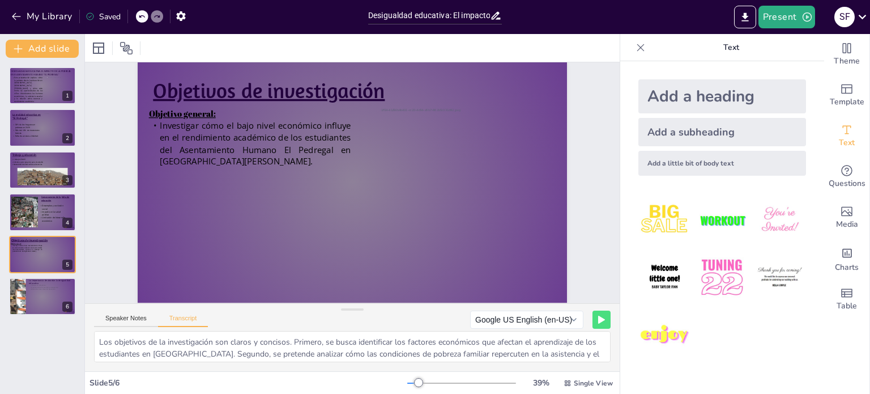
click at [733, 142] on div "Add a subheading" at bounding box center [723, 132] width 168 height 28
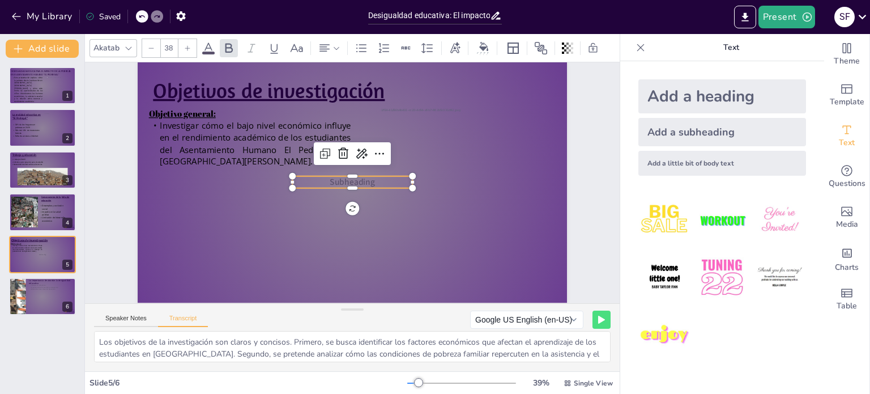
click at [364, 176] on span "Subheading" at bounding box center [352, 182] width 45 height 12
drag, startPoint x: 364, startPoint y: 175, endPoint x: 294, endPoint y: 215, distance: 81.5
click at [294, 215] on div "Objetivos de investigación Objetivo general: Investigar cómo el bajo nivel econ…" at bounding box center [353, 182] width 430 height 242
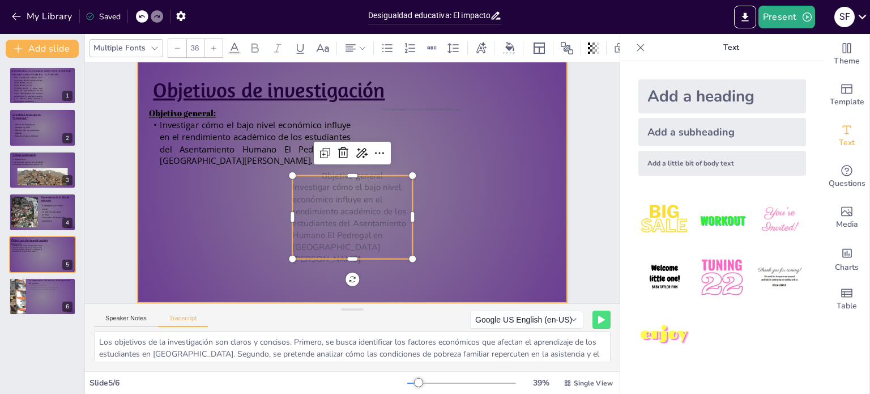
type input "--"
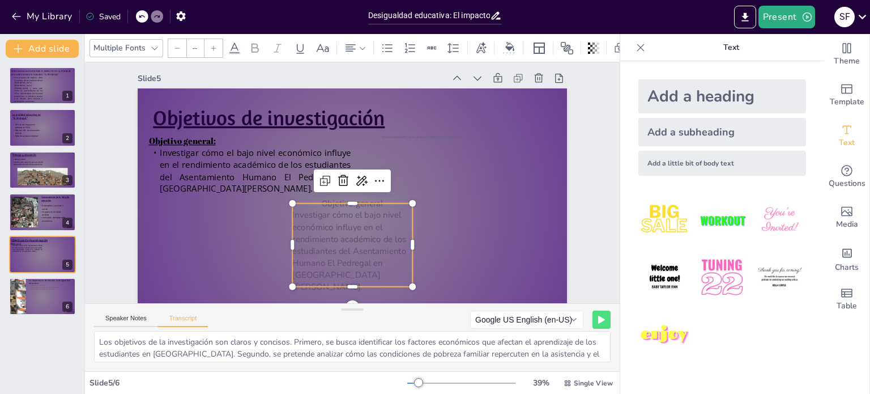
click at [378, 271] on p "Investigar cómo el bajo nivel económico influye en el rendimiento académico de …" at bounding box center [352, 250] width 120 height 83
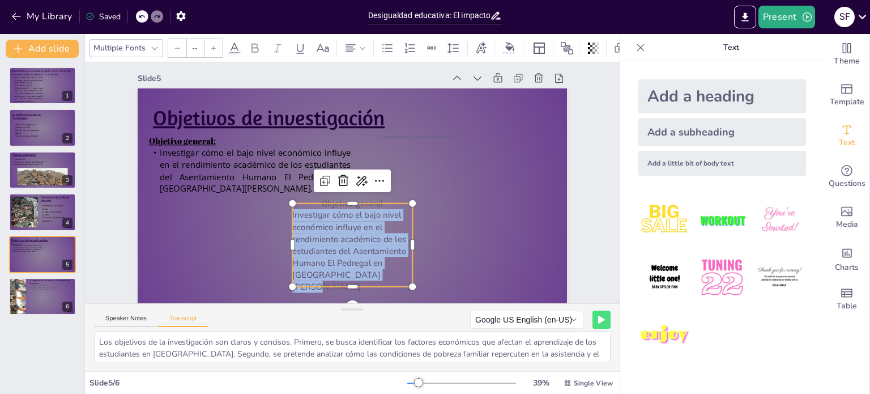
click at [378, 271] on p "Investigar cómo el bajo nivel económico influye en el rendimiento académico de …" at bounding box center [352, 250] width 120 height 83
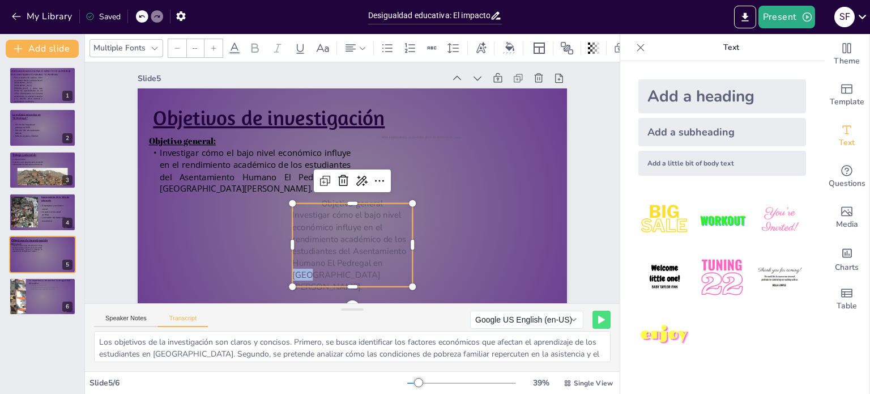
click at [378, 271] on p "Investigar cómo el bajo nivel económico influye en el rendimiento académico de …" at bounding box center [352, 250] width 120 height 83
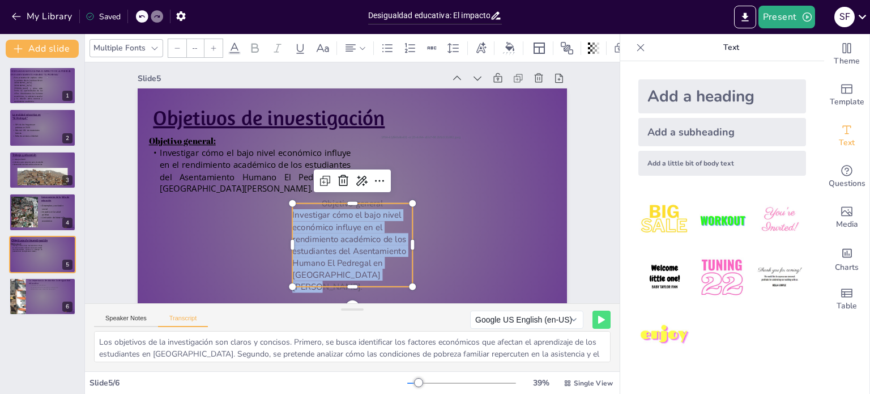
click at [378, 271] on p "Investigar cómo el bajo nivel económico influye en el rendimiento académico de …" at bounding box center [352, 250] width 120 height 83
click at [334, 173] on div at bounding box center [343, 181] width 18 height 18
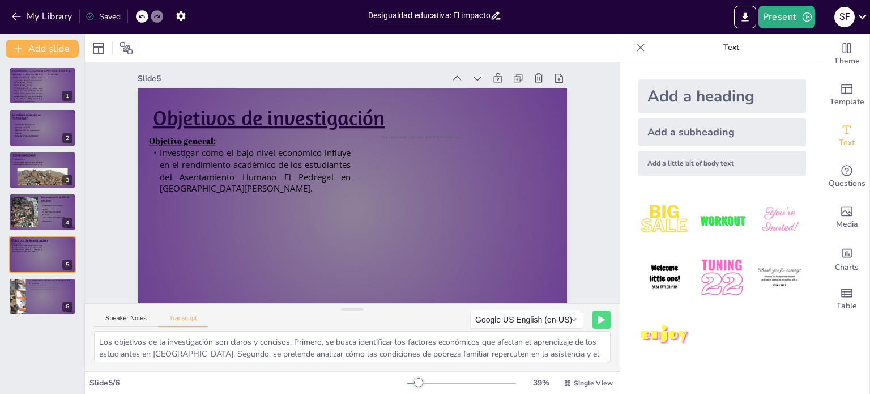
click at [671, 117] on div "Add a heading Add a subheading Add a little bit of body text" at bounding box center [723, 127] width 186 height 114
click at [665, 131] on div "Add a subheading" at bounding box center [723, 132] width 168 height 28
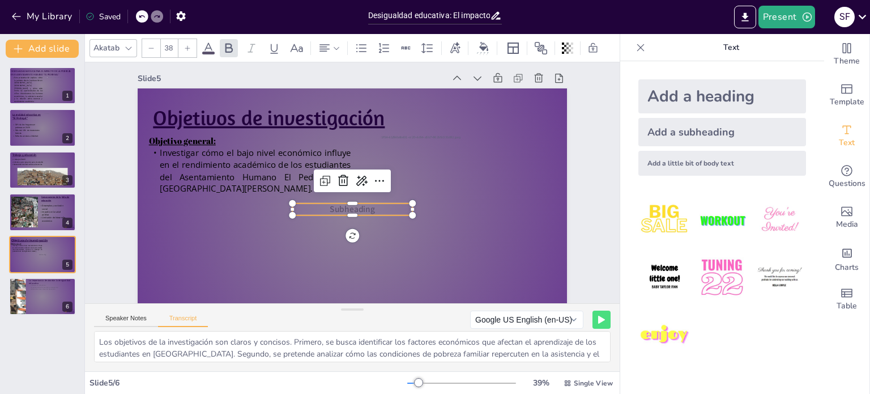
click at [363, 206] on span "Subheading" at bounding box center [352, 209] width 45 height 12
type input "--"
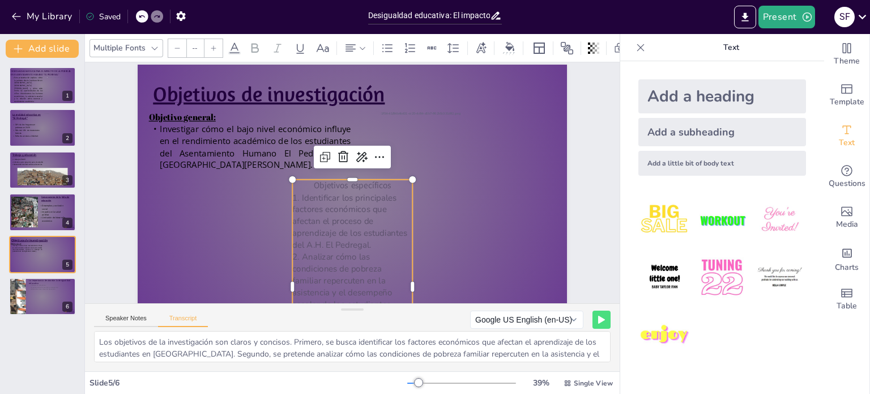
click at [576, 190] on div "Slide 1 DESIGUALDADA EDUCATIVA: EL IMPACTO DE LA POBREZA EN El ASENTAMIENTO HUM…" at bounding box center [352, 170] width 493 height 274
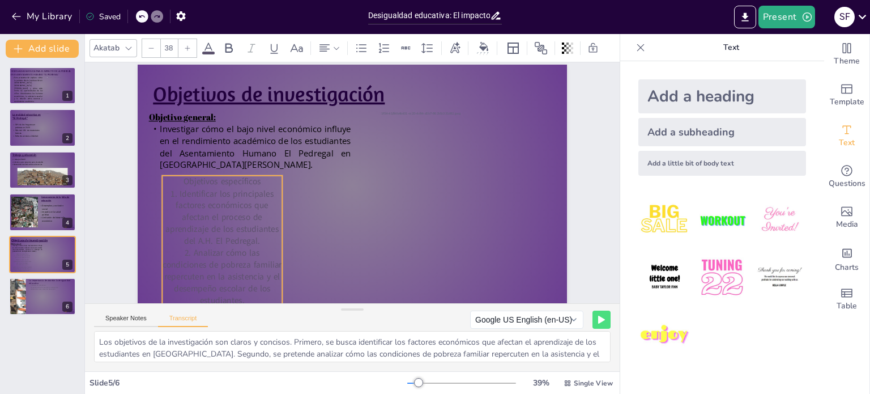
drag, startPoint x: 362, startPoint y: 218, endPoint x: 239, endPoint y: 217, distance: 123.5
click at [239, 217] on p "1. Identificar los principales factores económicos que afectan el proceso de ap…" at bounding box center [222, 218] width 120 height 60
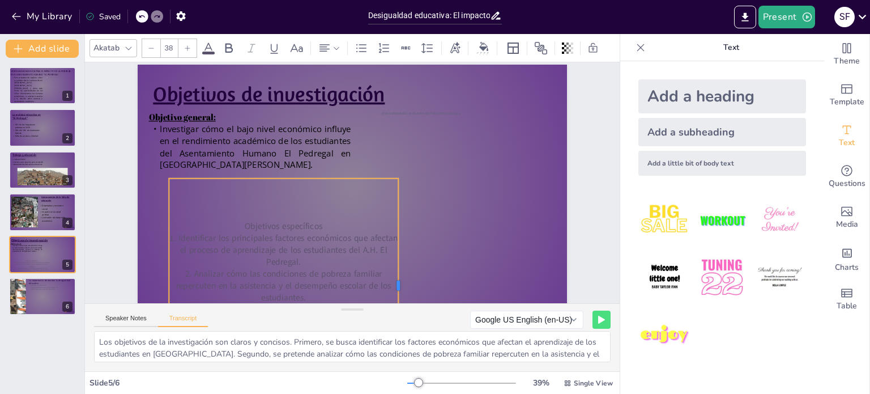
drag, startPoint x: 281, startPoint y: 282, endPoint x: 390, endPoint y: 257, distance: 112.6
click at [398, 257] on div at bounding box center [402, 286] width 9 height 214
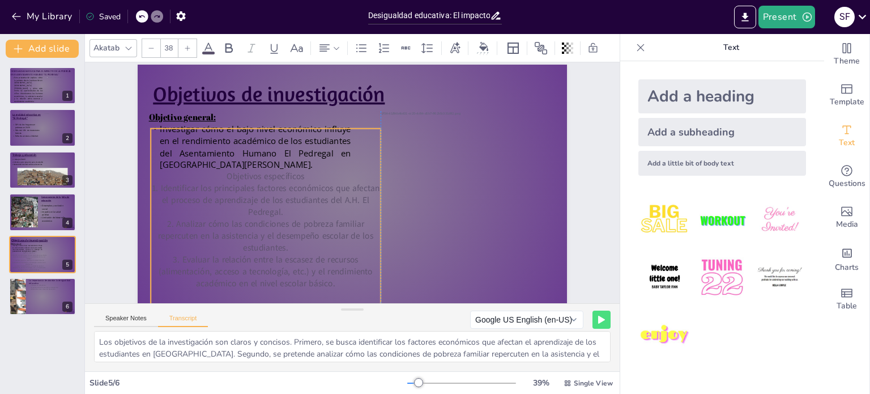
drag, startPoint x: 308, startPoint y: 247, endPoint x: 287, endPoint y: 197, distance: 54.3
click at [287, 197] on p "1. Identificar los principales factores económicos que afectan el proceso de ap…" at bounding box center [266, 200] width 230 height 36
click at [326, 48] on icon at bounding box center [325, 48] width 14 height 14
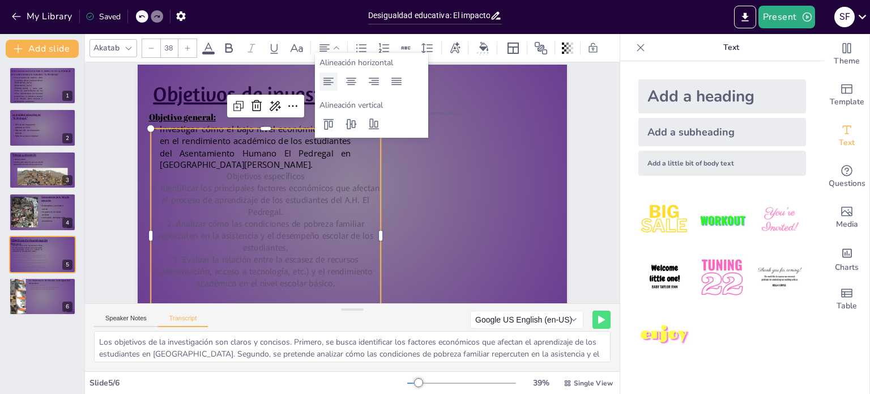
click at [326, 77] on icon at bounding box center [329, 82] width 14 height 14
click at [393, 86] on icon at bounding box center [397, 82] width 14 height 14
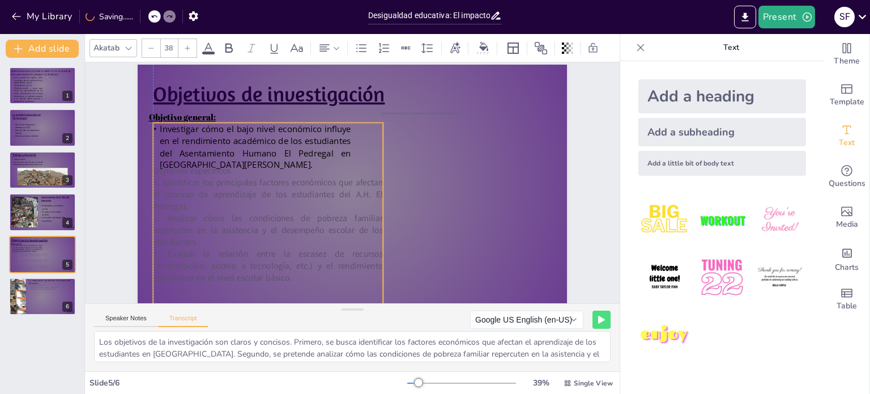
click at [296, 197] on p "1. Identificar los principales factores económicos que afectan el proceso de ap…" at bounding box center [268, 194] width 230 height 36
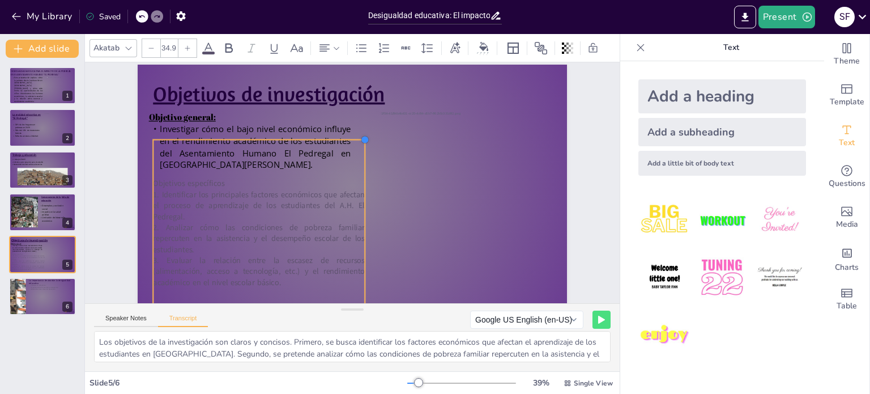
type input "34.8"
drag, startPoint x: 373, startPoint y: 122, endPoint x: 354, endPoint y: 174, distance: 55.6
click at [354, 174] on div "Objetivos de investigación Objetivo general: Investigar cómo el bajo nivel econ…" at bounding box center [353, 186] width 430 height 242
drag, startPoint x: 296, startPoint y: 225, endPoint x: 290, endPoint y: 220, distance: 8.5
click at [290, 220] on p "2. Analizar cómo las condiciones de pobreza familiar repercuten en la asistenci…" at bounding box center [254, 234] width 211 height 33
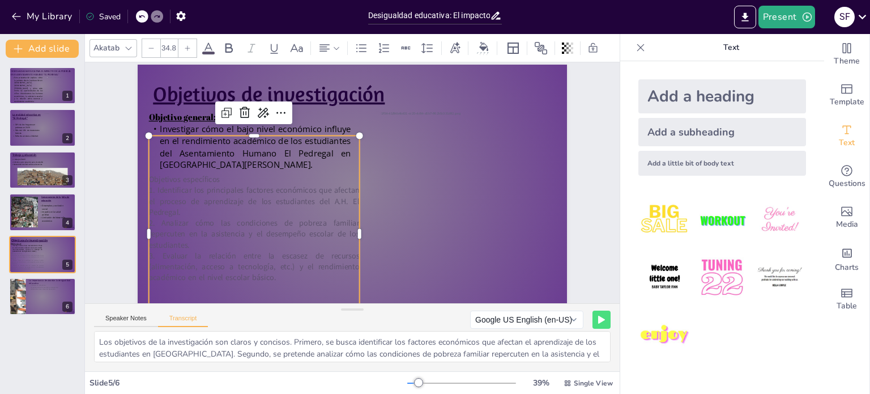
click at [199, 39] on div "Akatab 34.8" at bounding box center [351, 48] width 523 height 19
click at [205, 41] on icon at bounding box center [209, 48] width 14 height 14
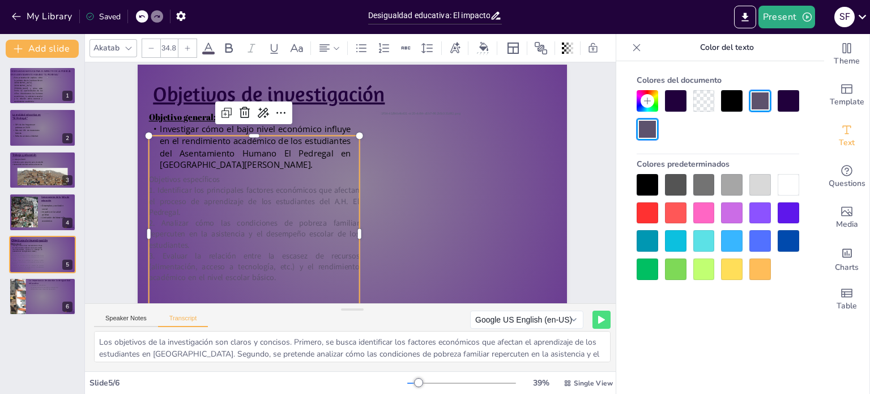
click at [648, 182] on div at bounding box center [648, 185] width 22 height 22
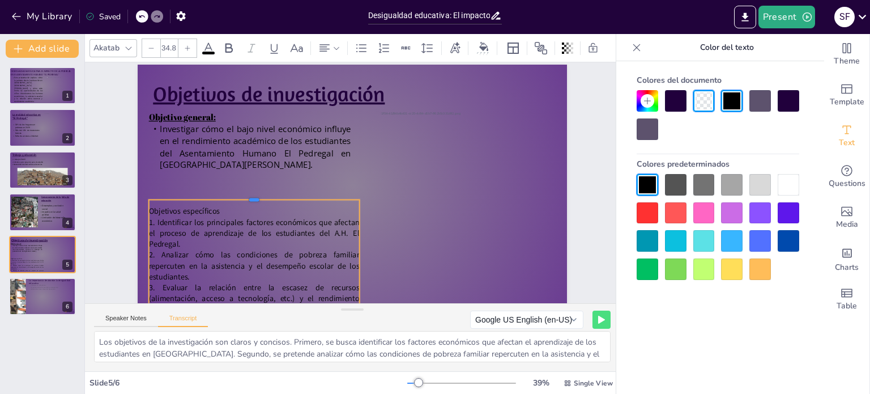
drag, startPoint x: 244, startPoint y: 135, endPoint x: 248, endPoint y: 199, distance: 64.2
click at [248, 199] on div "Objetivos de investigación Objetivo general: Investigar cómo el bajo nivel econ…" at bounding box center [353, 186] width 430 height 242
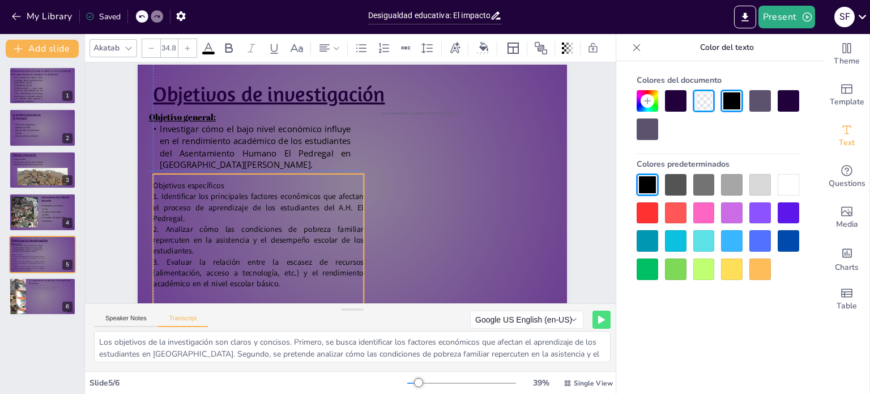
drag, startPoint x: 254, startPoint y: 247, endPoint x: 256, endPoint y: 219, distance: 27.3
click at [256, 219] on p "1. Identificar los principales factores económicos que afectan el proceso de ap…" at bounding box center [258, 207] width 211 height 33
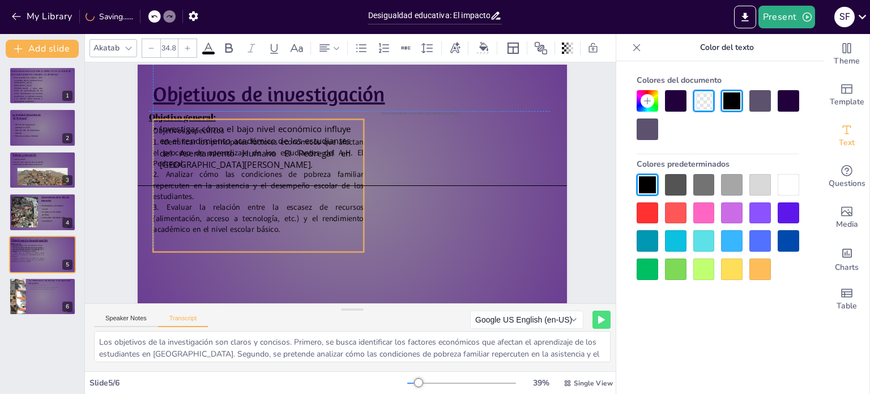
drag, startPoint x: 256, startPoint y: 219, endPoint x: 256, endPoint y: 160, distance: 58.9
click at [256, 160] on p "1. Identificar los principales factores económicos que afectan el proceso de ap…" at bounding box center [258, 153] width 211 height 33
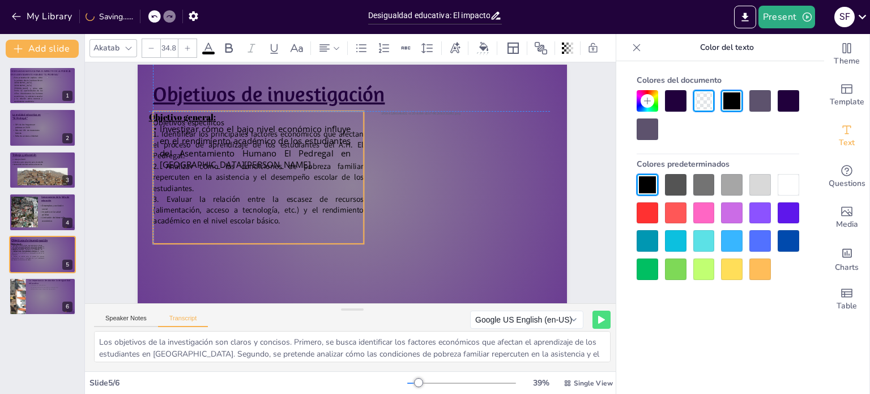
drag, startPoint x: 250, startPoint y: 249, endPoint x: 251, endPoint y: 242, distance: 6.9
click at [251, 242] on div "Objetivos específicos 1. Identificar los principales factores económicos que af…" at bounding box center [258, 177] width 211 height 133
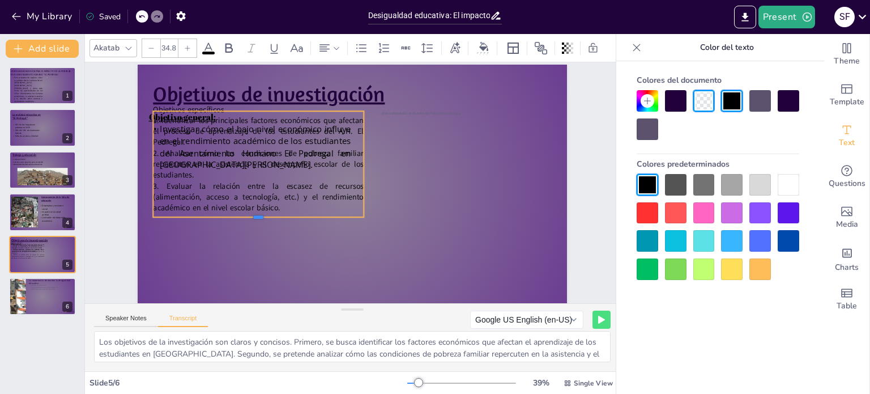
drag, startPoint x: 250, startPoint y: 244, endPoint x: 281, endPoint y: 218, distance: 40.6
click at [281, 218] on div at bounding box center [258, 221] width 211 height 9
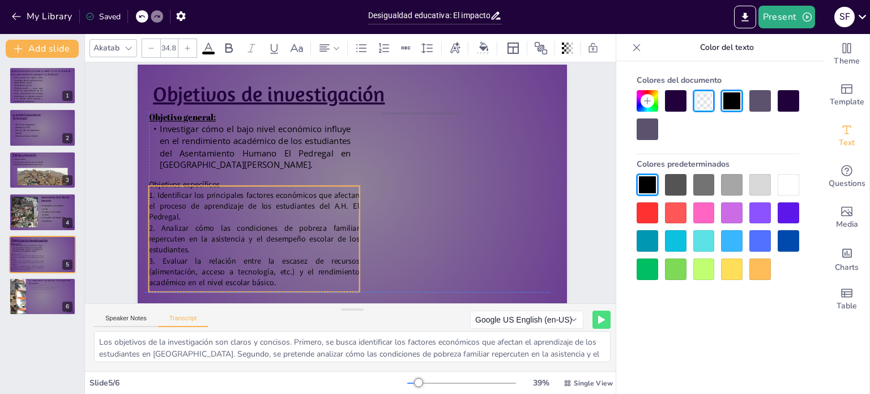
drag, startPoint x: 332, startPoint y: 188, endPoint x: 324, endPoint y: 259, distance: 71.8
click at [324, 259] on span "3. Evaluar la relación entre la escasez de recursos (alimentación, acceso a tec…" at bounding box center [254, 271] width 211 height 32
click at [213, 202] on span "1. Identificar los principales factores económicos que afectan el proceso de ap…" at bounding box center [254, 206] width 211 height 32
click at [213, 185] on p "Objetivos específicos" at bounding box center [254, 184] width 211 height 11
drag, startPoint x: 212, startPoint y: 185, endPoint x: 195, endPoint y: 192, distance: 18.3
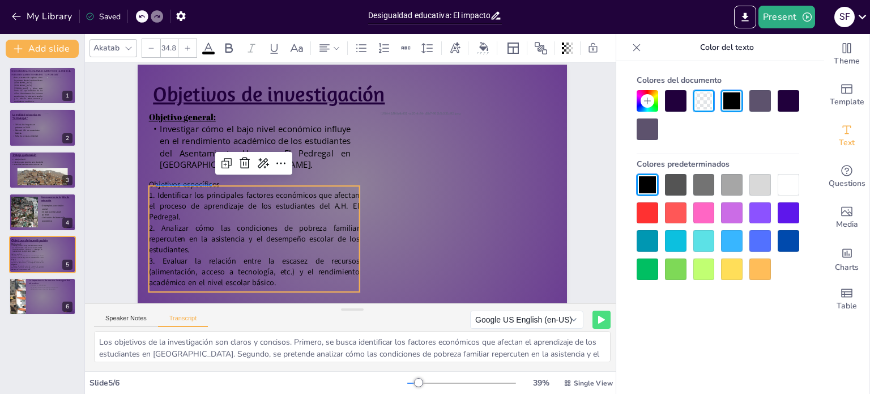
click at [195, 192] on div "Objetivos específicos 1. Identificar los principales factores económicos que af…" at bounding box center [254, 239] width 211 height 120
click at [211, 186] on p "Objetivos específicos" at bounding box center [254, 184] width 211 height 11
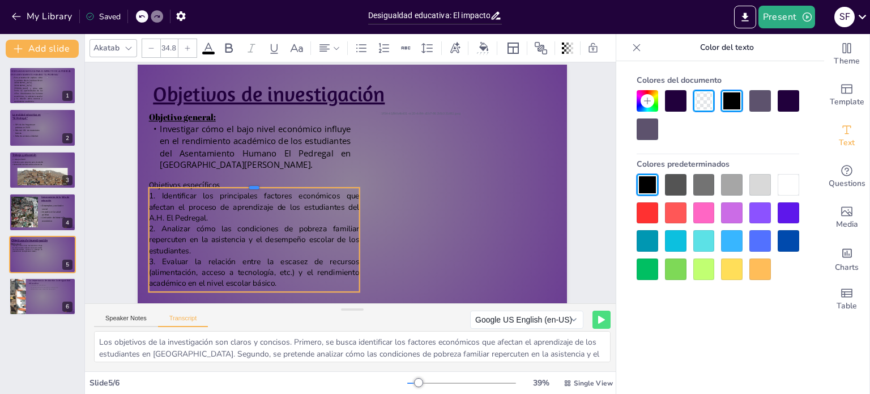
drag, startPoint x: 210, startPoint y: 185, endPoint x: 202, endPoint y: 187, distance: 8.7
click at [185, 186] on div "Objetivos de investigación Objetivo general: Investigar cómo el bajo nivel econ…" at bounding box center [353, 186] width 430 height 242
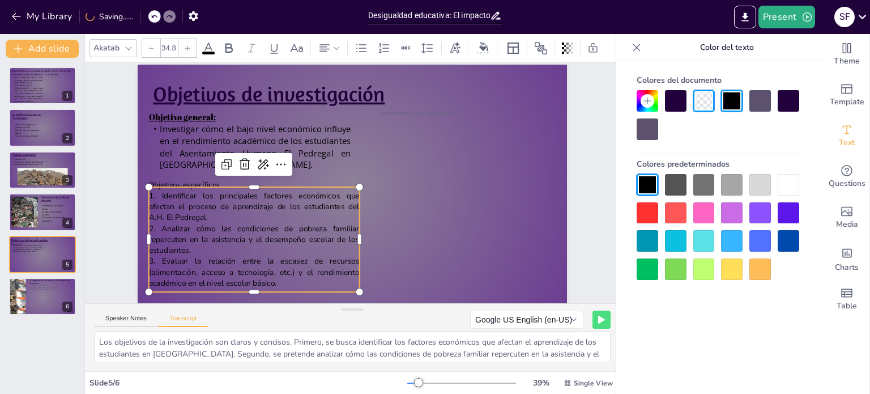
drag, startPoint x: 211, startPoint y: 186, endPoint x: 163, endPoint y: 186, distance: 47.6
click at [163, 186] on span "Objetivos específicos" at bounding box center [184, 185] width 71 height 11
drag, startPoint x: 211, startPoint y: 189, endPoint x: 139, endPoint y: 188, distance: 71.4
click at [139, 188] on div "Objetivos de investigación Objetivo general: Investigar cómo el bajo nivel econ…" at bounding box center [353, 186] width 430 height 242
click at [129, 44] on icon at bounding box center [128, 48] width 9 height 9
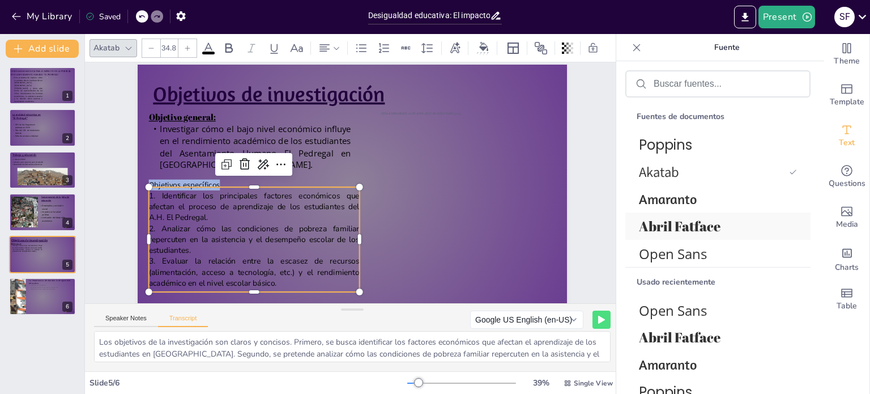
click at [679, 226] on font "Abril Fatface" at bounding box center [680, 226] width 82 height 18
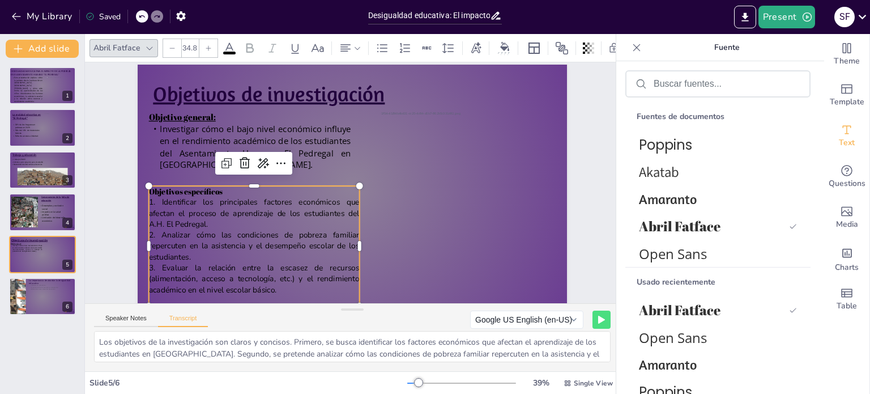
click at [217, 192] on p "Objetivos específicos" at bounding box center [254, 191] width 211 height 11
drag, startPoint x: 218, startPoint y: 194, endPoint x: 138, endPoint y: 188, distance: 79.6
click at [138, 188] on div "Objetivos de investigación Objetivo general: Investigar cómo el bajo nivel econ…" at bounding box center [353, 186] width 430 height 242
click at [295, 45] on icon at bounding box center [295, 48] width 14 height 14
click at [567, 224] on div "Slide 1 DESIGUALDADA EDUCATIVA: EL IMPACTO DE LA POBREZA EN El ASENTAMIENTO HUM…" at bounding box center [352, 170] width 493 height 274
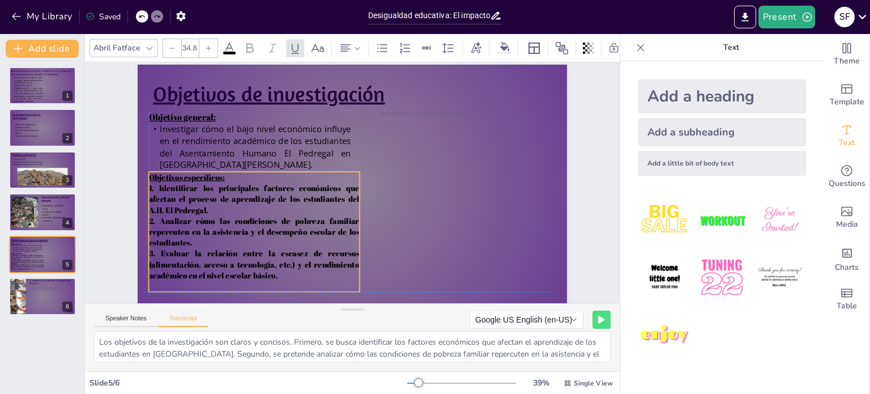
drag, startPoint x: 277, startPoint y: 223, endPoint x: 272, endPoint y: 213, distance: 11.7
click at [272, 213] on p "1. Identificar los principales factores económicos que afectan el proceso de ap…" at bounding box center [254, 198] width 211 height 33
click at [268, 274] on span "3. Evaluar la relación entre la escasez de recursos (alimentación, acceso a tec…" at bounding box center [254, 264] width 211 height 32
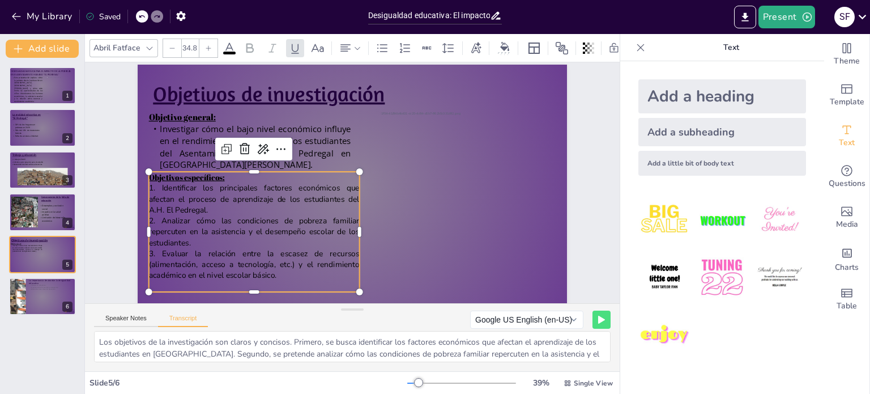
type input "--"
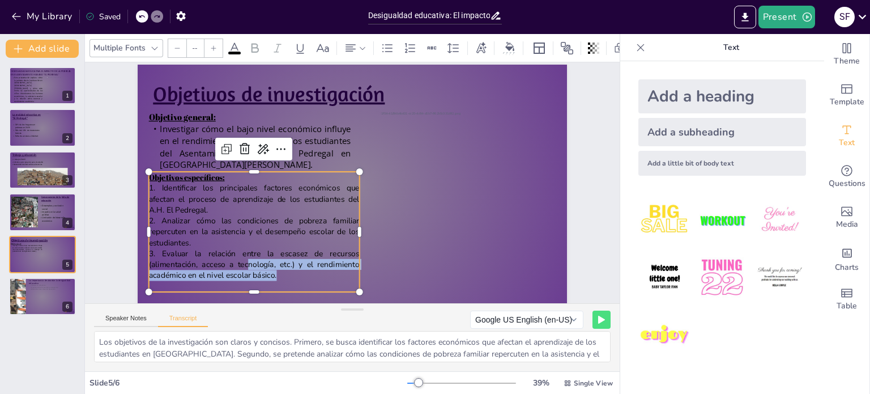
drag, startPoint x: 268, startPoint y: 274, endPoint x: 257, endPoint y: 269, distance: 12.7
click at [245, 268] on p "3. Evaluar la relación entre la escasez de recursos (alimentación, acceso a tec…" at bounding box center [254, 264] width 211 height 33
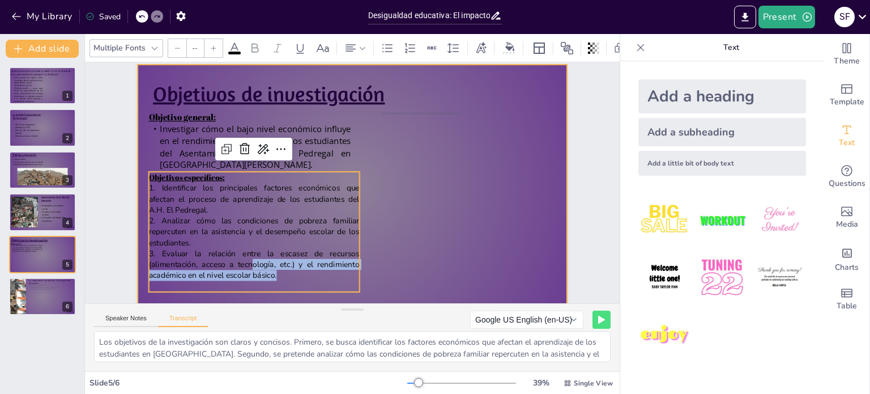
click at [369, 230] on div at bounding box center [353, 186] width 430 height 242
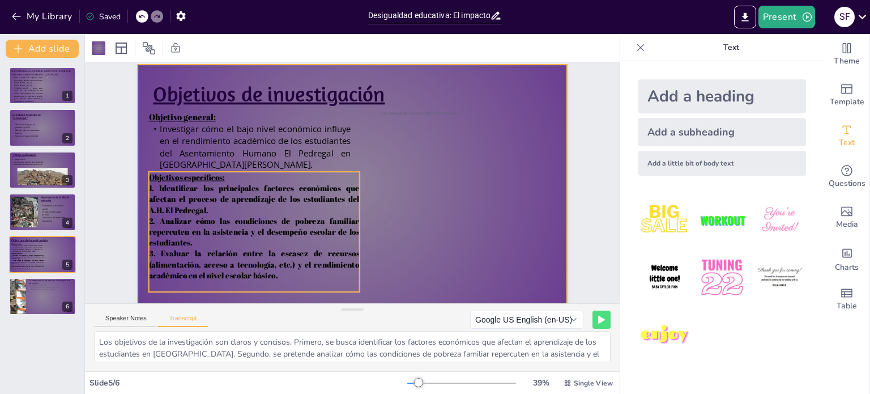
click at [254, 271] on span "3. Evaluar la relación entre la escasez de recursos (alimentación, acceso a tec…" at bounding box center [254, 264] width 211 height 32
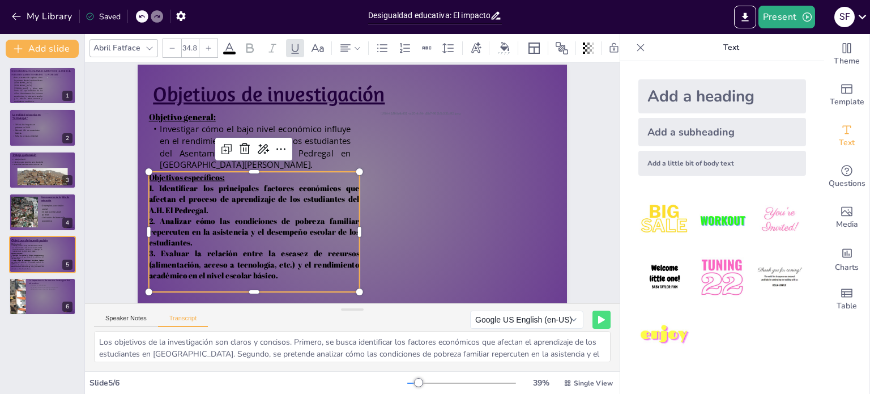
click at [254, 271] on span "3. Evaluar la relación entre la escasez de recursos (alimentación, acceso a tec…" at bounding box center [254, 264] width 211 height 32
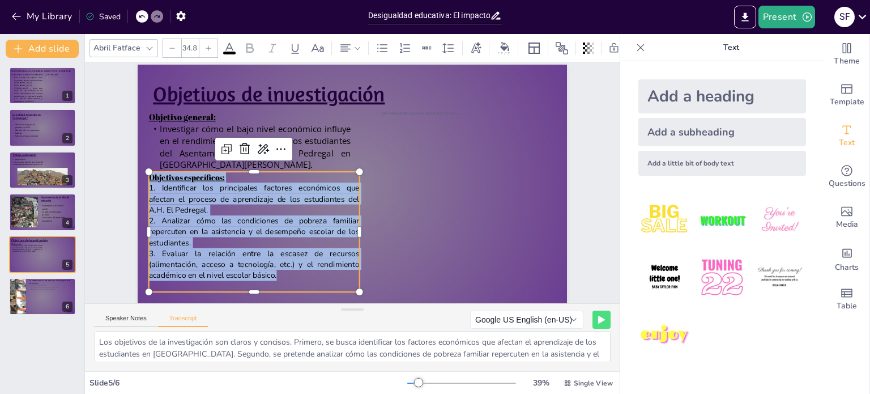
type input "--"
drag, startPoint x: 268, startPoint y: 276, endPoint x: 142, endPoint y: 190, distance: 152.5
click at [149, 190] on div "Objetivos específicos: 1. Identificar los principales factores económicos que a…" at bounding box center [254, 232] width 211 height 120
click at [143, 40] on div "Multiple Fonts" at bounding box center [119, 47] width 57 height 15
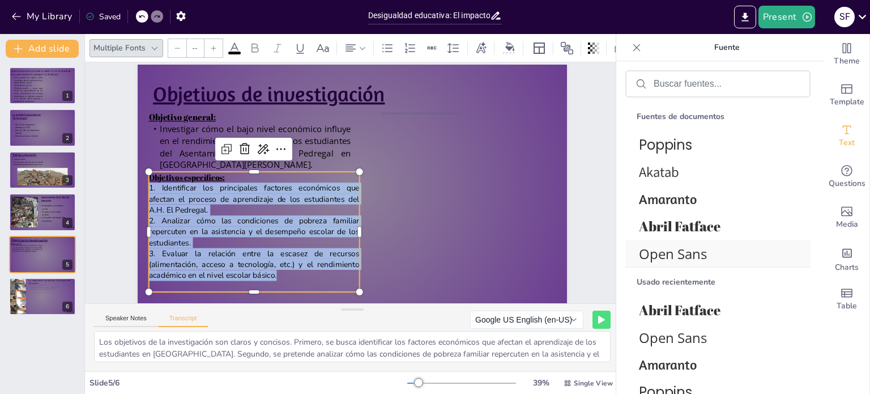
click at [712, 260] on span "Open Sans" at bounding box center [716, 253] width 154 height 19
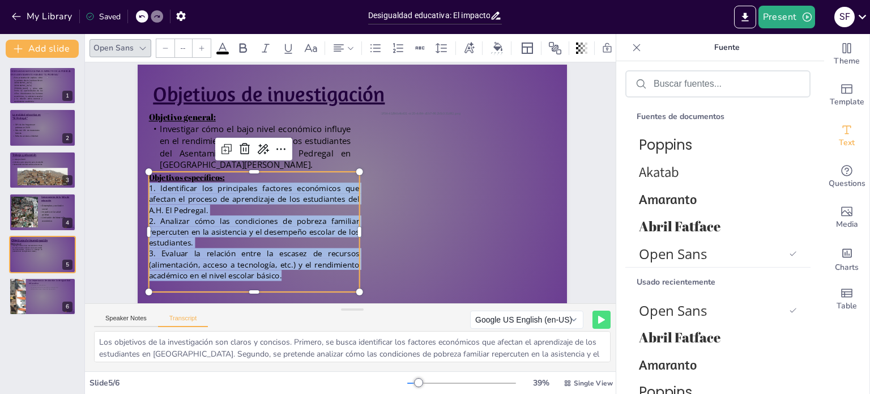
click at [588, 188] on div "Slide 1 DESIGUALDADA EDUCATIVA: EL IMPACTO DE LA POBREZA EN El ASENTAMIENTO HUM…" at bounding box center [352, 170] width 493 height 274
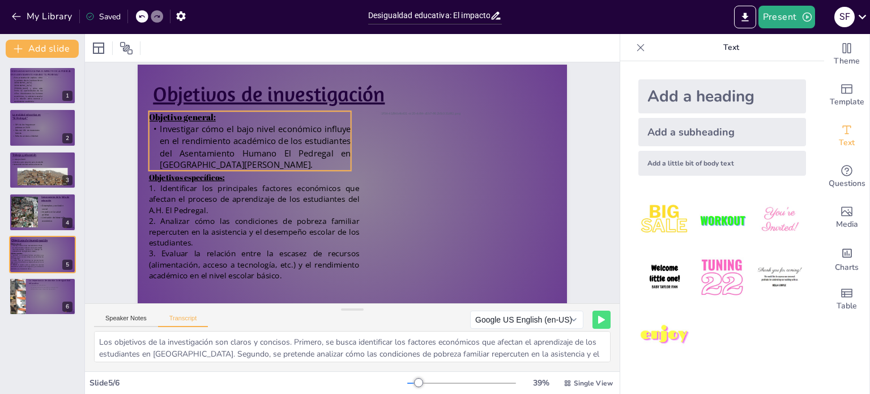
click at [259, 147] on span "Investigar cómo el bajo nivel económico influye en el rendimiento académico de …" at bounding box center [255, 147] width 191 height 48
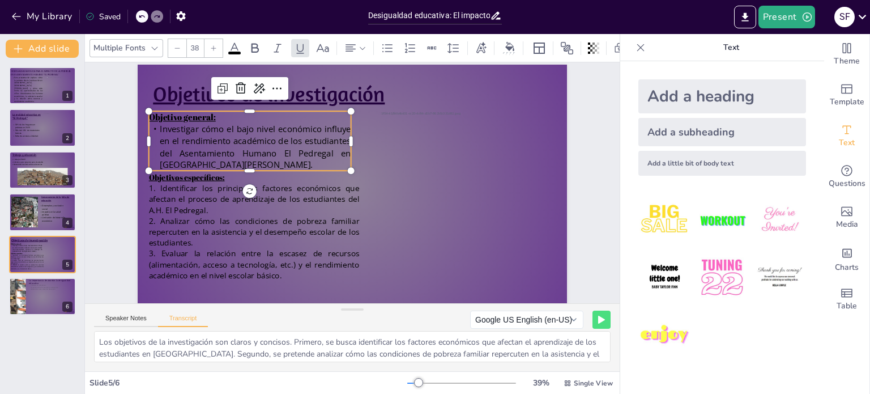
click at [267, 151] on span "Investigar cómo el bajo nivel económico influye en el rendimiento académico de …" at bounding box center [255, 147] width 191 height 48
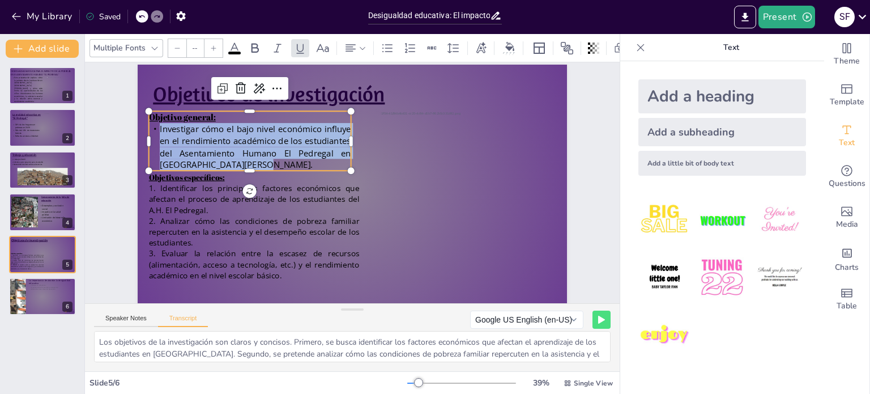
click at [267, 151] on span "Investigar cómo el bajo nivel económico influye en el rendimiento académico de …" at bounding box center [255, 147] width 191 height 48
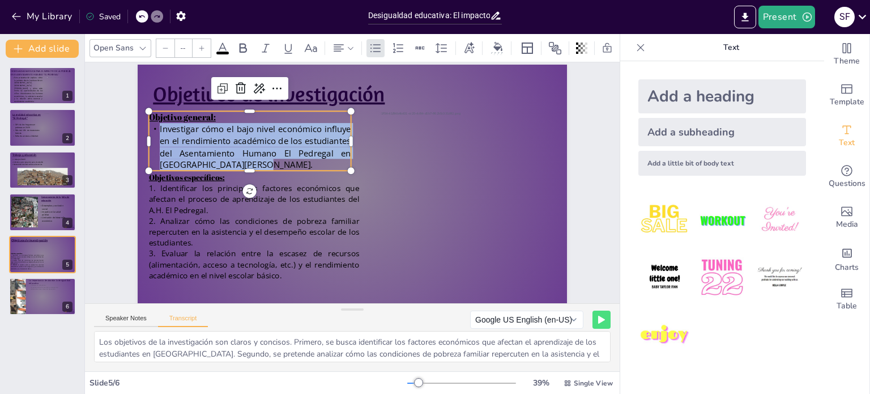
click at [163, 40] on div at bounding box center [165, 48] width 18 height 18
type input "NaN"
click at [163, 40] on div at bounding box center [165, 48] width 18 height 18
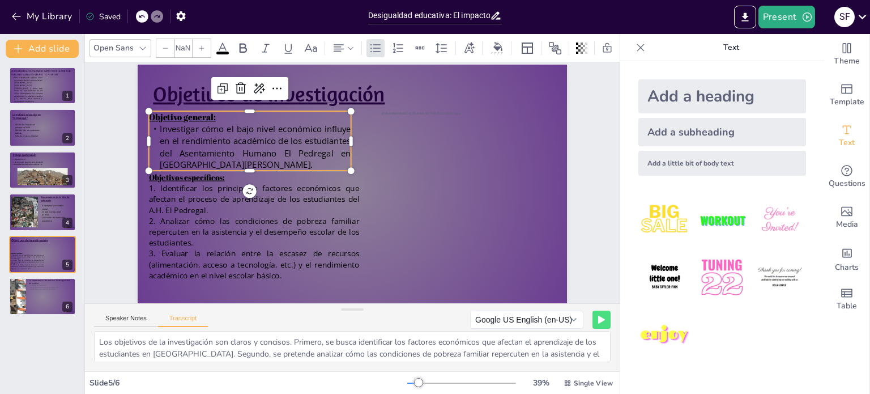
click at [163, 40] on div at bounding box center [165, 48] width 18 height 18
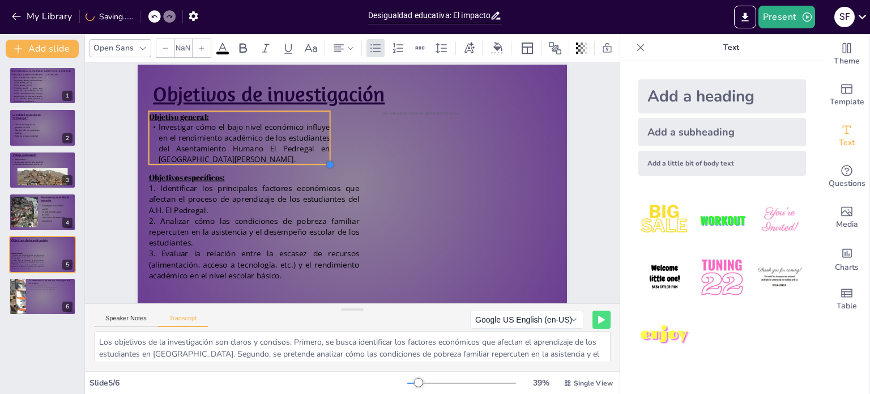
drag, startPoint x: 343, startPoint y: 171, endPoint x: 322, endPoint y: 163, distance: 22.4
click at [325, 163] on div at bounding box center [329, 164] width 9 height 9
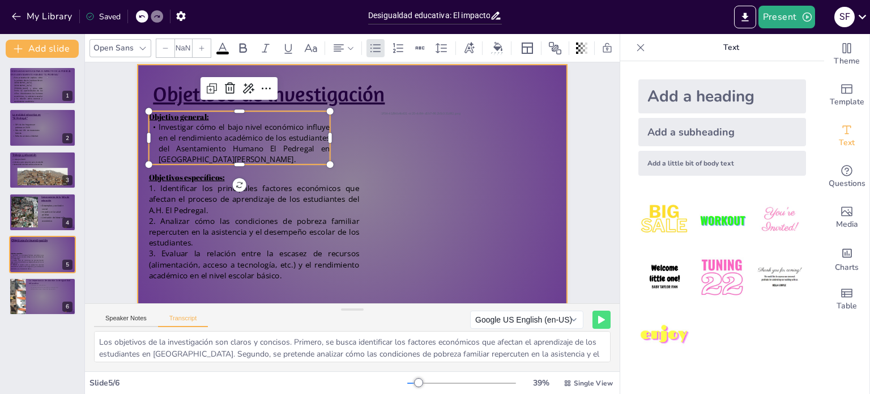
click at [428, 81] on div at bounding box center [353, 186] width 430 height 242
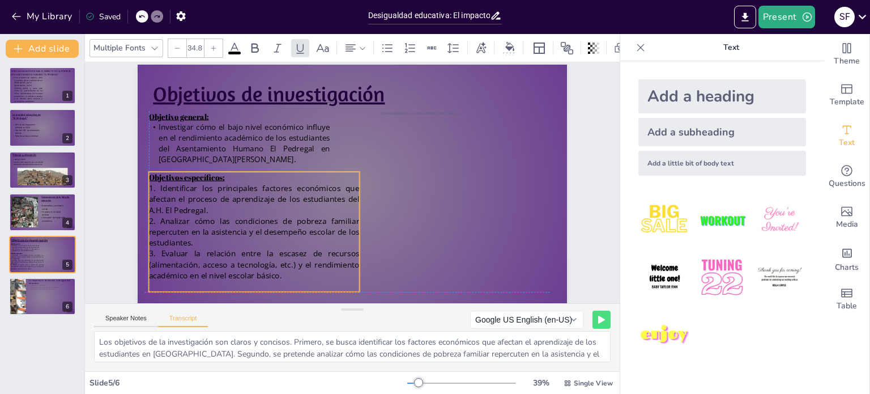
click at [247, 216] on span "2. Analizar cómo las condiciones de pobreza familiar repercuten en la asistenci…" at bounding box center [254, 231] width 211 height 32
click at [578, 257] on div "Slide 1 DESIGUALDADA EDUCATIVA: EL IMPACTO DE LA POBREZA EN El ASENTAMIENTO HUM…" at bounding box center [352, 170] width 493 height 274
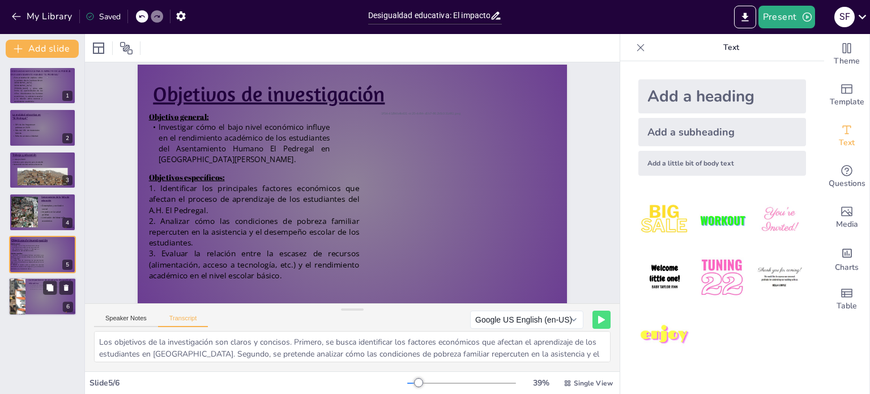
click at [45, 305] on div at bounding box center [43, 296] width 68 height 39
type textarea "Es crucial trabajar en soluciones que mejoren la educación en zonas vulnerables…"
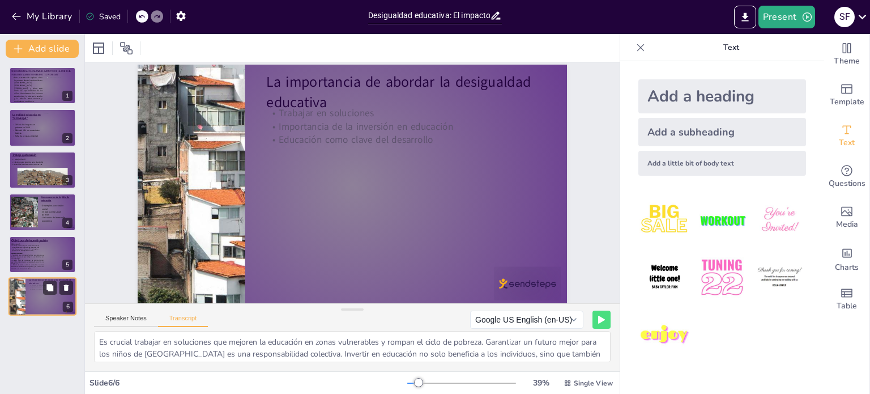
scroll to position [32, 0]
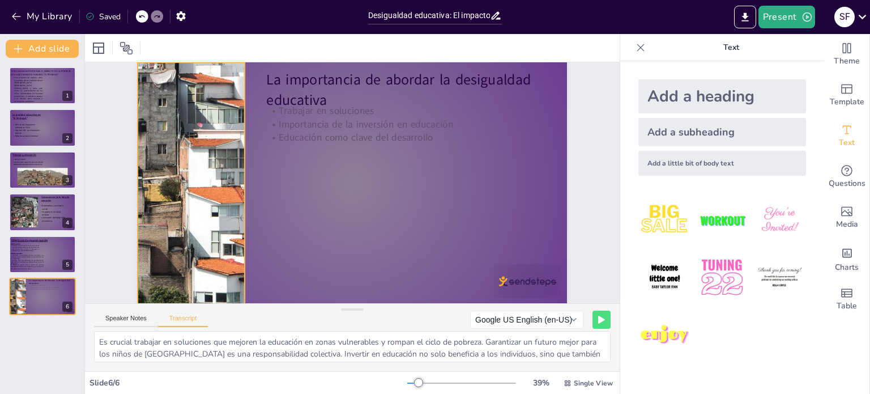
click at [194, 188] on div at bounding box center [192, 183] width 430 height 242
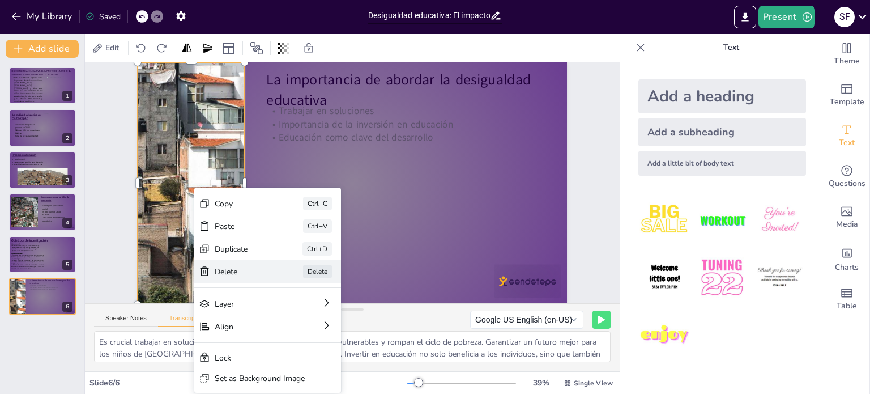
click at [230, 268] on div "Delete" at bounding box center [243, 271] width 57 height 11
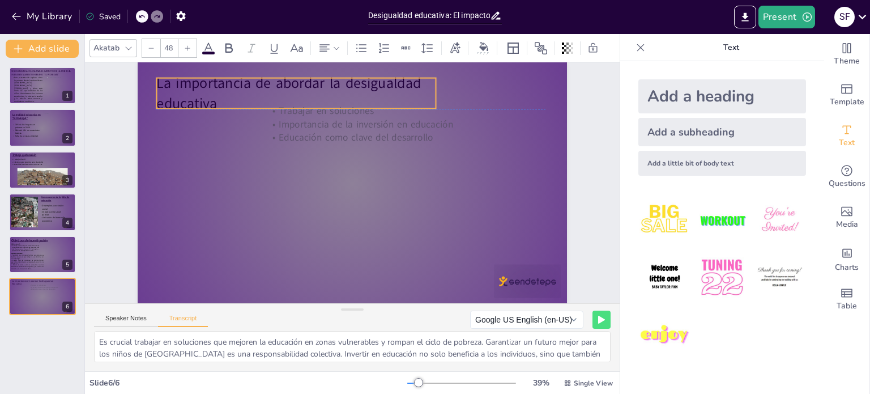
drag, startPoint x: 385, startPoint y: 83, endPoint x: 275, endPoint y: 83, distance: 109.9
click at [275, 83] on p "La importancia de abordar la desigualdad educativa" at bounding box center [295, 93] width 279 height 40
drag, startPoint x: 210, startPoint y: 101, endPoint x: 226, endPoint y: 102, distance: 16.4
click at [226, 102] on p "La importancia de abordar la desigualdad educativa" at bounding box center [311, 93] width 279 height 40
click at [226, 102] on p "La importancia de abordar la desigualdad educativa" at bounding box center [312, 93] width 279 height 40
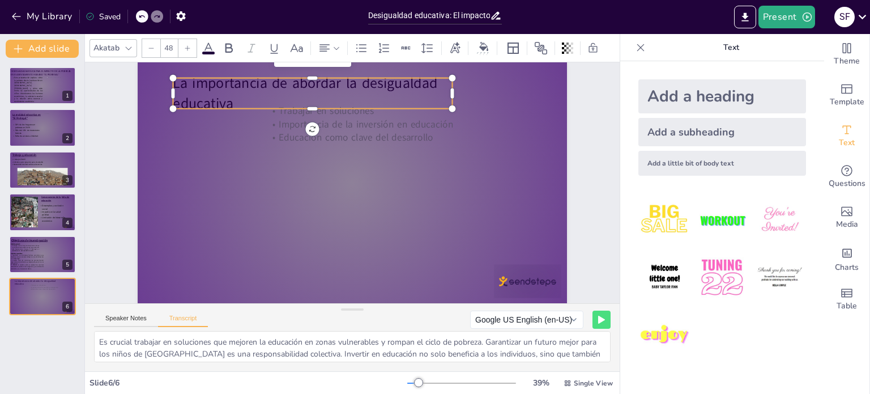
click at [226, 102] on p "La importancia de abordar la desigualdad educativa" at bounding box center [312, 93] width 279 height 40
click at [216, 101] on p "La importancia de abordar la desigualdad educativa" at bounding box center [312, 93] width 279 height 40
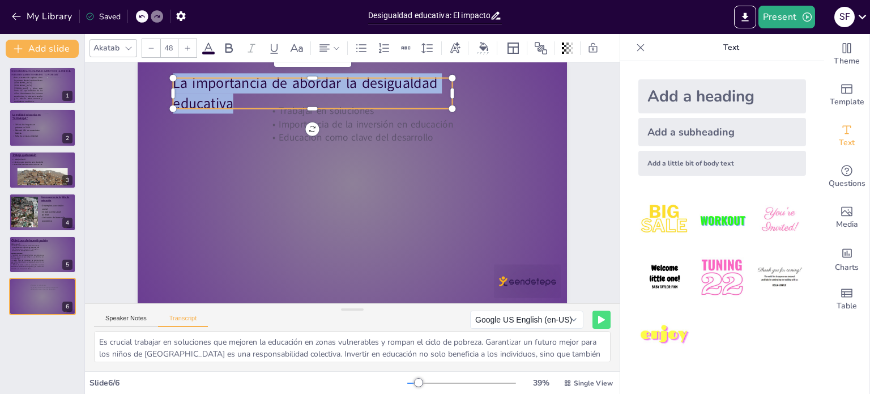
drag, startPoint x: 228, startPoint y: 105, endPoint x: 165, endPoint y: 84, distance: 65.6
click at [173, 84] on p "La importancia de abordar la desigualdad educativa" at bounding box center [312, 93] width 279 height 40
click at [129, 44] on icon at bounding box center [128, 48] width 9 height 9
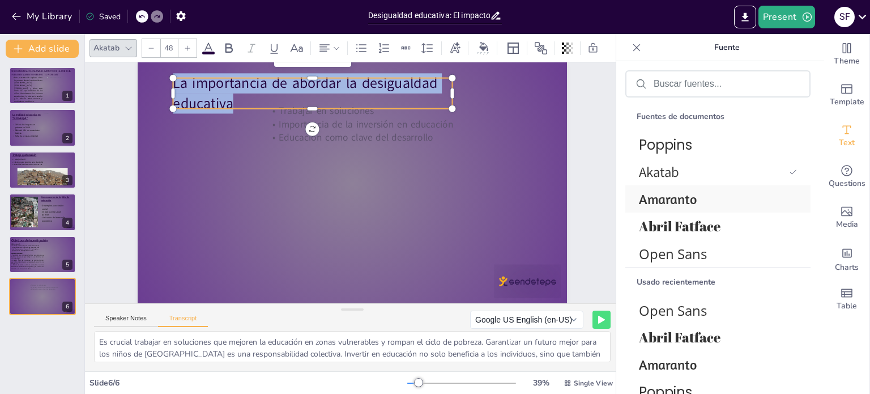
click at [691, 200] on font "Amaranto" at bounding box center [668, 198] width 58 height 17
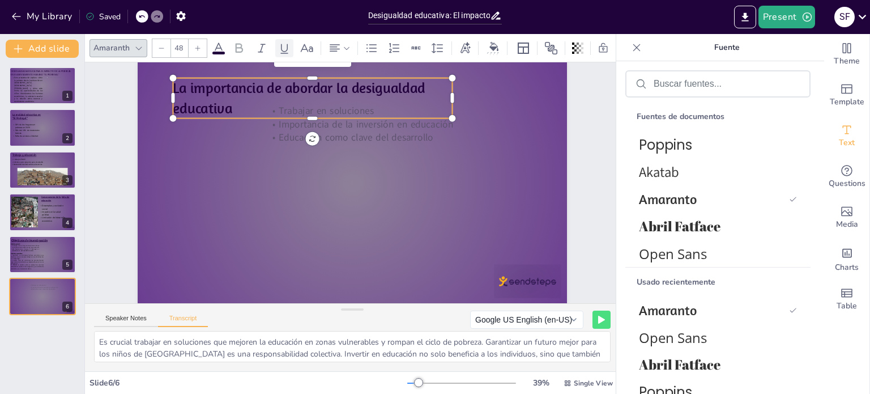
click at [292, 39] on div at bounding box center [284, 48] width 18 height 18
click at [576, 124] on div "Slide 1 DESIGUALDADA EDUCATIVA: EL IMPACTO DE LA POBREZA EN El ASENTAMIENTO HUM…" at bounding box center [352, 168] width 493 height 274
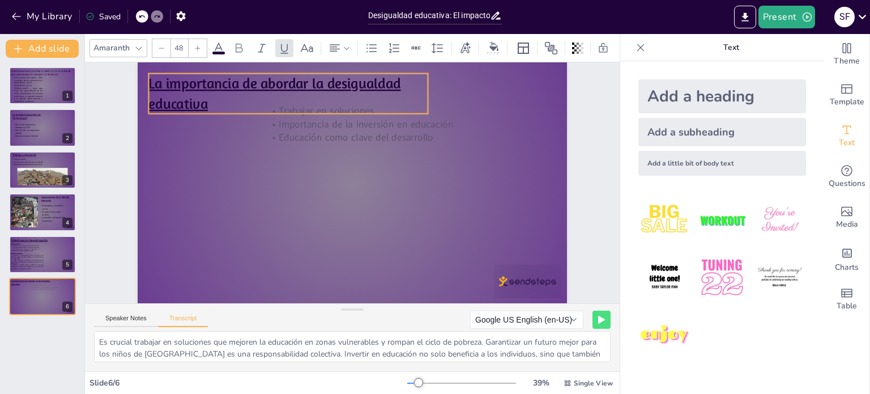
drag, startPoint x: 383, startPoint y: 90, endPoint x: 359, endPoint y: 86, distance: 24.8
click at [359, 86] on u "La importancia de abordar la desigualdad educativa" at bounding box center [274, 94] width 252 height 38
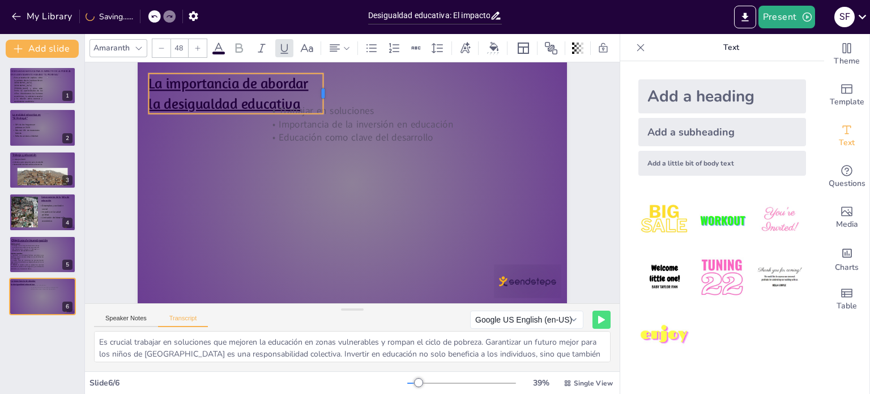
drag, startPoint x: 419, startPoint y: 92, endPoint x: 311, endPoint y: 105, distance: 109.5
click at [323, 105] on div at bounding box center [327, 94] width 9 height 40
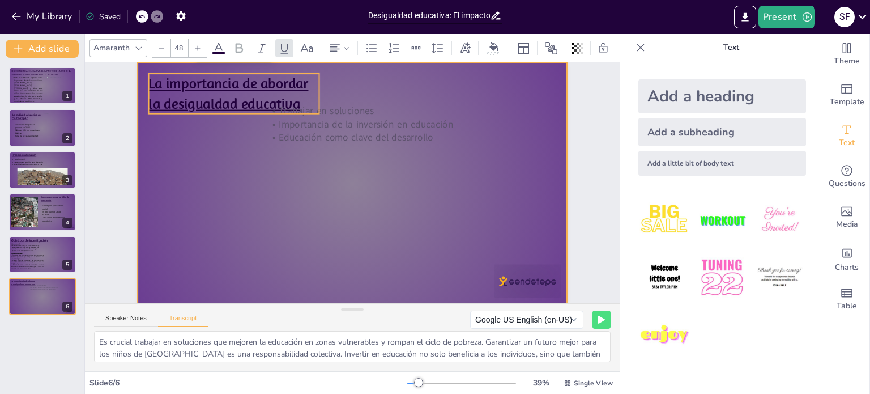
click at [338, 86] on div at bounding box center [353, 183] width 430 height 242
click at [305, 94] on p "La importancia de abordar la desigualdad educativa" at bounding box center [233, 94] width 171 height 40
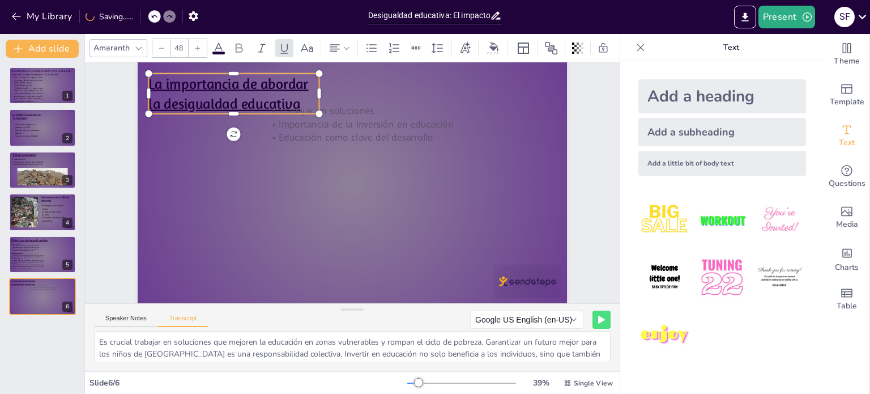
click at [310, 92] on p "La importancia de abordar la desigualdad educativa" at bounding box center [233, 94] width 171 height 40
drag, startPoint x: 311, startPoint y: 90, endPoint x: 321, endPoint y: 90, distance: 10.8
click at [329, 90] on div at bounding box center [333, 94] width 9 height 40
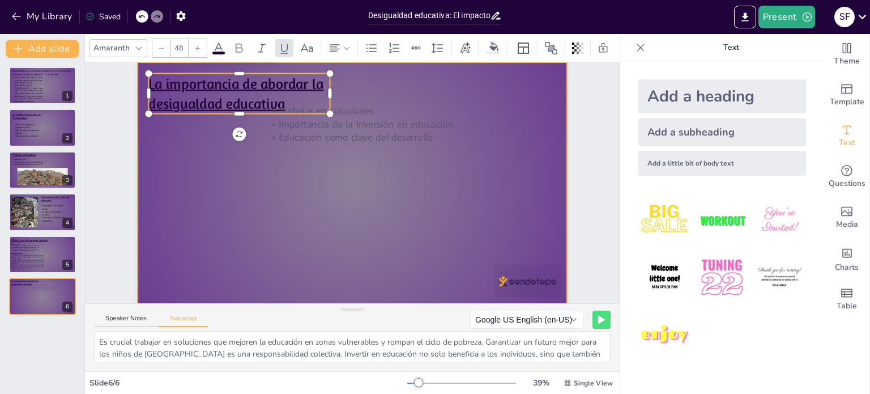
click at [381, 92] on div at bounding box center [353, 183] width 430 height 242
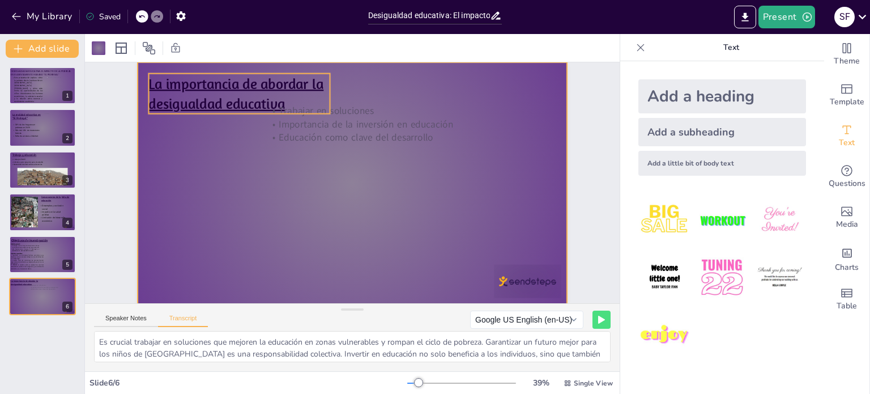
click at [284, 99] on p "La importancia de abordar la desigualdad educativa" at bounding box center [238, 94] width 181 height 40
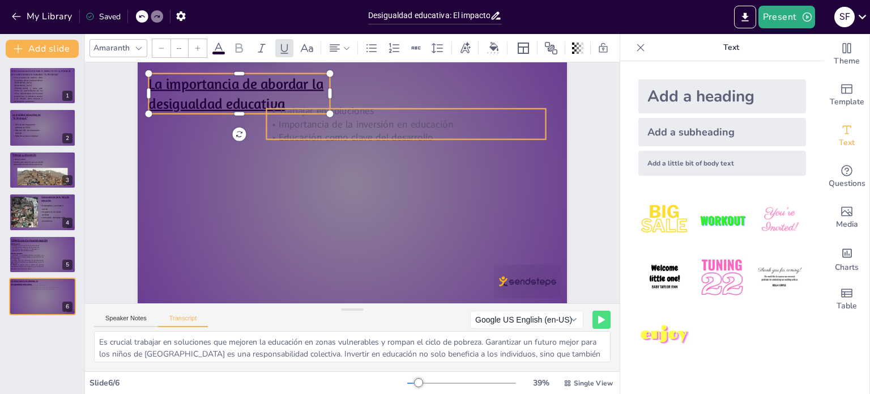
type input "32"
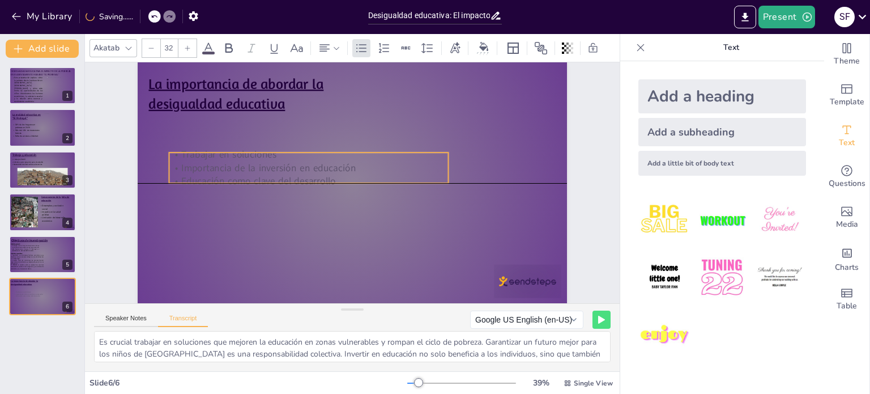
drag, startPoint x: 365, startPoint y: 122, endPoint x: 267, endPoint y: 164, distance: 106.1
click at [267, 164] on p "Importancia de la inversión en educación" at bounding box center [308, 168] width 279 height 14
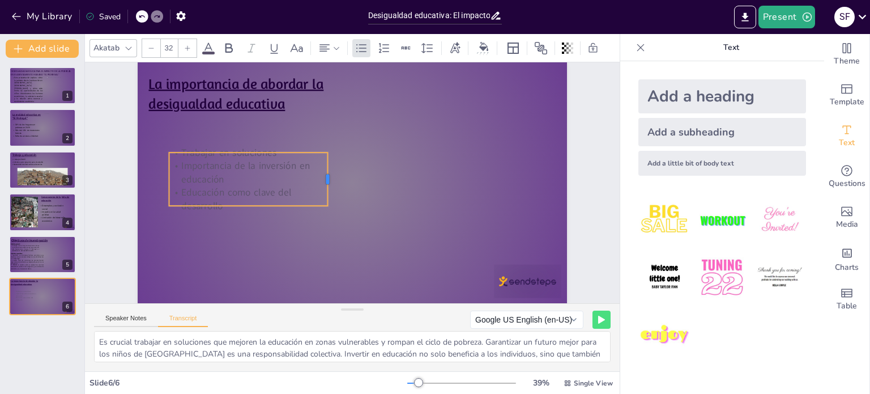
drag, startPoint x: 443, startPoint y: 164, endPoint x: 322, endPoint y: 169, distance: 120.8
click at [328, 169] on div at bounding box center [332, 178] width 9 height 53
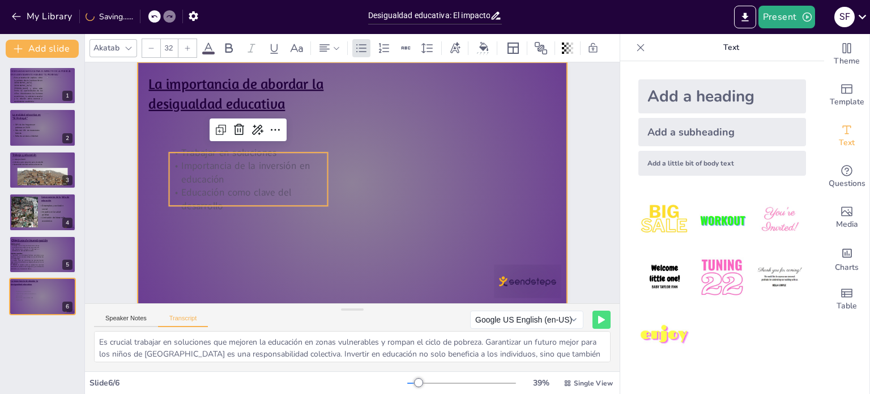
click at [339, 122] on div at bounding box center [353, 183] width 430 height 242
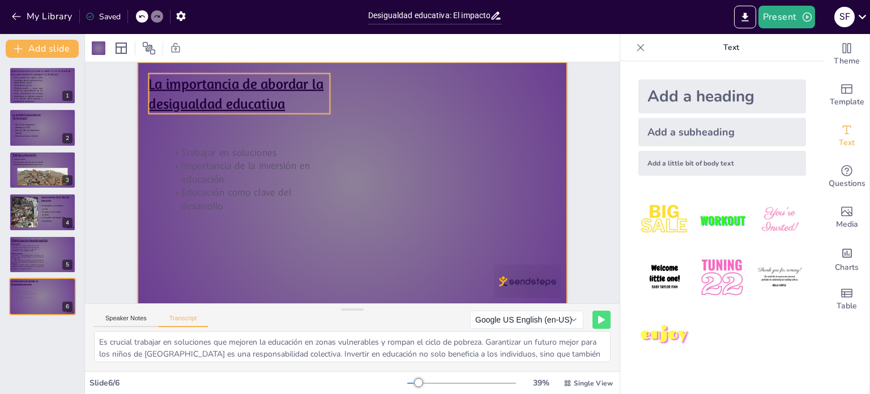
click at [245, 104] on u "La importancia de abordar la desigualdad educativa" at bounding box center [235, 94] width 175 height 38
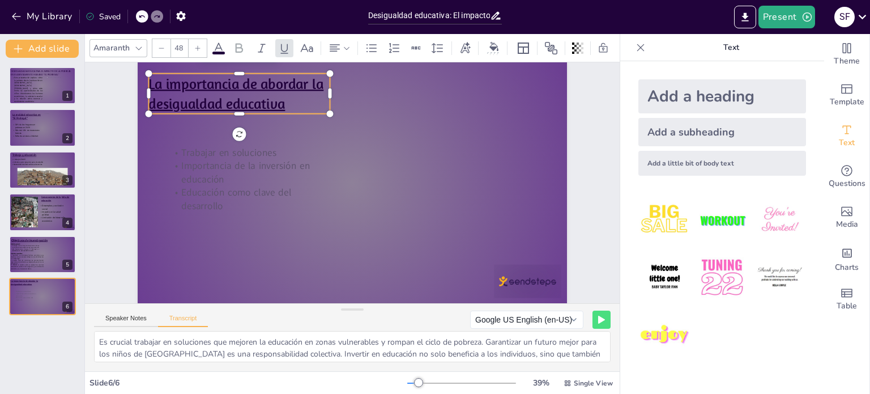
click at [196, 46] on icon at bounding box center [197, 48] width 7 height 7
click at [270, 100] on p "La importancia de abordar la desigualdad educativa" at bounding box center [238, 93] width 181 height 31
click at [197, 45] on icon at bounding box center [197, 48] width 7 height 7
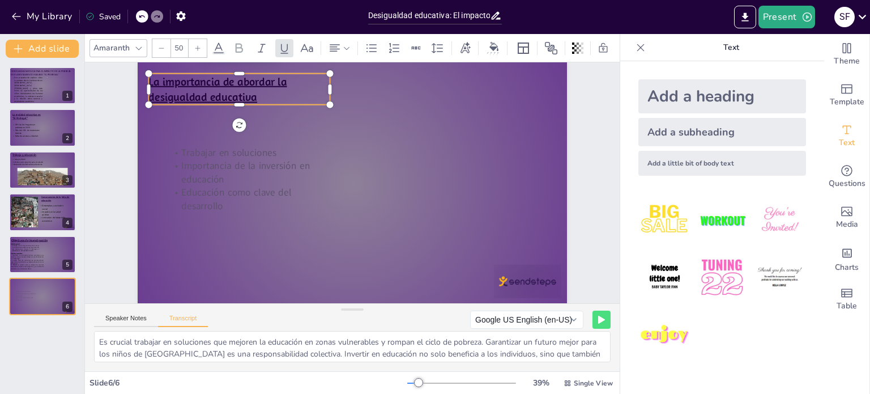
click at [197, 45] on icon at bounding box center [197, 48] width 7 height 7
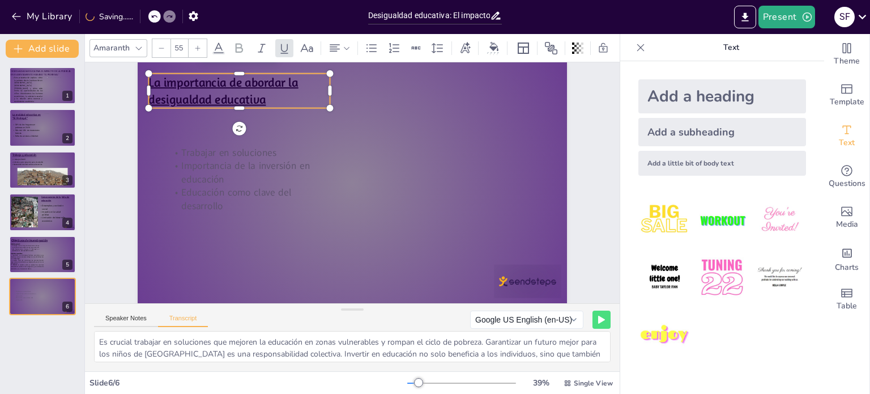
click at [197, 45] on icon at bounding box center [197, 48] width 7 height 7
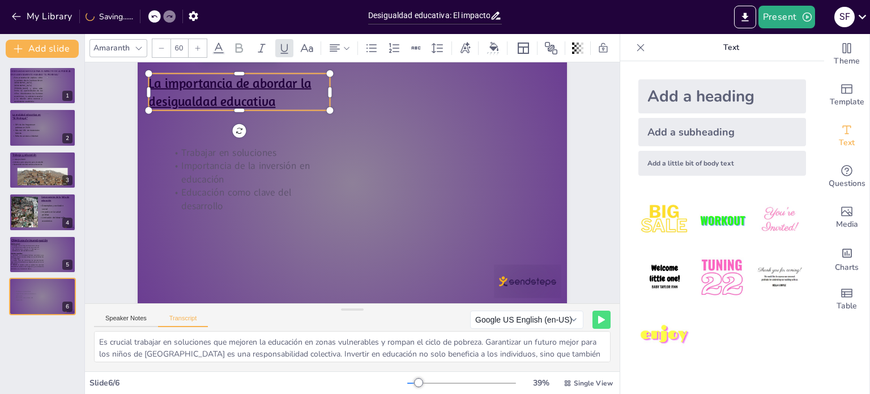
click at [197, 45] on icon at bounding box center [197, 48] width 7 height 7
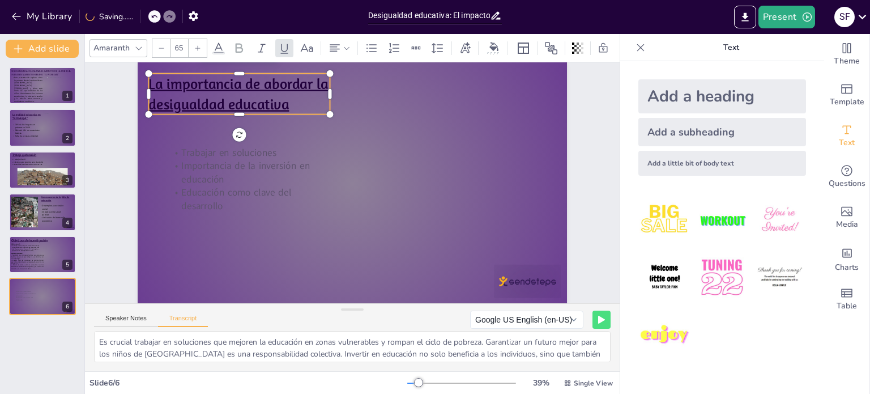
click at [197, 45] on icon at bounding box center [197, 48] width 7 height 7
type input "67"
drag, startPoint x: 322, startPoint y: 94, endPoint x: 329, endPoint y: 96, distance: 7.4
click at [337, 96] on div at bounding box center [341, 95] width 9 height 42
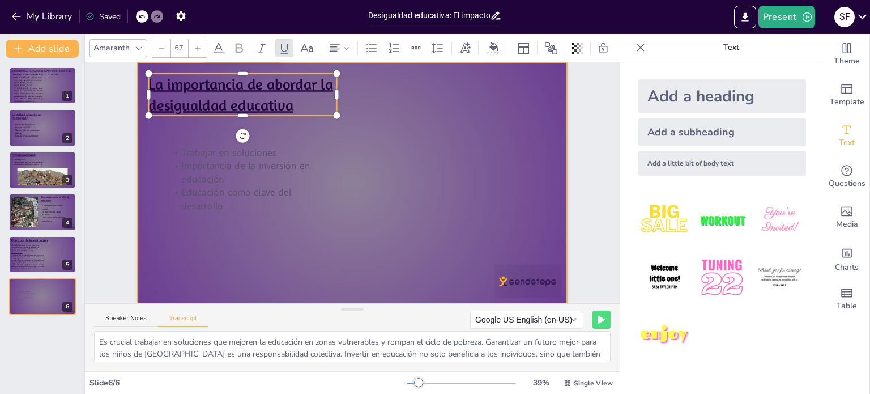
click at [444, 118] on div at bounding box center [353, 183] width 430 height 242
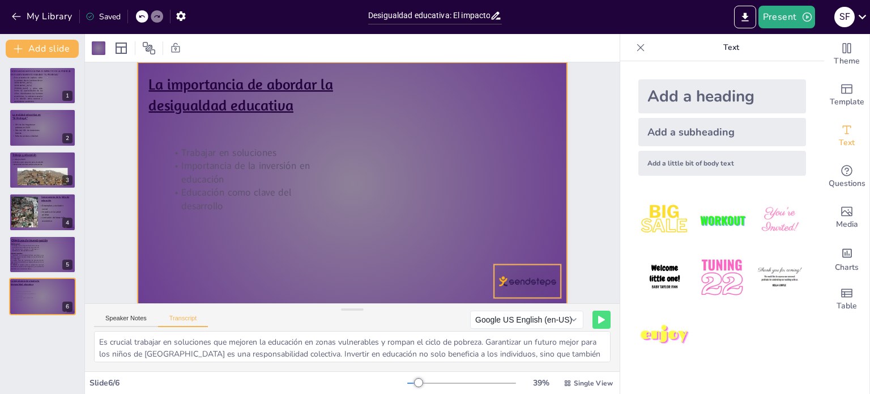
click at [503, 281] on div at bounding box center [527, 281] width 67 height 33
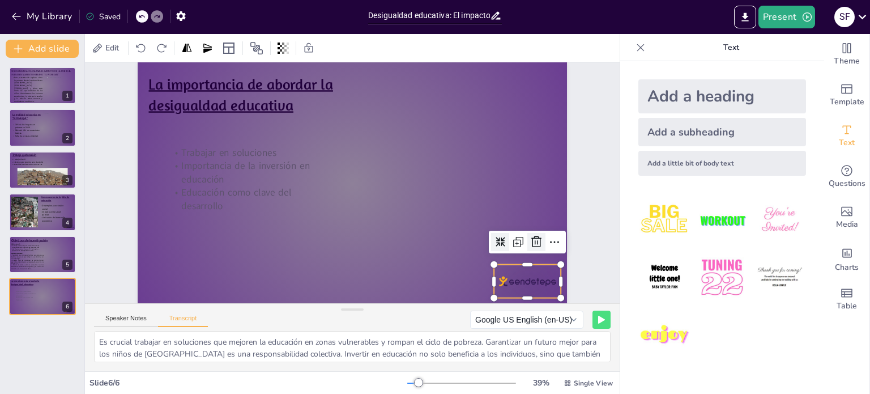
click at [533, 241] on icon at bounding box center [537, 242] width 14 height 14
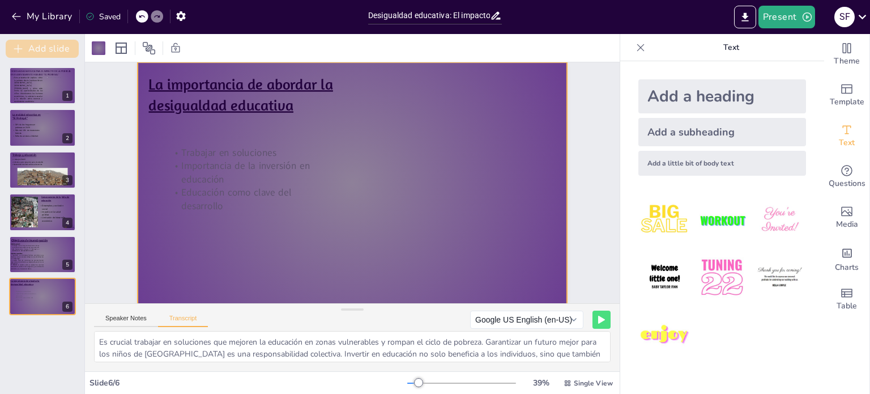
click at [36, 45] on button "Add slide" at bounding box center [42, 49] width 73 height 18
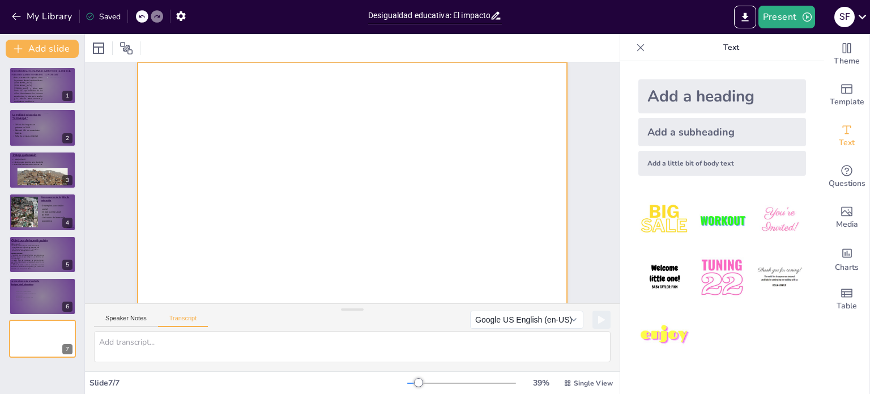
click at [206, 188] on div at bounding box center [353, 183] width 430 height 242
click at [97, 52] on div at bounding box center [99, 48] width 14 height 14
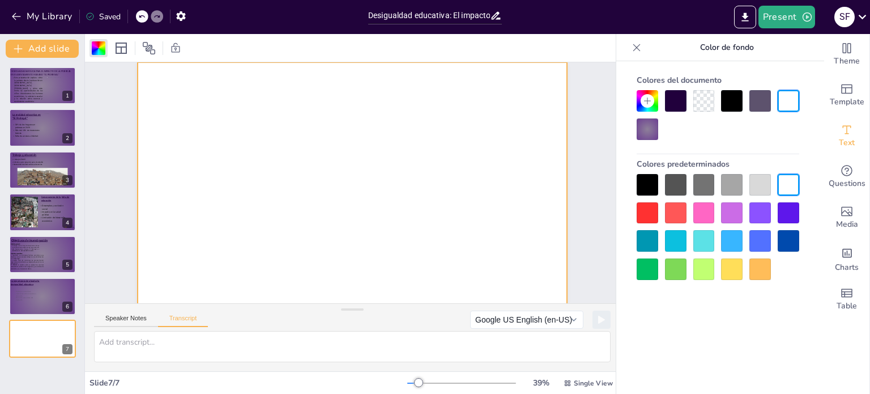
click at [646, 133] on div at bounding box center [648, 129] width 22 height 22
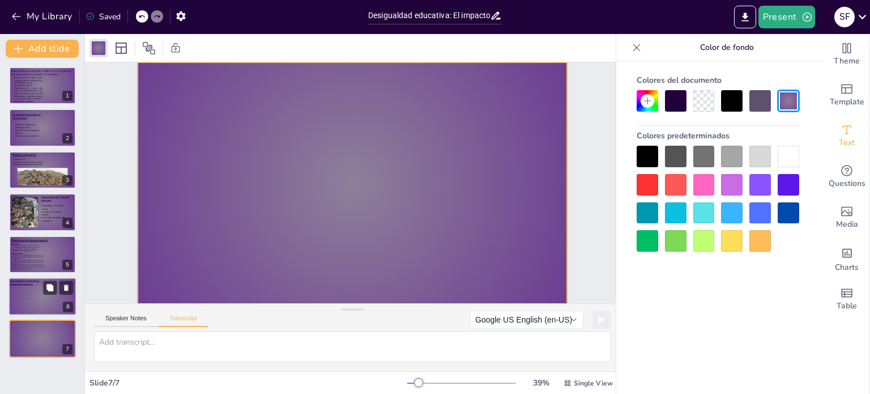
click at [35, 294] on p "Importancia de la inversión en educación" at bounding box center [26, 294] width 25 height 4
type textarea "Es crucial trabajar en soluciones que mejoren la educación en zonas vulnerables…"
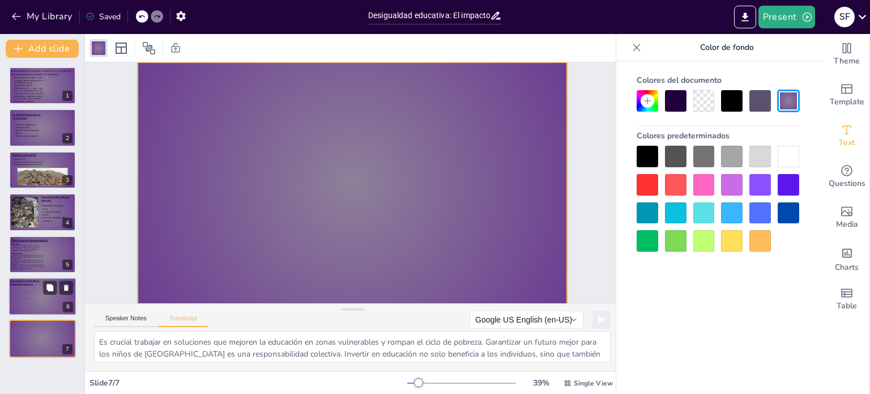
scroll to position [0, 0]
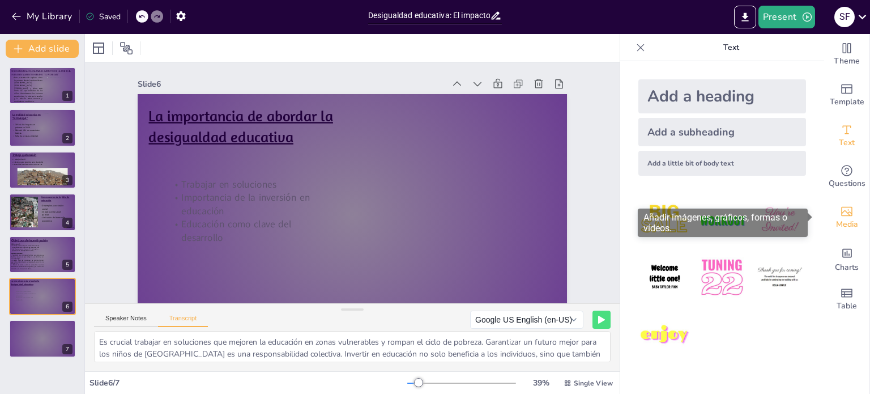
click at [839, 223] on span "Media" at bounding box center [847, 224] width 22 height 12
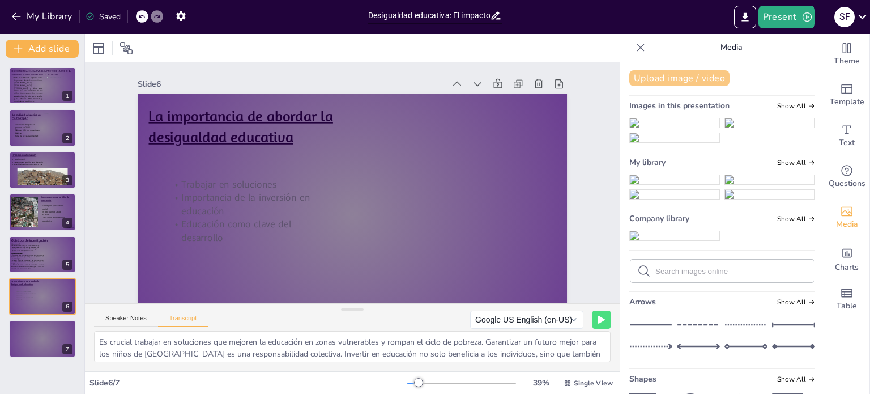
click at [709, 77] on button "Upload image / video" at bounding box center [680, 78] width 100 height 16
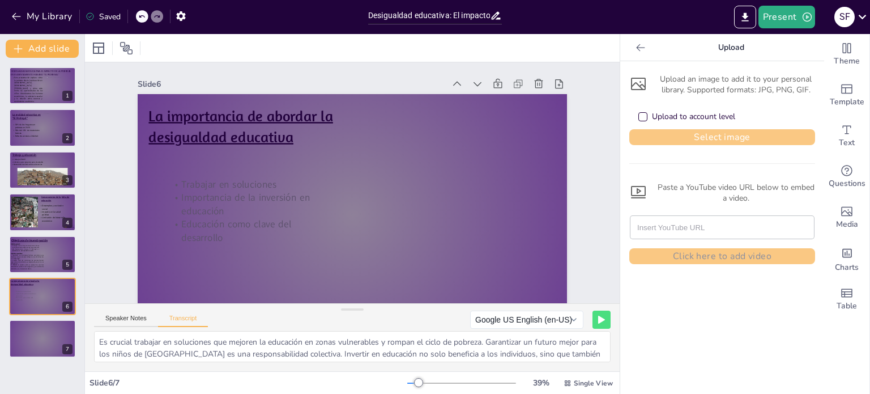
click at [695, 133] on button "Select image" at bounding box center [723, 137] width 186 height 16
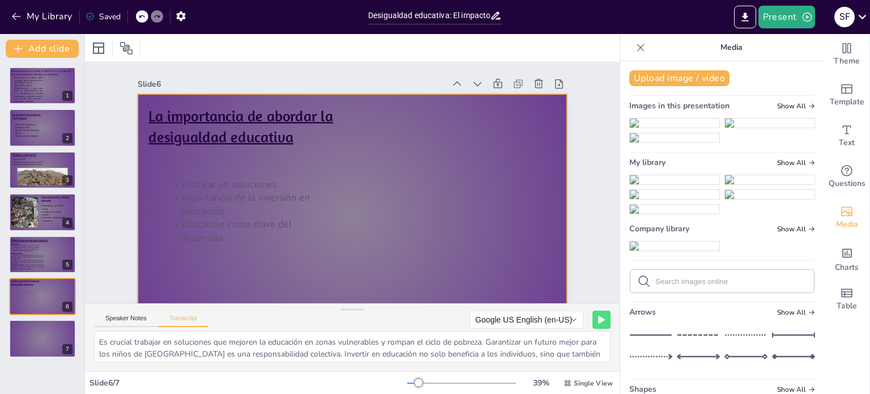
drag, startPoint x: 666, startPoint y: 350, endPoint x: 502, endPoint y: 222, distance: 208.4
click at [502, 222] on div "Document fonts Poppins Akatab Amaranth Abril Fatface Open Sans Recently used Am…" at bounding box center [435, 214] width 870 height 360
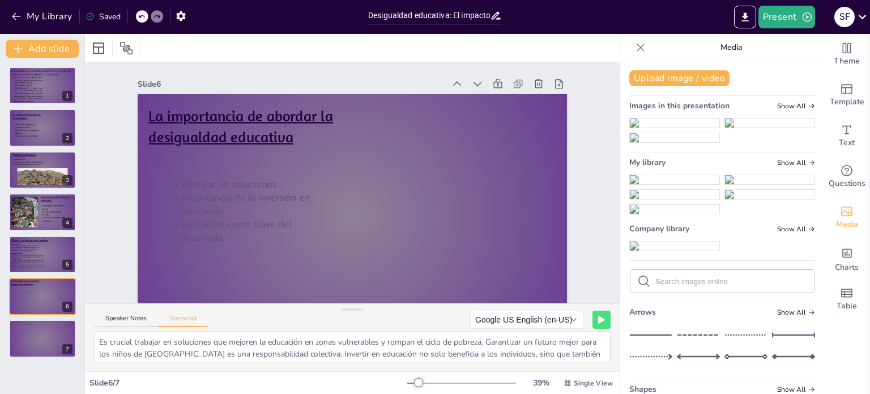
click at [661, 184] on img at bounding box center [675, 179] width 90 height 9
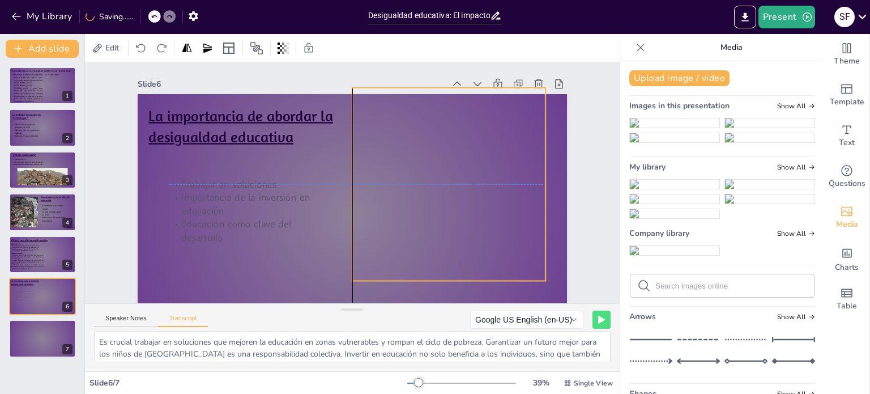
drag, startPoint x: 358, startPoint y: 179, endPoint x: 452, endPoint y: 150, distance: 98.4
click at [452, 150] on div at bounding box center [448, 184] width 193 height 193
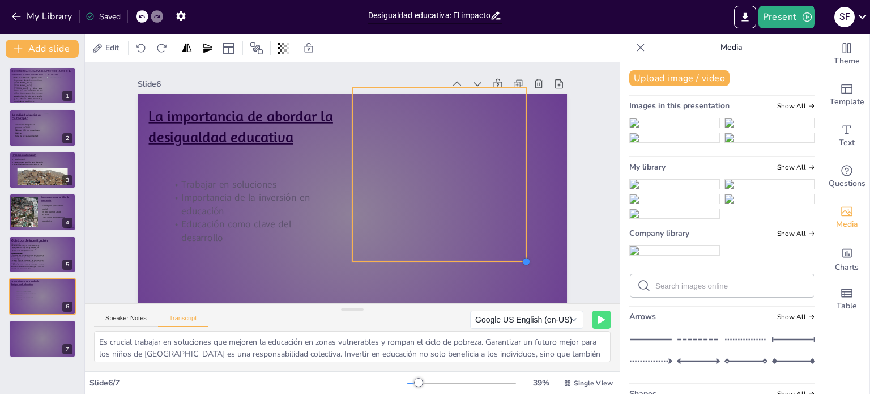
drag, startPoint x: 537, startPoint y: 281, endPoint x: 503, endPoint y: 254, distance: 42.8
click at [503, 254] on div "La importancia de abordar la desigualdad educativa Trabajar en soluciones Impor…" at bounding box center [353, 215] width 430 height 242
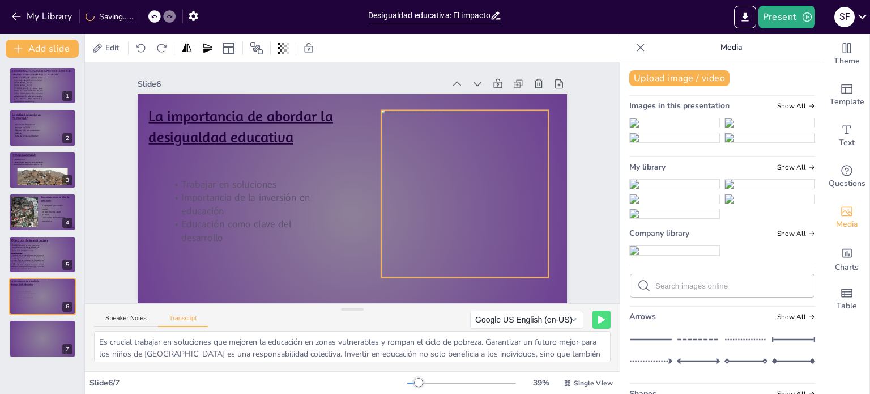
drag, startPoint x: 462, startPoint y: 199, endPoint x: 491, endPoint y: 222, distance: 36.7
click at [491, 222] on div at bounding box center [464, 194] width 167 height 167
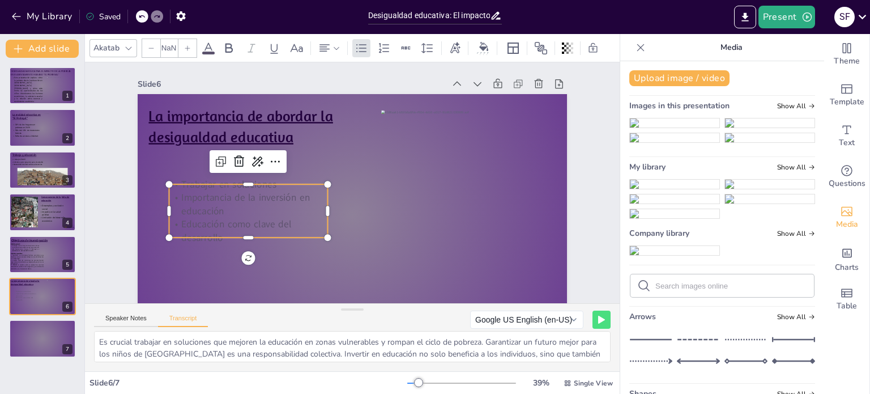
type input "32"
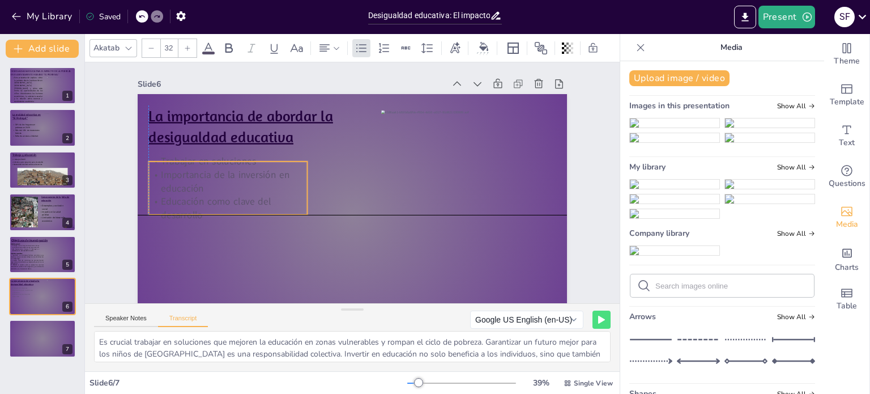
drag, startPoint x: 186, startPoint y: 198, endPoint x: 168, endPoint y: 175, distance: 29.8
click at [168, 175] on p "Importancia de la inversión en educación" at bounding box center [227, 181] width 159 height 27
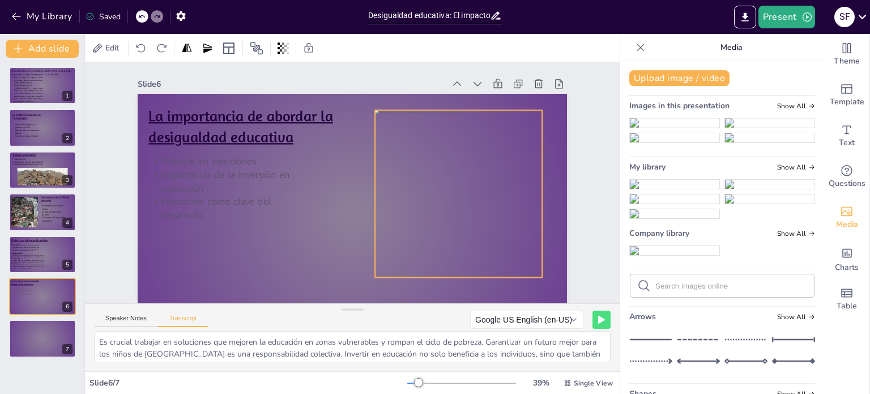
drag, startPoint x: 460, startPoint y: 185, endPoint x: 453, endPoint y: 185, distance: 6.8
click at [453, 185] on div at bounding box center [458, 194] width 167 height 167
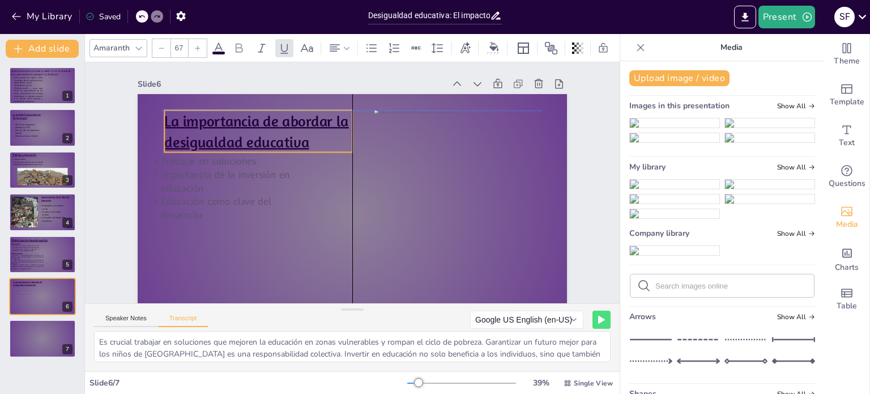
drag, startPoint x: 267, startPoint y: 112, endPoint x: 280, endPoint y: 113, distance: 13.0
click at [280, 113] on u "La importancia de abordar la desigualdad educativa" at bounding box center [256, 131] width 184 height 39
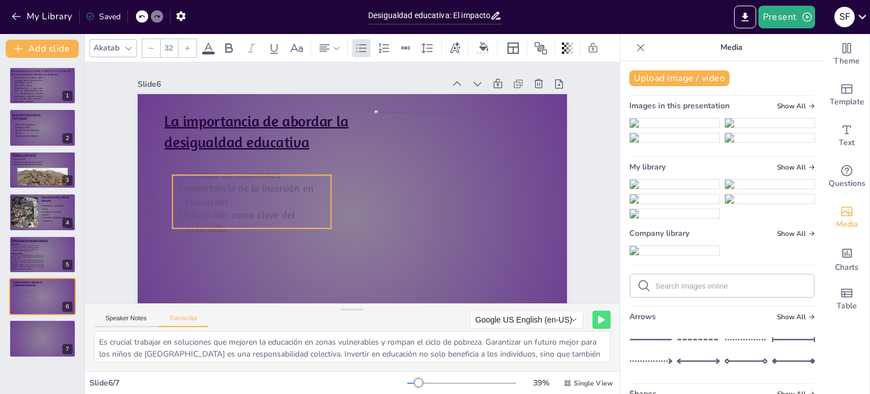
drag, startPoint x: 218, startPoint y: 169, endPoint x: 242, endPoint y: 183, distance: 27.4
click at [242, 183] on p "Importancia de la inversión en educación" at bounding box center [251, 195] width 159 height 27
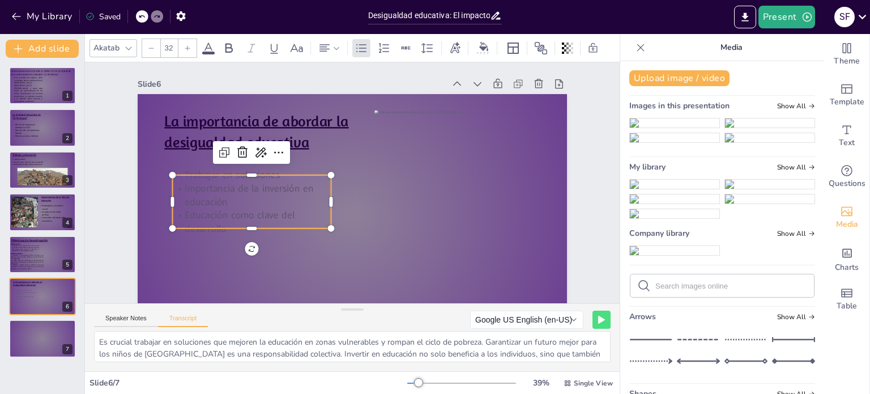
click at [188, 45] on icon at bounding box center [187, 48] width 7 height 7
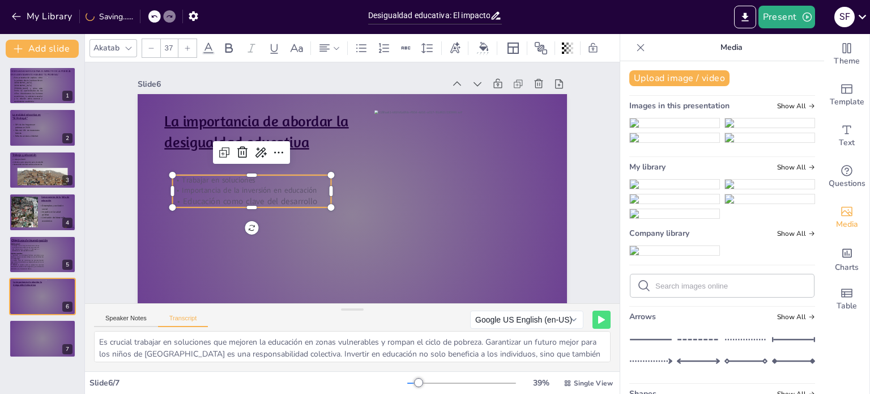
click at [188, 45] on icon at bounding box center [187, 48] width 7 height 7
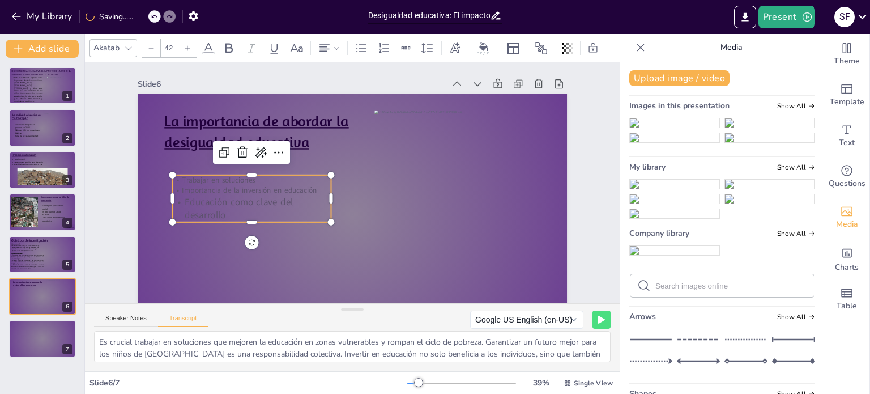
click at [188, 45] on icon at bounding box center [187, 48] width 7 height 7
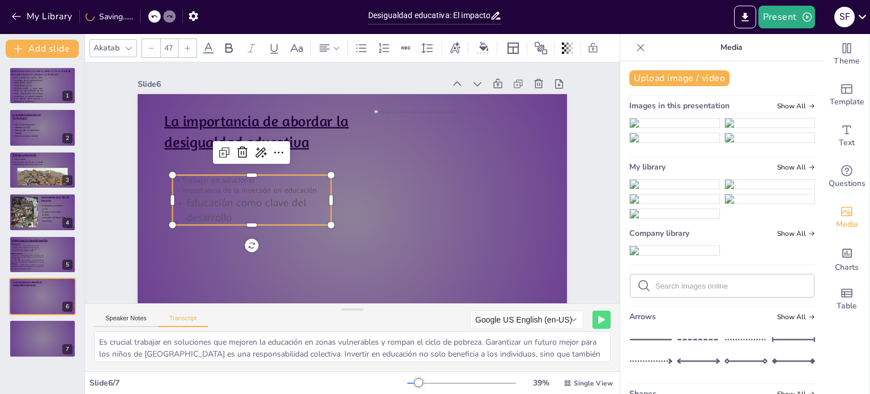
click at [188, 45] on icon at bounding box center [187, 48] width 7 height 7
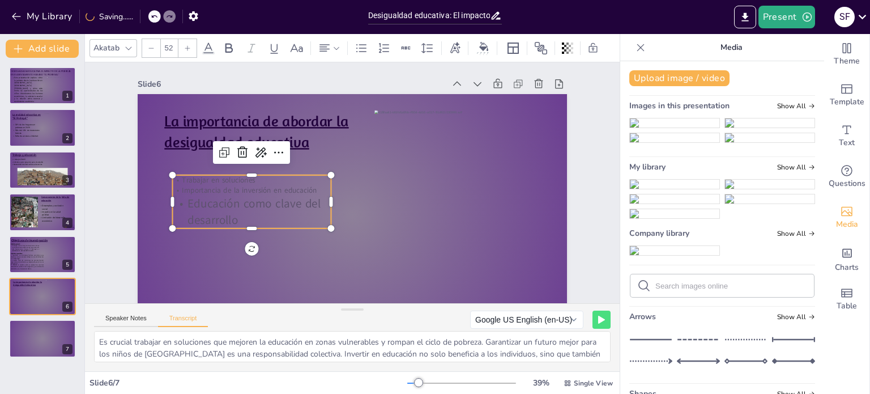
click at [188, 45] on icon at bounding box center [187, 48] width 7 height 7
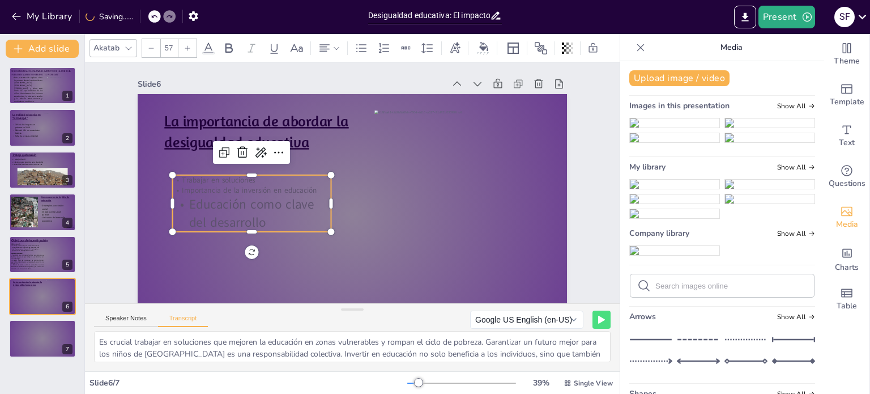
click at [188, 45] on icon at bounding box center [187, 48] width 7 height 7
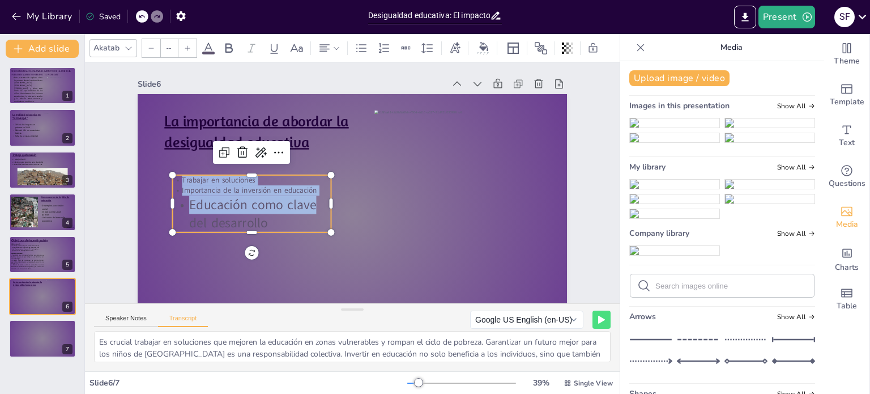
drag, startPoint x: 308, startPoint y: 197, endPoint x: 172, endPoint y: 176, distance: 137.6
click at [172, 176] on div "Trabajar en soluciones Importancia de la inversión en educación Educación como …" at bounding box center [251, 203] width 159 height 57
click at [184, 45] on icon at bounding box center [187, 48] width 7 height 7
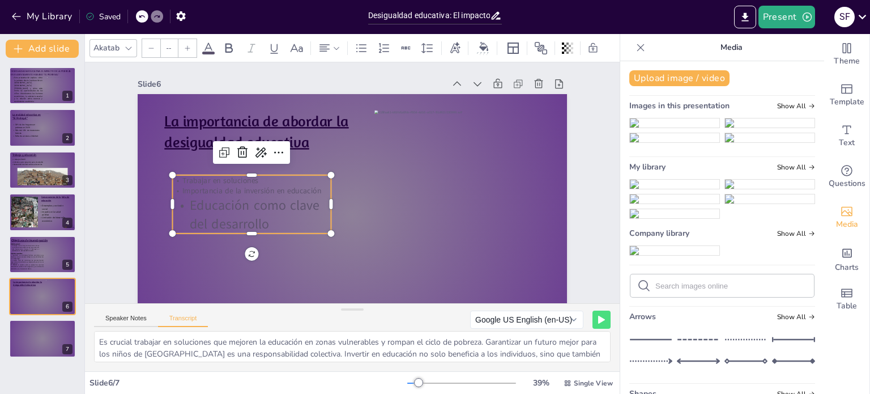
click at [172, 43] on input "--" at bounding box center [169, 48] width 16 height 18
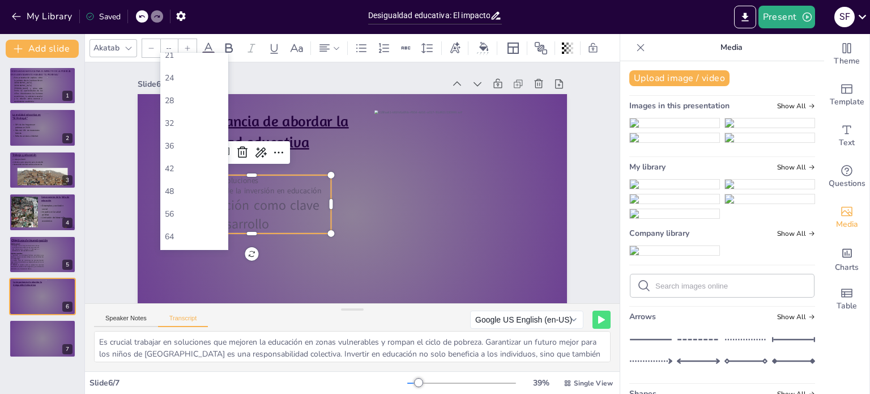
scroll to position [170, 0]
click at [172, 211] on font "56" at bounding box center [169, 211] width 9 height 11
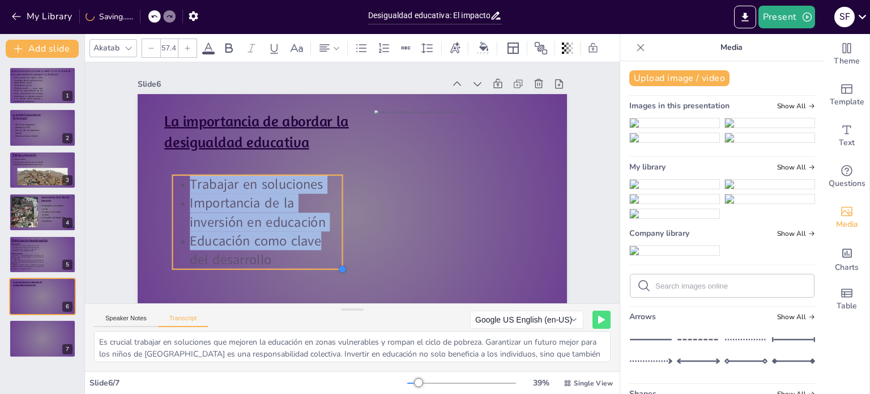
type input "56.7"
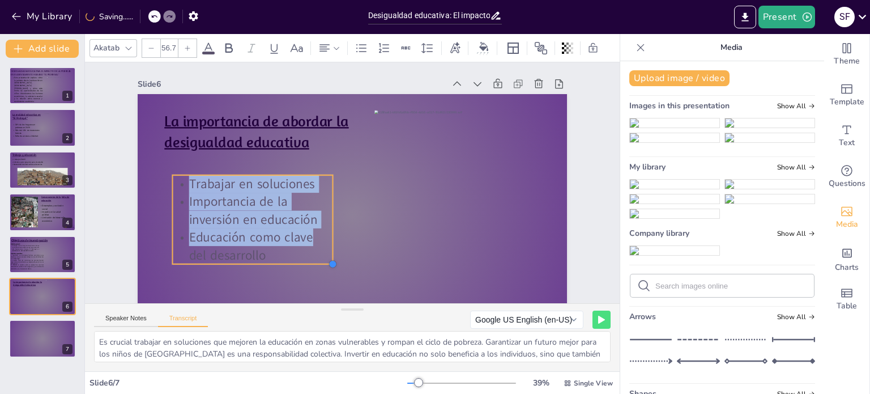
drag, startPoint x: 321, startPoint y: 259, endPoint x: 315, endPoint y: 260, distance: 6.3
click at [315, 260] on div "La importancia de abordar la desigualdad educativa Trabajar en soluciones Impor…" at bounding box center [353, 215] width 430 height 242
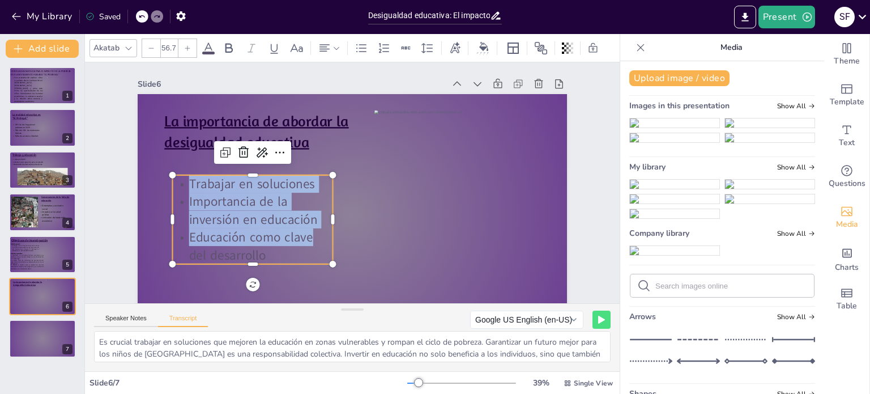
click at [587, 185] on div "Slide 1 DESIGUALDADA EDUCATIVA: EL IMPACTO DE LA POBREZA EN El ASENTAMIENTO HUM…" at bounding box center [352, 199] width 493 height 274
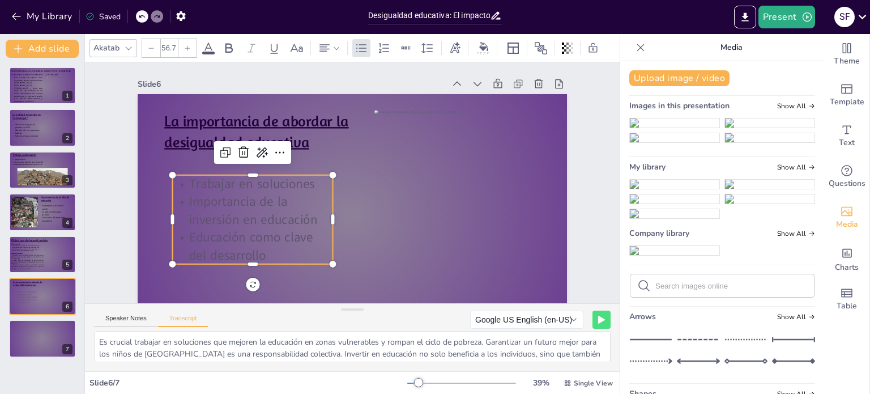
drag, startPoint x: 255, startPoint y: 206, endPoint x: 247, endPoint y: 172, distance: 34.9
click at [255, 206] on p "Importancia de la inversión en educación" at bounding box center [252, 211] width 160 height 36
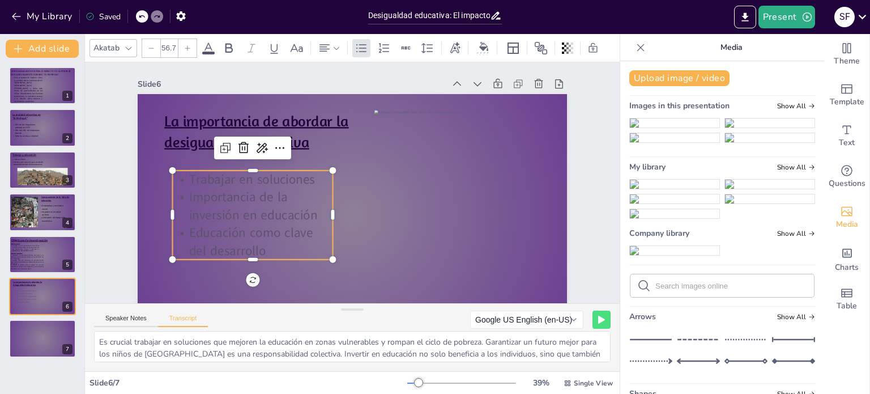
click at [210, 43] on icon at bounding box center [208, 48] width 10 height 11
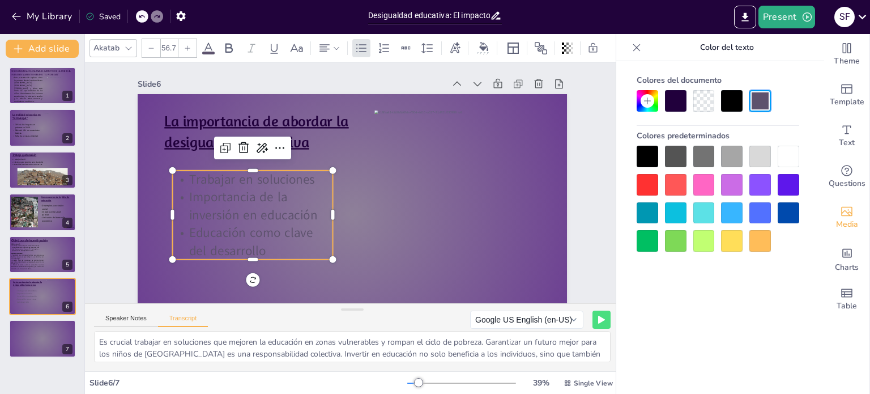
click at [648, 159] on div at bounding box center [648, 157] width 22 height 22
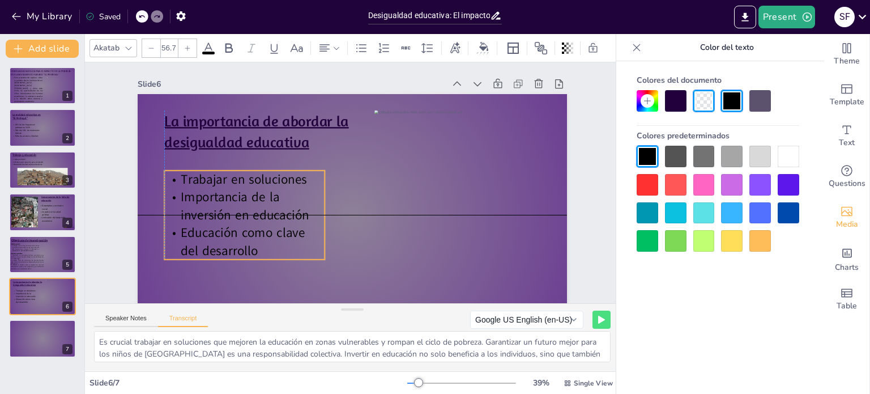
drag, startPoint x: 267, startPoint y: 200, endPoint x: 261, endPoint y: 199, distance: 6.3
click at [261, 199] on span "Importancia de la inversión en educación" at bounding box center [245, 206] width 128 height 35
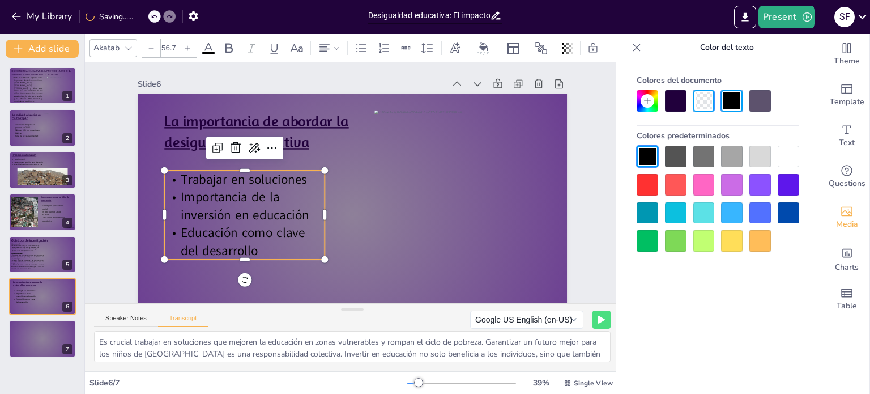
click at [579, 163] on div "Slide 1 DESIGUALDADA EDUCATIVA: EL IMPACTO DE LA POBREZA EN El ASENTAMIENTO HUM…" at bounding box center [352, 199] width 493 height 274
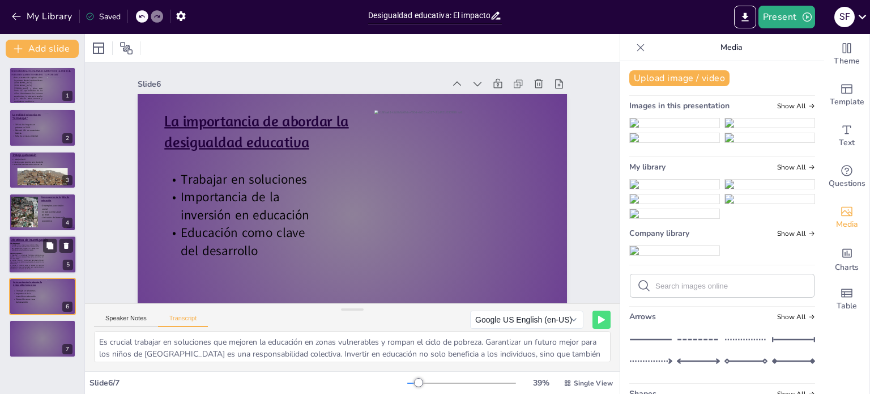
click at [37, 260] on span "2. Analizar cómo las condiciones de pobreza familiar repercuten en la asistenci…" at bounding box center [26, 261] width 33 height 5
type textarea "Los objetivos de la investigación son claros y concisos. Primero, se busca iden…"
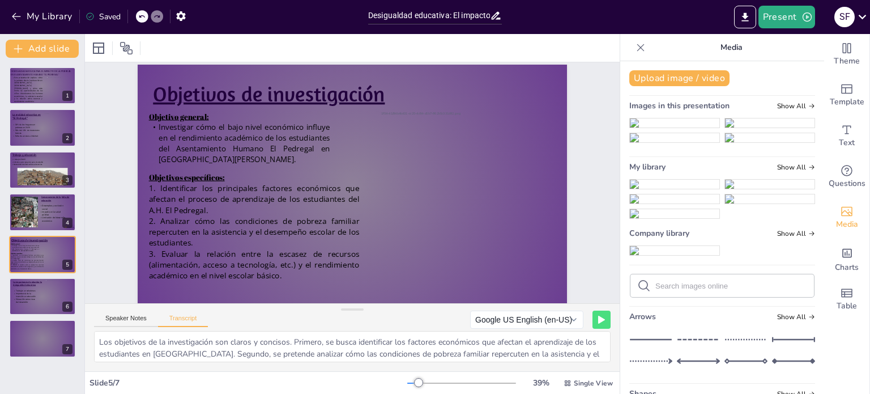
scroll to position [28, 0]
click at [30, 340] on div at bounding box center [43, 339] width 68 height 39
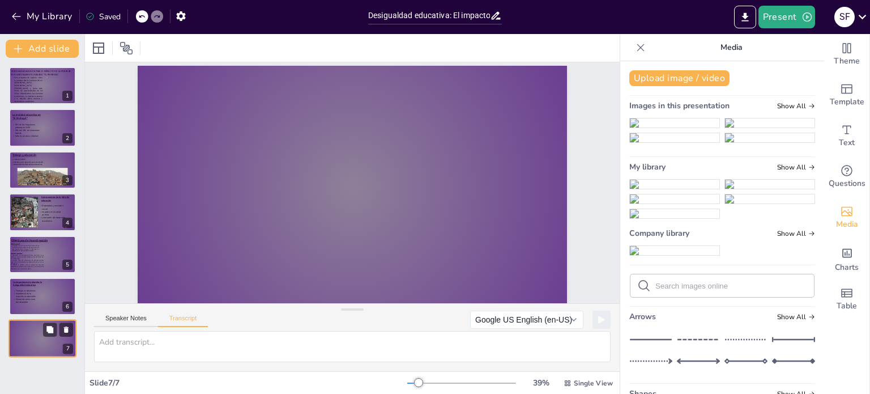
scroll to position [32, 0]
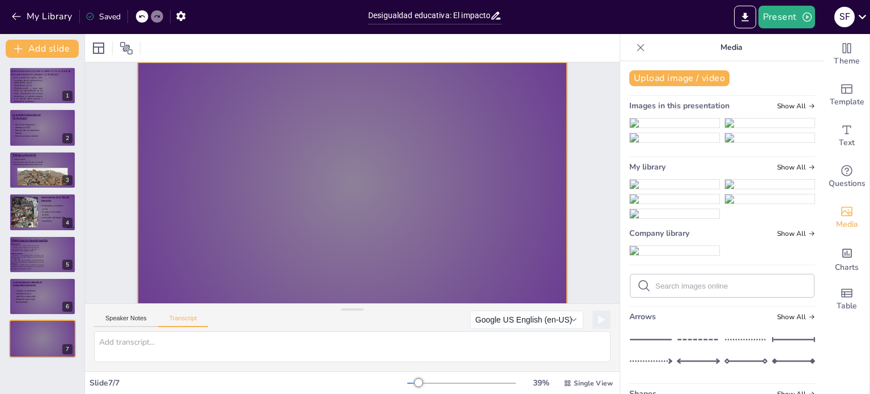
click at [322, 167] on div at bounding box center [353, 183] width 430 height 242
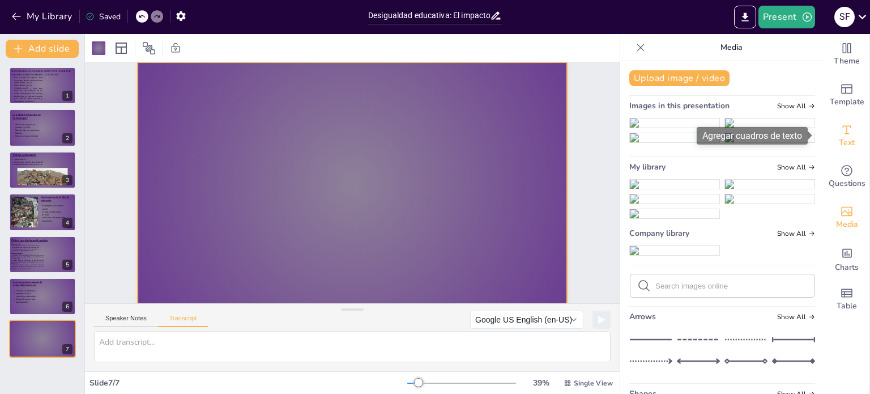
click at [840, 130] on icon "Add text boxes" at bounding box center [847, 130] width 14 height 14
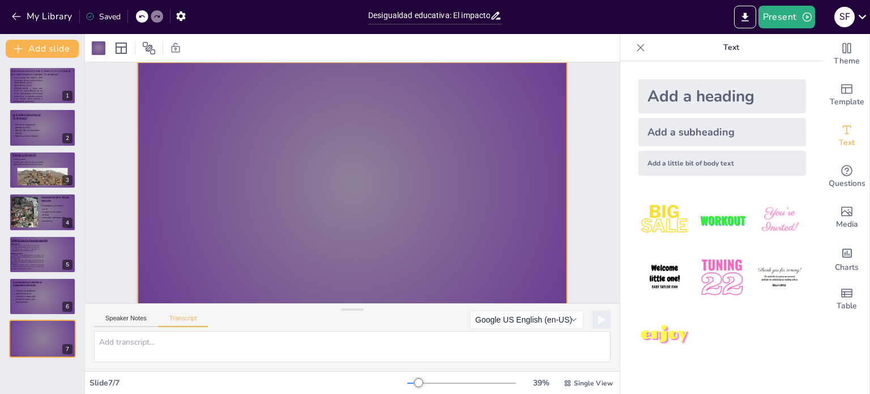
click at [658, 335] on img at bounding box center [665, 335] width 53 height 53
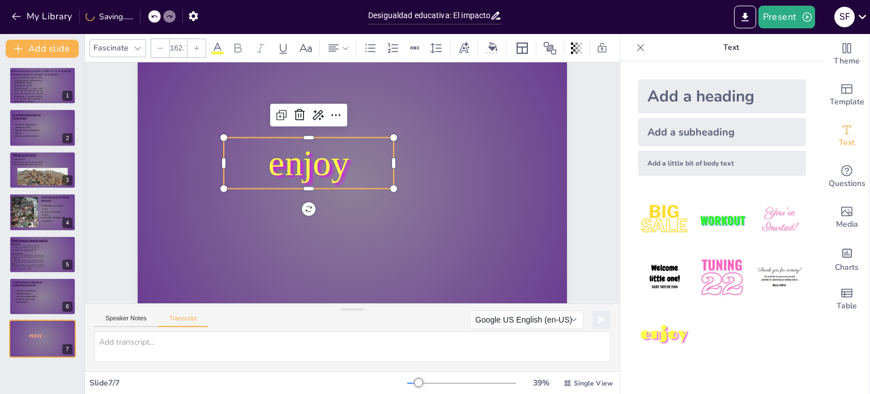
click at [337, 159] on span "enjoy" at bounding box center [309, 163] width 81 height 40
click at [332, 165] on span "enjoy" at bounding box center [309, 163] width 81 height 40
click at [315, 164] on span "enjoy" at bounding box center [309, 163] width 81 height 40
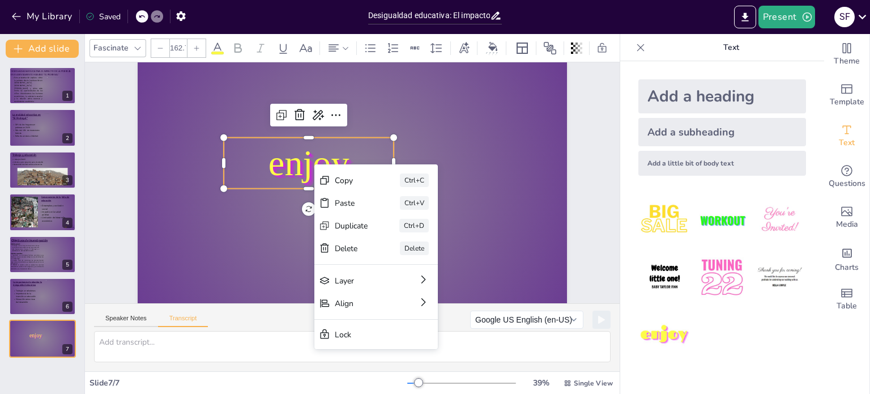
click at [302, 164] on span "enjoy" at bounding box center [309, 163] width 81 height 40
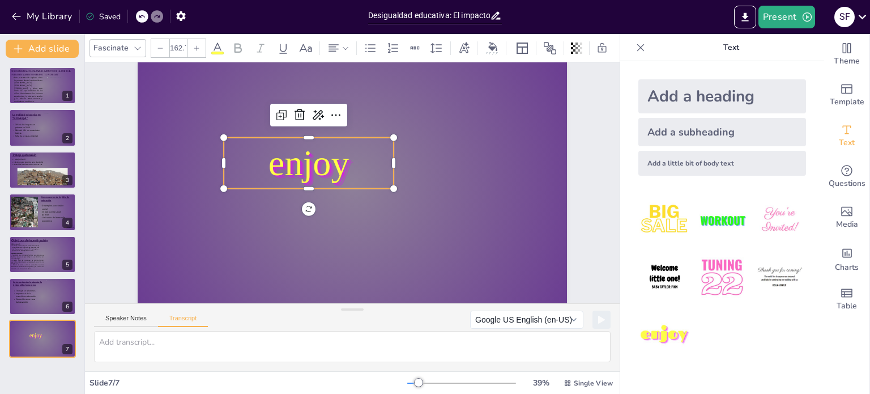
click at [302, 164] on span "enjoy" at bounding box center [309, 163] width 81 height 40
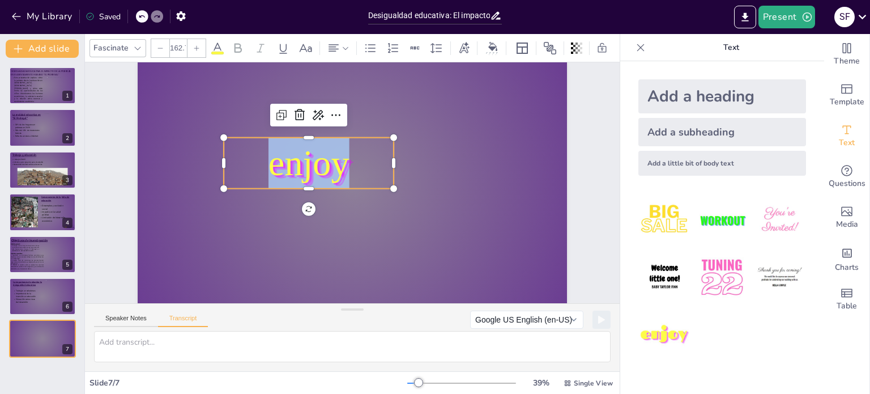
click at [302, 164] on span "enjoy" at bounding box center [309, 163] width 81 height 40
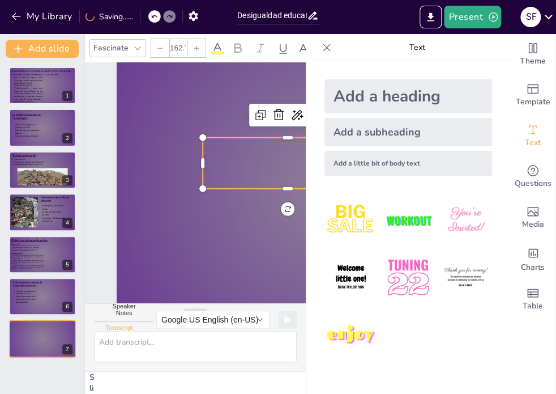
click at [237, 159] on p at bounding box center [288, 163] width 170 height 51
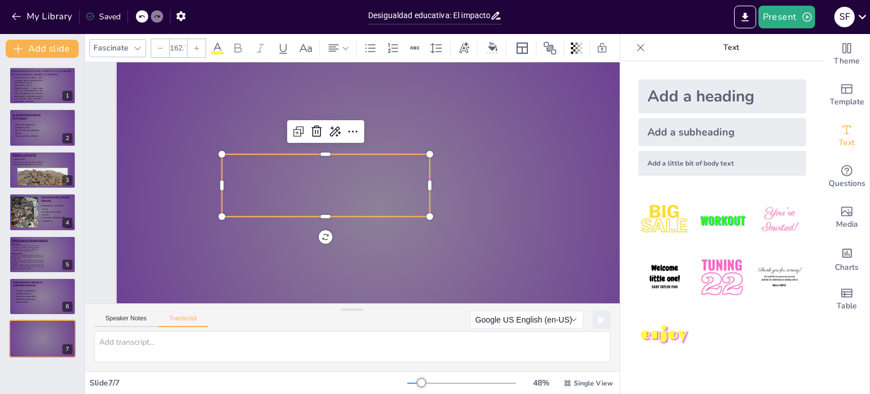
click at [330, 188] on p at bounding box center [326, 185] width 208 height 62
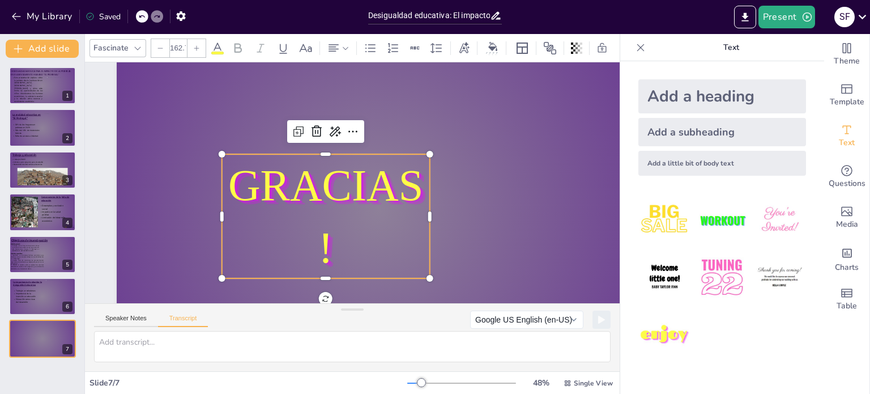
scroll to position [9, 0]
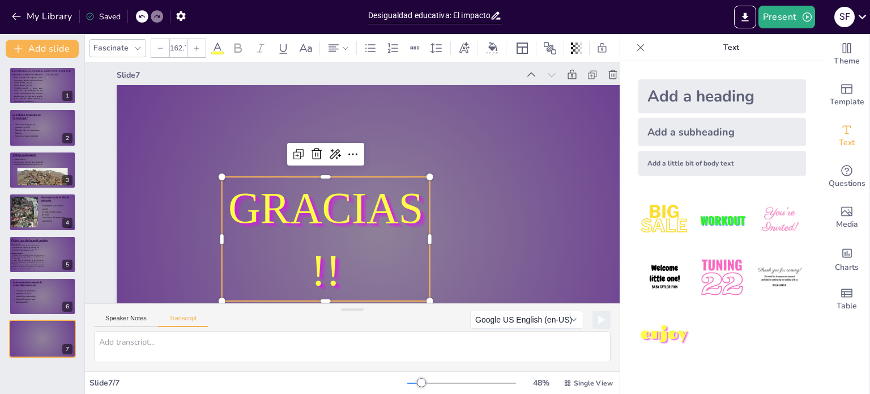
click at [429, 238] on p "GRACIAS!!" at bounding box center [326, 239] width 208 height 125
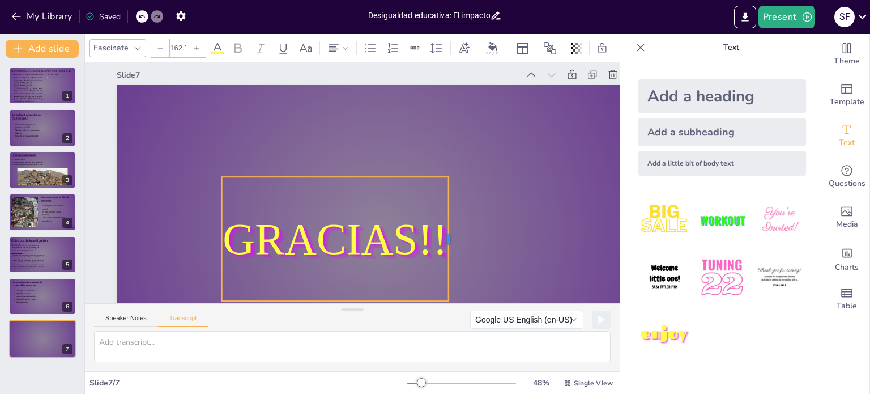
drag, startPoint x: 433, startPoint y: 243, endPoint x: 453, endPoint y: 245, distance: 20.6
click at [453, 245] on div at bounding box center [453, 239] width 9 height 124
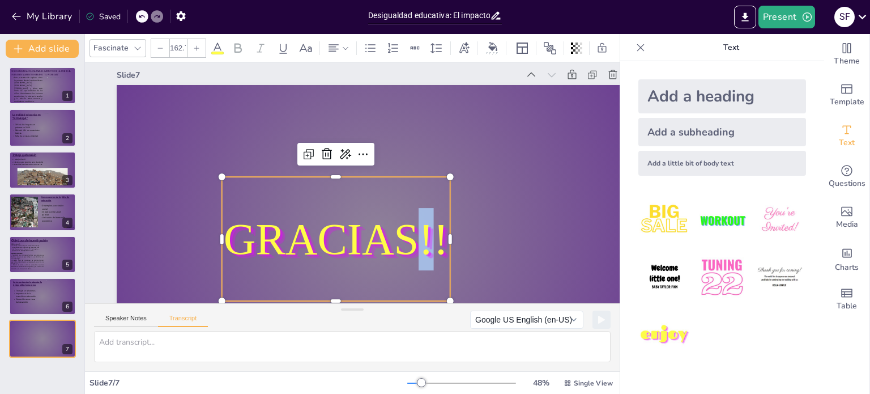
drag, startPoint x: 423, startPoint y: 223, endPoint x: 434, endPoint y: 213, distance: 14.8
click at [434, 213] on p "GRACIAS!!" at bounding box center [336, 239] width 228 height 62
click at [512, 222] on div at bounding box center [379, 232] width 525 height 295
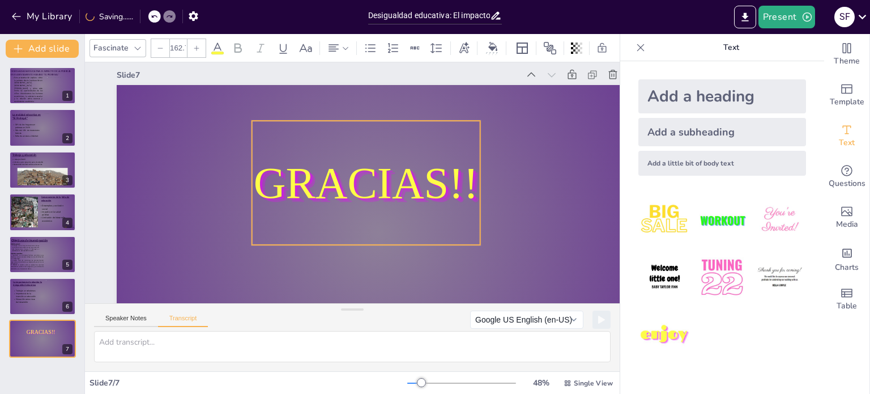
drag, startPoint x: 406, startPoint y: 267, endPoint x: 436, endPoint y: 211, distance: 63.9
click at [436, 211] on p "GRACIAS!!" at bounding box center [366, 183] width 228 height 62
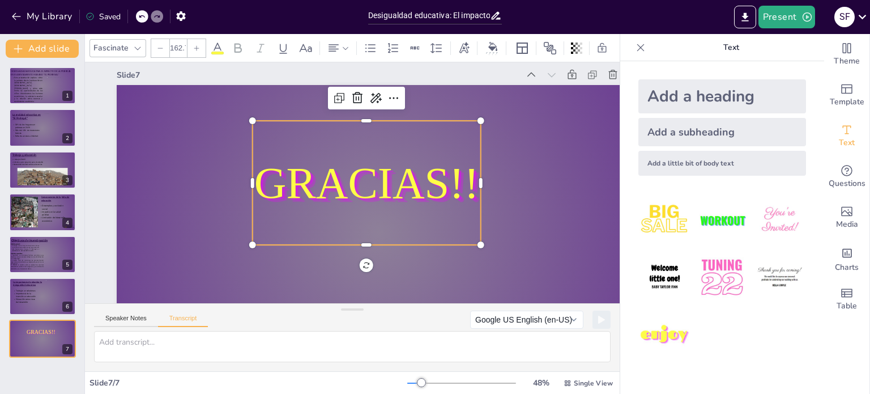
click at [475, 194] on span "GRACIAS!!" at bounding box center [366, 182] width 225 height 49
click at [467, 190] on span "GRACIAS!!" at bounding box center [366, 182] width 225 height 49
click at [177, 45] on input "162.7" at bounding box center [178, 48] width 16 height 18
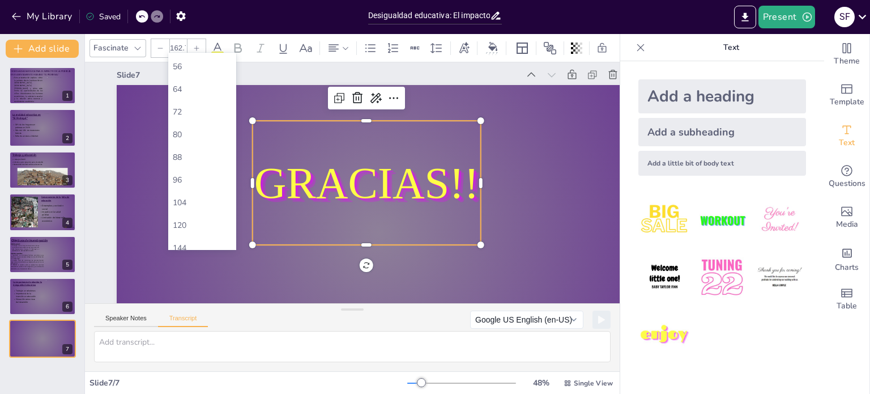
scroll to position [324, 0]
type input "162.7"
drag, startPoint x: 181, startPoint y: 41, endPoint x: 170, endPoint y: 46, distance: 12.7
click at [170, 46] on input "162.7" at bounding box center [178, 48] width 16 height 18
type input "162.7"
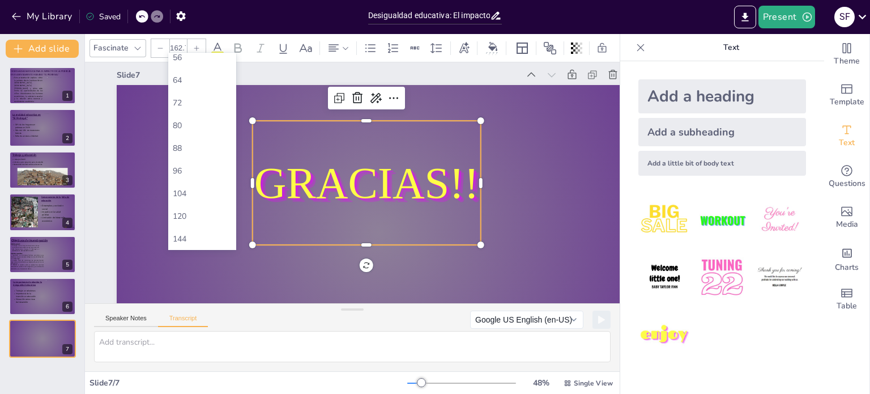
click at [155, 83] on div "Slide 7 GRACIAS!!" at bounding box center [379, 223] width 525 height 313
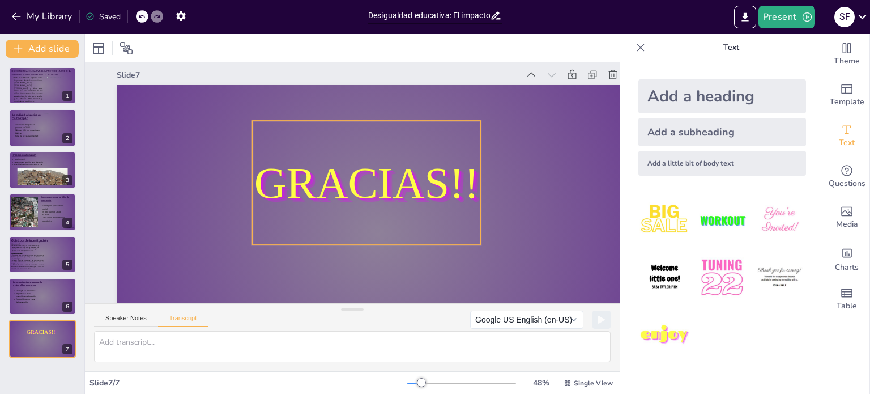
click at [279, 163] on span "GRACIAS!!" at bounding box center [366, 182] width 225 height 49
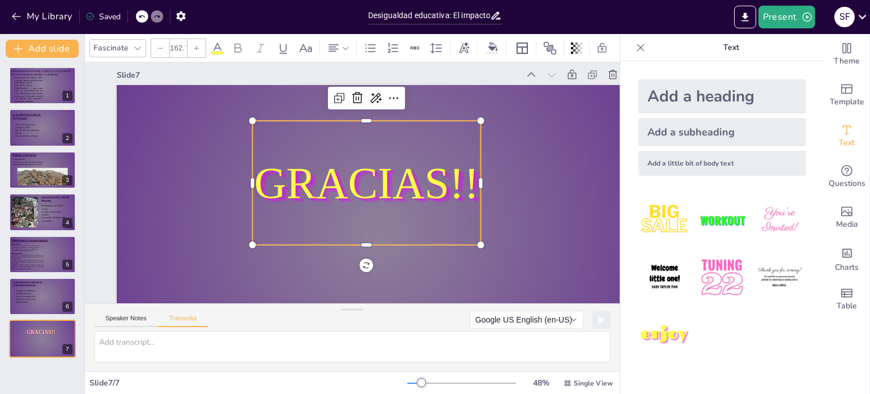
click at [198, 53] on div "162.7" at bounding box center [179, 48] width 56 height 19
click at [196, 45] on icon at bounding box center [196, 48] width 7 height 7
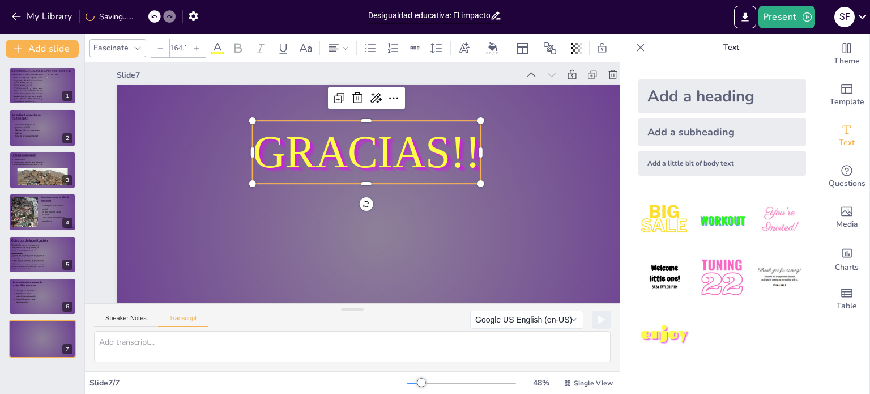
click at [196, 45] on icon at bounding box center [196, 48] width 7 height 7
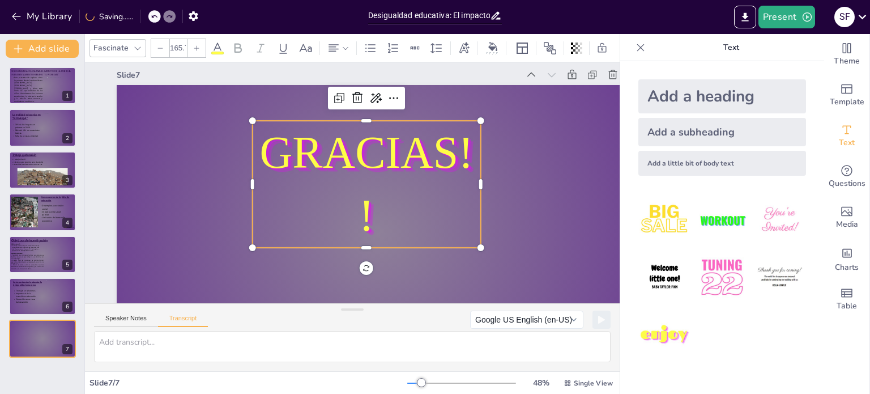
click at [196, 45] on icon at bounding box center [196, 48] width 7 height 7
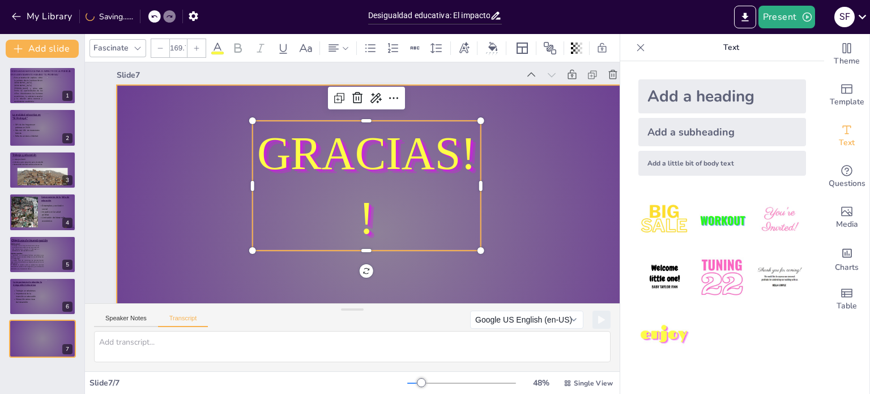
drag, startPoint x: 196, startPoint y: 45, endPoint x: 539, endPoint y: 163, distance: 363.8
click at [539, 163] on div "Fascinate 169.7 Slide 1 DESIGUALDADA EDUCATIVA: EL IMPACTO DE LA POBREZA EN El …" at bounding box center [352, 214] width 535 height 360
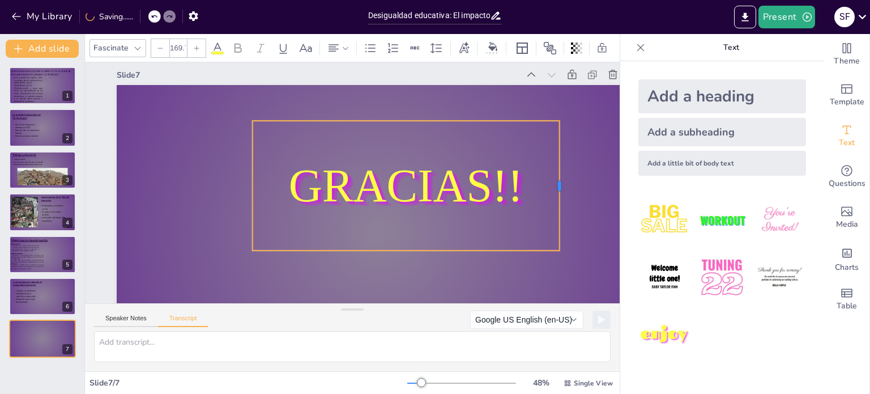
drag, startPoint x: 481, startPoint y: 190, endPoint x: 560, endPoint y: 191, distance: 78.8
click at [560, 191] on div at bounding box center [564, 186] width 9 height 130
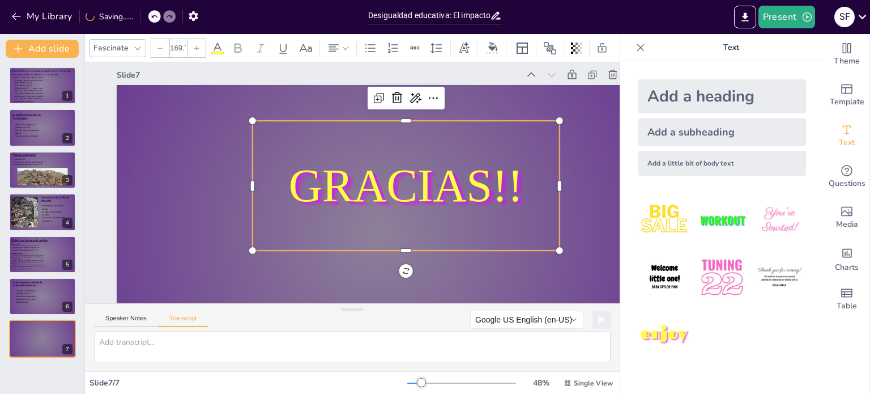
click at [560, 191] on div at bounding box center [564, 186] width 9 height 130
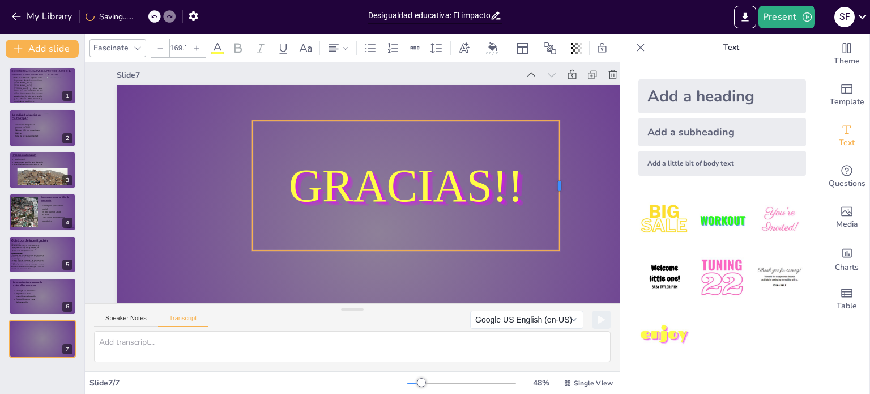
click at [560, 191] on div at bounding box center [564, 186] width 9 height 130
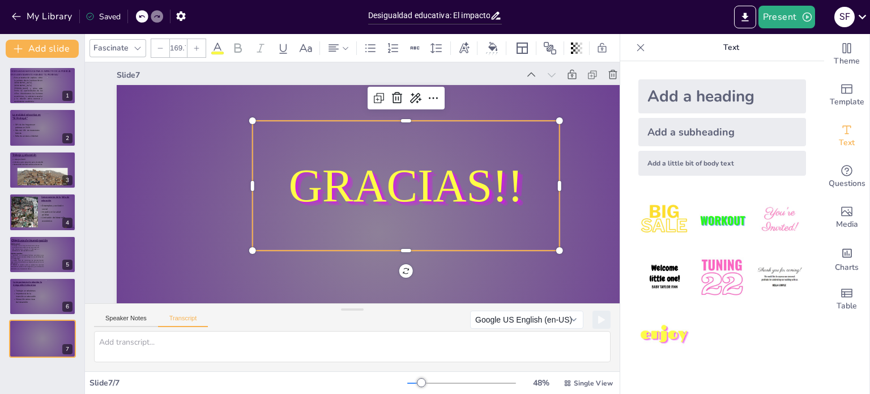
click at [198, 45] on icon at bounding box center [196, 48] width 7 height 7
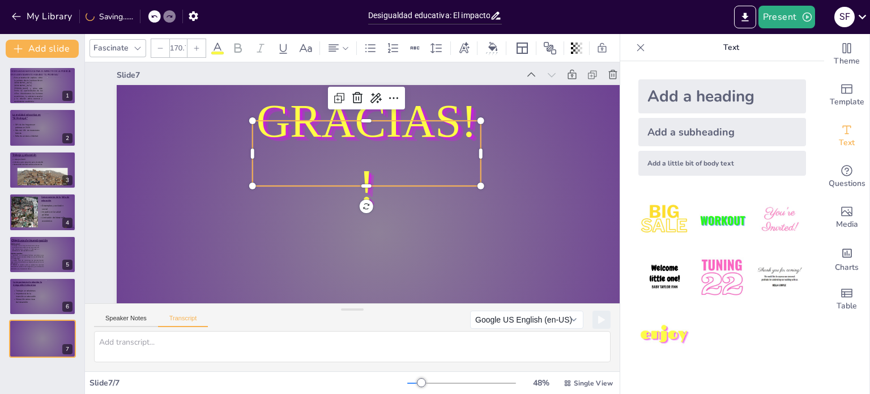
click at [198, 45] on icon at bounding box center [196, 48] width 7 height 7
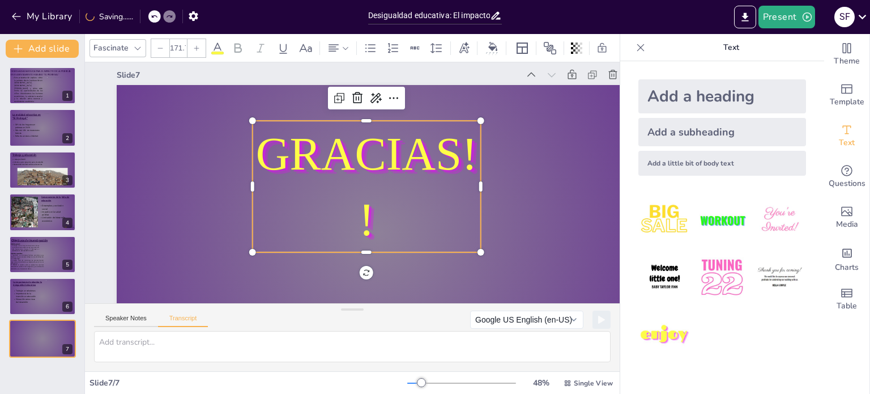
click at [198, 45] on icon at bounding box center [196, 48] width 7 height 7
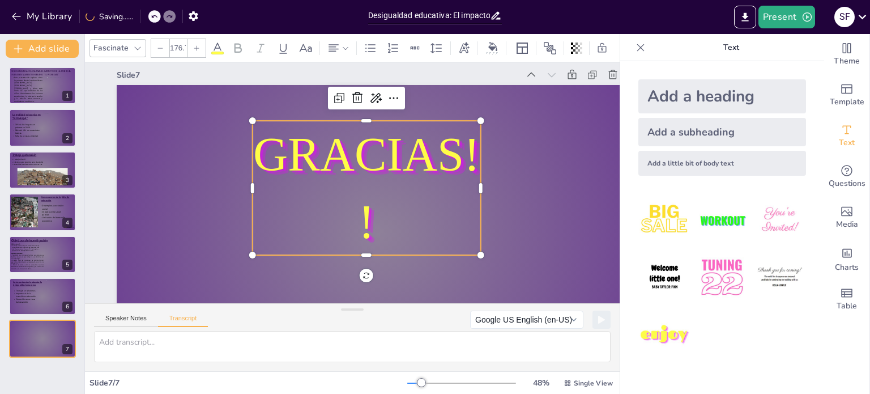
click at [198, 45] on icon at bounding box center [196, 48] width 7 height 7
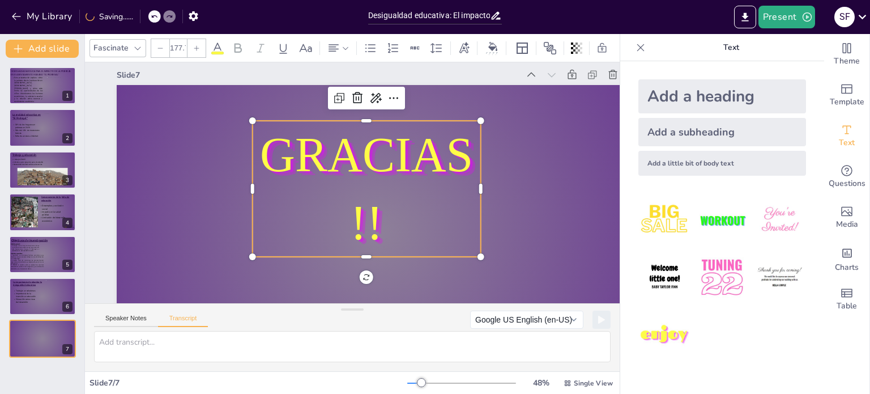
click at [198, 45] on icon at bounding box center [196, 48] width 7 height 7
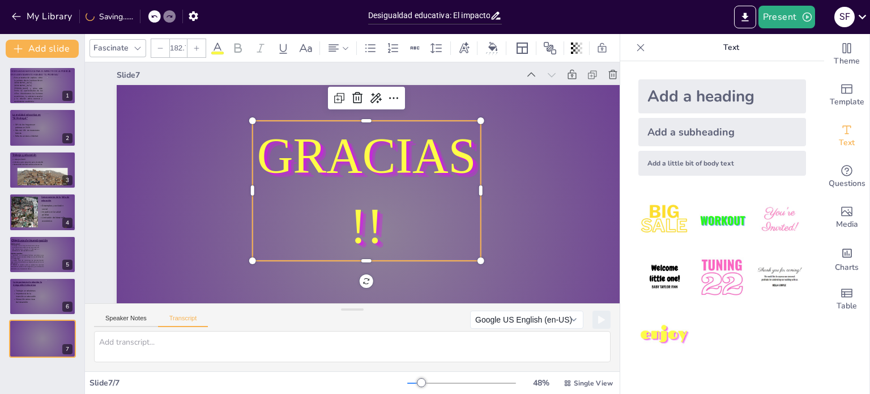
click at [198, 45] on icon at bounding box center [196, 48] width 7 height 7
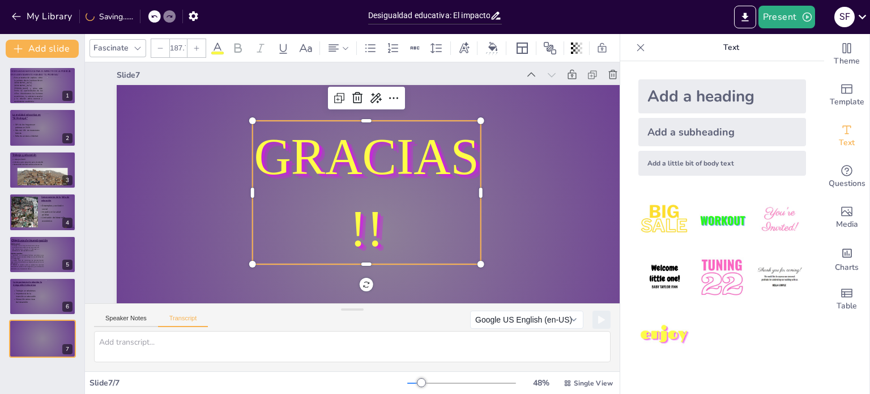
click at [198, 45] on icon at bounding box center [196, 48] width 7 height 7
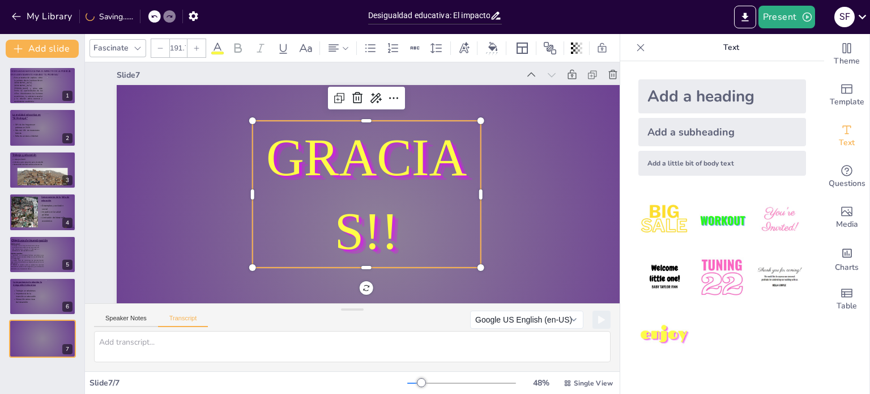
click at [198, 45] on icon at bounding box center [196, 48] width 7 height 7
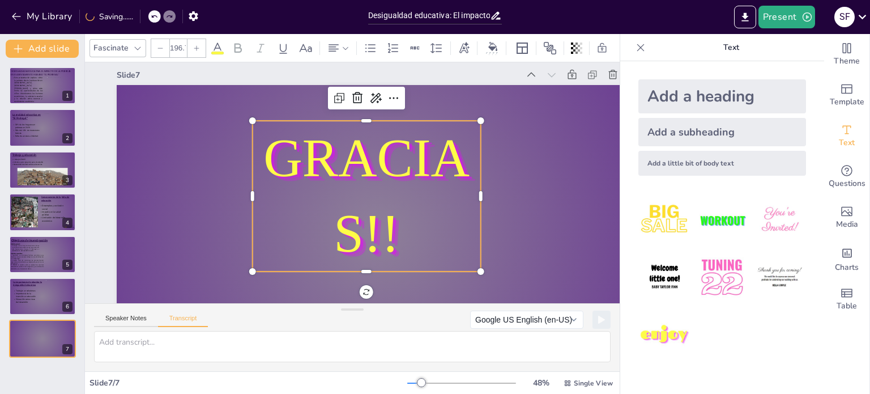
click at [198, 45] on icon at bounding box center [196, 48] width 7 height 7
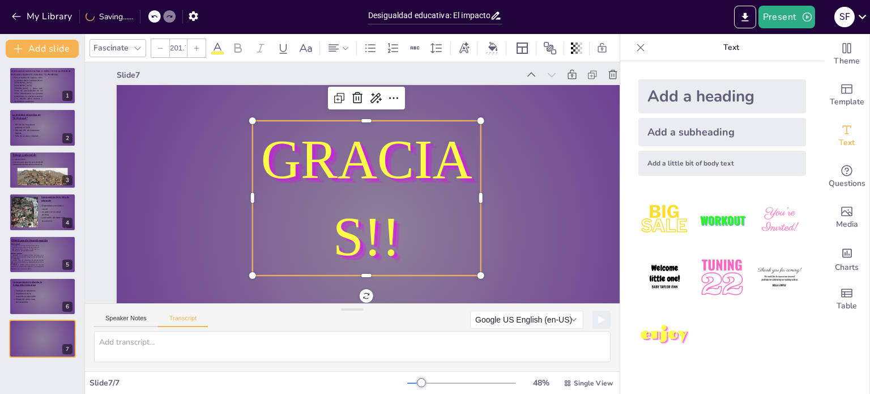
click at [198, 45] on icon at bounding box center [196, 48] width 7 height 7
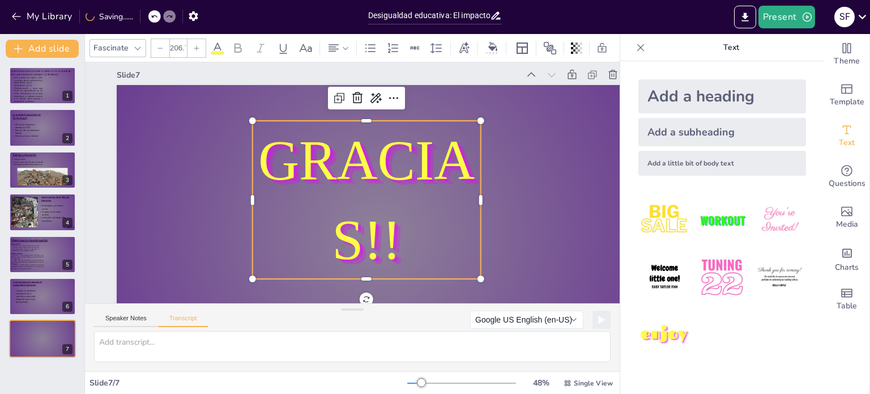
click at [198, 45] on icon at bounding box center [196, 48] width 7 height 7
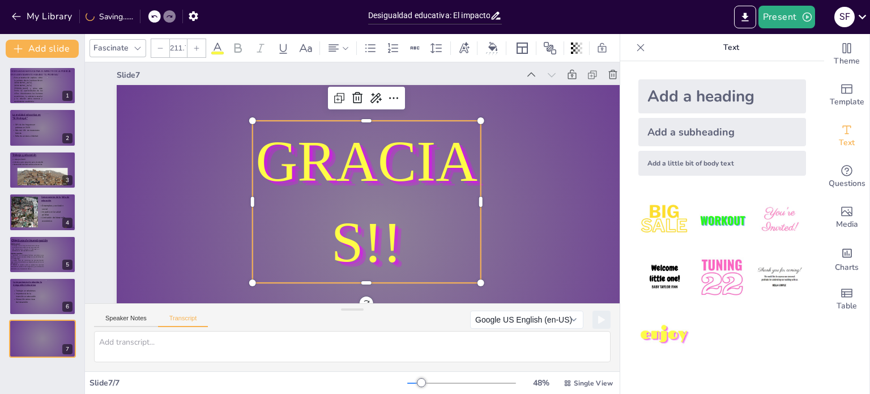
click at [198, 45] on icon at bounding box center [196, 48] width 7 height 7
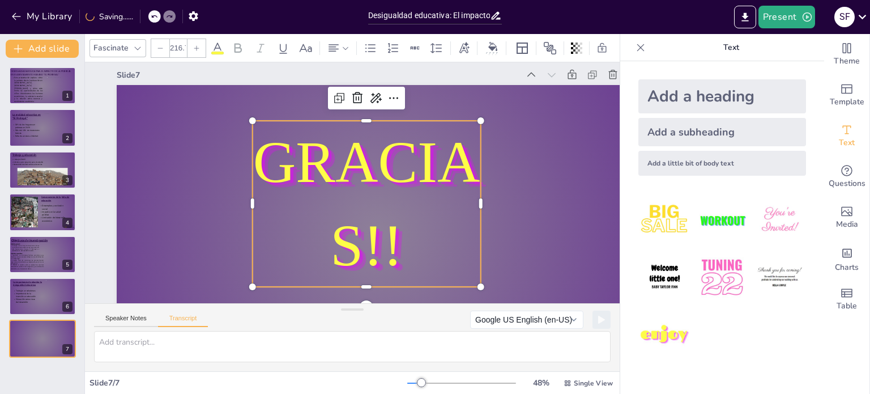
click at [198, 45] on icon at bounding box center [196, 48] width 7 height 7
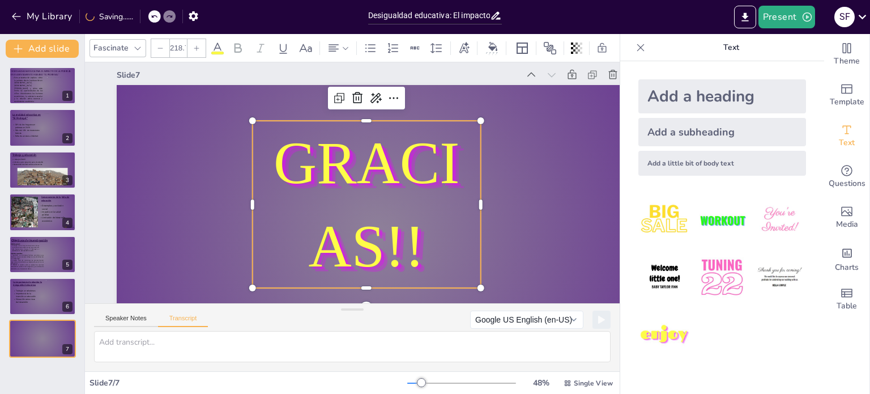
click at [198, 45] on icon at bounding box center [196, 48] width 7 height 7
type input "220.7"
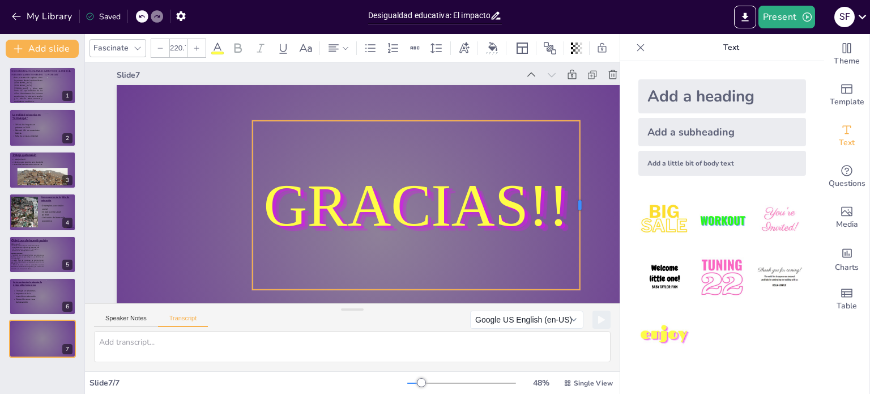
drag, startPoint x: 482, startPoint y: 207, endPoint x: 581, endPoint y: 208, distance: 99.2
click at [581, 208] on div at bounding box center [584, 205] width 9 height 169
drag, startPoint x: 476, startPoint y: 254, endPoint x: 427, endPoint y: 228, distance: 55.0
click at [427, 228] on div "GRACIAS!!" at bounding box center [417, 205] width 328 height 169
click at [621, 245] on div "Add a heading Add a subheading Add a little bit of body text" at bounding box center [723, 227] width 204 height 333
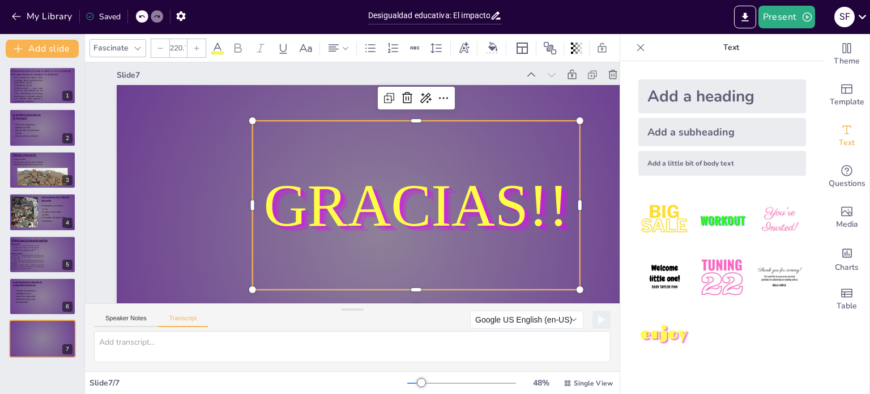
click at [610, 331] on div at bounding box center [352, 351] width 535 height 40
click at [673, 6] on div "Present S F" at bounding box center [689, 17] width 363 height 23
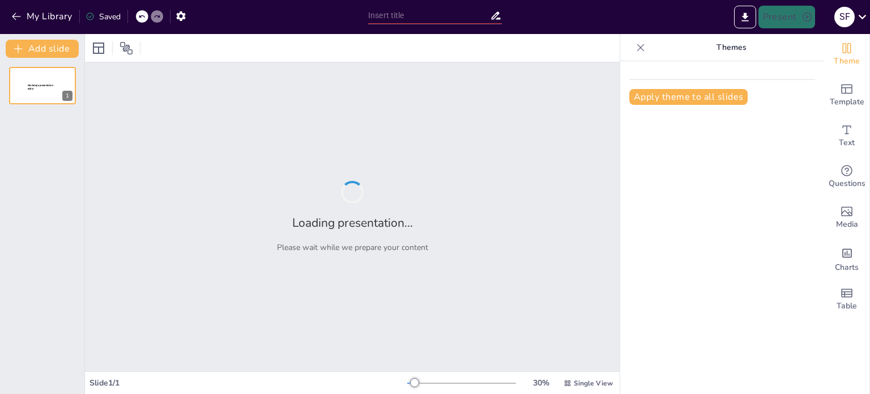
type input "Desigualdad educativa: El impacto de la pobreza en El Asentamiento Humano El Pe…"
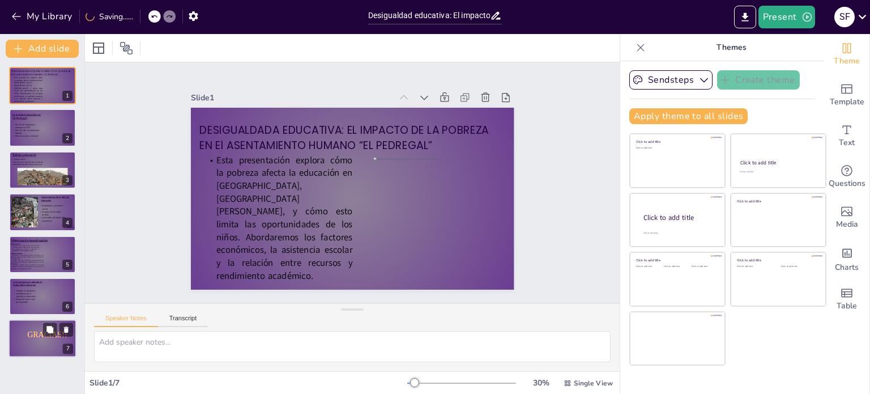
click at [49, 338] on span "GRACIAS!!" at bounding box center [48, 334] width 40 height 9
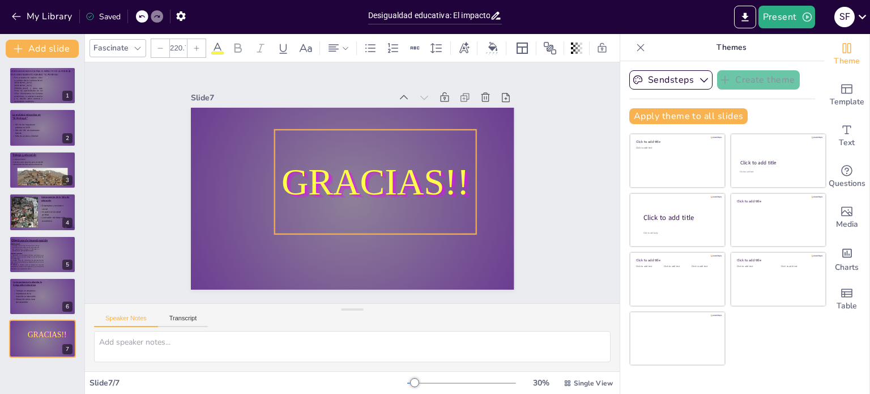
click at [408, 164] on span "GRACIAS!!" at bounding box center [365, 203] width 130 height 184
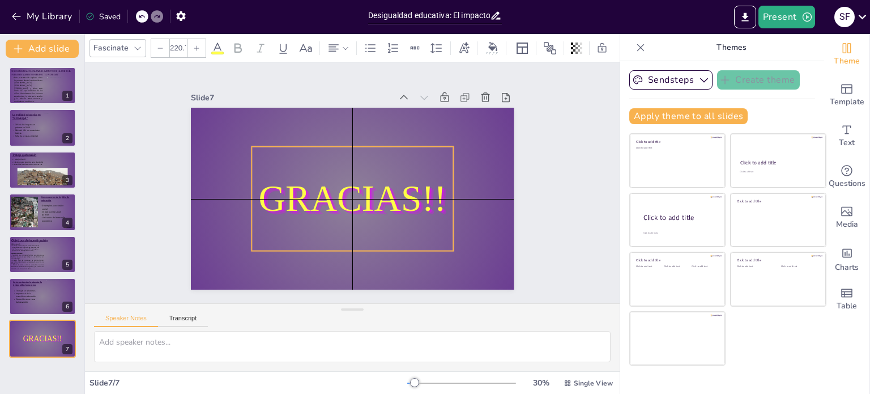
drag, startPoint x: 408, startPoint y: 175, endPoint x: 389, endPoint y: 188, distance: 22.9
click at [389, 188] on span "GRACIAS!!" at bounding box center [345, 169] width 184 height 130
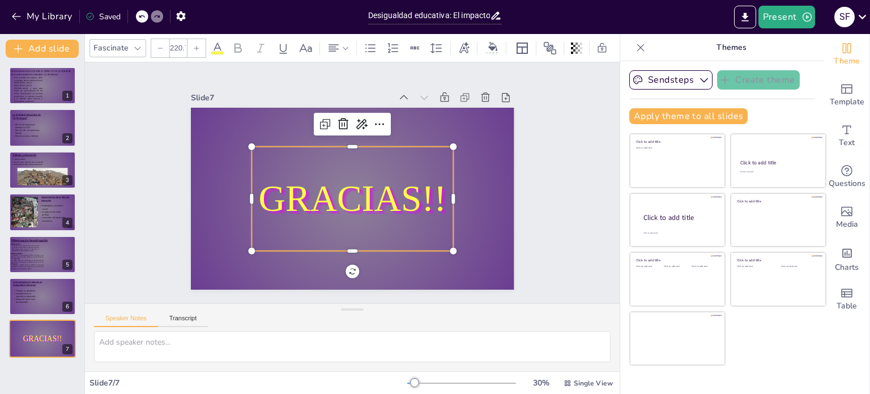
click at [544, 203] on div "Slide 1 DESIGUALDADA EDUCATIVA: EL IMPACTO DE LA POBREZA EN El ASENTAMIENTO HUM…" at bounding box center [352, 183] width 583 height 394
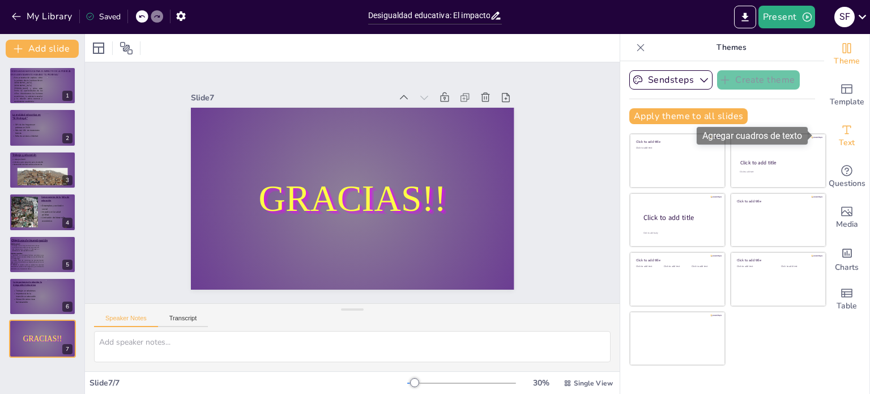
click at [842, 137] on span "Text" at bounding box center [847, 143] width 16 height 12
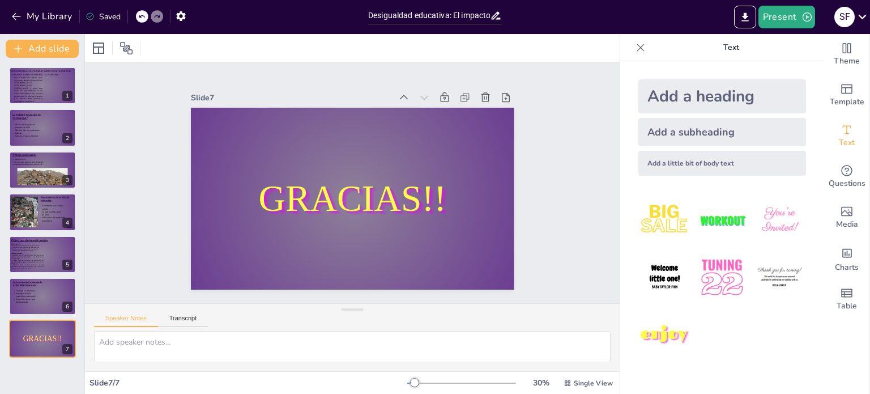
click at [700, 92] on div "Add a heading" at bounding box center [723, 96] width 168 height 34
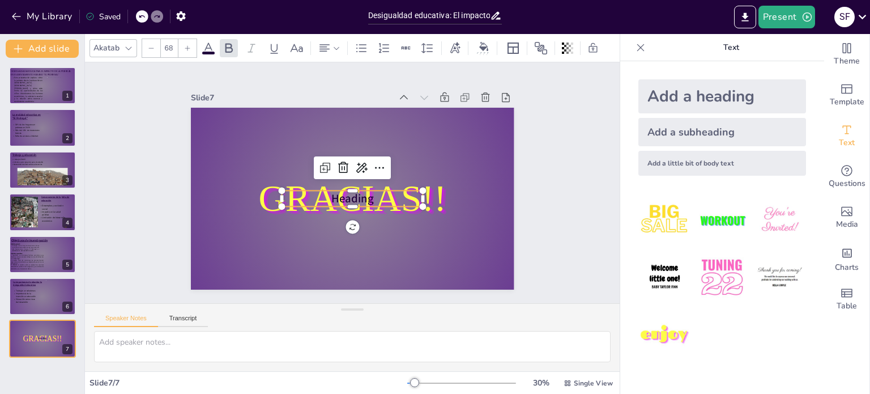
click at [374, 193] on p "Heading" at bounding box center [349, 198] width 142 height 45
click at [366, 192] on p "Heading" at bounding box center [344, 196] width 130 height 84
click at [366, 192] on p "Heading" at bounding box center [349, 198] width 142 height 45
click at [131, 45] on icon at bounding box center [128, 48] width 9 height 9
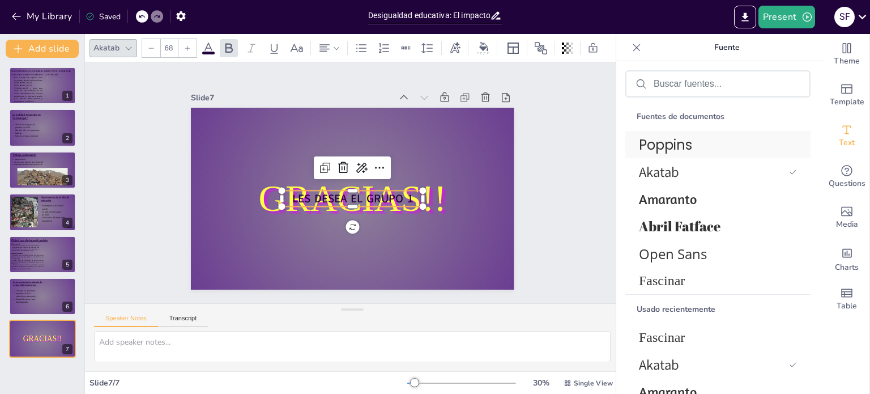
click at [725, 143] on span "Poppins" at bounding box center [716, 145] width 154 height 20
click at [672, 276] on font "Fascinar" at bounding box center [662, 280] width 46 height 15
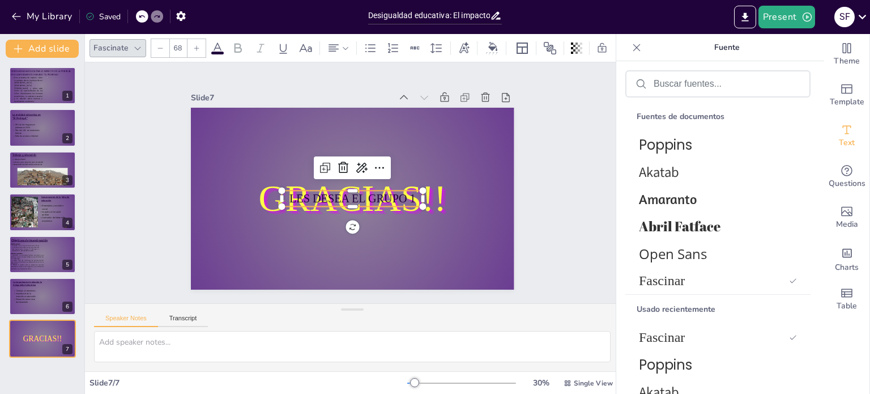
click at [220, 41] on icon at bounding box center [218, 48] width 14 height 14
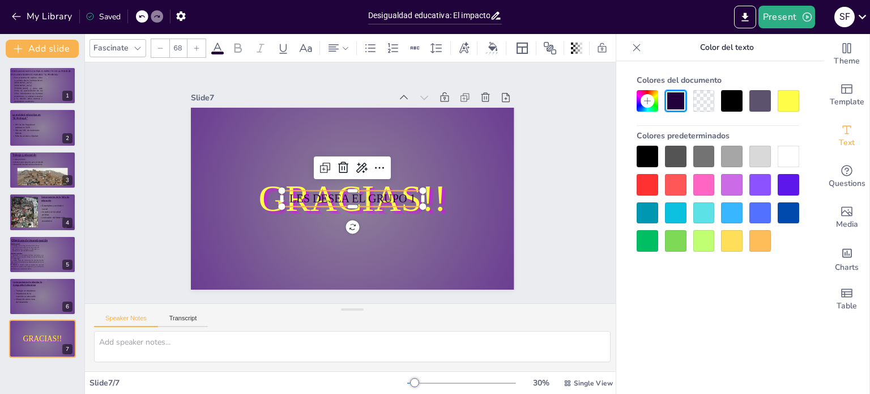
click at [797, 97] on div at bounding box center [789, 101] width 22 height 22
drag, startPoint x: 407, startPoint y: 197, endPoint x: 298, endPoint y: 199, distance: 109.4
click at [298, 199] on p "LES DESEA EL GRUPO 1" at bounding box center [346, 197] width 136 height 72
click at [532, 210] on div "Slide 1 DESIGUALDADA EDUCATIVA: EL IMPACTO DE LA POBREZA EN El ASENTAMIENTO HUM…" at bounding box center [352, 182] width 439 height 400
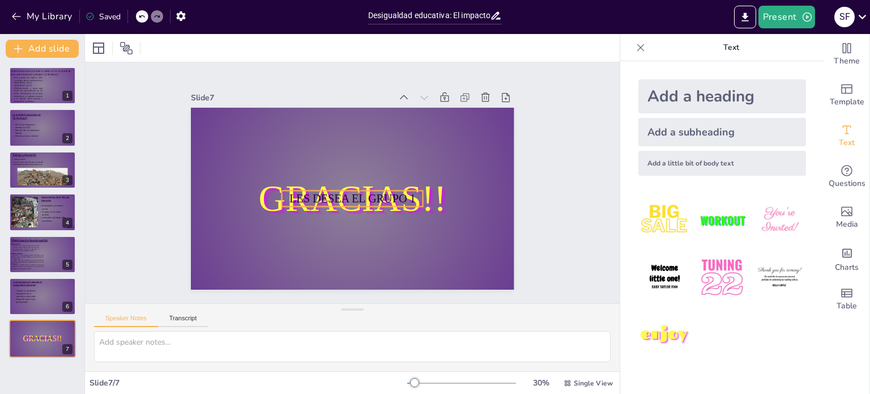
click at [401, 193] on span "LES DESEA EL GRUPO 1" at bounding box center [345, 196] width 116 height 74
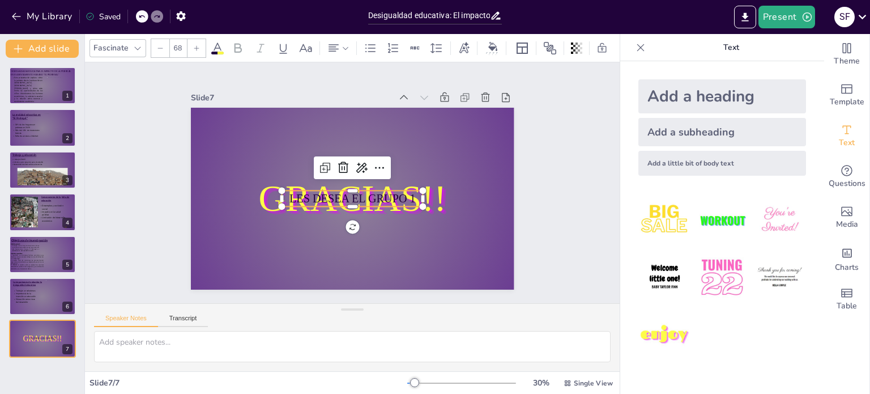
click at [406, 194] on span "LES DESEA EL GRUPO 1" at bounding box center [348, 197] width 124 height 51
click at [406, 194] on span "LES DESEA EL GRUPO 1" at bounding box center [349, 198] width 126 height 39
click at [402, 194] on span "LES DESEA EL GRUPO 1" at bounding box center [345, 196] width 116 height 74
drag, startPoint x: 406, startPoint y: 194, endPoint x: 283, endPoint y: 194, distance: 123.0
click at [291, 194] on span "LES DESEA EL GRUPO 1" at bounding box center [342, 194] width 103 height 94
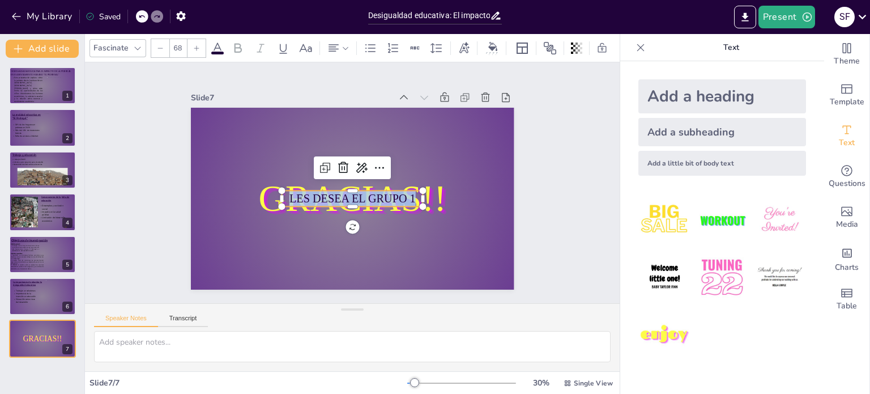
click at [220, 45] on icon at bounding box center [218, 48] width 14 height 14
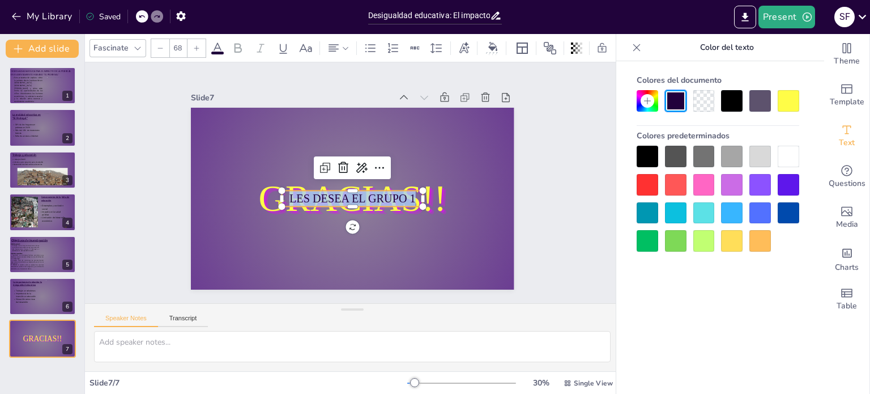
click at [792, 105] on div at bounding box center [789, 101] width 22 height 22
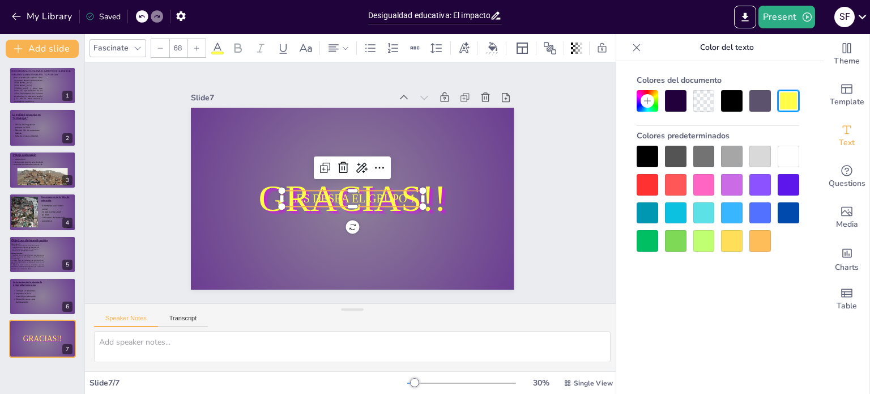
click at [566, 166] on div "Slide 1 DESIGUALDADA EDUCATIVA: EL IMPACTO DE LA POBREZA EN El ASENTAMIENTO HUM…" at bounding box center [352, 183] width 573 height 347
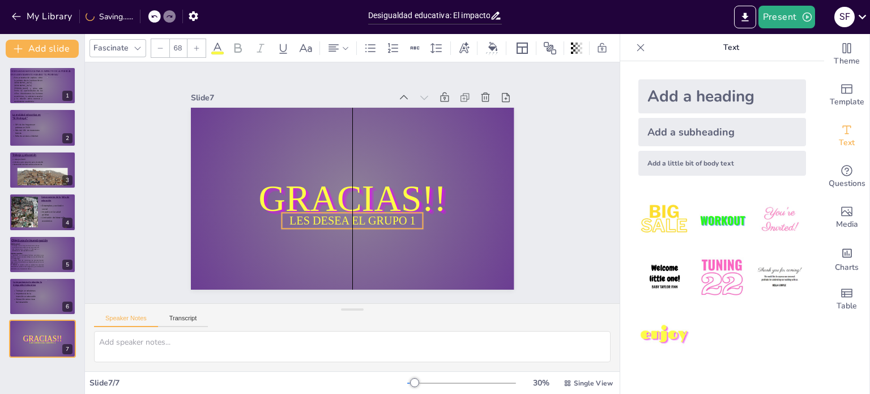
drag, startPoint x: 369, startPoint y: 194, endPoint x: 373, endPoint y: 216, distance: 22.5
click at [373, 216] on span "LES DESEA EL GRUPO 1" at bounding box center [353, 220] width 126 height 13
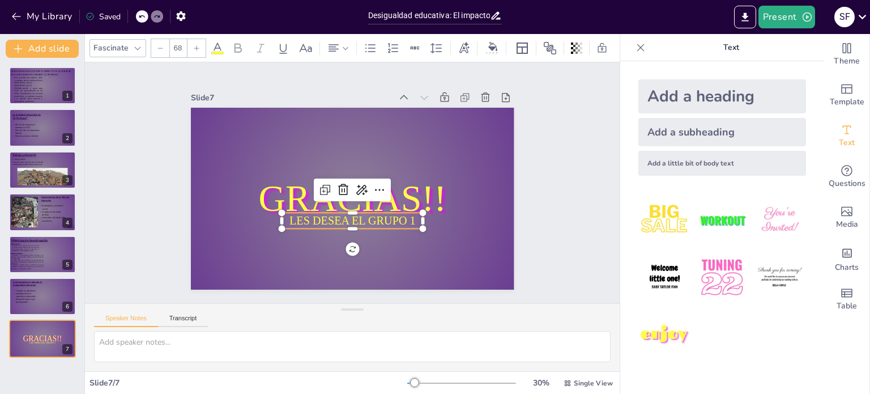
click at [530, 192] on div "Slide 1 DESIGUALDADA EDUCATIVA: EL IMPACTO DE LA POBREZA EN El ASENTAMIENTO HUM…" at bounding box center [352, 183] width 442 height 379
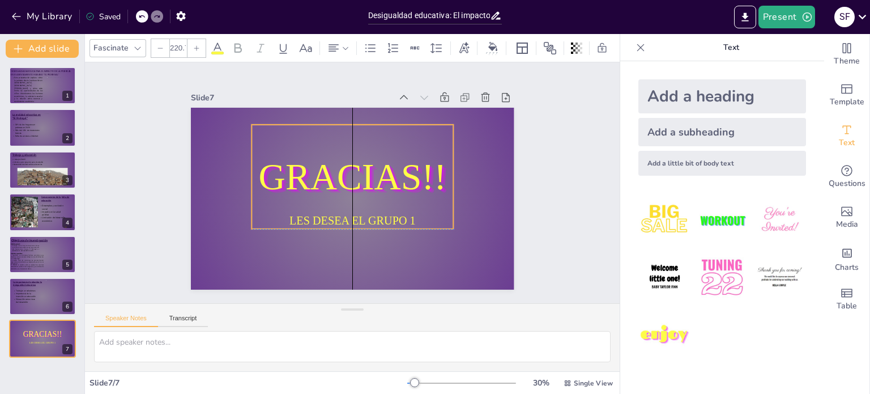
drag, startPoint x: 395, startPoint y: 197, endPoint x: 396, endPoint y: 179, distance: 18.7
click at [396, 179] on span "GRACIAS!!" at bounding box center [354, 176] width 192 height 97
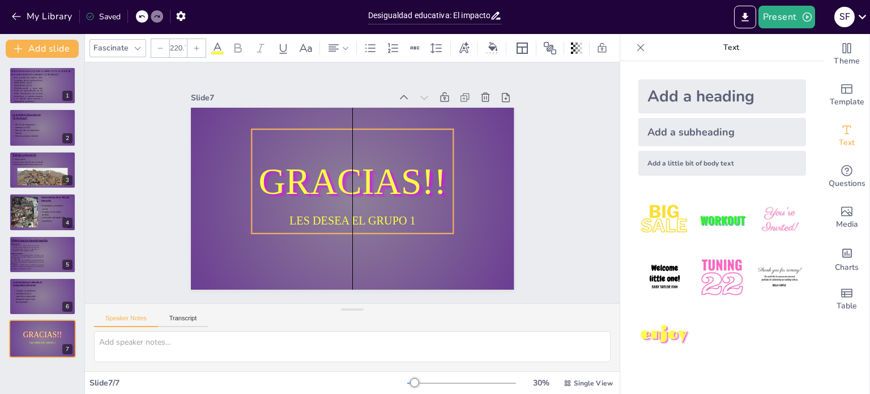
click at [392, 176] on span "GRACIAS!!" at bounding box center [354, 182] width 130 height 184
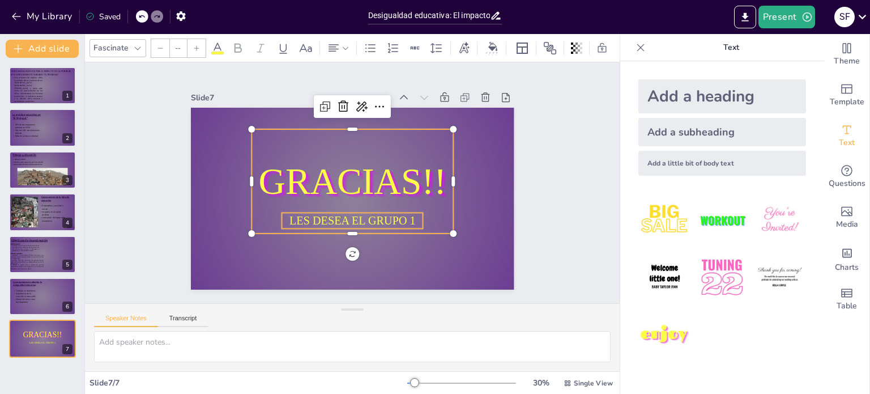
type input "68"
click at [379, 214] on span "LES DESEA EL GRUPO 1" at bounding box center [334, 216] width 116 height 74
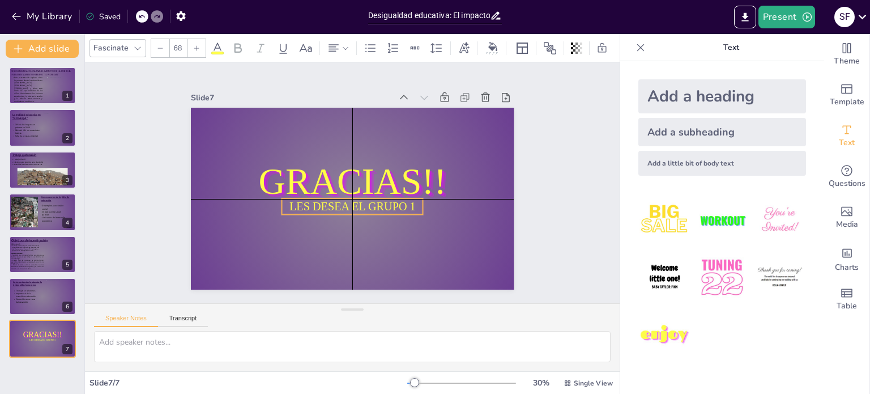
drag, startPoint x: 379, startPoint y: 214, endPoint x: 376, endPoint y: 202, distance: 12.2
click at [349, 202] on span "LES DESEA EL GRUPO 1" at bounding box center [329, 188] width 39 height 126
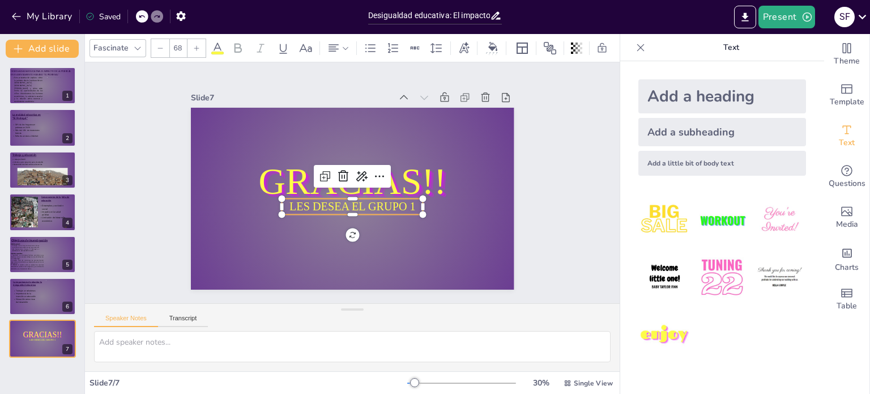
click at [550, 199] on div "Slide 1 DESIGUALDADA EDUCATIVA: EL IMPACTO DE LA POBREZA EN El ASENTAMIENTO HUM…" at bounding box center [353, 183] width 584 height 476
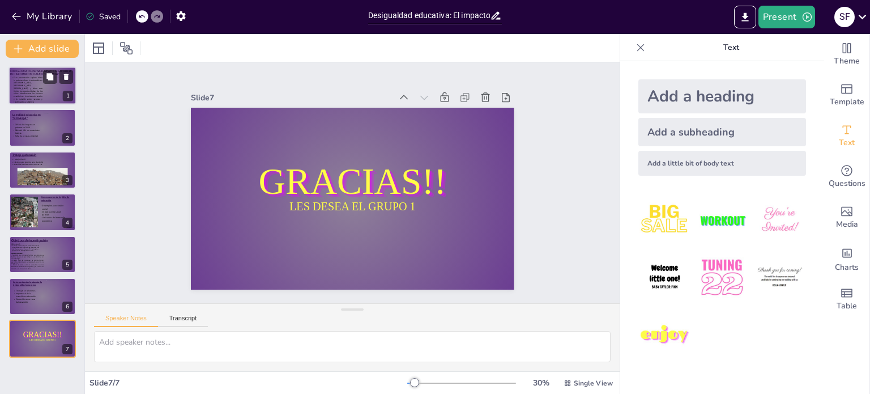
click at [27, 91] on p "Esta presentación explora cómo la pobreza afecta la educación en [GEOGRAPHIC_DA…" at bounding box center [26, 90] width 31 height 27
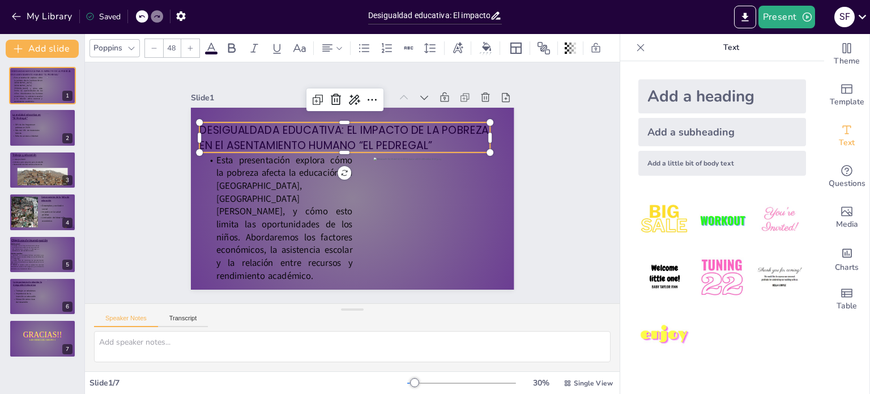
click at [334, 124] on span "DESIGUALDADA EDUCATIVA: EL IMPACTO DE LA POBREZA EN El ASENTAMIENTO HUMANO “EL …" at bounding box center [373, 135] width 252 height 182
click at [339, 126] on span "DESIGUALDADA EDUCATIVA: EL IMPACTO DE LA POBREZA EN El ASENTAMIENTO HUMANO “EL …" at bounding box center [368, 132] width 277 height 131
click at [341, 127] on span "DESIGUALDADA EDUCATIVA: EL IMPACTO DE LA POBREZA EN El ASENTAMIENTO HUMANO “EL …" at bounding box center [368, 132] width 277 height 131
click at [341, 127] on span "DESIGUALDADA EDUCATIVA: EL IMPACTO DE LA POBREZA EN El ASENTAMIENTO HUMANO “EL …" at bounding box center [363, 131] width 284 height 104
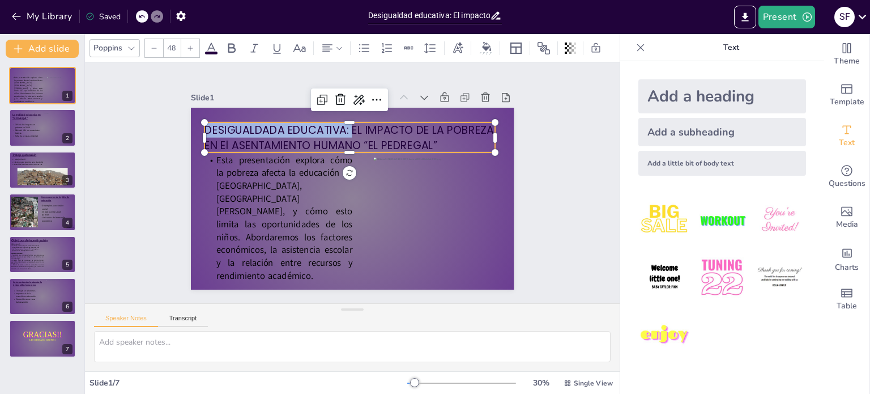
drag, startPoint x: 341, startPoint y: 126, endPoint x: 201, endPoint y: 116, distance: 140.4
click at [201, 116] on div "Esta presentación explora cómo la pobreza afecta la educación en El Pedregal, S…" at bounding box center [338, 190] width 319 height 371
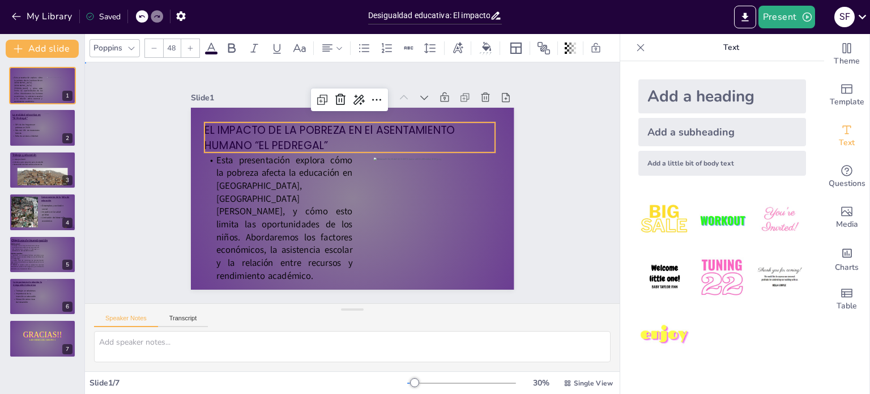
click at [542, 132] on div "Slide 1 Esta presentación explora cómo la pobreza afecta la educación en El Ped…" at bounding box center [352, 182] width 587 height 437
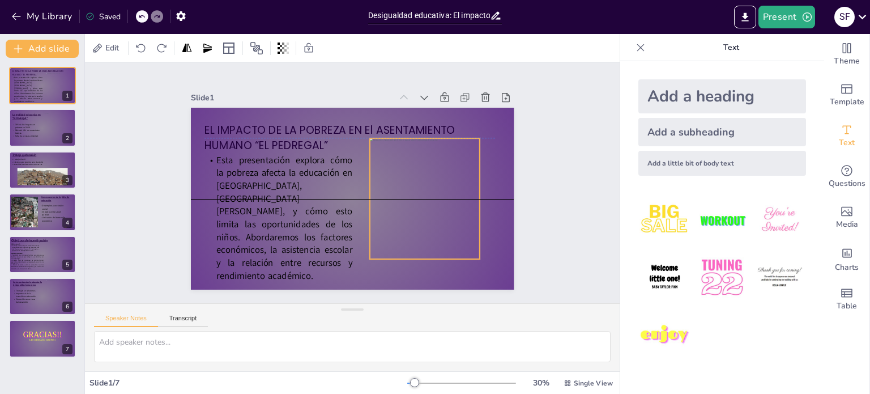
drag, startPoint x: 432, startPoint y: 190, endPoint x: 428, endPoint y: 173, distance: 16.9
click at [428, 173] on div at bounding box center [399, 247] width 172 height 189
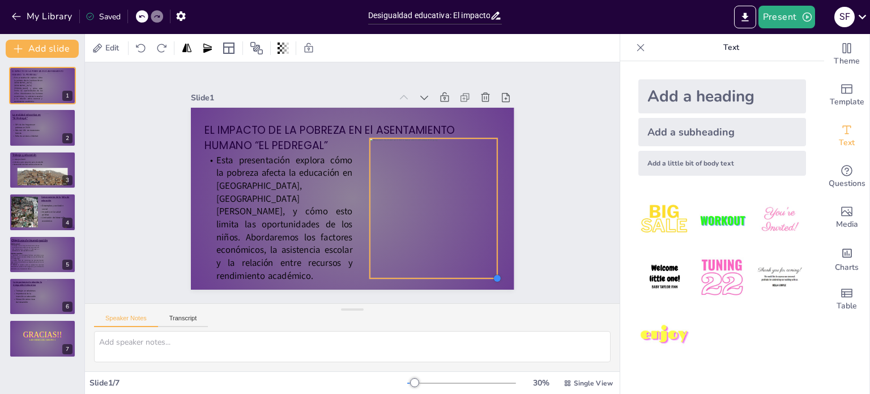
drag, startPoint x: 471, startPoint y: 253, endPoint x: 487, endPoint y: 273, distance: 25.3
click at [295, 339] on div at bounding box center [289, 344] width 11 height 11
click at [562, 214] on div "Slide 1 EL IMPACTO DE LA POBREZA EN El ASENTAMIENTO HUMANO “EL PEDREGAL” Esta p…" at bounding box center [352, 182] width 575 height 509
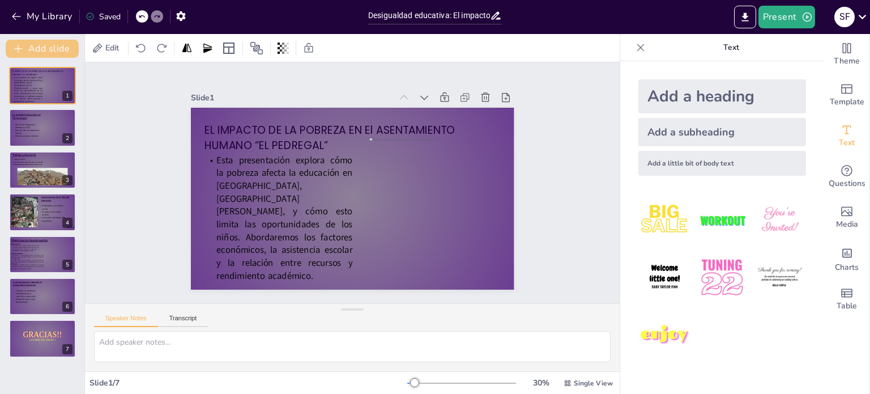
click at [52, 52] on button "Add slide" at bounding box center [42, 49] width 73 height 18
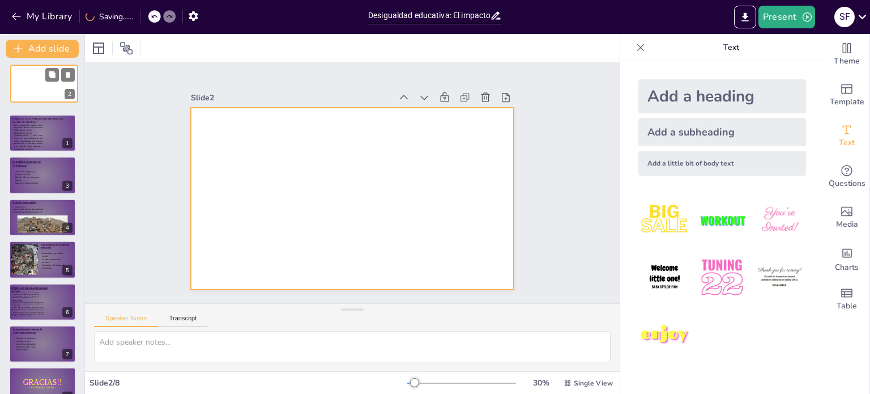
drag, startPoint x: 28, startPoint y: 125, endPoint x: 30, endPoint y: 79, distance: 46.5
click at [30, 79] on div at bounding box center [44, 83] width 67 height 37
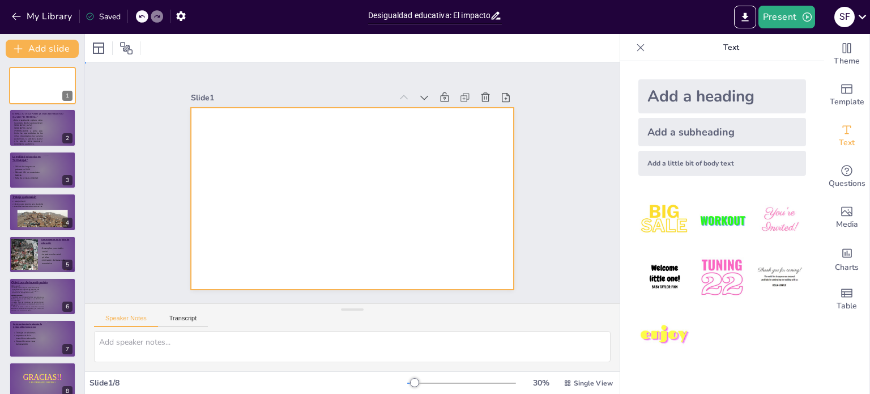
drag, startPoint x: 277, startPoint y: 183, endPoint x: 297, endPoint y: 190, distance: 21.5
click at [297, 190] on div at bounding box center [346, 197] width 369 height 298
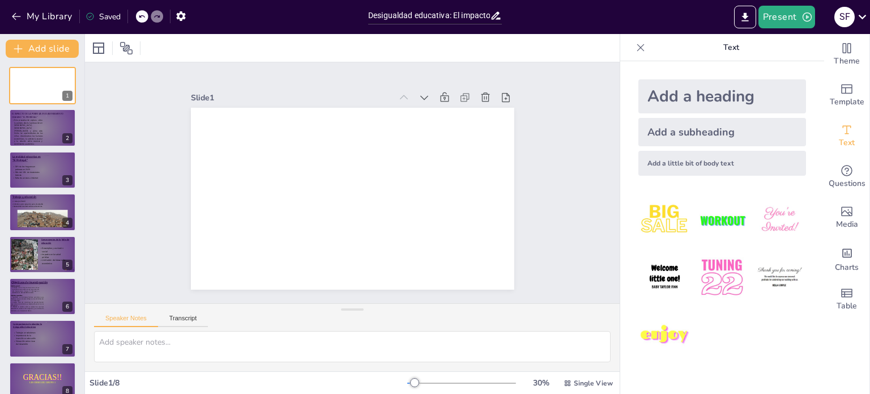
click at [267, 176] on div at bounding box center [347, 197] width 364 height 273
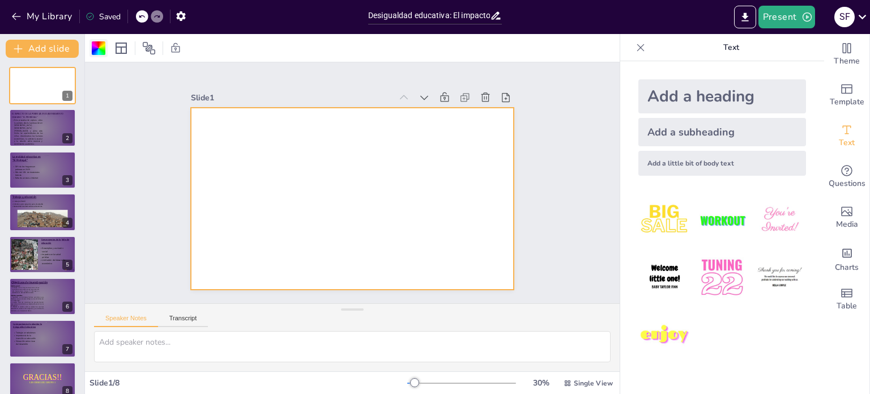
click at [100, 50] on div at bounding box center [99, 48] width 14 height 14
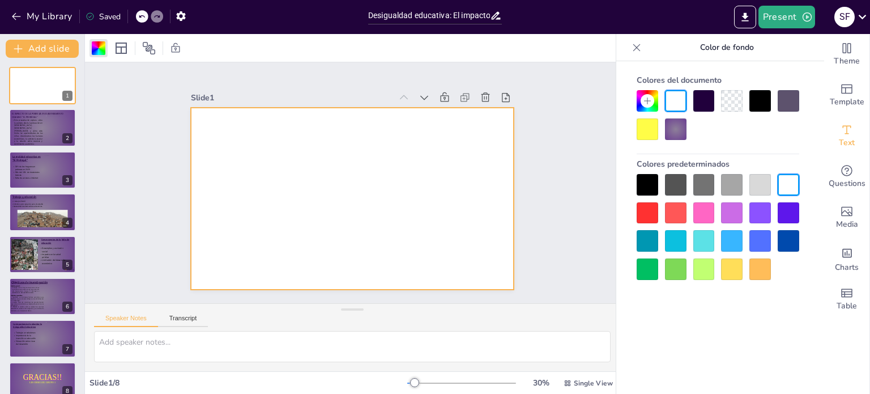
click at [682, 129] on div at bounding box center [676, 129] width 22 height 22
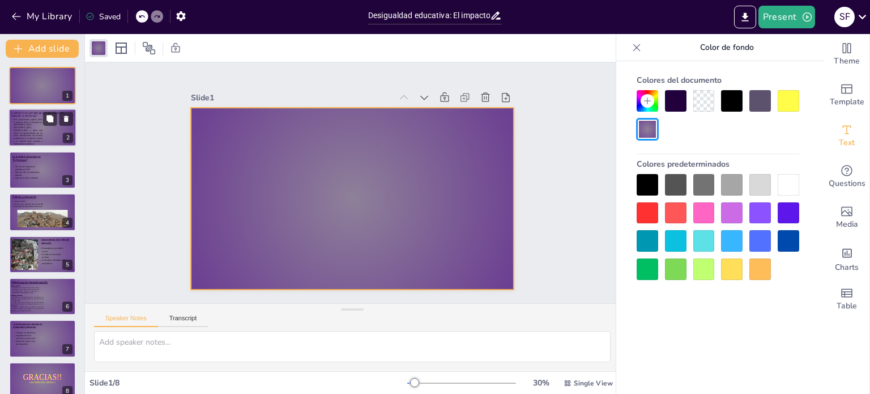
click at [36, 122] on p "Esta presentación explora cómo la pobreza afecta la educación en [GEOGRAPHIC_DA…" at bounding box center [26, 131] width 31 height 27
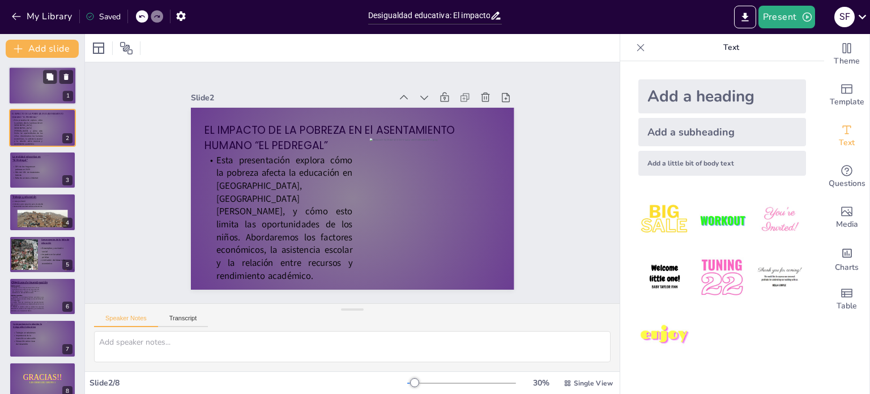
click at [35, 78] on div at bounding box center [43, 85] width 68 height 39
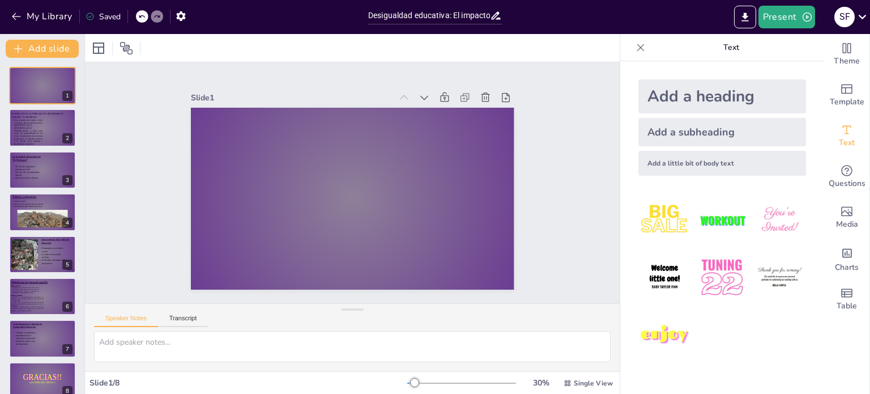
click at [648, 101] on div "Add a heading" at bounding box center [723, 96] width 168 height 34
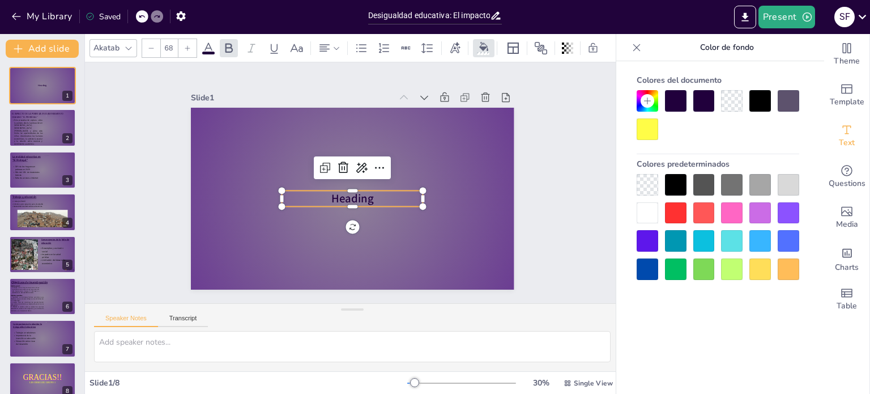
click at [363, 193] on span "Heading" at bounding box center [350, 199] width 43 height 20
click at [363, 193] on span "Heading" at bounding box center [353, 199] width 42 height 16
click at [359, 193] on span "Heading" at bounding box center [350, 199] width 43 height 20
click at [359, 193] on span "Heading" at bounding box center [344, 196] width 44 height 35
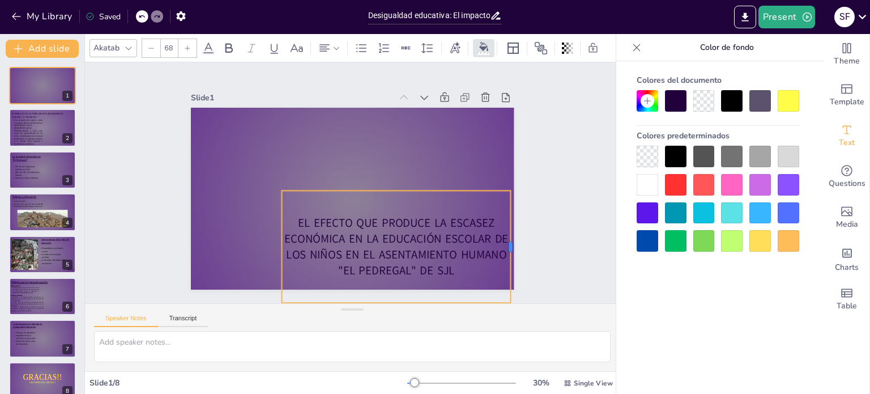
drag, startPoint x: 415, startPoint y: 243, endPoint x: 503, endPoint y: 237, distance: 88.0
click at [503, 237] on div at bounding box center [508, 263] width 21 height 113
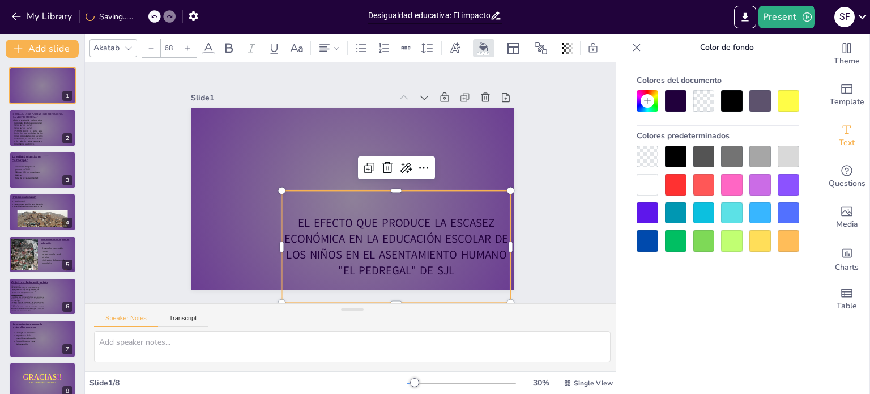
click at [417, 250] on p "EL EFECTO QUE PRODUCE LA ESCASEZ ECONÓMICA EN LA EDUCACIÓN ESCOLAR DE LOS NIÑOS…" at bounding box center [367, 259] width 236 height 152
click at [532, 235] on div "Slide 1 EL EFECTO QUE PRODUCE LA ESCASEZ ECONÓMICA EN LA EDUCACIÓN ESCOLAR DE L…" at bounding box center [352, 183] width 434 height 323
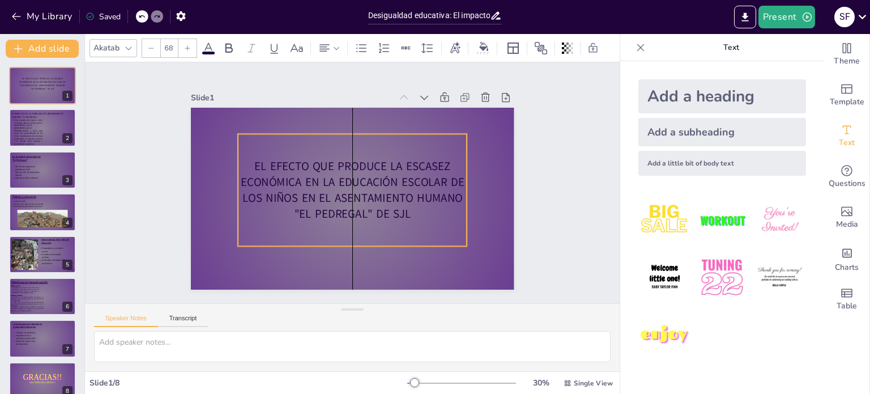
drag, startPoint x: 432, startPoint y: 241, endPoint x: 391, endPoint y: 185, distance: 69.8
click at [377, 185] on p "EL EFECTO QUE PRODUCE LA ESCASEZ ECONÓMICA EN LA EDUCACIÓN ESCOLAR DE LOS NIÑOS…" at bounding box center [345, 183] width 64 height 230
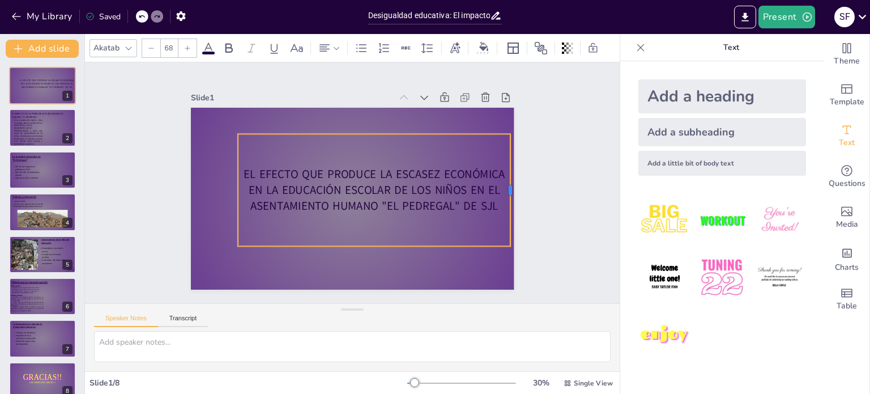
drag, startPoint x: 460, startPoint y: 185, endPoint x: 504, endPoint y: 190, distance: 44.5
click at [504, 202] on div at bounding box center [498, 255] width 54 height 106
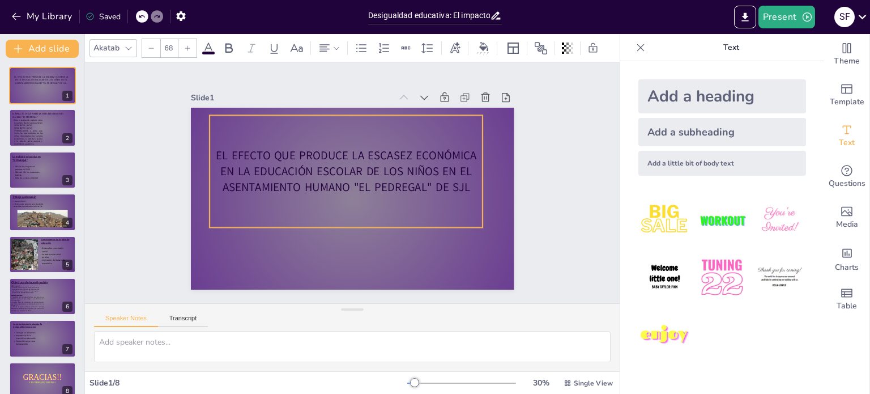
drag, startPoint x: 456, startPoint y: 215, endPoint x: 426, endPoint y: 187, distance: 40.9
click at [426, 187] on div "EL EFECTO QUE PRODUCE LA ESCASEZ ECONÓMICA EN LA EDUCACIÓN ESCOLAR DE LOS NIÑOS…" at bounding box center [354, 170] width 287 height 252
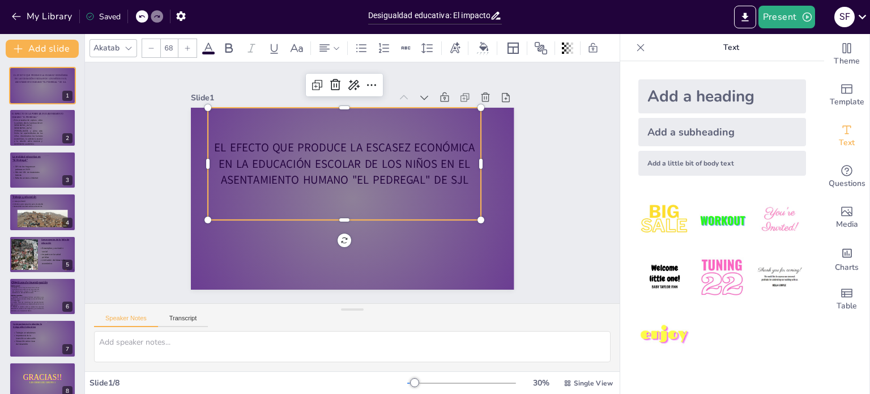
click at [672, 346] on img at bounding box center [665, 335] width 53 height 53
type input "162.7"
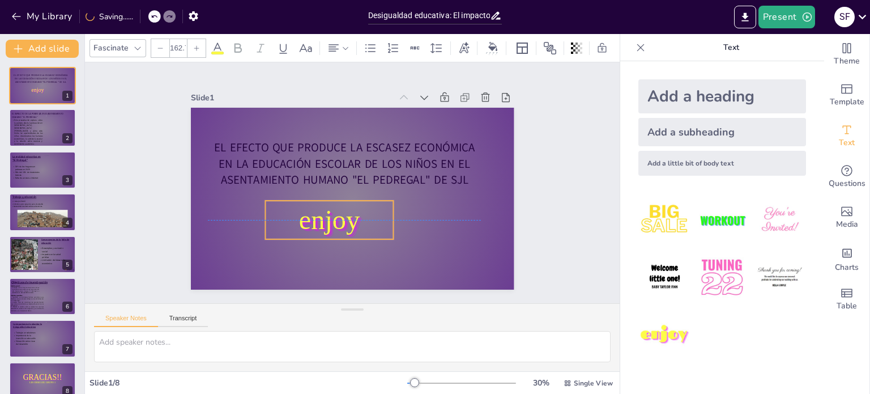
drag, startPoint x: 351, startPoint y: 180, endPoint x: 358, endPoint y: 217, distance: 37.6
click at [358, 217] on p "enjoy" at bounding box center [319, 211] width 134 height 76
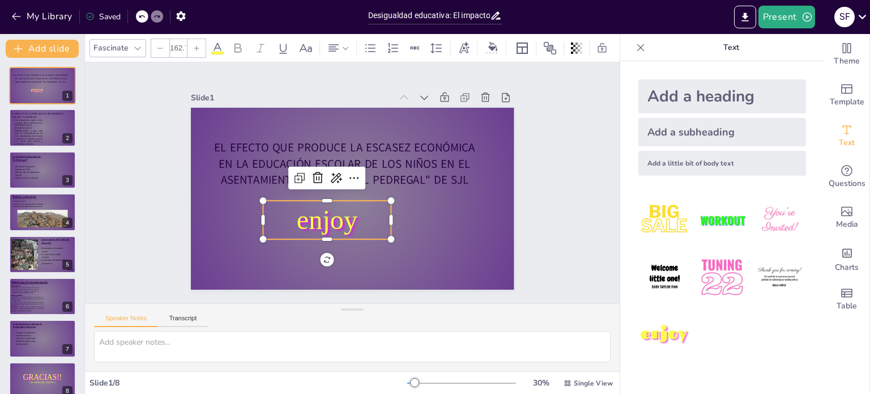
click at [337, 185] on span "enjoy" at bounding box center [318, 153] width 36 height 63
click at [153, 47] on div at bounding box center [160, 48] width 18 height 18
click at [158, 46] on icon at bounding box center [160, 48] width 7 height 7
click at [170, 44] on input "160.7" at bounding box center [178, 48] width 16 height 18
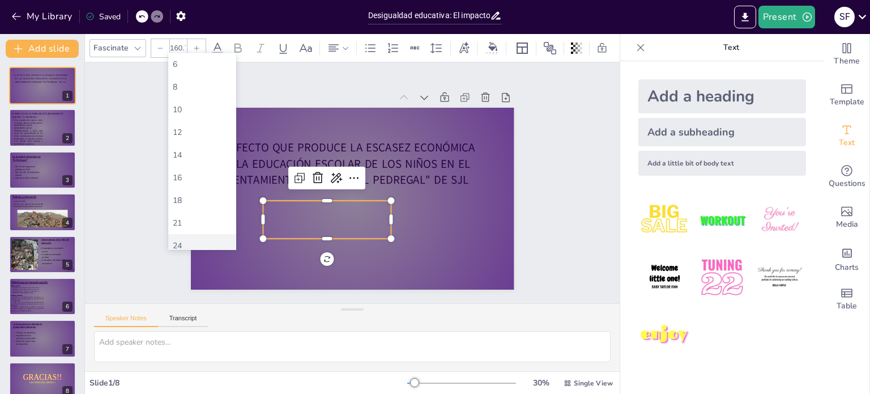
click at [184, 236] on div "24" at bounding box center [202, 245] width 68 height 23
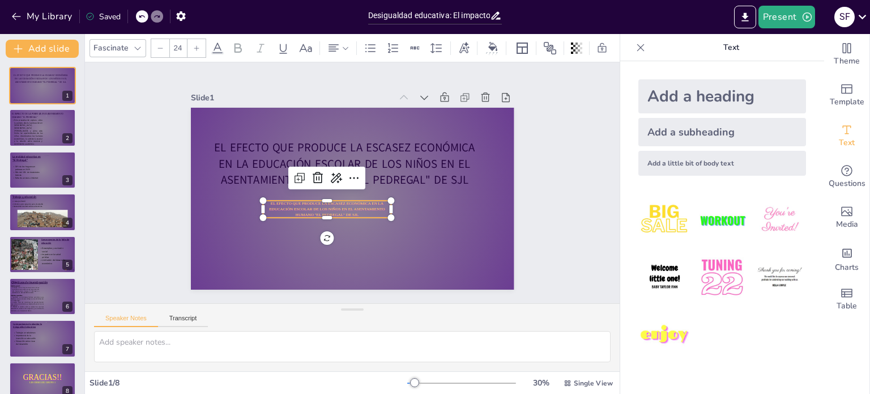
click at [176, 47] on input "24" at bounding box center [178, 48] width 16 height 18
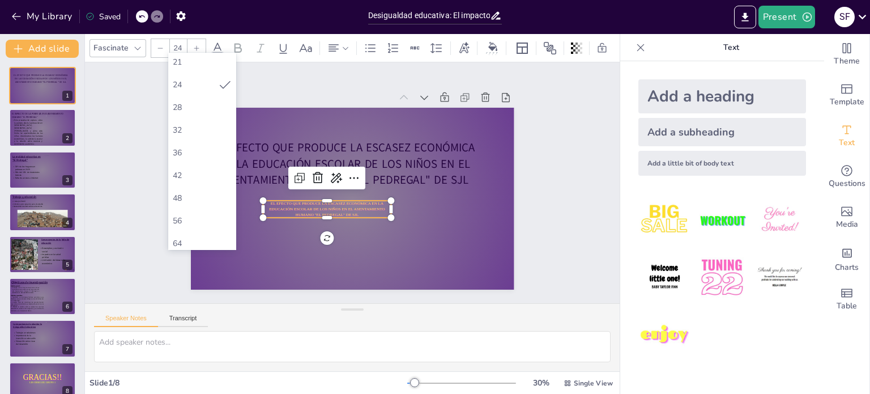
scroll to position [169, 0]
click at [175, 201] on div "56" at bounding box center [202, 212] width 68 height 23
type input "56"
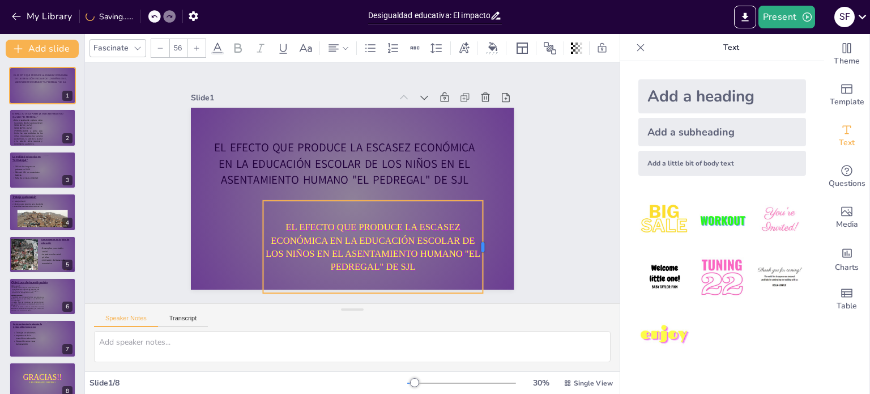
drag, startPoint x: 384, startPoint y: 240, endPoint x: 476, endPoint y: 237, distance: 91.8
click at [406, 305] on div at bounding box center [364, 332] width 84 height 54
click at [394, 258] on p "EL EFECTO QUE PRODUCE LA ESCASEZ ECONÓMICA EN LA EDUCACIÓN ESCOLAR DE LOS NIÑOS…" at bounding box center [373, 246] width 220 height 53
click at [515, 222] on div "Slide 1 EL EFECTO QUE PRODUCE LA ESCASEZ ECONÓMICA EN LA EDUCACIÓN ESCOLAR DE L…" at bounding box center [352, 183] width 423 height 290
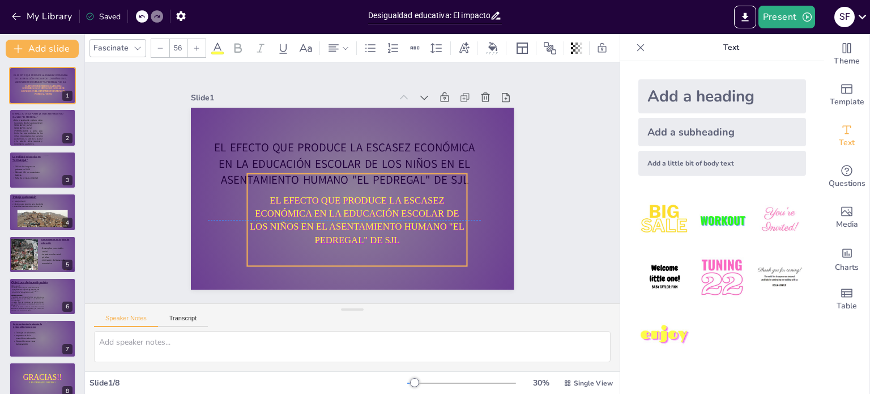
drag, startPoint x: 410, startPoint y: 243, endPoint x: 394, endPoint y: 214, distance: 33.2
click at [394, 214] on p "EL EFECTO QUE PRODUCE LA ESCASEZ ECONÓMICA EN LA EDUCACIÓN ESCOLAR DE LOS NIÑOS…" at bounding box center [353, 219] width 224 height 75
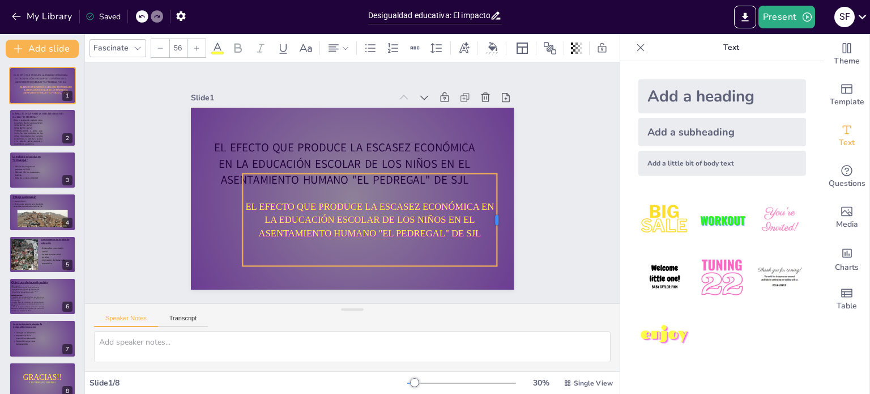
drag, startPoint x: 453, startPoint y: 214, endPoint x: 490, endPoint y: 219, distance: 36.6
click at [490, 219] on div "EL EFECTO QUE PRODUCE LA ESCASEZ ECONÓMICA EN LA EDUCACIÓN ESCOLAR DE LOS NIÑOS…" at bounding box center [347, 197] width 364 height 273
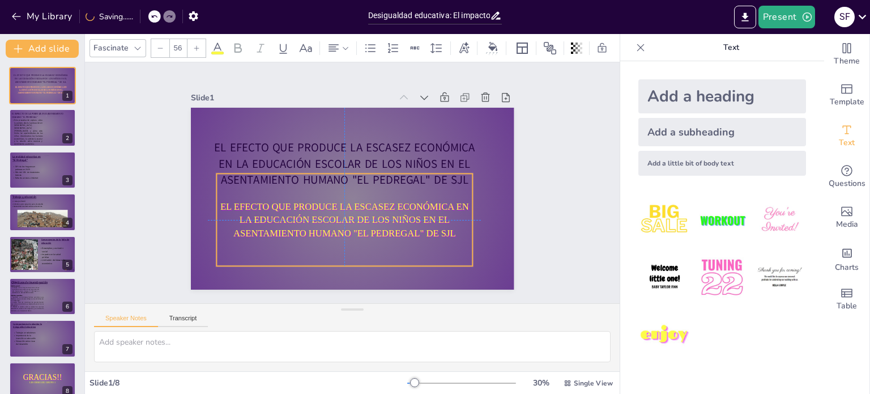
drag, startPoint x: 434, startPoint y: 223, endPoint x: 407, endPoint y: 223, distance: 26.1
click at [378, 223] on p "EL EFECTO QUE PRODUCE LA ESCASEZ ECONÓMICA EN LA EDUCACIÓN ESCOLAR DE LOS NIÑOS…" at bounding box center [319, 164] width 117 height 256
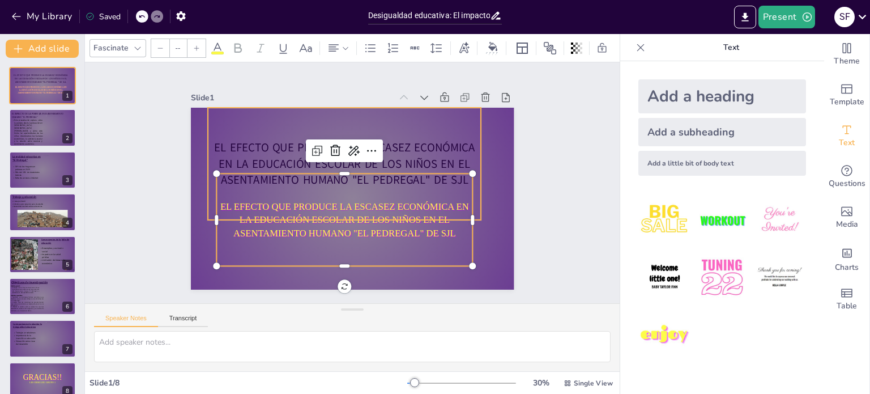
type input "68"
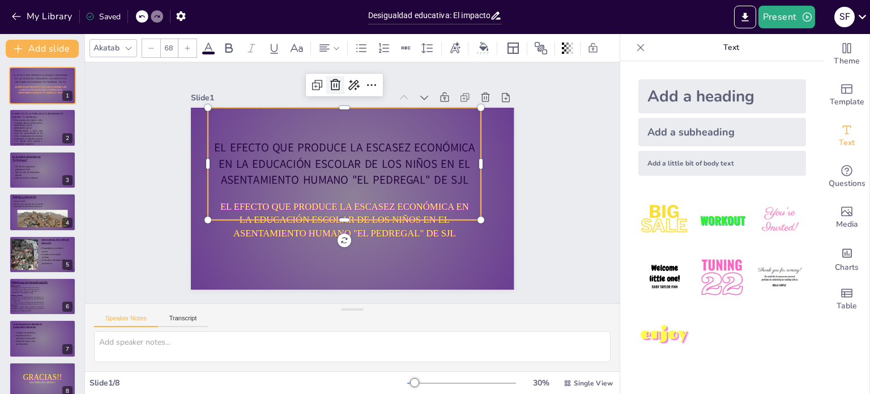
click at [368, 83] on icon at bounding box center [377, 87] width 18 height 18
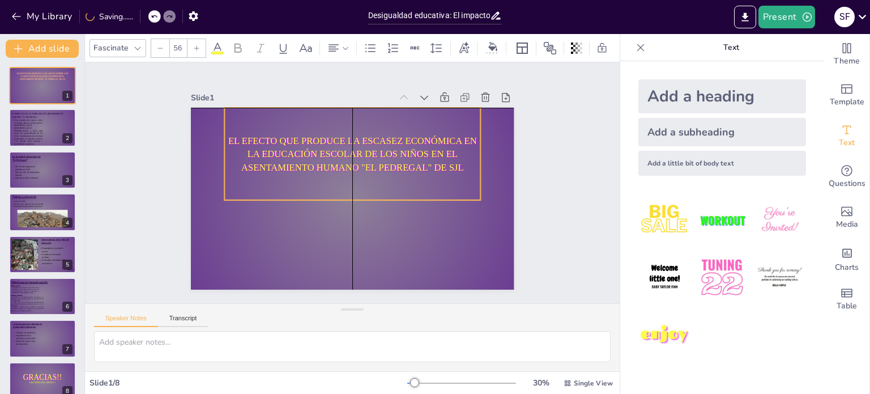
drag, startPoint x: 324, startPoint y: 225, endPoint x: 332, endPoint y: 163, distance: 62.8
click at [332, 163] on p "EL EFECTO QUE PRODUCE LA ESCASEZ ECONÓMICA EN LA EDUCACIÓN ESCOLAR DE LOS NIÑOS…" at bounding box center [358, 155] width 259 height 92
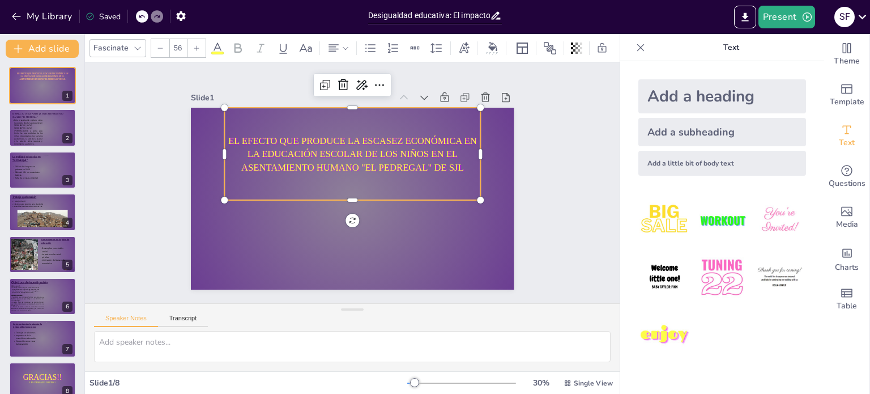
click at [182, 42] on input "56" at bounding box center [178, 48] width 16 height 18
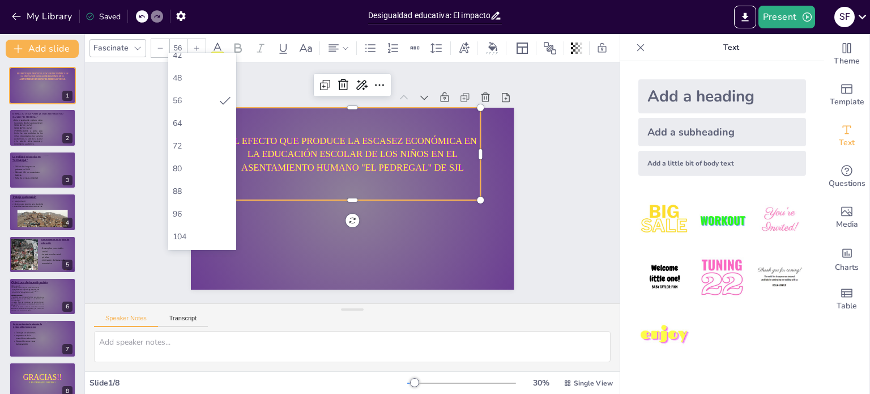
scroll to position [283, 0]
click at [190, 165] on div "80" at bounding box center [202, 167] width 59 height 11
type input "80"
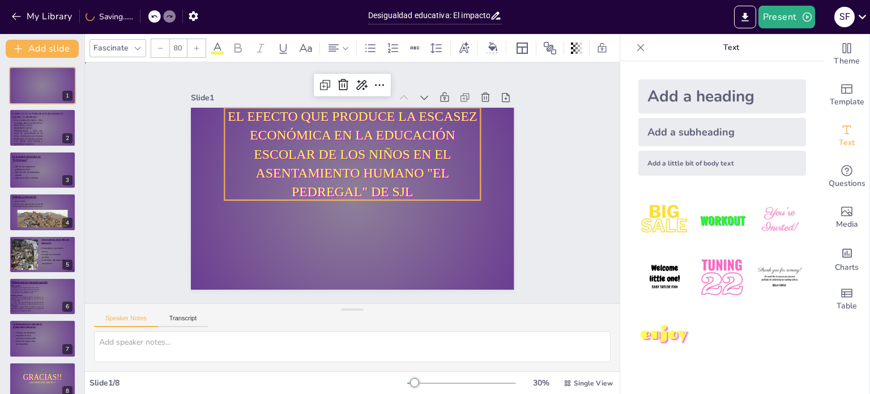
click at [543, 176] on div "Slide 1 EL EFECTO QUE PRODUCE LA ESCASEZ ECONÓMICA EN LA EDUCACIÓN ESCOLAR DE L…" at bounding box center [352, 183] width 557 height 296
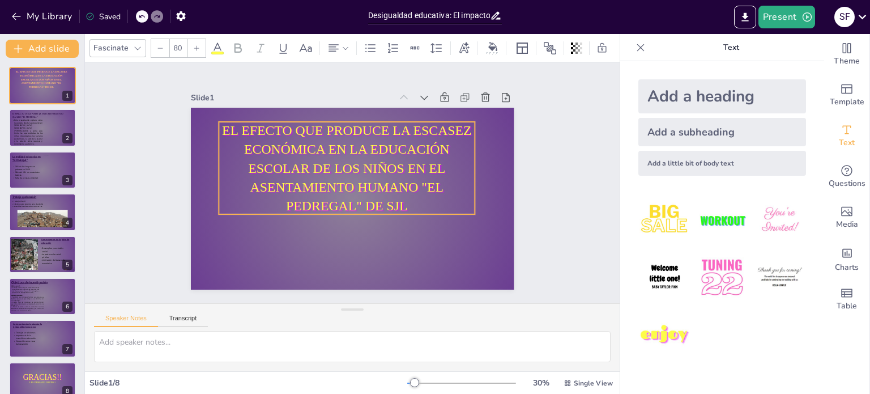
drag, startPoint x: 420, startPoint y: 168, endPoint x: 415, endPoint y: 182, distance: 15.3
click at [415, 182] on p "EL EFECTO QUE PRODUCE LA ESCASEZ ECONÓMICA EN LA EDUCACIÓN ESCOLAR DE LOS NIÑOS…" at bounding box center [350, 168] width 270 height 146
drag, startPoint x: 341, startPoint y: 210, endPoint x: 320, endPoint y: 147, distance: 66.1
click at [320, 147] on div "EL EFECTO QUE PRODUCE LA ESCASEZ ECONÓMICA EN LA EDUCACIÓN ESCOLAR DE LOS NIÑOS…" at bounding box center [342, 194] width 362 height 351
drag, startPoint x: 338, startPoint y: 213, endPoint x: 336, endPoint y: 192, distance: 21.0
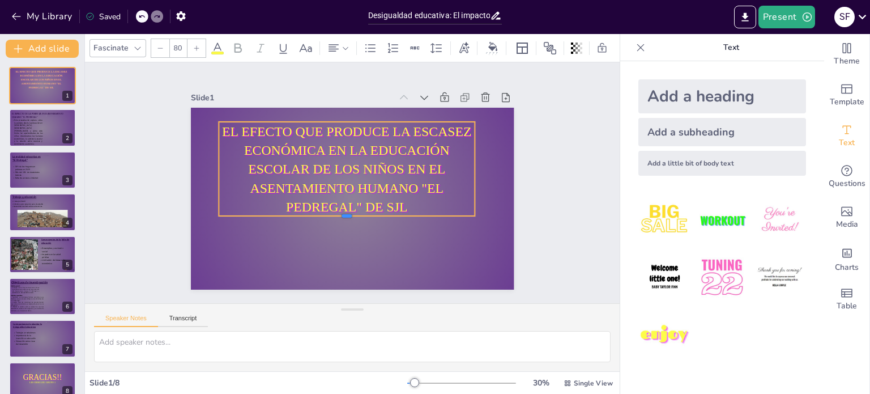
click at [336, 192] on div "EL EFECTO QUE PRODUCE LA ESCASEZ ECONÓMICA EN LA EDUCACIÓN ESCOLAR DE LOS NIÑOS…" at bounding box center [349, 198] width 354 height 245
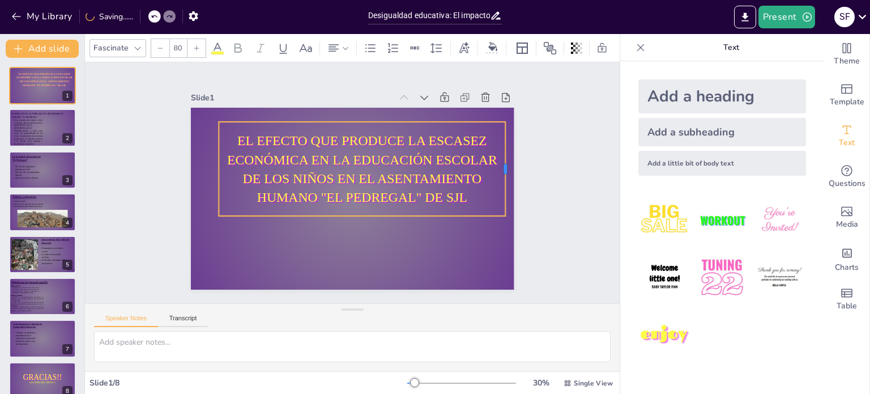
drag, startPoint x: 467, startPoint y: 164, endPoint x: 491, endPoint y: 160, distance: 24.1
click at [495, 160] on div at bounding box center [509, 202] width 28 height 94
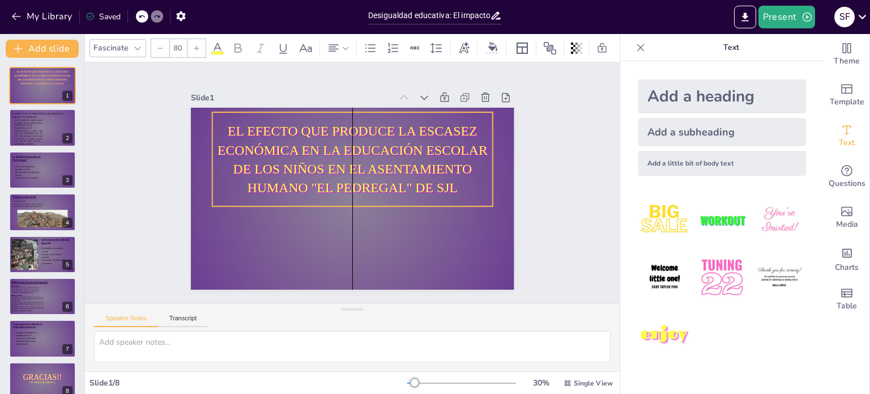
drag, startPoint x: 476, startPoint y: 186, endPoint x: 471, endPoint y: 177, distance: 10.6
click at [471, 177] on p "EL EFECTO QUE PRODUCE LA ESCASEZ ECONÓMICA EN LA EDUCACIÓN ESCOLAR DE LOS NIÑOS…" at bounding box center [364, 163] width 281 height 206
click at [438, 41] on icon at bounding box center [437, 48] width 14 height 14
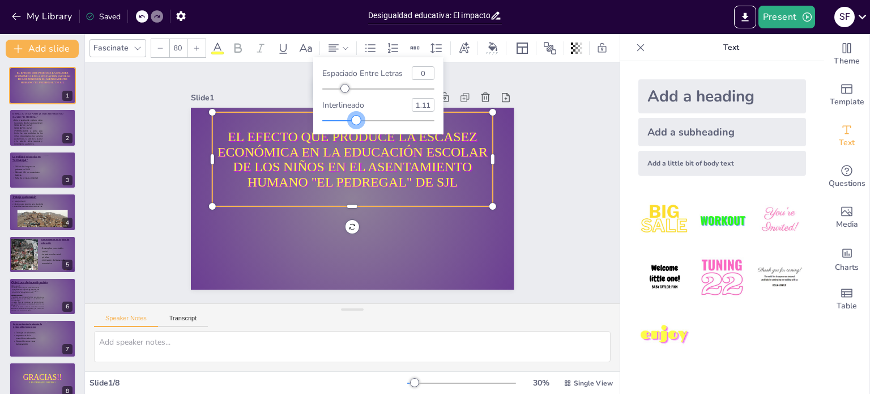
type input "1.1"
drag, startPoint x: 371, startPoint y: 122, endPoint x: 356, endPoint y: 123, distance: 14.2
click at [356, 123] on div at bounding box center [355, 120] width 9 height 9
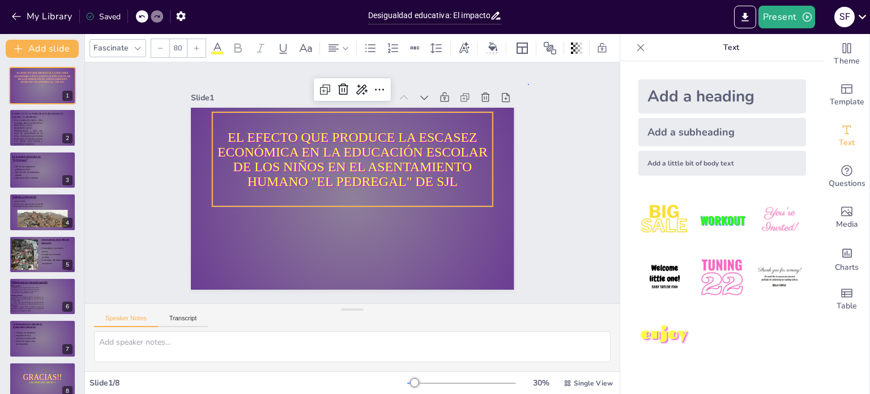
drag, startPoint x: 521, startPoint y: 155, endPoint x: 529, endPoint y: 85, distance: 70.1
click at [529, 85] on div "Slide 1 EL EFECTO QUE PRODUCE LA ESCASEZ ECONÓMICA EN LA EDUCACIÓN ESCOLAR DE L…" at bounding box center [352, 183] width 442 height 379
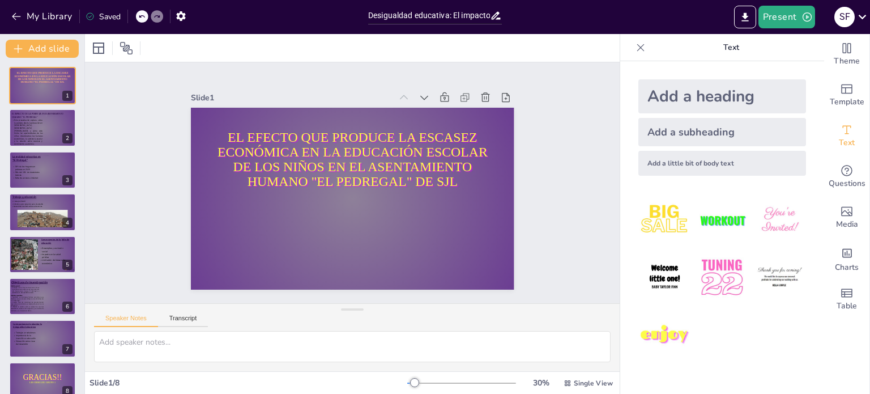
click at [708, 104] on div "Add a heading" at bounding box center [723, 96] width 168 height 34
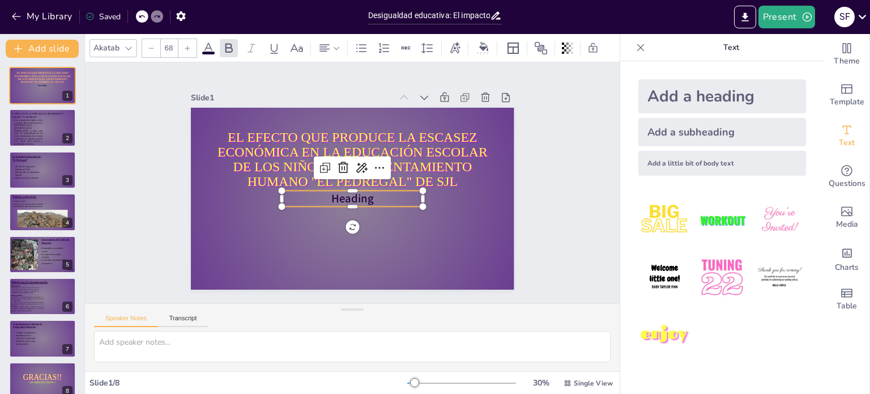
click at [367, 196] on p "Heading" at bounding box center [349, 198] width 142 height 45
click at [367, 196] on p "Heading" at bounding box center [350, 198] width 142 height 31
drag, startPoint x: 384, startPoint y: 199, endPoint x: 283, endPoint y: 202, distance: 100.9
click at [283, 202] on div "EL EFECTO QUE PRODUCE LA ESCASEZ ECONÓMICA EN LA EDUCACIÓN ESCOLAR DE LOS NIÑOS…" at bounding box center [349, 198] width 354 height 245
click at [130, 46] on icon at bounding box center [128, 48] width 9 height 9
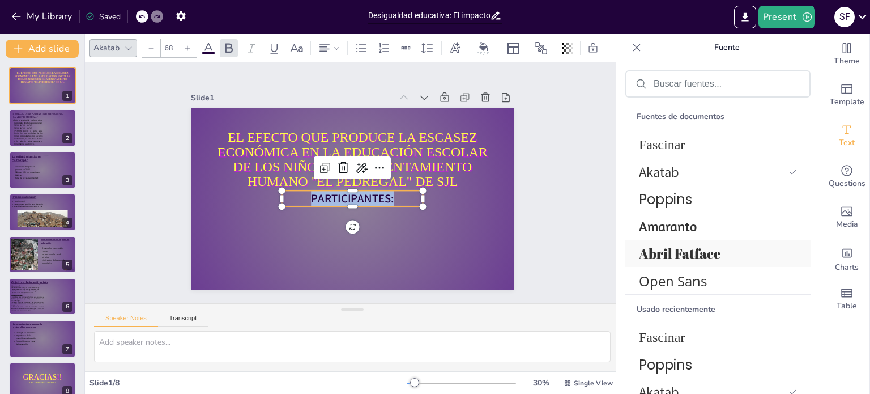
click at [677, 257] on font "Abril Fatface" at bounding box center [680, 253] width 82 height 18
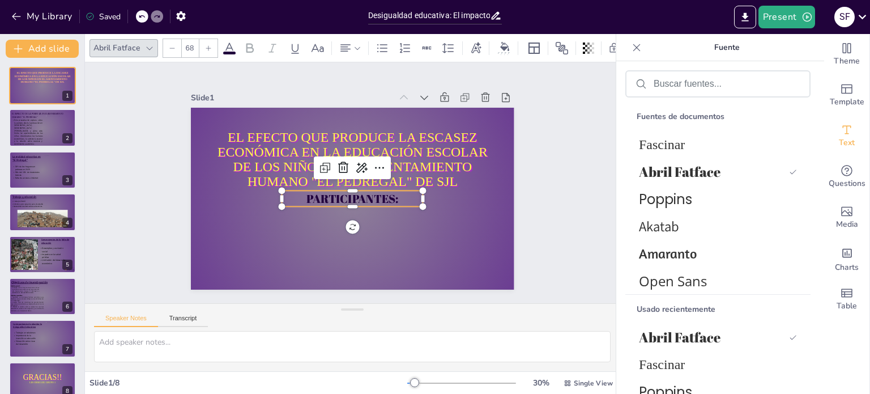
click at [562, 203] on div "Slide 1 EL EFECTO QUE PRODUCE LA ESCASEZ ECONÓMICA EN LA EDUCACIÓN ESCOLAR DE L…" at bounding box center [352, 182] width 557 height 295
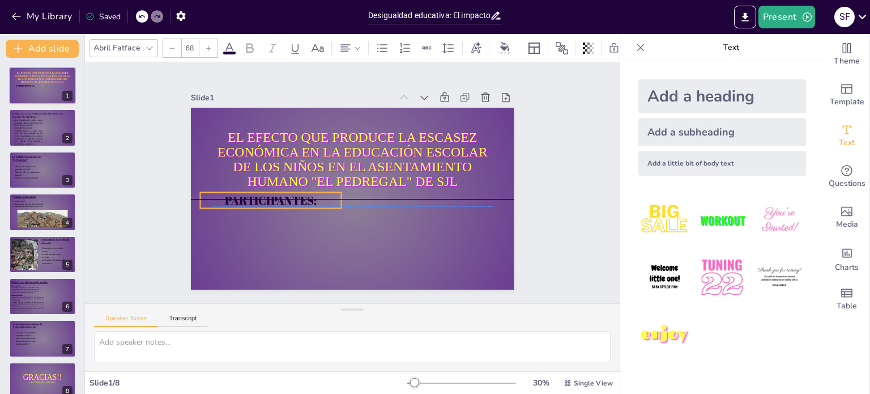
drag, startPoint x: 379, startPoint y: 193, endPoint x: 298, endPoint y: 196, distance: 81.6
click at [298, 196] on span "PARTICIPANTES:" at bounding box center [269, 191] width 93 height 25
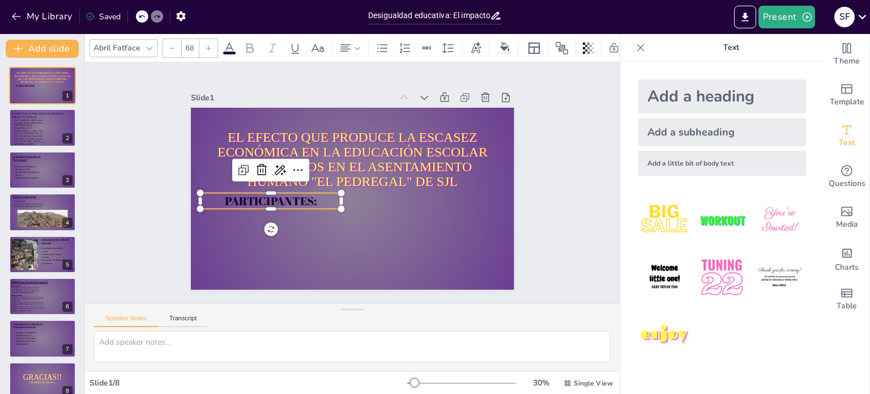
click at [308, 190] on p "PARTICIPANTES:" at bounding box center [290, 128] width 96 height 124
click at [304, 192] on span "PARTICIPANTES:" at bounding box center [271, 167] width 90 height 52
click at [304, 197] on span "PARTICIPANTES:" at bounding box center [268, 184] width 93 height 34
click at [376, 41] on icon at bounding box center [383, 48] width 14 height 14
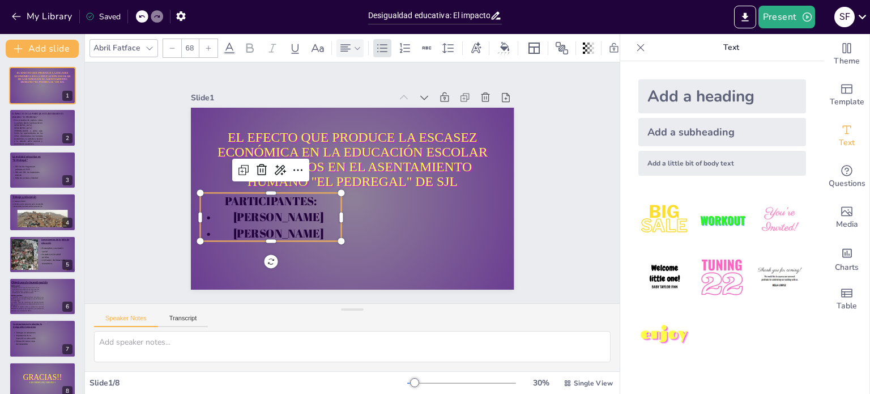
click at [343, 44] on icon at bounding box center [346, 48] width 14 height 14
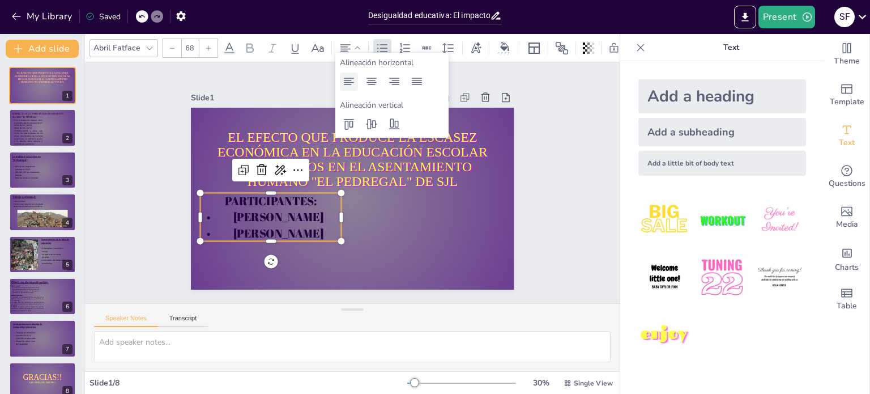
click at [352, 80] on icon at bounding box center [349, 82] width 14 height 14
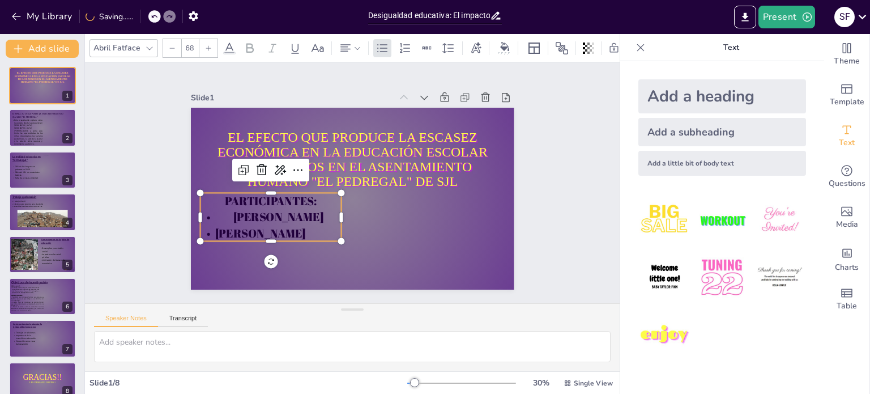
drag, startPoint x: 284, startPoint y: 215, endPoint x: 275, endPoint y: 215, distance: 9.1
click at [275, 215] on p "[PERSON_NAME]" at bounding box center [263, 189] width 139 height 59
click at [275, 207] on p "[PERSON_NAME]" at bounding box center [269, 153] width 116 height 107
click at [308, 216] on p "[PERSON_NAME]" at bounding box center [263, 189] width 139 height 59
click at [349, 41] on icon at bounding box center [346, 48] width 14 height 14
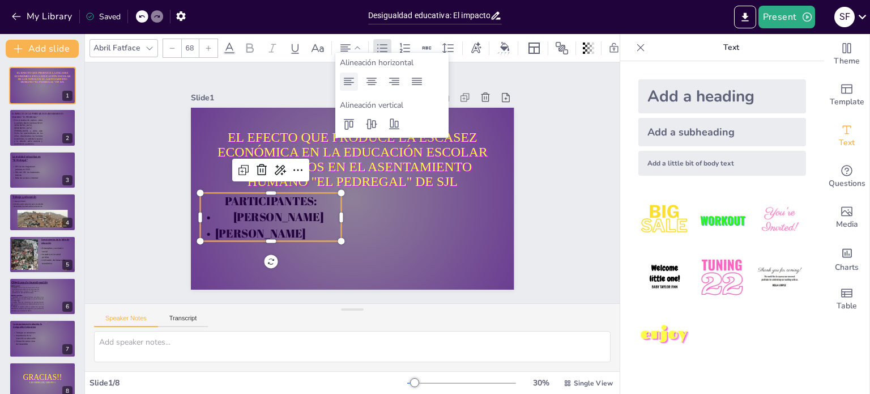
click at [351, 81] on icon at bounding box center [349, 82] width 14 height 14
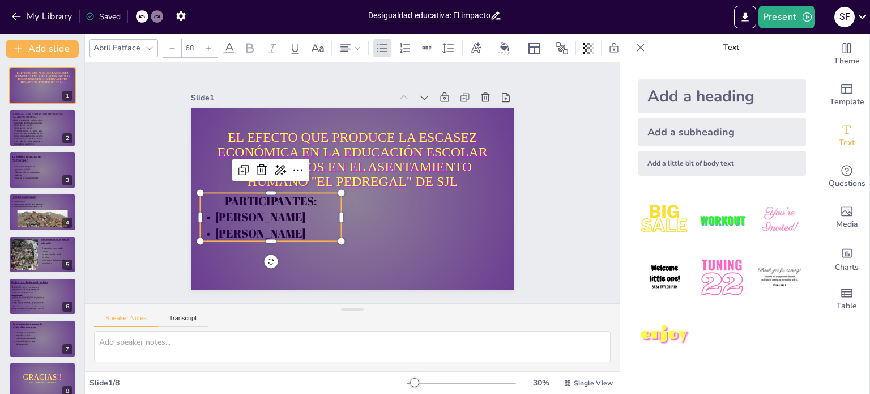
click at [318, 228] on p "[PERSON_NAME]" at bounding box center [259, 205] width 139 height 59
drag, startPoint x: 297, startPoint y: 214, endPoint x: 207, endPoint y: 217, distance: 89.6
click at [207, 217] on p "[PERSON_NAME]" at bounding box center [266, 199] width 142 height 45
click at [321, 163] on p "[PERSON_NAME]" at bounding box center [320, 93] width 45 height 142
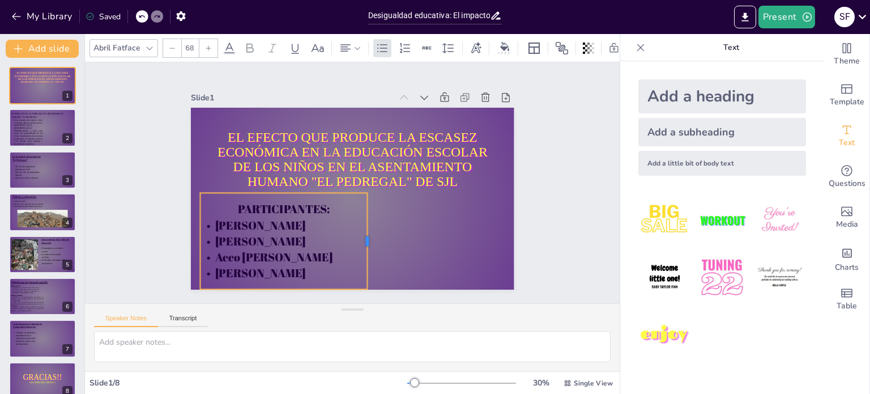
drag, startPoint x: 334, startPoint y: 237, endPoint x: 360, endPoint y: 239, distance: 26.1
click at [368, 239] on div at bounding box center [372, 241] width 9 height 96
click at [342, 271] on p "[PERSON_NAME]" at bounding box center [259, 247] width 164 height 67
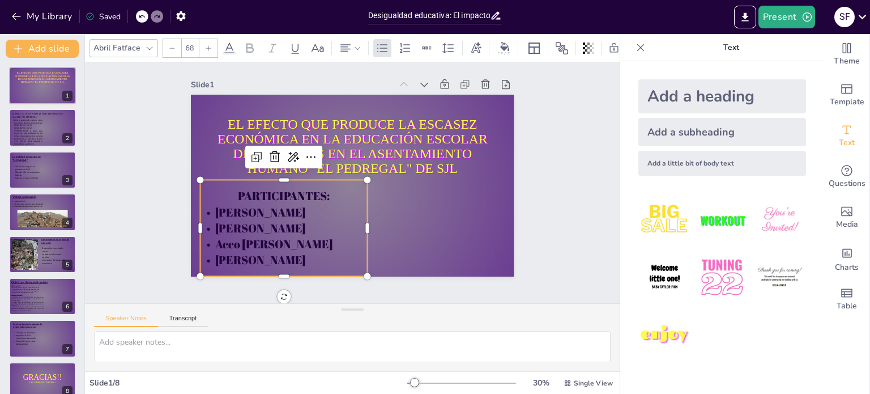
click at [331, 249] on p "[PERSON_NAME]" at bounding box center [254, 215] width 153 height 97
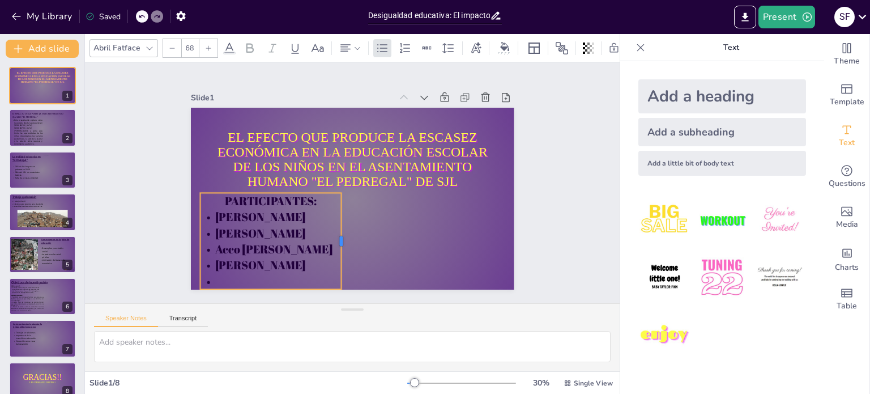
scroll to position [0, 0]
drag, startPoint x: 333, startPoint y: 226, endPoint x: 354, endPoint y: 228, distance: 21.1
click at [354, 228] on div at bounding box center [336, 241] width 56 height 88
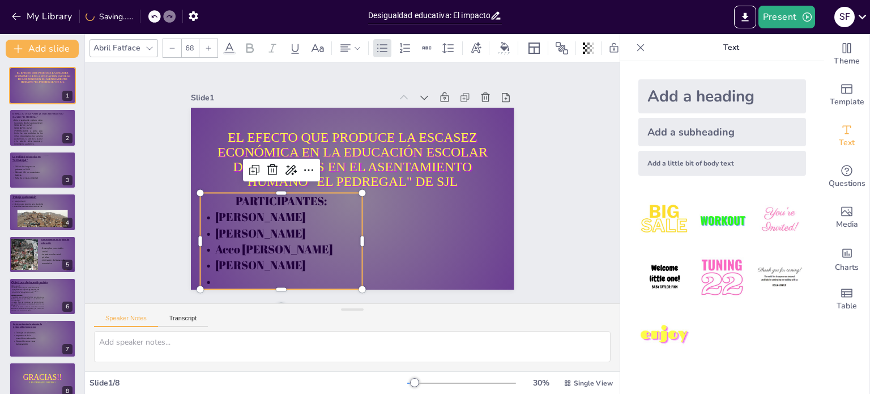
click at [323, 201] on p "PARTICIPANTES:" at bounding box center [279, 185] width 162 height 49
click at [354, 45] on icon at bounding box center [358, 48] width 8 height 8
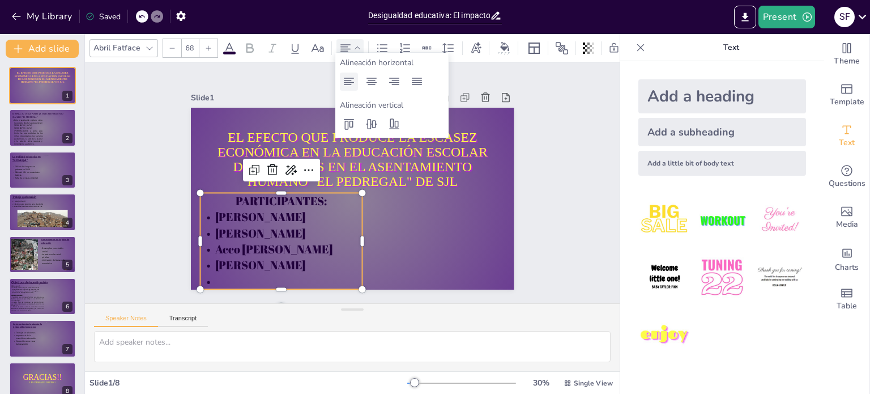
click at [354, 86] on icon at bounding box center [349, 82] width 14 height 14
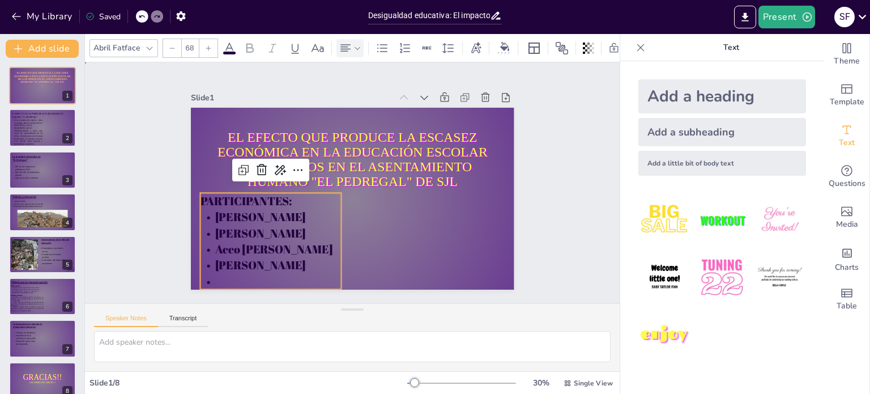
click at [545, 226] on div "Slide 1 EL EFECTO QUE PRODUCE LA ESCASEZ ECONÓMICA EN LA EDUCACIÓN ESCOLAR DE L…" at bounding box center [352, 182] width 573 height 347
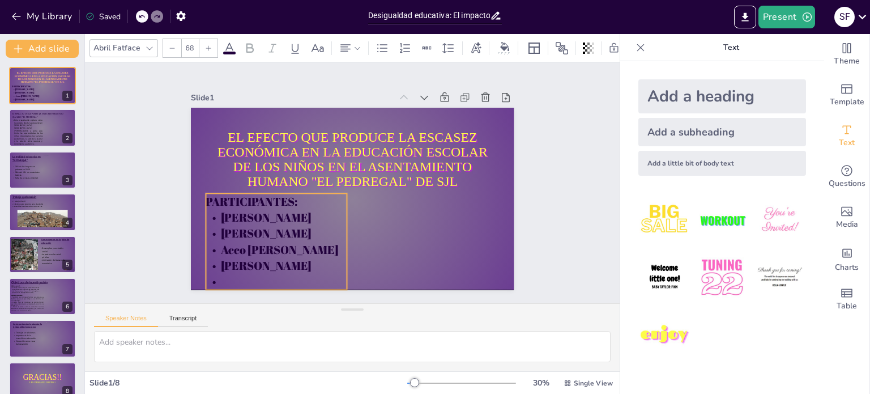
drag, startPoint x: 275, startPoint y: 223, endPoint x: 281, endPoint y: 222, distance: 5.9
click at [281, 222] on p "[PERSON_NAME]" at bounding box center [268, 216] width 142 height 45
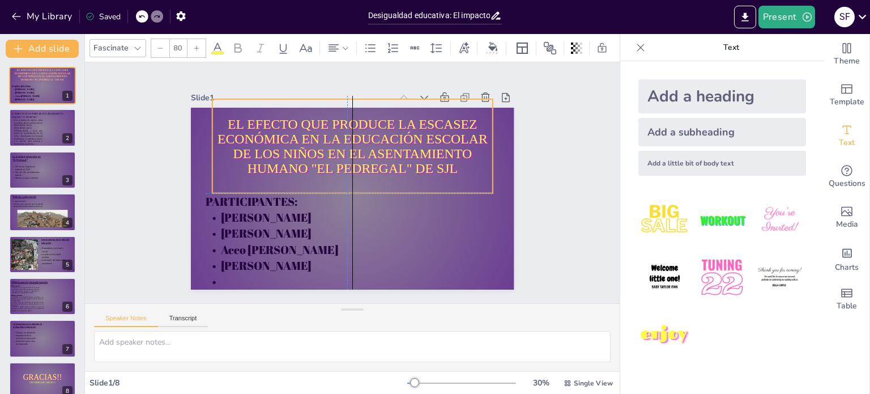
drag, startPoint x: 369, startPoint y: 167, endPoint x: 367, endPoint y: 151, distance: 16.5
click at [367, 151] on p "EL EFECTO QUE PRODUCE LA ESCASEZ ECONÓMICA EN LA EDUCACIÓN ESCOLAR DE LOS NIÑOS…" at bounding box center [367, 149] width 281 height 168
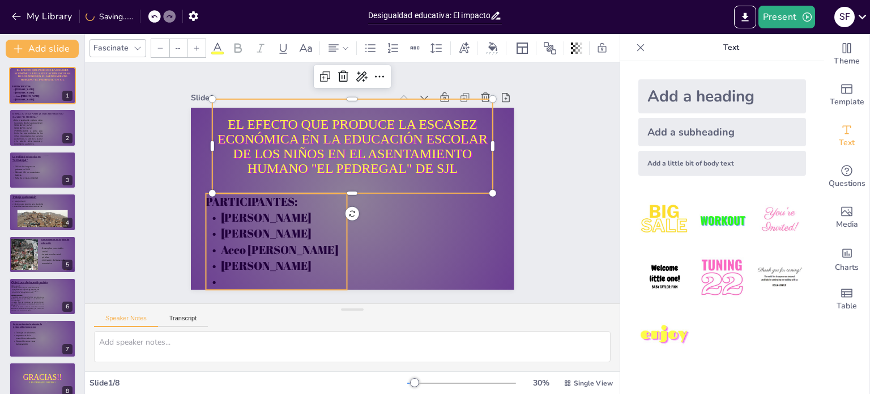
type input "68"
click at [272, 243] on p "Acco [PERSON_NAME]" at bounding box center [256, 213] width 136 height 72
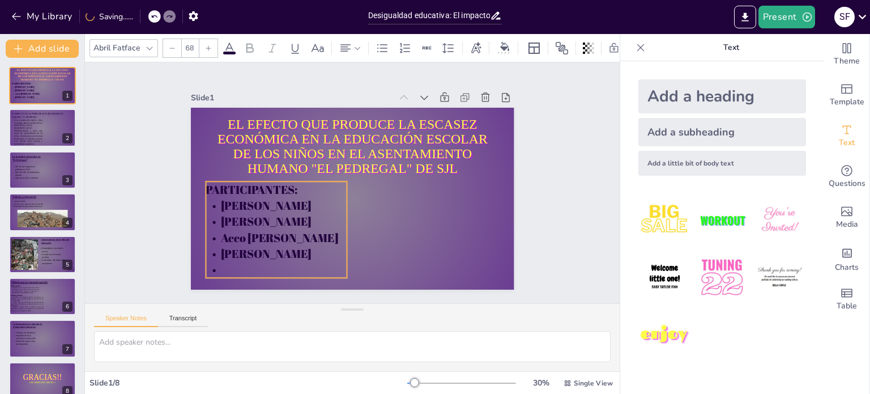
drag, startPoint x: 269, startPoint y: 240, endPoint x: 269, endPoint y: 228, distance: 11.9
click at [269, 228] on p "Acco [PERSON_NAME]" at bounding box center [271, 229] width 142 height 31
drag, startPoint x: 340, startPoint y: 224, endPoint x: 426, endPoint y: 234, distance: 86.7
click at [414, 234] on div at bounding box center [378, 269] width 71 height 78
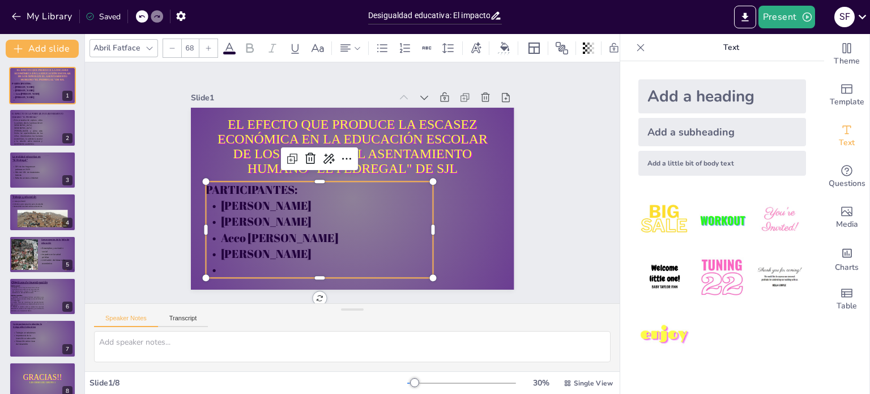
click at [369, 250] on p "[PERSON_NAME]" at bounding box center [306, 245] width 226 height 63
click at [363, 248] on p "[PERSON_NAME]" at bounding box center [293, 234] width 214 height 107
click at [356, 249] on p "[PERSON_NAME]" at bounding box center [306, 245] width 226 height 63
click at [354, 247] on p "[PERSON_NAME]" at bounding box center [300, 240] width 222 height 86
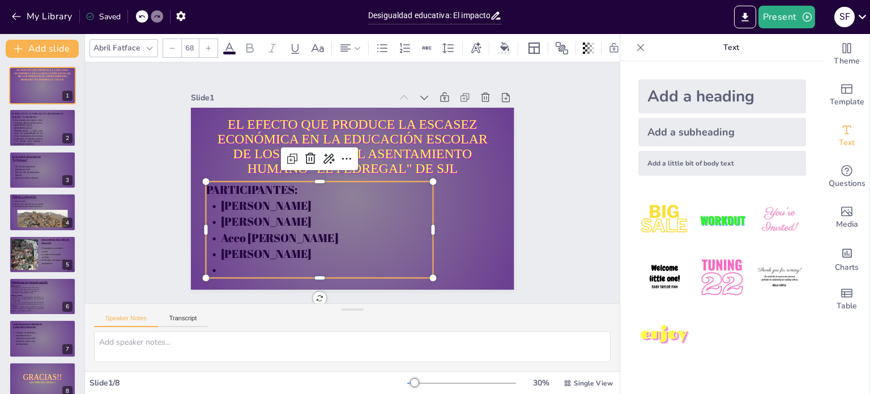
click at [290, 136] on p at bounding box center [403, 104] width 226 height 63
click at [231, 262] on p at bounding box center [287, 248] width 214 height 107
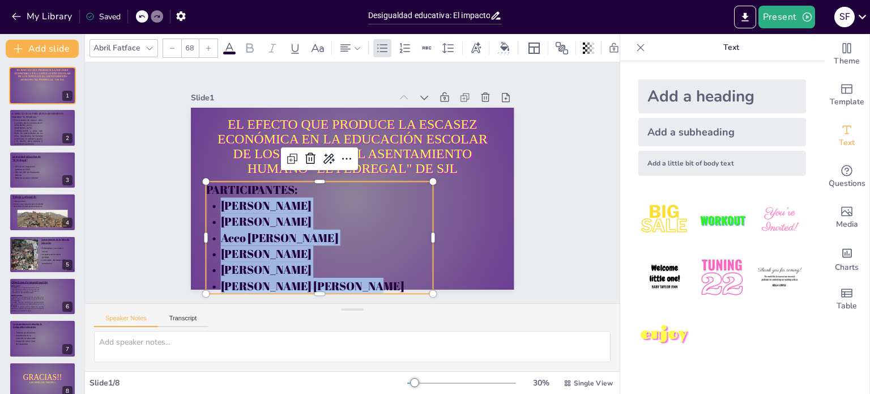
drag, startPoint x: 363, startPoint y: 281, endPoint x: 207, endPoint y: 199, distance: 175.4
click at [207, 199] on div "PARTICIPANTES: Flores Jayo Sofia Lopez Bernal Cameri Acco Rafaelle Angela Caban…" at bounding box center [304, 224] width 251 height 177
click at [449, 43] on icon at bounding box center [448, 48] width 11 height 10
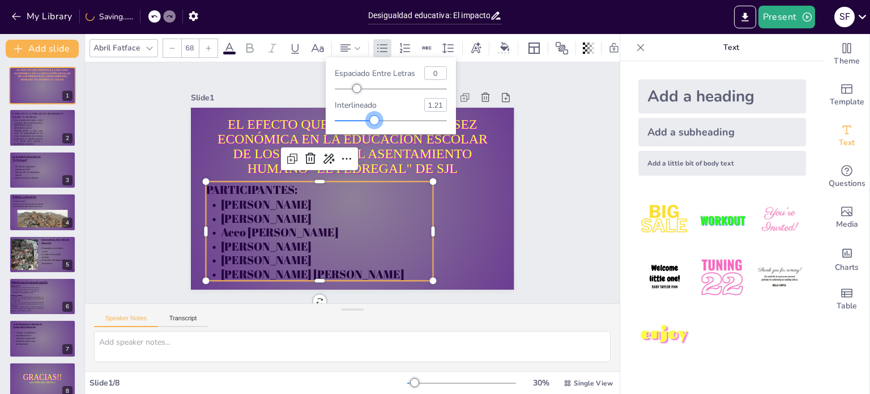
type input "1.22"
drag, startPoint x: 387, startPoint y: 118, endPoint x: 375, endPoint y: 119, distance: 11.9
click at [375, 119] on div at bounding box center [375, 120] width 9 height 9
click at [541, 166] on div "Slide 1 EL EFECTO QUE PRODUCE LA ESCASEZ ECONÓMICA EN LA EDUCACIÓN ESCOLAR DE L…" at bounding box center [352, 182] width 557 height 295
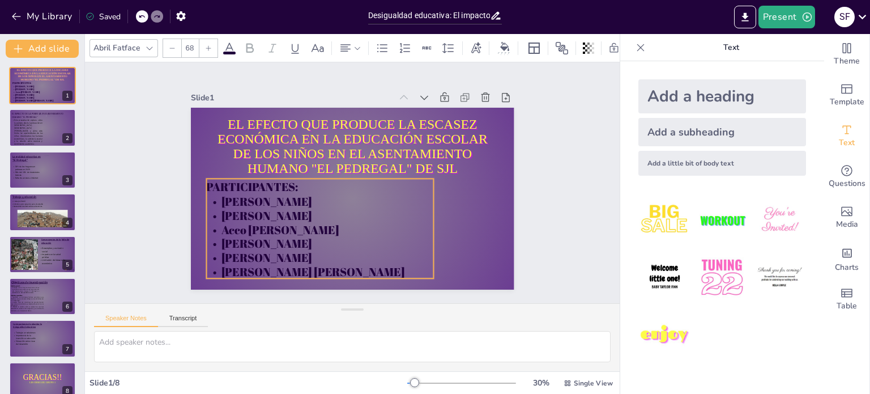
click at [284, 239] on p "[PERSON_NAME]" at bounding box center [303, 230] width 221 height 83
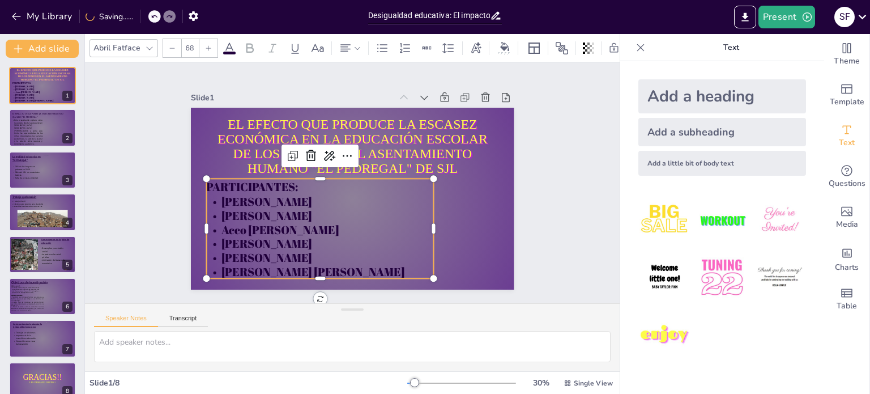
click at [562, 206] on div "Slide 1 EL EFECTO QUE PRODUCE LA ESCASEZ ECONÓMICA EN LA EDUCACIÓN ESCOLAR DE L…" at bounding box center [352, 183] width 583 height 394
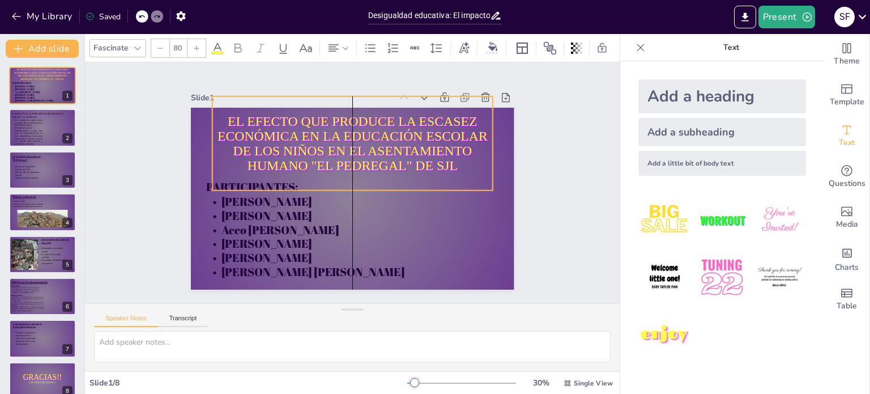
click at [382, 140] on p "EL EFECTO QUE PRODUCE LA ESCASEZ ECONÓMICA EN LA EDUCACIÓN ESCOLAR DE LOS NIÑOS…" at bounding box center [376, 151] width 262 height 213
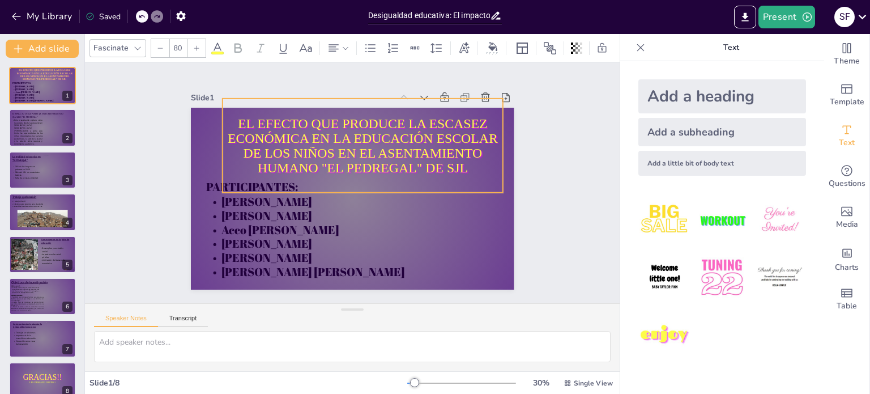
drag, startPoint x: 412, startPoint y: 139, endPoint x: 422, endPoint y: 138, distance: 10.2
click at [422, 138] on p "EL EFECTO QUE PRODUCE LA ESCASEZ ECONÓMICA EN LA EDUCACIÓN ESCOLAR DE LOS NIÑOS…" at bounding box center [373, 150] width 285 height 143
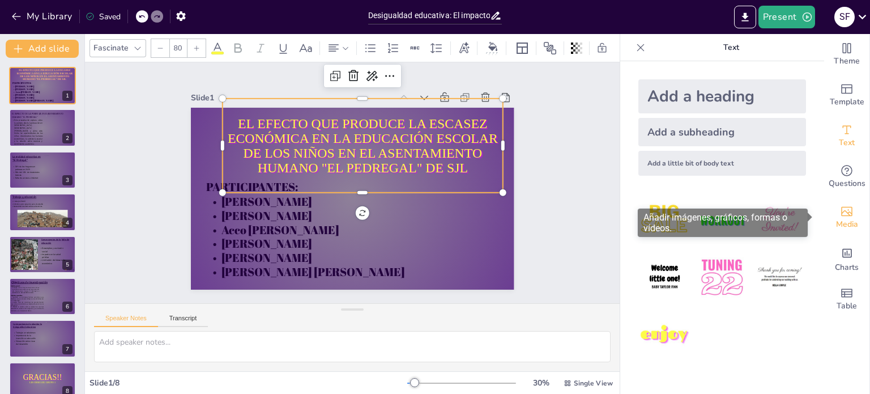
click at [842, 215] on icon "Add images, graphics, shapes or video" at bounding box center [847, 212] width 11 height 10
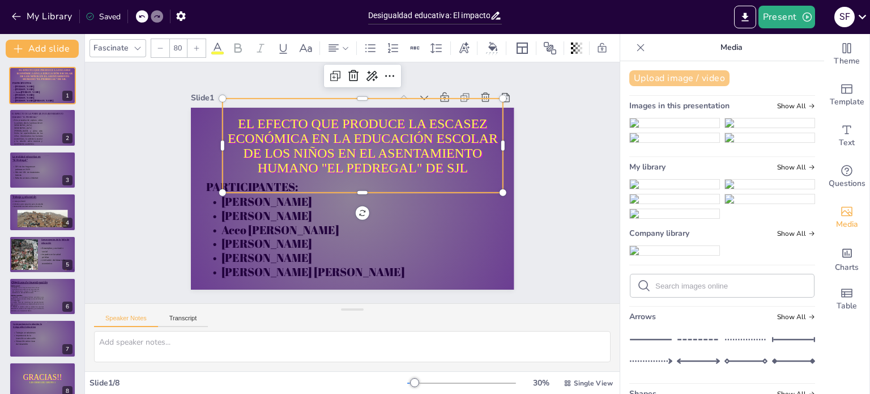
click at [702, 82] on button "Upload image / video" at bounding box center [680, 78] width 100 height 16
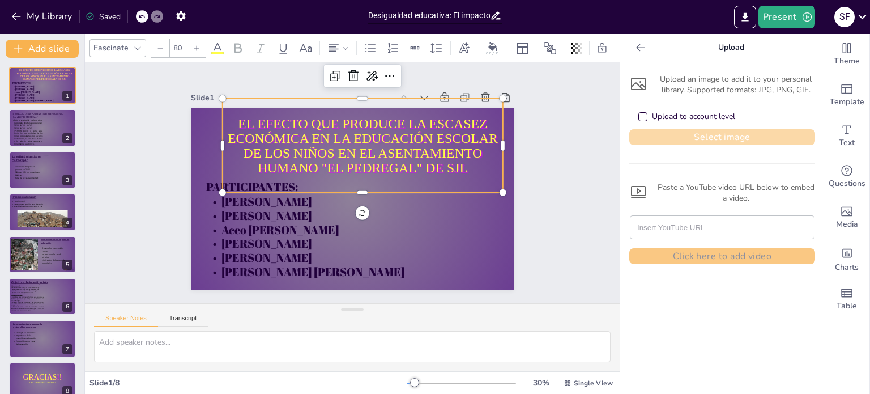
click at [706, 141] on button "Select image" at bounding box center [723, 137] width 186 height 16
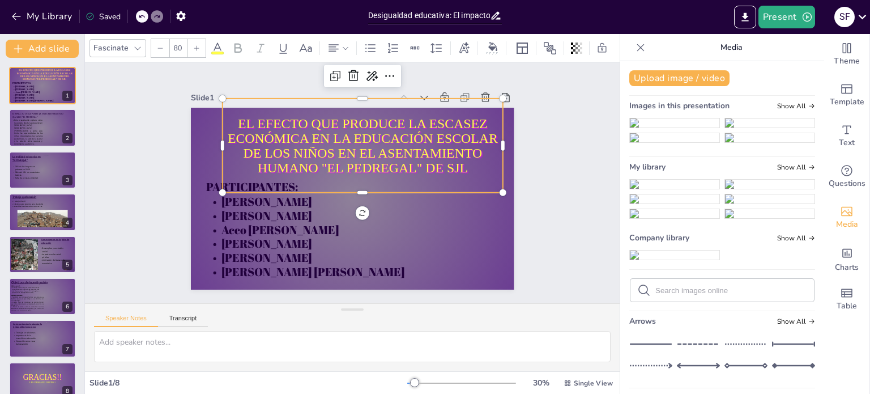
click at [651, 189] on img at bounding box center [675, 184] width 90 height 9
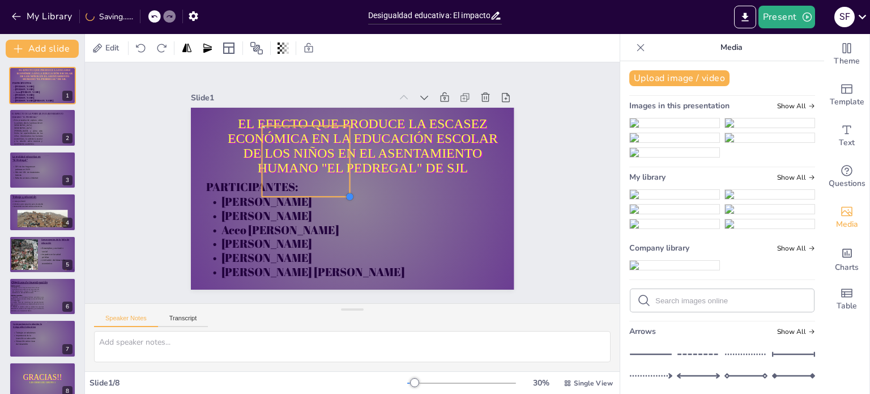
drag, startPoint x: 433, startPoint y: 265, endPoint x: 337, endPoint y: 190, distance: 122.0
click at [342, 190] on div at bounding box center [347, 195] width 11 height 11
drag, startPoint x: 309, startPoint y: 166, endPoint x: 228, endPoint y: 150, distance: 82.0
click at [228, 150] on div at bounding box center [240, 107] width 105 height 95
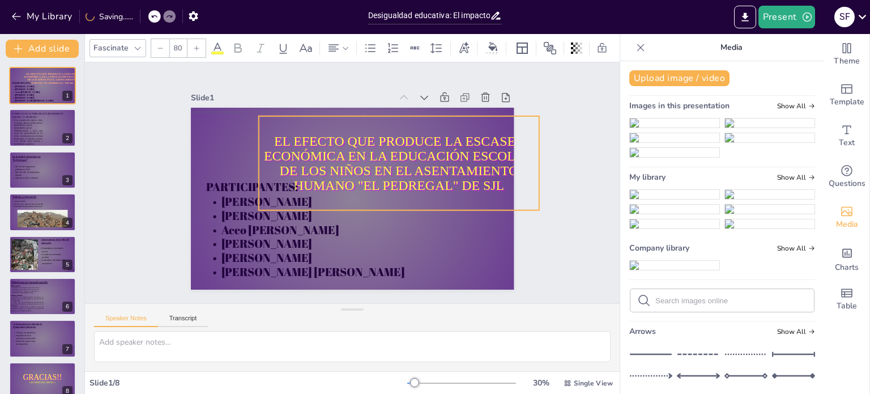
drag, startPoint x: 326, startPoint y: 156, endPoint x: 358, endPoint y: 174, distance: 37.0
click at [358, 161] on div "EL EFECTO QUE PRODUCE LA ESCASEZ ECONÓMICA EN LA EDUCACIÓN ESCOLAR DE LOS NIÑOS…" at bounding box center [376, 111] width 308 height 100
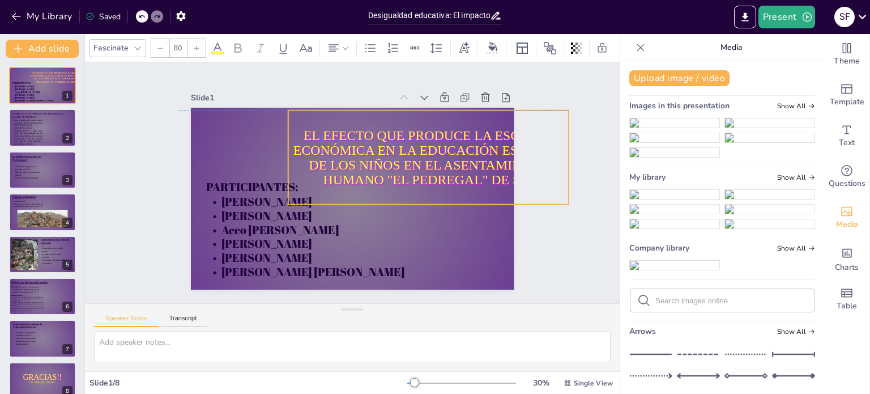
drag, startPoint x: 411, startPoint y: 135, endPoint x: 444, endPoint y: 129, distance: 33.0
click at [444, 129] on p "EL EFECTO QUE PRODUCE LA ESCASEZ ECONÓMICA EN LA EDUCACIÓN ESCOLAR DE LOS NIÑOS…" at bounding box center [431, 174] width 287 height 116
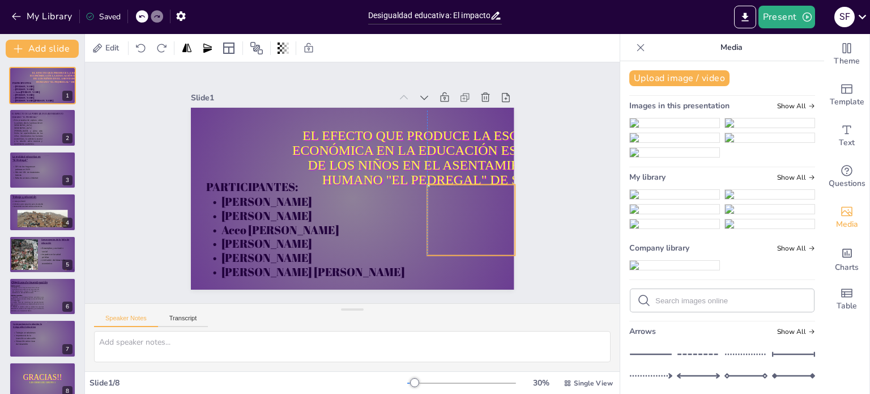
drag, startPoint x: 246, startPoint y: 124, endPoint x: 494, endPoint y: 199, distance: 258.7
click at [447, 244] on div at bounding box center [392, 300] width 109 height 113
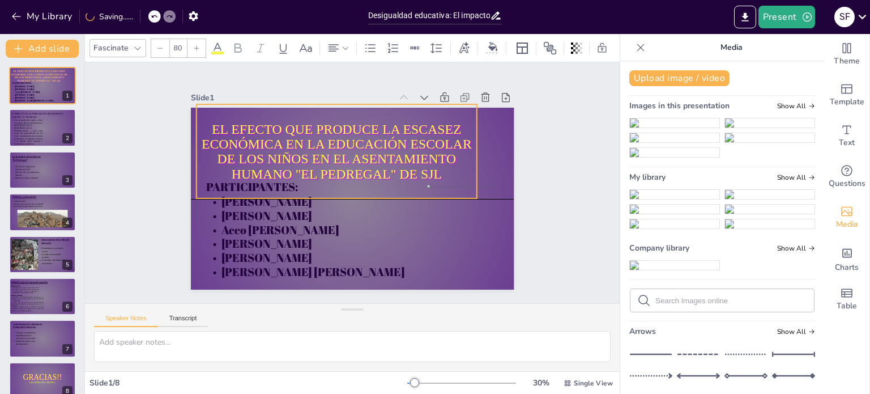
drag, startPoint x: 309, startPoint y: 120, endPoint x: 267, endPoint y: 125, distance: 42.3
click at [267, 125] on p "EL EFECTO QUE PRODUCE LA ESCASEZ ECONÓMICA EN LA EDUCACIÓN ESCOLAR DE LOS NIÑOS…" at bounding box center [350, 147] width 281 height 168
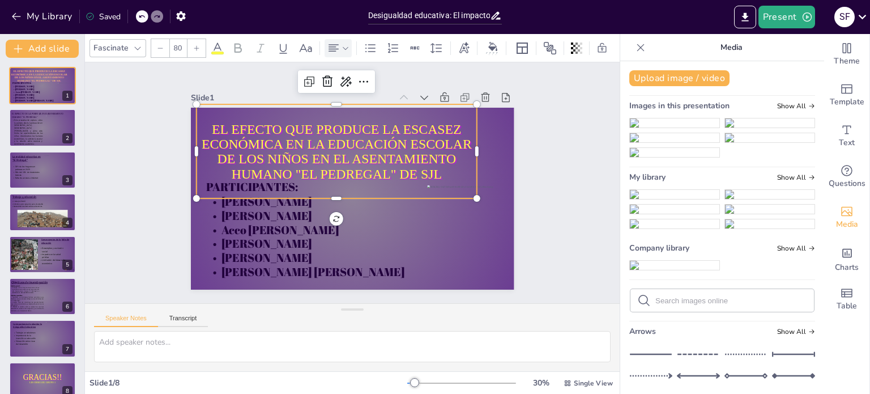
click at [334, 45] on icon at bounding box center [334, 48] width 14 height 14
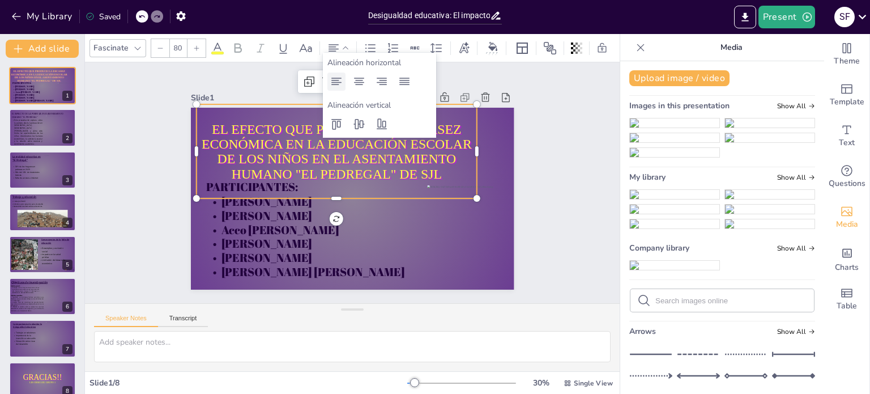
click at [338, 80] on icon at bounding box center [337, 81] width 10 height 7
click at [408, 83] on icon at bounding box center [405, 82] width 14 height 14
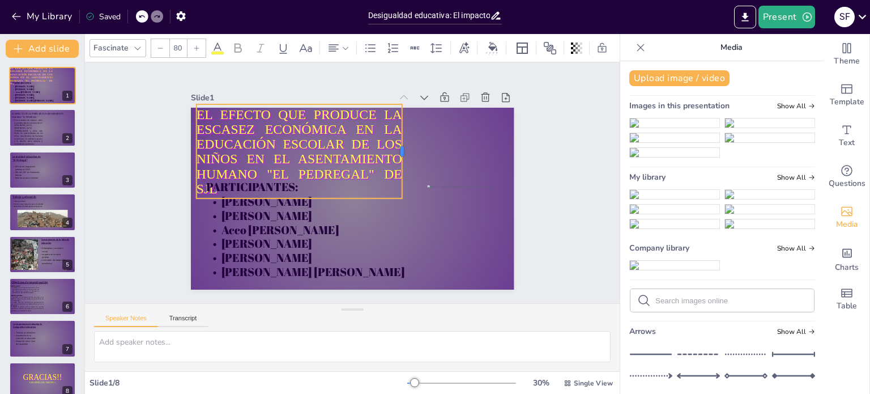
drag, startPoint x: 469, startPoint y: 147, endPoint x: 394, endPoint y: 158, distance: 75.5
click at [395, 158] on div at bounding box center [414, 170] width 38 height 92
drag, startPoint x: 294, startPoint y: 194, endPoint x: 318, endPoint y: 155, distance: 45.3
click at [318, 155] on div "EL EFECTO QUE PRODUCE LA ESCASEZ ECONÓMICA EN LA EDUCACIÓN ESCOLAR DE LOS NIÑOS…" at bounding box center [346, 197] width 369 height 298
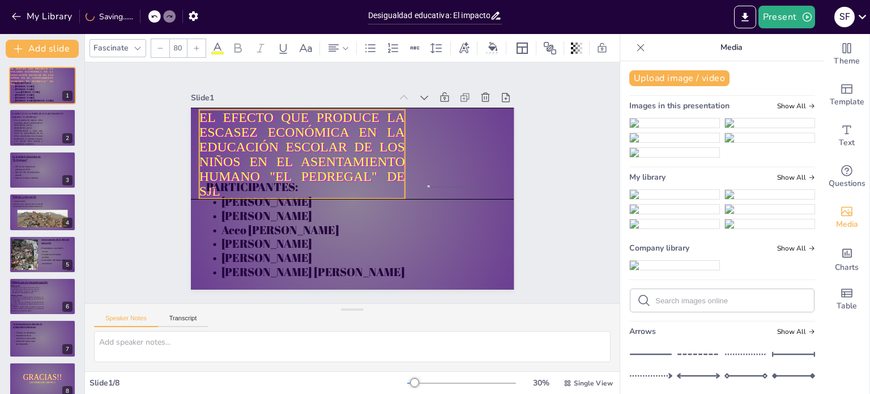
click at [341, 160] on p "EL EFECTO QUE PRODUCE LA ESCASEZ ECONÓMICA EN LA EDUCACIÓN ESCOLAR DE LOS NIÑOS…" at bounding box center [305, 149] width 214 height 110
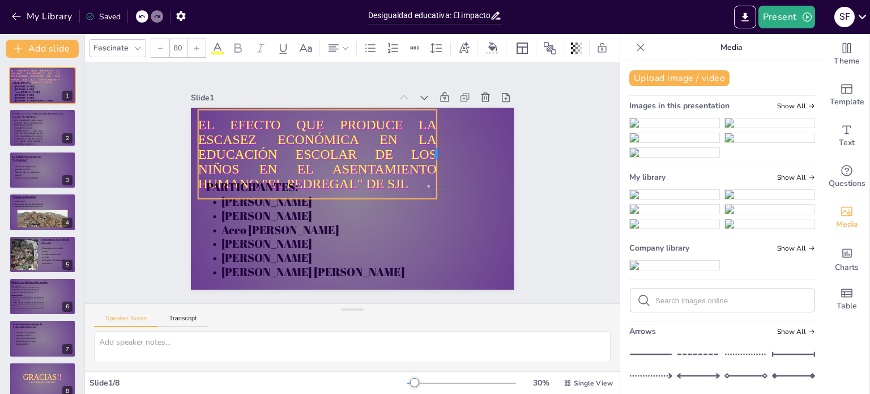
drag, startPoint x: 396, startPoint y: 151, endPoint x: 430, endPoint y: 151, distance: 33.4
click at [430, 151] on div at bounding box center [445, 192] width 44 height 85
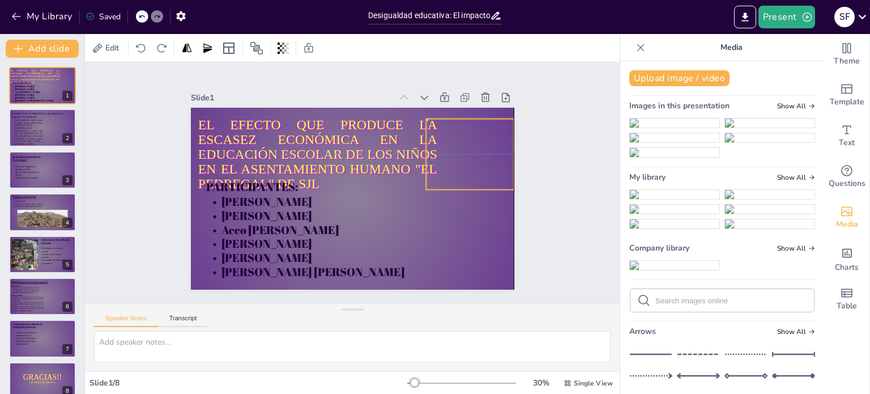
drag, startPoint x: 476, startPoint y: 210, endPoint x: 477, endPoint y: 139, distance: 71.4
click at [477, 139] on div at bounding box center [473, 178] width 101 height 87
drag, startPoint x: 506, startPoint y: 176, endPoint x: 483, endPoint y: 156, distance: 30.9
click at [483, 228] on div at bounding box center [483, 234] width 12 height 12
drag, startPoint x: 449, startPoint y: 136, endPoint x: 467, endPoint y: 138, distance: 18.2
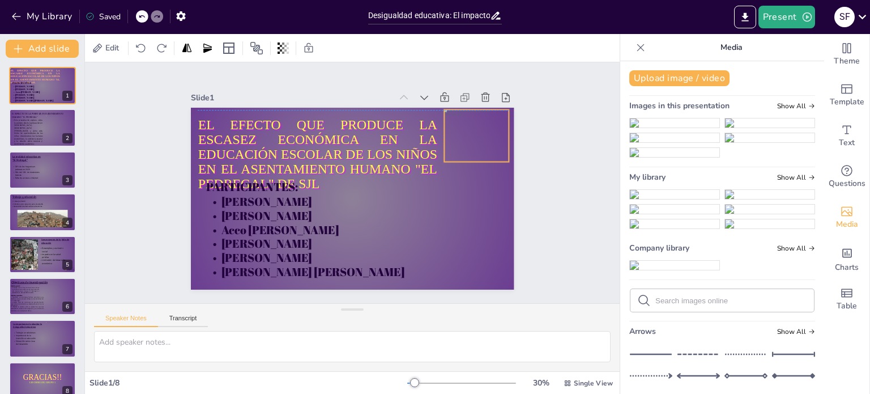
click at [467, 226] on div at bounding box center [456, 267] width 78 height 82
drag, startPoint x: 501, startPoint y: 156, endPoint x: 483, endPoint y: 148, distance: 20.0
click at [483, 148] on div "EL EFECTO QUE PRODUCE LA ESCASEZ ECONÓMICA EN LA EDUCACIÓN ESCOLAR DE LOS NIÑOS…" at bounding box center [349, 198] width 354 height 245
drag, startPoint x: 465, startPoint y: 128, endPoint x: 474, endPoint y: 130, distance: 9.5
click at [474, 130] on div at bounding box center [485, 145] width 58 height 49
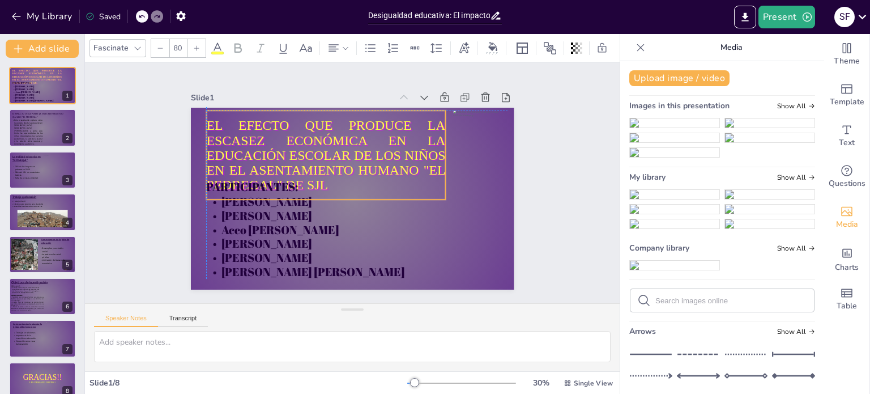
drag, startPoint x: 343, startPoint y: 141, endPoint x: 352, endPoint y: 138, distance: 9.5
click at [352, 138] on p "EL EFECTO QUE PRODUCE LA ESCASEZ ECONÓMICA EN LA EDUCACIÓN ESCOLAR DE LOS NIÑOS…" at bounding box center [331, 150] width 249 height 122
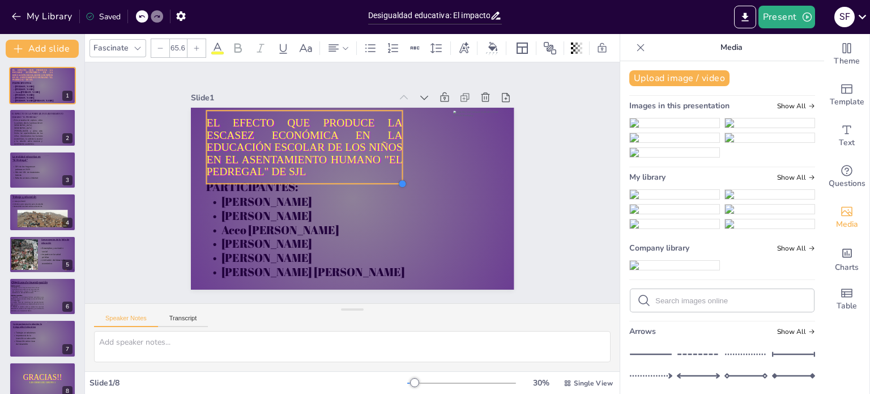
drag, startPoint x: 440, startPoint y: 192, endPoint x: 397, endPoint y: 153, distance: 58.2
click at [397, 153] on div "EL EFECTO QUE PRODUCE LA ESCASEZ ECONÓMICA EN LA EDUCACIÓN ESCOLAR DE LOS NIÑOS…" at bounding box center [339, 192] width 337 height 368
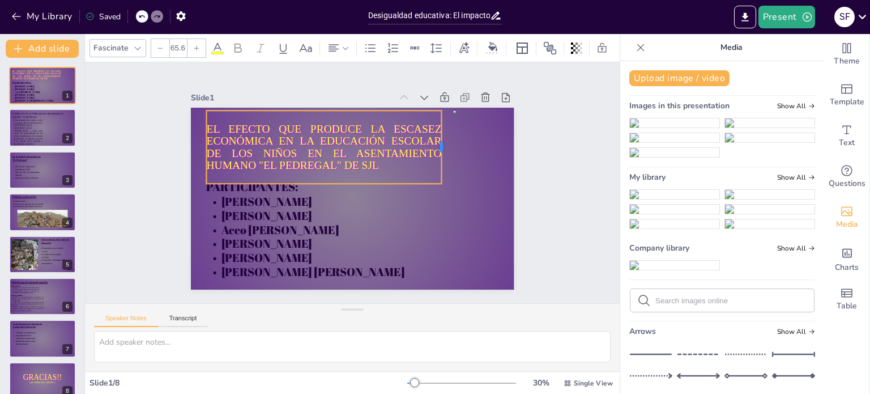
drag, startPoint x: 394, startPoint y: 142, endPoint x: 435, endPoint y: 143, distance: 40.2
click at [437, 143] on div at bounding box center [452, 178] width 31 height 72
drag, startPoint x: 349, startPoint y: 39, endPoint x: 0, endPoint y: 41, distance: 348.5
click at [0, 41] on div "Document fonts Fascinate Abril Fatface Poppins Akatab Amaranth Open Sans Recent…" at bounding box center [435, 214] width 870 height 360
click at [338, 41] on icon at bounding box center [334, 48] width 14 height 14
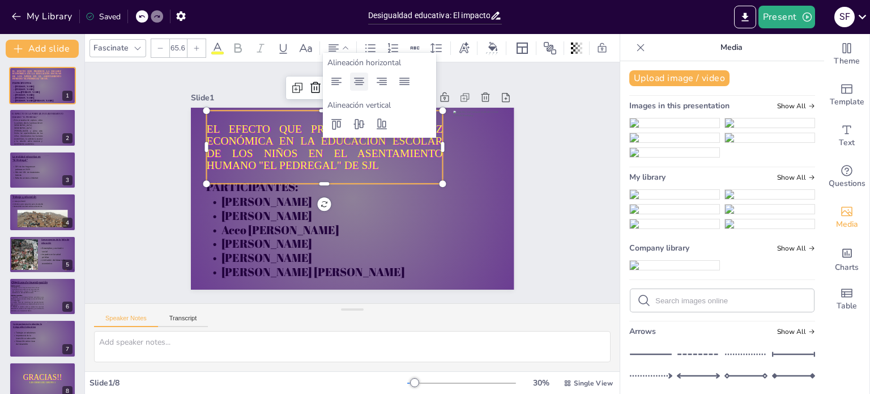
click at [364, 77] on icon at bounding box center [359, 82] width 14 height 14
click at [404, 88] on icon at bounding box center [405, 82] width 14 height 14
click at [360, 78] on icon at bounding box center [359, 82] width 14 height 14
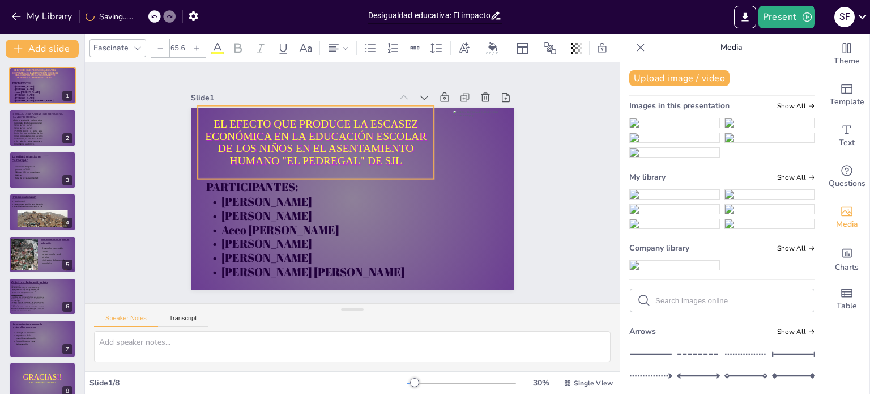
drag, startPoint x: 284, startPoint y: 159, endPoint x: 274, endPoint y: 150, distance: 13.7
click at [274, 150] on p "EL EFECTO QUE PRODUCE LA ESCASEZ ECONÓMICA EN LA EDUCACIÓN ESCOLAR DE LOS NIÑOS…" at bounding box center [336, 131] width 236 height 141
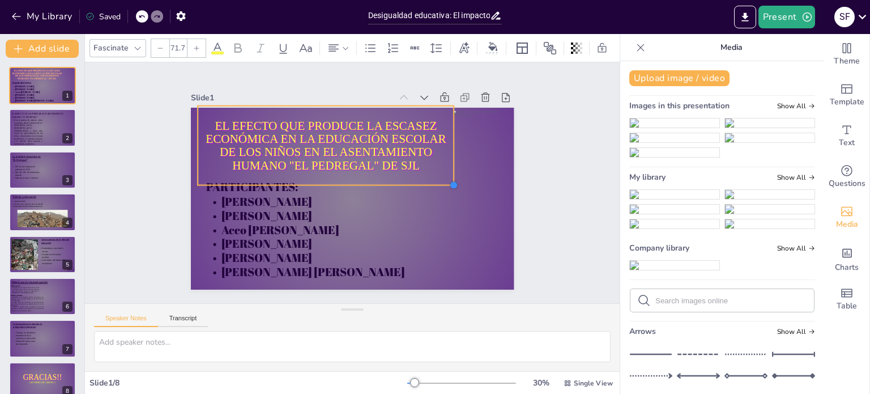
type input "72.2"
drag, startPoint x: 426, startPoint y: 171, endPoint x: 444, endPoint y: 178, distance: 19.6
click at [444, 178] on div "EL EFECTO QUE PRODUCE LA ESCASEZ ECONÓMICA EN LA EDUCACIÓN ESCOLAR DE LOS NIÑOS…" at bounding box center [347, 197] width 364 height 273
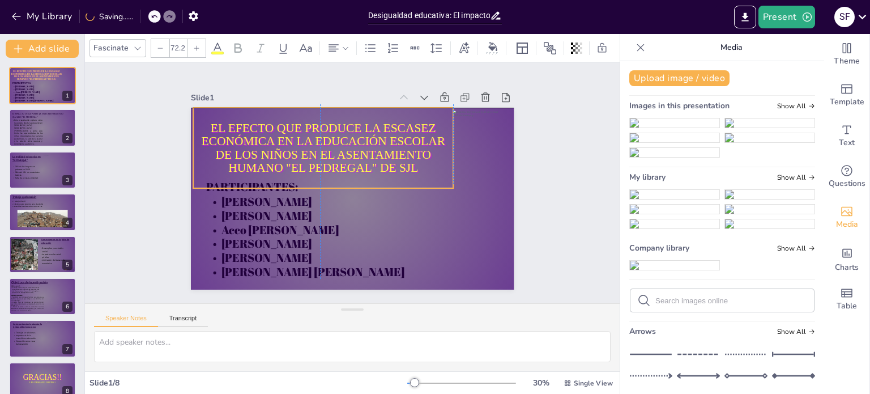
drag, startPoint x: 400, startPoint y: 158, endPoint x: 393, endPoint y: 156, distance: 6.6
click at [393, 156] on p "EL EFECTO QUE PRODUCE LA ESCASEZ ECONÓMICA EN LA EDUCACIÓN ESCOLAR DE LOS NIÑOS…" at bounding box center [363, 139] width 196 height 242
click at [548, 189] on div "Slide 1 EL EFECTO QUE PRODUCE LA ESCASEZ ECONÓMICA EN LA EDUCACIÓN ESCOLAR DE L…" at bounding box center [352, 182] width 587 height 437
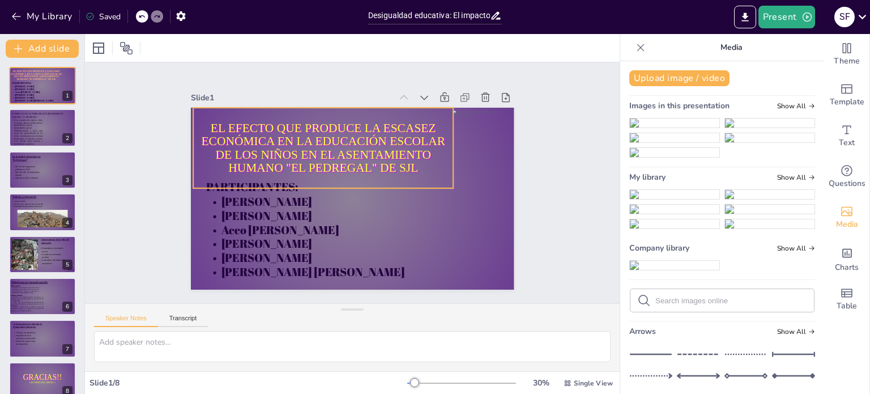
click at [345, 138] on p "EL EFECTO QUE PRODUCE LA ESCASEZ ECONÓMICA EN LA EDUCACIÓN ESCOLAR DE LOS NIÑOS…" at bounding box center [331, 142] width 266 height 107
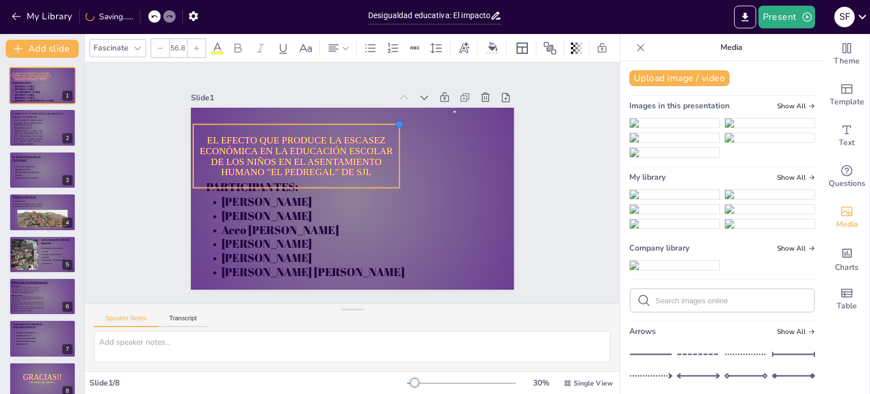
type input "56.7"
drag, startPoint x: 446, startPoint y: 104, endPoint x: 390, endPoint y: 159, distance: 78.5
click at [390, 159] on div "EL EFECTO QUE PRODUCE LA ESCASEZ ECONÓMICA EN LA EDUCACIÓN ESCOLAR DE LOS NIÑOS…" at bounding box center [347, 197] width 364 height 273
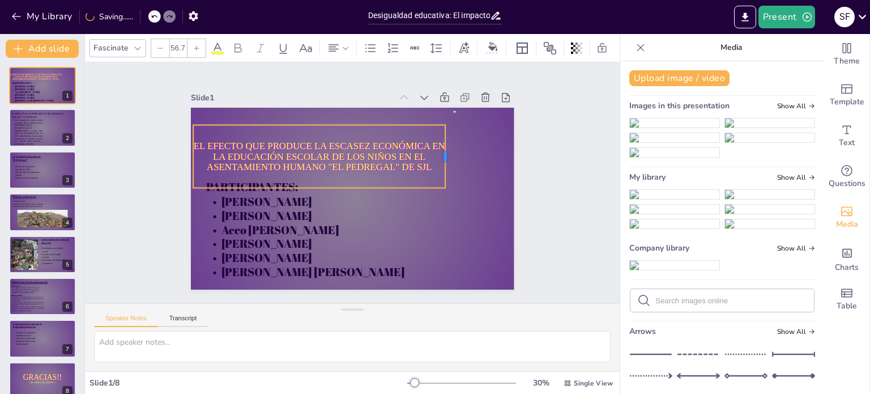
drag, startPoint x: 389, startPoint y: 152, endPoint x: 437, endPoint y: 153, distance: 48.2
click at [444, 153] on div at bounding box center [452, 166] width 16 height 63
click at [569, 167] on div "Slide 1 EL EFECTO QUE PRODUCE LA ESCASEZ ECONÓMICA EN LA EDUCACIÓN ESCOLAR DE L…" at bounding box center [352, 183] width 583 height 394
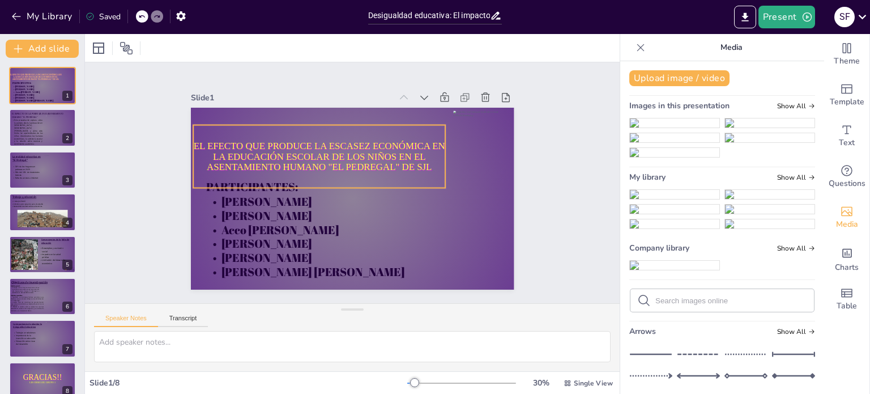
click at [429, 151] on p "EL EFECTO QUE PRODUCE LA ESCASEZ ECONÓMICA EN LA EDUCACIÓN ESCOLAR DE LOS NIÑOS…" at bounding box center [363, 141] width 131 height 243
click at [380, 266] on div at bounding box center [348, 280] width 63 height 28
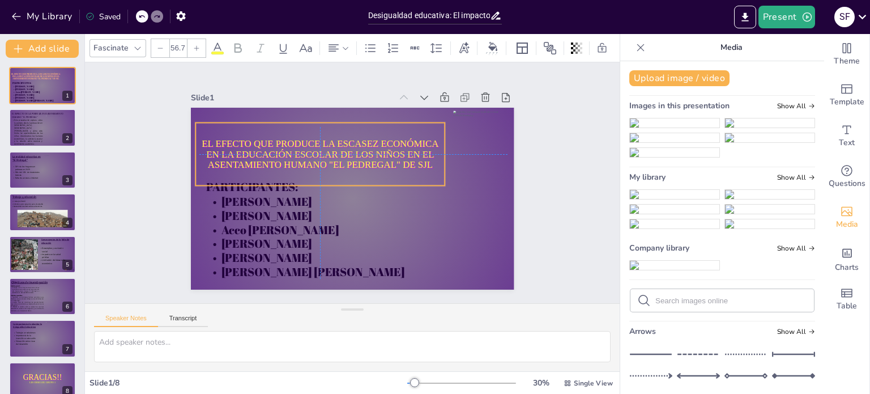
drag, startPoint x: 402, startPoint y: 157, endPoint x: 408, endPoint y: 158, distance: 6.3
click at [408, 158] on p "EL EFECTO QUE PRODUCE LA ESCASEZ ECONÓMICA EN LA EDUCACIÓN ESCOLAR DE LOS NIÑOS…" at bounding box center [353, 226] width 190 height 206
click at [527, 172] on div "Slide 1 EL EFECTO QUE PRODUCE LA ESCASEZ ECONÓMICA EN LA EDUCACIÓN ESCOLAR DE L…" at bounding box center [352, 183] width 423 height 290
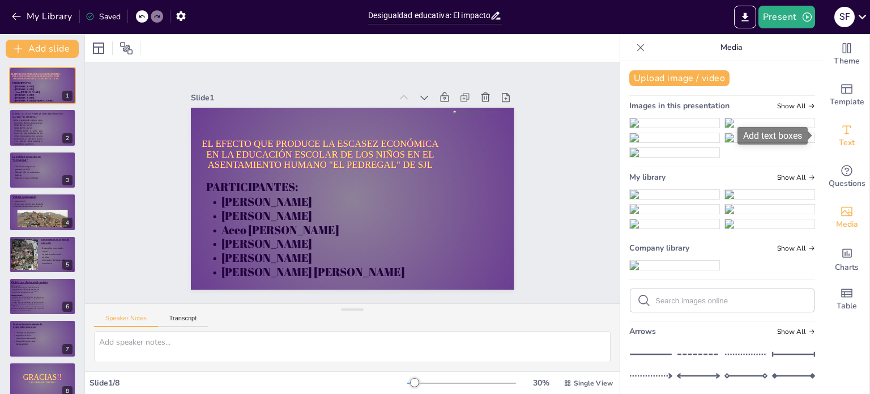
click at [842, 129] on icon "Add text boxes" at bounding box center [847, 130] width 14 height 14
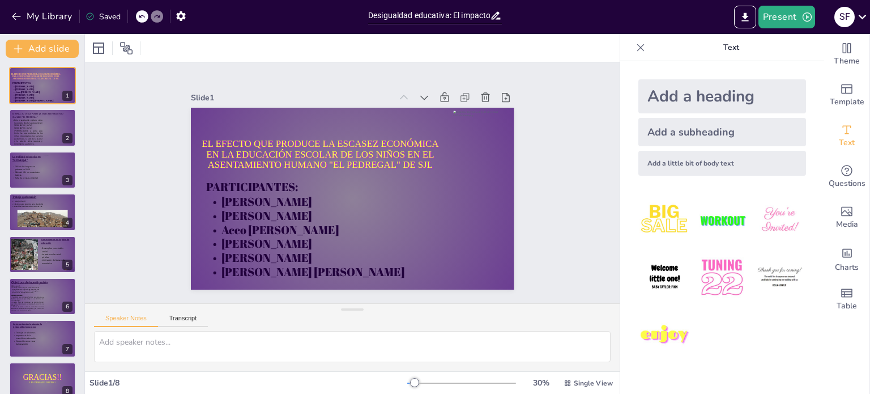
click at [713, 216] on img at bounding box center [722, 220] width 53 height 53
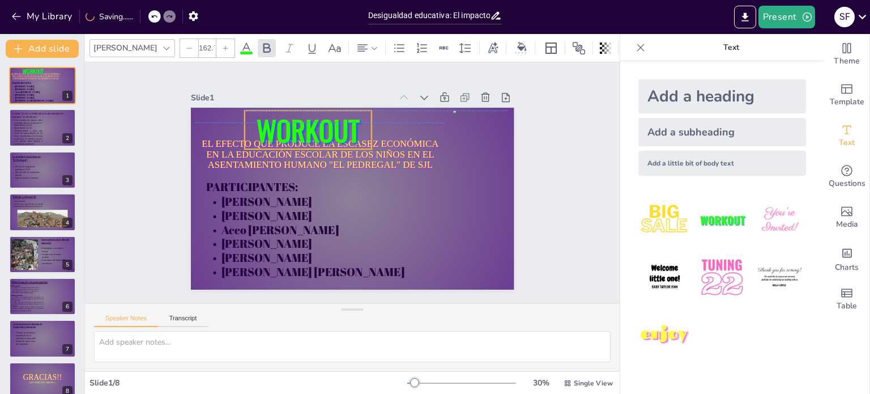
drag, startPoint x: 315, startPoint y: 188, endPoint x: 306, endPoint y: 133, distance: 55.7
click at [385, 133] on span "WORKOUT" at bounding box center [405, 138] width 41 height 103
click at [240, 46] on icon at bounding box center [247, 48] width 14 height 14
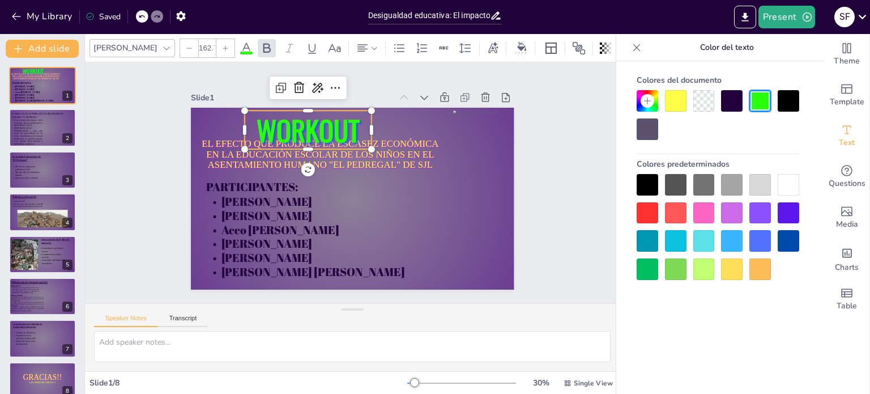
click at [679, 91] on div at bounding box center [676, 101] width 22 height 22
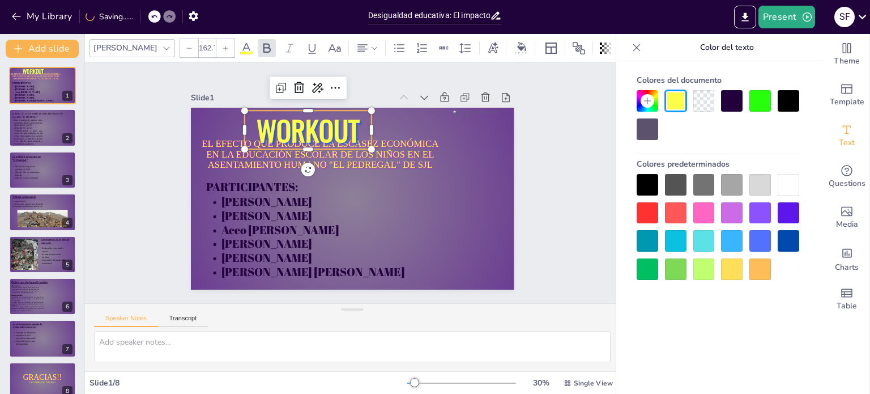
click at [728, 235] on div at bounding box center [732, 241] width 22 height 22
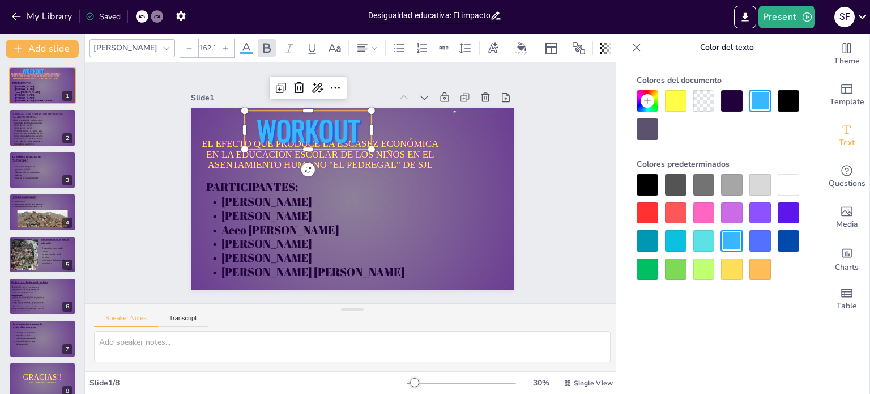
drag, startPoint x: 728, startPoint y: 235, endPoint x: 670, endPoint y: 236, distance: 57.8
click at [670, 236] on div at bounding box center [718, 227] width 163 height 106
click at [670, 236] on div at bounding box center [676, 241] width 22 height 22
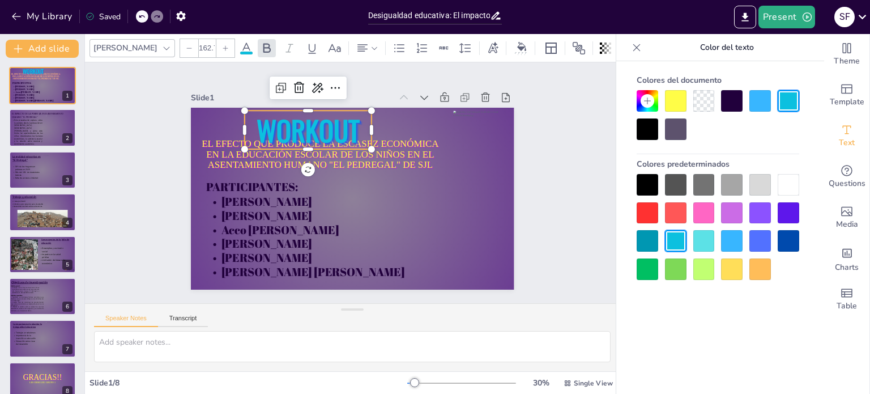
click at [705, 269] on div at bounding box center [705, 269] width 22 height 22
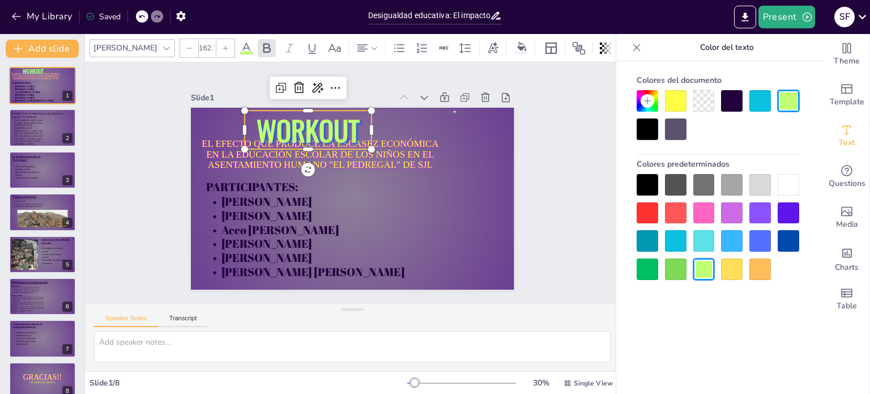
click at [737, 262] on div at bounding box center [732, 269] width 22 height 22
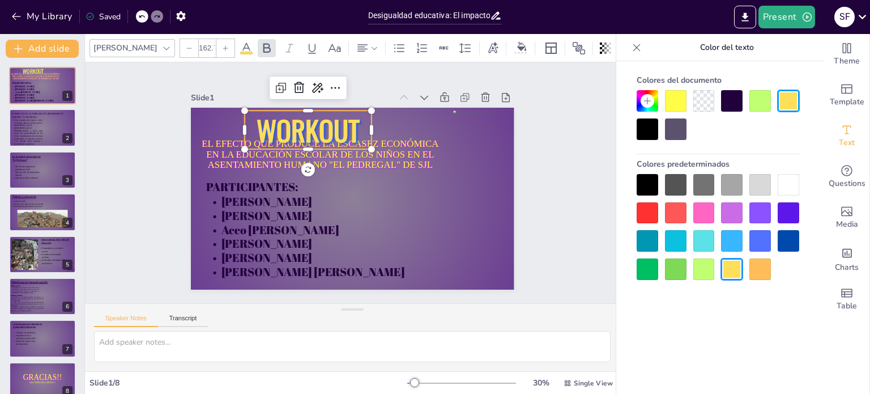
click at [673, 100] on div at bounding box center [676, 101] width 22 height 22
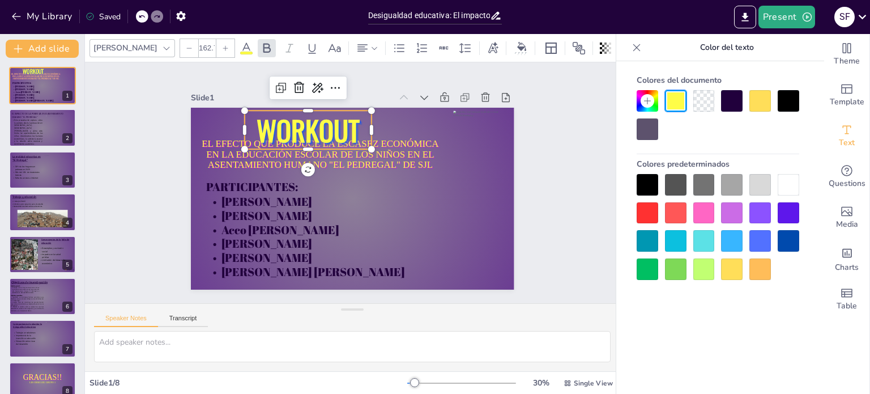
click at [759, 97] on div at bounding box center [761, 101] width 22 height 22
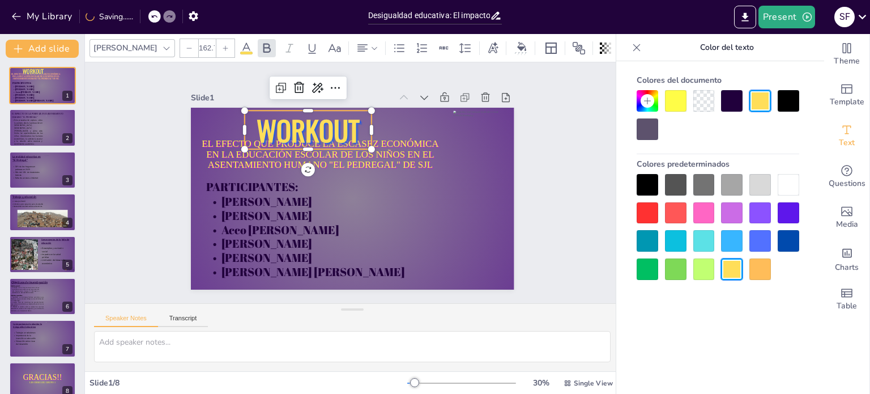
click at [759, 97] on div at bounding box center [761, 101] width 22 height 22
drag, startPoint x: 759, startPoint y: 97, endPoint x: 686, endPoint y: 101, distance: 72.6
click at [703, 101] on div at bounding box center [718, 115] width 163 height 50
click at [638, 94] on div at bounding box center [648, 101] width 22 height 22
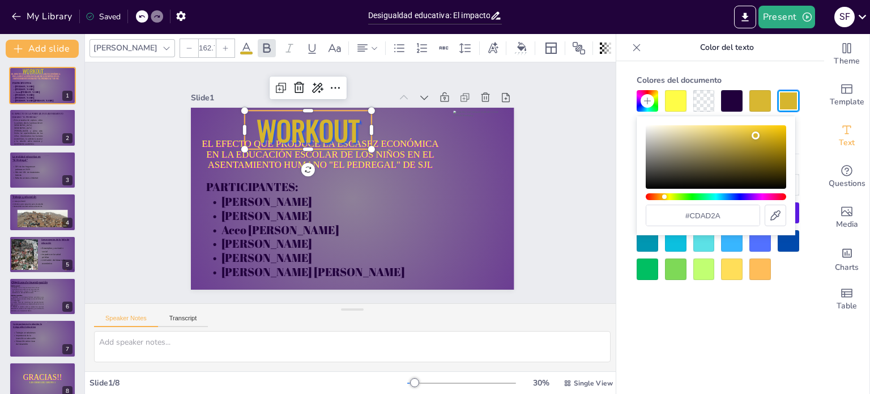
drag, startPoint x: 737, startPoint y: 126, endPoint x: 758, endPoint y: 138, distance: 23.8
click at [758, 138] on div "Color" at bounding box center [756, 135] width 8 height 8
type input "#cdac29"
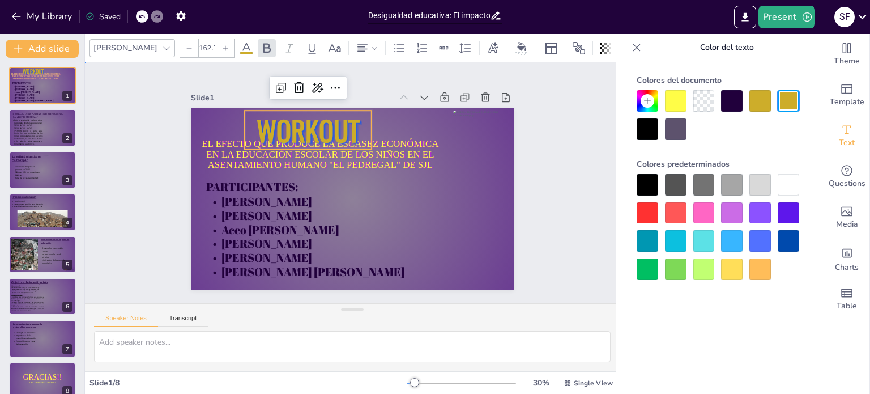
click at [585, 142] on div "Slide 1 EL EFECTO QUE PRODUCE LA ESCASEZ ECONÓMICA EN LA EDUCACIÓN ESCOLAR DE L…" at bounding box center [352, 183] width 583 height 394
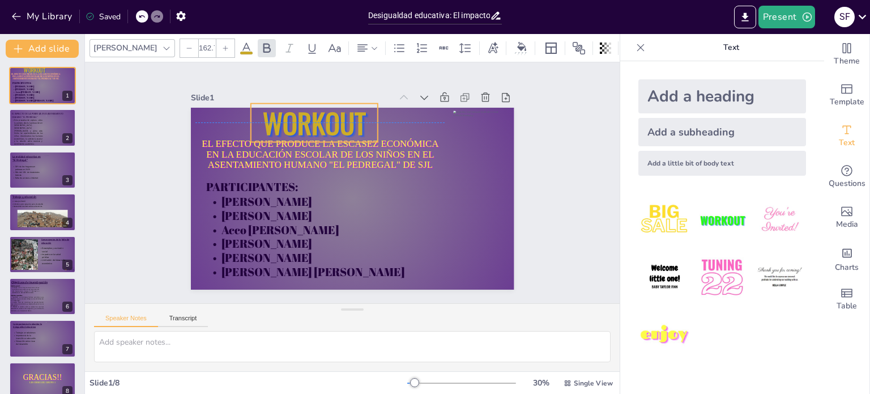
drag, startPoint x: 321, startPoint y: 126, endPoint x: 328, endPoint y: 117, distance: 11.0
click at [328, 117] on span "WORKOUT" at bounding box center [342, 112] width 111 height 79
click at [240, 41] on icon at bounding box center [247, 48] width 14 height 14
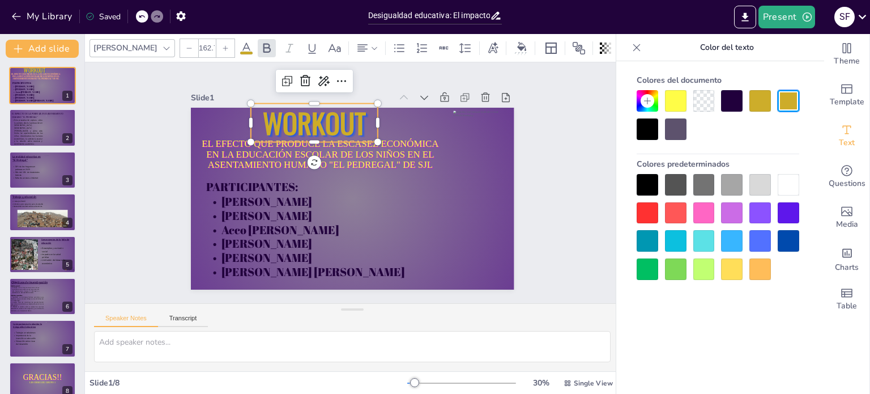
click at [648, 101] on icon at bounding box center [647, 100] width 9 height 9
click at [757, 266] on div at bounding box center [761, 269] width 22 height 22
click at [644, 269] on div at bounding box center [648, 269] width 22 height 22
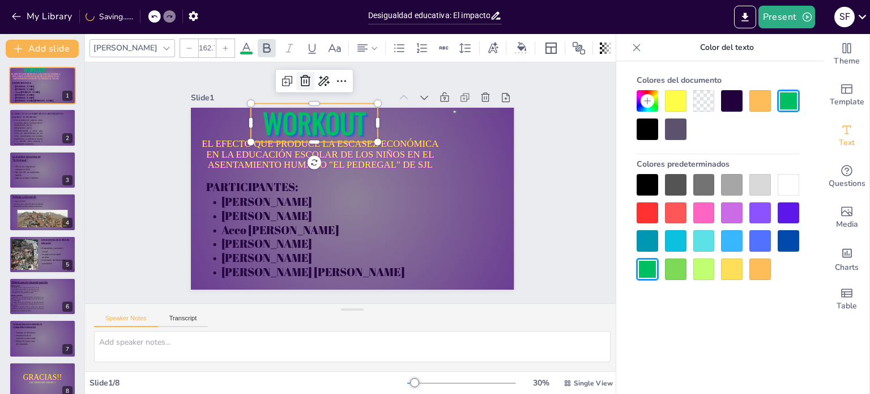
click at [306, 84] on div at bounding box center [316, 76] width 20 height 20
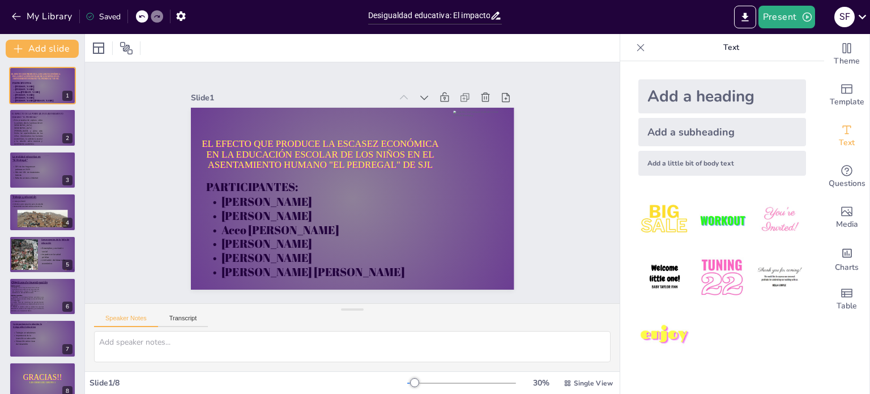
click at [714, 223] on img at bounding box center [722, 220] width 53 height 53
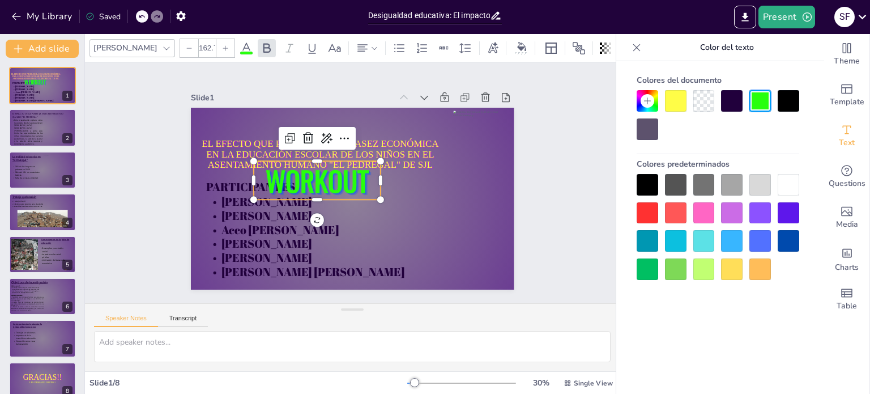
click at [680, 107] on div at bounding box center [676, 101] width 22 height 22
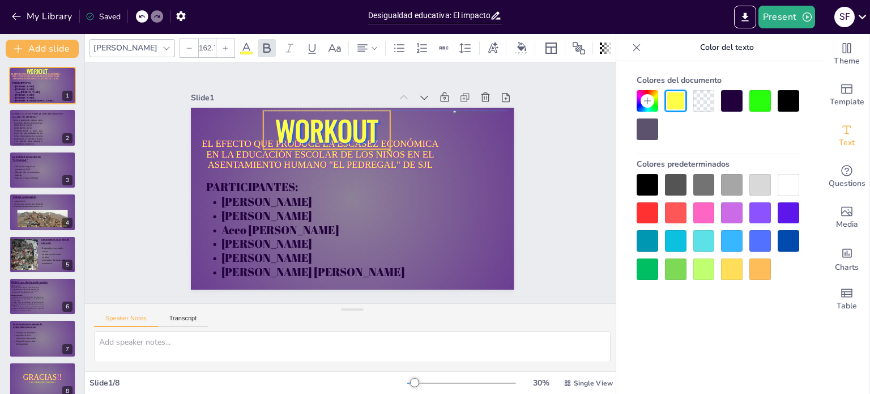
drag, startPoint x: 344, startPoint y: 177, endPoint x: 355, endPoint y: 124, distance: 53.8
click at [355, 124] on span "WORKOUT" at bounding box center [338, 125] width 109 height 61
click at [367, 129] on span "WORKOUT" at bounding box center [351, 124] width 111 height 79
click at [367, 129] on span "WORKOUT" at bounding box center [370, 126] width 104 height 99
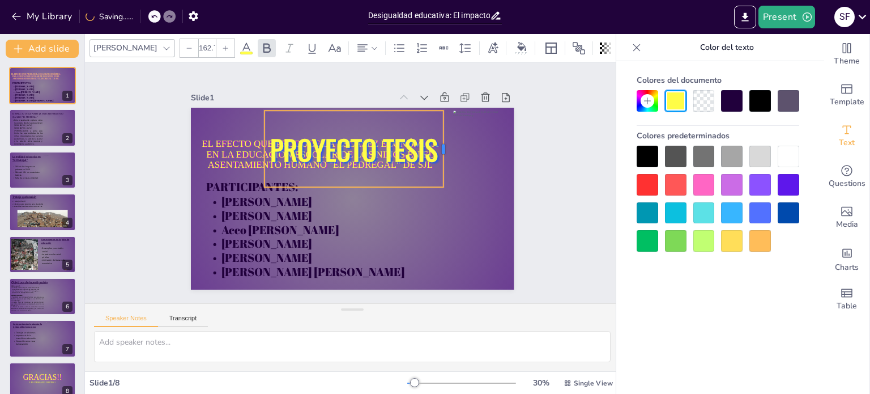
drag, startPoint x: 383, startPoint y: 146, endPoint x: 435, endPoint y: 146, distance: 52.1
click at [437, 146] on div at bounding box center [453, 180] width 32 height 76
click at [555, 171] on div "Slide 1 EL EFECTO QUE PRODUCE LA ESCASEZ ECONÓMICA EN LA EDUCACIÓN ESCOLAR DE L…" at bounding box center [352, 183] width 583 height 394
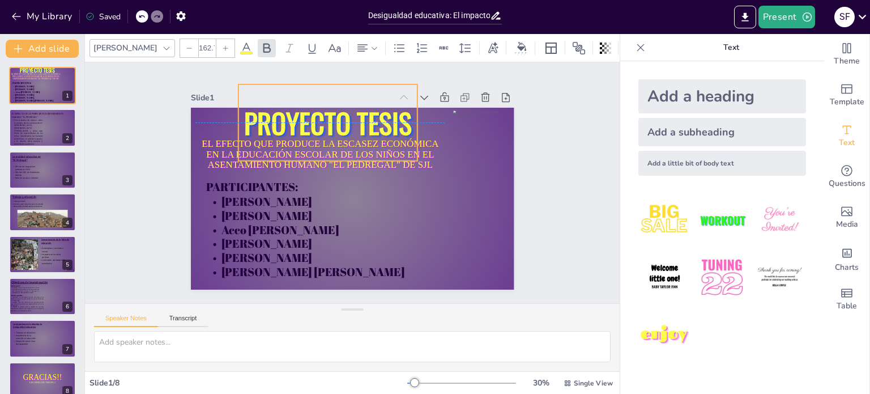
drag, startPoint x: 386, startPoint y: 147, endPoint x: 360, endPoint y: 122, distance: 35.7
click at [360, 122] on span "PROYECTO TESIS" at bounding box center [360, 118] width 165 height 119
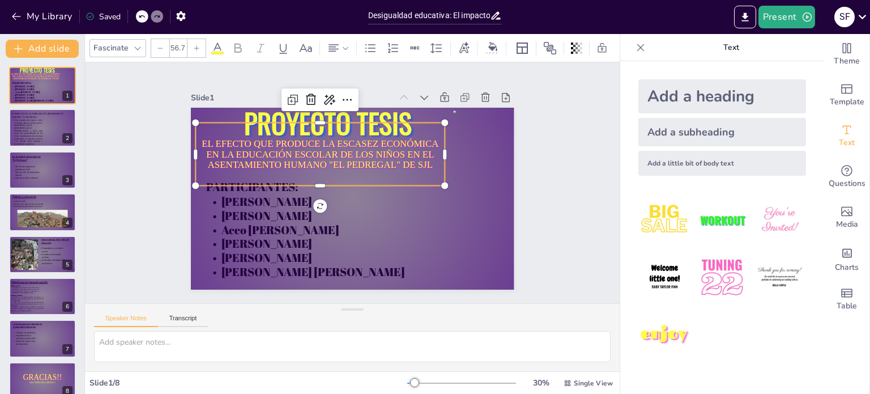
click at [413, 171] on div "EL EFECTO QUE PRODUCE LA ESCASEZ ECONÓMICA EN LA EDUCACIÓN ESCOLAR DE LOS NIÑOS…" at bounding box center [339, 141] width 248 height 179
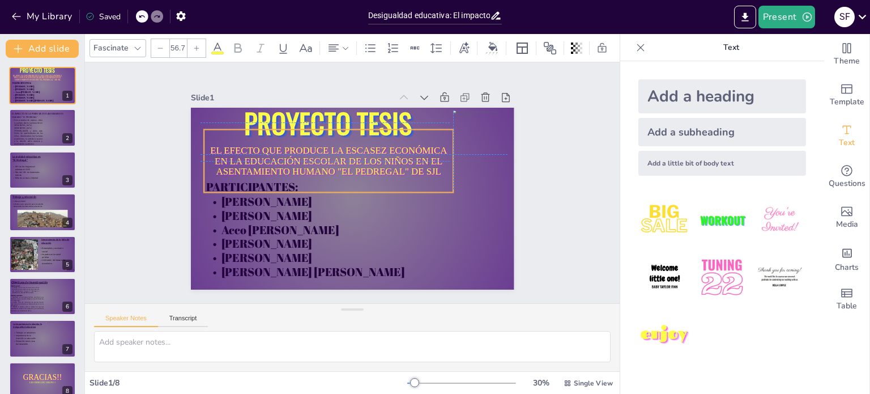
drag, startPoint x: 413, startPoint y: 171, endPoint x: 418, endPoint y: 174, distance: 6.1
click at [418, 161] on div "EL EFECTO QUE PRODUCE LA ESCASEZ ECONÓMICA EN LA EDUCACIÓN ESCOLAR DE LOS NIÑOS…" at bounding box center [376, 111] width 308 height 100
drag, startPoint x: 444, startPoint y: 156, endPoint x: 455, endPoint y: 160, distance: 11.5
click at [456, 167] on div at bounding box center [470, 198] width 28 height 63
click at [380, 173] on div "EL EFECTO QUE PRODUCE LA ESCASEZ ECONÓMICA EN LA EDUCACIÓN ESCOLAR DE LOS NIÑOS…" at bounding box center [338, 155] width 264 height 163
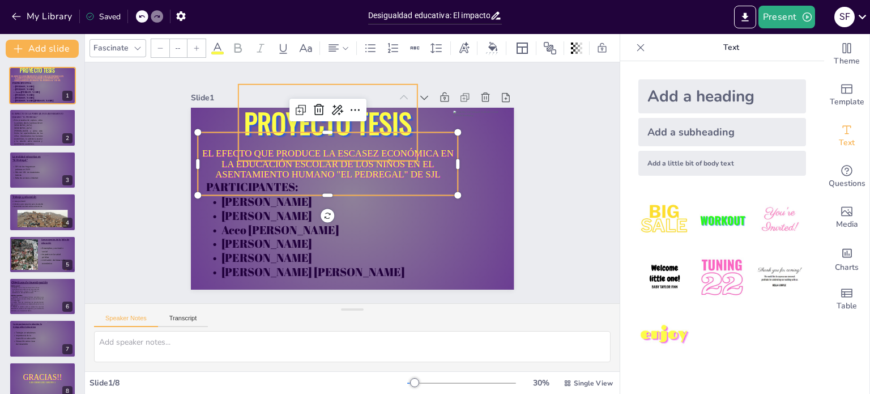
type input "162.7"
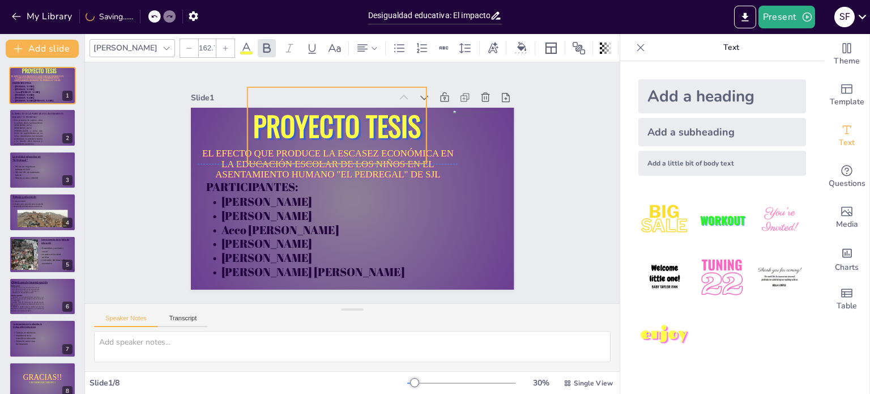
drag, startPoint x: 392, startPoint y: 120, endPoint x: 402, endPoint y: 124, distance: 10.6
click at [402, 124] on span "PROYECTO TESIS" at bounding box center [342, 124] width 171 height 58
click at [557, 189] on div "Slide 1 EL EFECTO QUE PRODUCE LA ESCASEZ ECONÓMICA EN LA EDUCACIÓN ESCOLAR DE L…" at bounding box center [352, 183] width 573 height 347
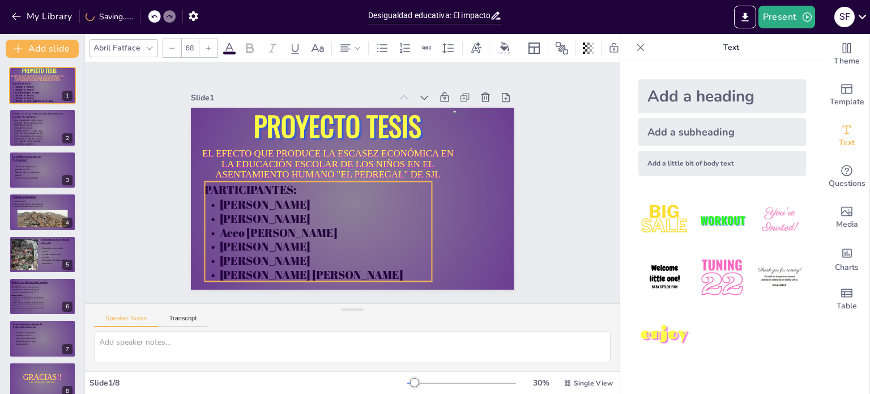
click at [267, 227] on p "Acco [PERSON_NAME]" at bounding box center [301, 214] width 214 height 105
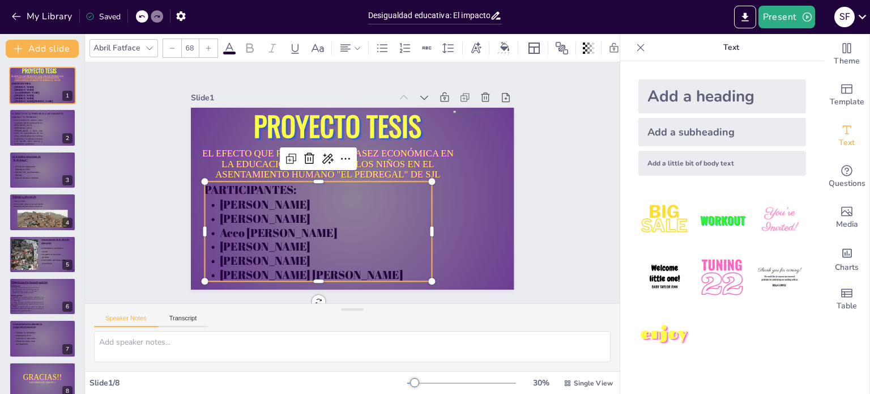
click at [545, 178] on div "Slide 1 EL EFECTO QUE PRODUCE LA ESCASEZ ECONÓMICA EN LA EDUCACIÓN ESCOLAR DE L…" at bounding box center [352, 182] width 587 height 437
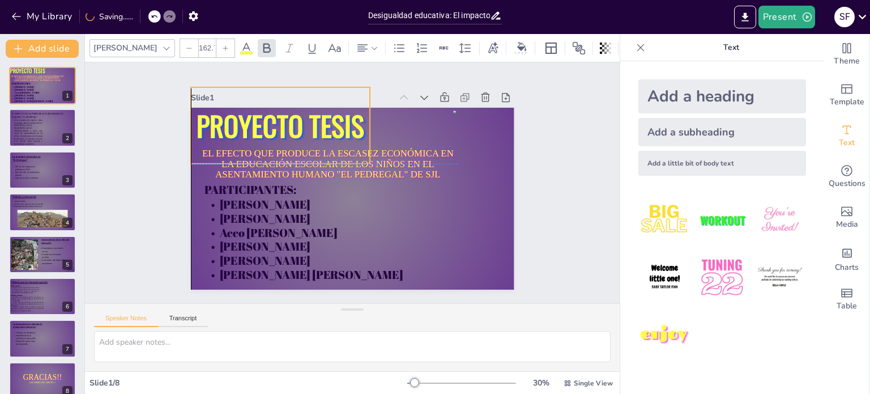
drag, startPoint x: 367, startPoint y: 123, endPoint x: 311, endPoint y: 124, distance: 55.5
click at [311, 124] on span "PROYECTO TESIS" at bounding box center [293, 111] width 172 height 75
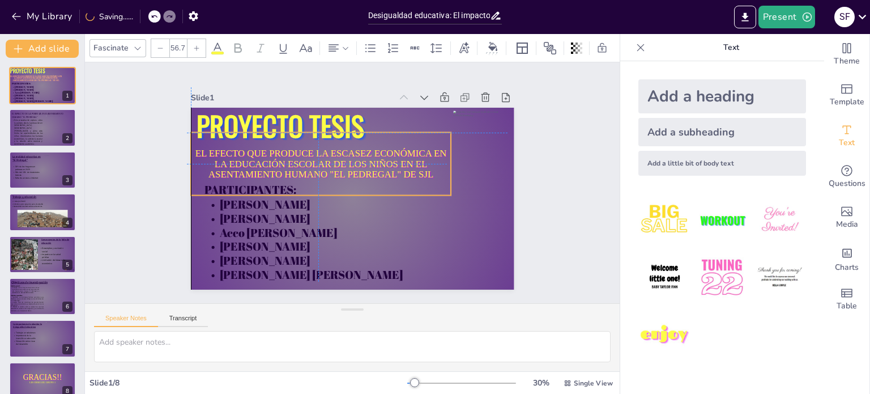
drag, startPoint x: 408, startPoint y: 169, endPoint x: 397, endPoint y: 167, distance: 11.1
click at [397, 167] on p "EL EFECTO QUE PRODUCE LA ESCASEZ ECONÓMICA EN LA EDUCACIÓN ESCOLAR DE LOS NIÑOS…" at bounding box center [327, 155] width 257 height 111
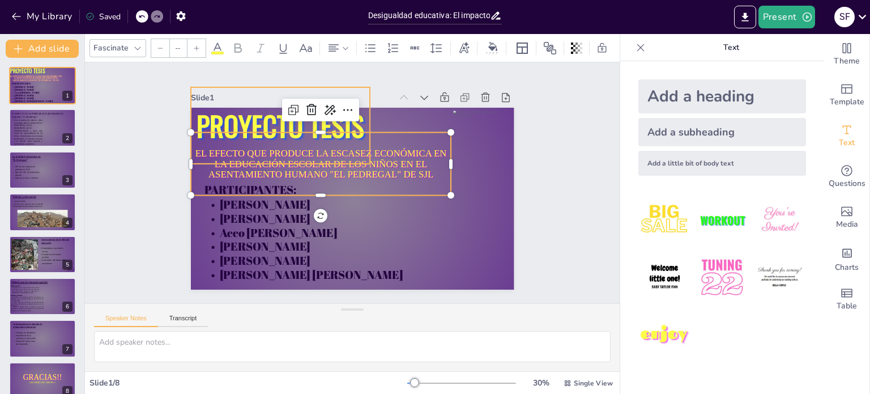
type input "162.7"
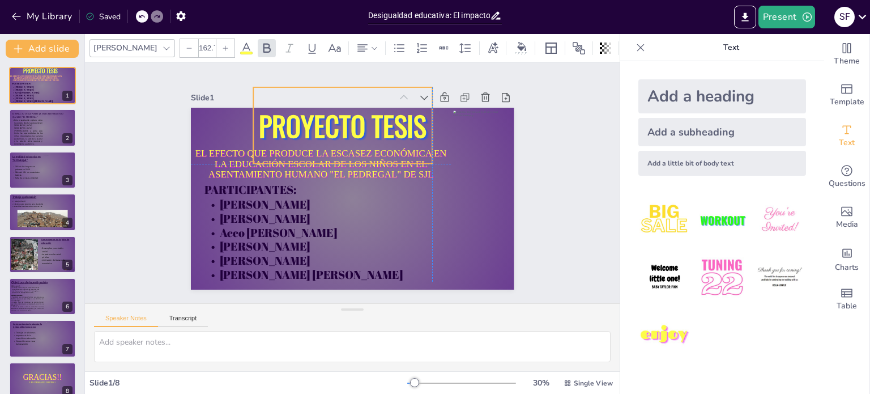
drag, startPoint x: 296, startPoint y: 122, endPoint x: 363, endPoint y: 122, distance: 66.9
click at [363, 122] on span "PROYECTO TESIS" at bounding box center [355, 124] width 172 height 75
click at [474, 133] on div at bounding box center [488, 160] width 62 height 54
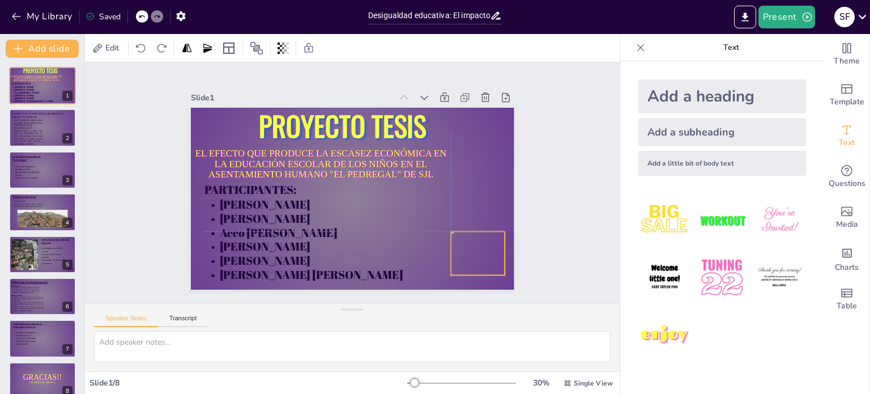
drag, startPoint x: 474, startPoint y: 133, endPoint x: 472, endPoint y: 252, distance: 119.0
click at [472, 252] on div at bounding box center [461, 278] width 62 height 54
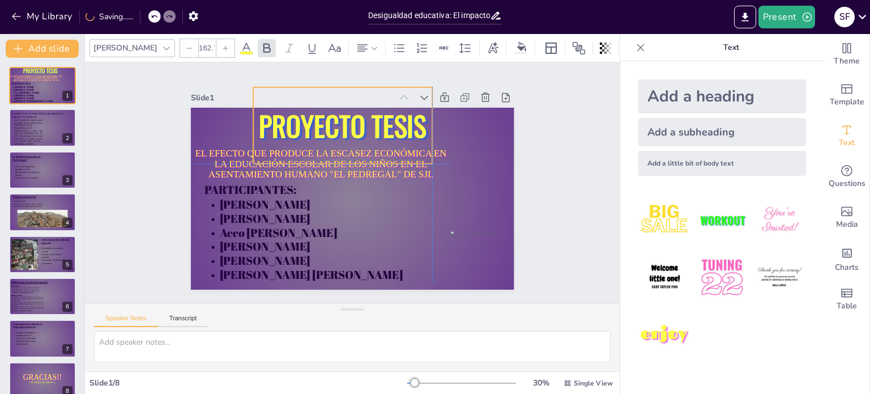
click at [373, 120] on span "PROYECTO TESIS" at bounding box center [367, 126] width 170 height 105
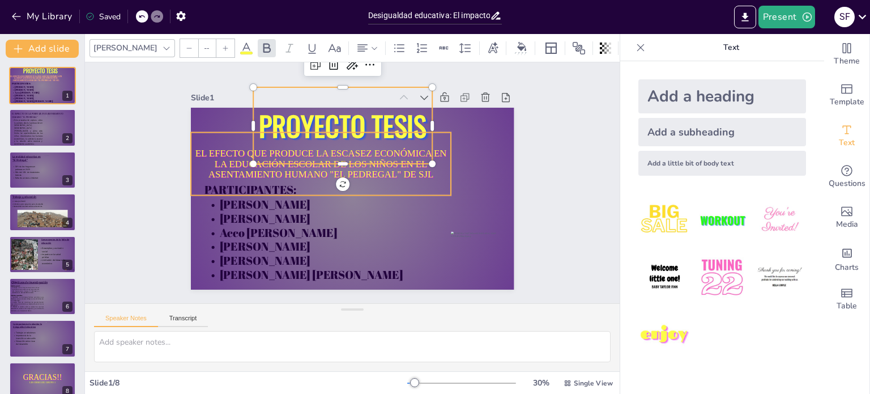
type input "56.7"
click at [376, 169] on p "EL EFECTO QUE PRODUCE LA ESCASEZ ECONÓMICA EN LA EDUCACIÓN ESCOLAR DE LOS NIÑOS…" at bounding box center [327, 155] width 257 height 111
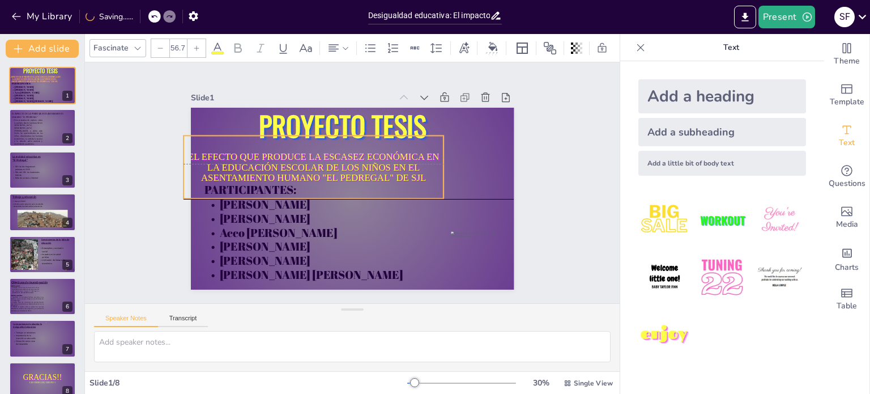
drag, startPoint x: 442, startPoint y: 158, endPoint x: 435, endPoint y: 160, distance: 7.9
click at [435, 160] on p "EL EFECTO QUE PRODUCE LA ESCASEZ ECONÓMICA EN LA EDUCACIÓN ESCOLAR DE LOS NIÑOS…" at bounding box center [320, 156] width 257 height 111
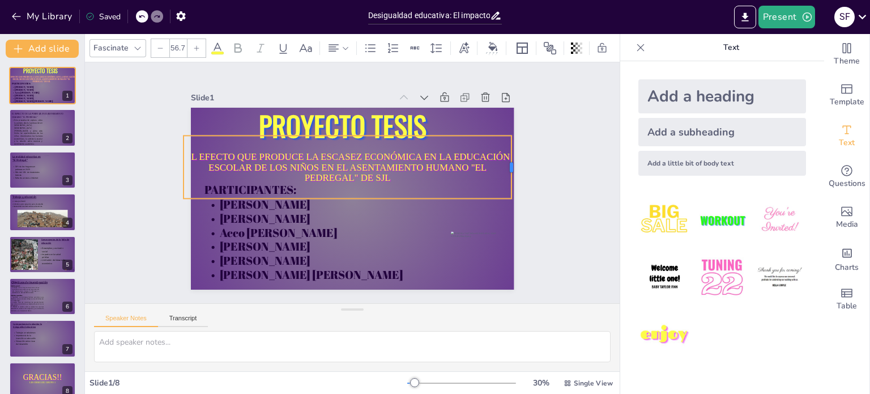
drag, startPoint x: 435, startPoint y: 160, endPoint x: 503, endPoint y: 158, distance: 68.0
click at [503, 187] on div at bounding box center [513, 218] width 28 height 63
drag, startPoint x: 503, startPoint y: 160, endPoint x: 497, endPoint y: 162, distance: 5.9
click at [270, 274] on div at bounding box center [245, 300] width 49 height 53
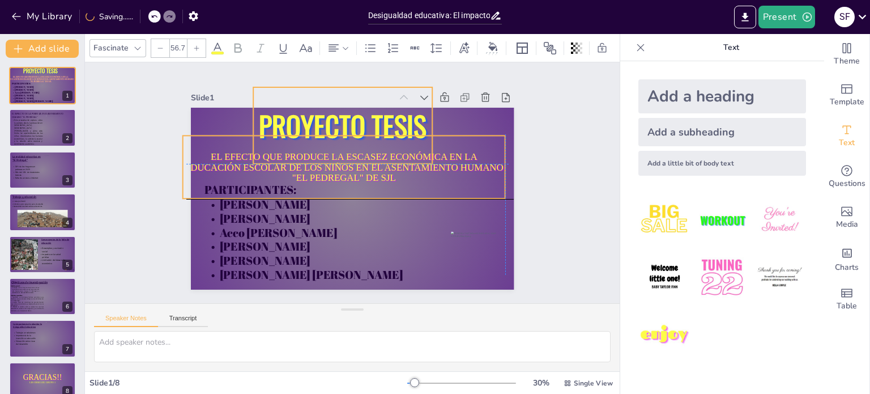
click at [392, 157] on div "PROYECTO TESIS" at bounding box center [367, 126] width 195 height 143
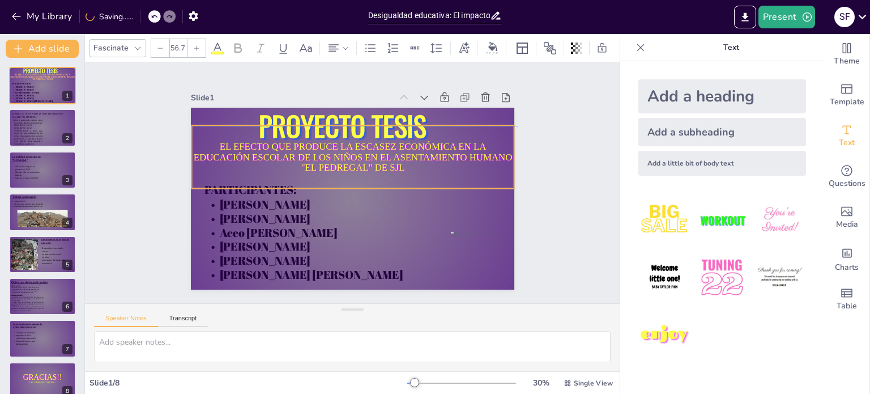
drag, startPoint x: 382, startPoint y: 171, endPoint x: 386, endPoint y: 163, distance: 8.4
click at [386, 163] on p "EL EFECTO QUE PRODUCE LA ESCASEZ ECONÓMICA EN LA EDUCACIÓN ESCOLAR DE LOS NIÑOS…" at bounding box center [353, 157] width 322 height 32
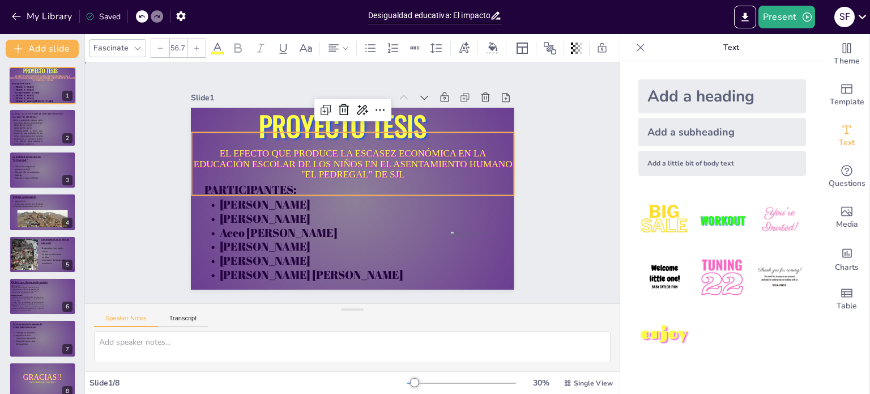
click at [550, 172] on div "Slide 1 EL EFECTO QUE PRODUCE LA ESCASEZ ECONÓMICA EN LA EDUCACIÓN ESCOLAR DE L…" at bounding box center [352, 183] width 583 height 394
click at [464, 163] on p "EL EFECTO QUE PRODUCE LA ESCASEZ ECONÓMICA EN LA EDUCACIÓN ESCOLAR DE LOS NIÑOS…" at bounding box center [369, 173] width 189 height 295
type input "55.1"
drag, startPoint x: 504, startPoint y: 129, endPoint x: 495, endPoint y: 135, distance: 11.3
click at [495, 135] on div "EL EFECTO QUE PRODUCE LA ESCASEZ ECONÓMICA EN LA EDUCACIÓN ESCOLAR DE LOS NIÑOS…" at bounding box center [343, 195] width 368 height 337
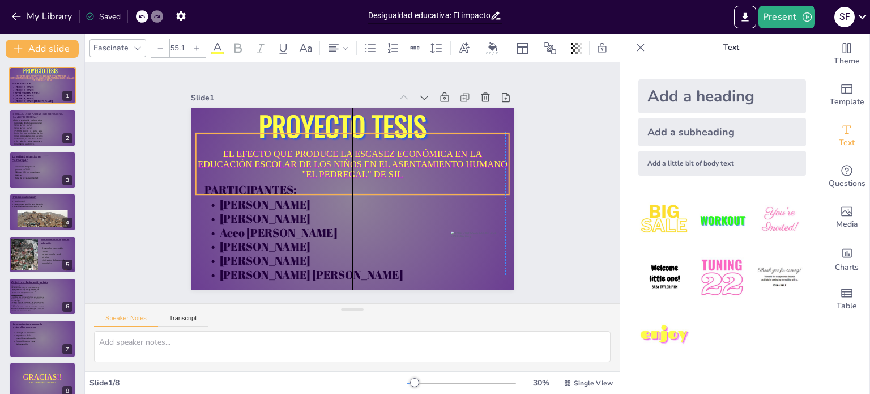
click at [432, 163] on p "EL EFECTO QUE PRODUCE LA ESCASEZ ECONÓMICA EN LA EDUCACIÓN ESCOLAR DE LOS NIÑOS…" at bounding box center [360, 165] width 299 height 155
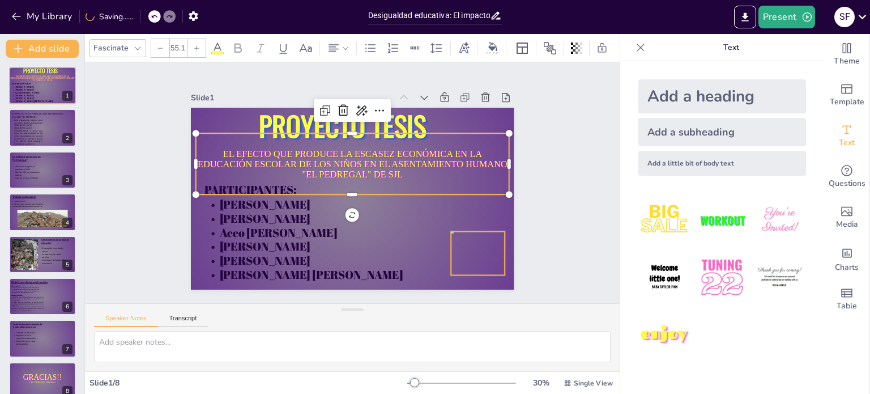
click at [457, 260] on div at bounding box center [450, 289] width 65 height 58
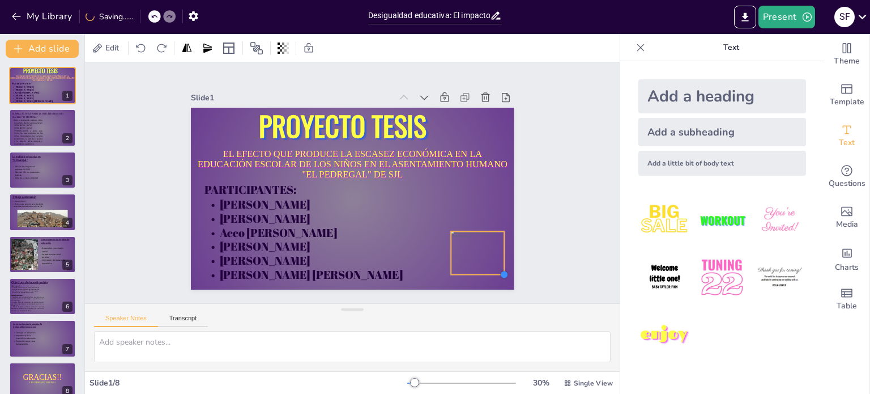
drag, startPoint x: 494, startPoint y: 272, endPoint x: 487, endPoint y: 274, distance: 6.6
click at [487, 274] on div "EL EFECTO QUE PRODUCE LA ESCASEZ ECONÓMICA EN LA EDUCACIÓN ESCOLAR DE LOS NIÑOS…" at bounding box center [347, 197] width 364 height 273
drag, startPoint x: 471, startPoint y: 253, endPoint x: 445, endPoint y: 243, distance: 28.2
click at [274, 157] on div at bounding box center [244, 131] width 61 height 51
drag, startPoint x: 472, startPoint y: 260, endPoint x: 462, endPoint y: 251, distance: 12.8
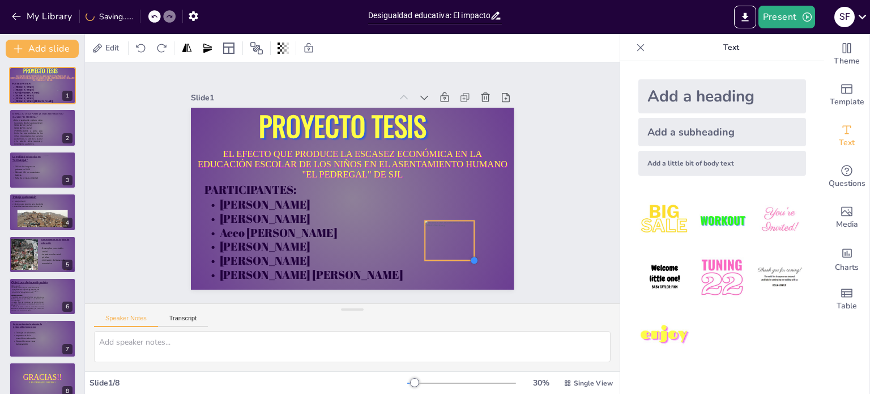
click at [450, 288] on div at bounding box center [444, 293] width 11 height 11
drag, startPoint x: 453, startPoint y: 244, endPoint x: 223, endPoint y: 134, distance: 254.5
click at [223, 120] on div at bounding box center [241, 95] width 56 height 50
drag, startPoint x: 236, startPoint y: 147, endPoint x: 227, endPoint y: 138, distance: 12.8
click at [245, 116] on div at bounding box center [250, 109] width 11 height 11
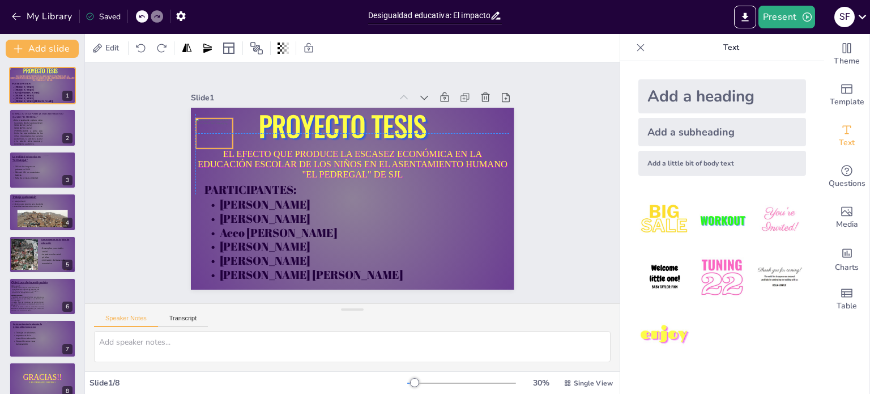
click at [214, 124] on div at bounding box center [227, 105] width 43 height 37
click at [214, 117] on div at bounding box center [229, 98] width 43 height 37
click at [216, 105] on div at bounding box center [238, 86] width 44 height 40
click at [553, 167] on div "Slide 1 EL EFECTO QUE PRODUCE LA ESCASEZ ECONÓMICA EN LA EDUCACIÓN ESCOLAR DE L…" at bounding box center [352, 182] width 587 height 437
click at [728, 101] on div "Add a heading" at bounding box center [723, 96] width 168 height 34
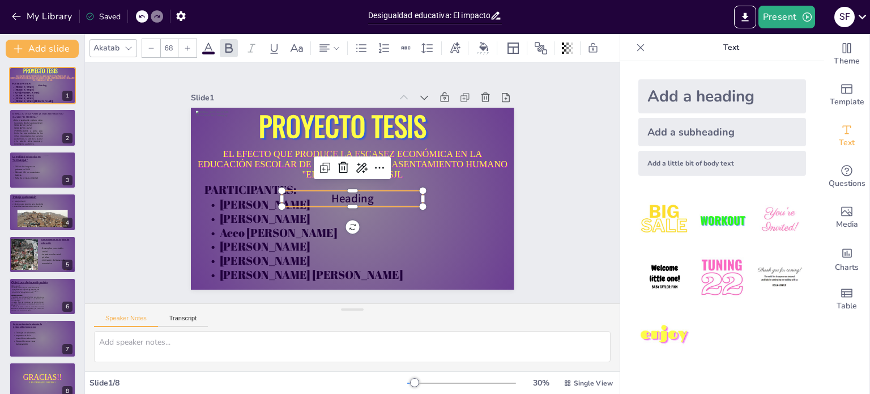
click at [371, 195] on p "Heading" at bounding box center [349, 198] width 142 height 45
click at [362, 193] on span "Heading" at bounding box center [347, 198] width 45 height 28
click at [362, 193] on span "Heading" at bounding box center [349, 198] width 44 height 24
drag, startPoint x: 368, startPoint y: 197, endPoint x: 311, endPoint y: 198, distance: 57.3
click at [311, 198] on p "GRADO:" at bounding box center [346, 197] width 136 height 72
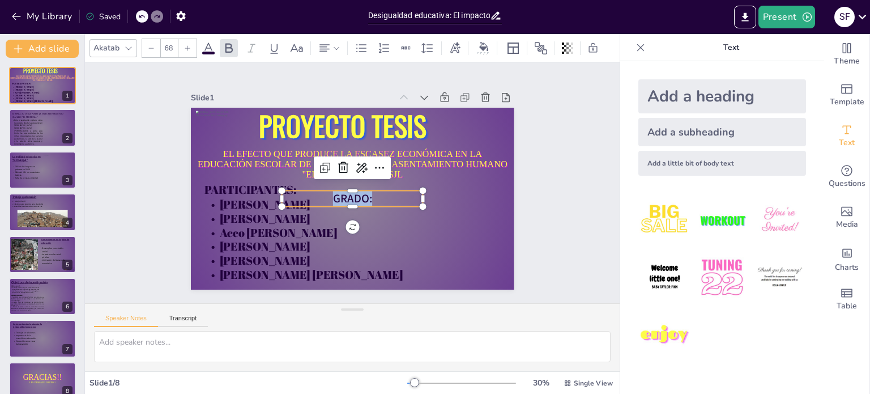
click at [129, 44] on icon at bounding box center [128, 48] width 9 height 9
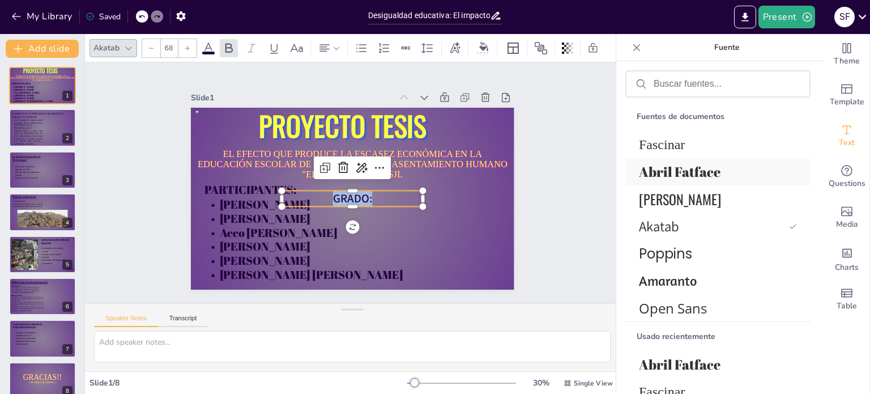
click at [728, 173] on span "Abril Fatface" at bounding box center [716, 172] width 154 height 18
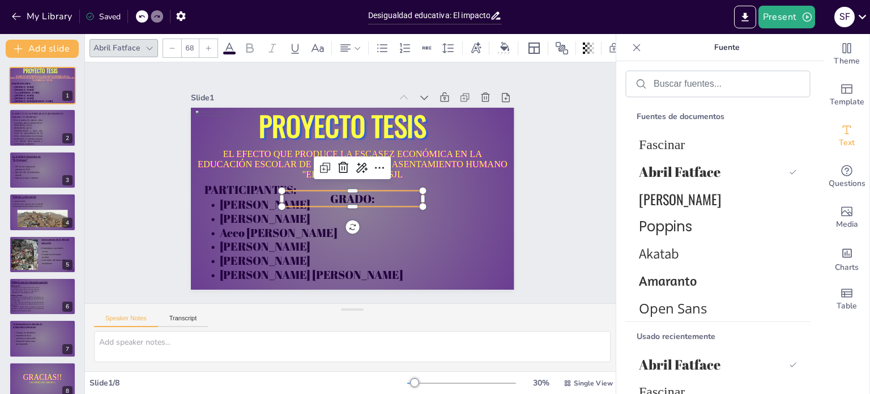
click at [382, 190] on p "GRADO:" at bounding box center [350, 198] width 142 height 31
click at [382, 193] on p "GRADO:" at bounding box center [349, 198] width 142 height 45
click at [385, 45] on icon at bounding box center [383, 48] width 14 height 14
click at [586, 190] on div "Slide 1 EL EFECTO QUE PRODUCE LA ESCASEZ ECONÓMICA EN LA EDUCACIÓN ESCOLAR DE L…" at bounding box center [352, 183] width 573 height 346
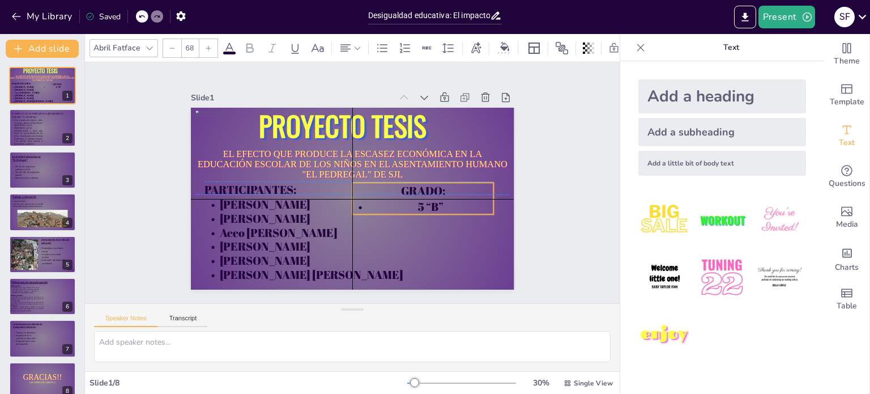
drag, startPoint x: 367, startPoint y: 203, endPoint x: 436, endPoint y: 192, distance: 70.1
click at [436, 192] on div "GRADO: 5 “B”" at bounding box center [415, 219] width 145 height 74
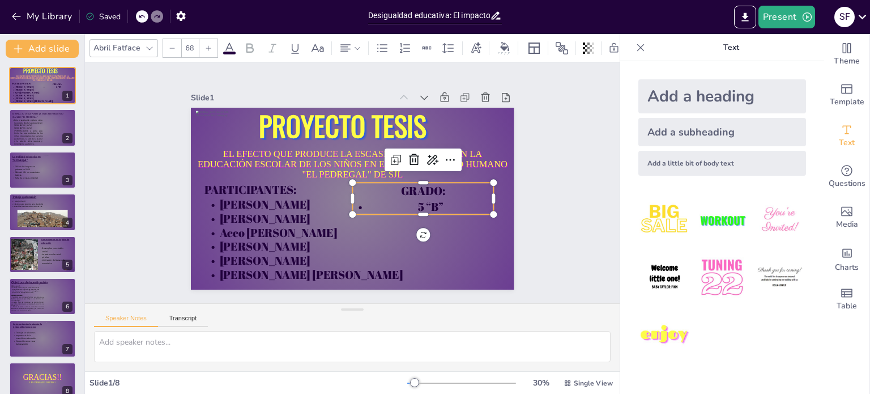
click at [396, 196] on p "5 “B”" at bounding box center [360, 257] width 72 height 136
click at [427, 197] on p "5 “B”" at bounding box center [402, 239] width 130 height 84
click at [434, 199] on p "5 “B”" at bounding box center [412, 227] width 139 height 59
click at [434, 199] on p "5 “B”" at bounding box center [402, 239] width 130 height 84
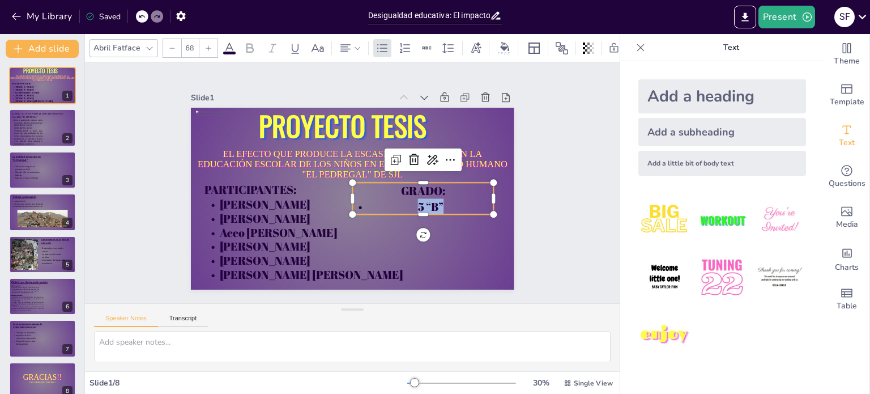
click at [434, 199] on p "5 “B”" at bounding box center [396, 244] width 124 height 96
click at [374, 171] on p "5 “B”" at bounding box center [316, 118] width 116 height 107
click at [434, 199] on p "5 “B”" at bounding box center [402, 239] width 130 height 84
click at [444, 205] on p at bounding box center [389, 247] width 116 height 107
drag, startPoint x: 411, startPoint y: 189, endPoint x: 388, endPoint y: 190, distance: 23.9
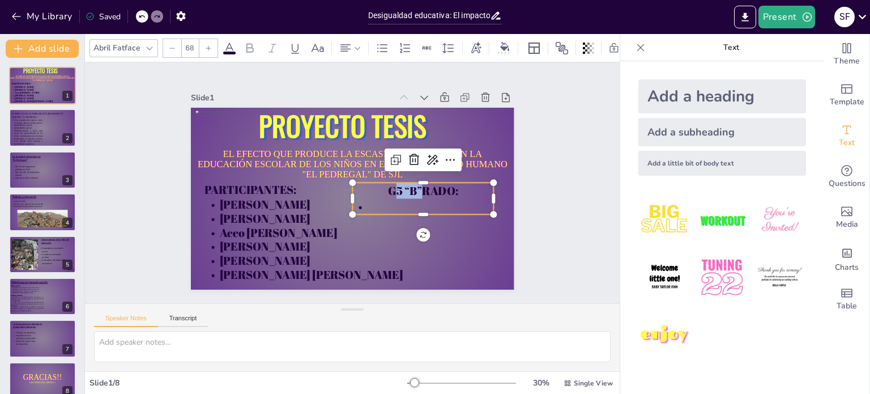
click at [388, 190] on p "G 5 “B” RADO:" at bounding box center [416, 211] width 139 height 59
click at [347, 41] on icon at bounding box center [346, 48] width 14 height 14
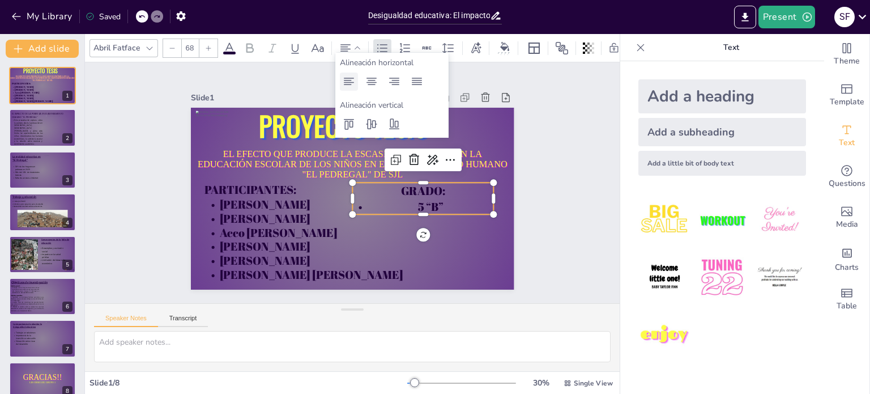
click at [354, 83] on icon at bounding box center [349, 82] width 14 height 14
click at [445, 188] on p "GRADO:" at bounding box center [405, 230] width 124 height 96
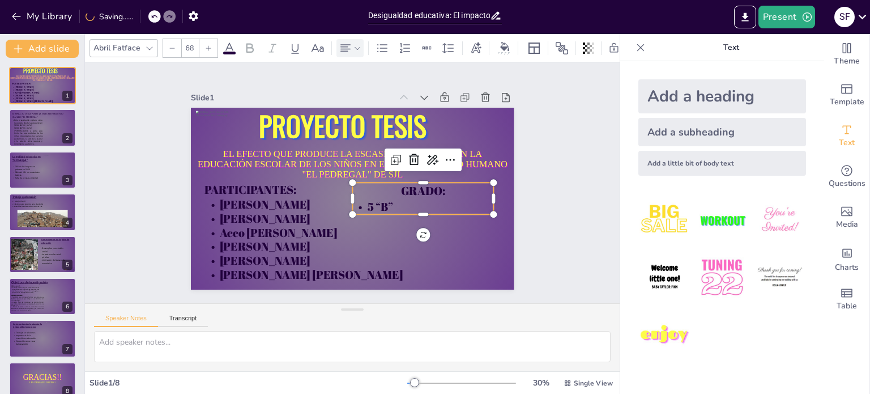
click at [354, 44] on icon at bounding box center [358, 48] width 8 height 8
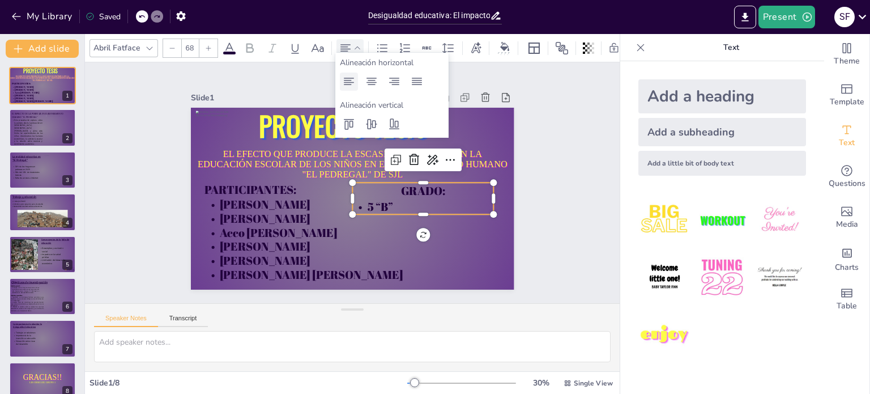
click at [349, 82] on icon at bounding box center [349, 81] width 10 height 7
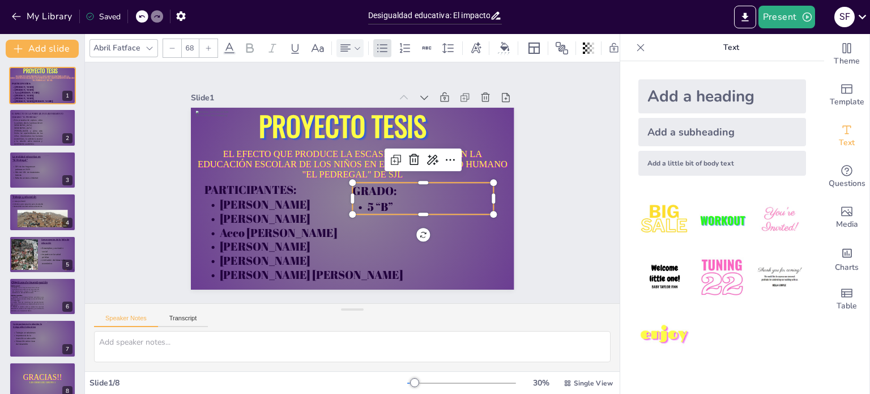
drag, startPoint x: 429, startPoint y: 202, endPoint x: 441, endPoint y: 203, distance: 11.9
click at [441, 203] on p "5 “B”" at bounding box center [407, 233] width 136 height 72
click at [551, 197] on div "Slide 1 EL EFECTO QUE PRODUCE LA ESCASEZ ECONÓMICA EN LA EDUCACIÓN ESCOLAR DE L…" at bounding box center [352, 183] width 557 height 296
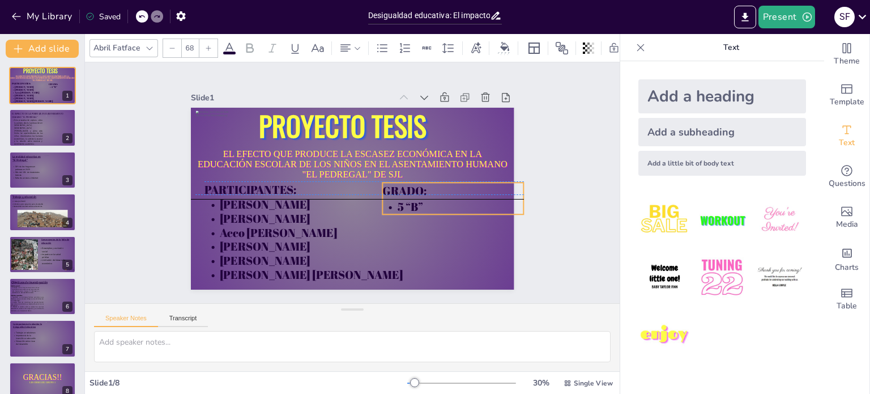
drag, startPoint x: 447, startPoint y: 193, endPoint x: 477, endPoint y: 191, distance: 30.1
click at [477, 198] on p "GRADO:" at bounding box center [436, 240] width 130 height 84
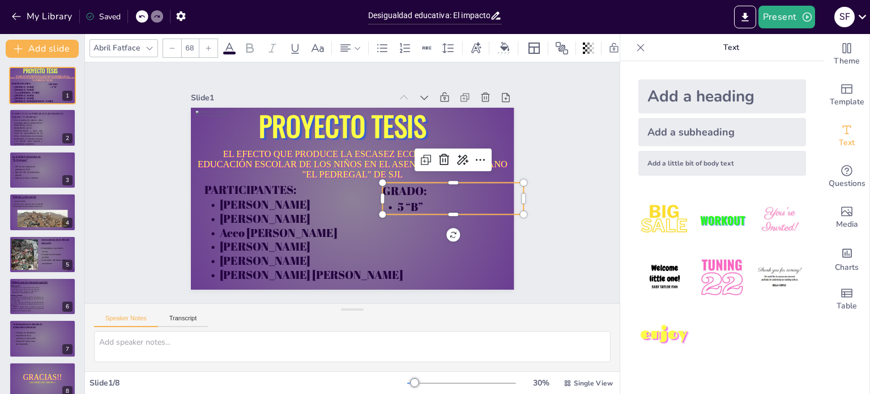
click at [421, 210] on p "5 “B”" at bounding box center [435, 246] width 136 height 72
click at [423, 207] on p "5 “B”" at bounding box center [440, 236] width 139 height 59
click at [320, 200] on p "5 “B”" at bounding box center [249, 180] width 142 height 45
click at [412, 210] on p "5 “B”" at bounding box center [435, 246] width 136 height 72
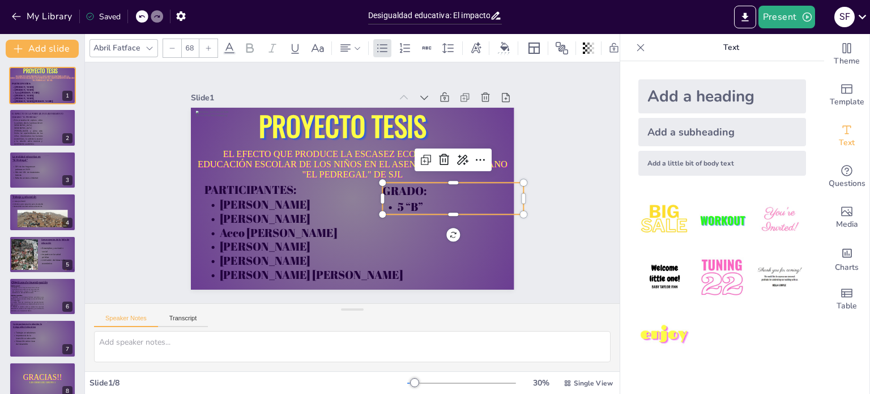
click at [411, 207] on p "5 “B”" at bounding box center [440, 236] width 139 height 59
click at [82, 200] on div at bounding box center [84, 214] width 5 height 360
click at [558, 219] on div "Slide 1 EL EFECTO QUE PRODUCE LA ESCASEZ ECONÓMICA EN LA EDUCACIÓN ESCOLAR DE L…" at bounding box center [352, 182] width 537 height 559
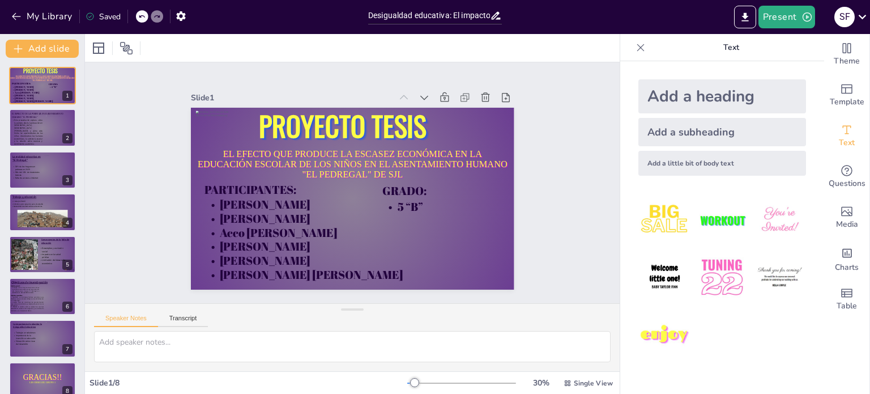
click at [714, 88] on div "Add a heading" at bounding box center [723, 96] width 168 height 34
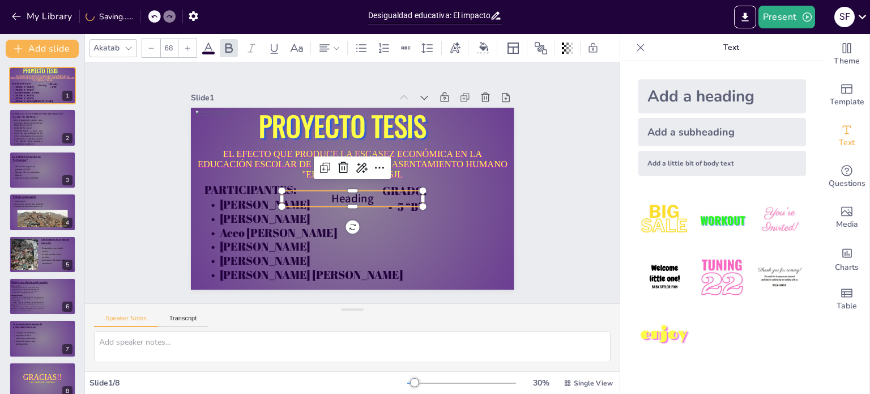
click at [364, 194] on span "Heading" at bounding box center [349, 198] width 44 height 24
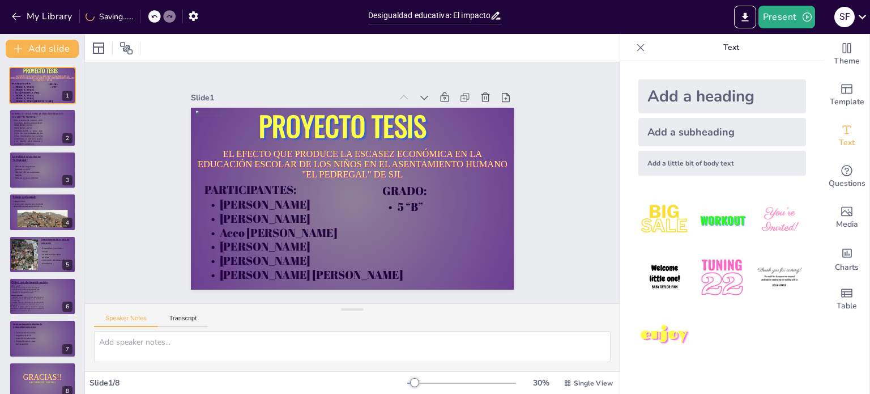
click at [663, 96] on div "Add a heading" at bounding box center [723, 96] width 168 height 34
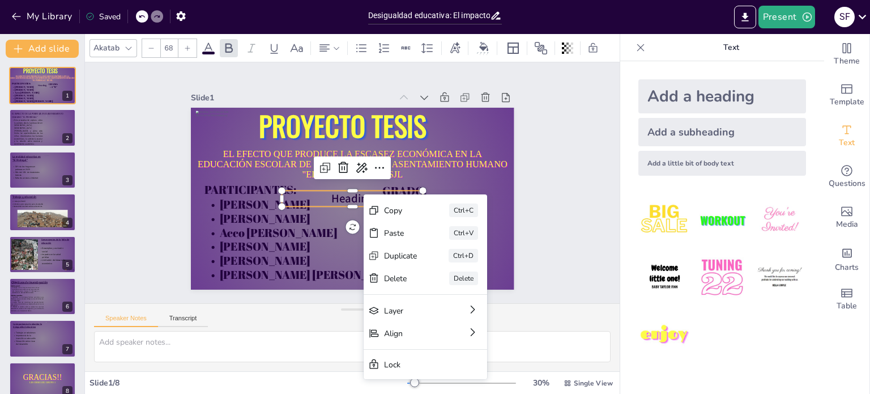
click at [360, 194] on span "Heading" at bounding box center [350, 199] width 43 height 20
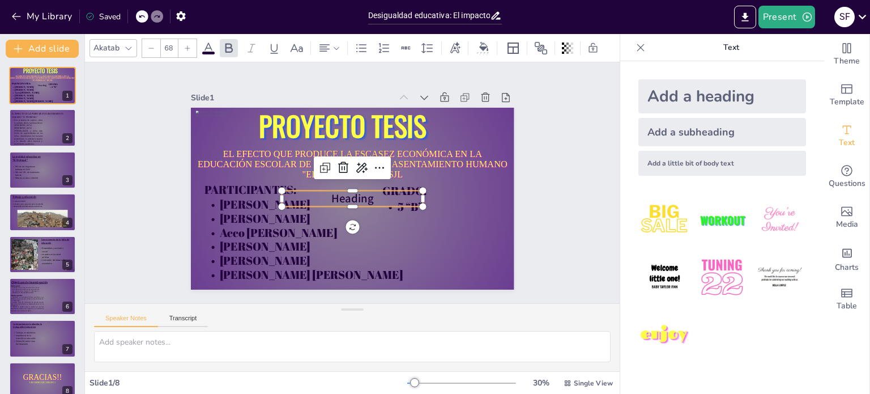
click at [360, 194] on span "Heading" at bounding box center [346, 196] width 45 height 31
click at [360, 194] on span "Heading" at bounding box center [349, 198] width 44 height 24
click at [361, 47] on icon at bounding box center [361, 48] width 10 height 8
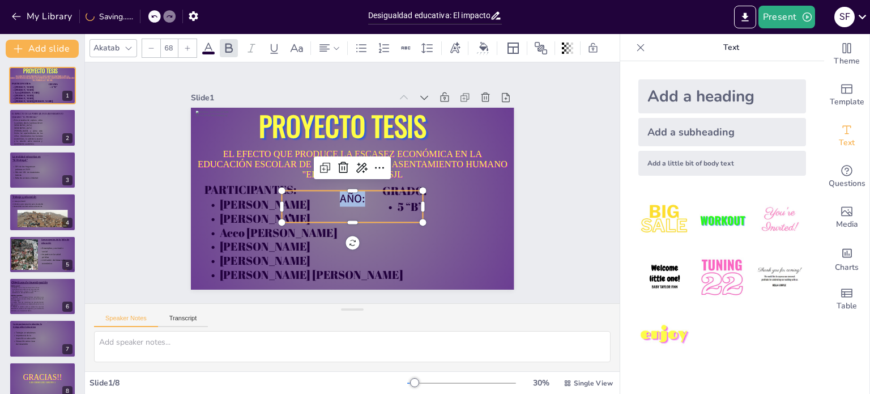
drag, startPoint x: 363, startPoint y: 196, endPoint x: 323, endPoint y: 199, distance: 40.4
click at [323, 199] on p "AÑO:" at bounding box center [353, 198] width 142 height 16
click at [131, 44] on icon at bounding box center [128, 48] width 9 height 9
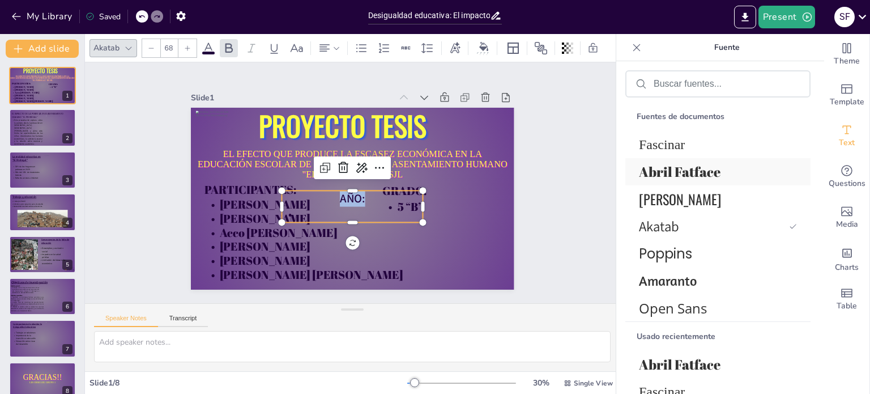
click at [660, 159] on div "Abril Fatface" at bounding box center [718, 171] width 185 height 27
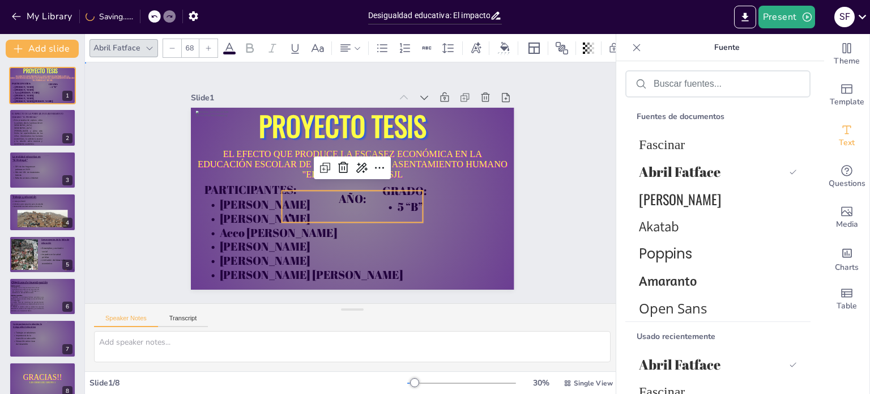
click at [553, 203] on div "Slide 1 EL EFECTO QUE PRODUCE LA ESCASEZ ECONÓMICA EN LA EDUCACIÓN ESCOLAR DE L…" at bounding box center [352, 183] width 573 height 347
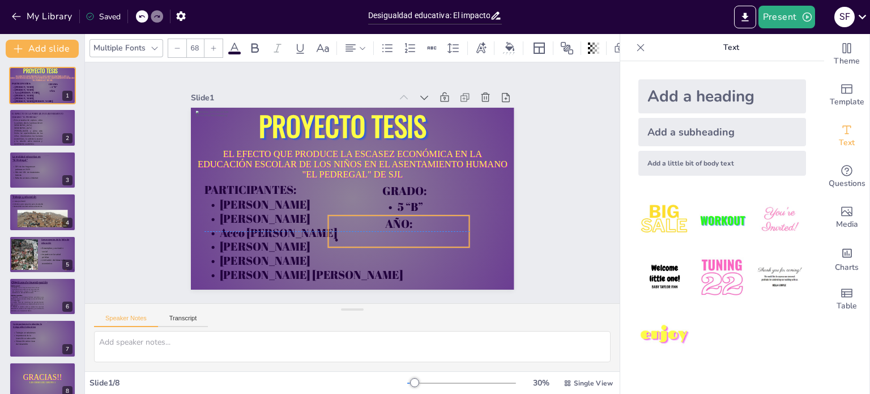
drag, startPoint x: 359, startPoint y: 202, endPoint x: 406, endPoint y: 229, distance: 53.8
click at [406, 229] on p at bounding box center [386, 248] width 142 height 45
click at [556, 222] on div "Slide 1 EL EFECTO QUE PRODUCE LA ESCASEZ ECONÓMICA EN LA EDUCACIÓN ESCOLAR DE L…" at bounding box center [352, 183] width 583 height 394
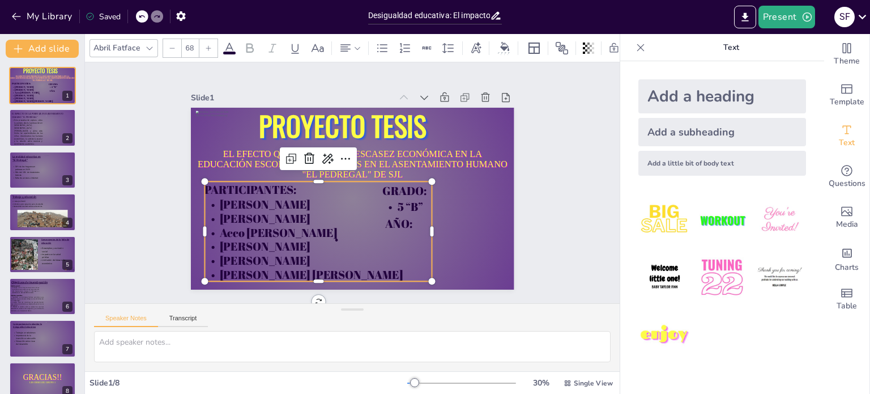
click at [407, 181] on span "PARTICIPANTES:" at bounding box center [453, 197] width 93 height 34
click at [266, 142] on span "PARTICIPANTES:" at bounding box center [296, 97] width 60 height 87
click at [292, 49] on icon at bounding box center [295, 48] width 14 height 14
click at [408, 188] on p "PARTICIPANTES:" at bounding box center [318, 182] width 226 height 63
click at [408, 188] on p "PARTICIPANTES:" at bounding box center [318, 179] width 222 height 86
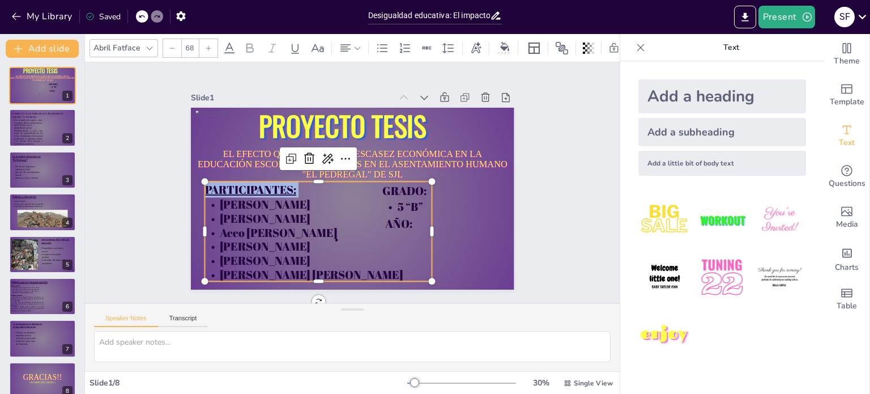
click at [408, 188] on p "PARTICIPANTES:" at bounding box center [318, 182] width 226 height 63
click at [408, 188] on p "PARTICIPANTES:" at bounding box center [319, 189] width 228 height 16
click at [408, 188] on p "PARTICIPANTES:" at bounding box center [318, 179] width 222 height 86
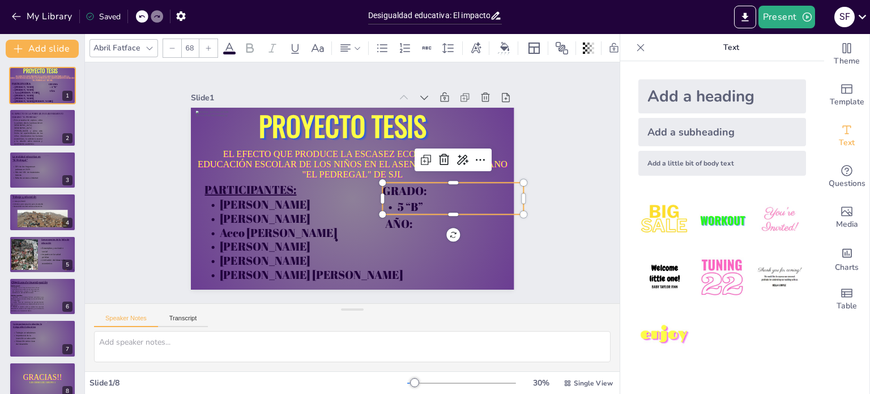
click at [455, 202] on p "5 “B”" at bounding box center [450, 217] width 142 height 31
click at [416, 192] on span "GRADO:" at bounding box center [399, 206] width 47 height 28
click at [402, 205] on span "GRADO:" at bounding box center [381, 227] width 41 height 44
click at [416, 192] on span "GRADO:" at bounding box center [399, 206] width 47 height 28
click at [296, 43] on icon at bounding box center [295, 48] width 14 height 14
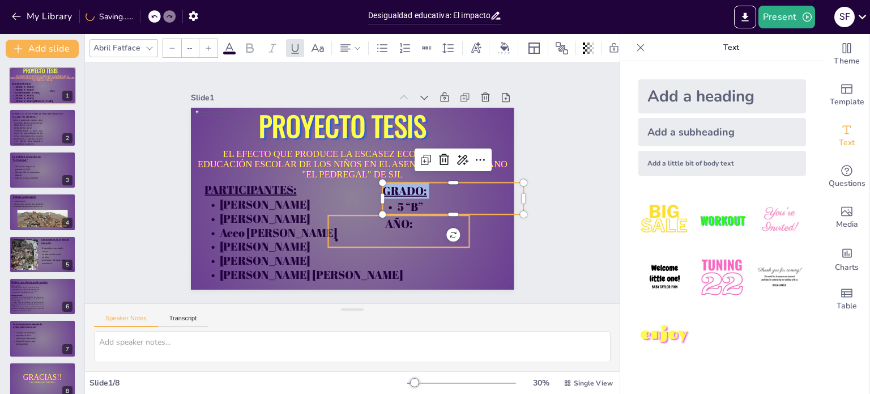
type input "68"
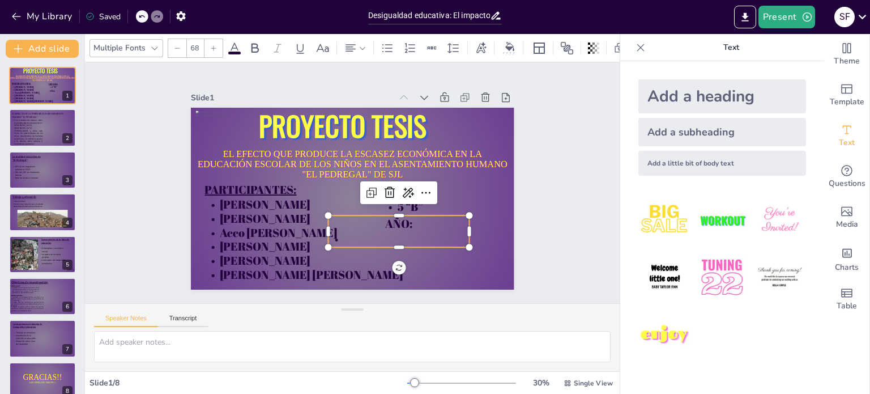
click at [368, 229] on span "AÑO:" at bounding box center [352, 244] width 29 height 31
click at [400, 224] on span "AÑO:" at bounding box center [384, 235] width 31 height 23
click at [299, 41] on icon at bounding box center [301, 48] width 14 height 14
click at [560, 233] on div "Slide 1 EL EFECTO QUE PRODUCE LA ESCASEZ ECONÓMICA EN LA EDUCACIÓN ESCOLAR DE L…" at bounding box center [352, 182] width 575 height 509
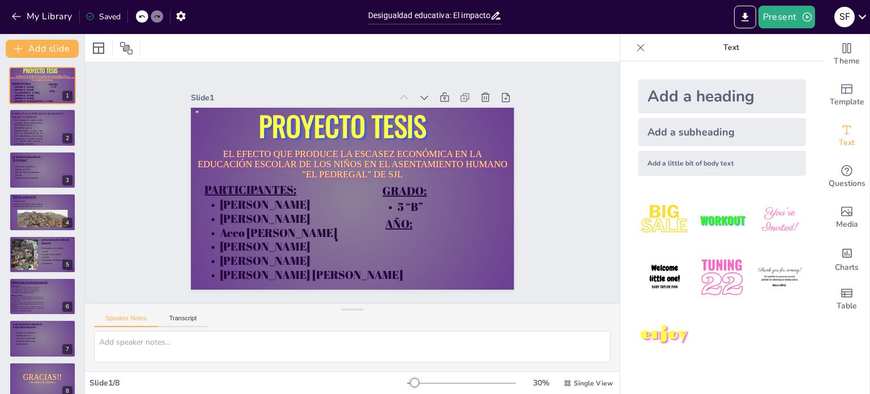
click at [688, 99] on div "Add a heading" at bounding box center [723, 96] width 168 height 34
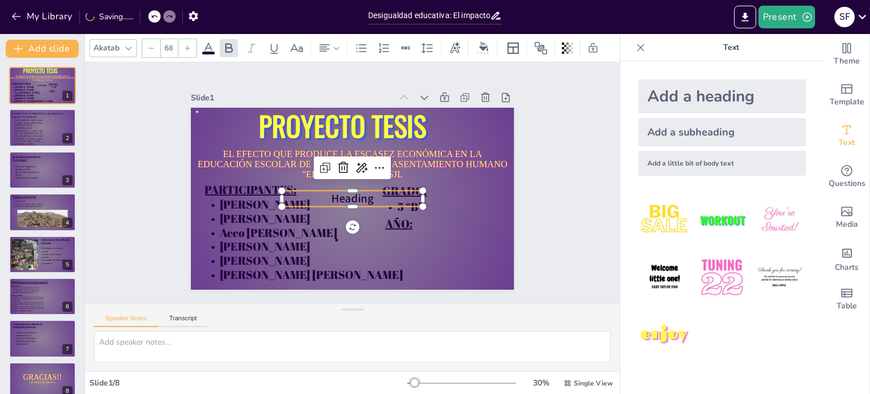
click at [356, 192] on span "Heading" at bounding box center [338, 191] width 35 height 44
click at [359, 192] on span "Heading" at bounding box center [349, 198] width 44 height 24
click at [359, 192] on span "Heading" at bounding box center [346, 196] width 45 height 31
click at [341, 167] on icon at bounding box center [350, 165] width 18 height 18
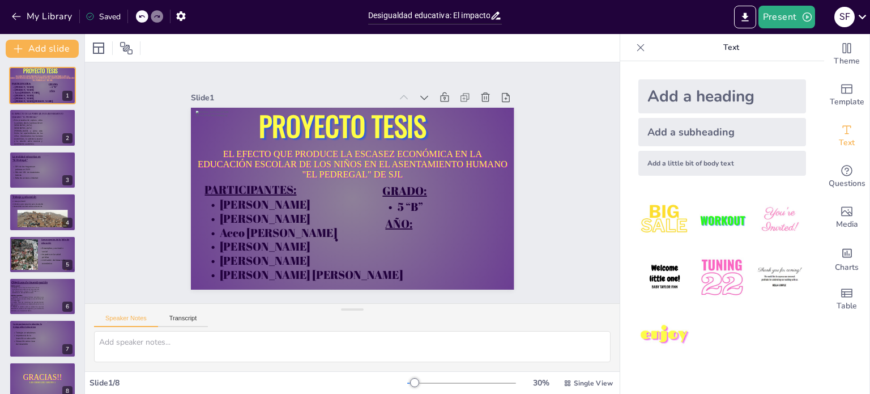
click at [734, 290] on img at bounding box center [722, 277] width 53 height 53
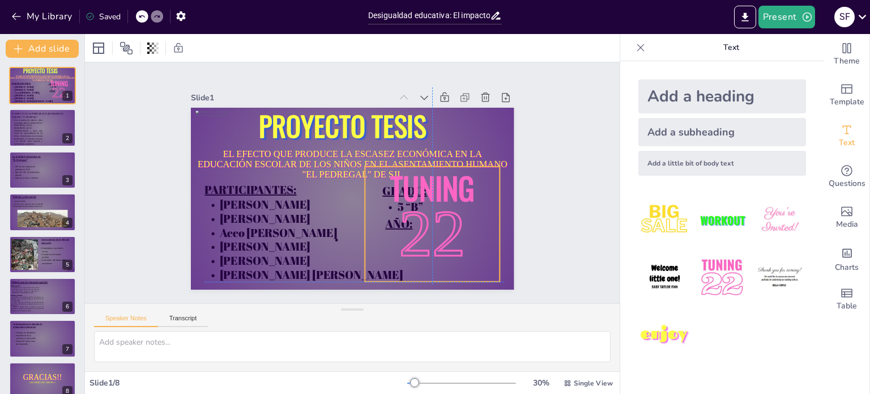
drag, startPoint x: 330, startPoint y: 148, endPoint x: 442, endPoint y: 193, distance: 120.5
click at [442, 194] on p "22" at bounding box center [403, 263] width 159 height 139
click at [473, 197] on p "22" at bounding box center [420, 251] width 150 height 118
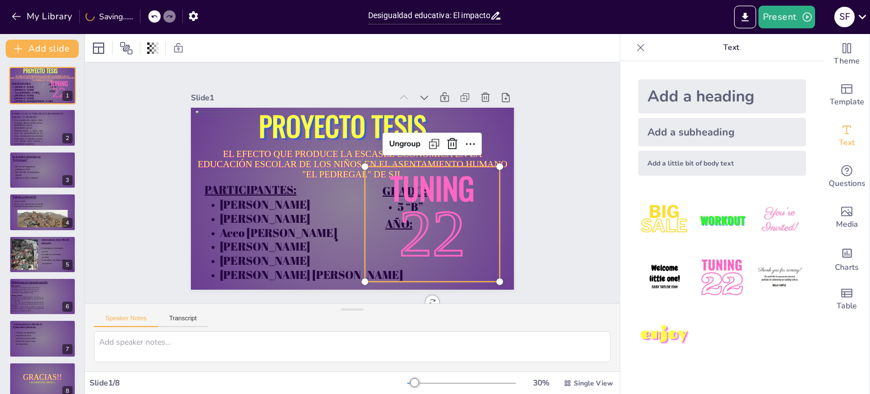
click at [464, 189] on p "22" at bounding box center [432, 235] width 133 height 93
click at [464, 190] on p "22" at bounding box center [426, 243] width 142 height 106
click at [451, 181] on span "Tuning" at bounding box center [427, 212] width 94 height 69
click at [465, 192] on p "22" at bounding box center [420, 251] width 150 height 118
click at [446, 197] on p "22" at bounding box center [367, 277] width 158 height 161
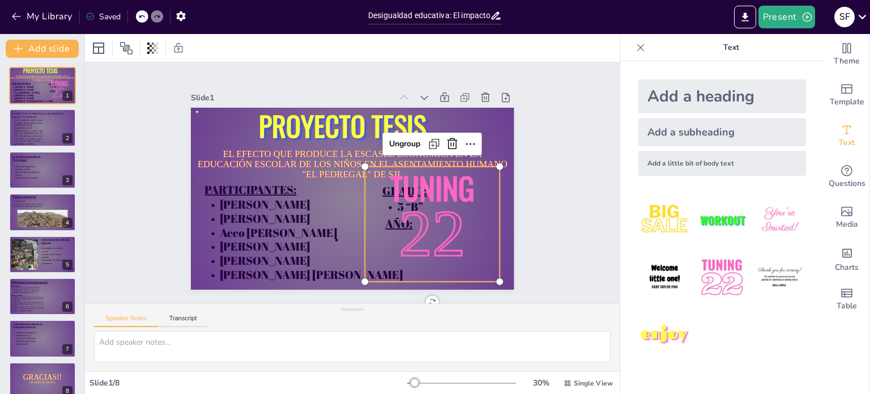
click at [441, 189] on p "22" at bounding box center [432, 235] width 133 height 93
click at [441, 192] on p "22" at bounding box center [420, 251] width 150 height 118
click at [401, 180] on p "22" at bounding box center [413, 109] width 106 height 142
click at [401, 193] on p "22" at bounding box center [411, 257] width 155 height 129
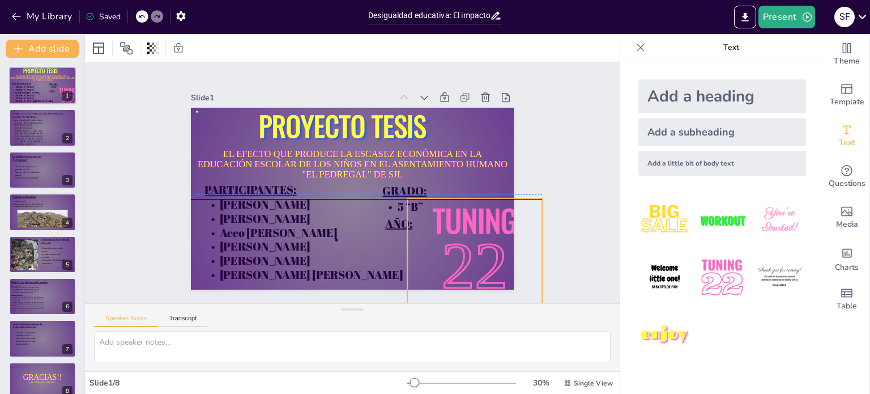
drag, startPoint x: 448, startPoint y: 220, endPoint x: 486, endPoint y: 257, distance: 52.5
click at [486, 257] on span "22" at bounding box center [444, 299] width 86 height 91
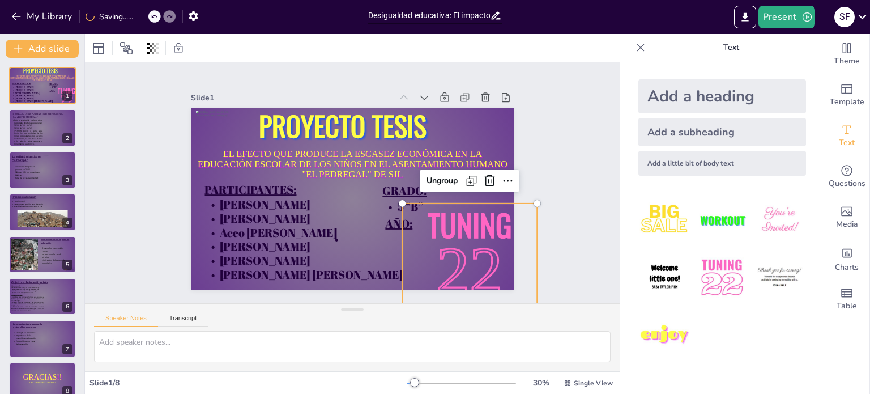
click at [478, 217] on span "Tuning" at bounding box center [458, 247] width 91 height 61
click at [478, 237] on span "Tuning" at bounding box center [433, 277] width 95 height 80
click at [478, 224] on span "Tuning" at bounding box center [452, 258] width 94 height 69
click at [478, 231] on span "Tuning" at bounding box center [443, 268] width 95 height 75
click at [478, 217] on span "Tuning" at bounding box center [458, 247] width 91 height 61
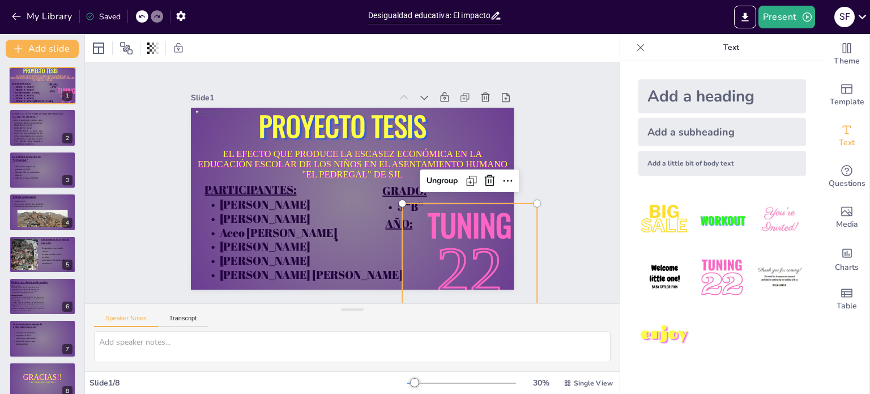
click at [478, 231] on span "Tuning" at bounding box center [442, 268] width 95 height 75
click at [478, 224] on span "Tuning" at bounding box center [452, 258] width 94 height 69
click at [478, 231] on span "Tuning" at bounding box center [442, 268] width 95 height 75
click at [478, 231] on span "Tuning" at bounding box center [443, 268] width 95 height 75
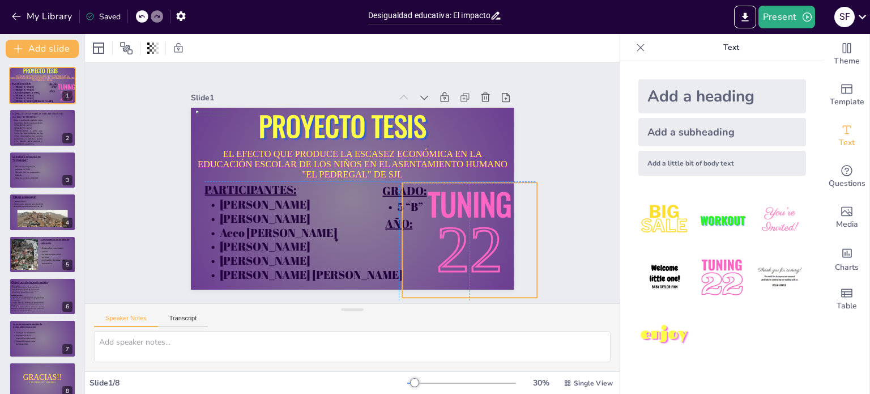
drag, startPoint x: 478, startPoint y: 210, endPoint x: 471, endPoint y: 193, distance: 18.5
click at [471, 219] on span "Tuning" at bounding box center [443, 259] width 95 height 80
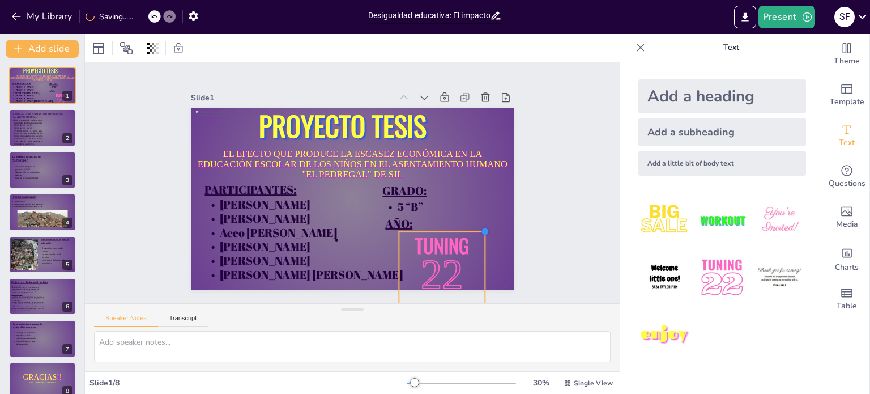
drag, startPoint x: 523, startPoint y: 188, endPoint x: 476, endPoint y: 235, distance: 66.9
click at [476, 235] on div "EL EFECTO QUE PRODUCE LA ESCASEZ ECONÓMICA EN LA EDUCACIÓN ESCOLAR DE LOS NIÑOS…" at bounding box center [351, 198] width 341 height 215
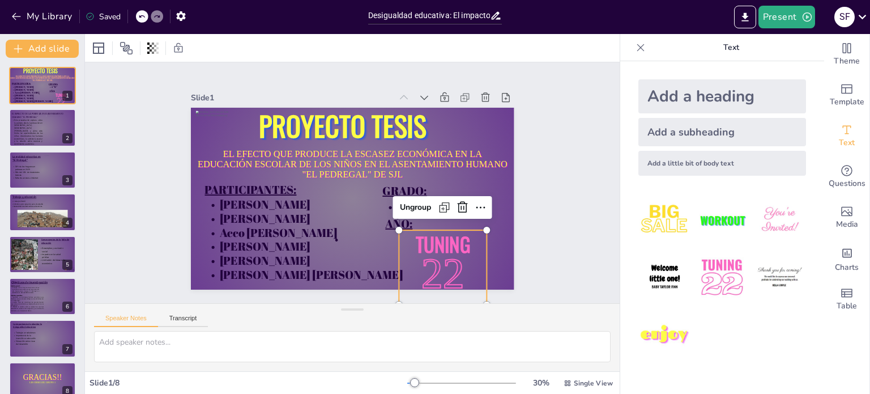
click at [428, 269] on span "22" at bounding box center [422, 290] width 52 height 56
click at [283, 116] on span "22" at bounding box center [261, 92] width 43 height 48
click at [427, 271] on span "22" at bounding box center [397, 301] width 59 height 61
click at [428, 269] on span "22" at bounding box center [433, 282] width 48 height 52
click at [443, 260] on span "22" at bounding box center [472, 228] width 59 height 61
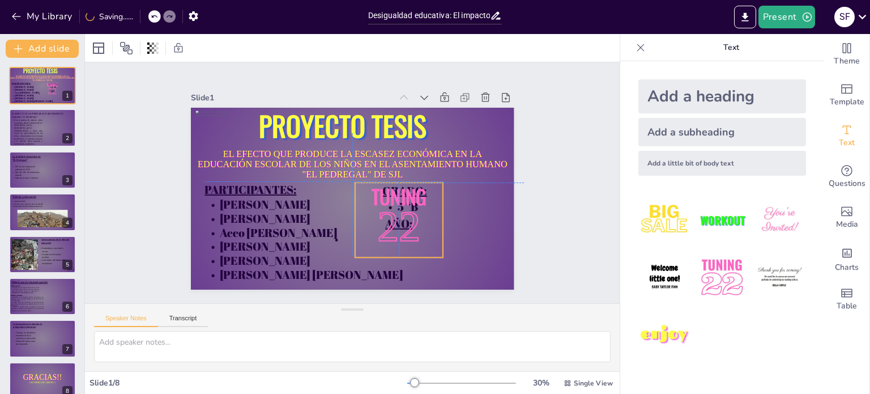
drag, startPoint x: 437, startPoint y: 261, endPoint x: 406, endPoint y: 220, distance: 51.0
click at [369, 220] on span "22" at bounding box center [338, 244] width 63 height 61
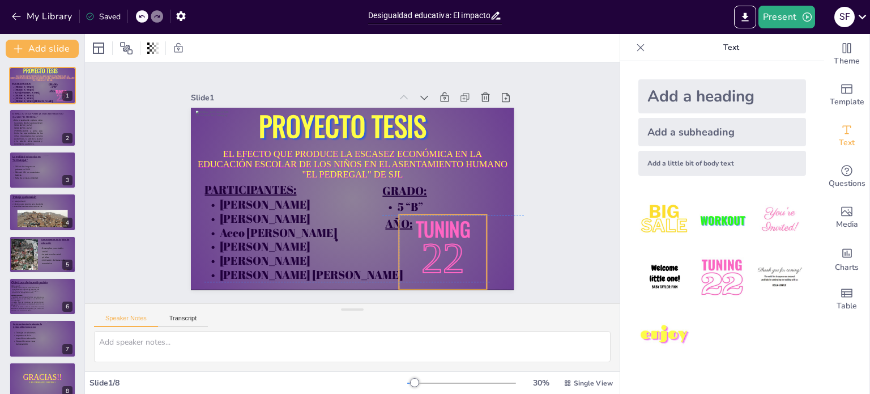
drag, startPoint x: 424, startPoint y: 225, endPoint x: 460, endPoint y: 249, distance: 43.4
click at [460, 249] on p "22" at bounding box center [414, 283] width 101 height 84
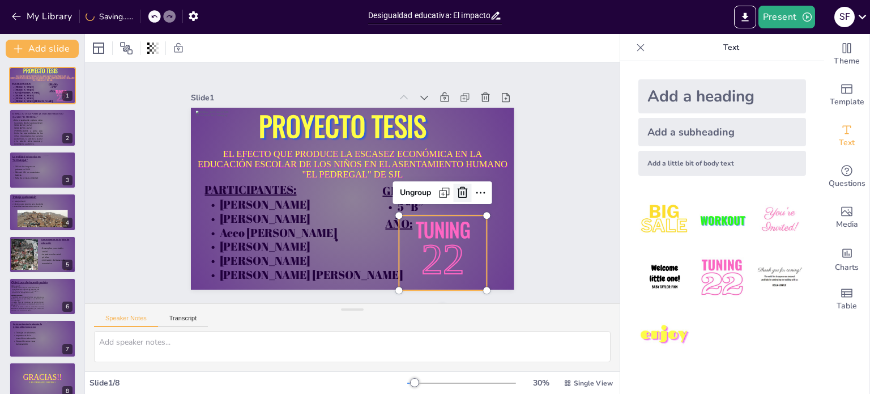
click at [453, 218] on icon at bounding box center [454, 226] width 17 height 17
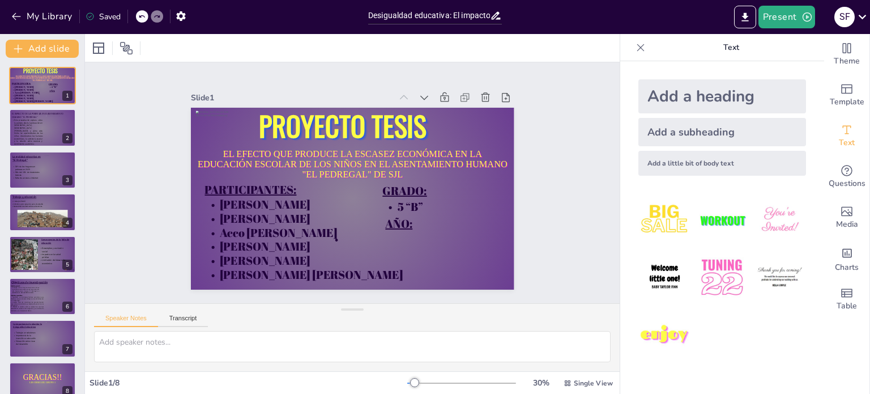
click at [652, 235] on img at bounding box center [665, 220] width 53 height 53
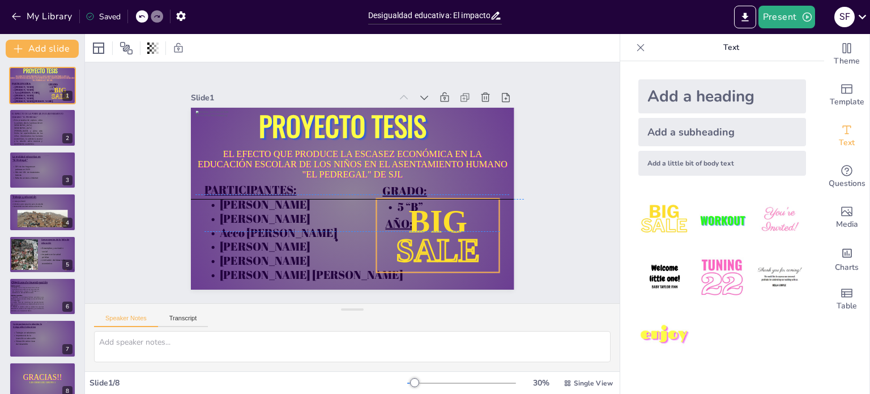
drag, startPoint x: 350, startPoint y: 195, endPoint x: 465, endPoint y: 243, distance: 124.0
click at [465, 243] on span "SALE" at bounding box center [421, 266] width 89 height 52
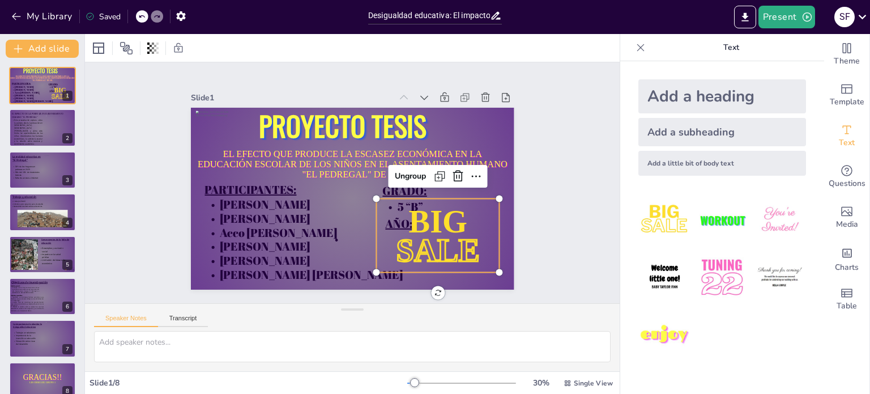
click at [453, 220] on span "BIG" at bounding box center [428, 238] width 65 height 46
click at [433, 232] on span "BIG" at bounding box center [399, 263] width 68 height 63
click at [453, 220] on span "BIG" at bounding box center [428, 238] width 65 height 46
click at [449, 224] on span "BIG" at bounding box center [415, 252] width 68 height 56
click at [442, 229] on span "BIG" at bounding box center [407, 259] width 69 height 60
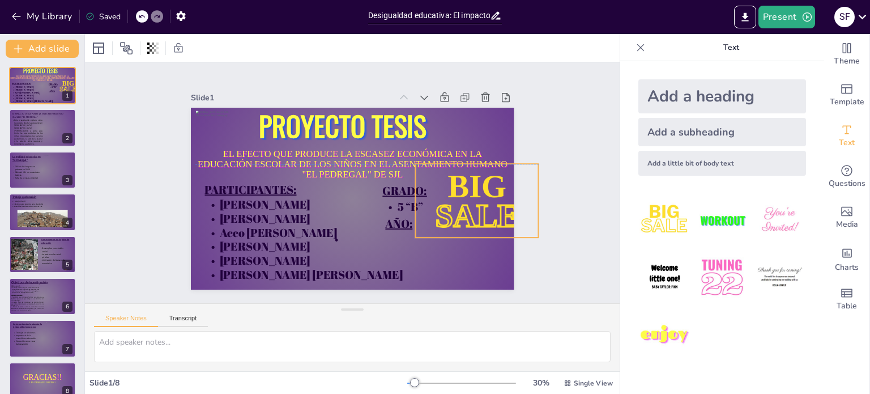
drag, startPoint x: 453, startPoint y: 220, endPoint x: 492, endPoint y: 189, distance: 50.0
click at [492, 189] on div "BIG SALE" at bounding box center [466, 238] width 140 height 108
click at [324, 116] on span "SALE" at bounding box center [282, 75] width 86 height 82
click at [477, 237] on span "SALE" at bounding box center [444, 273] width 90 height 73
click at [477, 230] on span "SALE" at bounding box center [453, 263] width 91 height 66
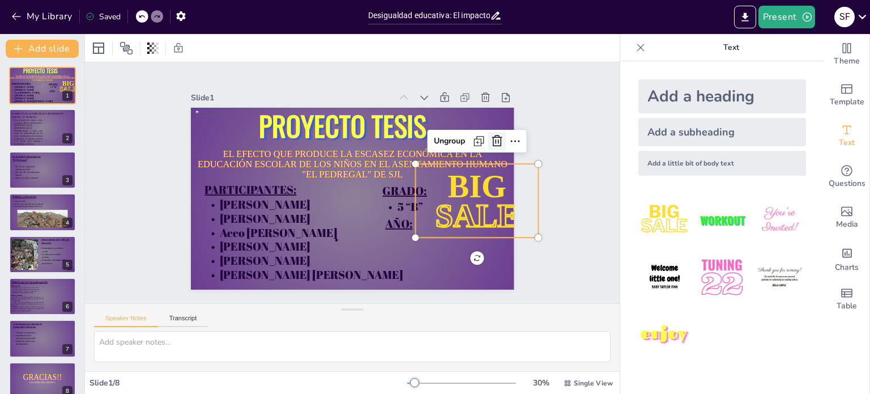
click at [492, 226] on icon at bounding box center [494, 233] width 15 height 15
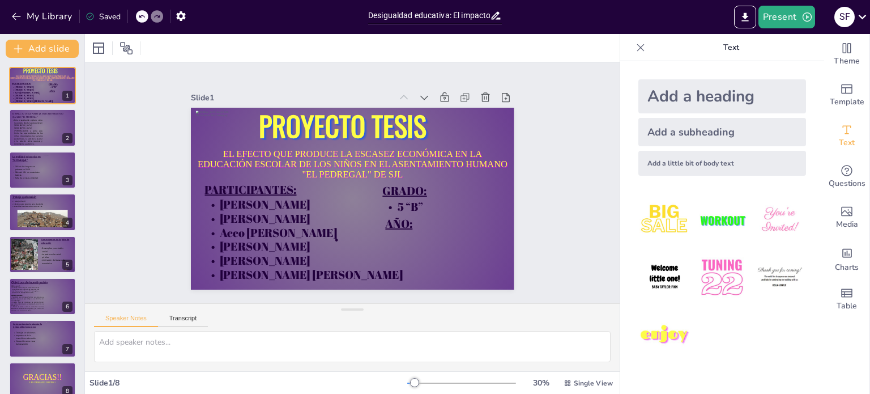
click at [668, 332] on img at bounding box center [665, 335] width 53 height 53
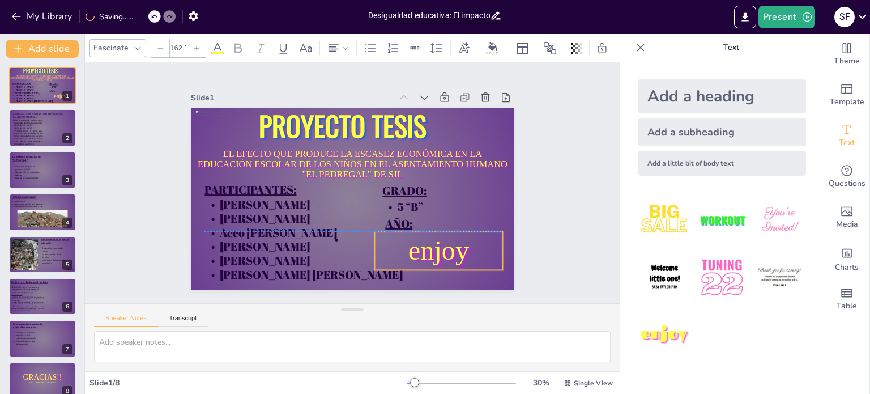
drag, startPoint x: 334, startPoint y: 178, endPoint x: 454, endPoint y: 243, distance: 136.2
click at [454, 246] on span "enjoy" at bounding box center [423, 267] width 66 height 43
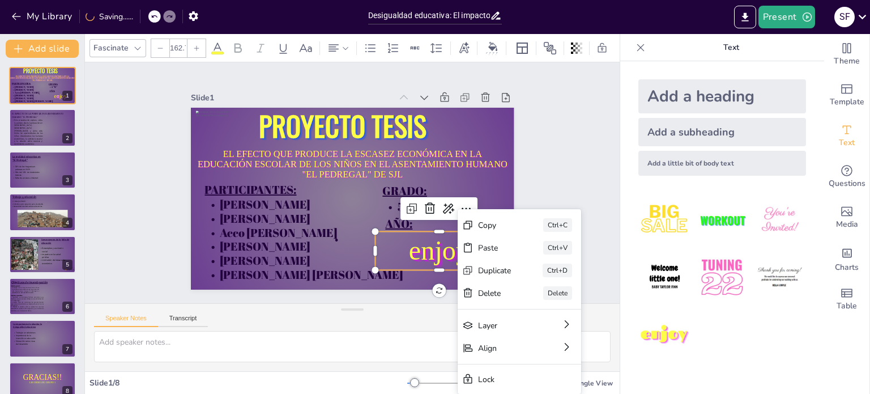
click at [491, 352] on div "Paste Ctrl+V" at bounding box center [553, 382] width 125 height 60
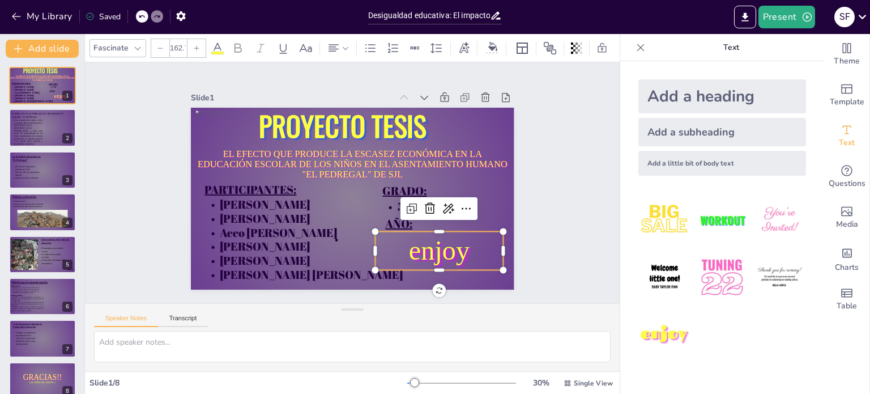
click at [438, 254] on span "enjoy" at bounding box center [404, 280] width 68 height 53
click at [405, 260] on span "enjoy" at bounding box center [372, 291] width 66 height 63
click at [216, 46] on icon at bounding box center [218, 48] width 14 height 14
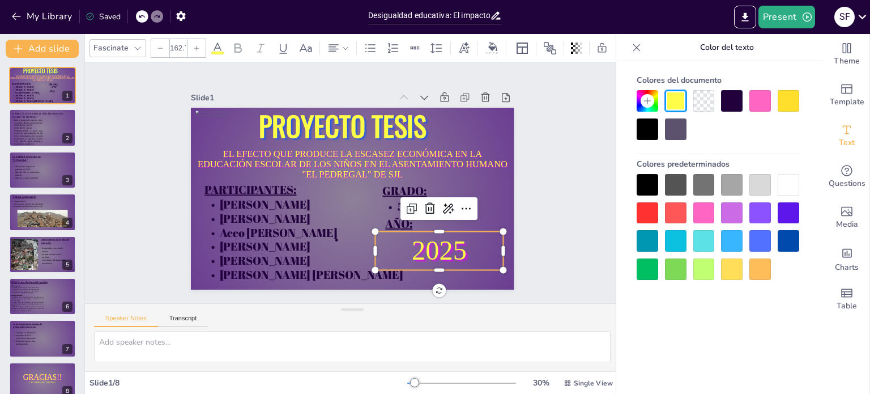
click at [761, 207] on div at bounding box center [761, 213] width 22 height 22
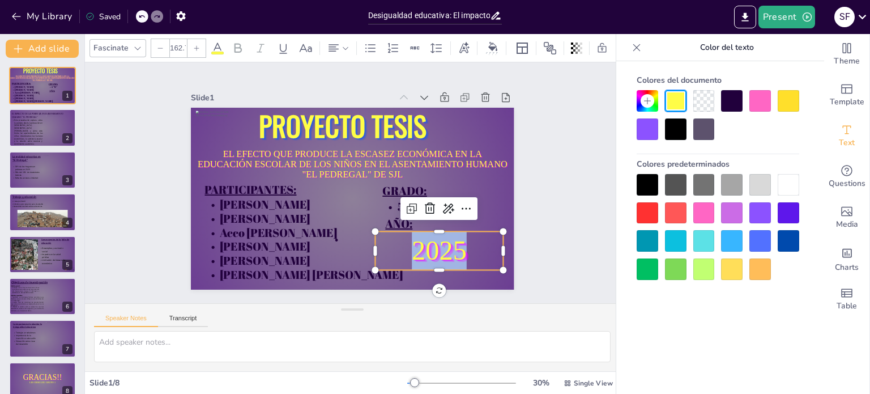
drag, startPoint x: 458, startPoint y: 247, endPoint x: 397, endPoint y: 254, distance: 61.6
click at [397, 254] on p "2025" at bounding box center [383, 289] width 126 height 107
click at [651, 124] on div at bounding box center [648, 129] width 22 height 22
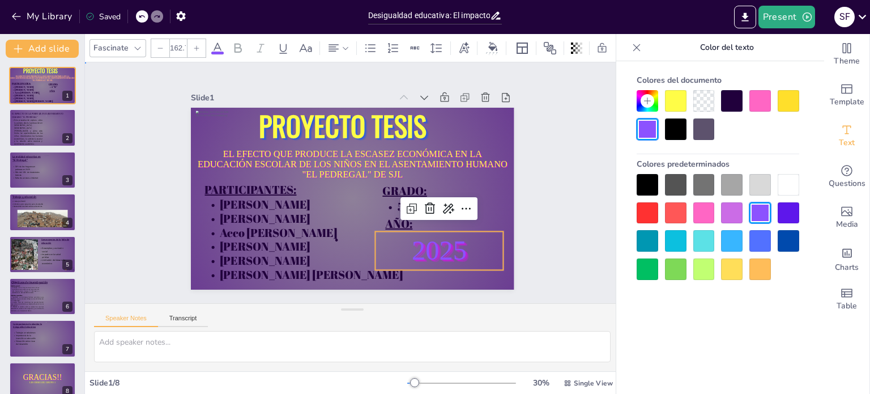
click at [529, 194] on div "Slide 1 EL EFECTO QUE PRODUCE LA ESCASEZ ECONÓMICA EN LA EDUCACIÓN ESCOLAR DE L…" at bounding box center [352, 183] width 423 height 290
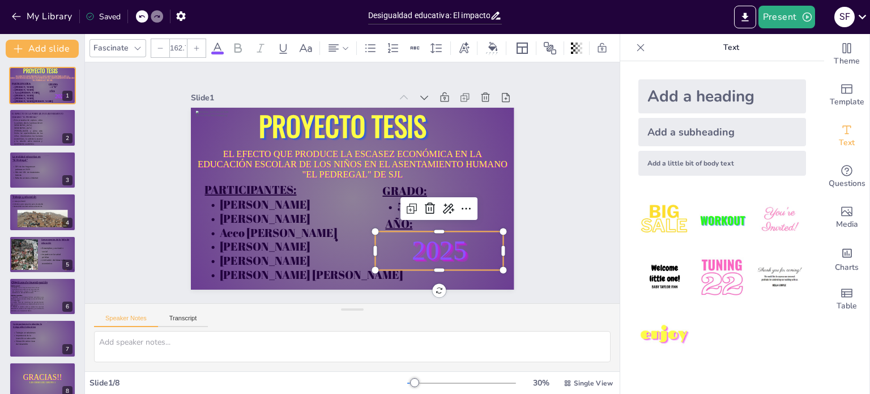
click at [458, 247] on p "2025" at bounding box center [414, 274] width 134 height 76
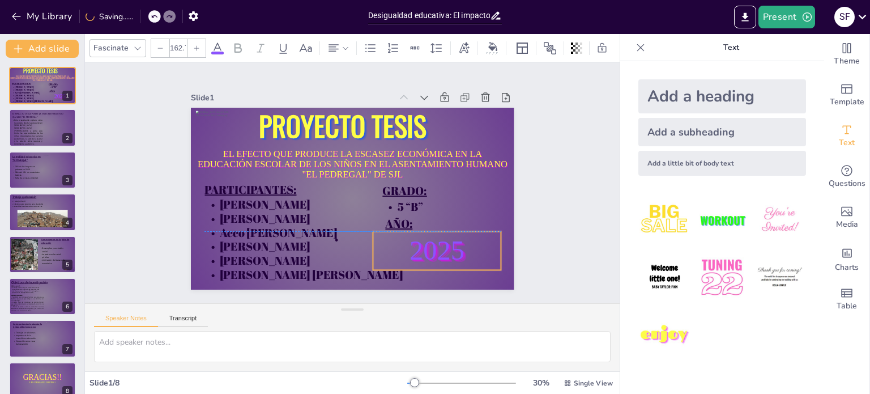
click at [457, 239] on p "2025" at bounding box center [412, 273] width 134 height 76
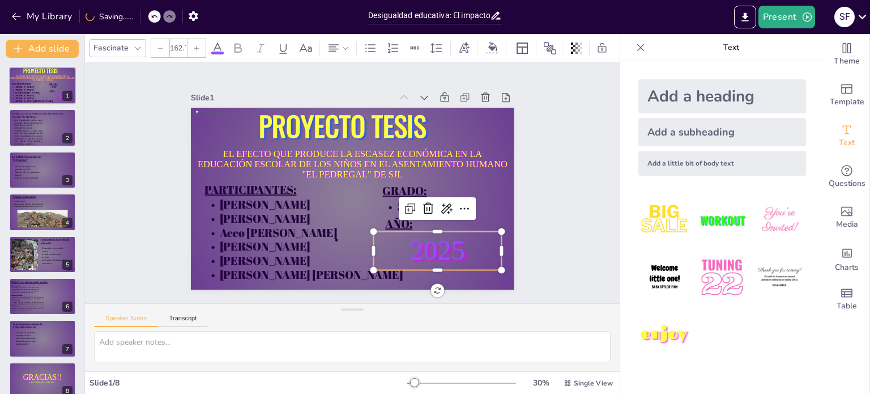
click at [457, 239] on p "2025" at bounding box center [413, 274] width 134 height 76
click at [457, 239] on p "2025" at bounding box center [421, 267] width 133 height 64
drag, startPoint x: 457, startPoint y: 240, endPoint x: 397, endPoint y: 245, distance: 59.8
click at [317, 182] on p "2025" at bounding box center [251, 145] width 134 height 76
click at [218, 46] on icon at bounding box center [218, 48] width 14 height 14
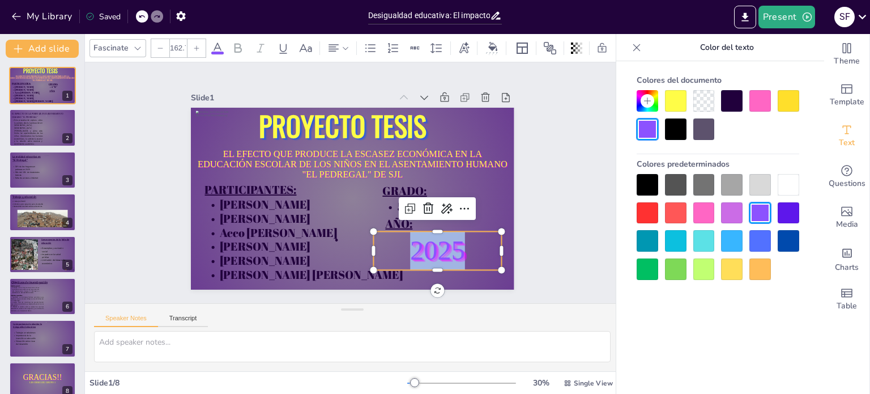
click at [729, 99] on div at bounding box center [732, 101] width 22 height 22
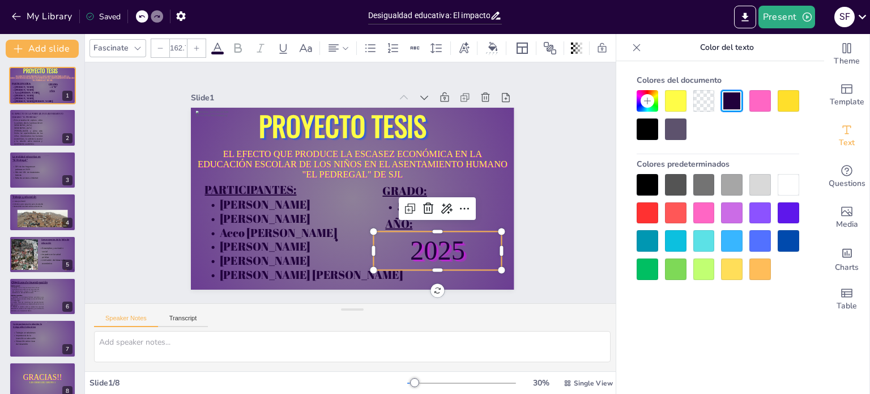
click at [551, 163] on div "Slide 1 EL EFECTO QUE PRODUCE LA ESCASEZ ECONÓMICA EN LA EDUCACIÓN ESCOLAR DE L…" at bounding box center [352, 183] width 573 height 347
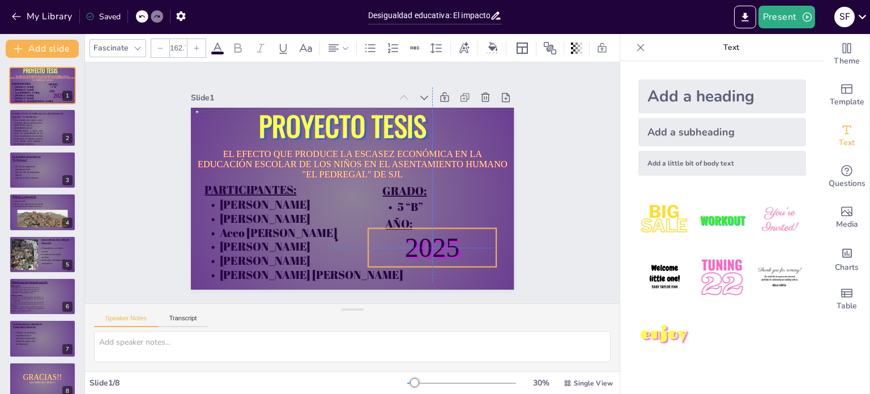
drag, startPoint x: 442, startPoint y: 248, endPoint x: 434, endPoint y: 241, distance: 10.8
click at [434, 246] on span "2025" at bounding box center [408, 269] width 61 height 46
click at [473, 225] on div "Slide 1 EL EFECTO QUE PRODUCE LA ESCASEZ ECONÓMICA EN LA EDUCACIÓN ESCOLAR DE L…" at bounding box center [352, 182] width 241 height 535
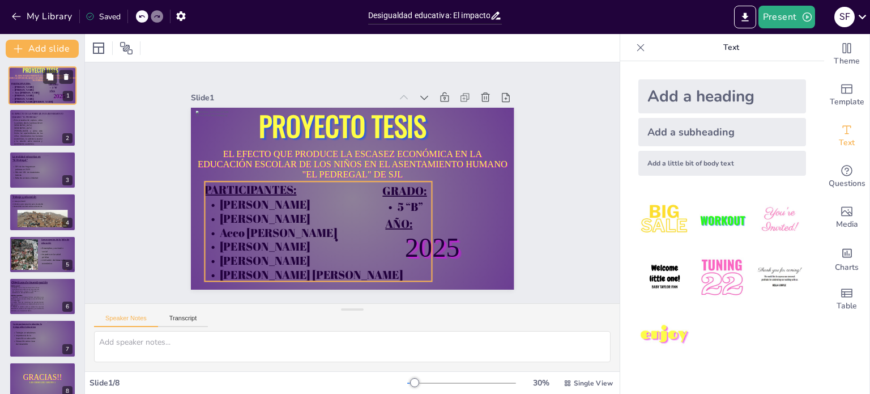
click at [25, 83] on span "PARTICIPANTES:" at bounding box center [20, 83] width 19 height 3
click at [23, 83] on span "PARTICIPANTES:" at bounding box center [20, 83] width 19 height 3
click at [27, 87] on p "[PERSON_NAME]" at bounding box center [35, 87] width 48 height 3
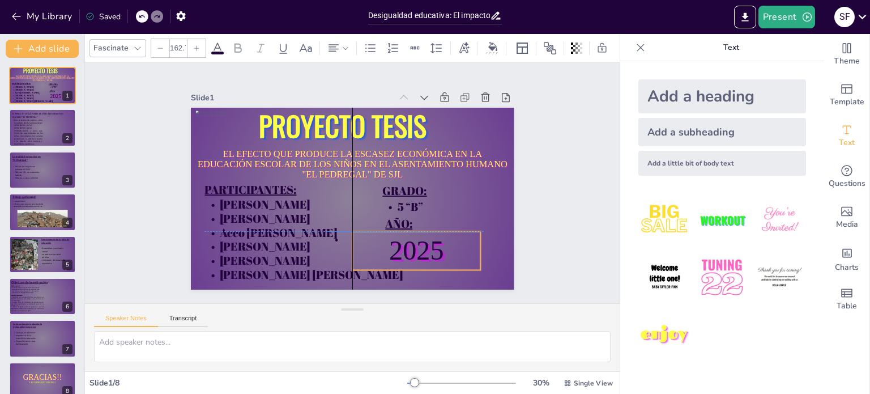
drag, startPoint x: 426, startPoint y: 237, endPoint x: 413, endPoint y: 237, distance: 12.5
click at [413, 246] on span "2025" at bounding box center [383, 271] width 62 height 50
click at [580, 242] on div "Slide 1 EL EFECTO QUE PRODUCE LA ESCASEZ ECONÓMICA EN LA EDUCACIÓN ESCOLAR DE L…" at bounding box center [352, 183] width 583 height 394
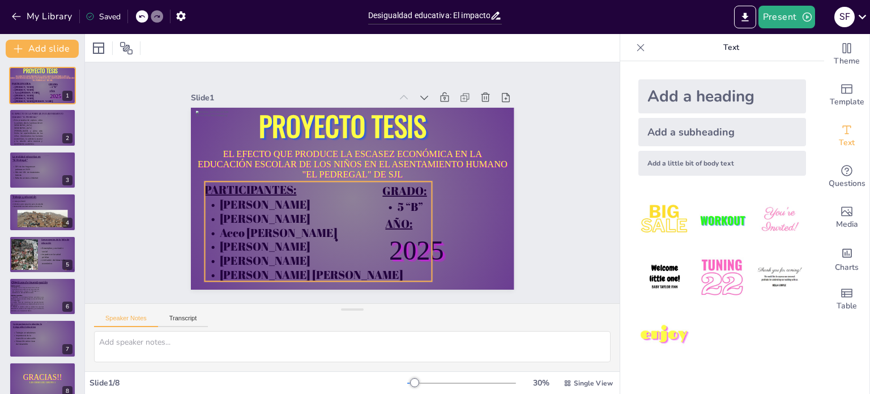
click at [205, 184] on span "PARTICIPANTES:" at bounding box center [251, 168] width 93 height 34
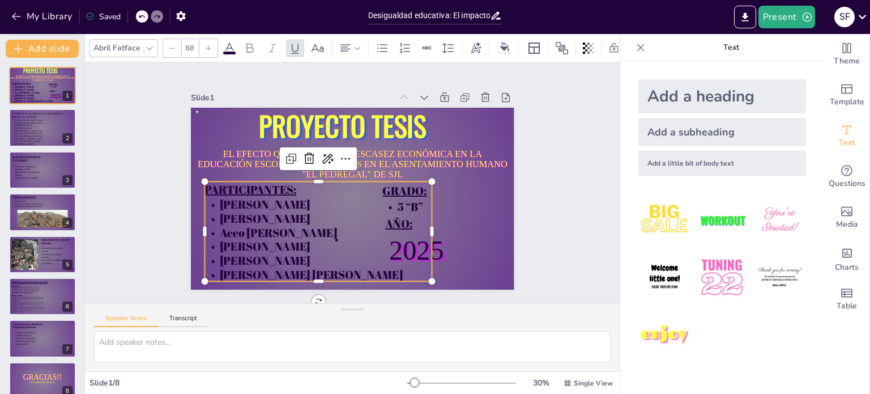
click at [205, 184] on span "PARTICIPANTES:" at bounding box center [251, 168] width 93 height 34
click at [389, 151] on span "PARTICIPANTES:" at bounding box center [430, 117] width 83 height 66
click at [222, 191] on span "PARTICIPANTES:" at bounding box center [250, 178] width 93 height 25
click at [207, 179] on span "PARTICIPANTES:" at bounding box center [253, 157] width 92 height 43
click at [296, 41] on icon at bounding box center [295, 48] width 14 height 14
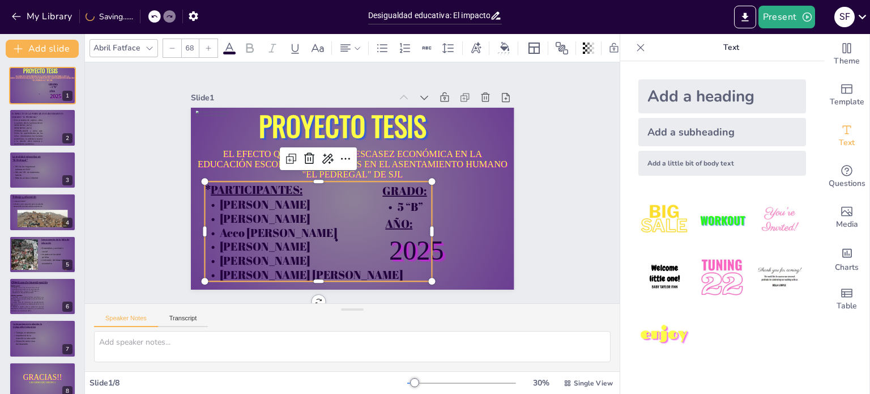
click at [376, 186] on p "* PARTICIPANTES:" at bounding box center [318, 182] width 226 height 63
click at [375, 187] on p "* PARTICIPANTES:" at bounding box center [318, 179] width 222 height 86
click at [374, 187] on p "* PARTICIPANTES:" at bounding box center [318, 182] width 226 height 63
click at [374, 187] on p "* PARTICIPANTES:" at bounding box center [321, 168] width 194 height 147
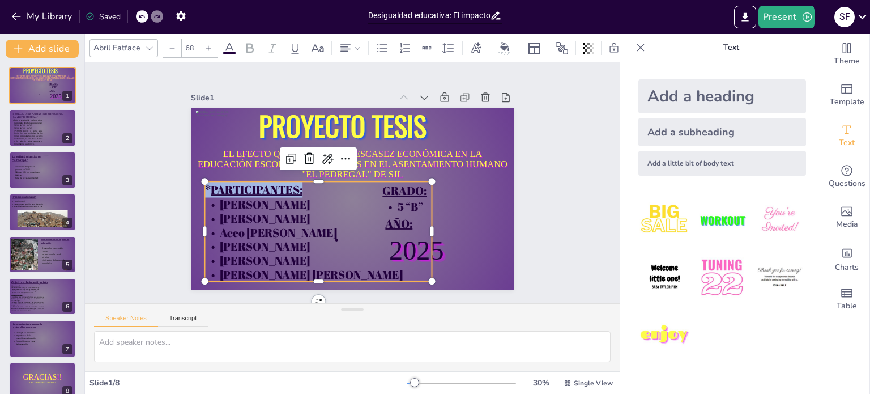
click at [383, 188] on p "* PARTICIPANTES:" at bounding box center [318, 186] width 228 height 40
click at [374, 187] on p "* PARTICIPANTES:" at bounding box center [364, 150] width 128 height 205
click at [377, 187] on p "* PARTICIPANTES:" at bounding box center [318, 179] width 222 height 86
click at [384, 188] on p "* PARTICIPANTES:" at bounding box center [318, 182] width 226 height 63
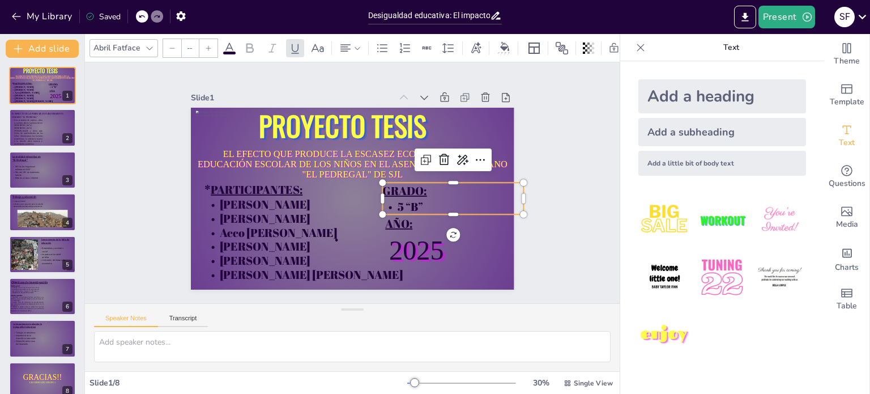
type input "68"
click at [458, 192] on p "GRADO:" at bounding box center [445, 221] width 139 height 59
click at [381, 186] on span "GRADO:" at bounding box center [404, 196] width 46 height 20
click at [296, 47] on icon at bounding box center [295, 48] width 14 height 14
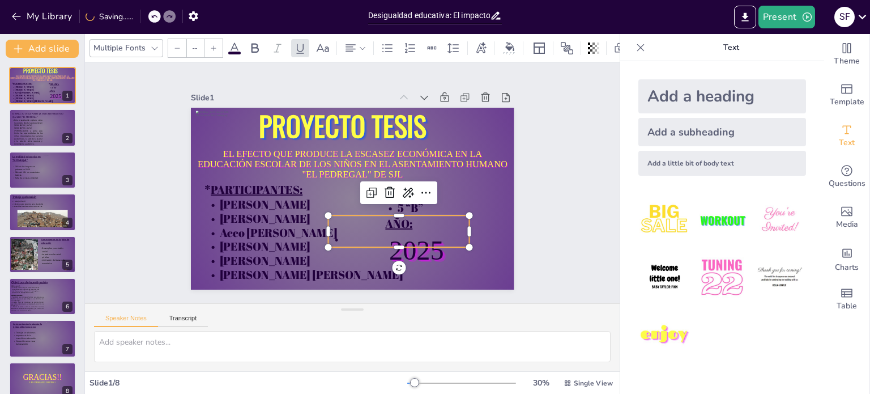
type input "68"
click at [405, 221] on p "AÑO:" at bounding box center [384, 235] width 139 height 59
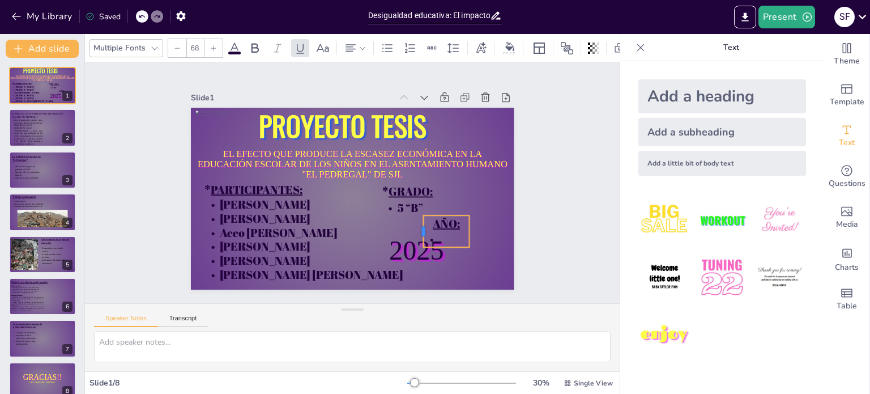
drag, startPoint x: 319, startPoint y: 225, endPoint x: 415, endPoint y: 232, distance: 96.0
click at [410, 233] on div at bounding box center [401, 249] width 19 height 33
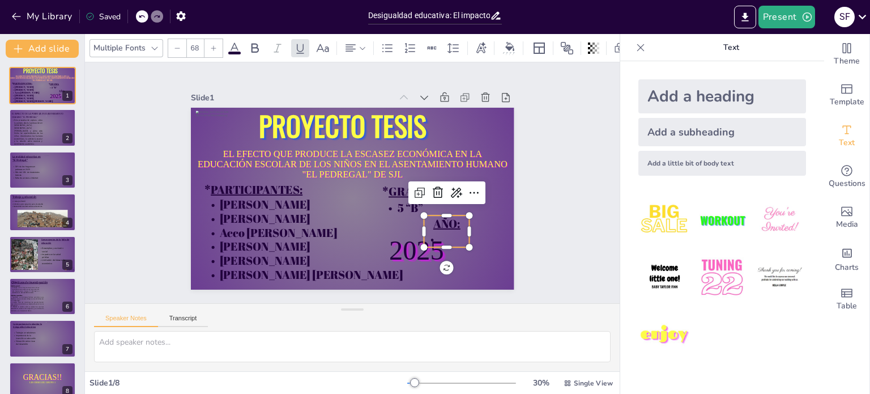
click at [424, 239] on span "AÑO:" at bounding box center [429, 250] width 31 height 23
click at [426, 239] on span "AÑO:" at bounding box center [429, 250] width 31 height 23
click at [426, 252] on span "AÑO:" at bounding box center [413, 265] width 31 height 27
click at [286, 43] on div at bounding box center [295, 48] width 18 height 18
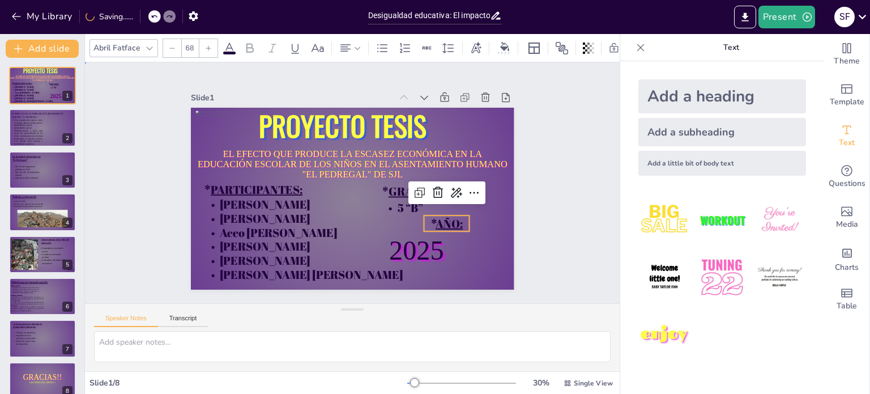
click at [527, 226] on div "Slide 1 EL EFECTO QUE PRODUCE LA ESCASEZ ECONÓMICA EN LA EDUCACIÓN ESCOLAR DE L…" at bounding box center [352, 183] width 434 height 323
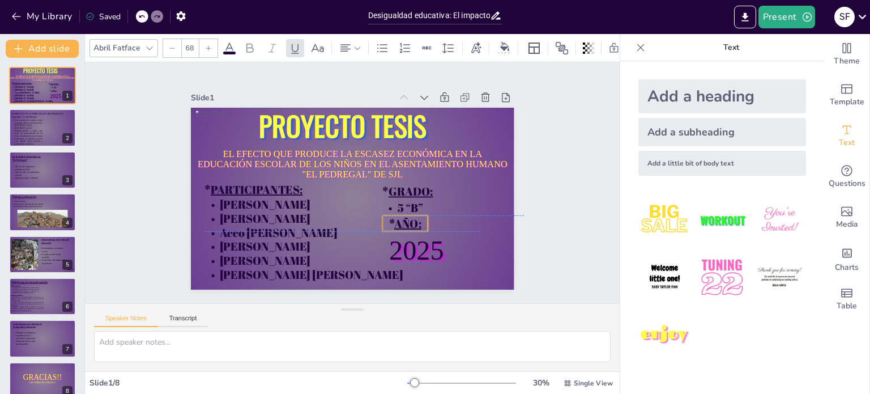
drag, startPoint x: 442, startPoint y: 219, endPoint x: 397, endPoint y: 221, distance: 44.8
click at [366, 236] on span "AÑO:" at bounding box center [352, 251] width 28 height 31
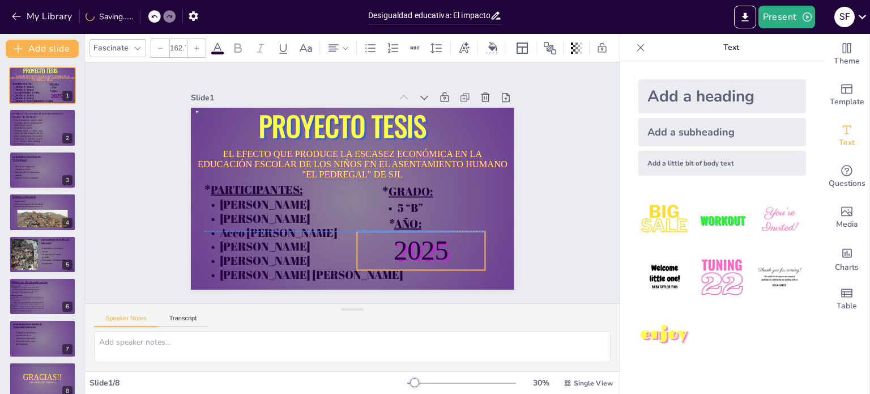
click at [428, 245] on span "2025" at bounding box center [421, 250] width 55 height 30
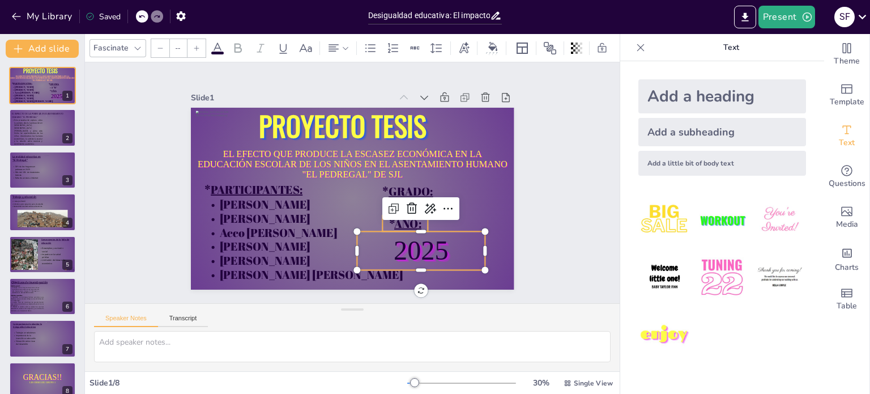
type input "68"
click at [406, 223] on span "AÑO:" at bounding box center [397, 233] width 29 height 21
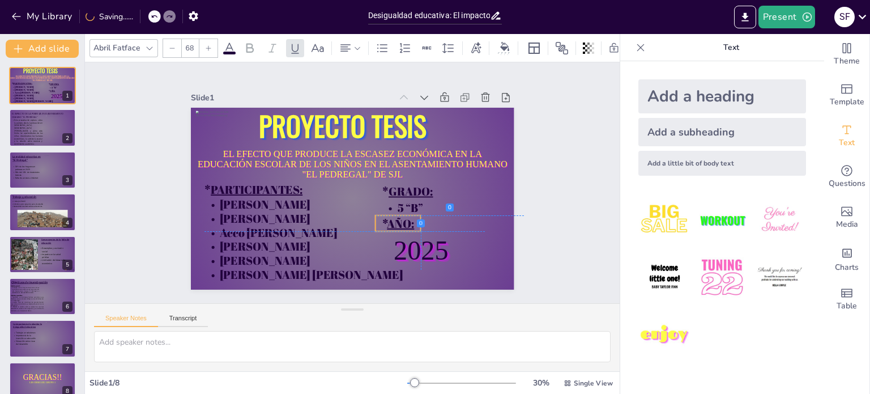
drag, startPoint x: 406, startPoint y: 222, endPoint x: 400, endPoint y: 222, distance: 6.2
click at [400, 222] on span "AÑO:" at bounding box center [390, 232] width 29 height 21
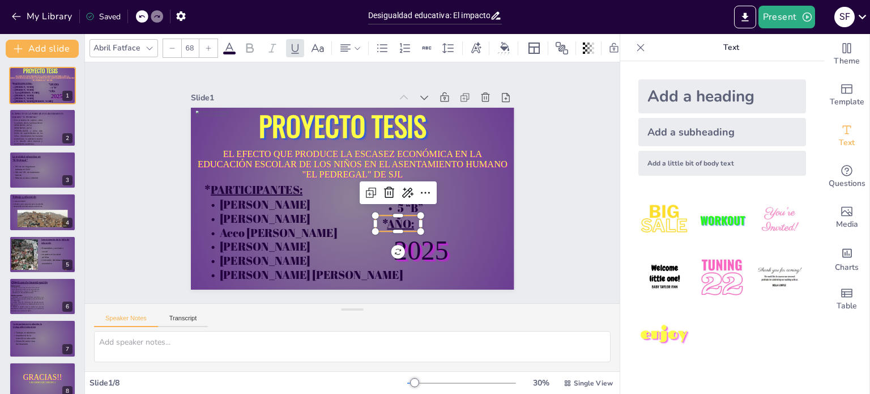
click at [537, 201] on div "Slide 1 EL EFECTO QUE PRODUCE LA ESCASEZ ECONÓMICA EN LA EDUCACIÓN ESCOLAR DE L…" at bounding box center [352, 182] width 583 height 394
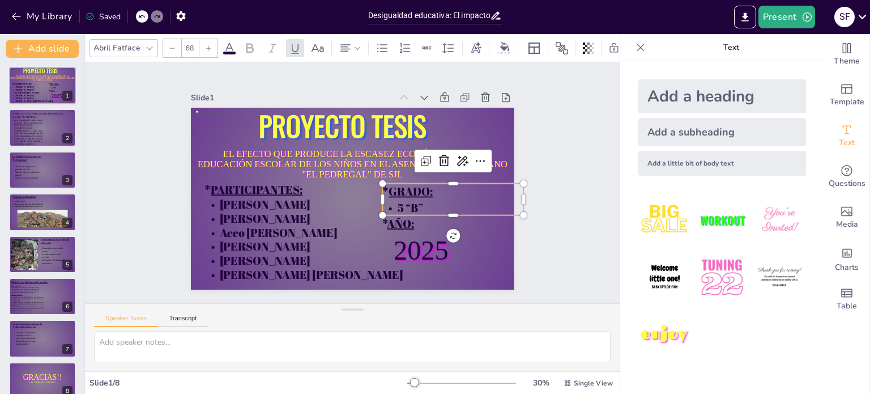
click at [440, 193] on p "* GRADO:" at bounding box center [445, 222] width 139 height 59
click at [437, 193] on p "* GRADO:" at bounding box center [445, 222] width 139 height 59
click at [546, 199] on div "Slide 1 EL EFECTO QUE PRODUCE LA ESCASEZ ECONÓMICA EN LA EDUCACIÓN ESCOLAR DE L…" at bounding box center [352, 182] width 573 height 347
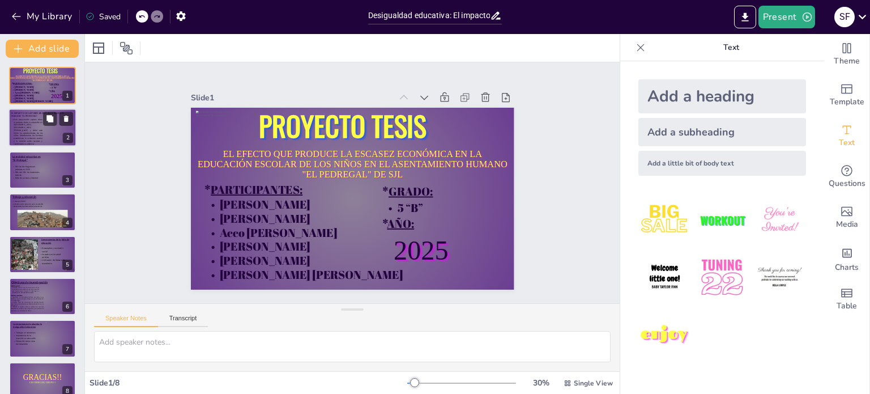
click at [31, 126] on p "Esta presentación explora cómo la pobreza afecta la educación en [GEOGRAPHIC_DA…" at bounding box center [26, 131] width 31 height 27
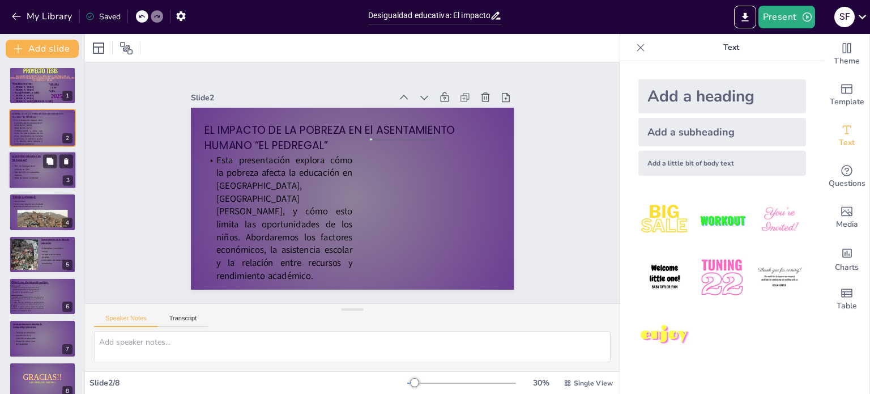
click at [20, 168] on span "30% de los hogares en pobreza en 2025" at bounding box center [25, 168] width 21 height 6
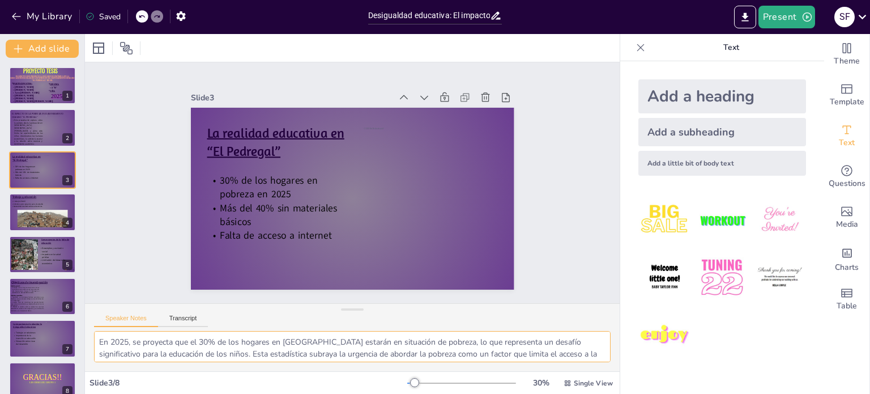
scroll to position [62, 0]
drag, startPoint x: 100, startPoint y: 339, endPoint x: 533, endPoint y: 420, distance: 440.6
click at [533, 393] on html "My Library Saved Desigualdad educativa: El impacto de la pobreza en El Asentami…" at bounding box center [435, 197] width 870 height 394
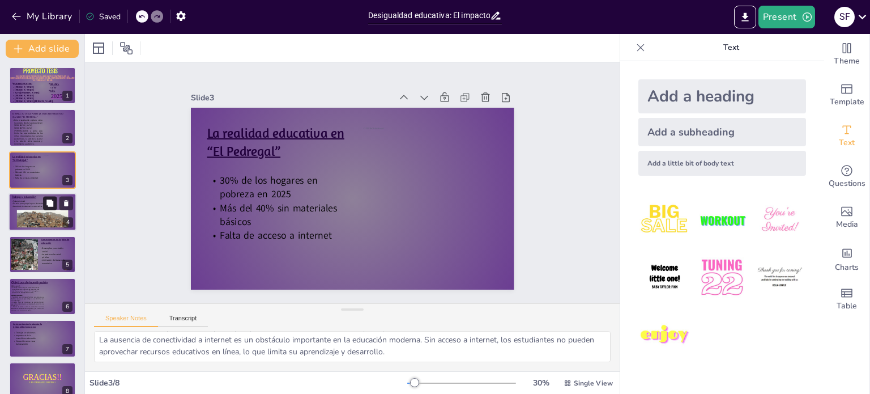
click at [43, 208] on button at bounding box center [50, 204] width 14 height 14
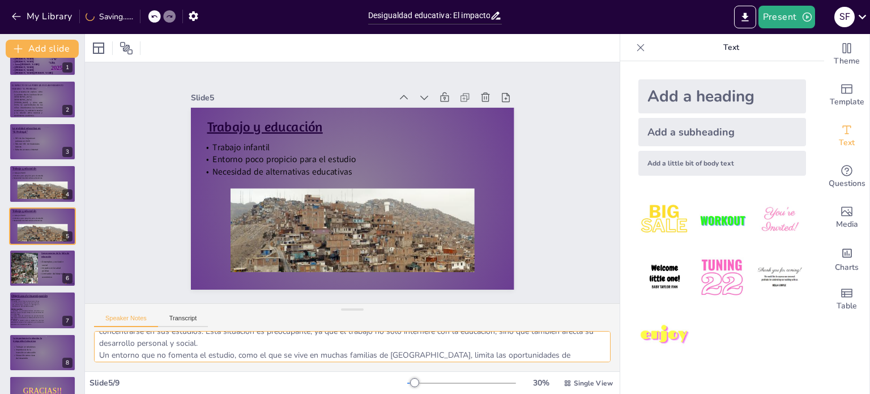
scroll to position [35, 0]
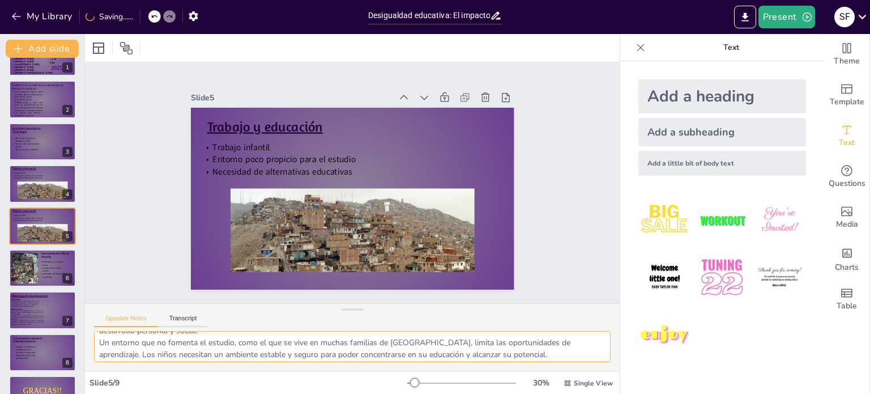
drag, startPoint x: 97, startPoint y: 337, endPoint x: 673, endPoint y: 350, distance: 575.3
click at [673, 350] on div "Document fonts Fascinate Abril Fatface Oswald Poppins Akatab Amaranth Open Sans…" at bounding box center [435, 214] width 870 height 360
drag, startPoint x: 100, startPoint y: 339, endPoint x: 560, endPoint y: 364, distance: 460.8
click at [560, 364] on div "El trabajo infantil es una realidad en [GEOGRAPHIC_DATA], donde muchos niños de…" at bounding box center [352, 351] width 535 height 40
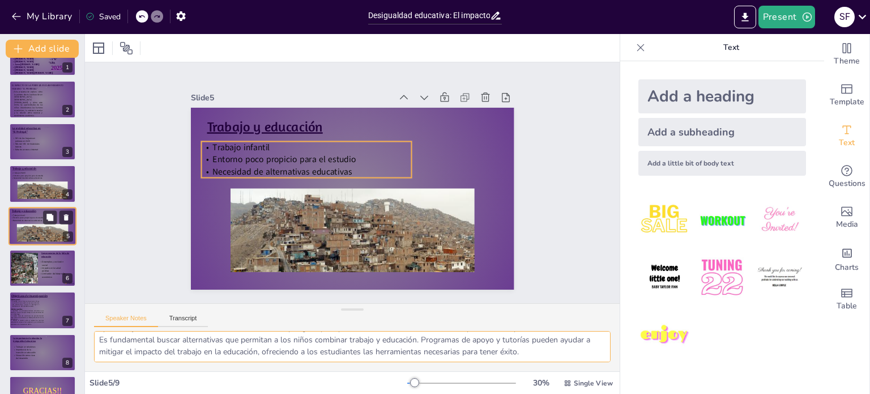
click at [36, 219] on span "Necesidad de alternativas educativas" at bounding box center [27, 220] width 29 height 2
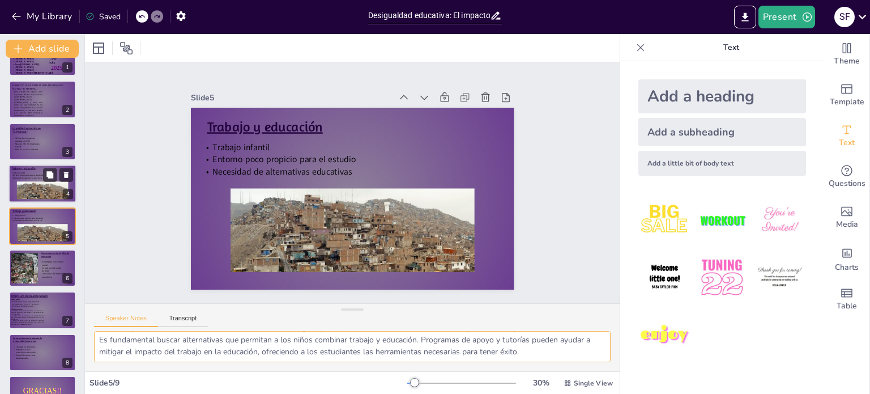
click at [29, 174] on span "Entorno poco propicio para el estudio" at bounding box center [28, 175] width 30 height 2
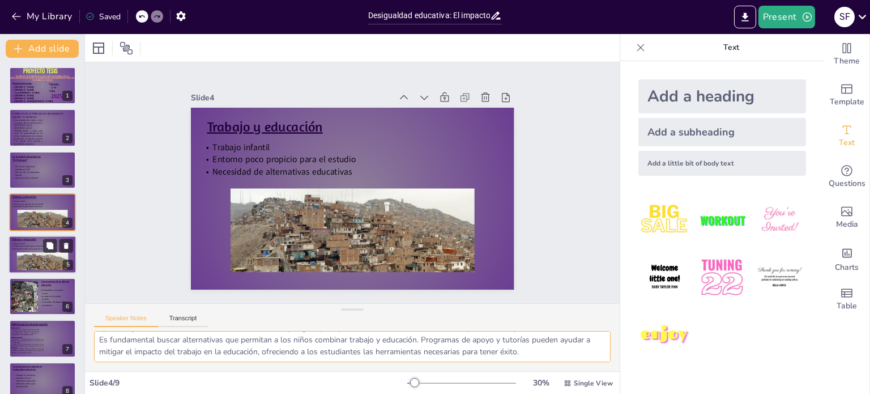
click at [22, 247] on span "Necesidad de alternativas educativas" at bounding box center [27, 248] width 29 height 2
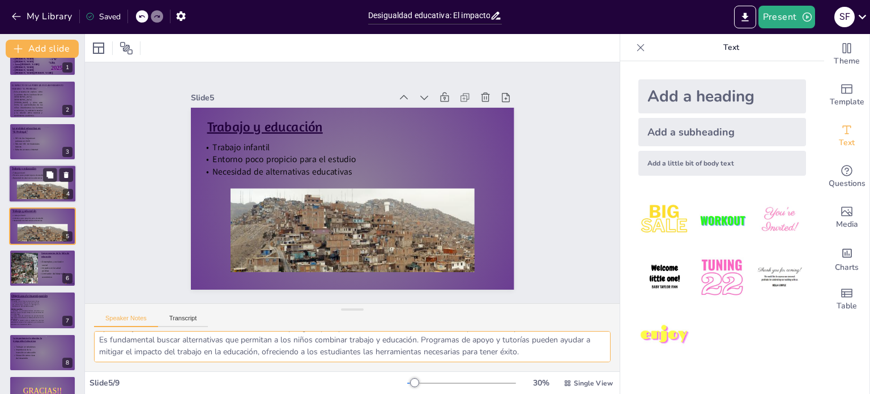
click at [34, 179] on span "Necesidad de alternativas educativas" at bounding box center [27, 178] width 29 height 2
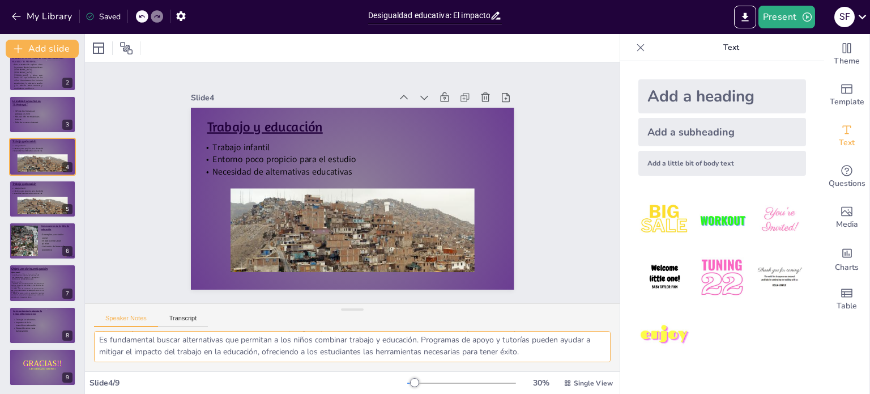
scroll to position [57, 0]
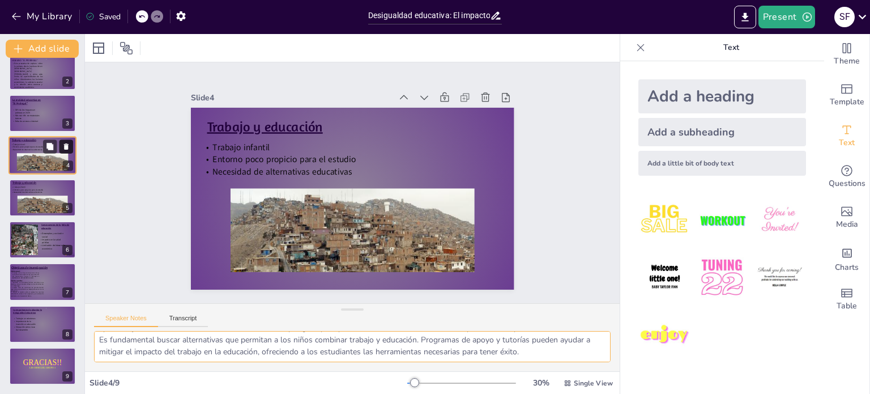
click at [69, 147] on icon at bounding box center [66, 147] width 8 height 8
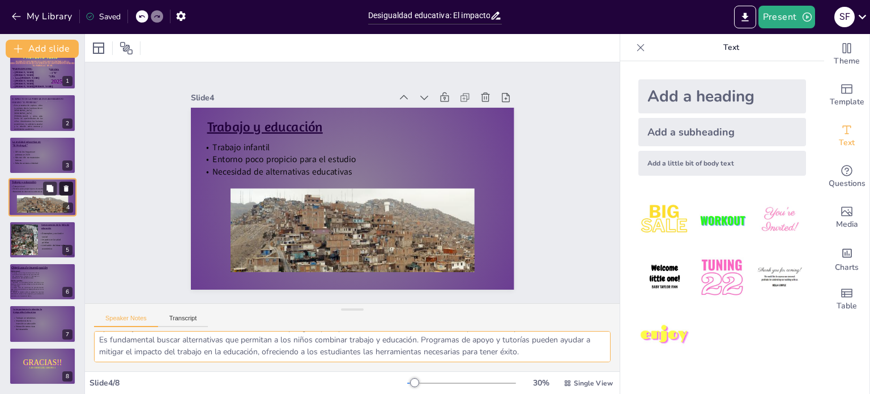
scroll to position [15, 0]
click at [45, 247] on span "Limitación del desarrollo económico" at bounding box center [54, 247] width 24 height 6
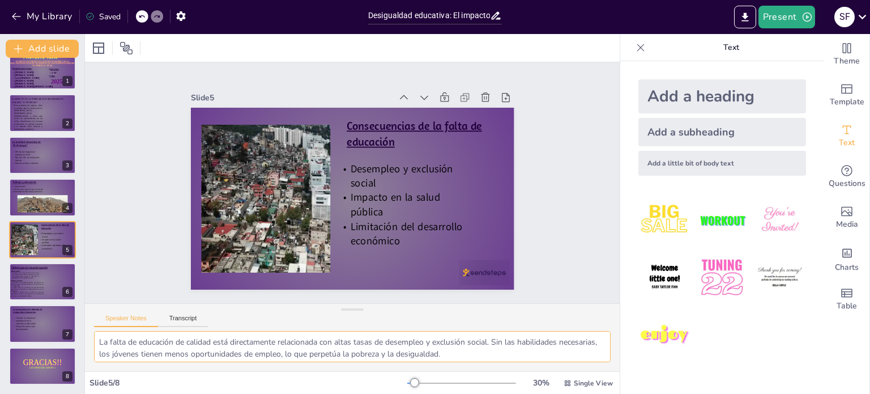
scroll to position [50, 0]
drag, startPoint x: 97, startPoint y: 339, endPoint x: 462, endPoint y: 415, distance: 372.2
click at [462, 393] on html "My Library Saved Desigualdad educativa: El impacto de la pobreza en El Asentami…" at bounding box center [435, 197] width 870 height 394
paste textarea "El trabajo infantil es una realidad en El Pedregal, donde muchos niños deben as…"
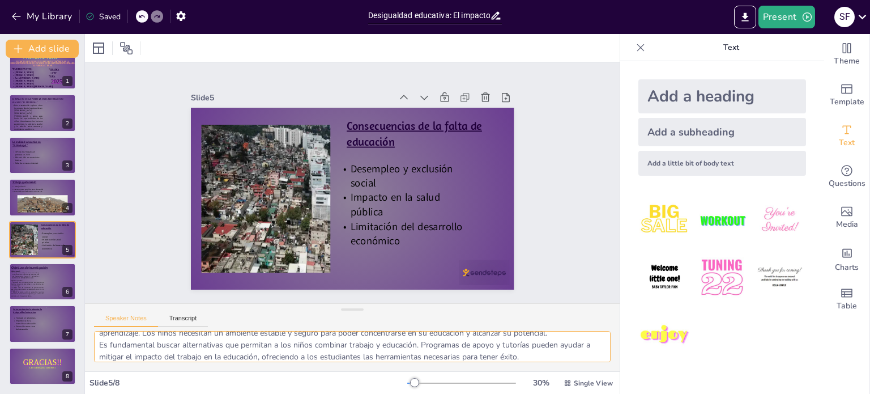
scroll to position [62, 0]
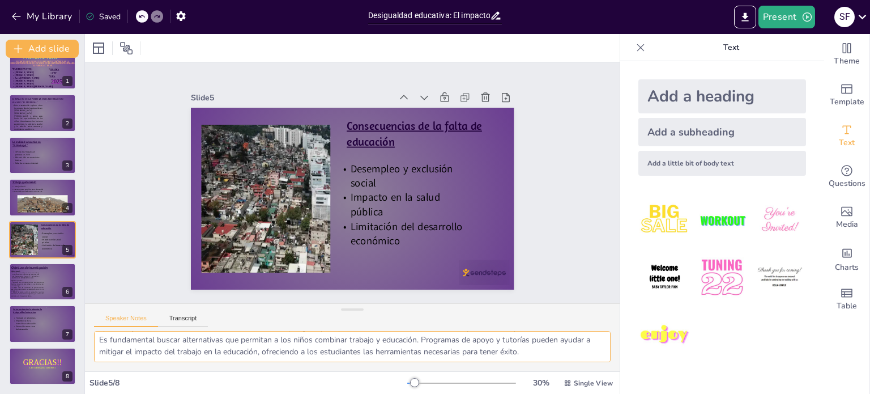
drag, startPoint x: 544, startPoint y: 362, endPoint x: 397, endPoint y: 326, distance: 151.1
click at [192, 369] on div "El trabajo infantil es una realidad en [GEOGRAPHIC_DATA], donde muchos niños de…" at bounding box center [352, 351] width 535 height 40
type textarea "El trabajo infantil es una realidad en [GEOGRAPHIC_DATA], donde muchos niños de…"
click at [521, 316] on div "Speaker Notes Transcript" at bounding box center [352, 317] width 535 height 27
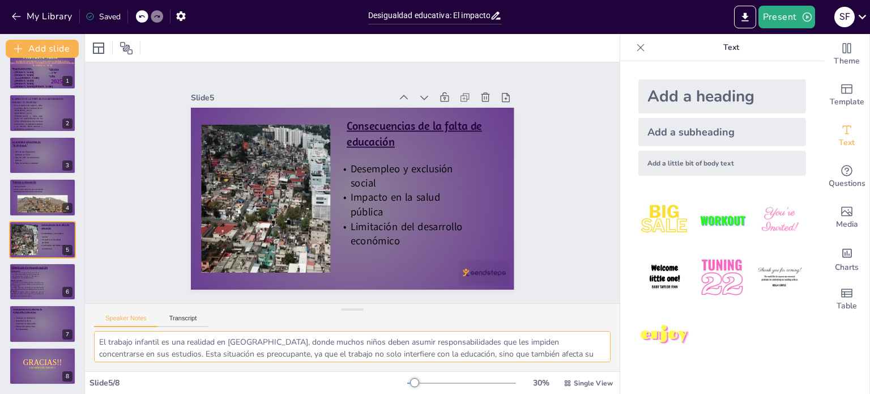
drag, startPoint x: 99, startPoint y: 337, endPoint x: 253, endPoint y: 351, distance: 155.4
click at [253, 351] on textarea "El trabajo infantil es una realidad en [GEOGRAPHIC_DATA], donde muchos niños de…" at bounding box center [352, 346] width 517 height 31
click at [413, 312] on div "Speaker Notes Transcript" at bounding box center [352, 317] width 535 height 27
drag, startPoint x: 99, startPoint y: 338, endPoint x: 534, endPoint y: 350, distance: 435.4
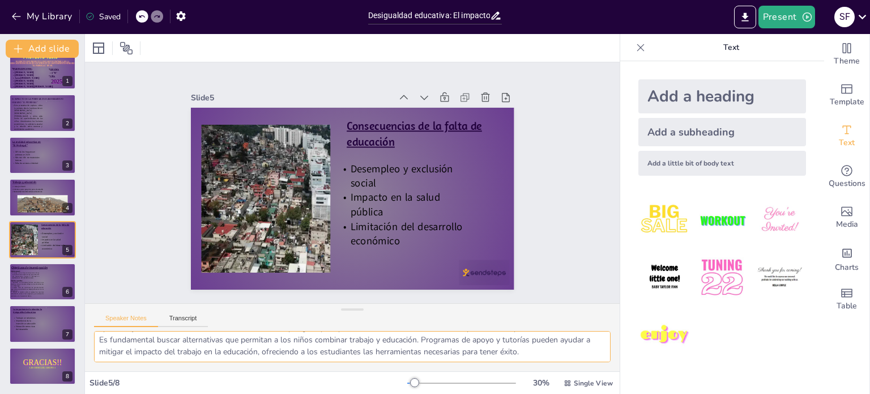
click at [534, 350] on textarea "El trabajo infantil es una realidad en [GEOGRAPHIC_DATA], donde muchos niños de…" at bounding box center [352, 346] width 517 height 31
click at [35, 201] on div at bounding box center [45, 208] width 57 height 36
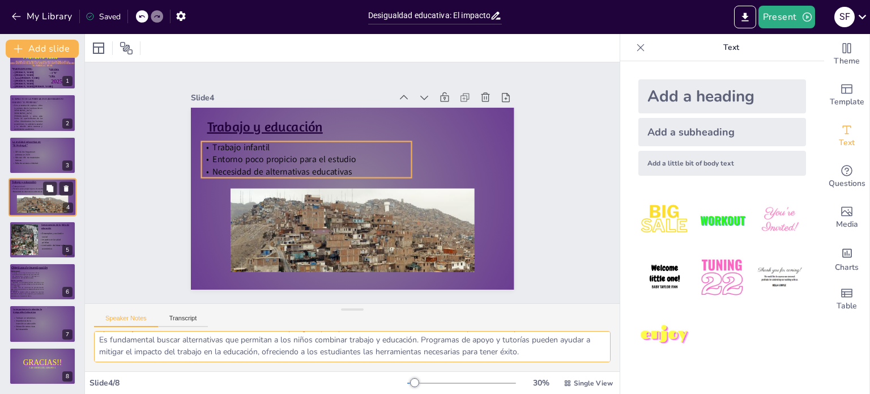
scroll to position [0, 0]
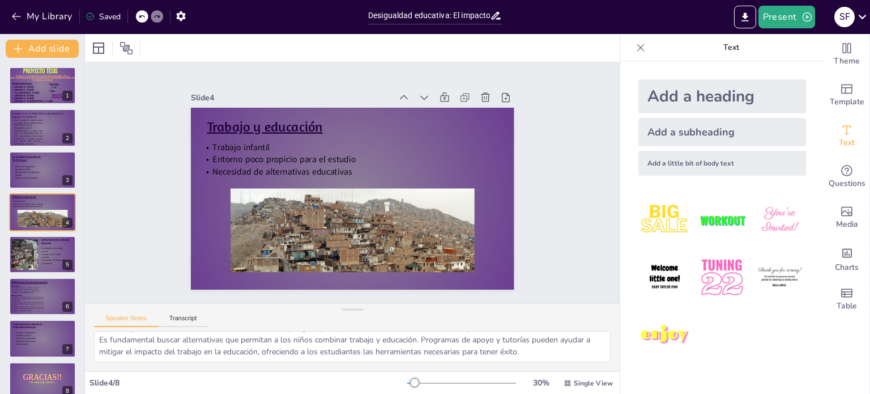
click at [565, 237] on div "Slide 1 EL EFECTO QUE PRODUCE LA ESCASEZ ECONÓMICA EN LA EDUCACIÓN ESCOLAR DE L…" at bounding box center [352, 182] width 583 height 394
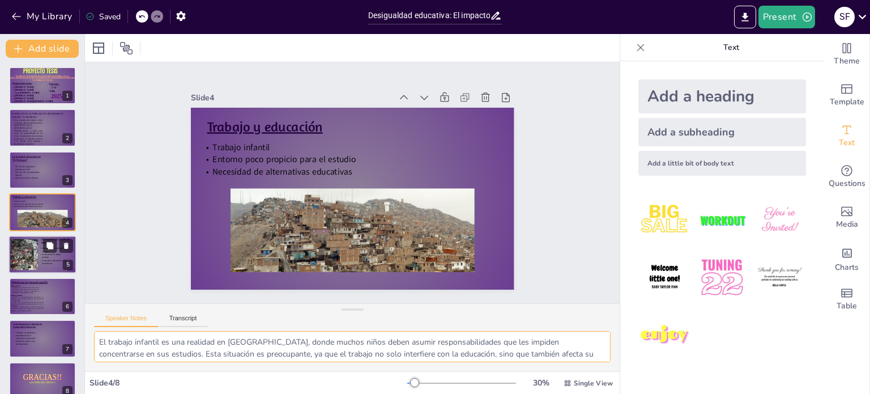
click at [27, 254] on div at bounding box center [34, 254] width 47 height 31
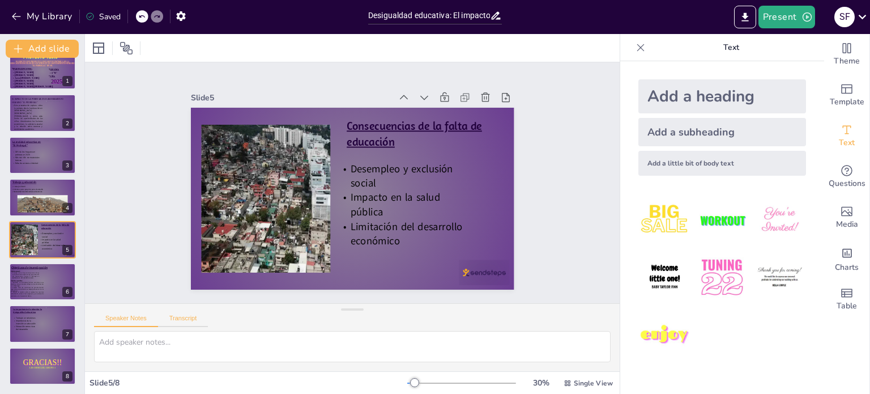
click at [192, 318] on button "Transcript" at bounding box center [183, 321] width 50 height 12
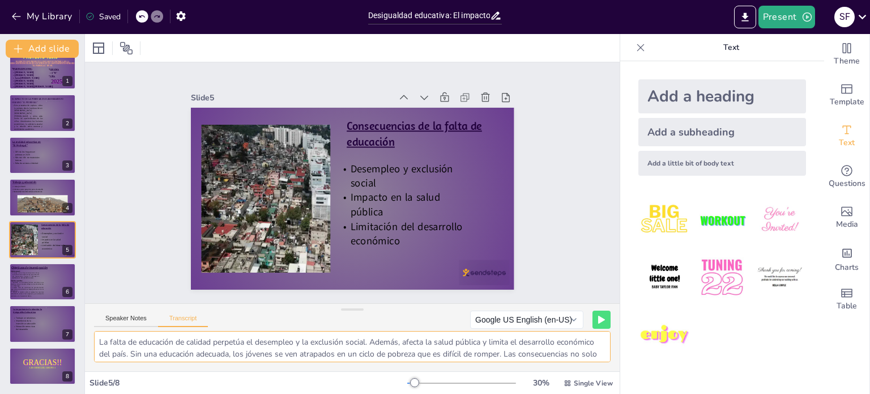
scroll to position [26, 0]
drag, startPoint x: 99, startPoint y: 341, endPoint x: 519, endPoint y: 376, distance: 422.0
click at [519, 376] on div "Slide 1 EL EFECTO QUE PRODUCE LA ESCASEZ ECONÓMICA EN LA EDUCACIÓN ESCOLAR DE L…" at bounding box center [352, 214] width 535 height 360
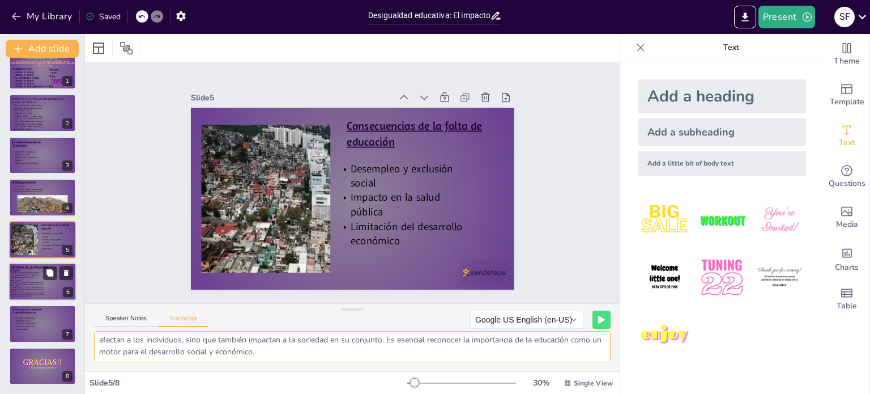
click at [28, 276] on span "Investigar cómo el bajo nivel económico influye en el rendimiento académico de …" at bounding box center [25, 274] width 27 height 7
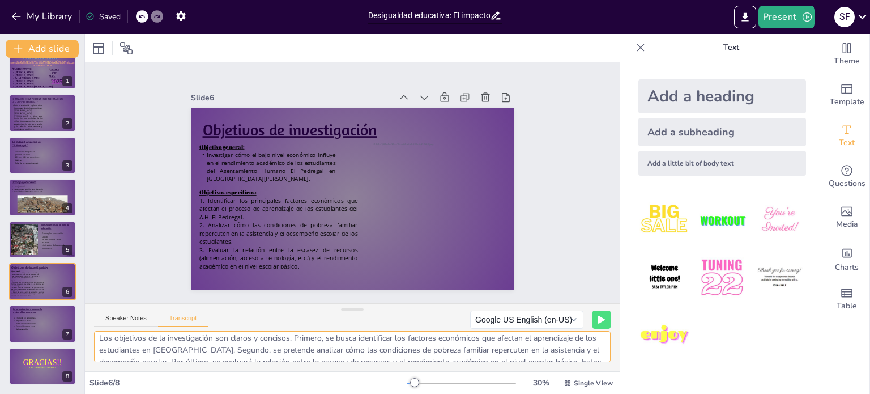
scroll to position [0, 0]
click at [100, 341] on textarea "Los objetivos de la investigación son claros y concisos. Primero, se busca iden…" at bounding box center [352, 346] width 517 height 31
drag, startPoint x: 100, startPoint y: 341, endPoint x: 459, endPoint y: 350, distance: 358.8
click at [459, 350] on textarea "Los objetivos de la investigación son claros y concisos. Primero, se busca iden…" at bounding box center [352, 346] width 517 height 31
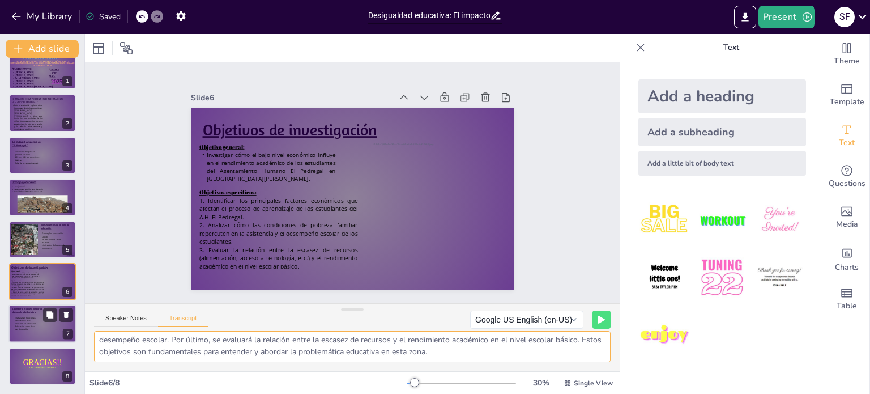
click at [27, 326] on span "Educación como clave del desarrollo" at bounding box center [25, 328] width 20 height 6
type textarea "Es crucial trabajar en soluciones que mejoren la educación en zonas vulnerables…"
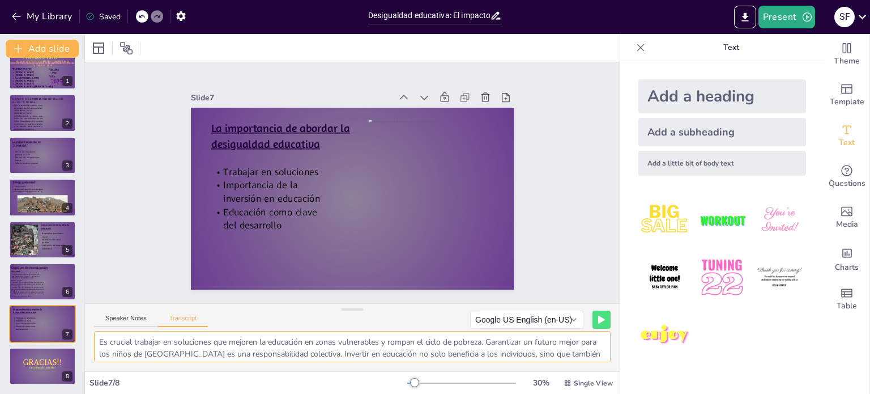
scroll to position [14, 0]
drag, startPoint x: 100, startPoint y: 342, endPoint x: 537, endPoint y: 363, distance: 438.0
click at [537, 363] on div "Es crucial trabajar en soluciones que mejoren la educación en zonas vulnerables…" at bounding box center [352, 351] width 535 height 40
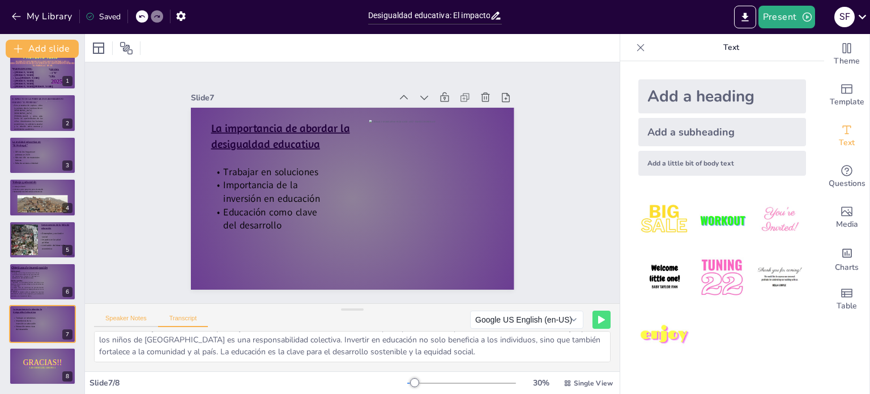
click at [137, 319] on button "Speaker Notes" at bounding box center [126, 321] width 64 height 12
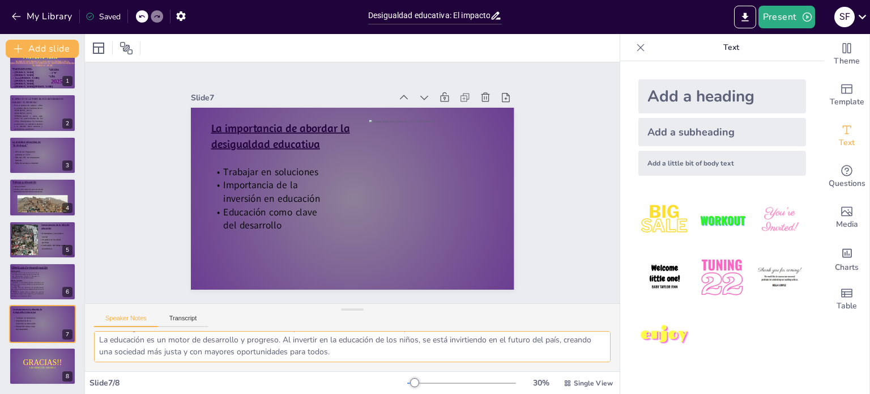
scroll to position [0, 0]
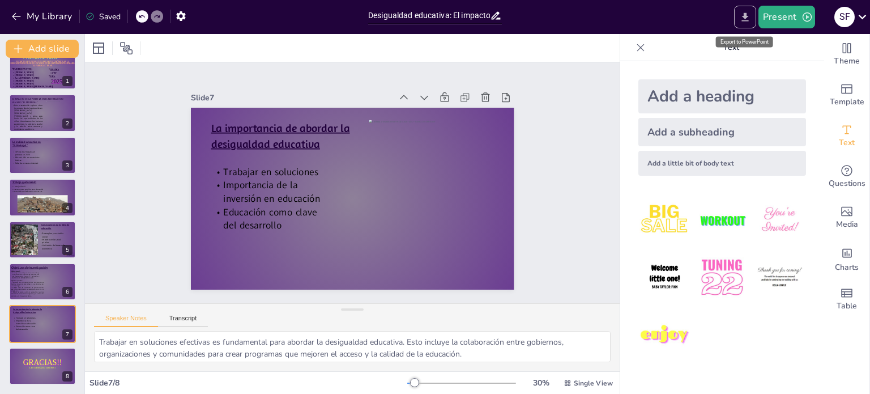
click at [750, 17] on icon "Export to PowerPoint" at bounding box center [746, 17] width 12 height 12
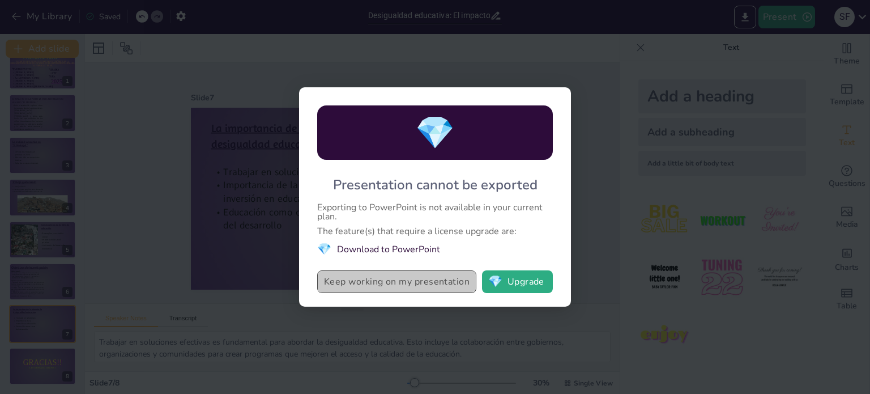
click at [402, 285] on button "Keep working on my presentation" at bounding box center [396, 281] width 159 height 23
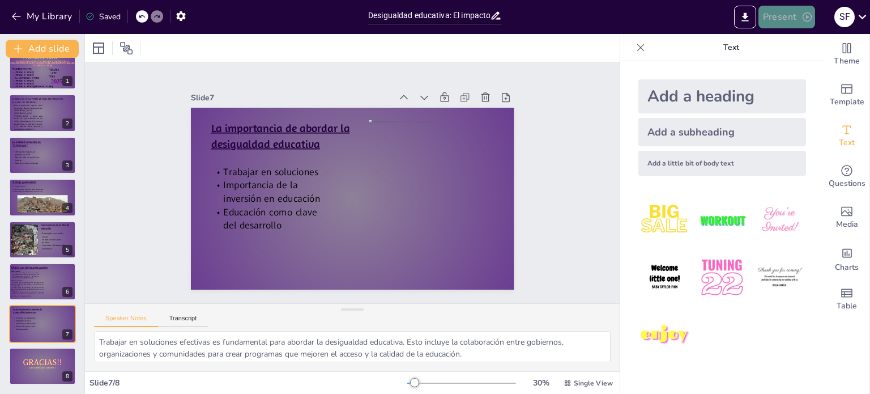
click at [800, 13] on button "Present" at bounding box center [787, 17] width 57 height 23
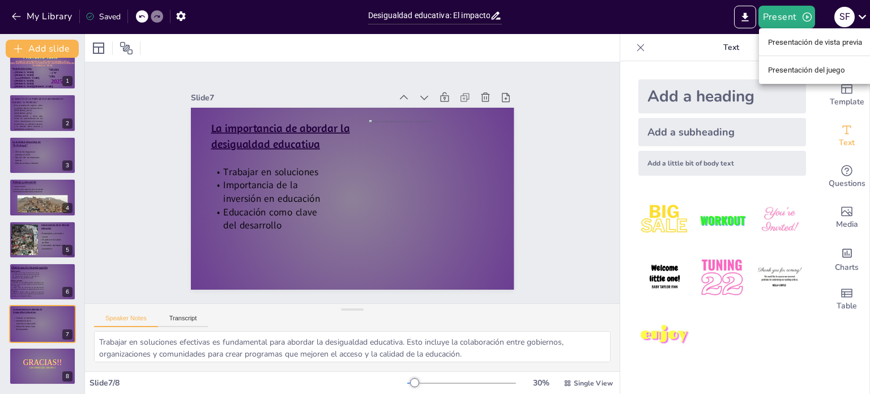
click at [806, 43] on font "Presentación de vista previa" at bounding box center [815, 42] width 95 height 9
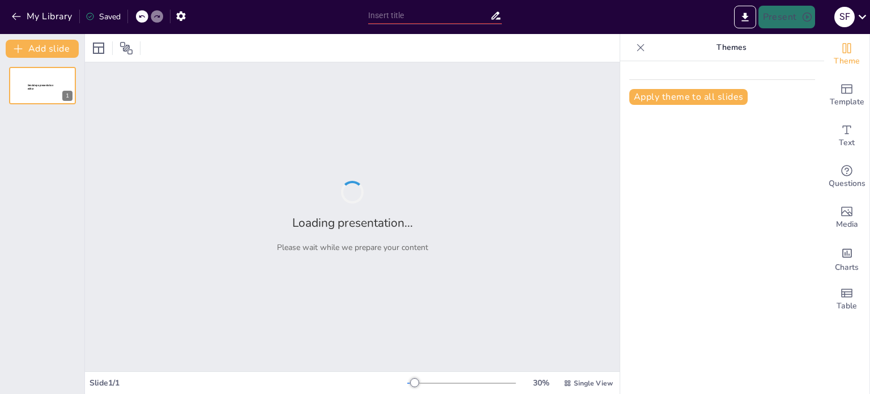
type input "Desigualdad educativa: El impacto de la pobreza en El Asentamiento Humano El Pe…"
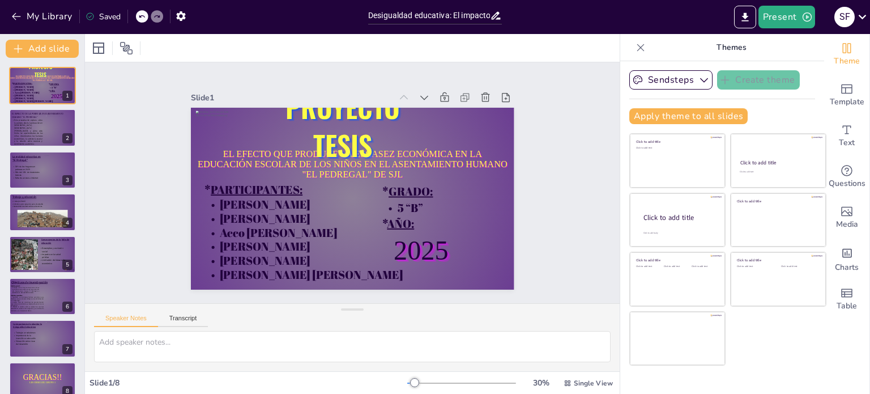
click at [635, 51] on icon at bounding box center [640, 47] width 11 height 11
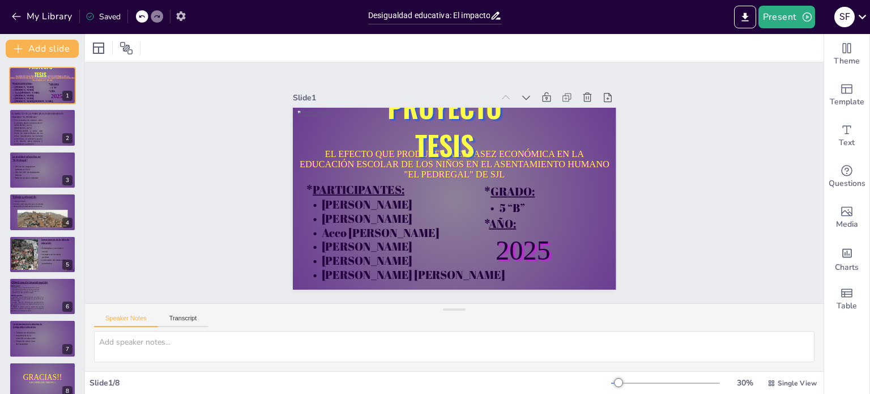
click at [188, 19] on button "button" at bounding box center [181, 16] width 21 height 20
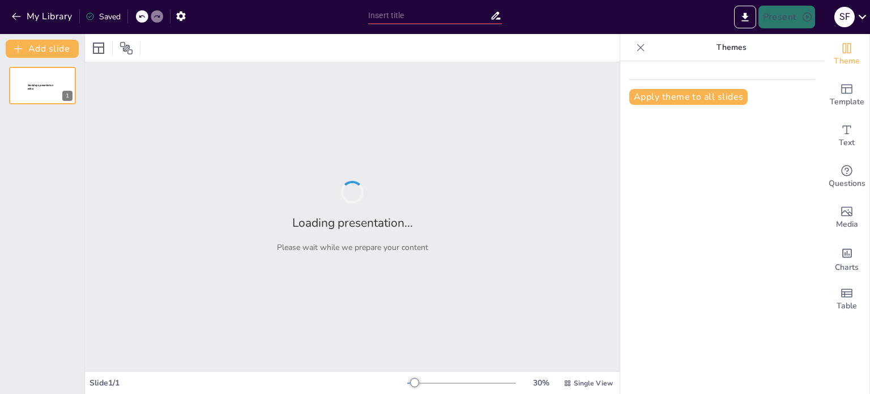
type input "Desigualdad educativa: El impacto de la pobreza en El Asentamiento Humano El Pe…"
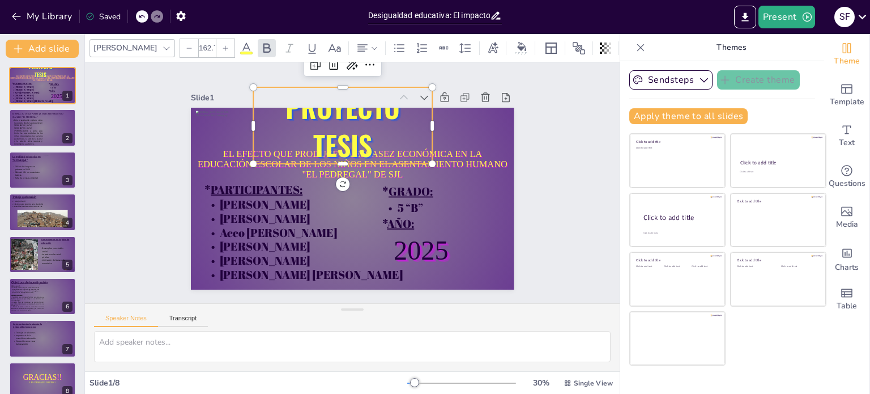
click at [314, 193] on span "PROYECTO TESIS" at bounding box center [338, 244] width 122 height 102
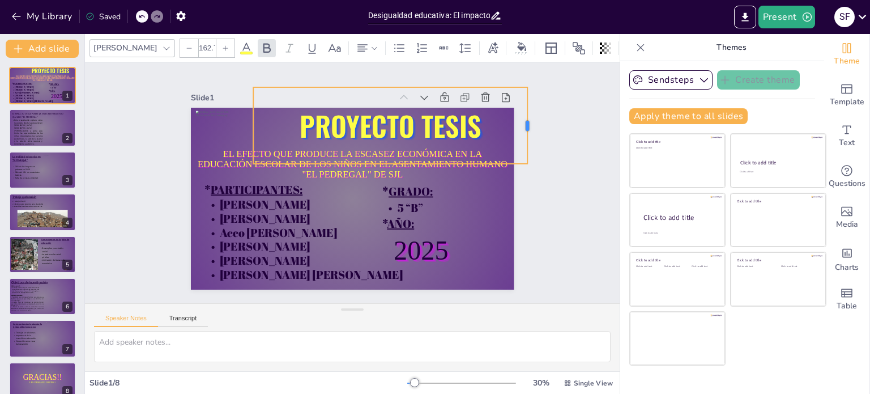
drag, startPoint x: 423, startPoint y: 120, endPoint x: 524, endPoint y: 117, distance: 100.3
click at [524, 249] on div at bounding box center [514, 278] width 63 height 58
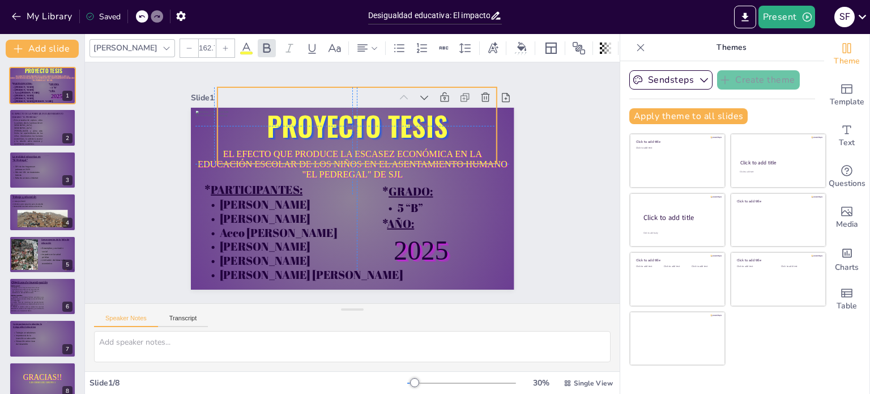
drag, startPoint x: 469, startPoint y: 120, endPoint x: 431, endPoint y: 120, distance: 38.0
click at [431, 120] on span "PROYECTO TESIS" at bounding box center [394, 142] width 162 height 151
click at [795, 14] on button "Present" at bounding box center [787, 17] width 57 height 23
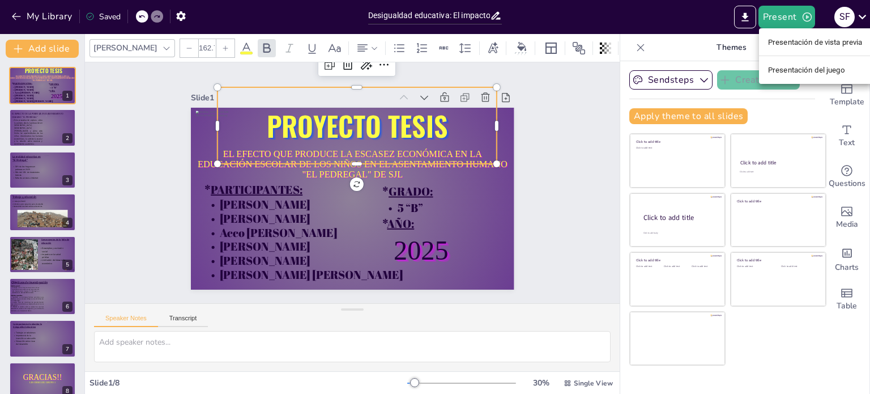
click at [802, 43] on font "Presentación de vista previa" at bounding box center [815, 42] width 95 height 9
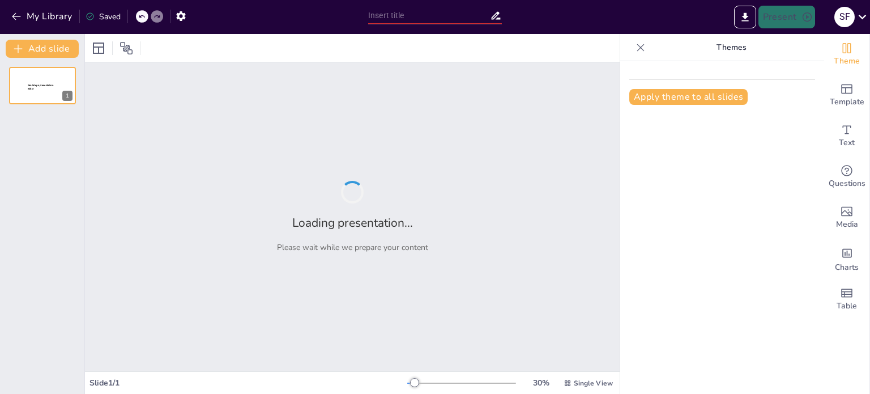
type input "Desigualdad educativa: El impacto de la pobreza en El Asentamiento Humano El Pe…"
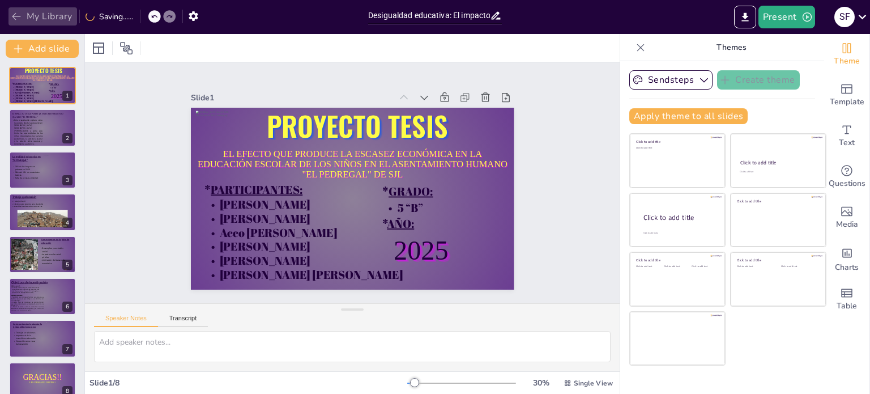
click at [14, 14] on icon "button" at bounding box center [16, 16] width 11 height 11
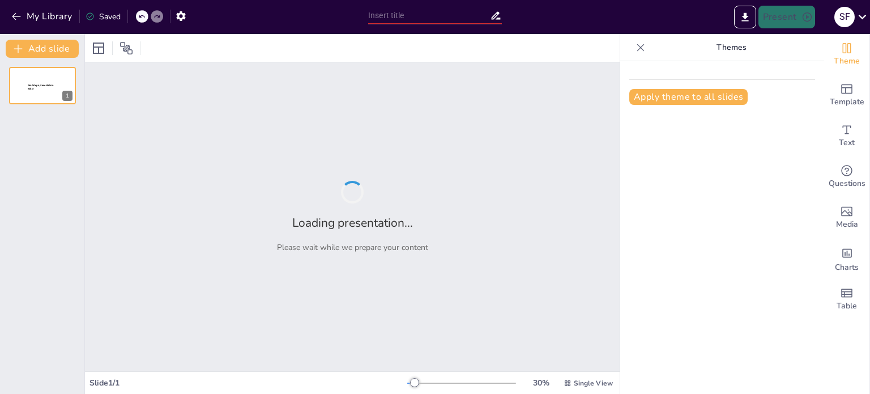
type input "Desigualdad educativa: El impacto de la pobreza en El Asentamiento Humano El Pe…"
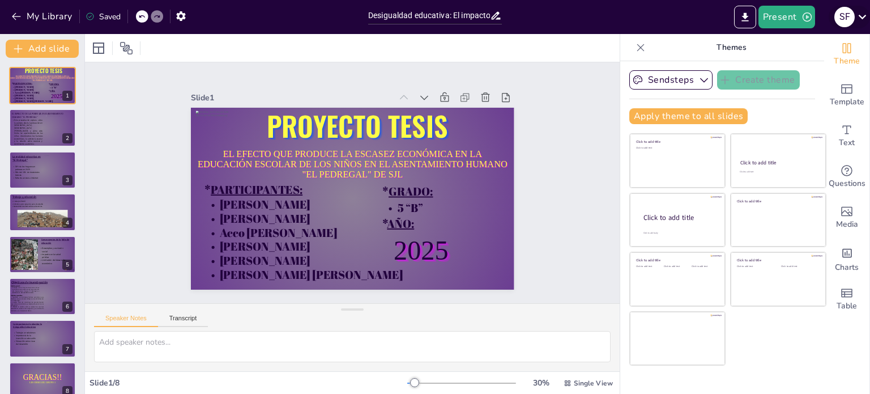
click at [861, 20] on icon at bounding box center [862, 16] width 15 height 15
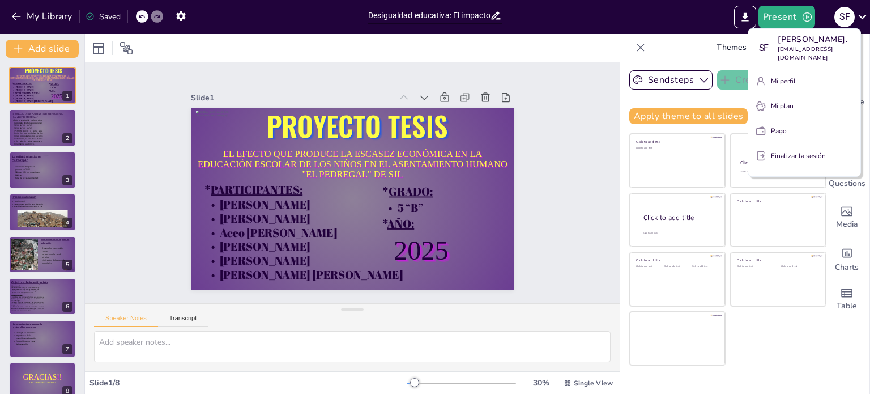
click at [740, 16] on div at bounding box center [435, 197] width 870 height 394
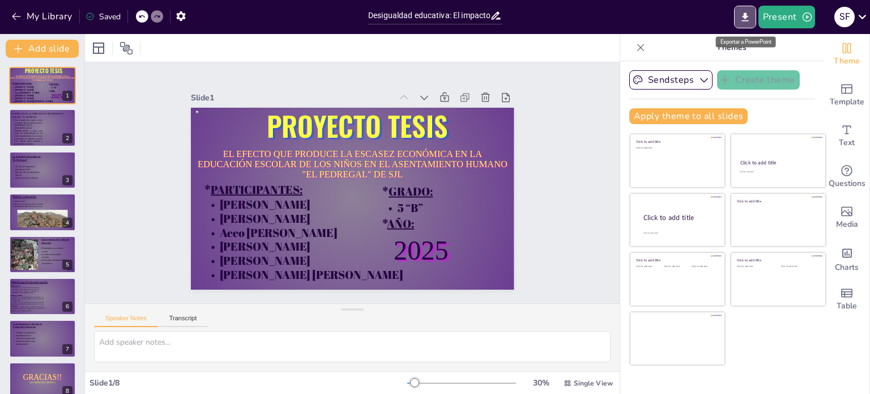
click at [740, 16] on icon "Export to PowerPoint" at bounding box center [746, 17] width 12 height 12
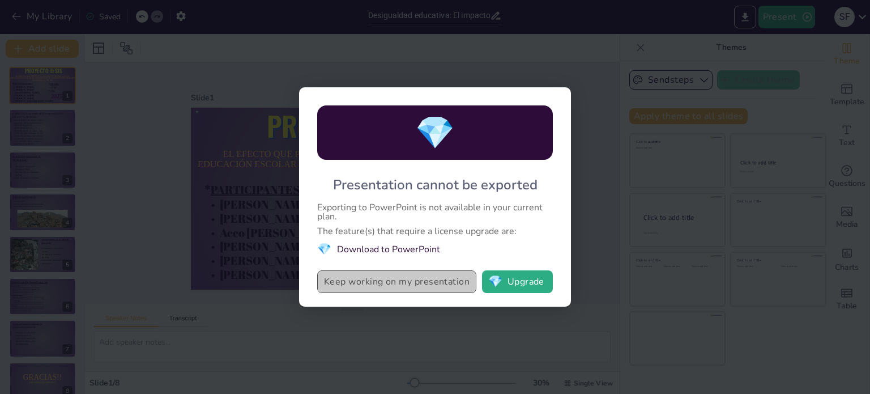
click at [436, 283] on button "Keep working on my presentation" at bounding box center [396, 281] width 159 height 23
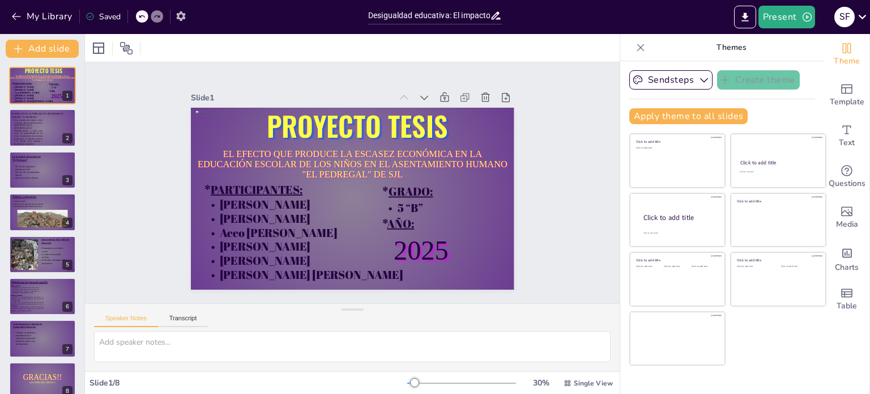
click at [176, 20] on icon "button" at bounding box center [181, 16] width 12 height 12
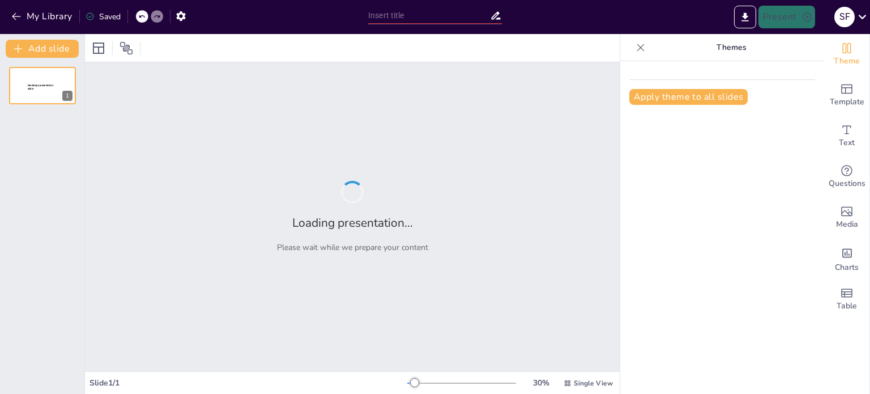
type input "Desigualdad educativa: El impacto de la pobreza en El Asentamiento Humano El Pe…"
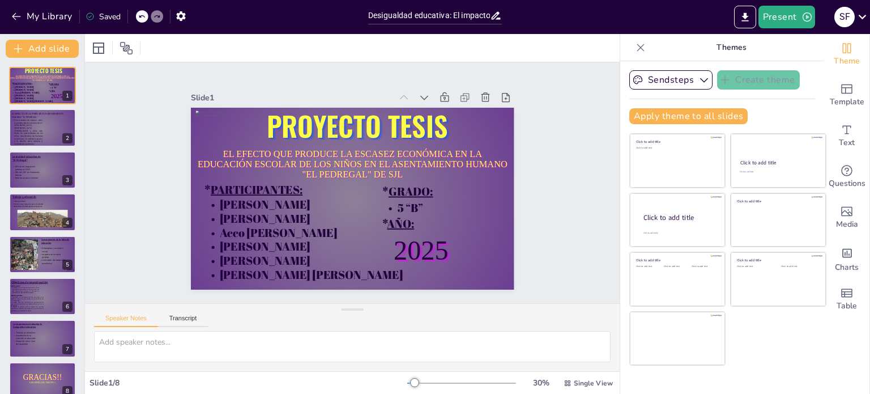
scroll to position [14, 0]
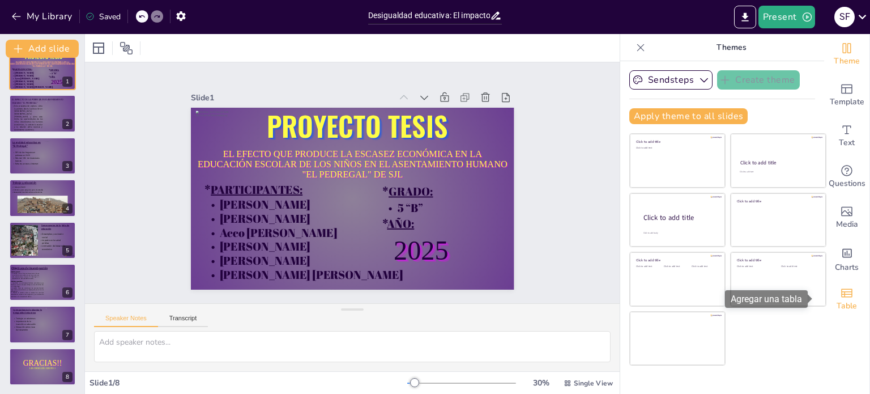
click at [839, 305] on span "Table" at bounding box center [847, 306] width 20 height 12
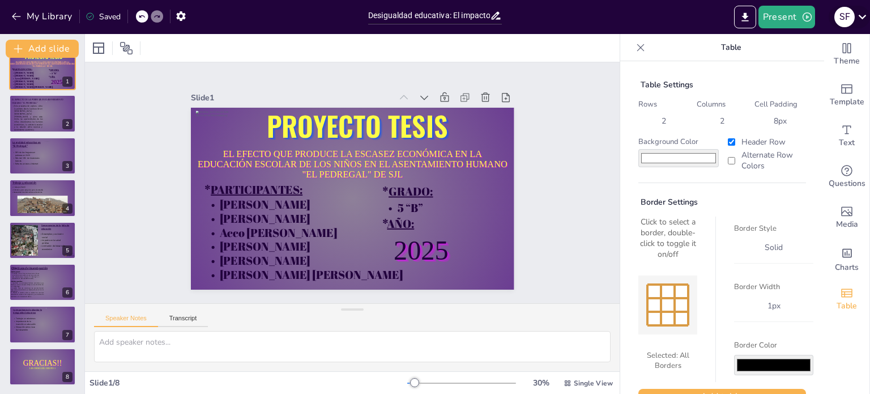
click at [858, 11] on icon at bounding box center [862, 16] width 15 height 15
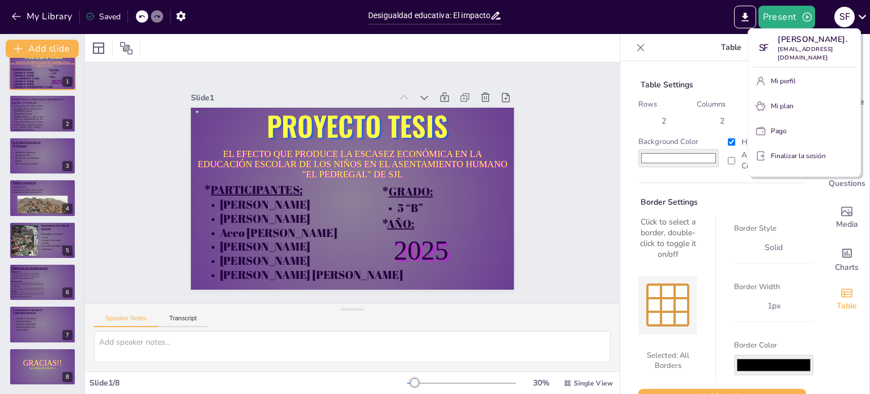
click at [186, 15] on div at bounding box center [435, 197] width 870 height 394
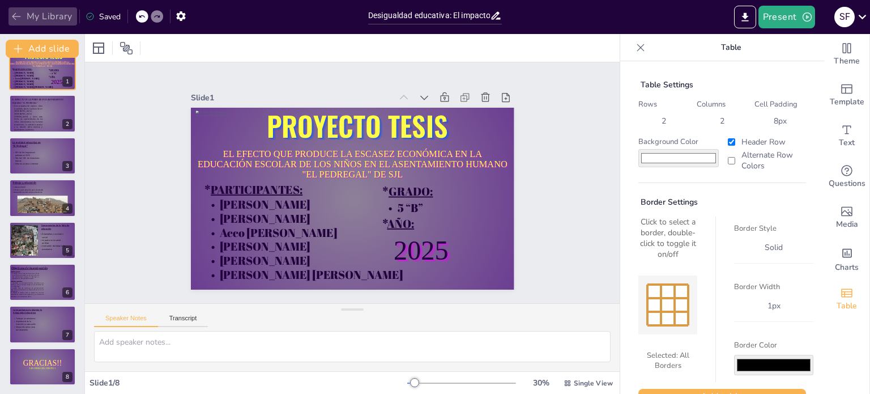
click at [17, 16] on icon "button" at bounding box center [16, 16] width 9 height 7
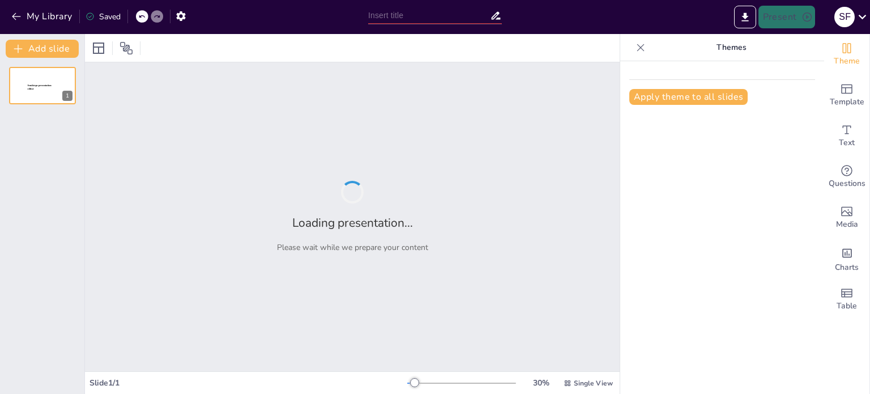
type input "Desigualdad educativa: El impacto de la pobreza en El Asentamiento Humano El Pe…"
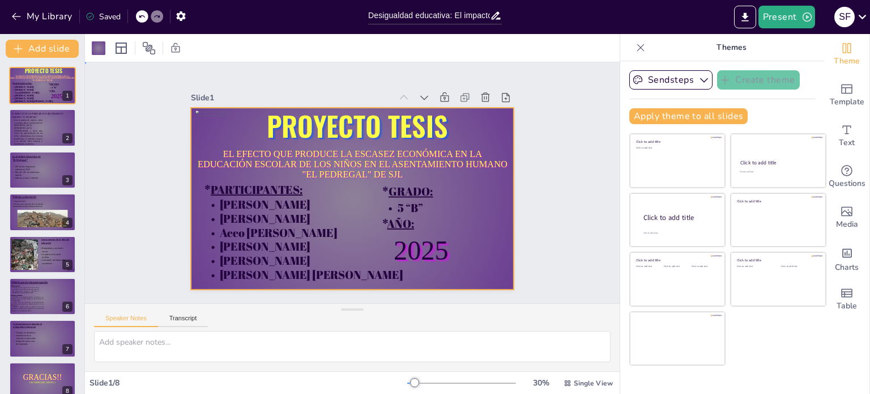
click at [565, 233] on div "Slide 1 EL EFECTO QUE PRODUCE LA ESCASEZ ECONÓMICA EN LA EDUCACIÓN ESCOLAR DE L…" at bounding box center [352, 182] width 557 height 295
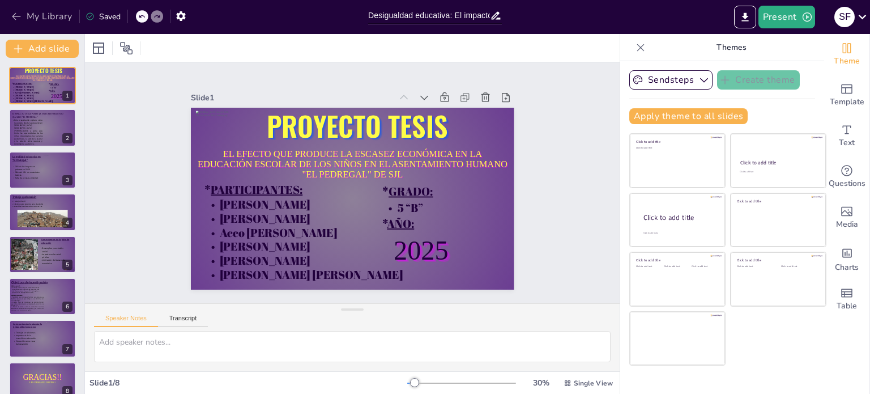
click at [12, 11] on icon "button" at bounding box center [16, 16] width 11 height 11
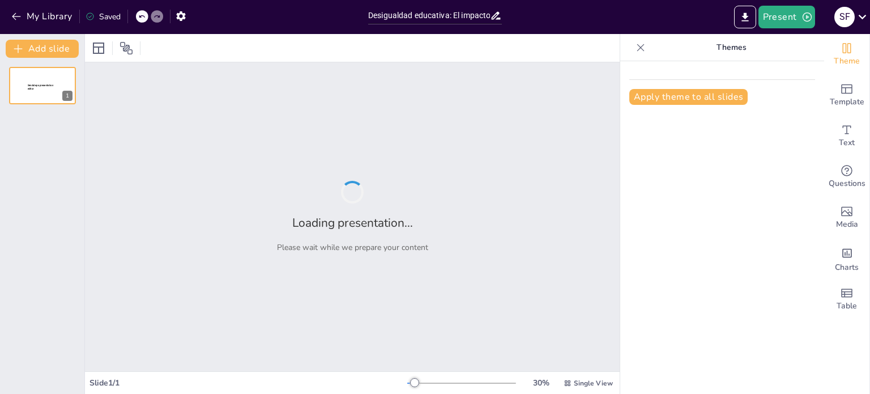
type input "Desigualdad educativa: El impacto de la pobreza en El Asentamiento Humano El Pe…"
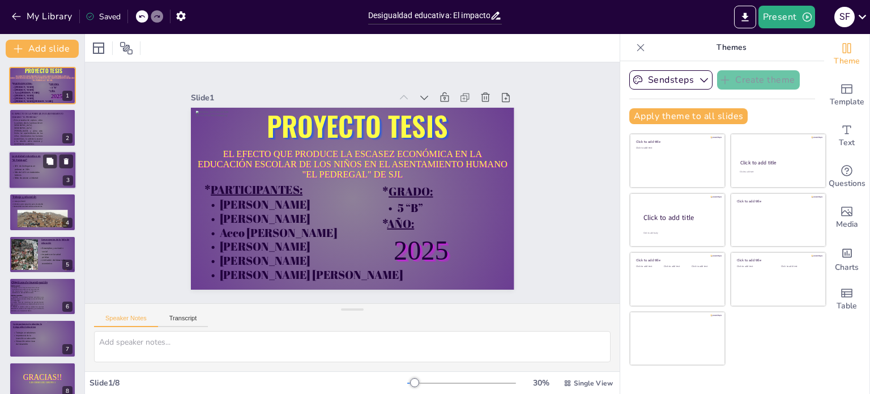
click at [34, 165] on span "30% de los hogares en pobreza en 2025" at bounding box center [25, 168] width 21 height 6
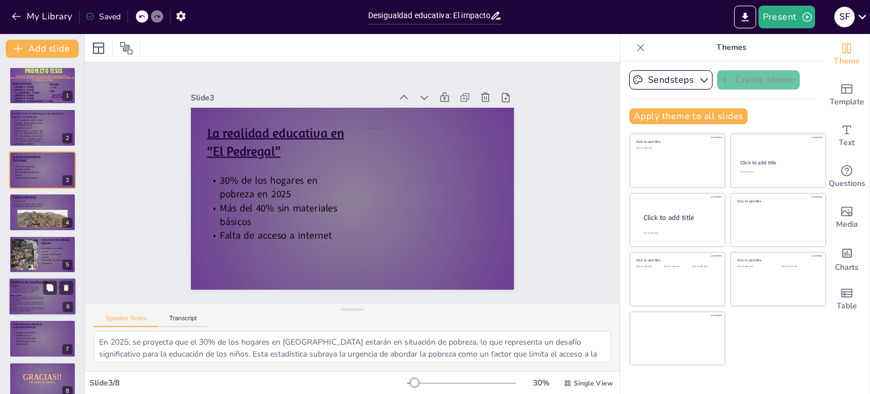
click at [40, 305] on p "2. Analizar cómo las condiciones de pobreza familiar repercuten en la asistenci…" at bounding box center [26, 303] width 33 height 5
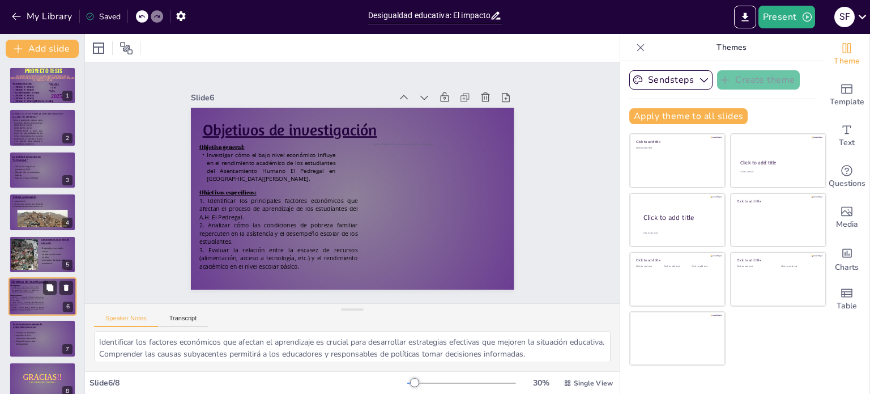
scroll to position [15, 0]
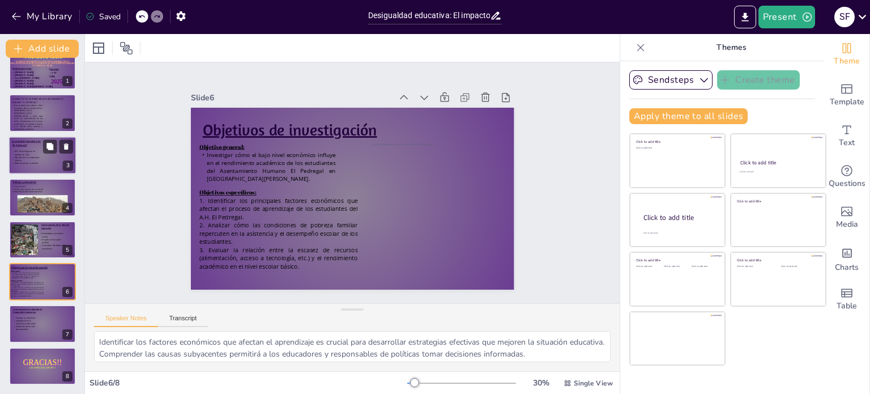
click at [37, 156] on span "Más del 40% sin materiales básicos" at bounding box center [27, 159] width 25 height 6
type textarea "En 2025, se proyecta que el 30% de los hogares en [GEOGRAPHIC_DATA] estarán en …"
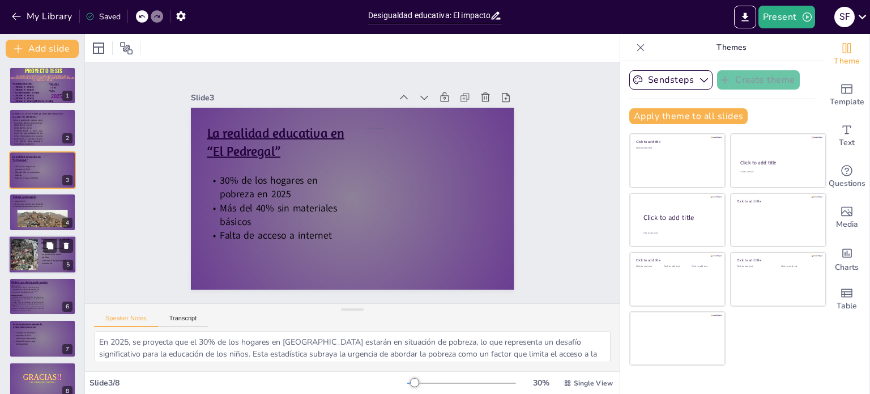
click at [38, 254] on div at bounding box center [43, 254] width 68 height 39
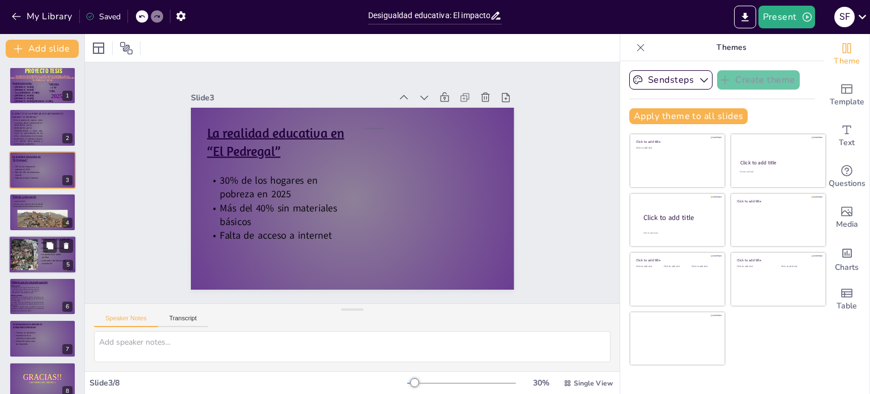
scroll to position [15, 0]
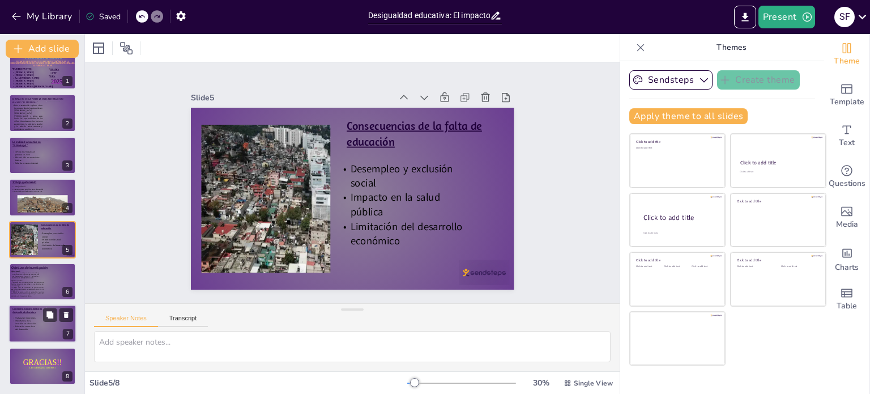
click at [36, 317] on p "Trabajar en soluciones" at bounding box center [25, 318] width 26 height 3
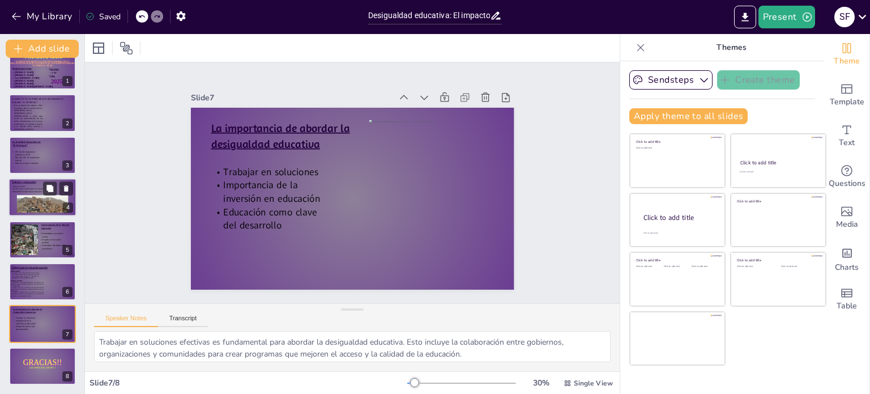
click at [33, 202] on div at bounding box center [45, 208] width 57 height 36
type textarea "El trabajo infantil es una realidad en [GEOGRAPHIC_DATA], donde muchos niños de…"
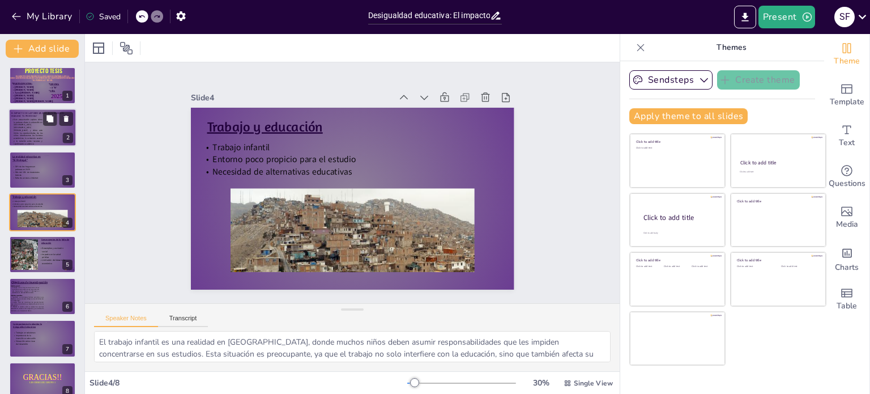
click at [24, 130] on p "Esta presentación explora cómo la pobreza afecta la educación en [GEOGRAPHIC_DA…" at bounding box center [26, 131] width 31 height 27
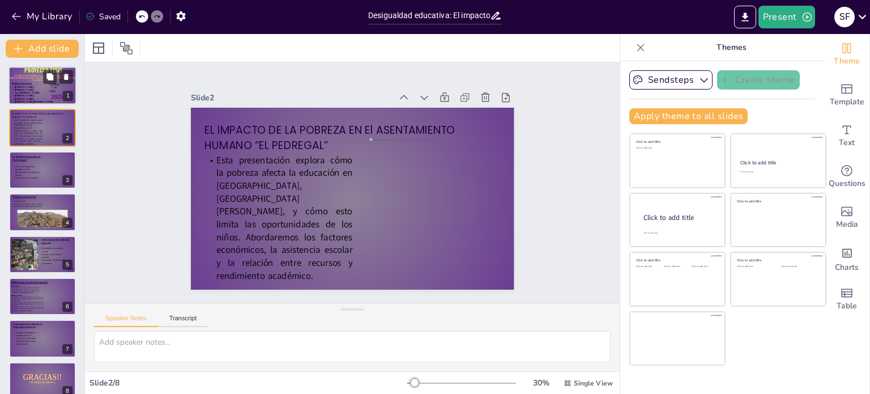
click at [43, 90] on p "[PERSON_NAME]" at bounding box center [35, 89] width 48 height 3
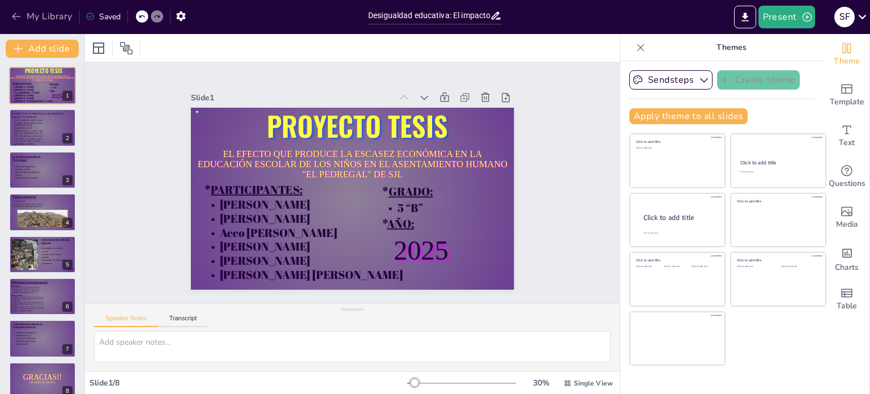
click at [23, 14] on button "My Library" at bounding box center [43, 16] width 69 height 18
